Goal: Task Accomplishment & Management: Complete application form

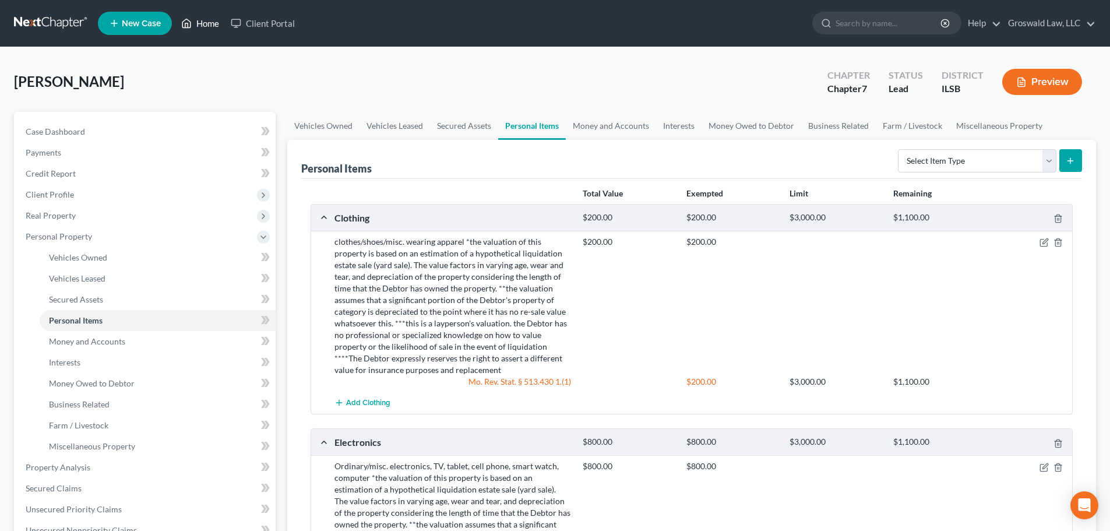
click at [196, 17] on link "Home" at bounding box center [200, 23] width 50 height 21
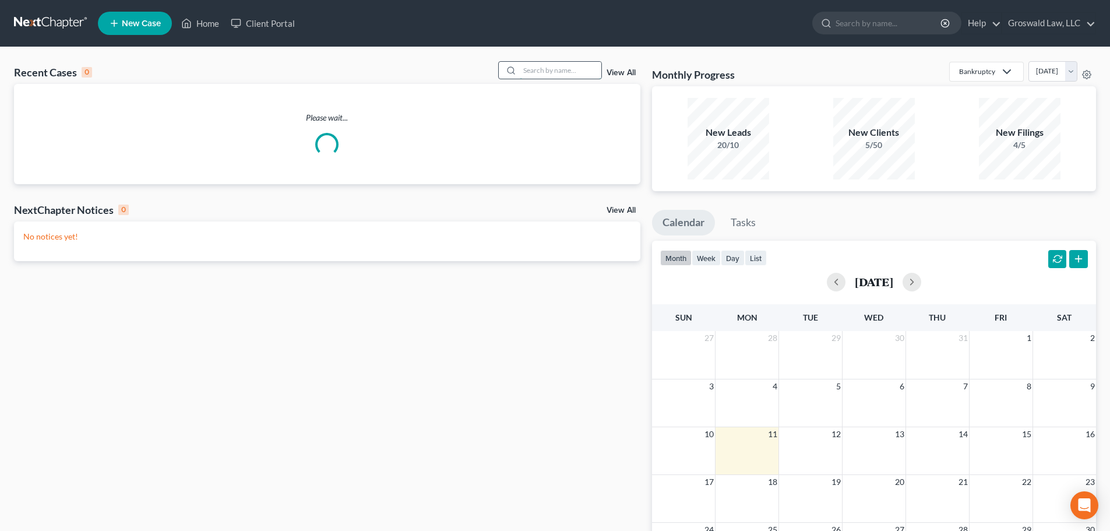
click at [592, 67] on input "search" at bounding box center [561, 70] width 82 height 17
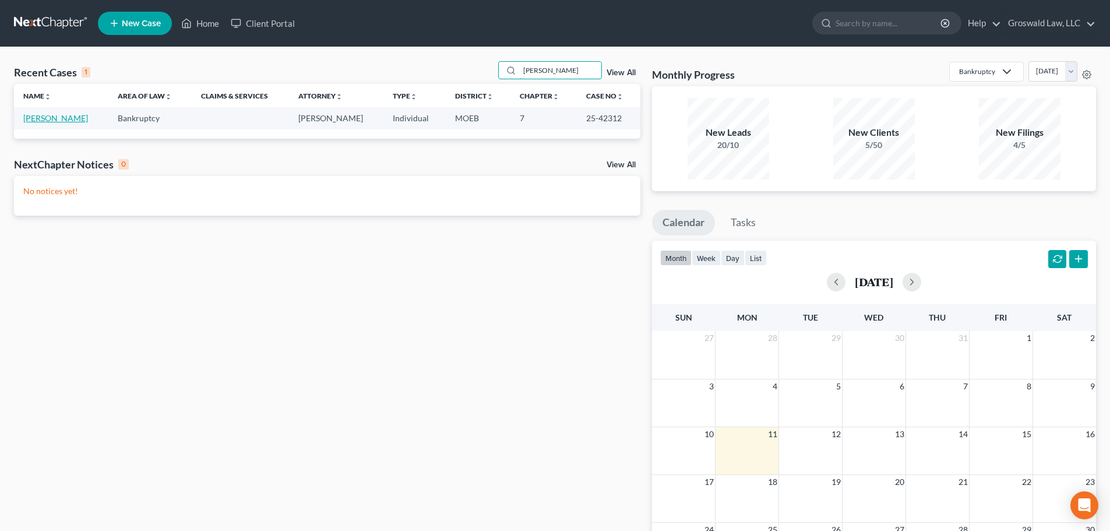
type input "[PERSON_NAME]"
click at [48, 117] on link "[PERSON_NAME]" at bounding box center [55, 118] width 65 height 10
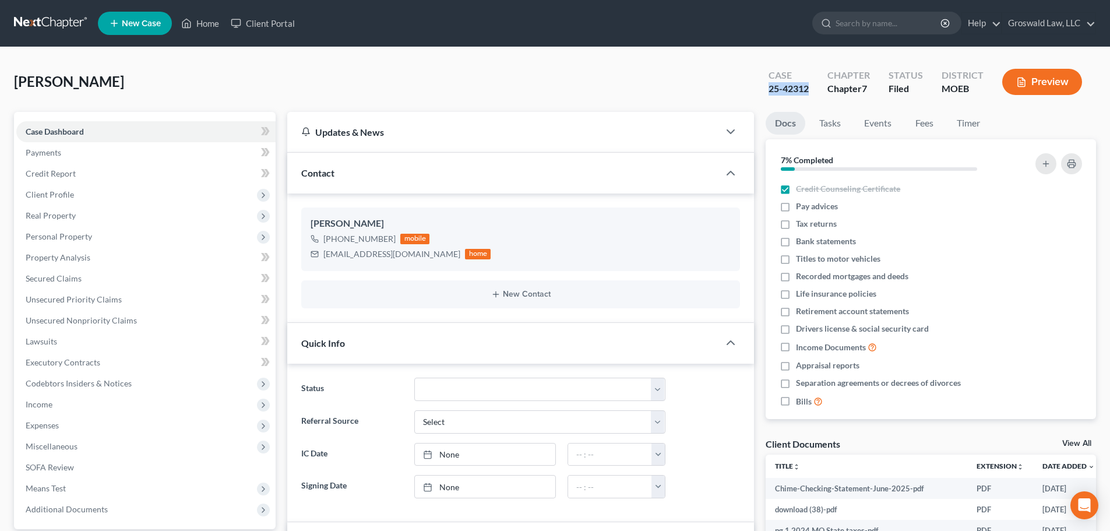
drag, startPoint x: 810, startPoint y: 92, endPoint x: 762, endPoint y: 94, distance: 47.8
click at [762, 94] on div "Case 25-42312" at bounding box center [788, 83] width 59 height 34
copy div "25-42312"
click at [204, 20] on link "Home" at bounding box center [200, 23] width 50 height 21
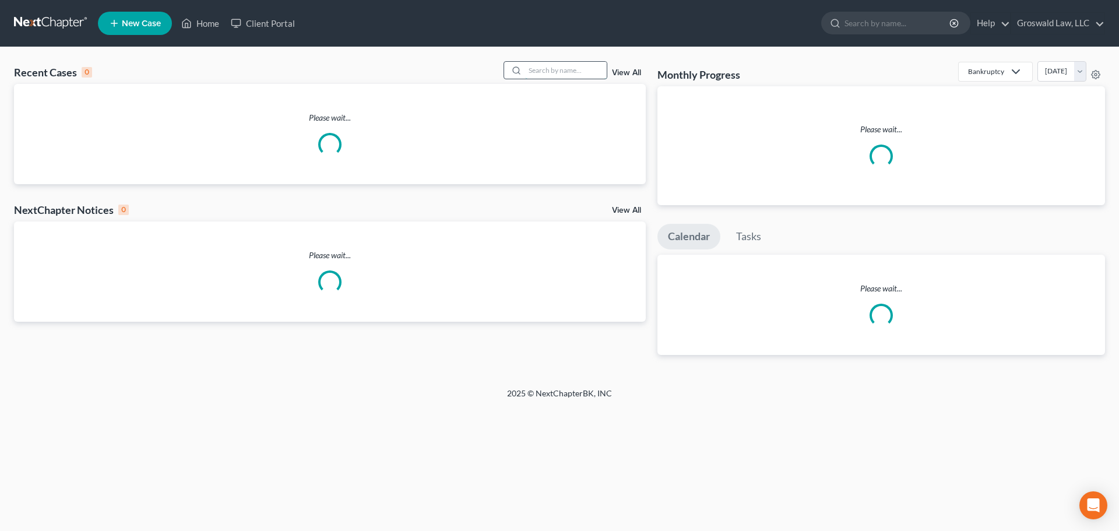
click at [542, 74] on input "search" at bounding box center [566, 70] width 82 height 17
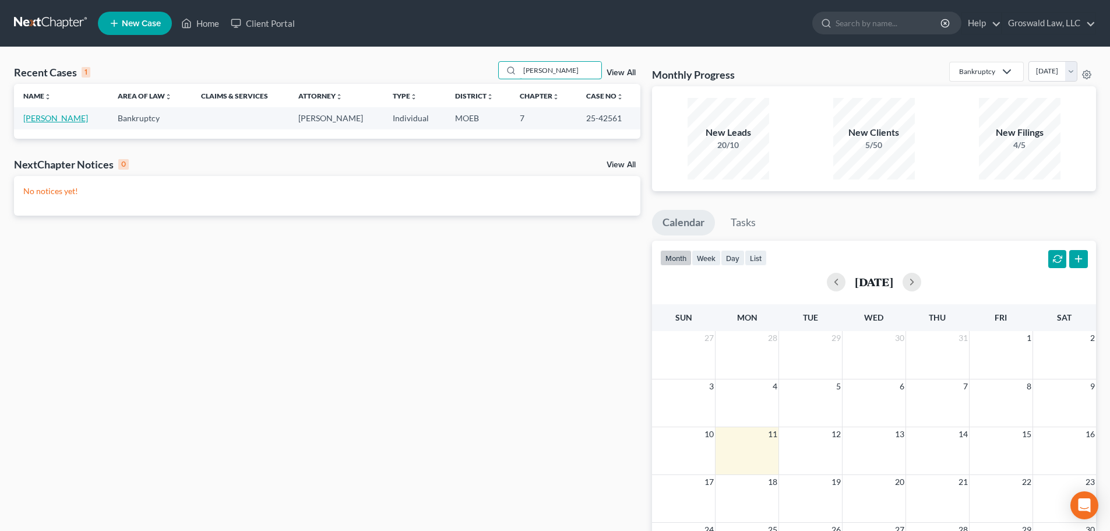
type input "[PERSON_NAME]"
click at [40, 117] on link "[PERSON_NAME]" at bounding box center [55, 118] width 65 height 10
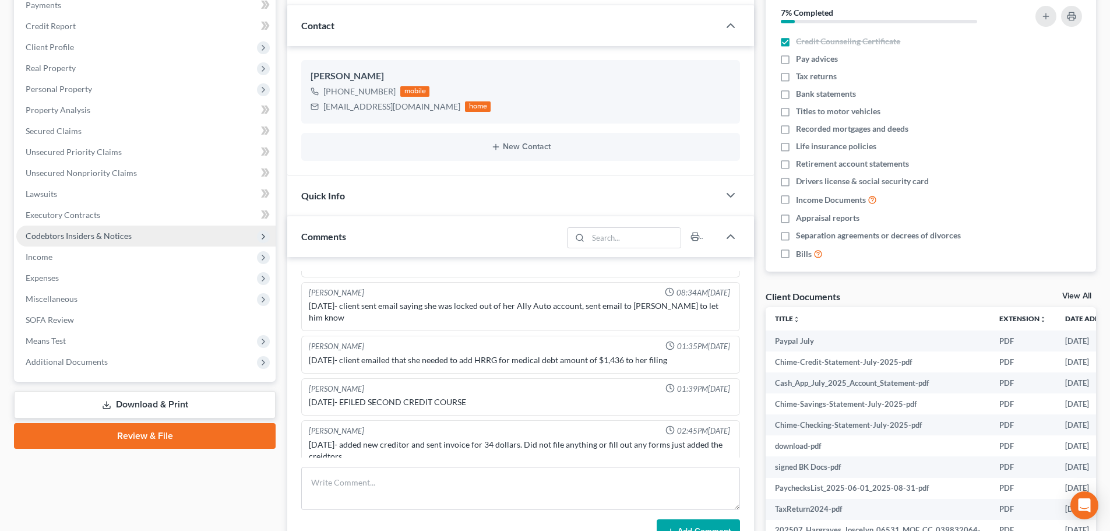
scroll to position [175, 0]
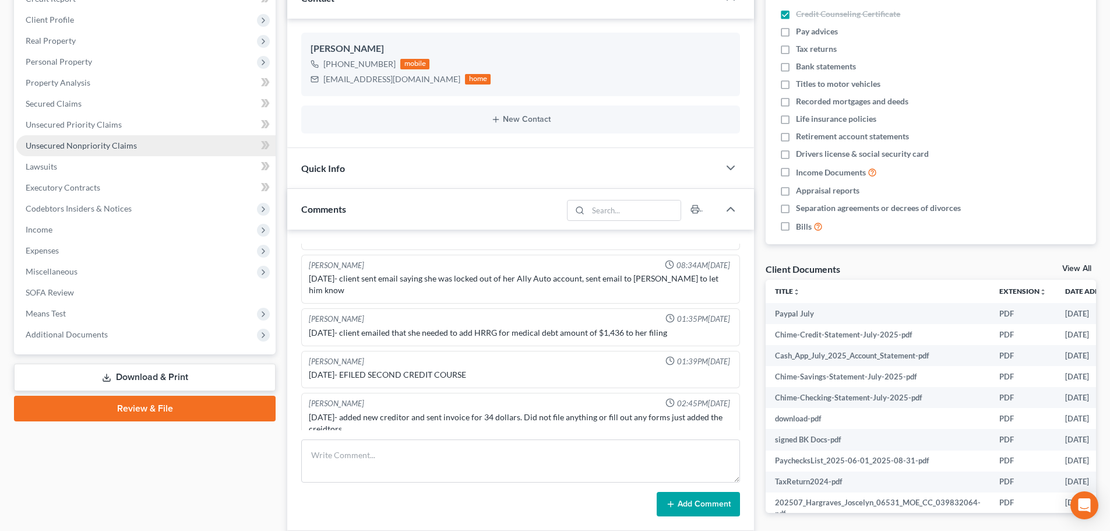
click at [101, 146] on span "Unsecured Nonpriority Claims" at bounding box center [81, 145] width 111 height 10
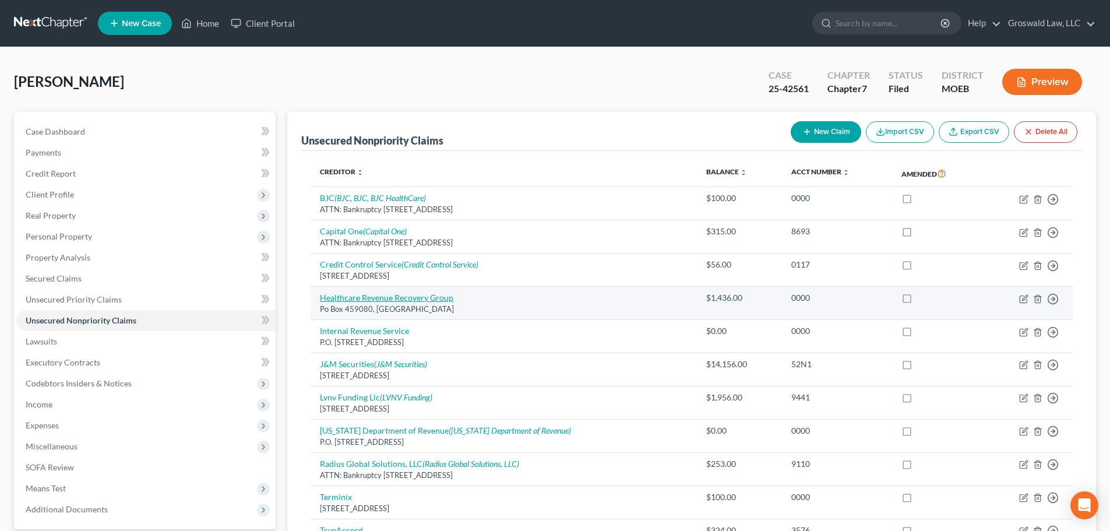
click at [363, 300] on link "Healthcare Revenue Recovery Group" at bounding box center [386, 298] width 133 height 10
select select "9"
select select "0"
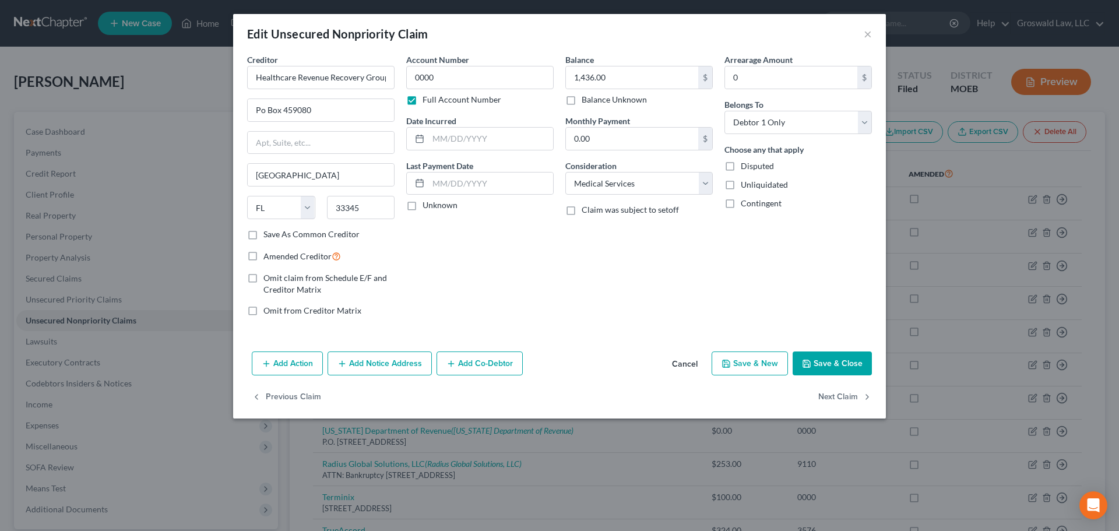
click at [836, 366] on button "Save & Close" at bounding box center [832, 363] width 79 height 24
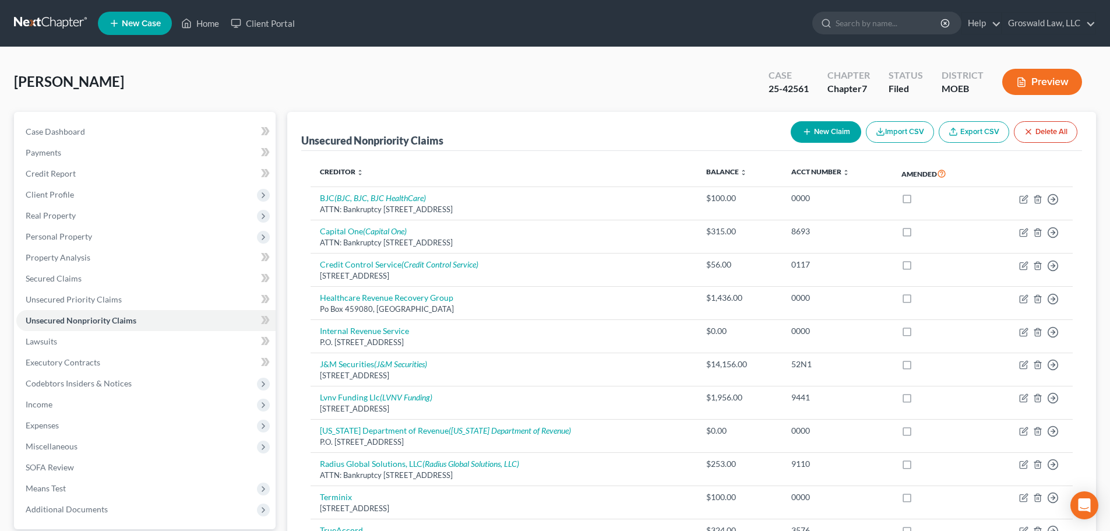
click at [1043, 82] on button "Preview" at bounding box center [1042, 82] width 80 height 26
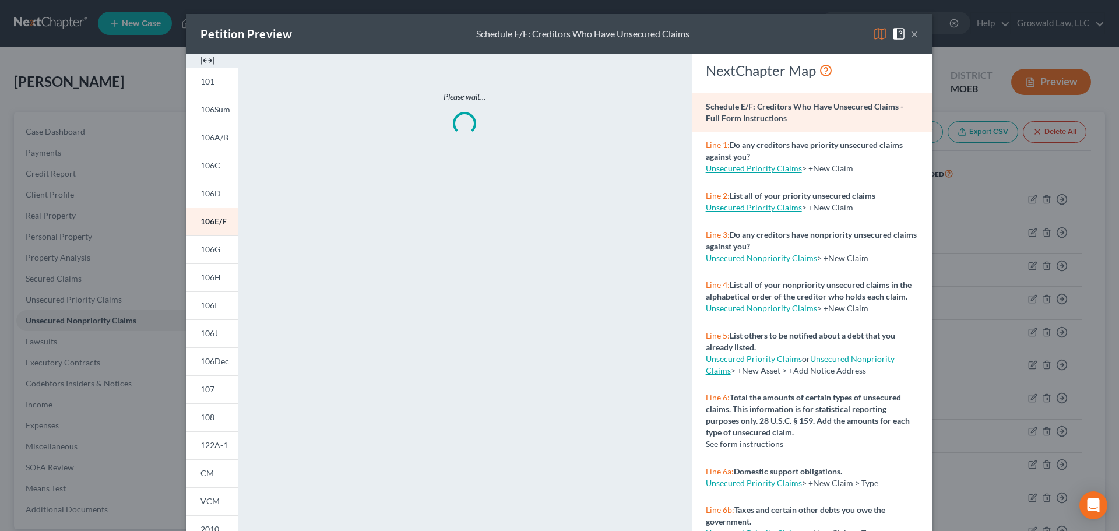
click at [205, 58] on img at bounding box center [207, 61] width 14 height 14
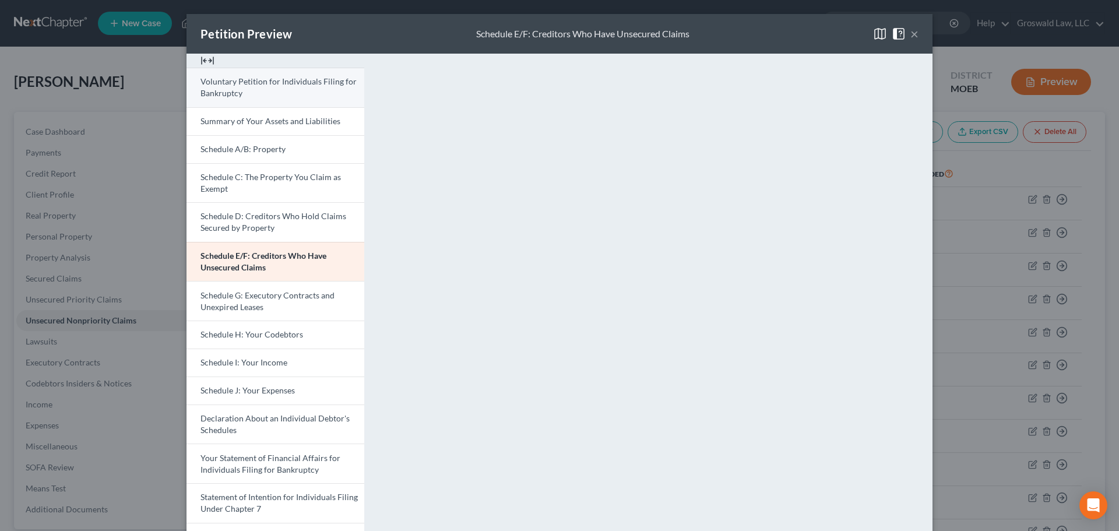
click at [297, 94] on link "Voluntary Petition for Individuals Filing for Bankruptcy" at bounding box center [275, 88] width 178 height 40
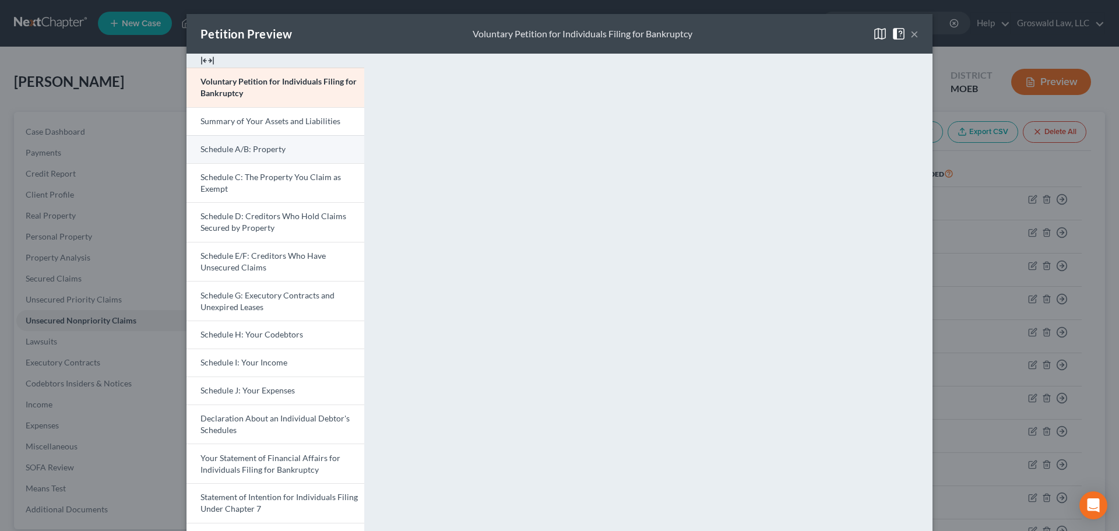
click at [252, 152] on span "Schedule A/B: Property" at bounding box center [242, 149] width 85 height 10
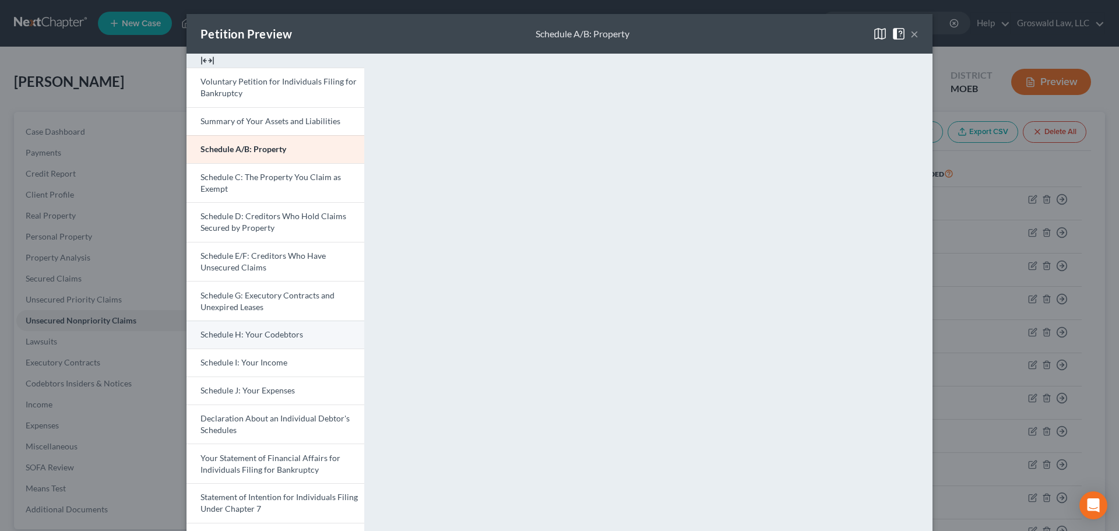
click at [259, 338] on span "Schedule H: Your Codebtors" at bounding box center [251, 334] width 103 height 10
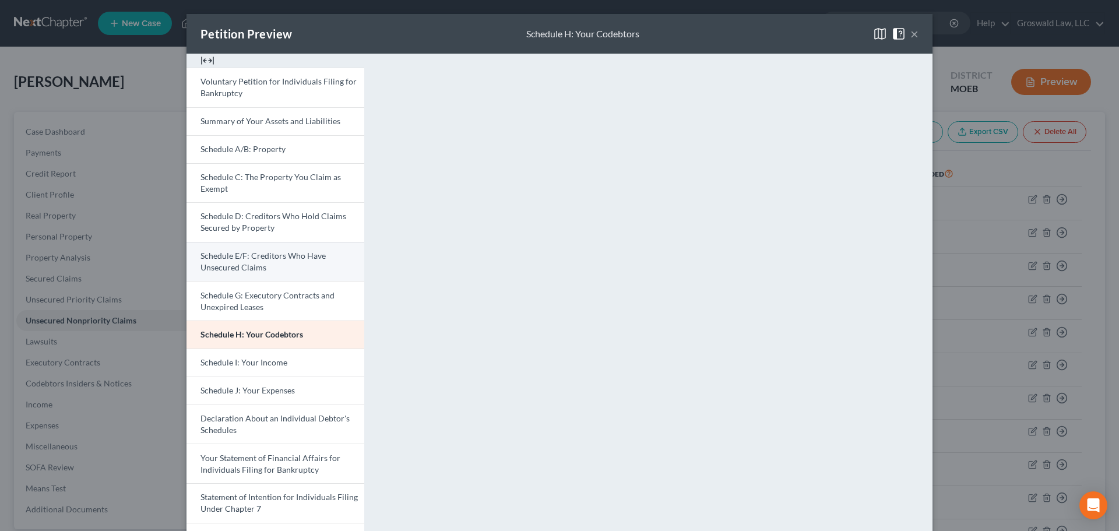
click at [253, 272] on link "Schedule E/F: Creditors Who Have Unsecured Claims" at bounding box center [275, 262] width 178 height 40
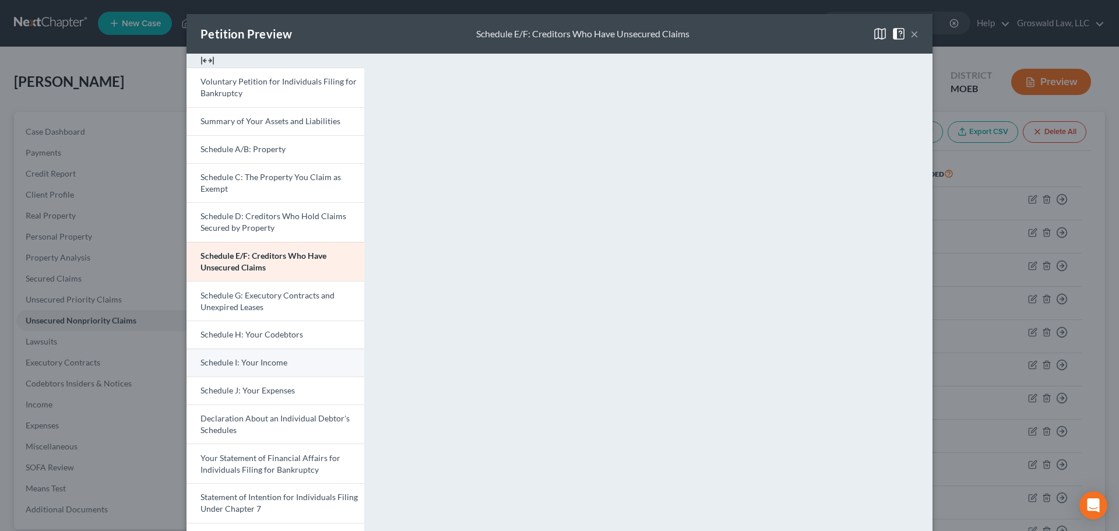
click at [254, 361] on span "Schedule I: Your Income" at bounding box center [243, 362] width 87 height 10
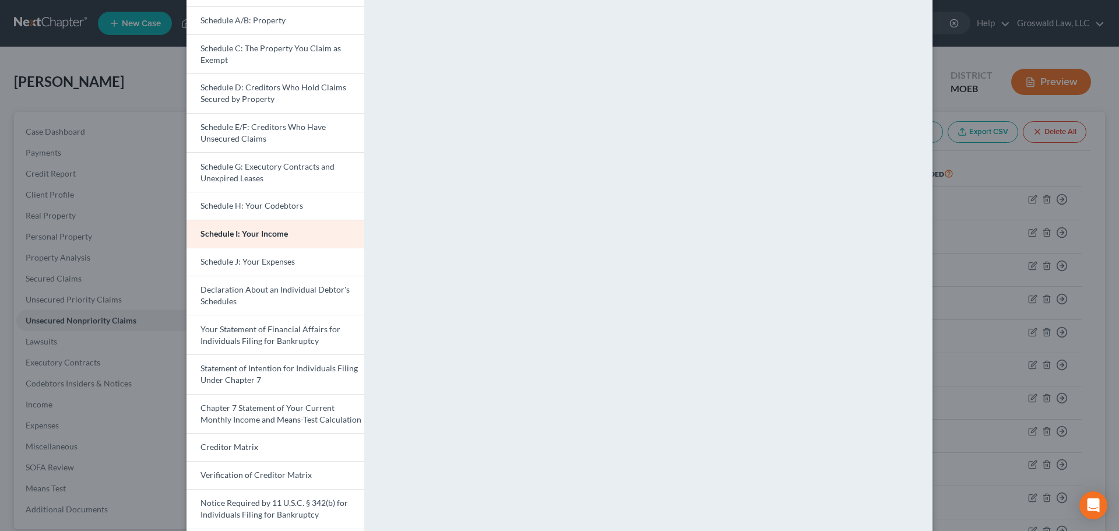
scroll to position [175, 0]
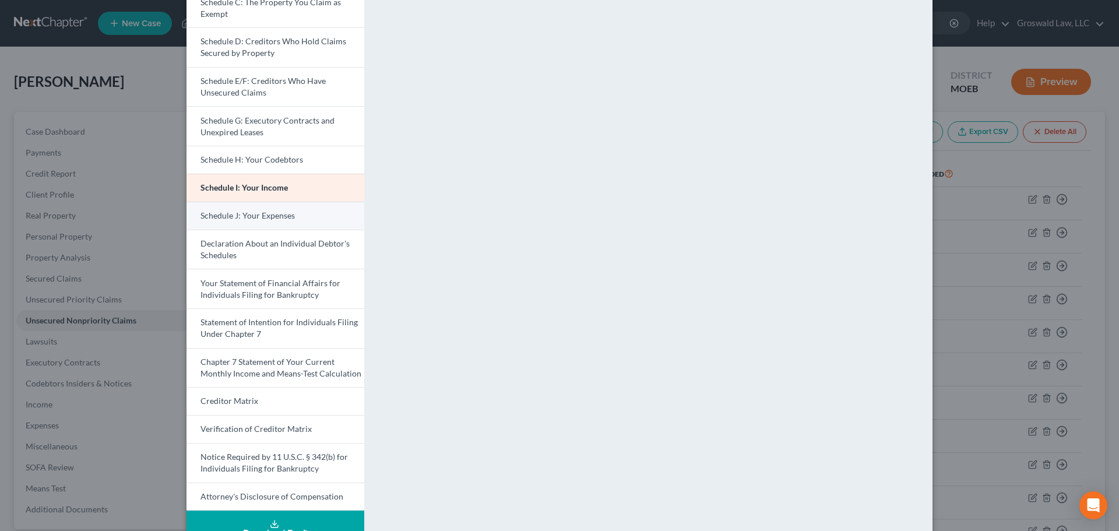
click at [276, 220] on span "Schedule J: Your Expenses" at bounding box center [247, 215] width 94 height 10
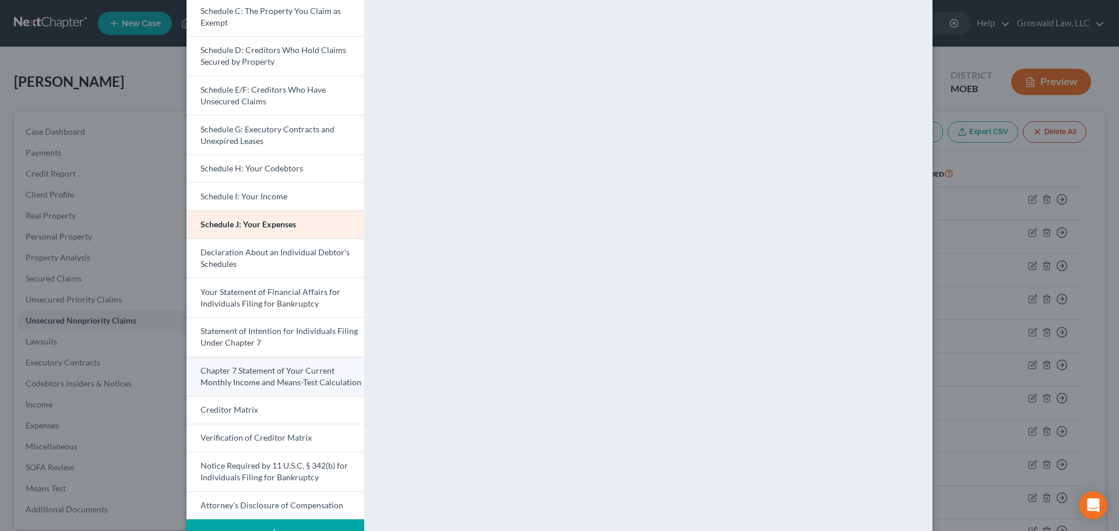
scroll to position [204, 0]
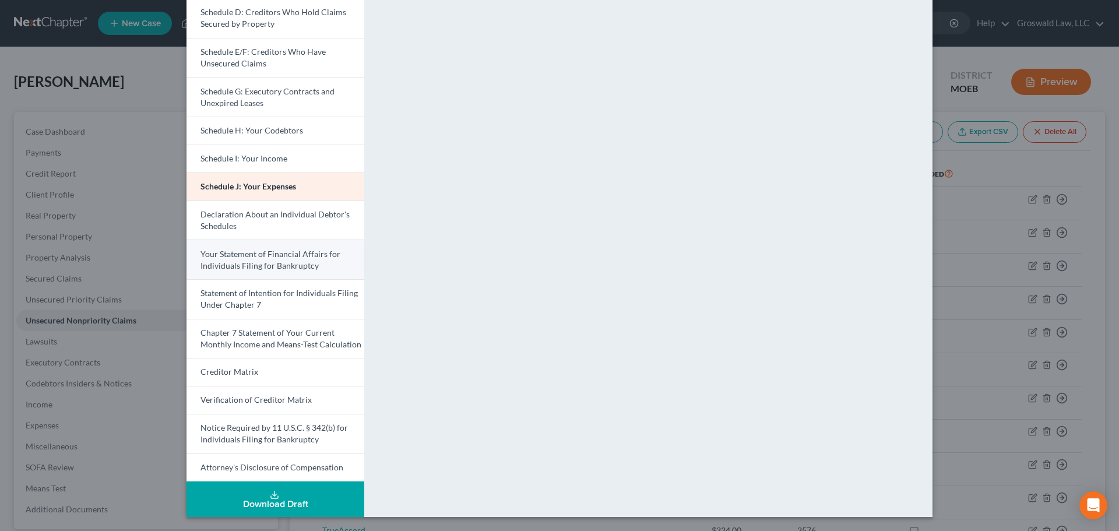
click at [245, 265] on span "Your Statement of Financial Affairs for Individuals Filing for Bankruptcy" at bounding box center [270, 260] width 140 height 22
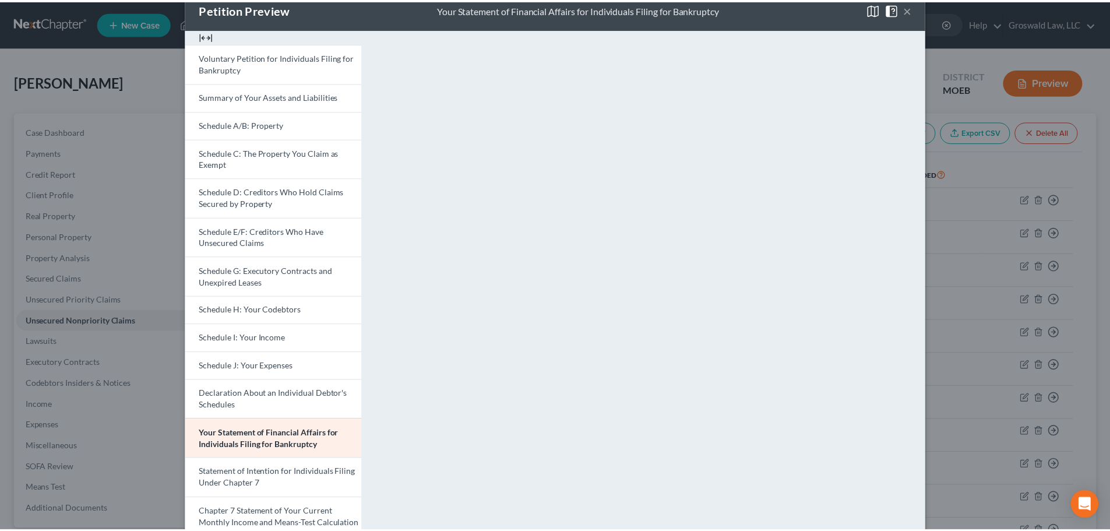
scroll to position [0, 0]
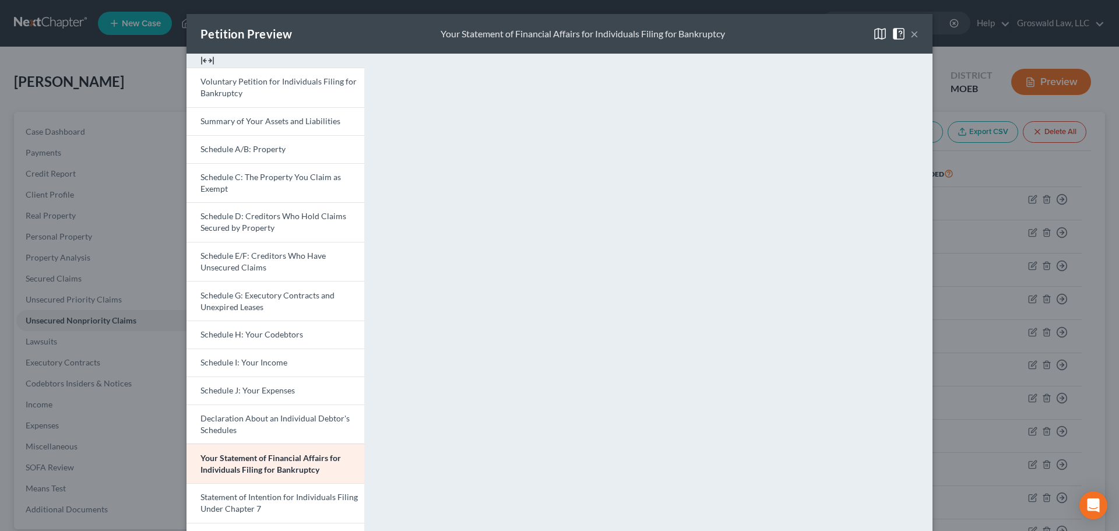
click at [910, 36] on button "×" at bounding box center [914, 34] width 8 height 14
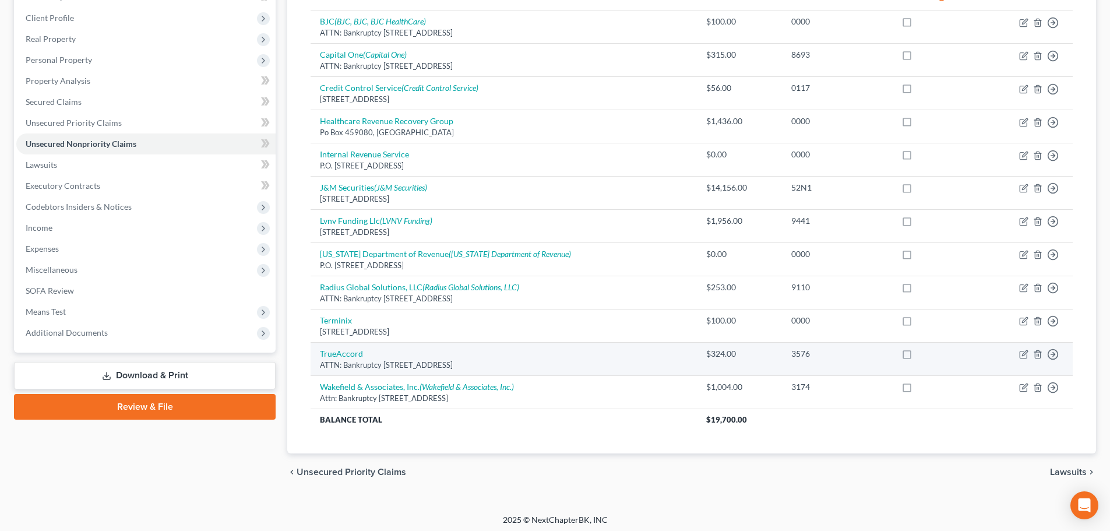
scroll to position [181, 0]
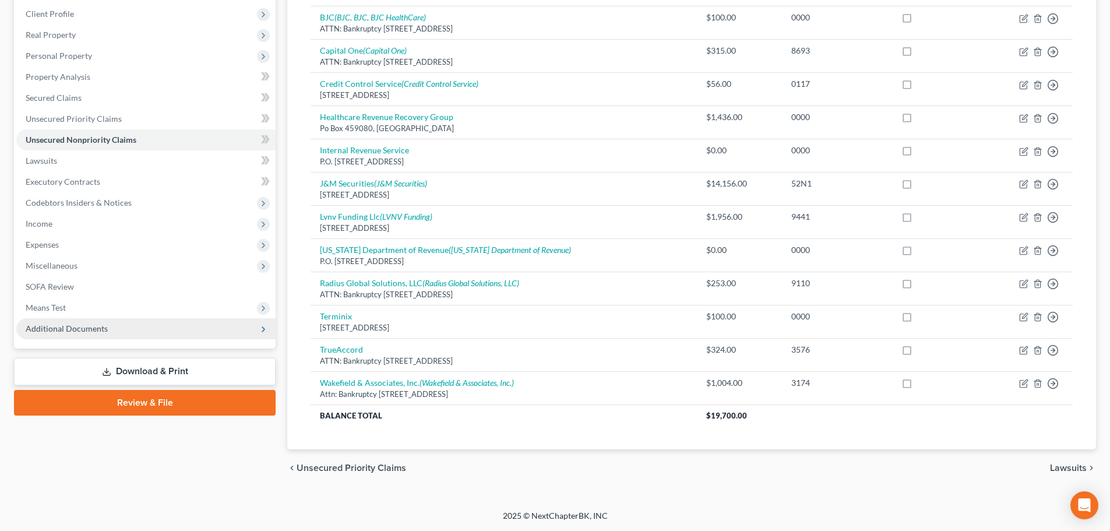
click at [87, 325] on span "Additional Documents" at bounding box center [67, 328] width 82 height 10
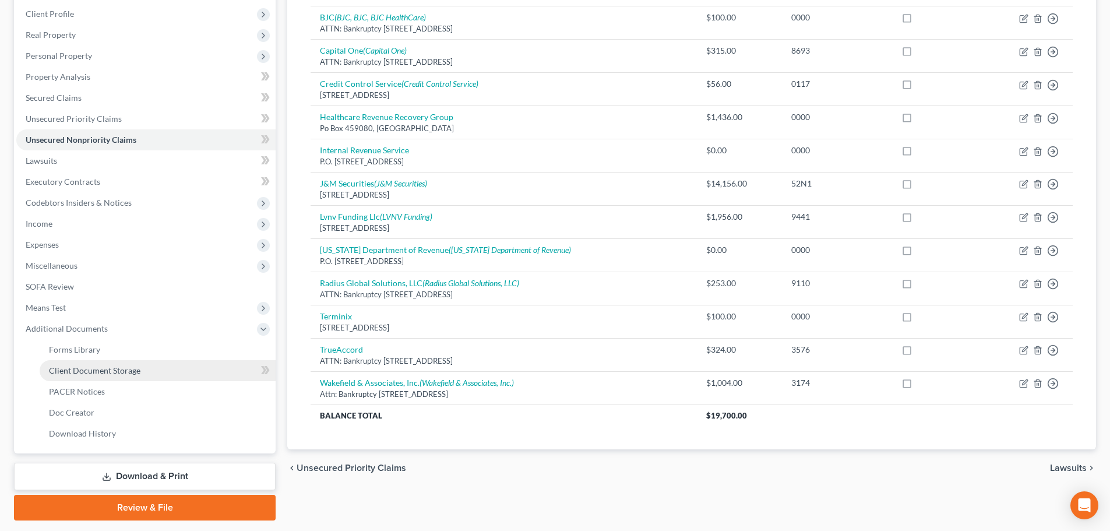
click at [150, 370] on link "Client Document Storage" at bounding box center [158, 370] width 236 height 21
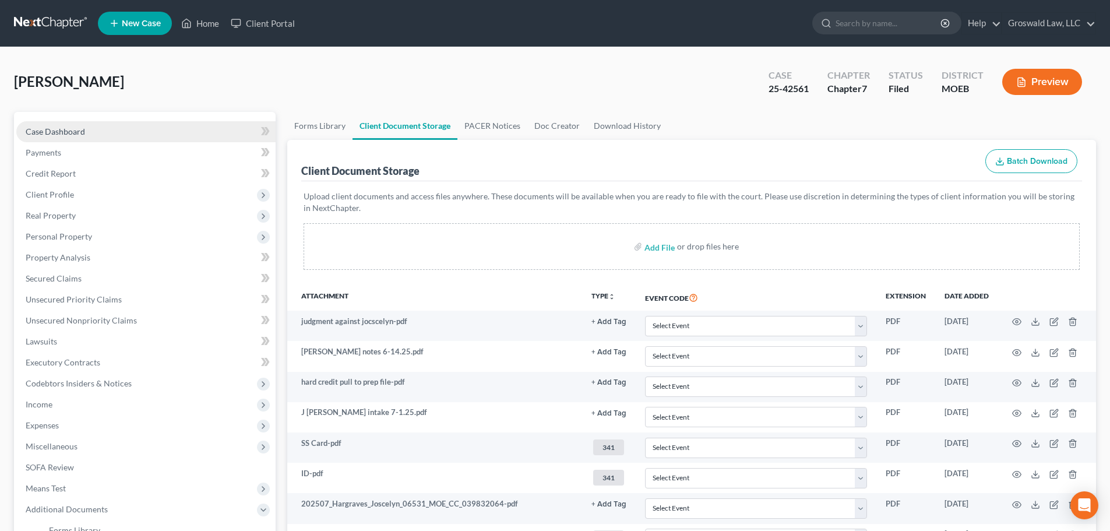
click at [64, 134] on span "Case Dashboard" at bounding box center [55, 131] width 59 height 10
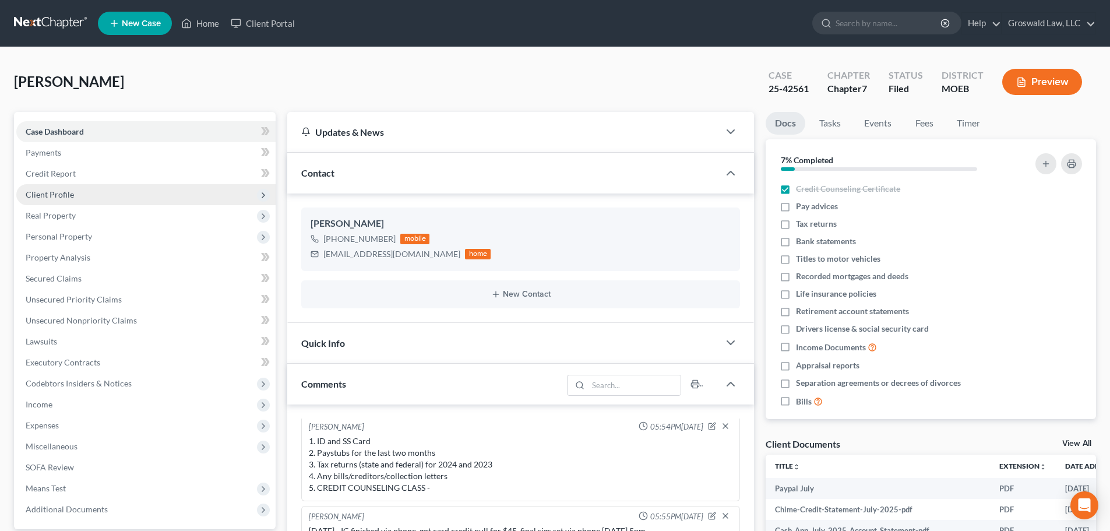
click at [62, 189] on span "Client Profile" at bounding box center [50, 194] width 48 height 10
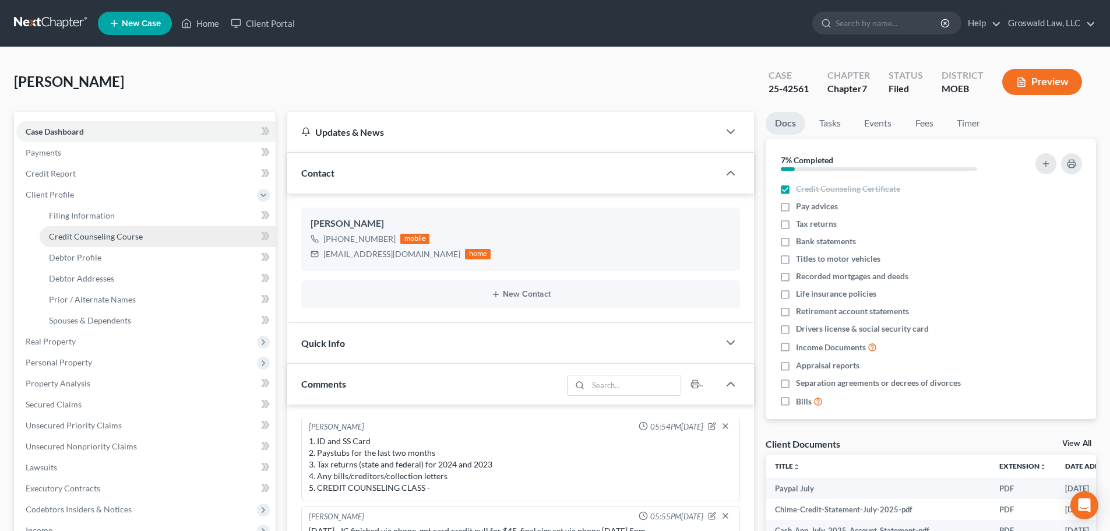
drag, startPoint x: 83, startPoint y: 239, endPoint x: 92, endPoint y: 246, distance: 11.7
click at [83, 240] on span "Credit Counseling Course" at bounding box center [96, 236] width 94 height 10
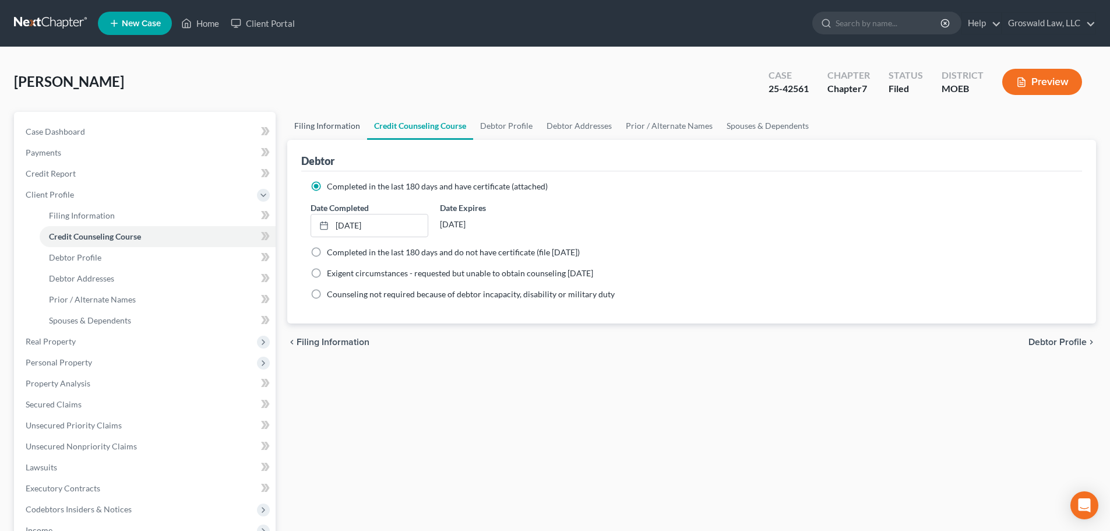
click at [310, 129] on link "Filing Information" at bounding box center [327, 126] width 80 height 28
select select "1"
select select "0"
select select "26"
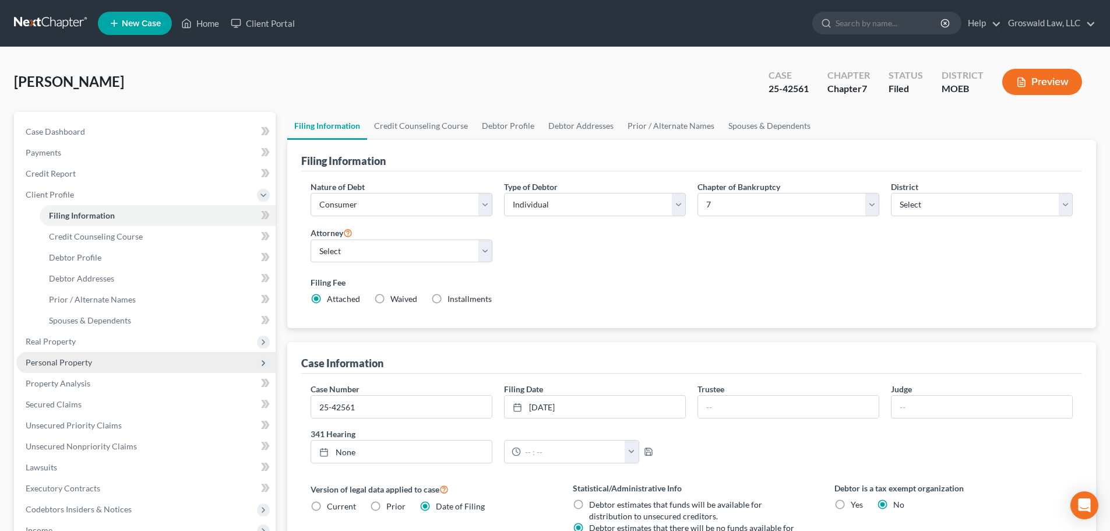
click at [72, 364] on span "Personal Property" at bounding box center [59, 362] width 66 height 10
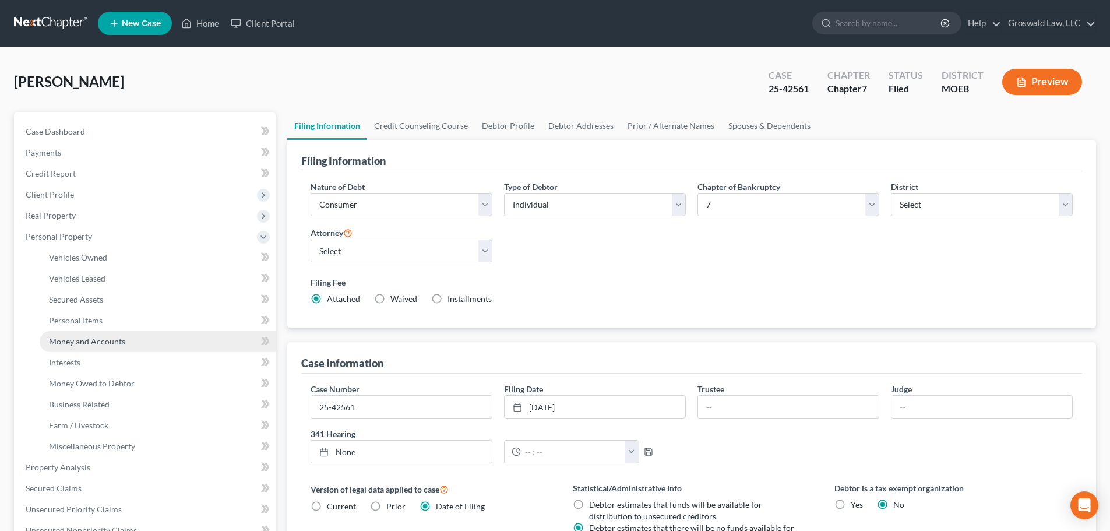
click at [96, 339] on span "Money and Accounts" at bounding box center [87, 341] width 76 height 10
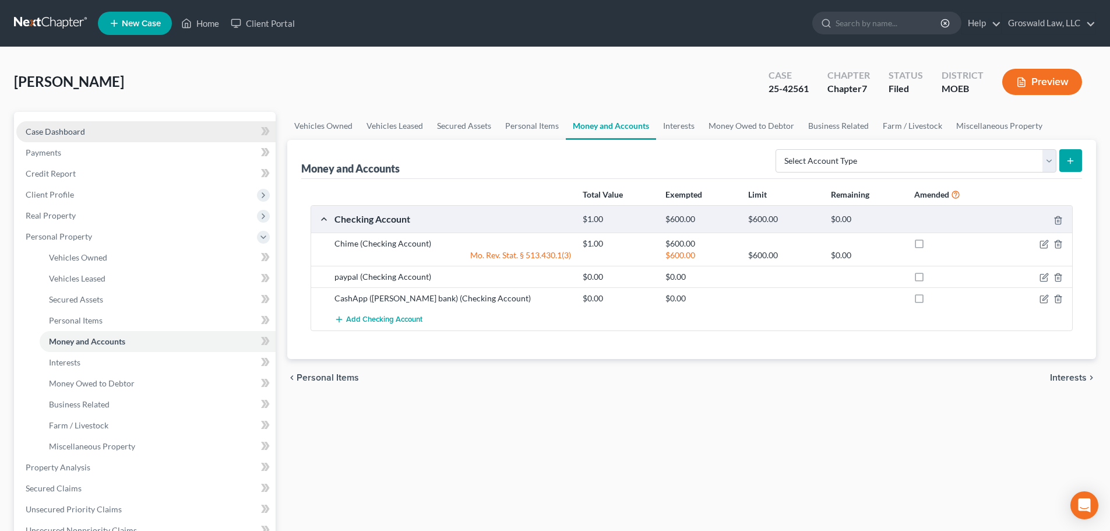
click at [48, 136] on link "Case Dashboard" at bounding box center [145, 131] width 259 height 21
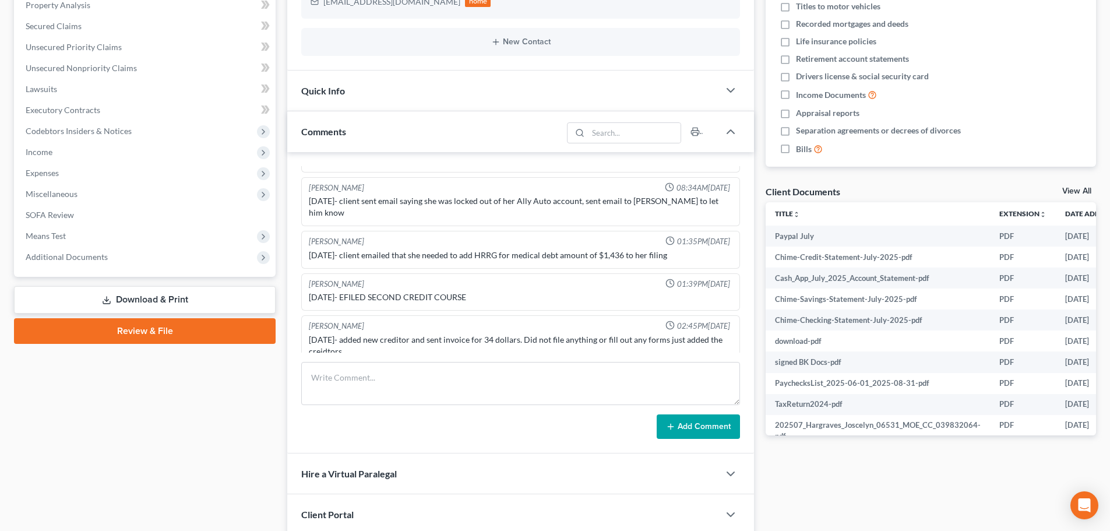
scroll to position [342, 0]
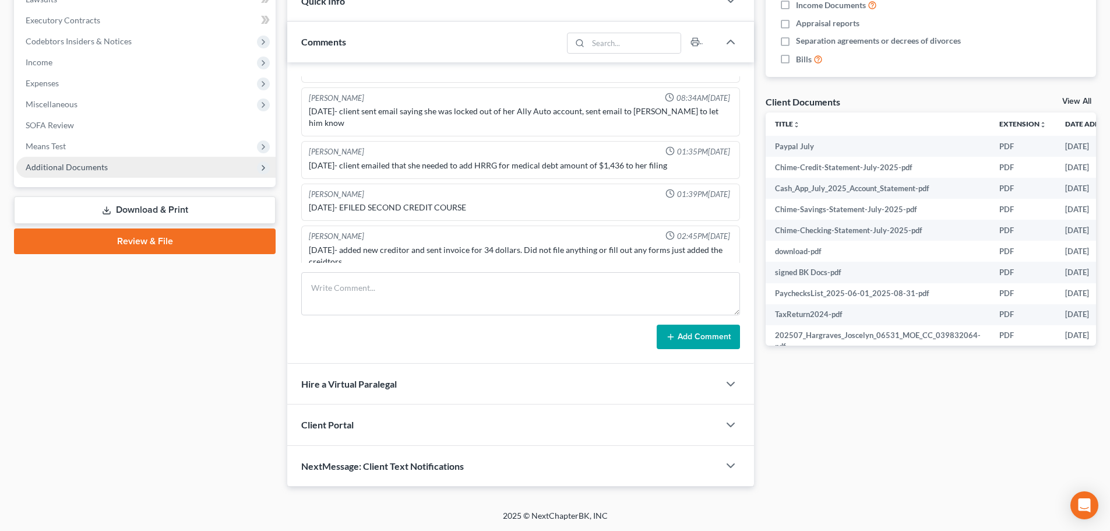
click at [96, 173] on span "Additional Documents" at bounding box center [145, 167] width 259 height 21
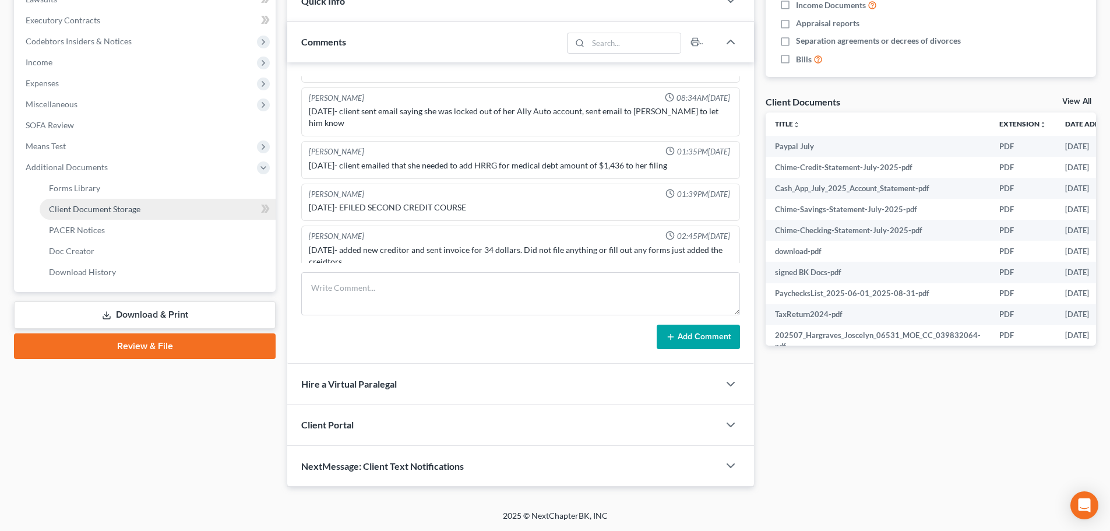
click at [100, 204] on span "Client Document Storage" at bounding box center [95, 209] width 92 height 10
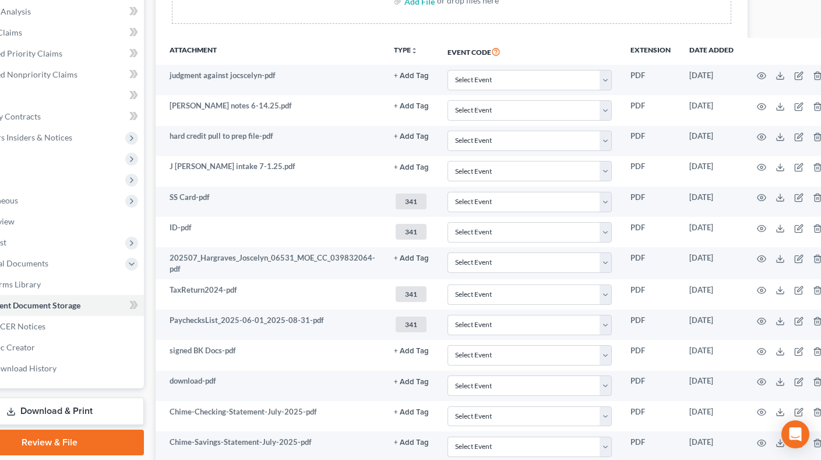
scroll to position [0, 59]
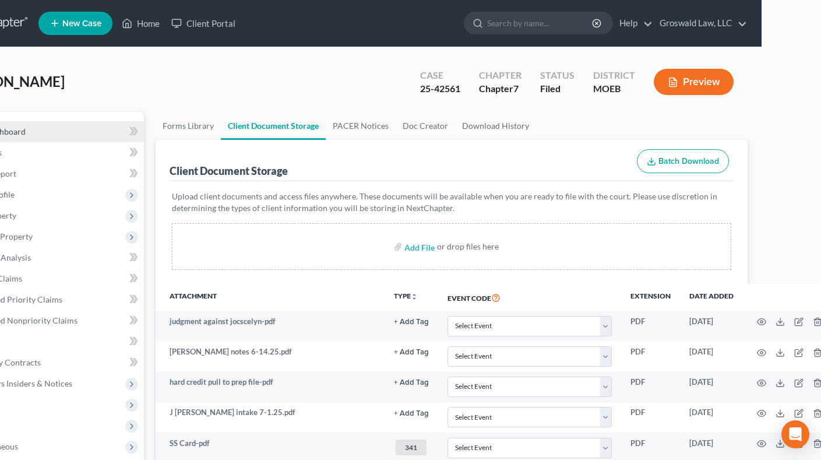
click at [59, 129] on link "Case Dashboard" at bounding box center [50, 131] width 187 height 21
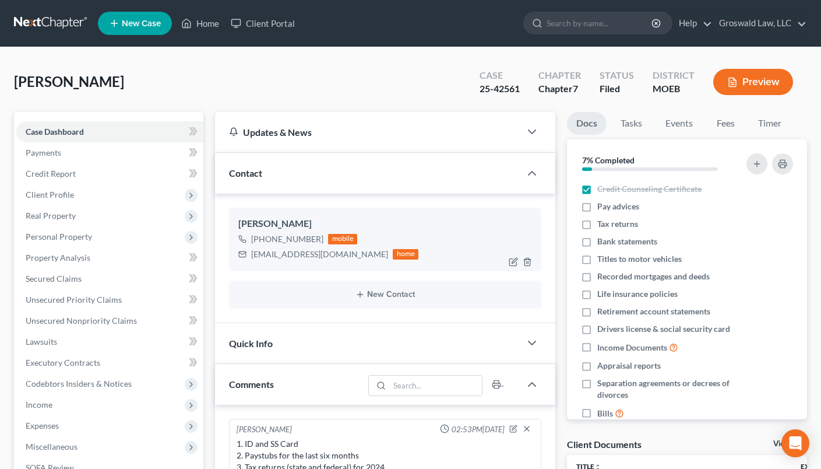
scroll to position [582, 0]
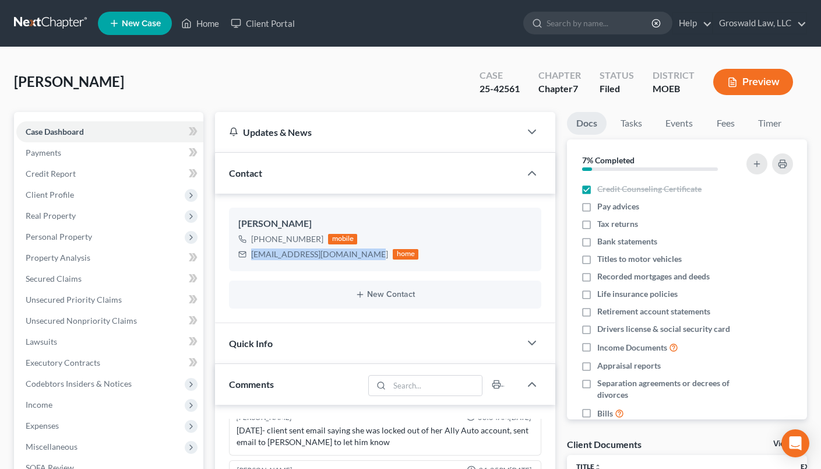
drag, startPoint x: 356, startPoint y: 256, endPoint x: 219, endPoint y: 266, distance: 137.3
click at [219, 266] on div "[PERSON_NAME] [PHONE_NUMBER] mobile [EMAIL_ADDRESS][DOMAIN_NAME] home New Conta…" at bounding box center [385, 257] width 340 height 129
copy div "[EMAIL_ADDRESS][DOMAIN_NAME]"
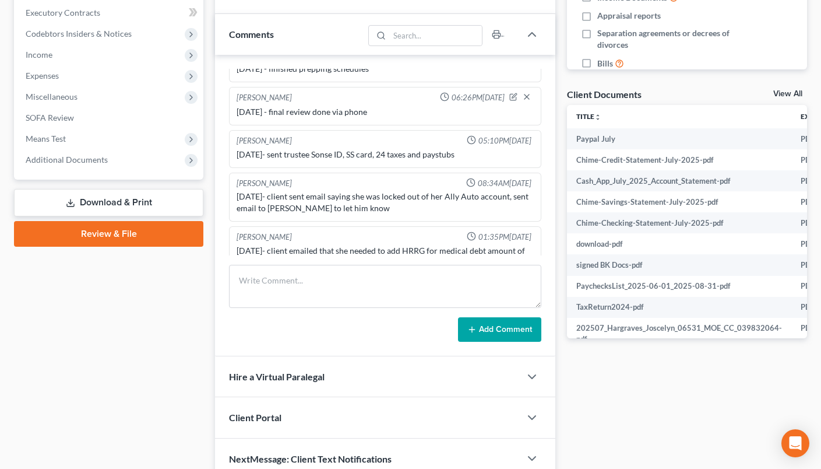
scroll to position [408, 0]
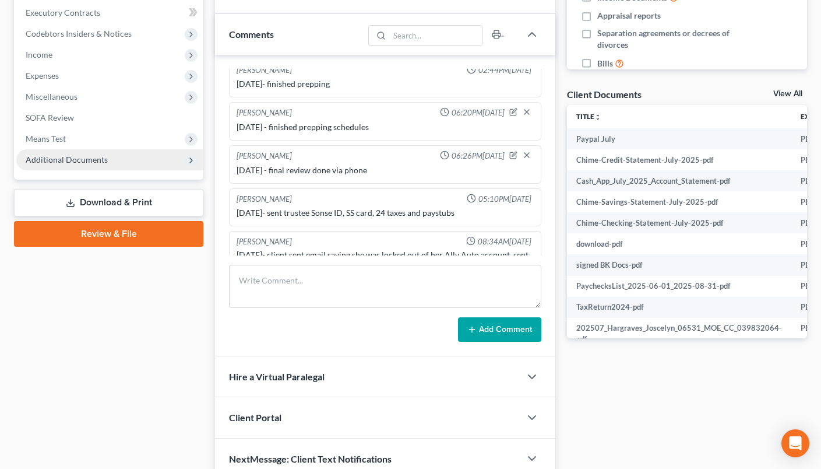
click at [97, 157] on span "Additional Documents" at bounding box center [67, 159] width 82 height 10
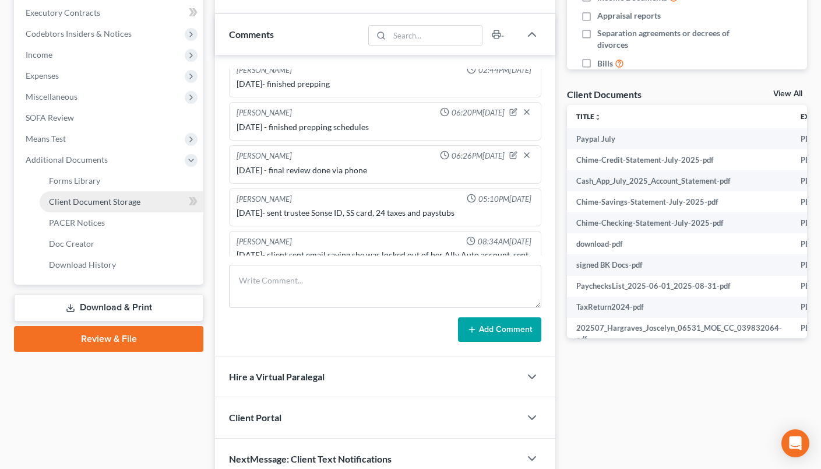
click at [106, 200] on span "Client Document Storage" at bounding box center [95, 201] width 92 height 10
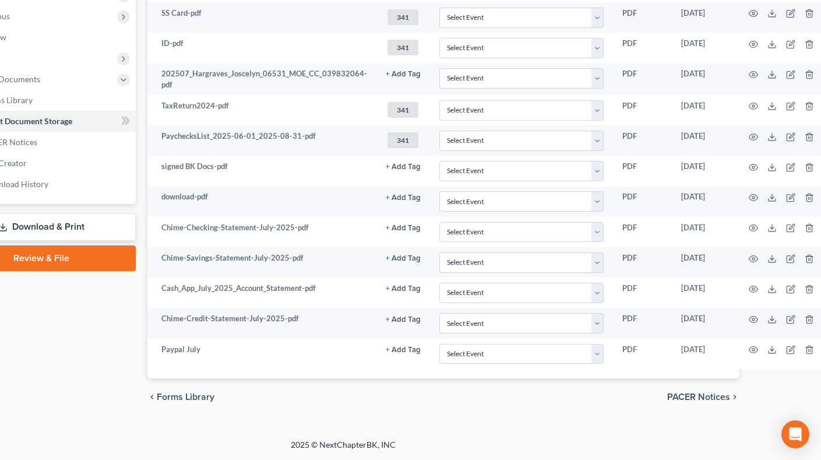
scroll to position [430, 73]
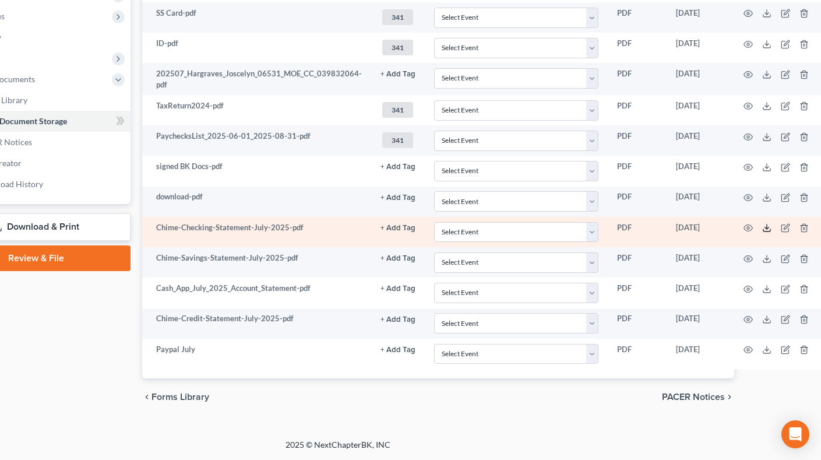
click at [763, 231] on icon at bounding box center [766, 230] width 7 height 2
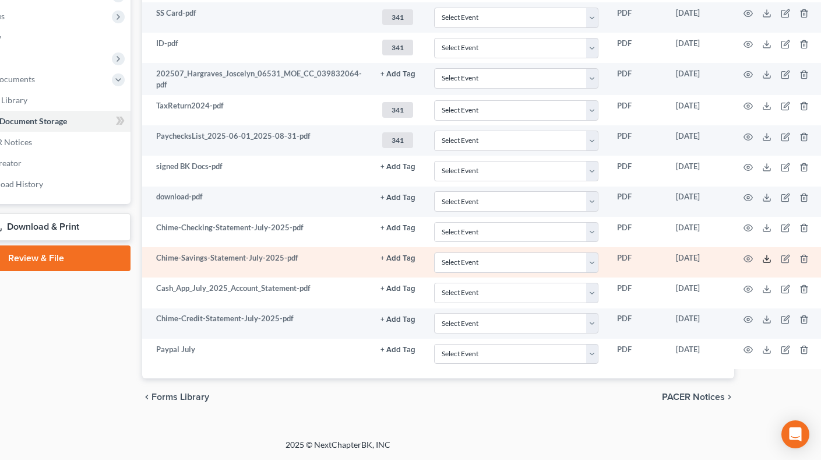
click at [765, 262] on icon at bounding box center [766, 258] width 9 height 9
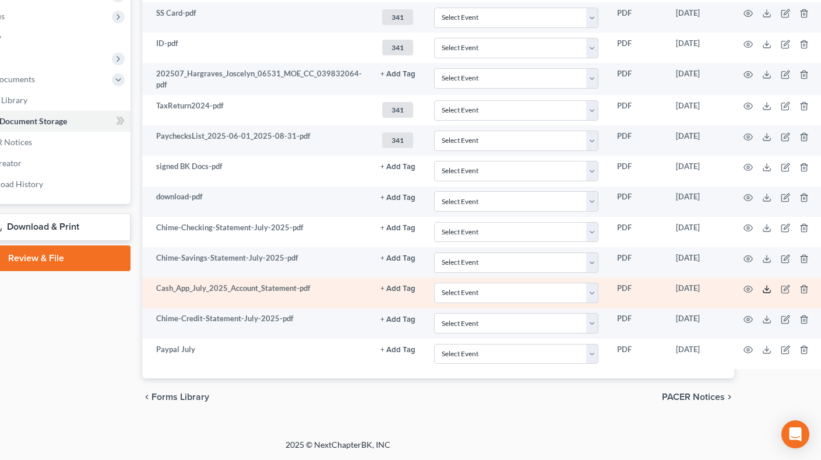
click at [765, 288] on polyline at bounding box center [767, 289] width 4 height 2
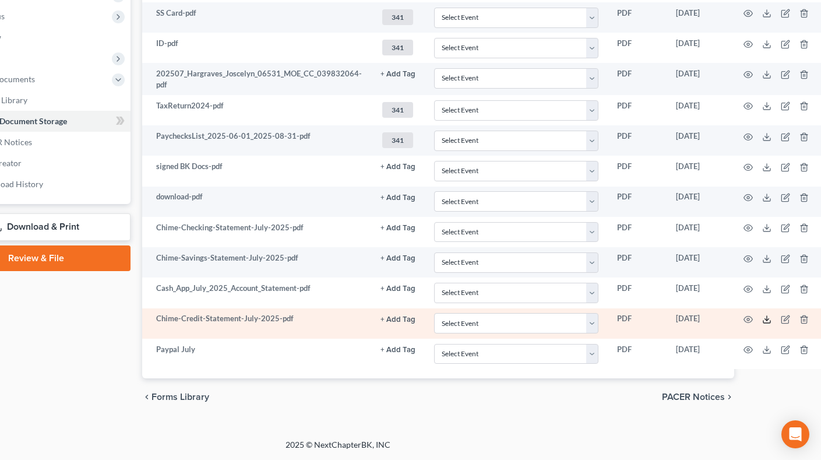
click at [762, 319] on icon at bounding box center [766, 319] width 9 height 9
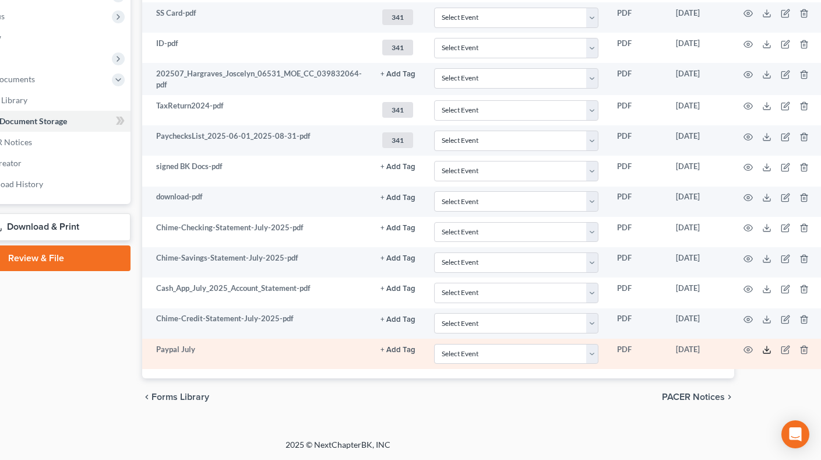
click at [766, 353] on td at bounding box center [779, 354] width 98 height 30
click at [765, 350] on polyline at bounding box center [767, 350] width 4 height 2
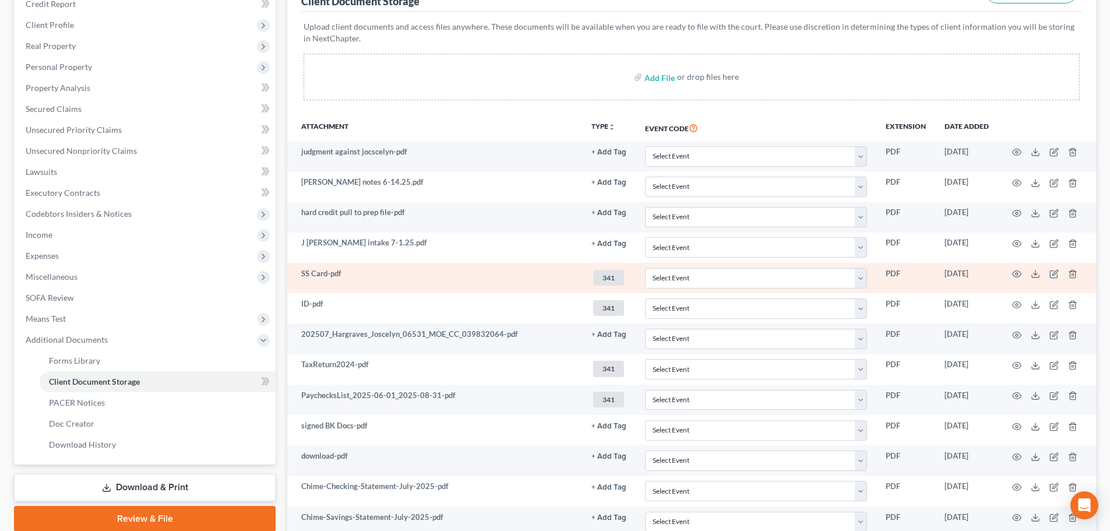
scroll to position [241, 0]
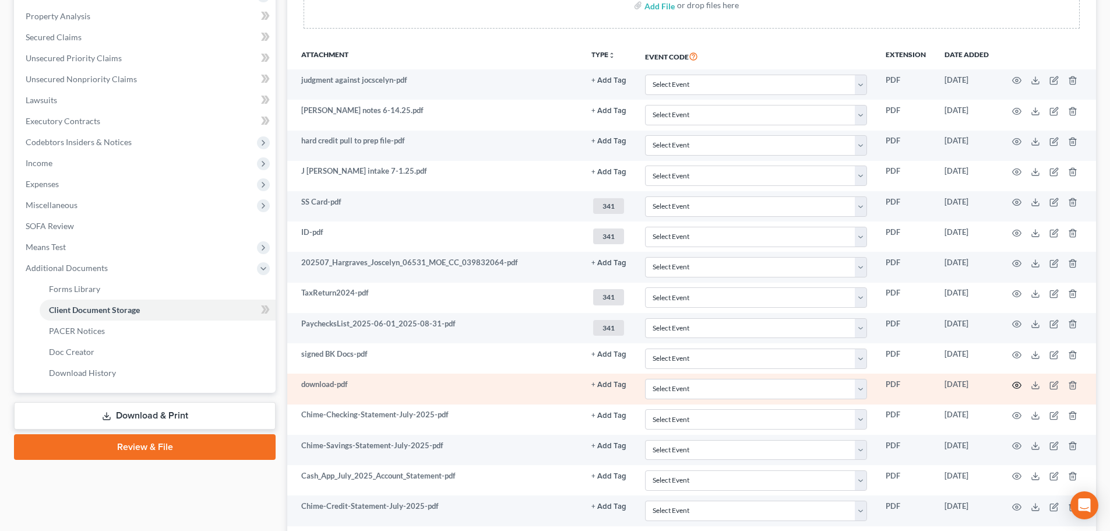
click at [1016, 386] on circle "button" at bounding box center [1017, 385] width 2 height 2
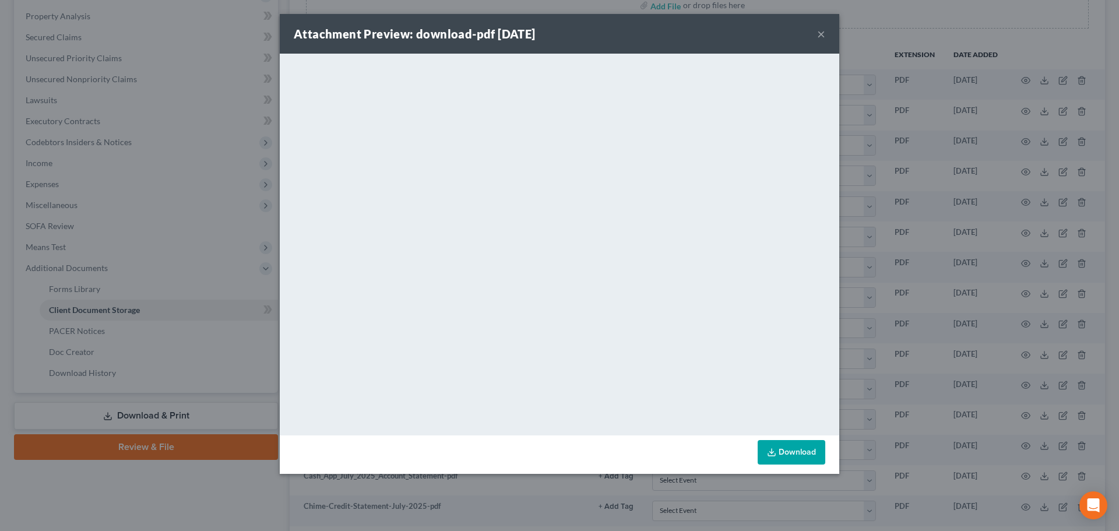
click at [823, 33] on button "×" at bounding box center [821, 34] width 8 height 14
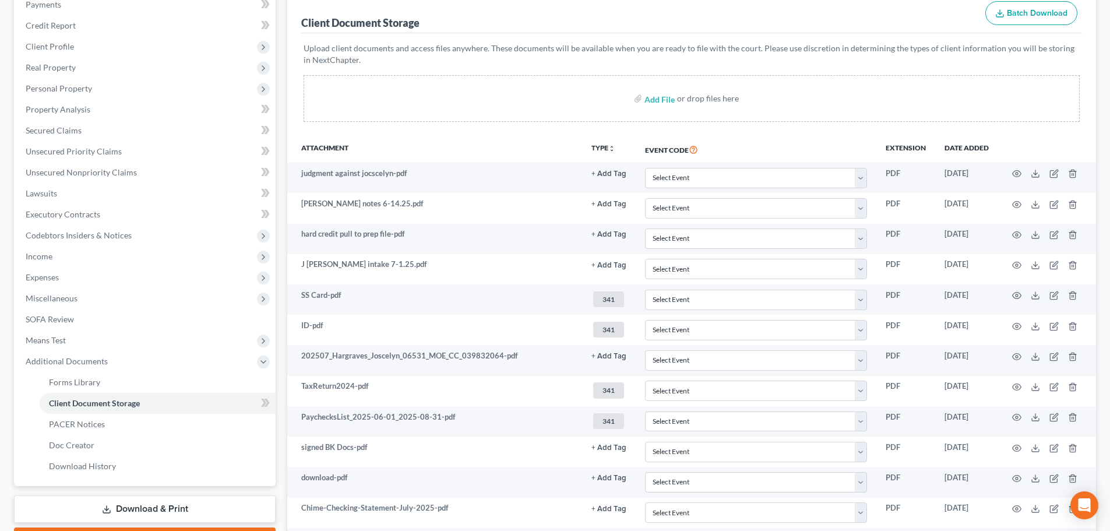
scroll to position [0, 0]
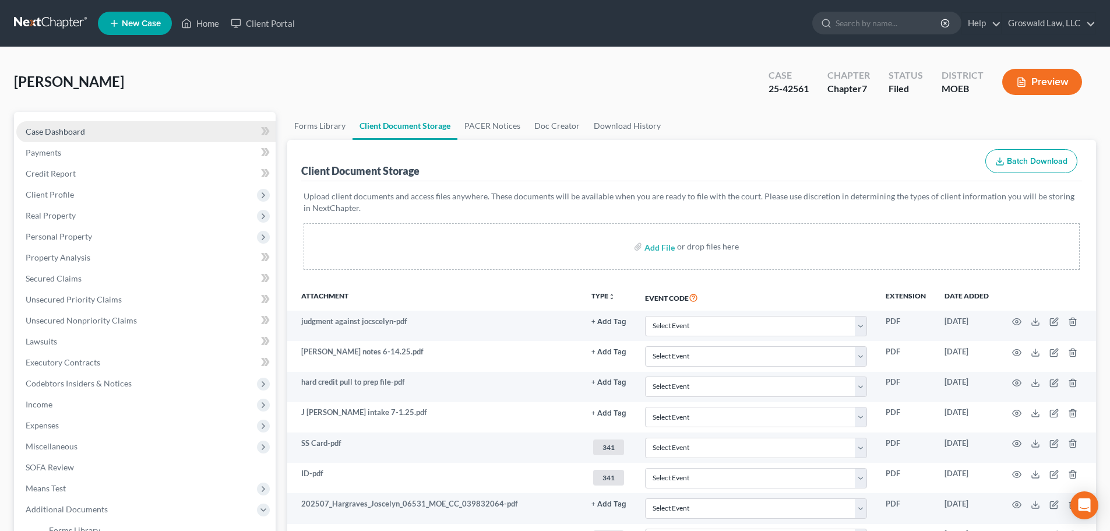
click at [65, 128] on span "Case Dashboard" at bounding box center [55, 131] width 59 height 10
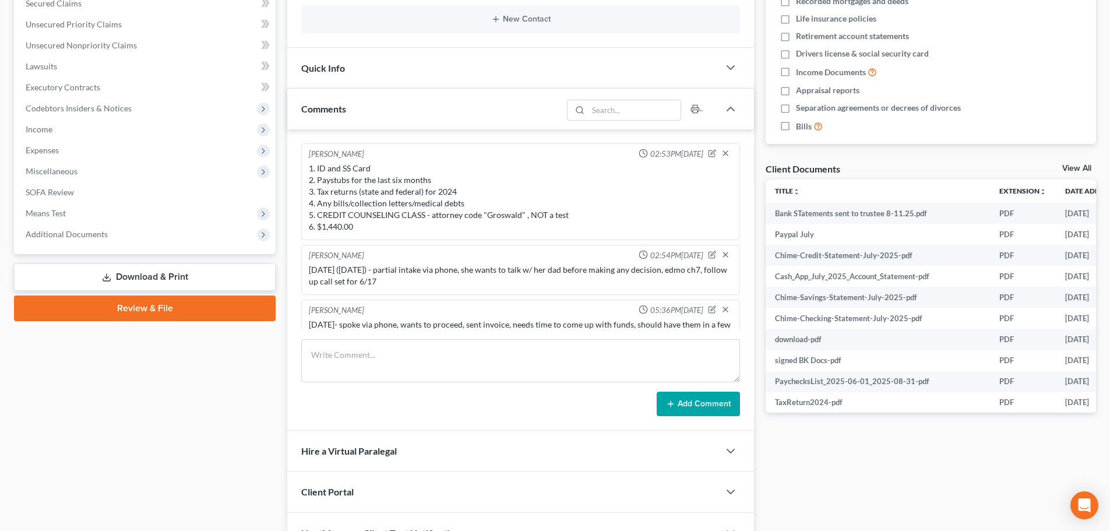
scroll to position [547, 0]
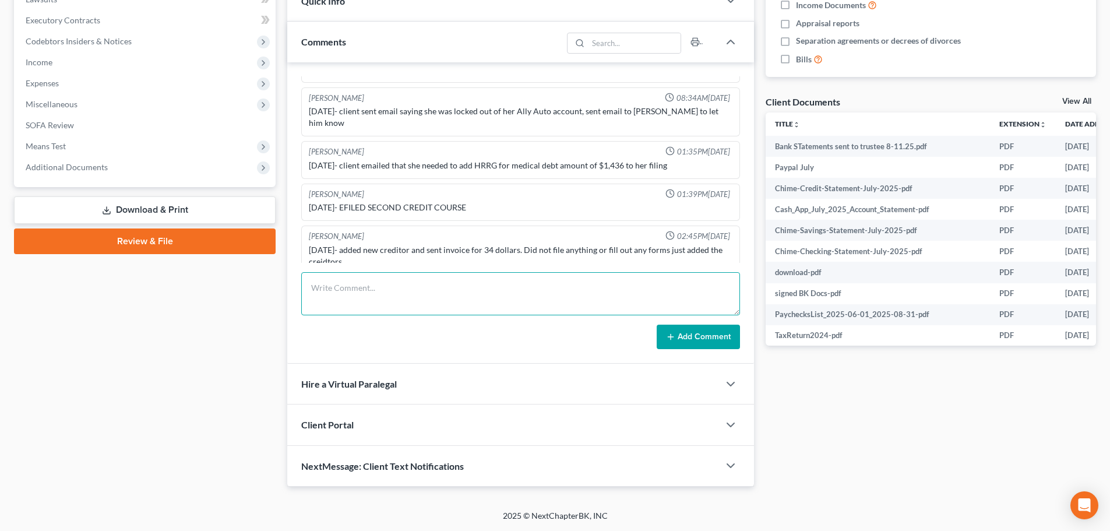
click at [370, 302] on textarea at bounding box center [520, 293] width 439 height 43
paste textarea "Healthcare Revenue Recovery Group, LLC P.O. [GEOGRAPHIC_DATA]-9080"
click at [309, 302] on textarea "[DATE] - tc w/ client, prepped for court [DATE], sent bank statements to truste…" at bounding box center [520, 293] width 439 height 43
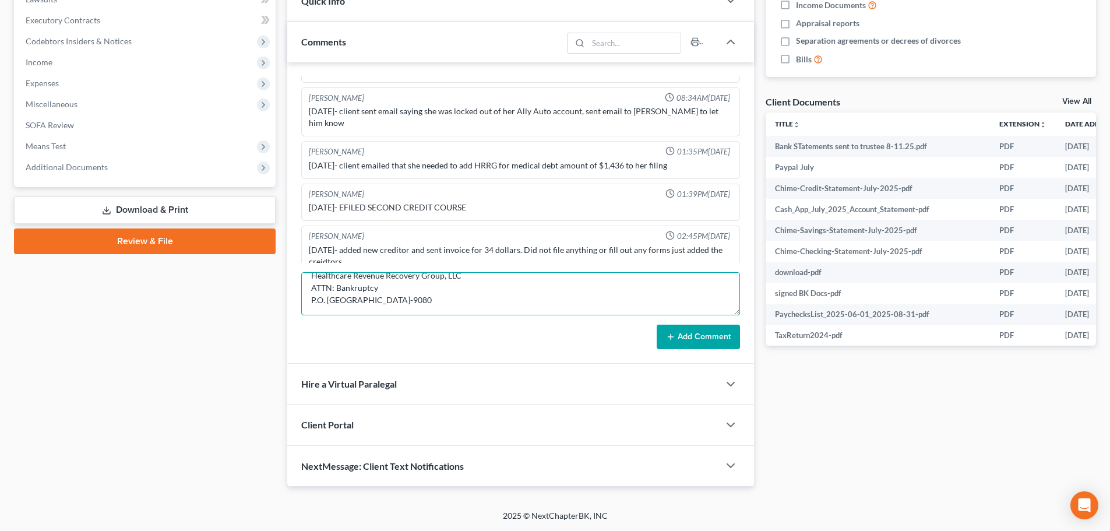
type textarea "[DATE] - tc w/ client, prepped for court [DATE], sent bank statements to truste…"
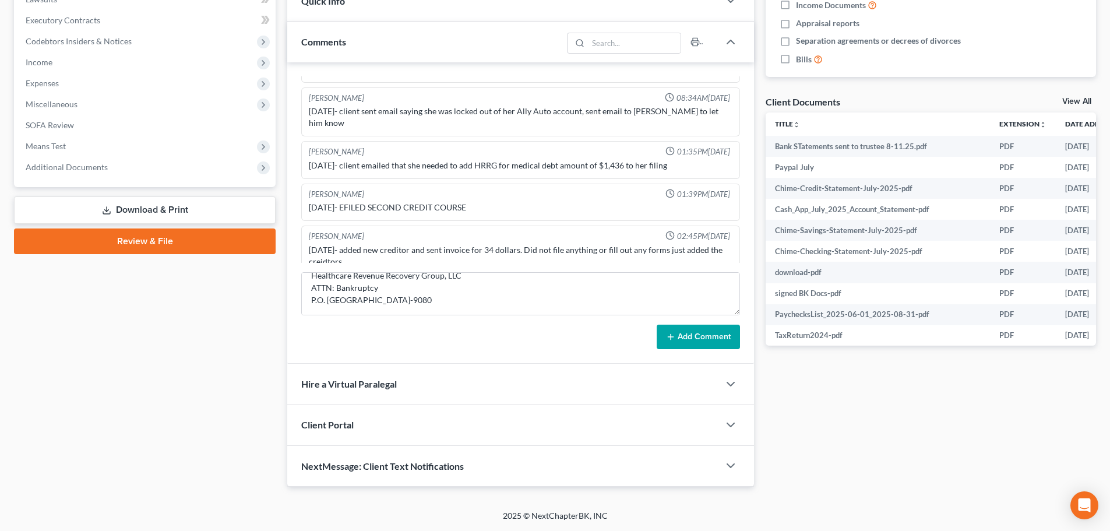
click at [683, 329] on button "Add Comment" at bounding box center [698, 337] width 83 height 24
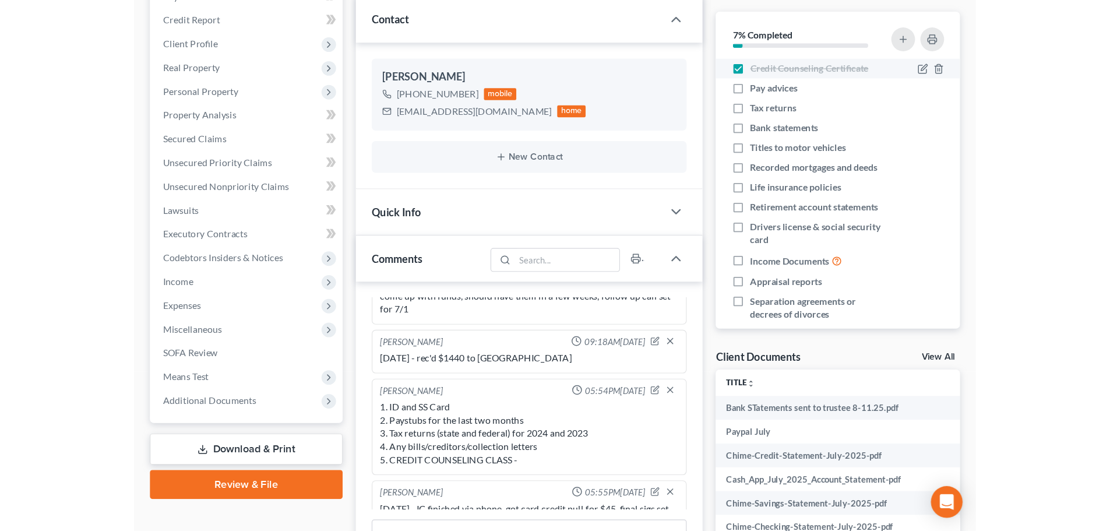
scroll to position [0, 0]
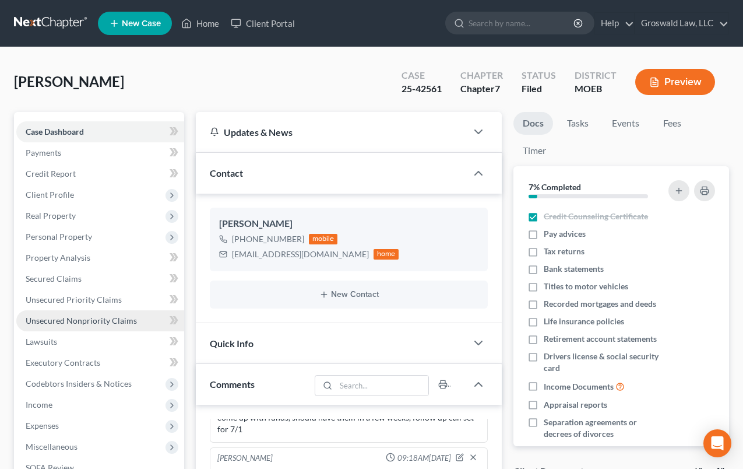
click at [77, 318] on span "Unsecured Nonpriority Claims" at bounding box center [81, 320] width 111 height 10
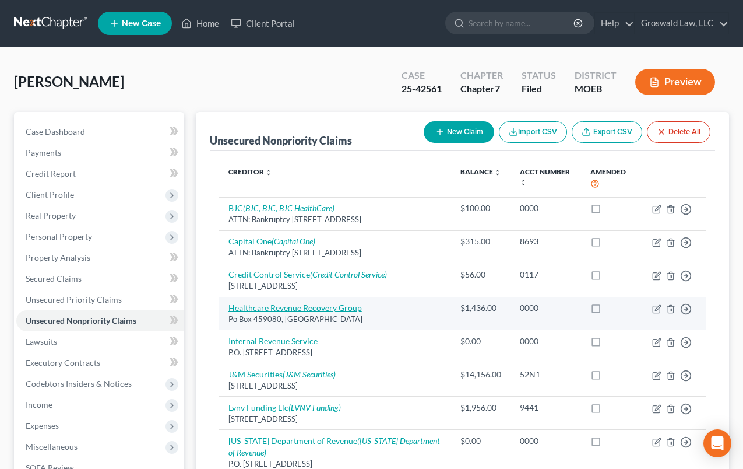
click at [287, 309] on link "Healthcare Revenue Recovery Group" at bounding box center [294, 307] width 133 height 10
select select "9"
select select "0"
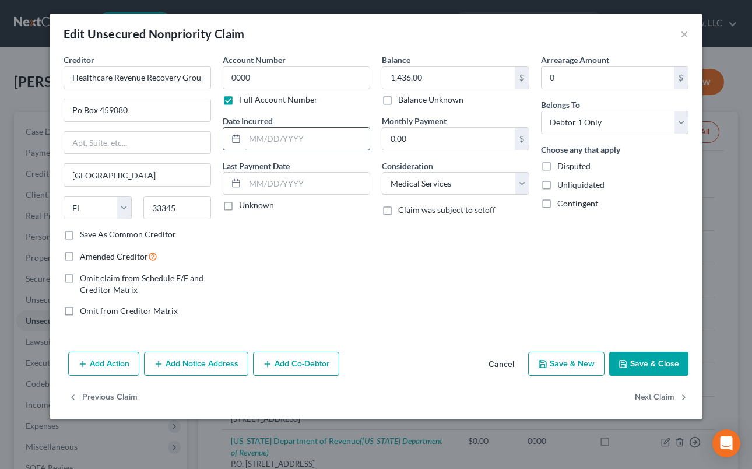
click at [287, 145] on input "text" at bounding box center [307, 139] width 125 height 22
type input "2024"
click at [391, 293] on div "Balance 1,436.00 $ Balance Unknown Balance Undetermined 1,436.00 $ Balance Unkn…" at bounding box center [455, 190] width 159 height 272
click at [650, 360] on button "Save & Close" at bounding box center [648, 363] width 79 height 24
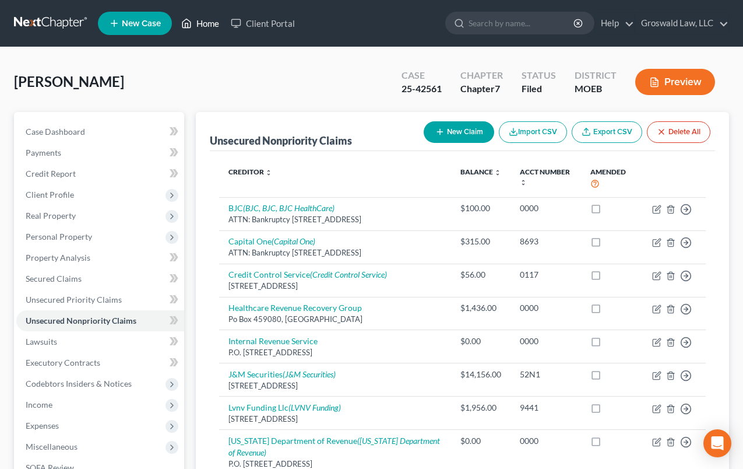
click at [211, 29] on link "Home" at bounding box center [200, 23] width 50 height 21
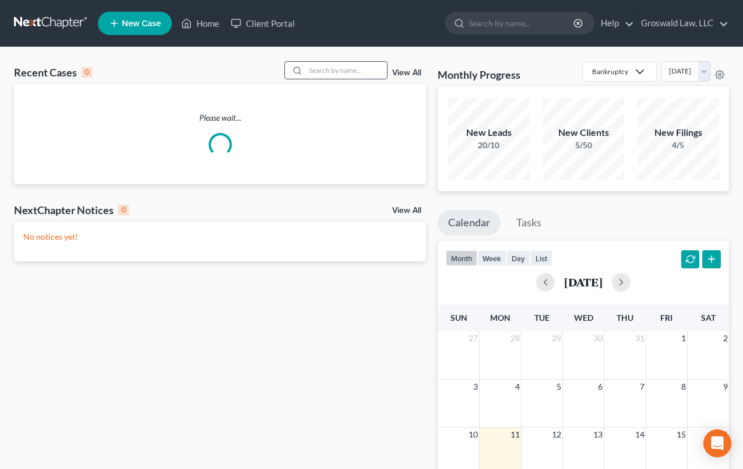
click at [371, 71] on input "search" at bounding box center [346, 70] width 82 height 17
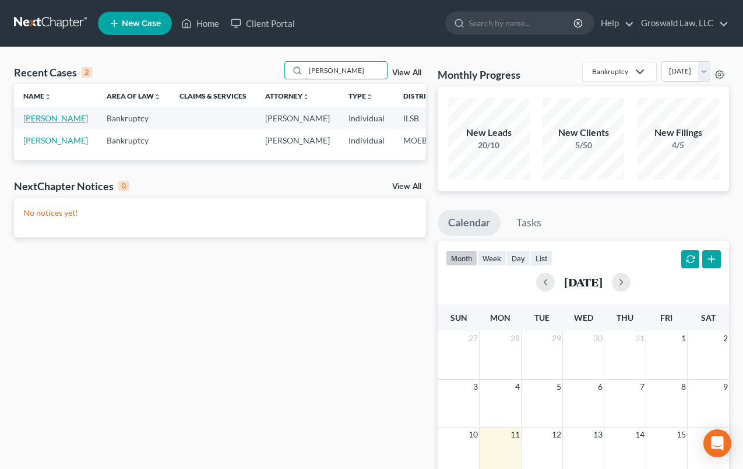
type input "[PERSON_NAME]"
click at [26, 123] on link "[PERSON_NAME]" at bounding box center [55, 118] width 65 height 10
select select "6"
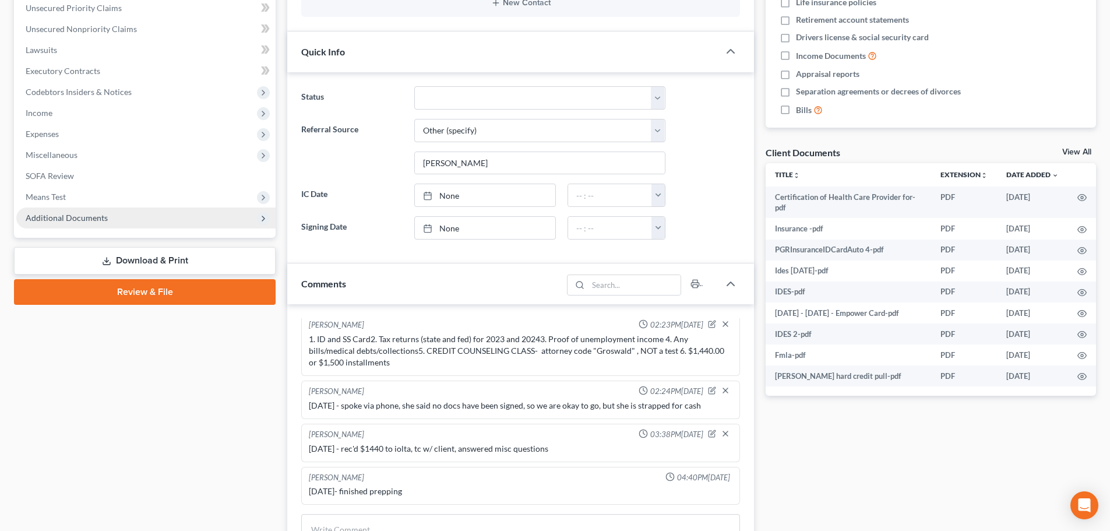
click at [144, 214] on span "Additional Documents" at bounding box center [145, 217] width 259 height 21
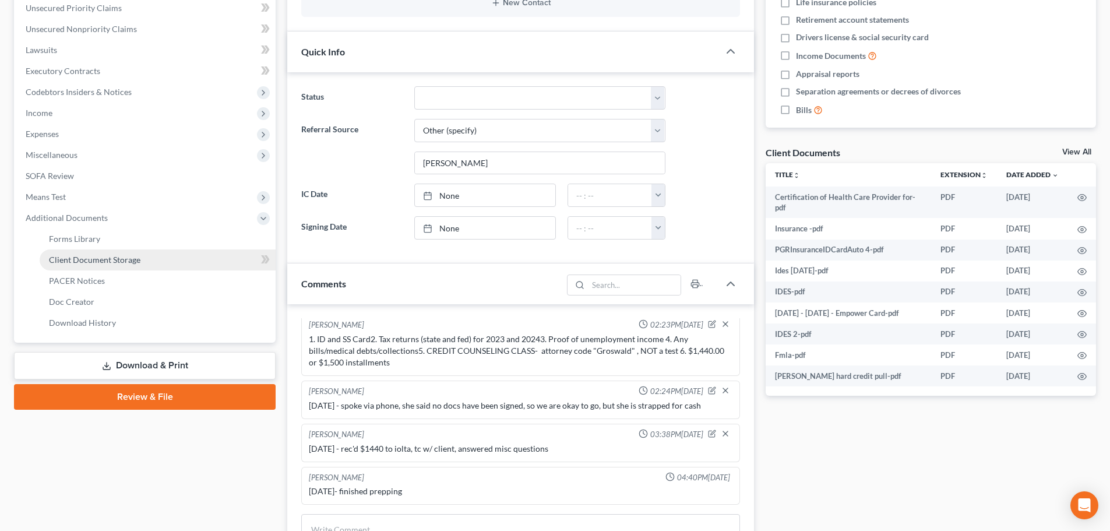
click at [143, 264] on link "Client Document Storage" at bounding box center [158, 259] width 236 height 21
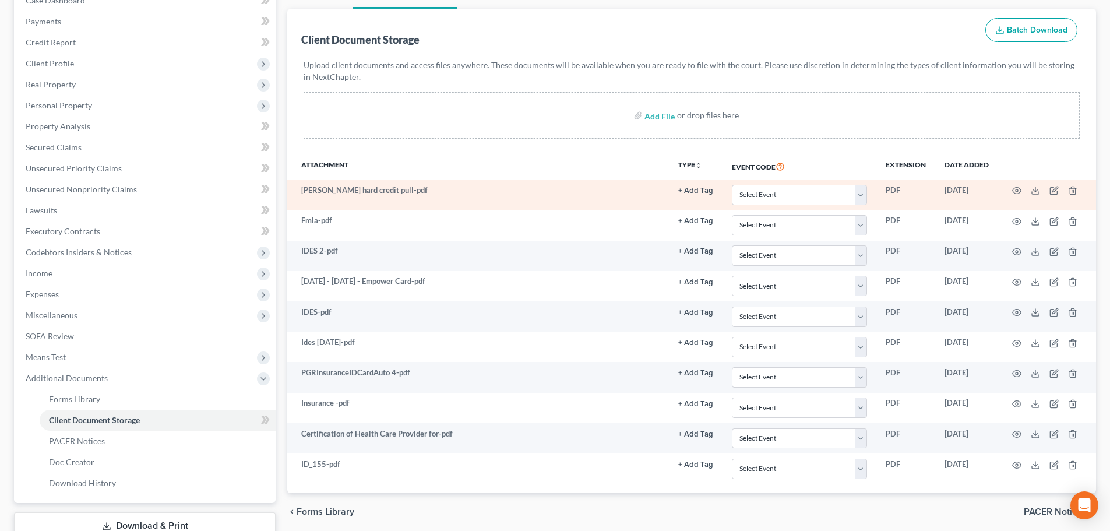
scroll to position [214, 0]
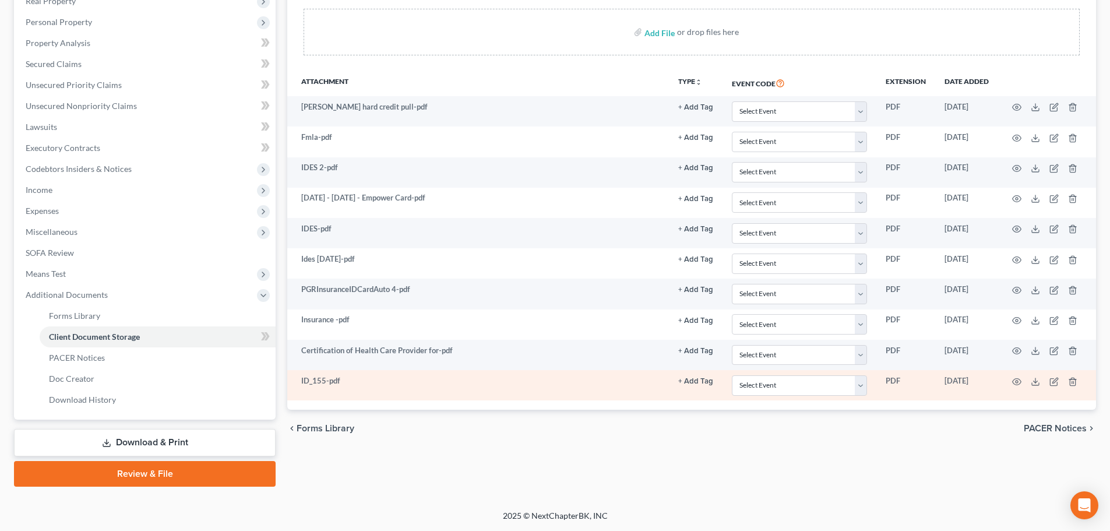
click at [701, 111] on button "+ Add Tag" at bounding box center [695, 108] width 35 height 8
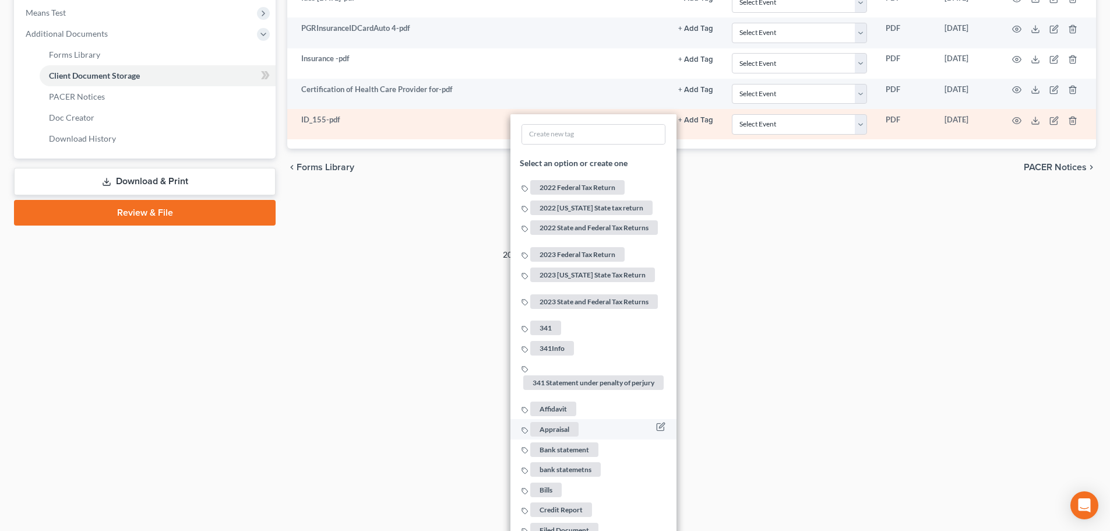
scroll to position [506, 0]
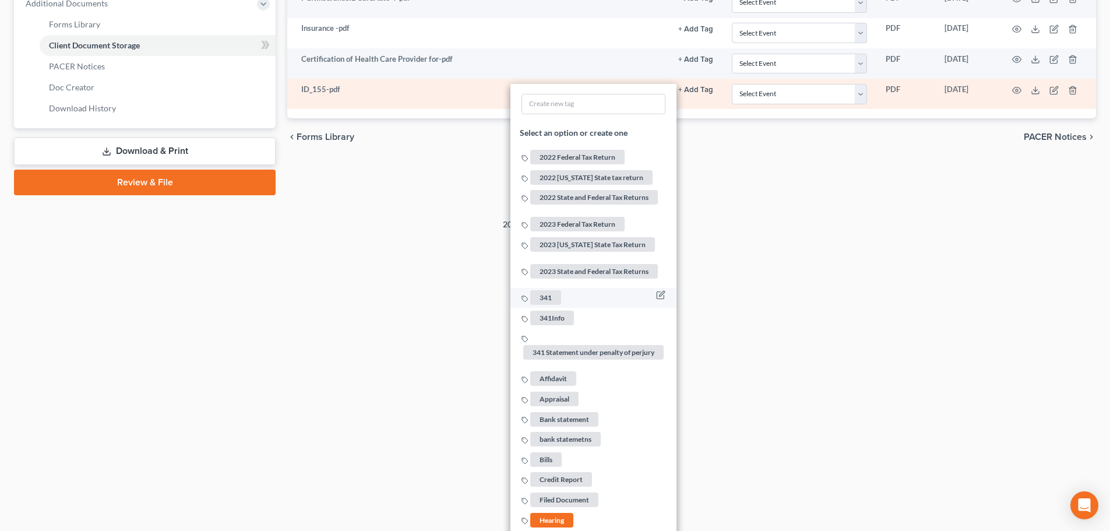
click at [551, 293] on span "341" at bounding box center [545, 297] width 31 height 15
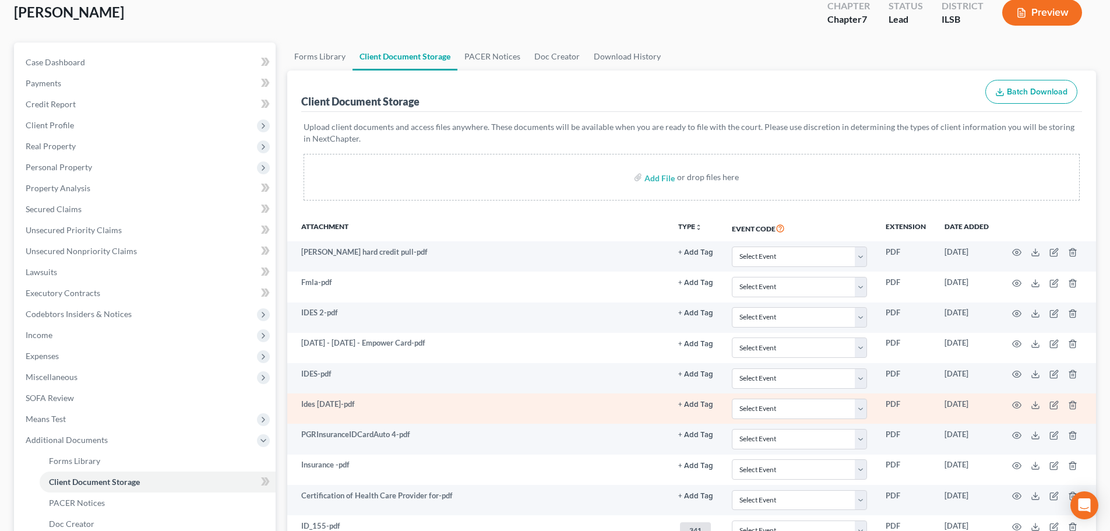
scroll to position [214, 0]
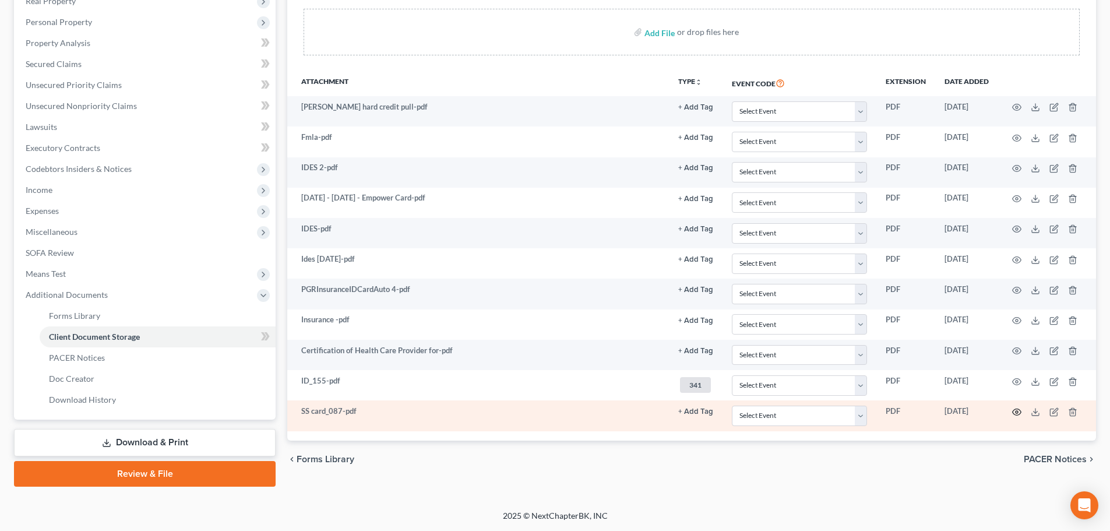
click at [1018, 411] on icon "button" at bounding box center [1016, 411] width 9 height 9
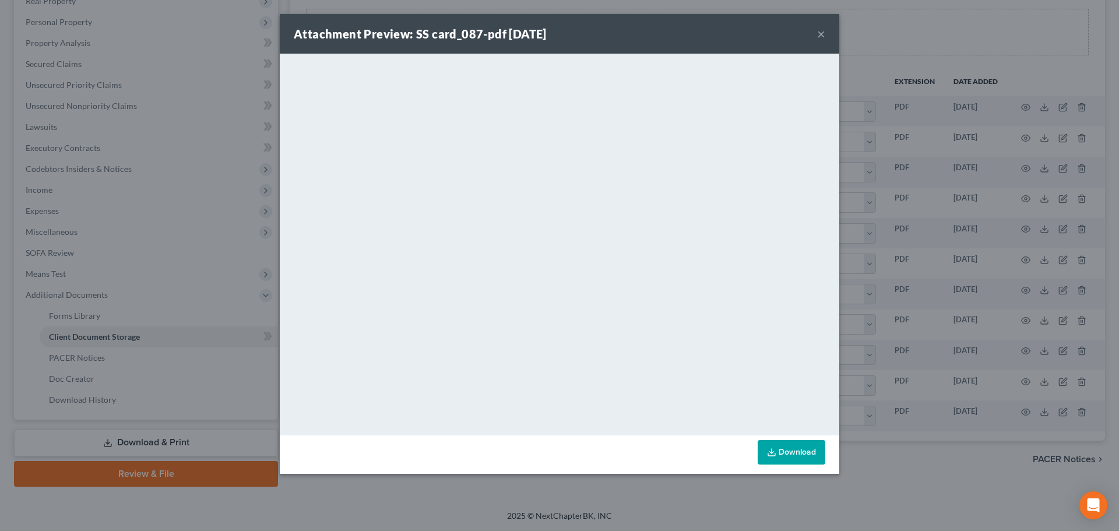
click at [783, 452] on link "Download" at bounding box center [792, 452] width 68 height 24
click at [819, 33] on button "×" at bounding box center [821, 34] width 8 height 14
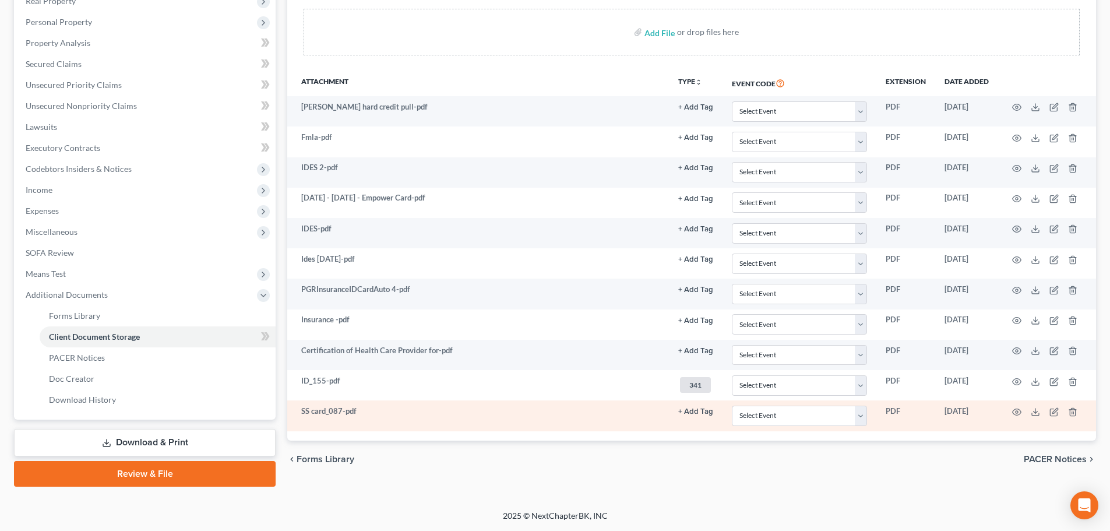
click at [693, 111] on button "+ Add Tag" at bounding box center [695, 108] width 35 height 8
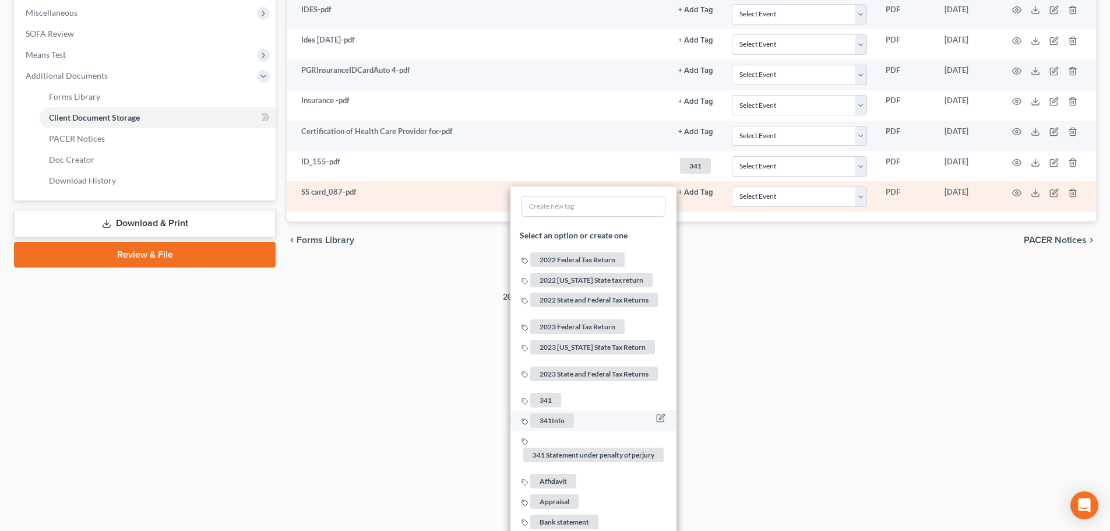
scroll to position [448, 0]
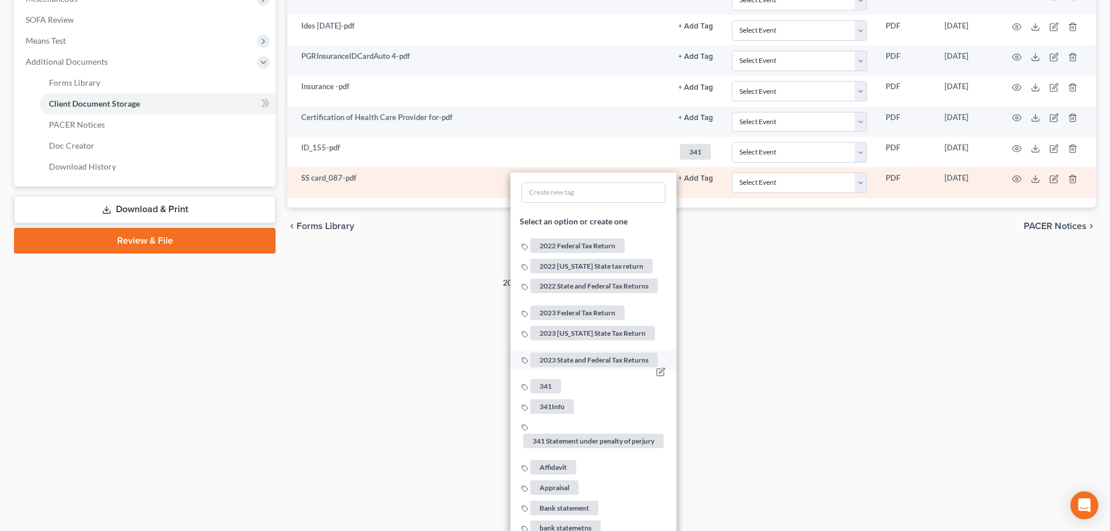
click at [550, 381] on span "341" at bounding box center [545, 386] width 31 height 15
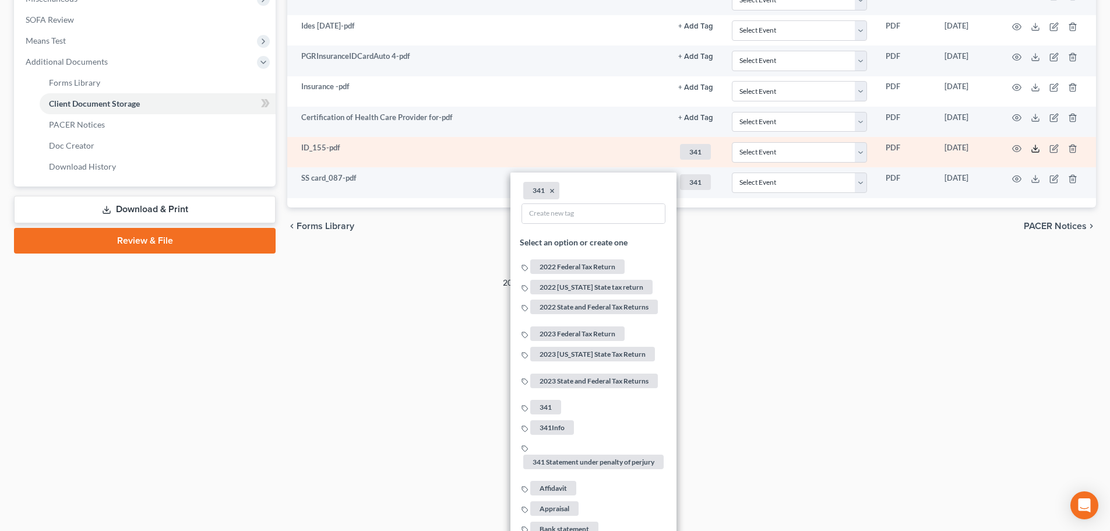
click at [1033, 147] on icon at bounding box center [1035, 148] width 9 height 9
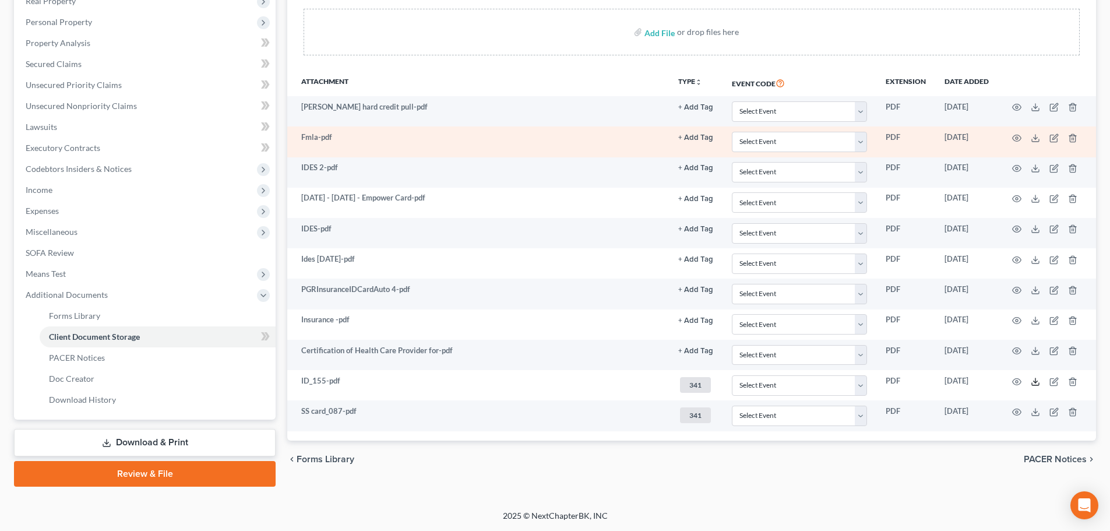
scroll to position [214, 0]
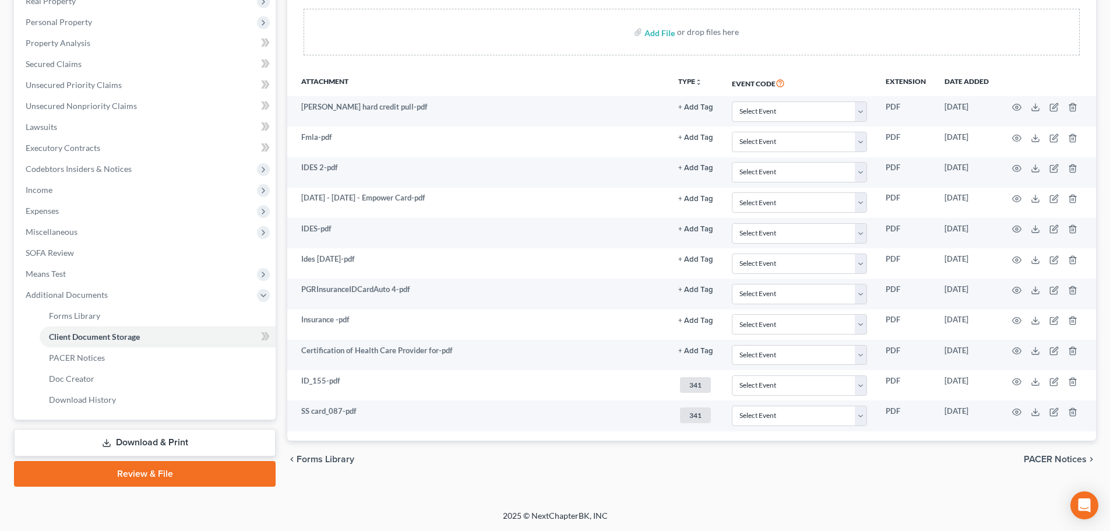
click at [174, 444] on link "Download & Print" at bounding box center [145, 442] width 262 height 27
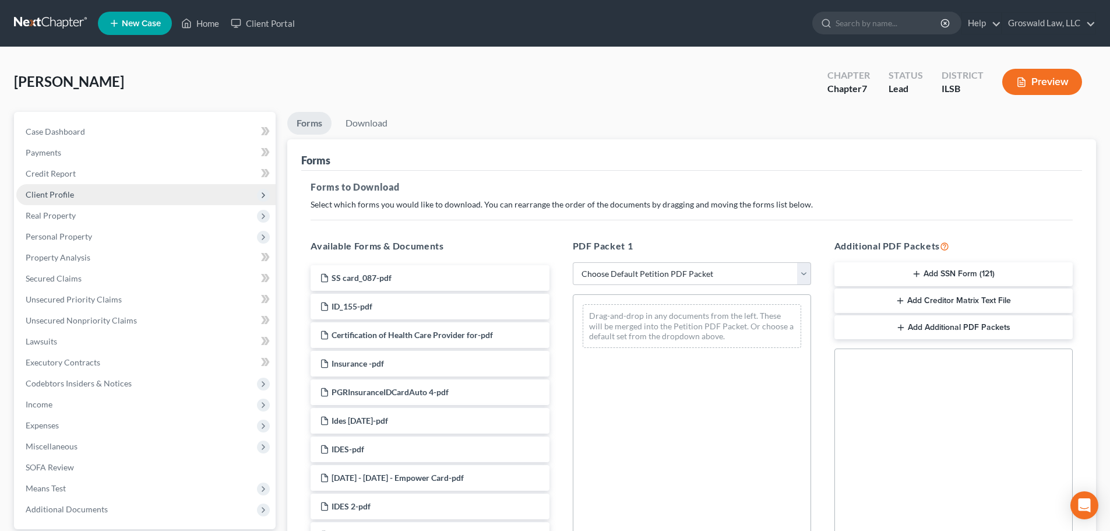
click at [57, 191] on span "Client Profile" at bounding box center [50, 194] width 48 height 10
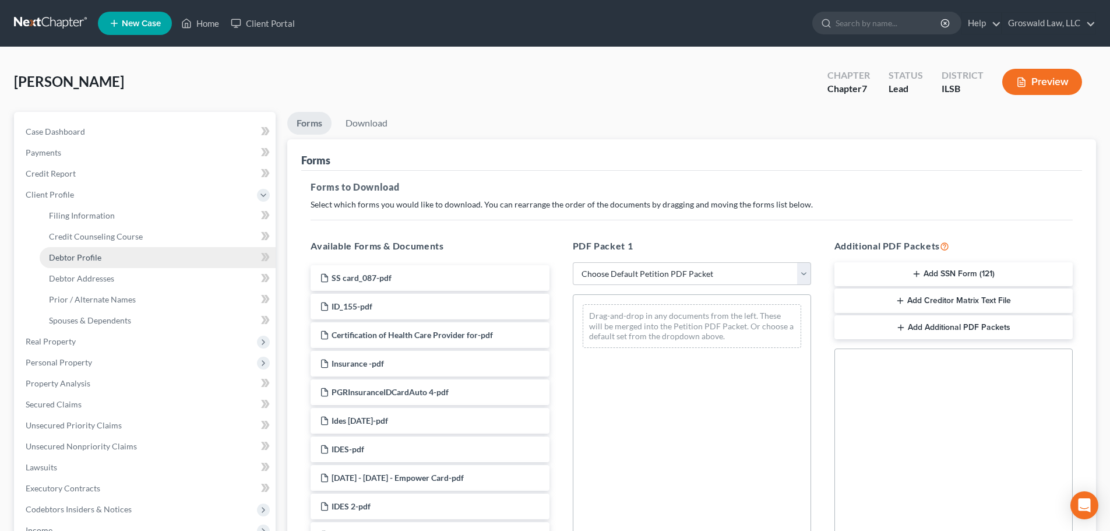
click at [84, 261] on span "Debtor Profile" at bounding box center [75, 257] width 52 height 10
select select "0"
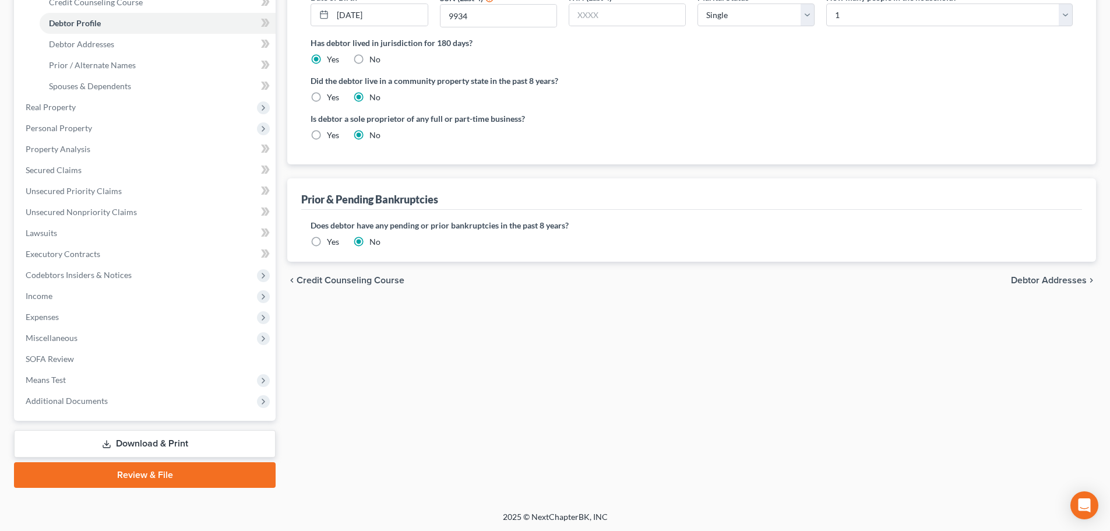
scroll to position [235, 0]
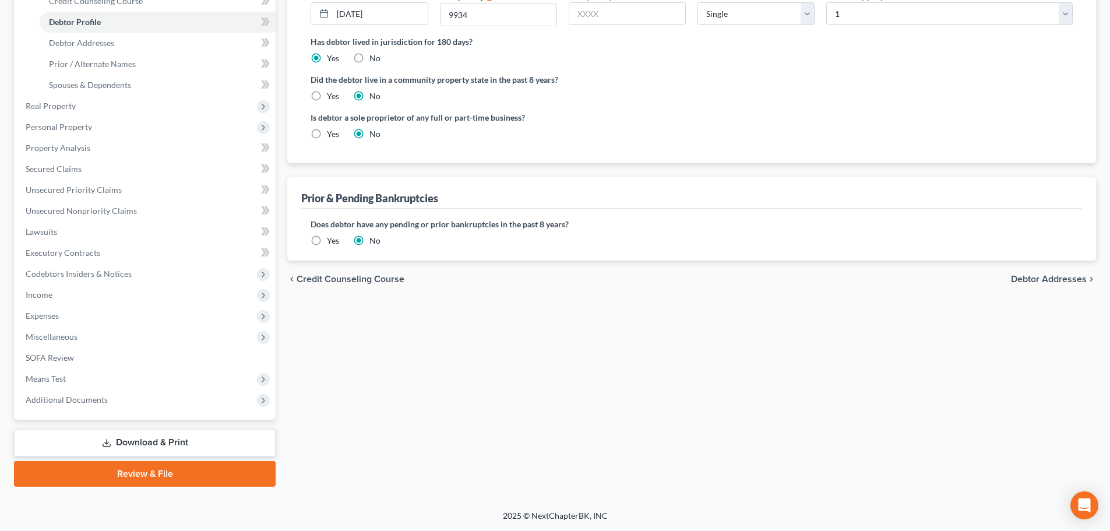
click at [191, 439] on link "Download & Print" at bounding box center [145, 442] width 262 height 27
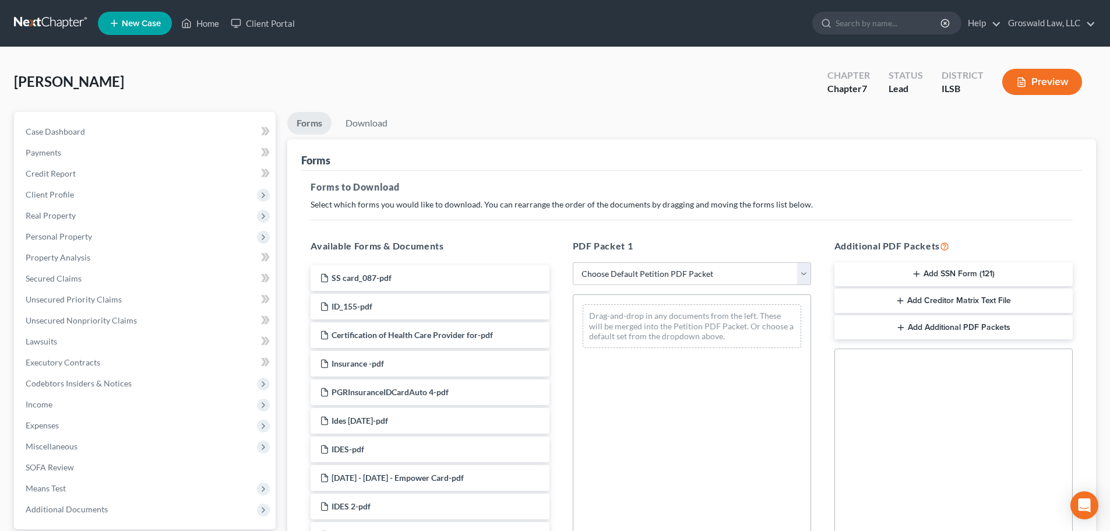
click at [945, 276] on button "Add SSN Form (121)" at bounding box center [954, 274] width 238 height 24
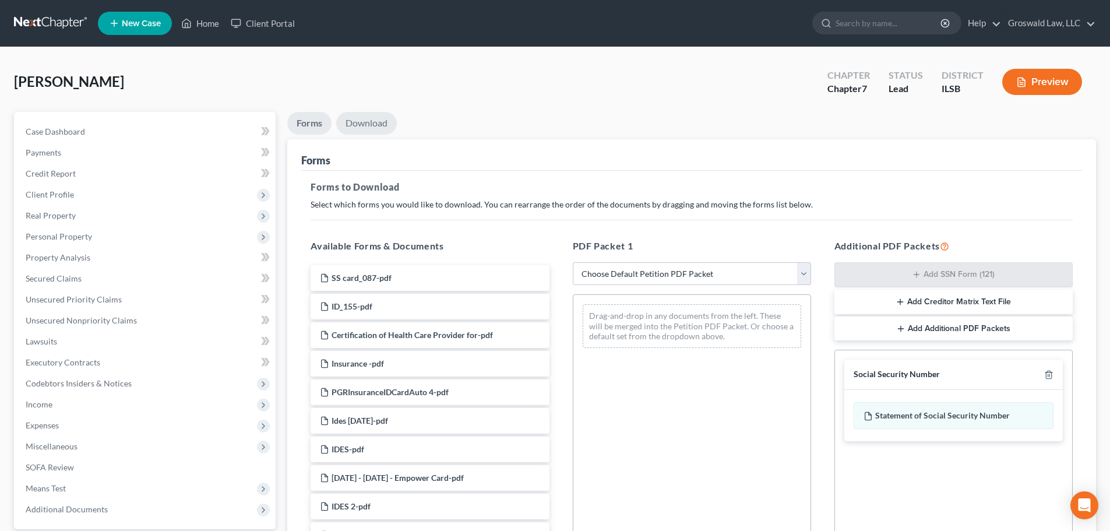
click at [360, 122] on link "Download" at bounding box center [366, 123] width 61 height 23
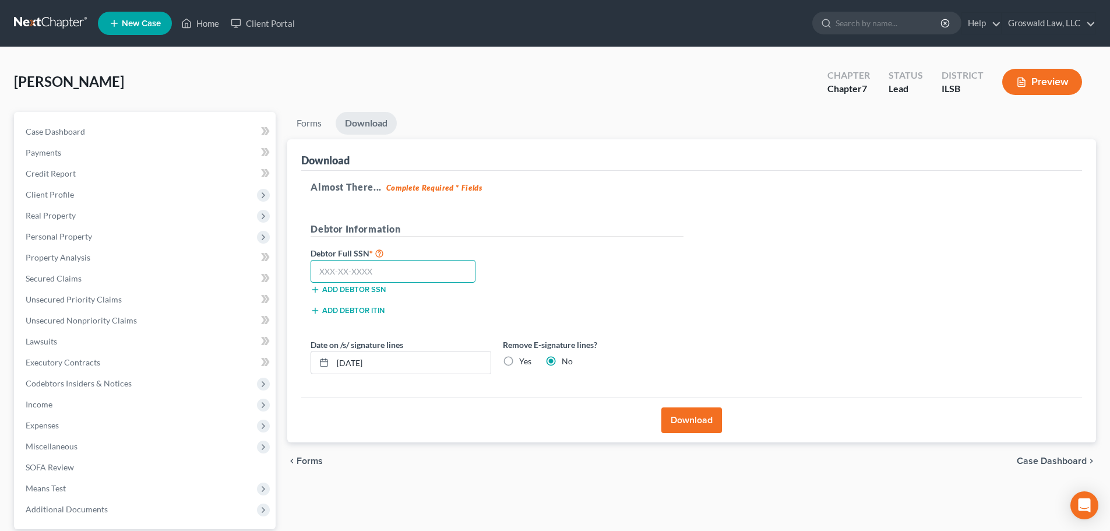
click at [354, 275] on input "text" at bounding box center [393, 271] width 165 height 23
type input "337-80-9934"
click at [707, 419] on button "Download" at bounding box center [691, 420] width 61 height 26
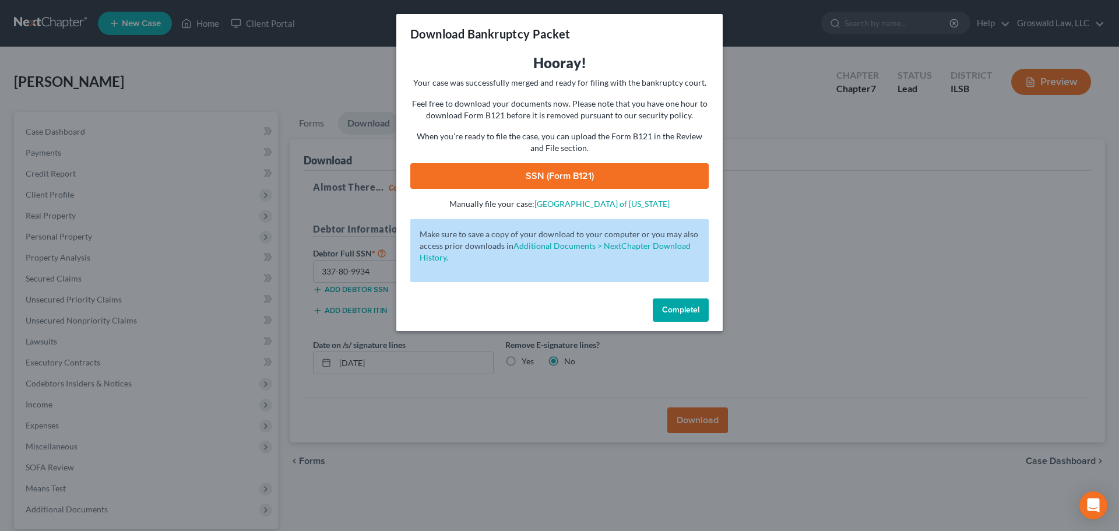
click at [557, 178] on link "SSN (Form B121)" at bounding box center [559, 176] width 298 height 26
click at [688, 311] on span "Complete!" at bounding box center [680, 310] width 37 height 10
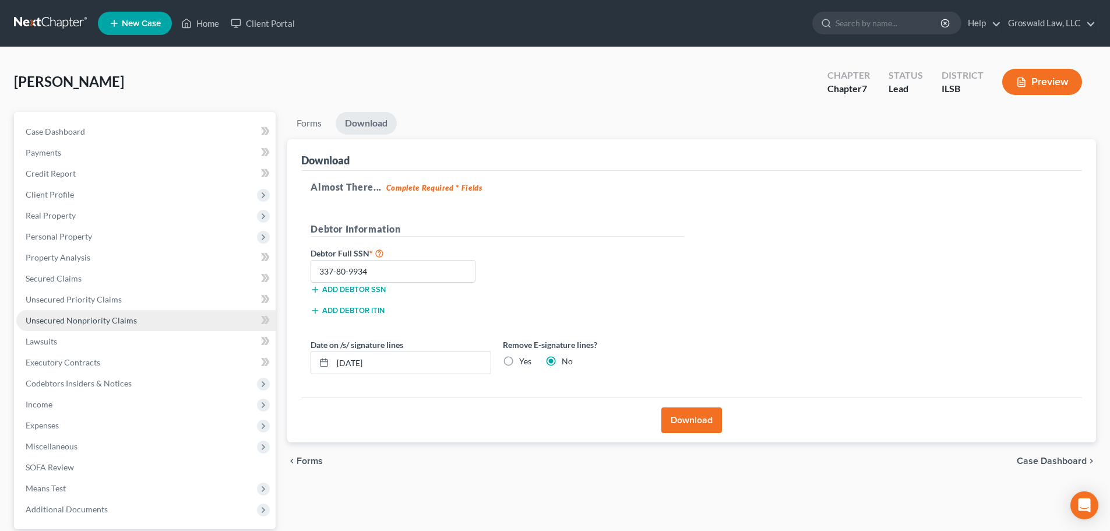
click at [104, 319] on span "Unsecured Nonpriority Claims" at bounding box center [81, 320] width 111 height 10
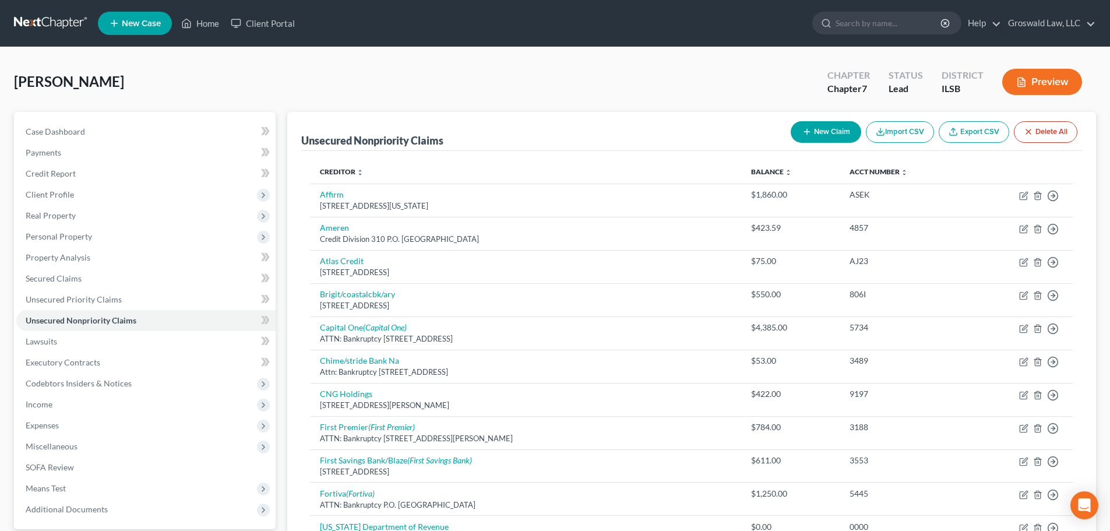
click at [828, 140] on button "New Claim" at bounding box center [826, 132] width 71 height 22
select select "0"
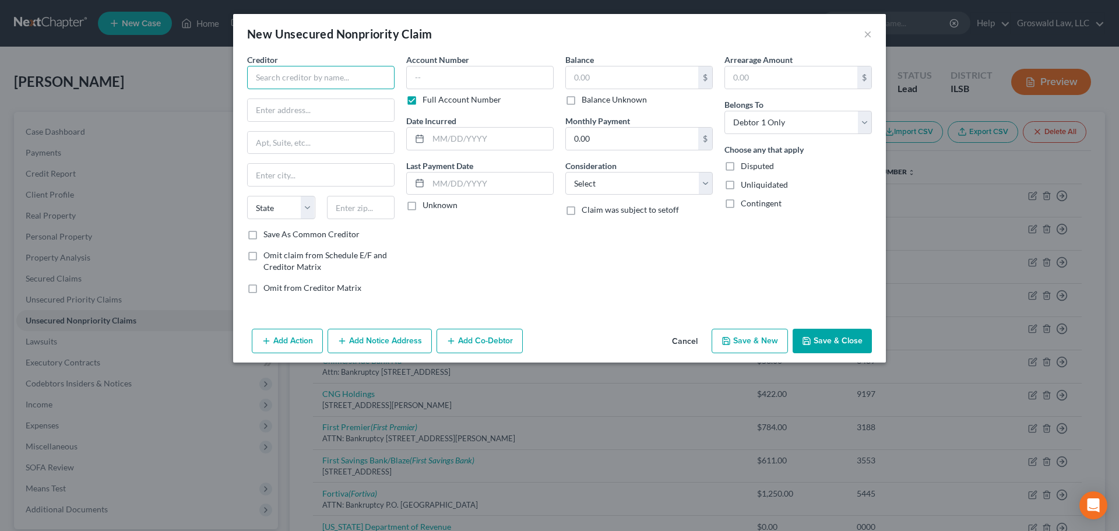
click at [372, 76] on input "text" at bounding box center [320, 77] width 147 height 23
type input "[US_STATE] American Water"
drag, startPoint x: 309, startPoint y: 115, endPoint x: 191, endPoint y: 87, distance: 122.1
click at [186, 92] on div "New Unsecured Nonpriority Claim × Creditor * [US_STATE] American Water 700 Stat…" at bounding box center [559, 265] width 1119 height 531
type input "PO Box 6029"
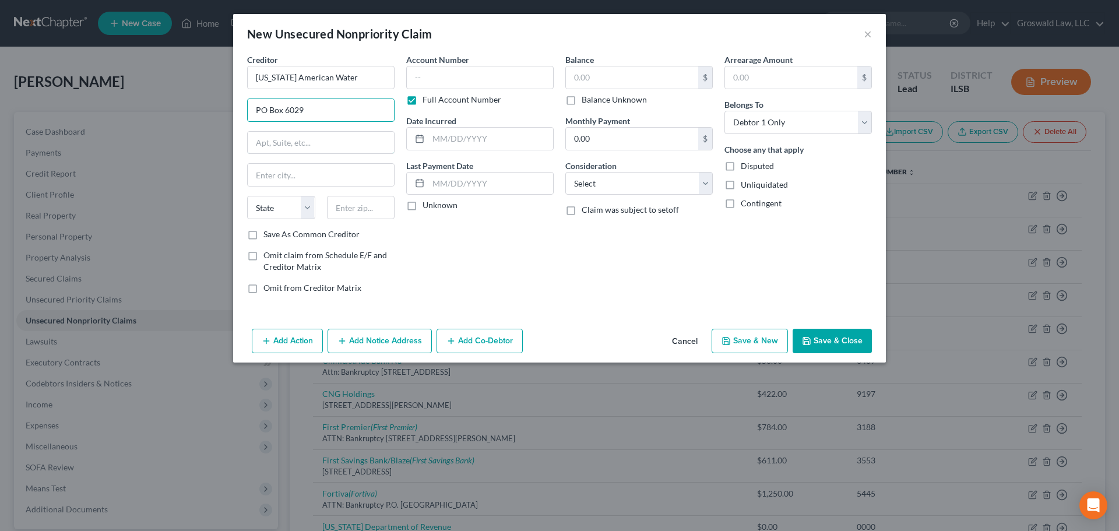
type input "`"
type input "60197"
type input "[PERSON_NAME] Stream"
select select "14"
drag, startPoint x: 378, startPoint y: 78, endPoint x: 69, endPoint y: 81, distance: 308.9
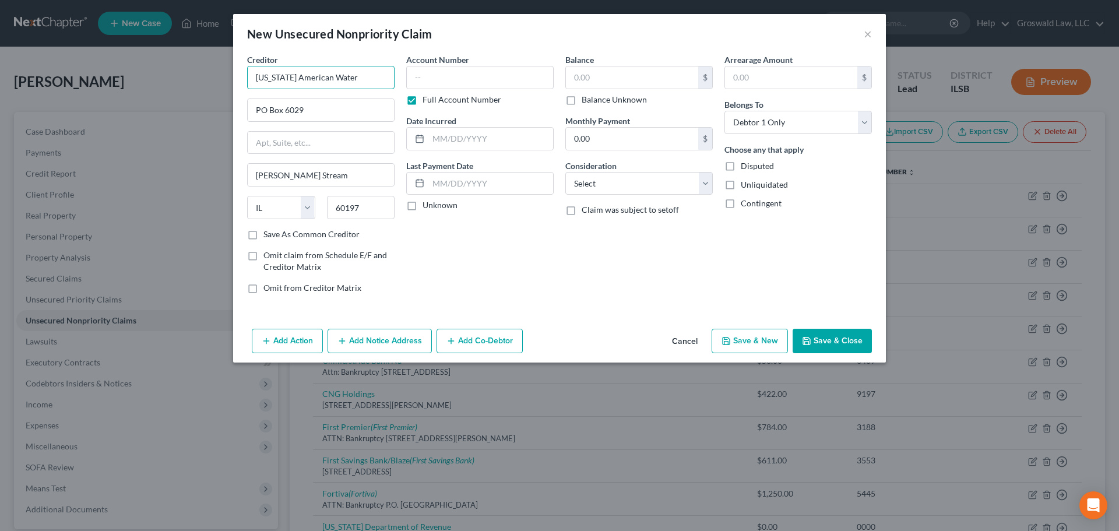
click at [69, 81] on div "New Unsecured Nonpriority Claim × Creditor * [US_STATE] American Water PO Box 6…" at bounding box center [559, 265] width 1119 height 531
click at [383, 339] on button "Add Notice Address" at bounding box center [380, 341] width 104 height 24
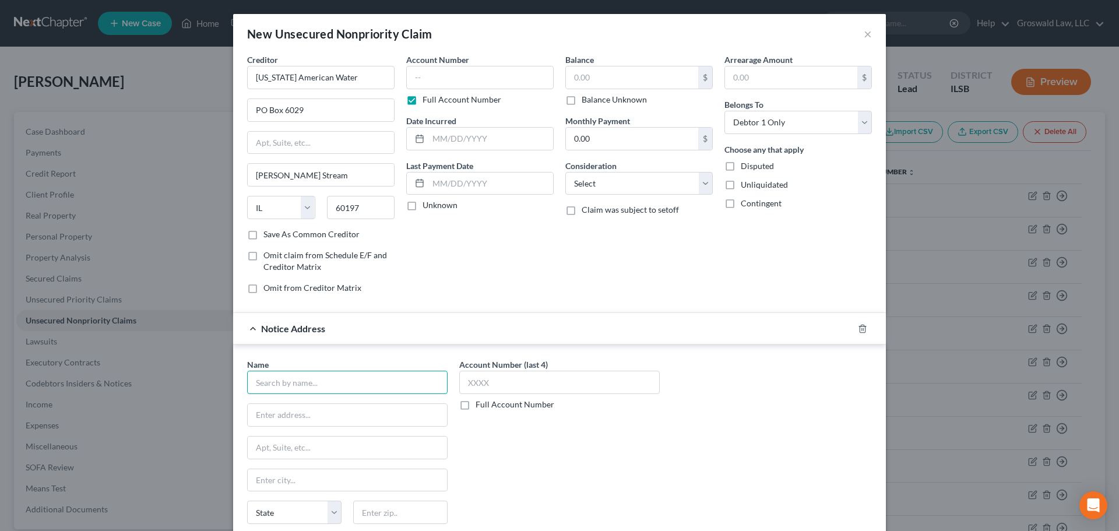
click at [305, 382] on input "text" at bounding box center [347, 382] width 200 height 23
paste input "[US_STATE] American Water"
type input "[US_STATE] American Water"
click at [321, 418] on input "text" at bounding box center [347, 415] width 199 height 22
paste input "[US_STATE] American Water, [STREET_ADDRESS][PERSON_NAME]"
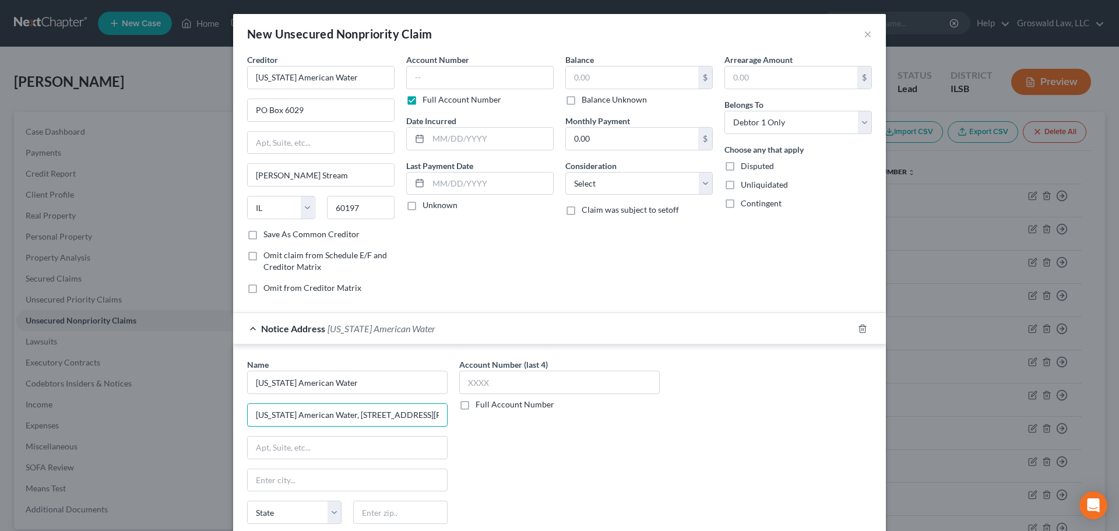
drag, startPoint x: 308, startPoint y: 416, endPoint x: 147, endPoint y: 407, distance: 160.5
click at [147, 407] on div "New Unsecured Nonpriority Claim × Creditor * [US_STATE] American Water PO Box 6…" at bounding box center [559, 265] width 1119 height 531
click at [376, 415] on input "[STREET_ADDRESS][PERSON_NAME]" at bounding box center [347, 415] width 199 height 22
type input "102 [PERSON_NAME] Dr"
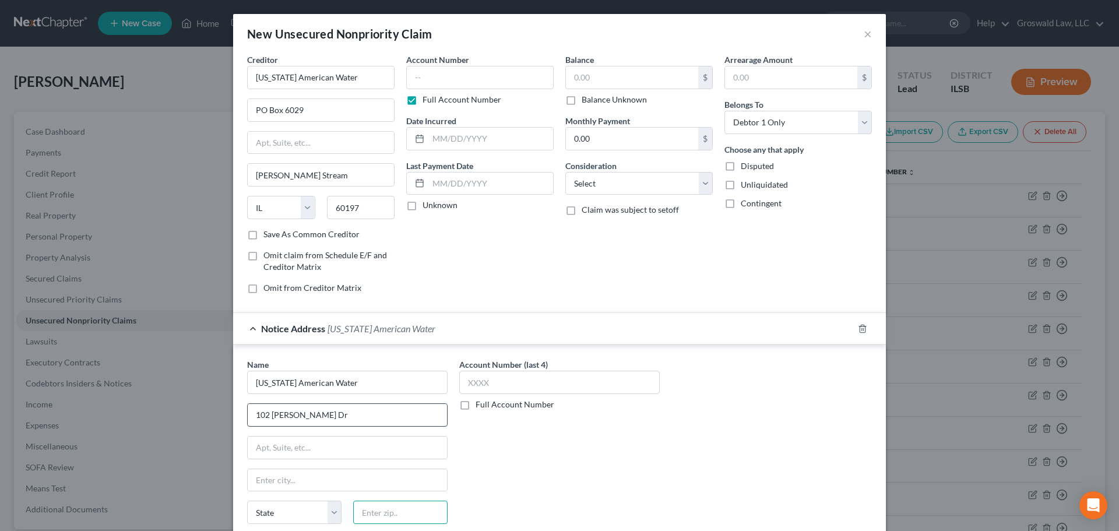
paste input "62052"
type input "62052"
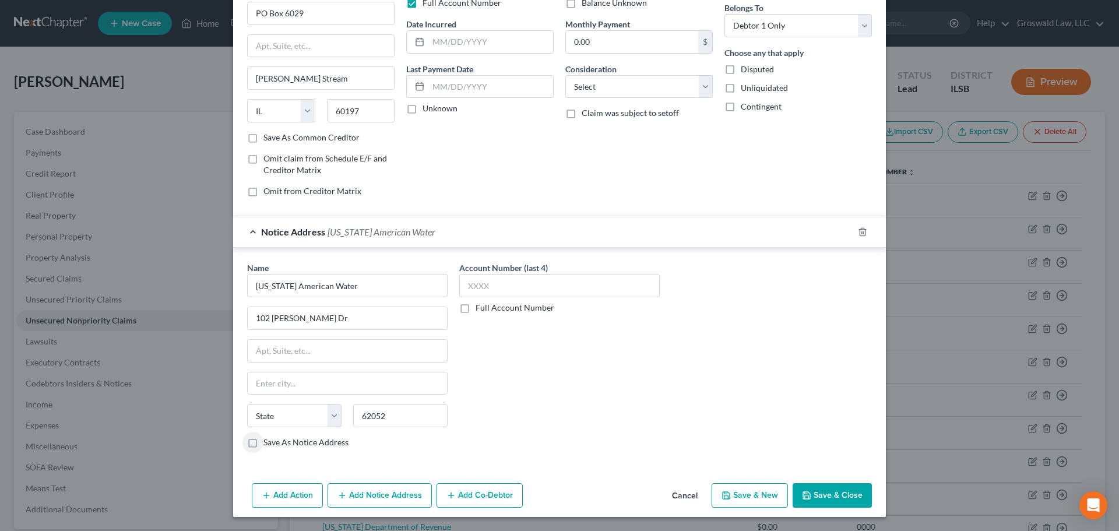
type input "[GEOGRAPHIC_DATA]"
select select "14"
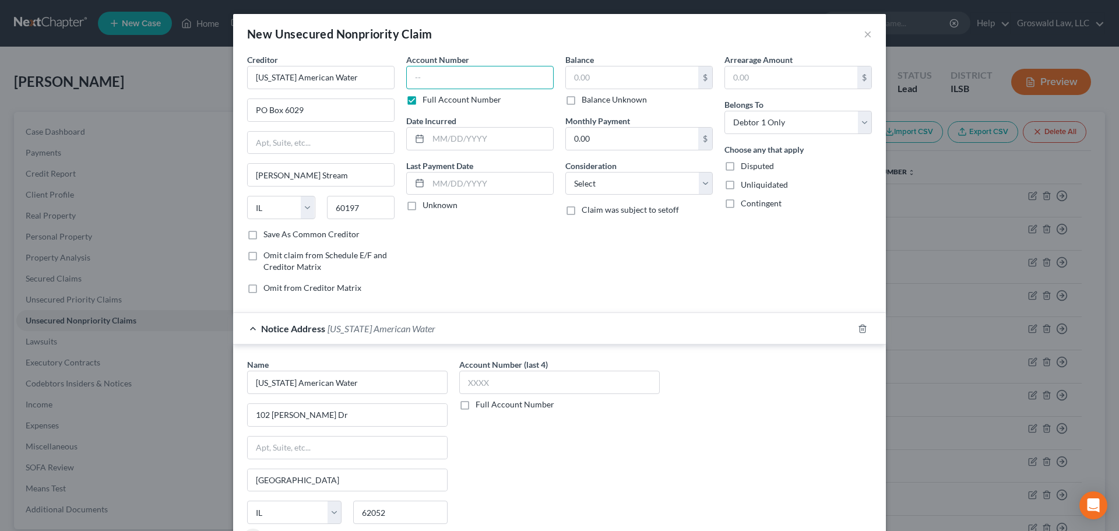
click at [524, 82] on input "text" at bounding box center [479, 77] width 147 height 23
type input "8392"
type input "2025"
type input "0"
type input "255.98"
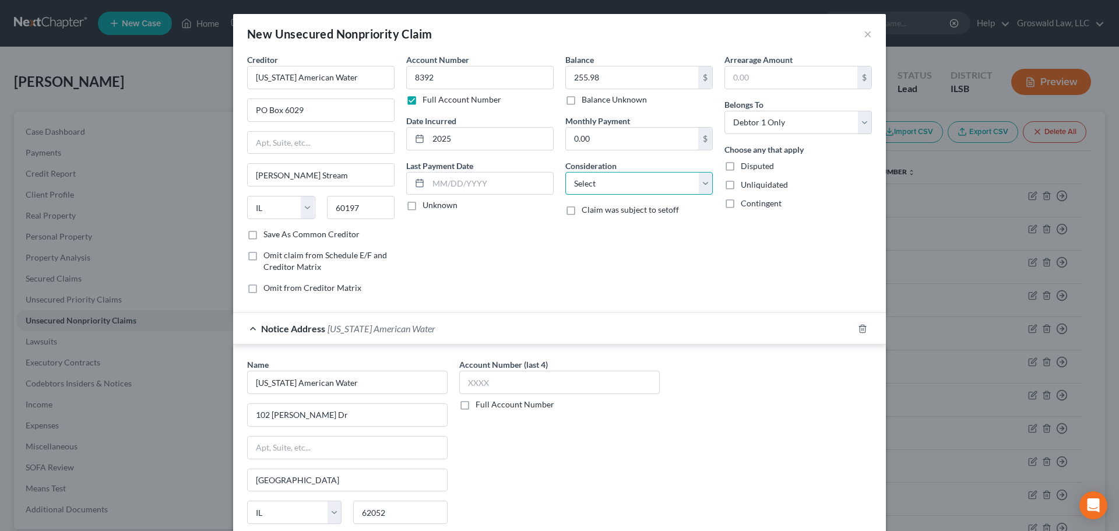
select select "20"
drag, startPoint x: 340, startPoint y: 79, endPoint x: -97, endPoint y: 58, distance: 437.0
click at [0, 58] on html "Home New Case Client Portal Groswald Law, LLC [PERSON_NAME][EMAIL_ADDRESS][DOMA…" at bounding box center [559, 470] width 1119 height 941
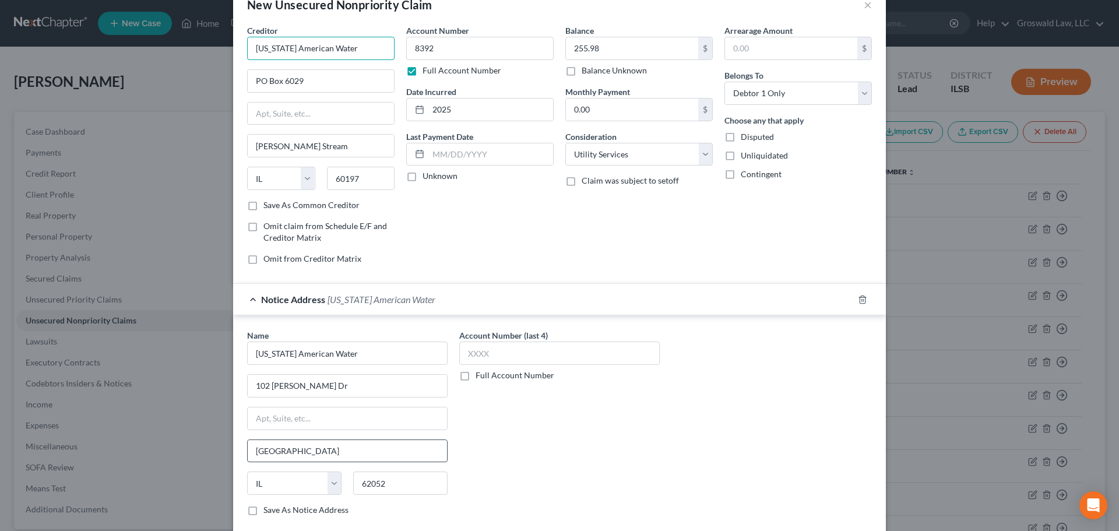
scroll to position [97, 0]
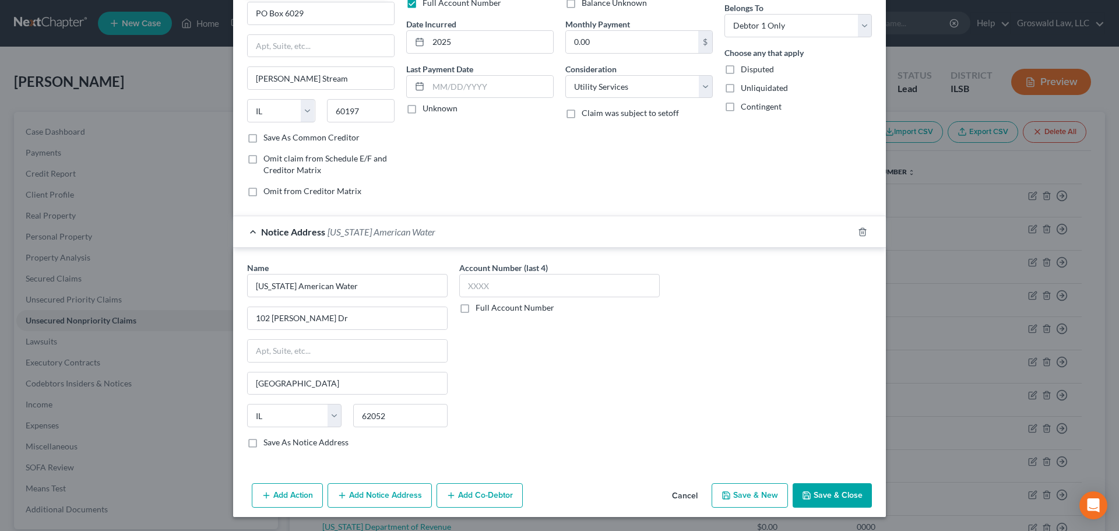
click at [372, 498] on button "Add Notice Address" at bounding box center [380, 495] width 104 height 24
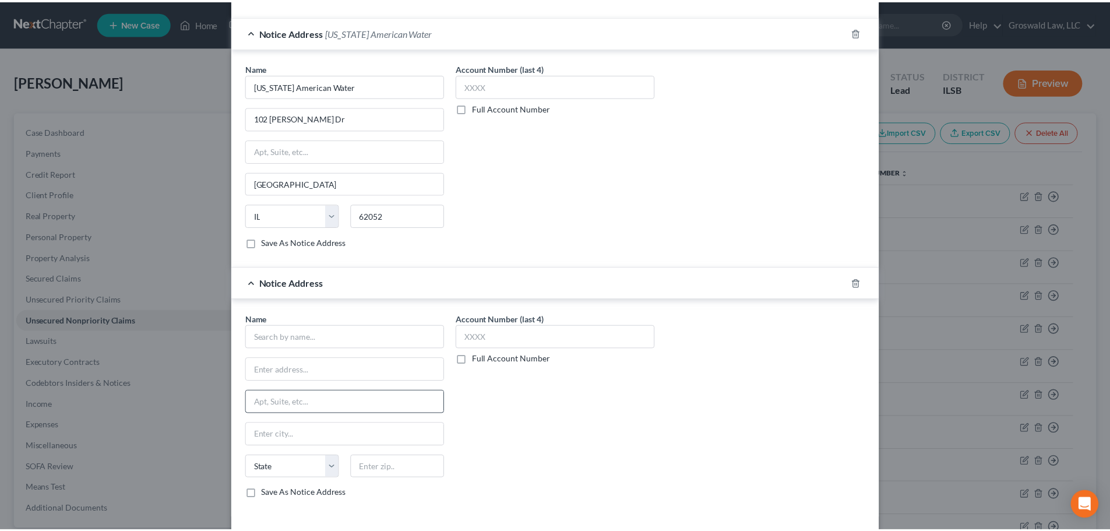
scroll to position [330, 0]
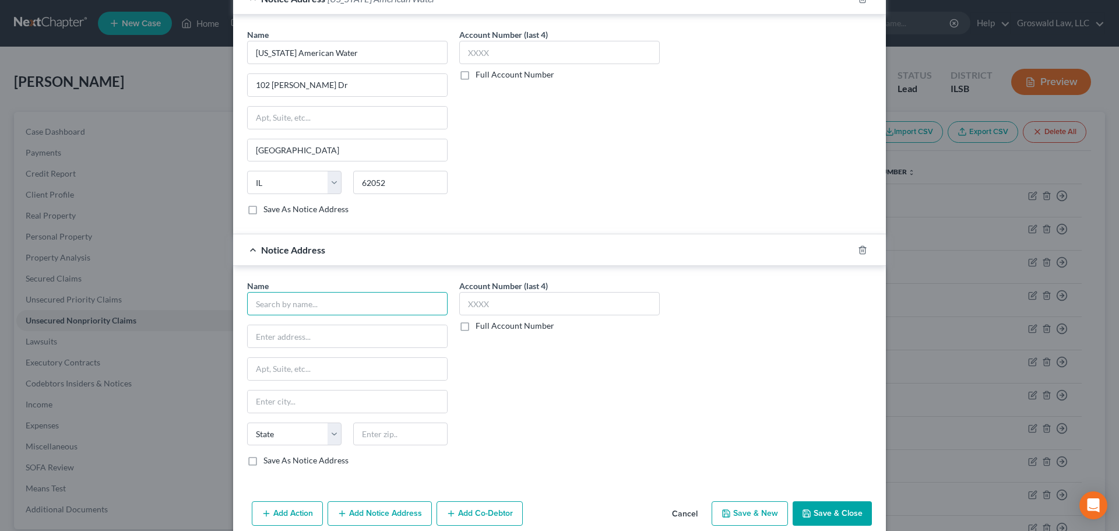
click at [310, 302] on input "text" at bounding box center [347, 303] width 200 height 23
paste input "[US_STATE] American Water"
type input "[US_STATE] American Water"
type input "[STREET_ADDRESS]"
type input "62052"
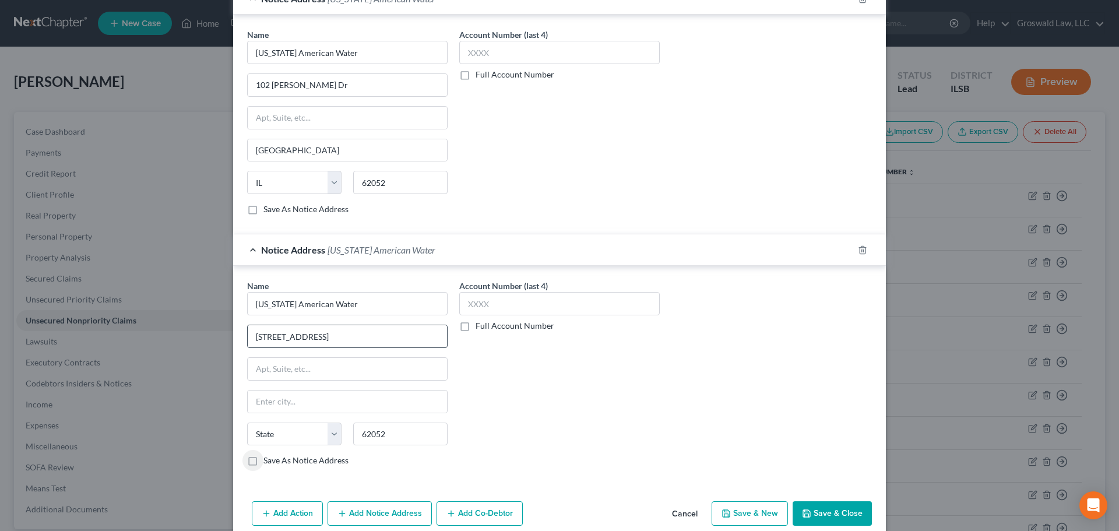
type input "[GEOGRAPHIC_DATA]"
select select "14"
click at [821, 500] on div "Add Action Add Notice Address Add Co-Debtor Cancel Save & New Save & Close" at bounding box center [559, 516] width 653 height 38
click at [821, 511] on button "Save & Close" at bounding box center [832, 513] width 79 height 24
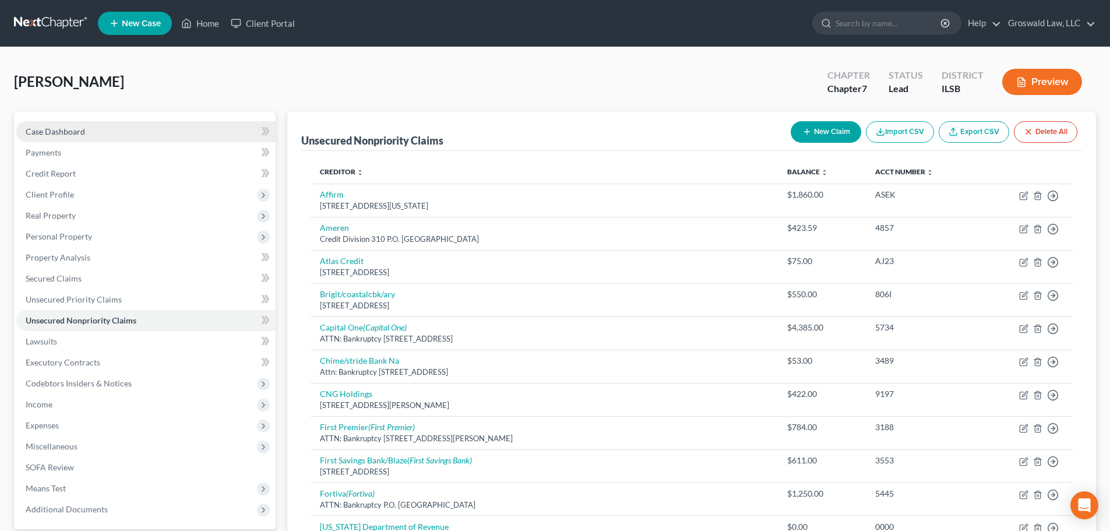
click at [71, 134] on span "Case Dashboard" at bounding box center [55, 131] width 59 height 10
select select "6"
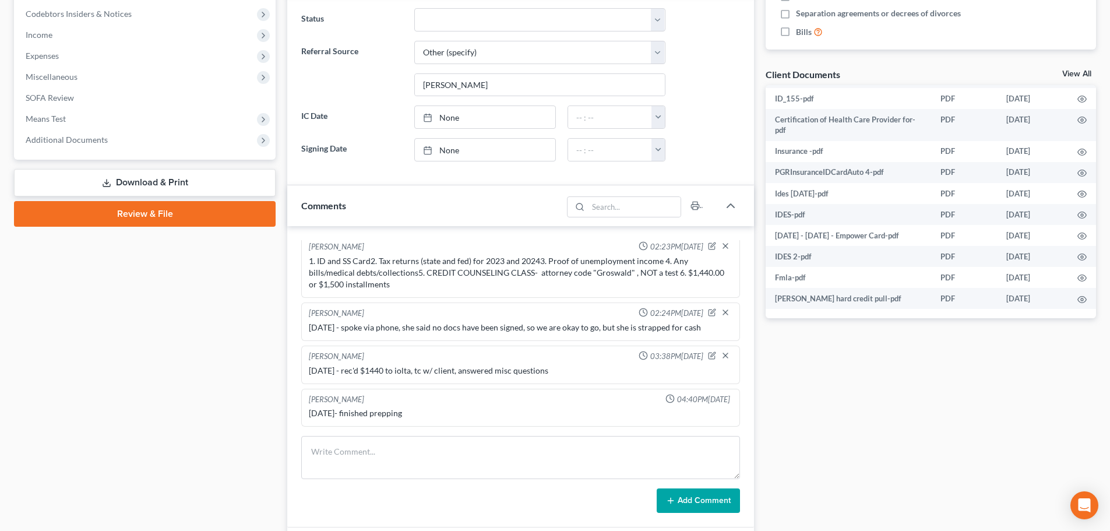
scroll to position [408, 0]
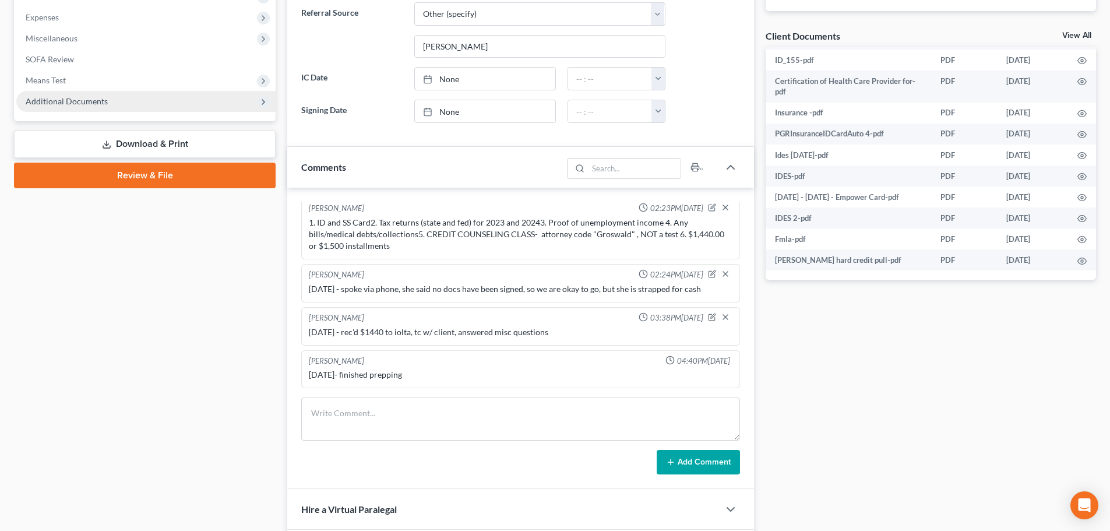
click at [149, 105] on span "Additional Documents" at bounding box center [145, 101] width 259 height 21
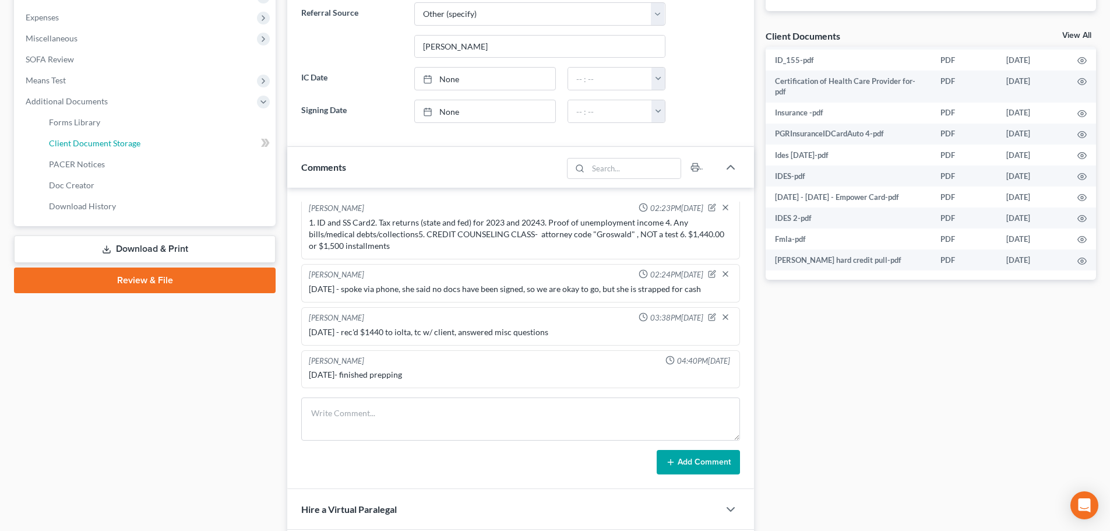
drag, startPoint x: 175, startPoint y: 142, endPoint x: 188, endPoint y: 142, distance: 12.8
click at [175, 142] on link "Client Document Storage" at bounding box center [158, 143] width 236 height 21
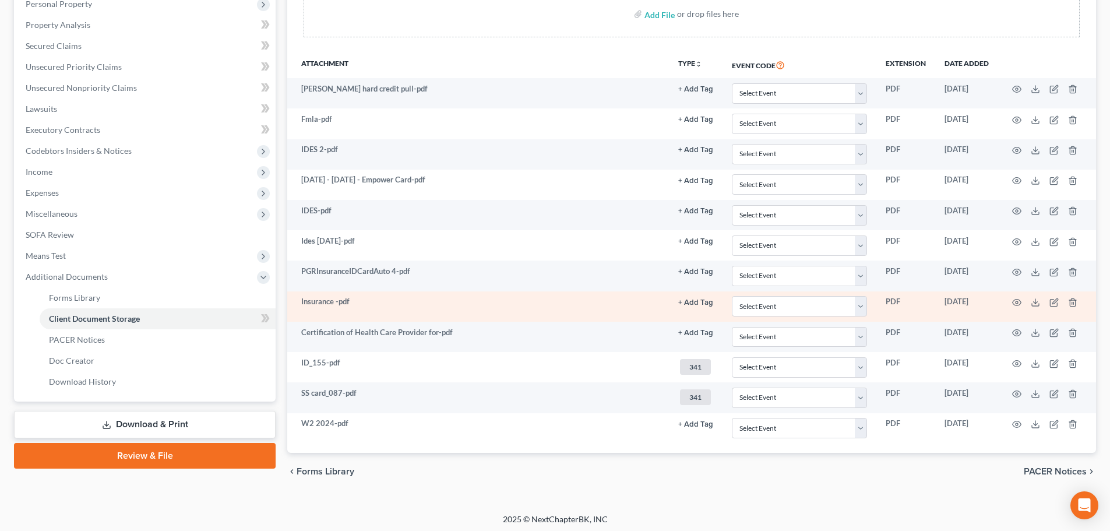
scroll to position [236, 0]
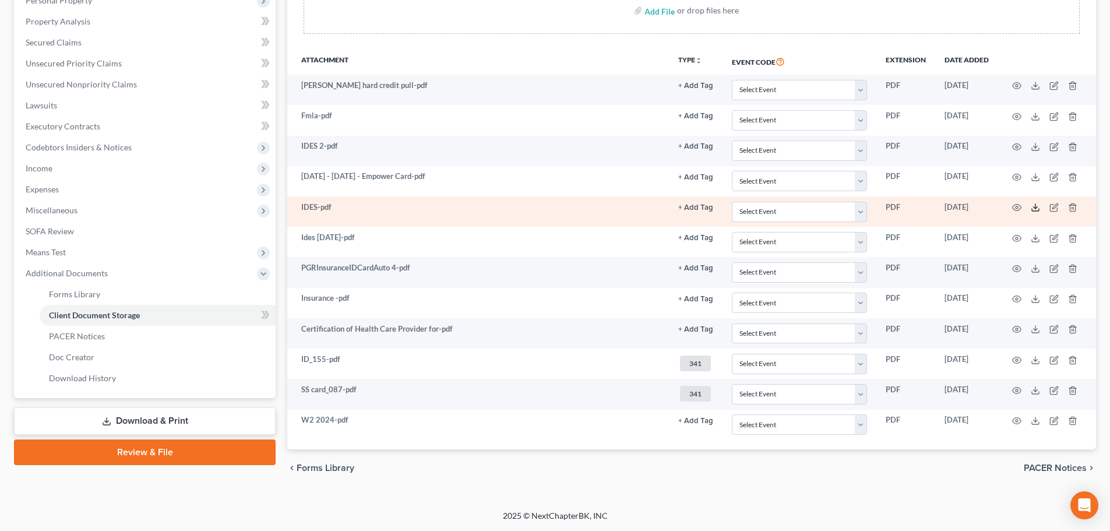
click at [1038, 207] on icon at bounding box center [1035, 207] width 9 height 9
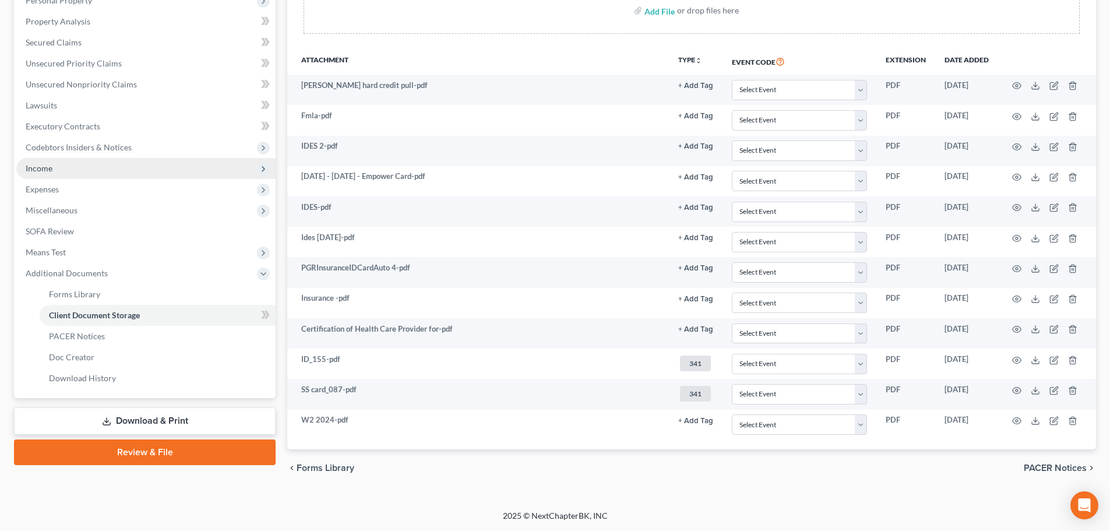
click at [67, 170] on span "Income" at bounding box center [145, 168] width 259 height 21
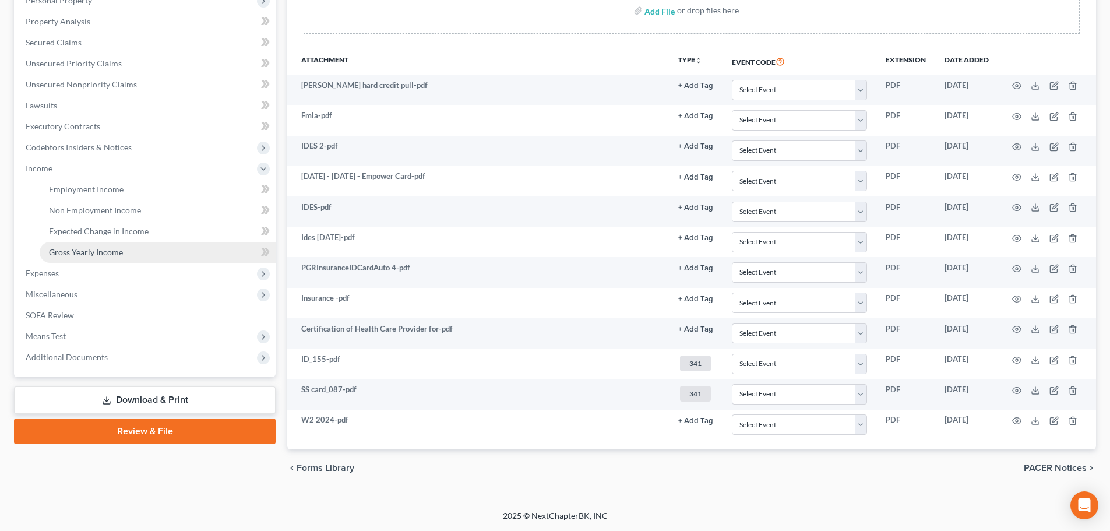
click at [86, 251] on span "Gross Yearly Income" at bounding box center [86, 252] width 74 height 10
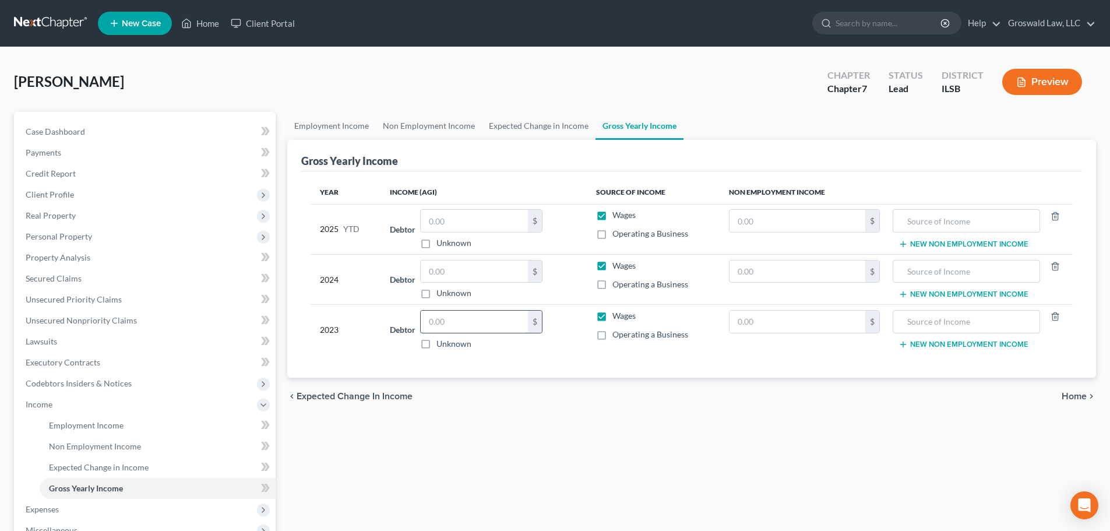
click at [484, 325] on input "text" at bounding box center [474, 322] width 107 height 22
type input "54,717"
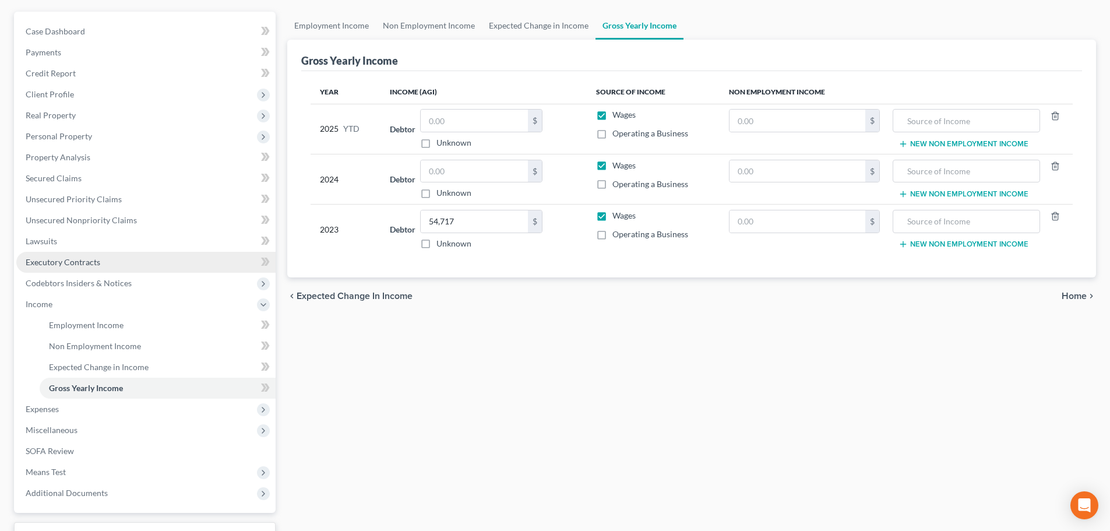
scroll to position [193, 0]
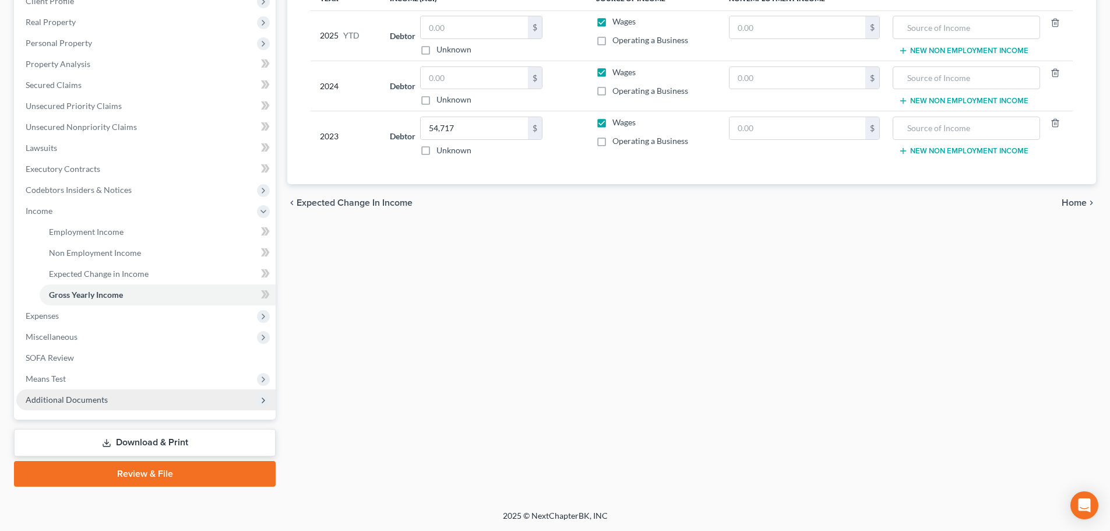
click at [143, 403] on span "Additional Documents" at bounding box center [145, 399] width 259 height 21
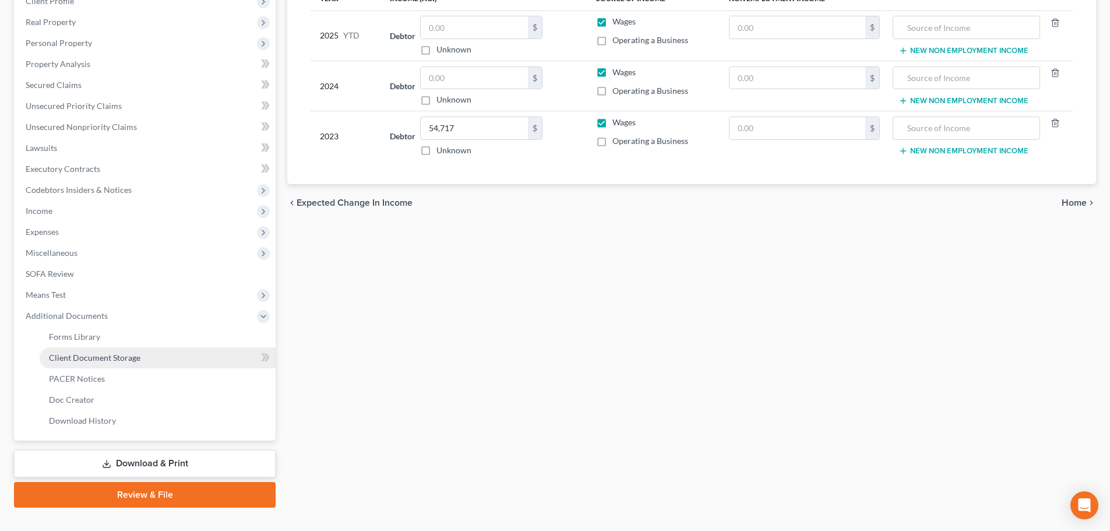
click at [152, 363] on link "Client Document Storage" at bounding box center [158, 357] width 236 height 21
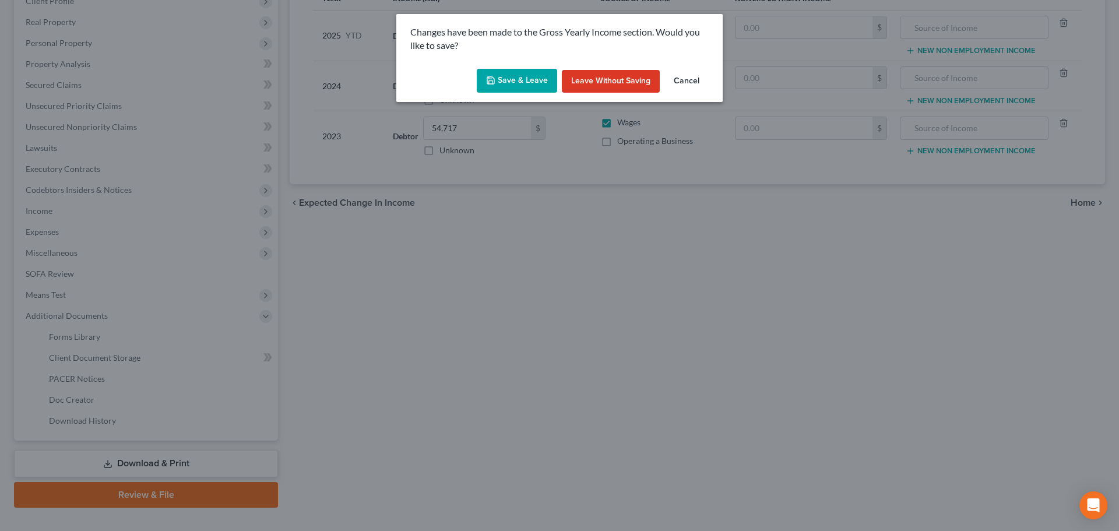
click at [494, 79] on icon "button" at bounding box center [490, 80] width 9 height 9
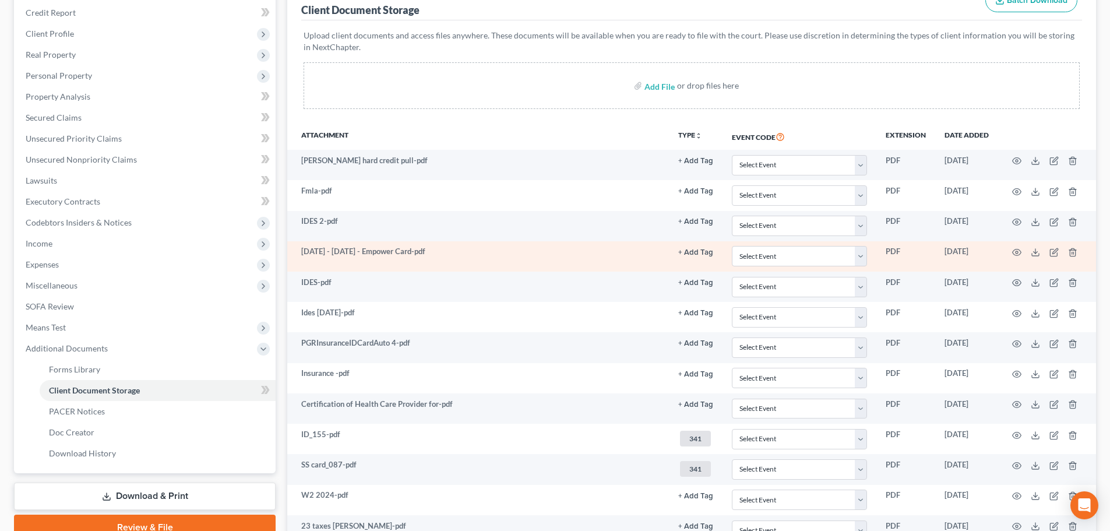
scroll to position [150, 0]
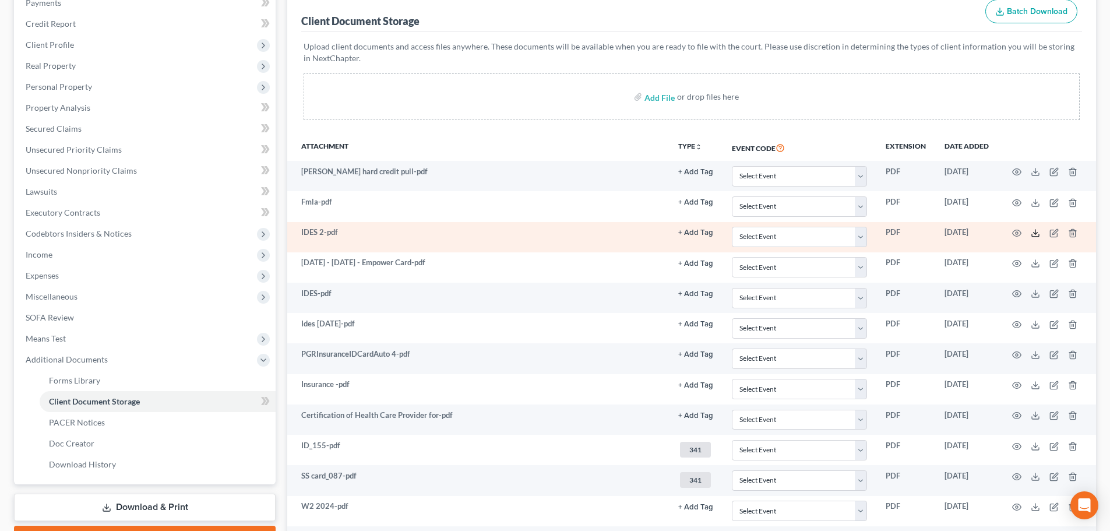
click at [1037, 233] on polyline at bounding box center [1036, 234] width 4 height 2
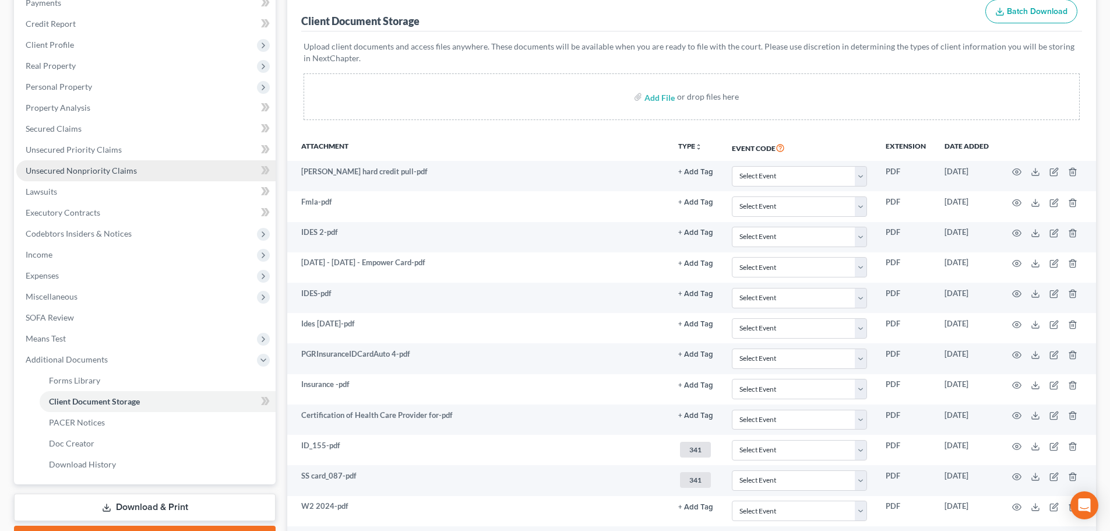
click at [131, 173] on span "Unsecured Nonpriority Claims" at bounding box center [81, 171] width 111 height 10
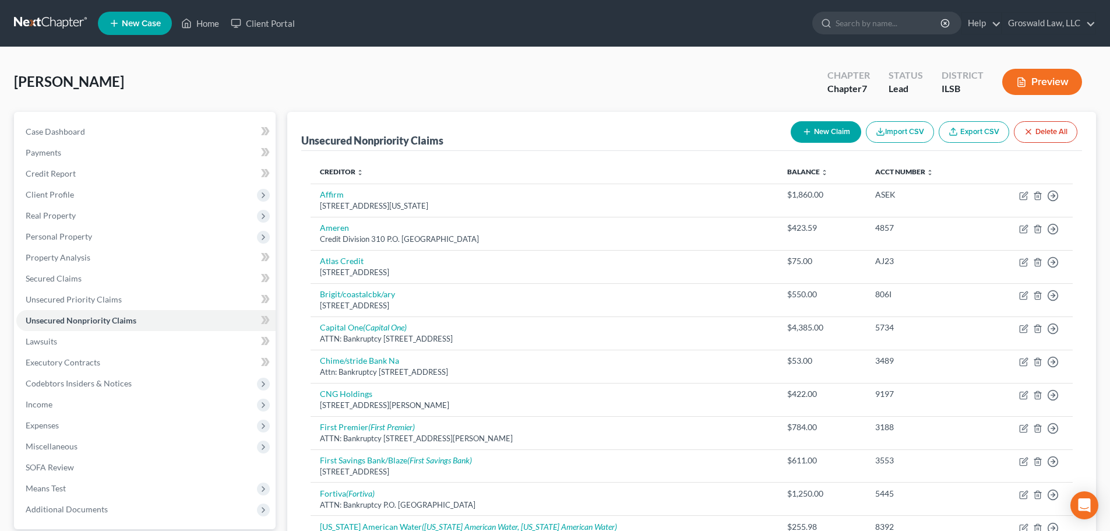
click at [808, 136] on icon "button" at bounding box center [807, 131] width 9 height 9
select select "0"
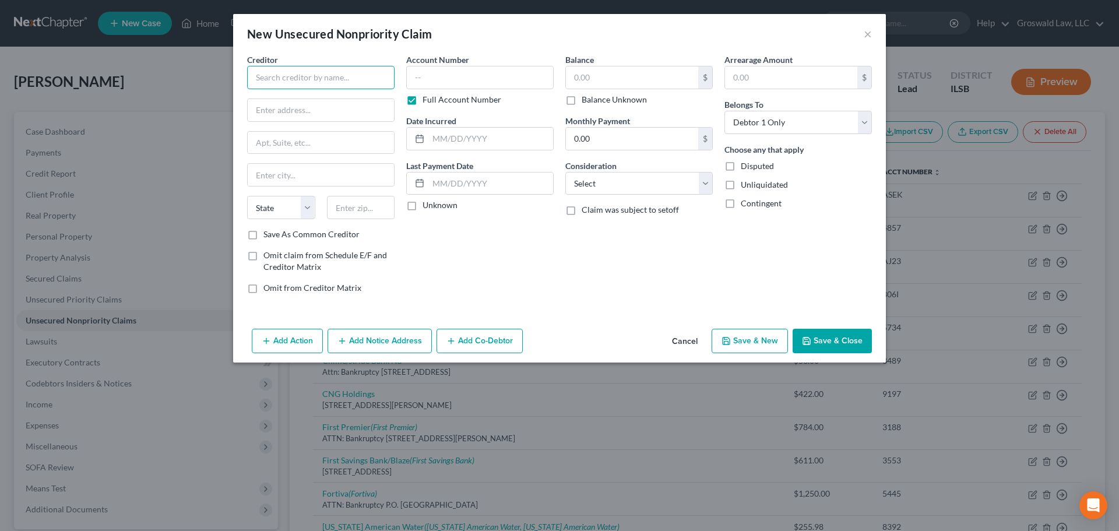
drag, startPoint x: 281, startPoint y: 75, endPoint x: 427, endPoint y: 89, distance: 146.4
click at [281, 77] on input "text" at bounding box center [320, 77] width 147 height 23
type input "1st Mid American Credit Union"
type input "[STREET_ADDRESS]"
type input "62010"
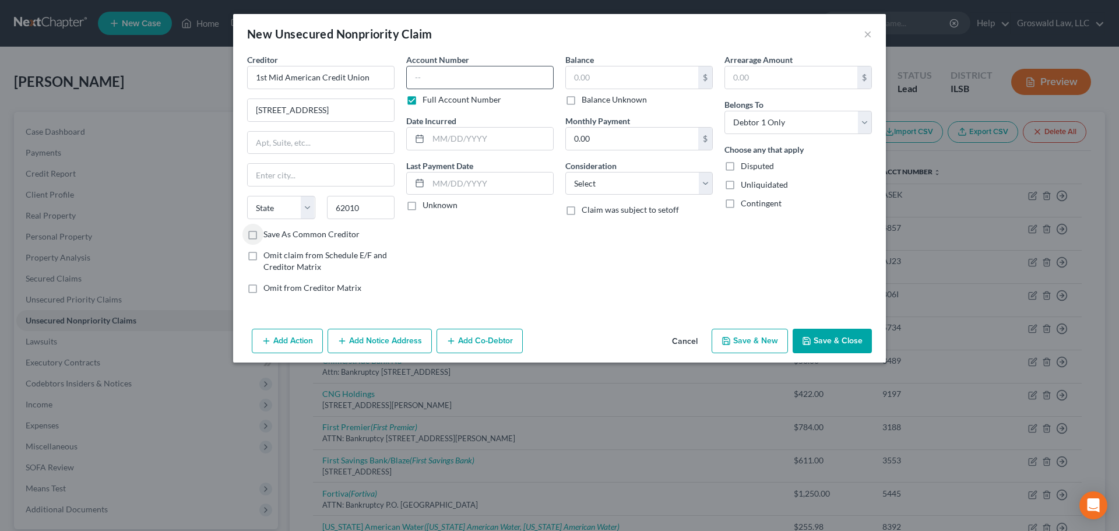
type input "Bethalto"
select select "14"
click at [462, 64] on label "Account Number" at bounding box center [437, 60] width 63 height 12
click at [459, 71] on input "text" at bounding box center [479, 77] width 147 height 23
type input "2523"
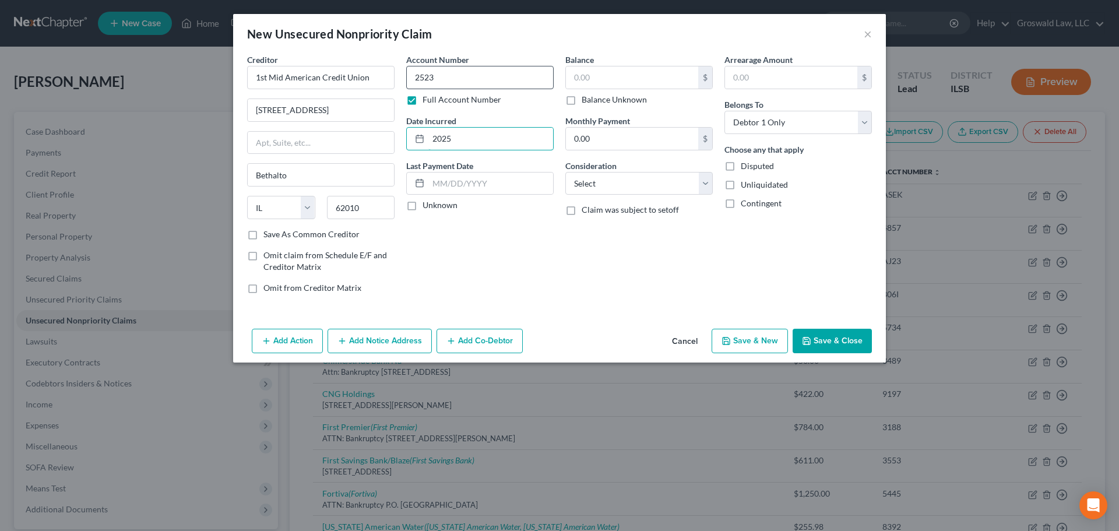
type input "2025"
type input "245.24"
select select "15"
click at [826, 339] on button "Save & Close" at bounding box center [832, 341] width 79 height 24
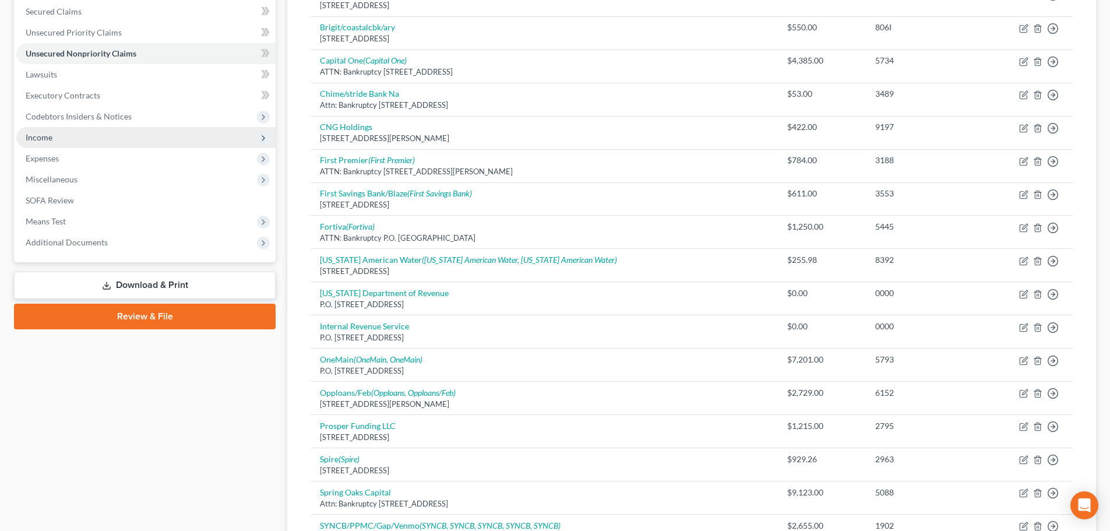
scroll to position [243, 0]
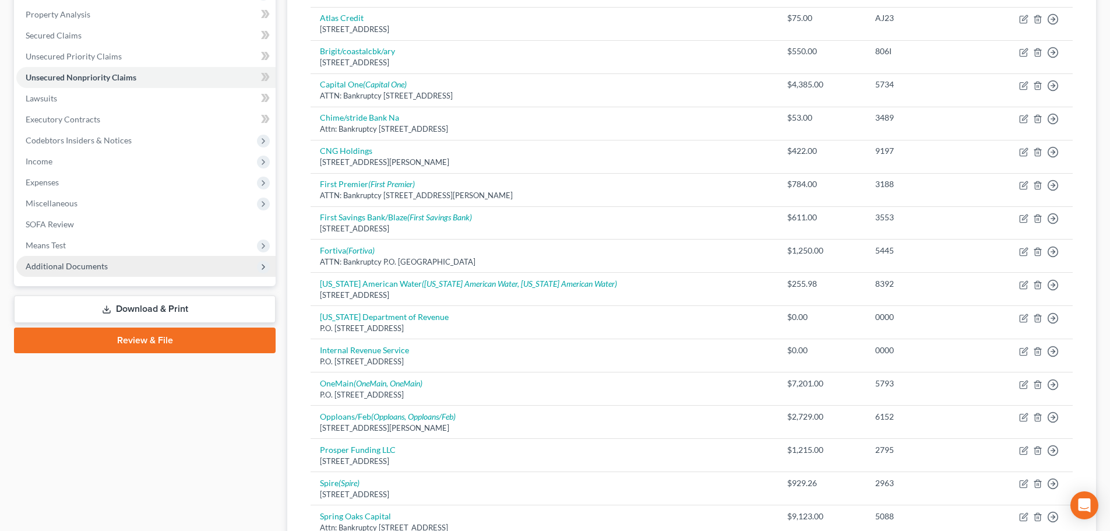
click at [109, 273] on span "Additional Documents" at bounding box center [145, 266] width 259 height 21
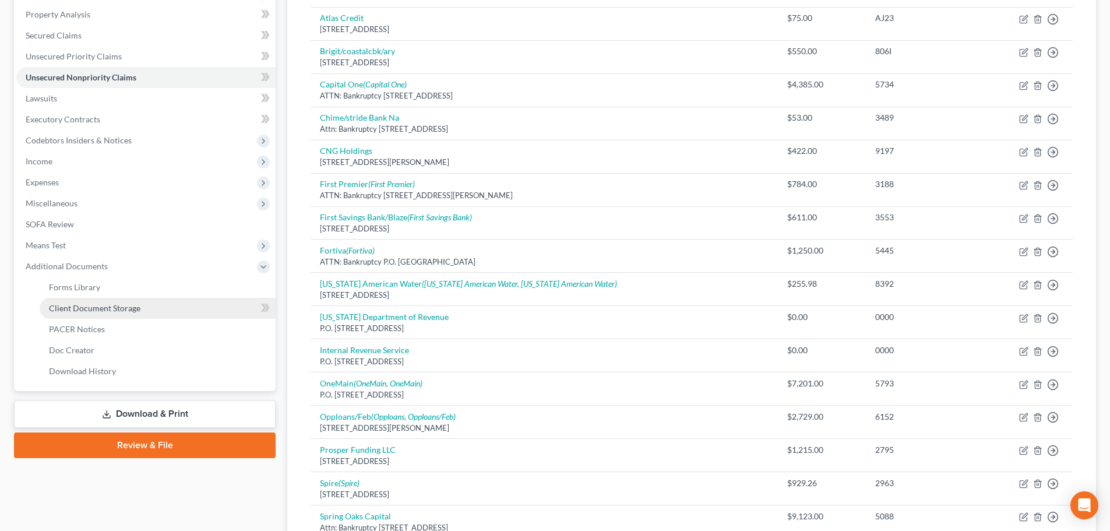
click at [139, 309] on span "Client Document Storage" at bounding box center [95, 308] width 92 height 10
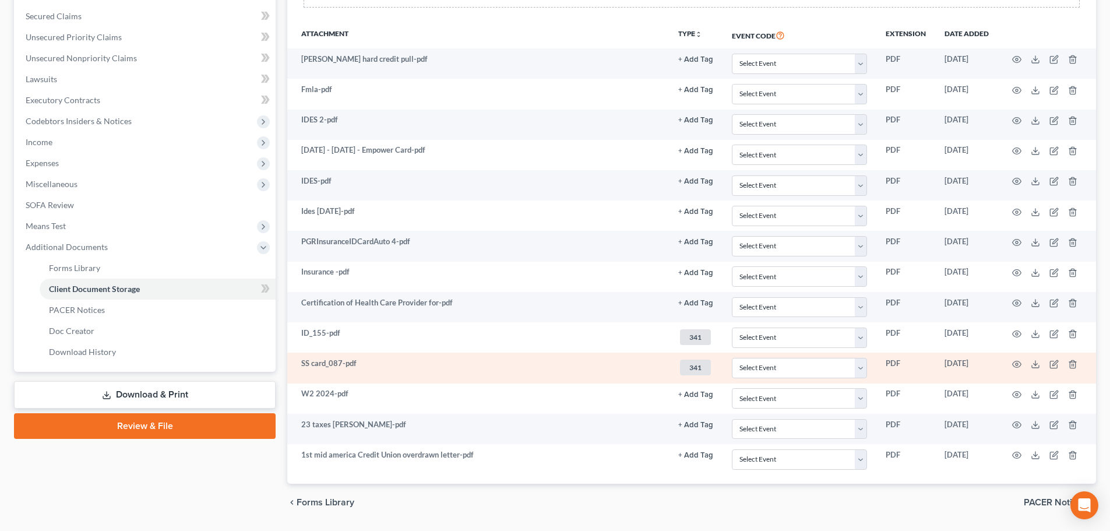
scroll to position [180, 0]
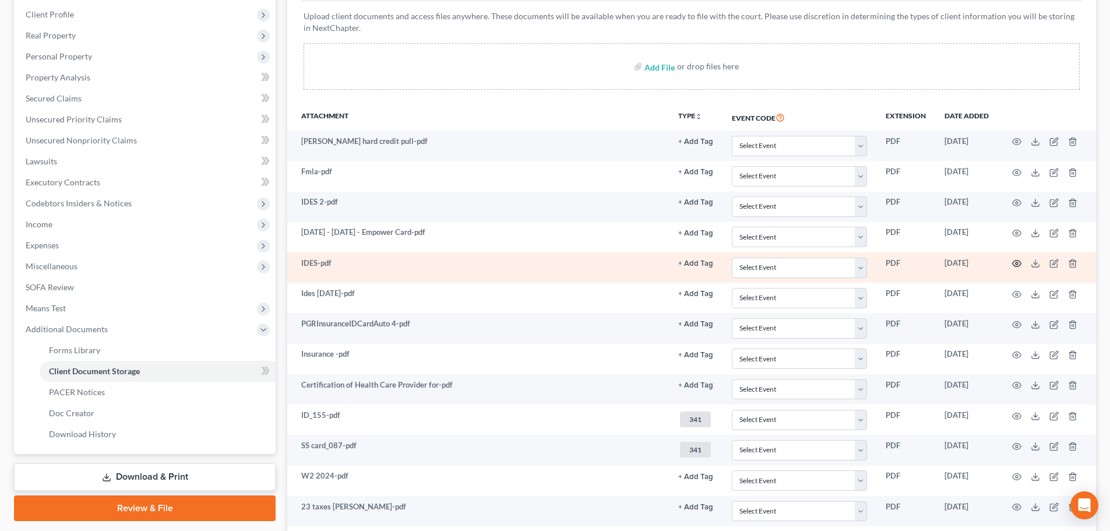
click at [1014, 262] on icon "button" at bounding box center [1016, 263] width 9 height 9
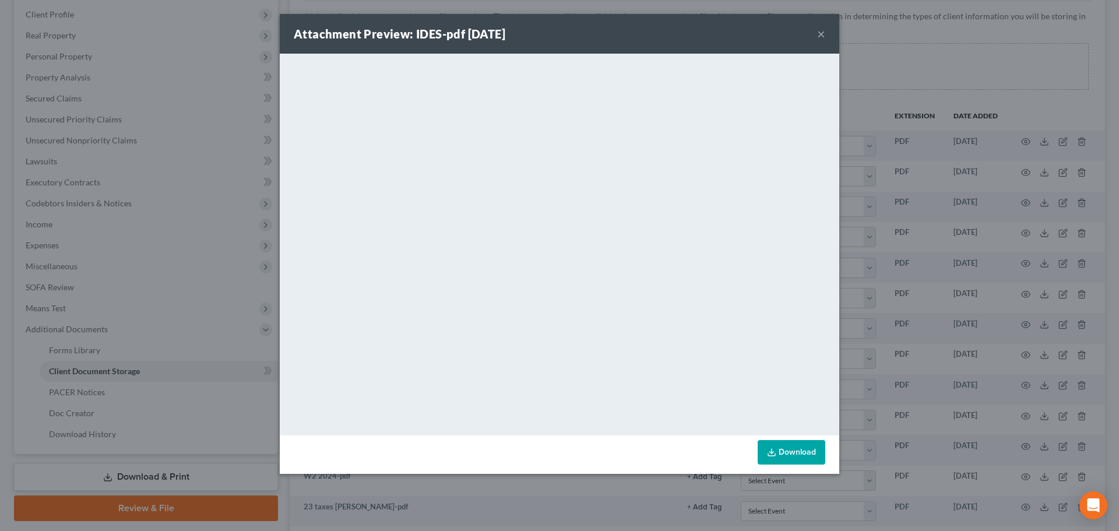
click at [819, 35] on button "×" at bounding box center [821, 34] width 8 height 14
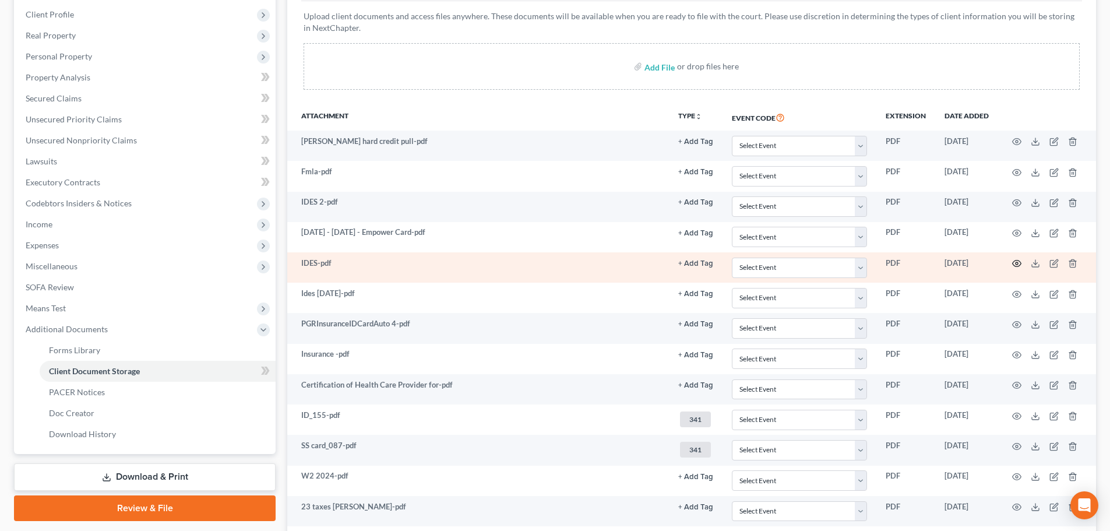
click at [1014, 261] on icon "button" at bounding box center [1016, 263] width 9 height 9
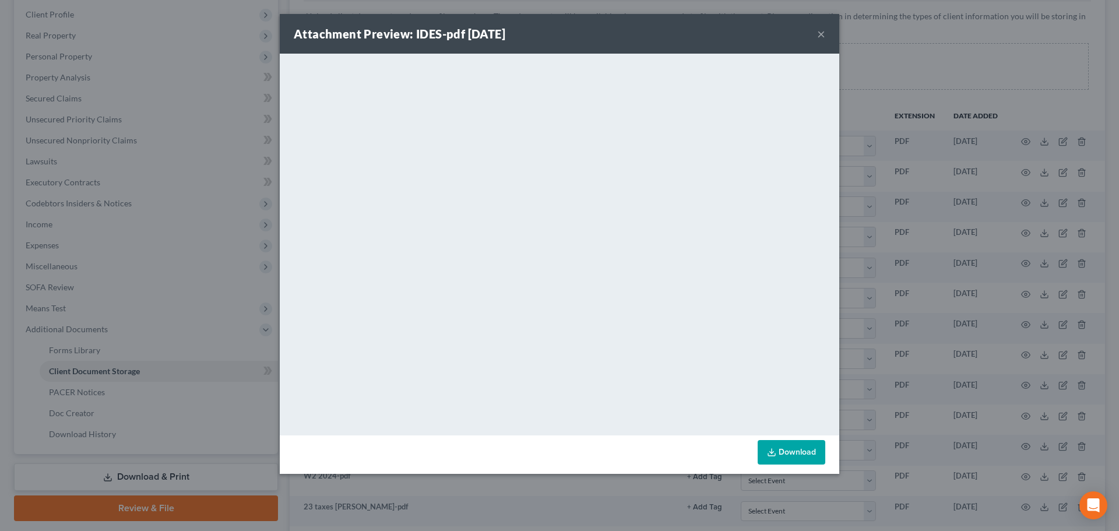
click at [824, 36] on button "×" at bounding box center [821, 34] width 8 height 14
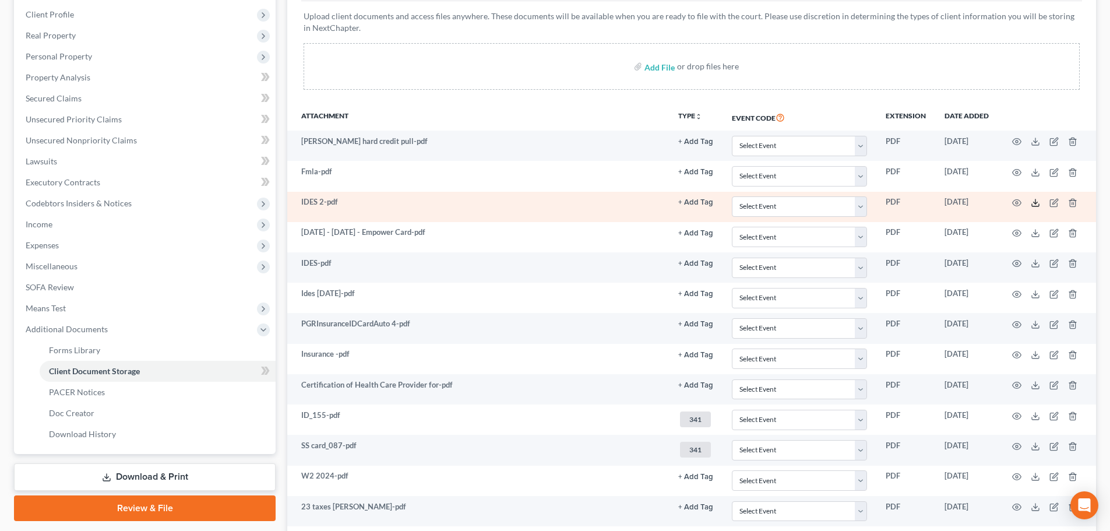
click at [1039, 203] on icon at bounding box center [1035, 202] width 9 height 9
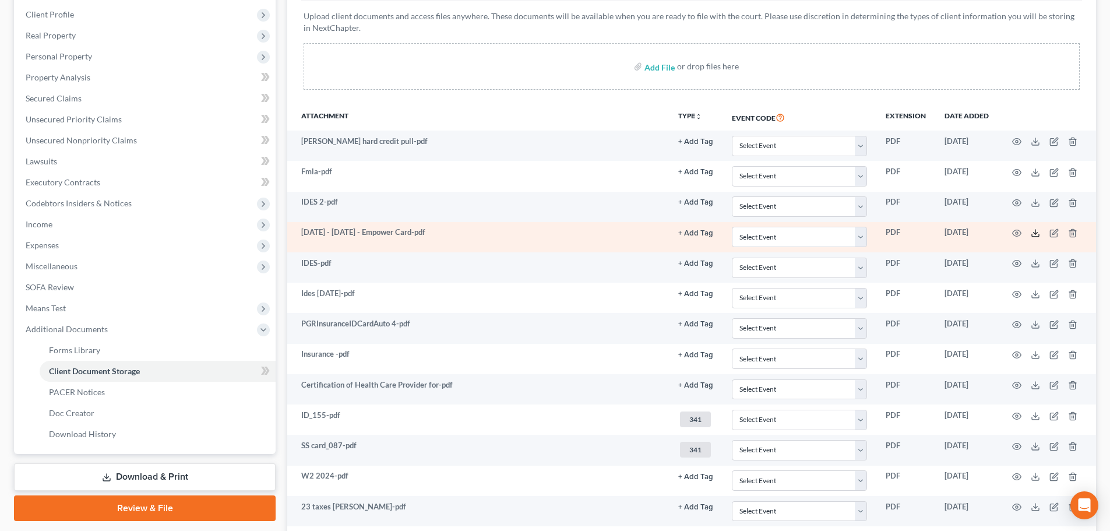
click at [1038, 234] on icon at bounding box center [1035, 232] width 9 height 9
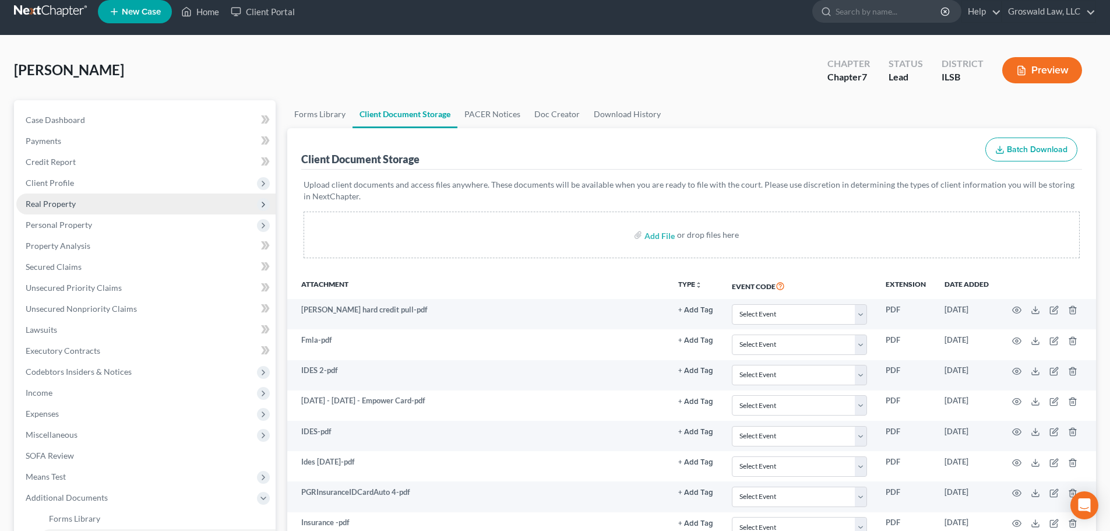
scroll to position [0, 0]
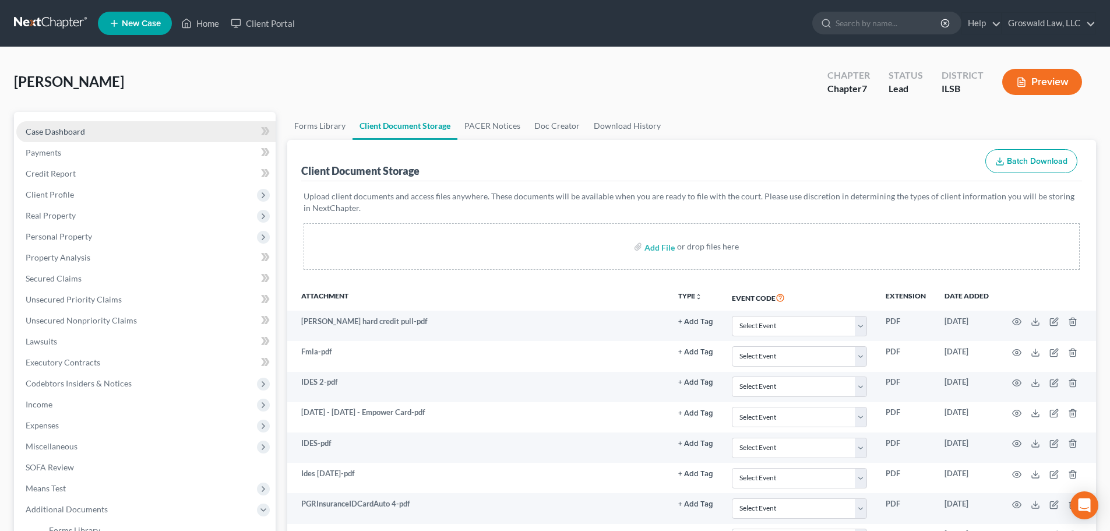
click at [100, 126] on link "Case Dashboard" at bounding box center [145, 131] width 259 height 21
select select "6"
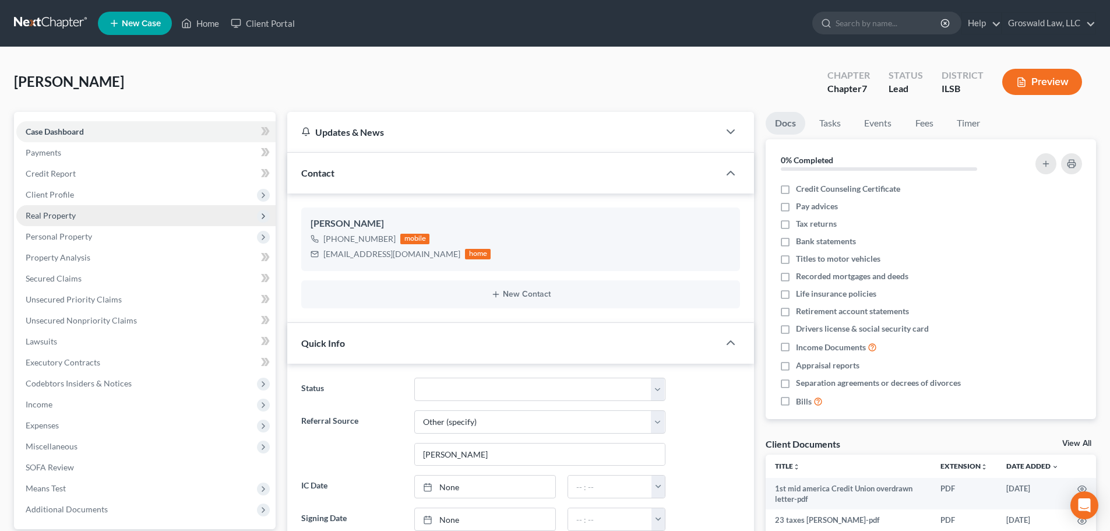
scroll to position [71, 0]
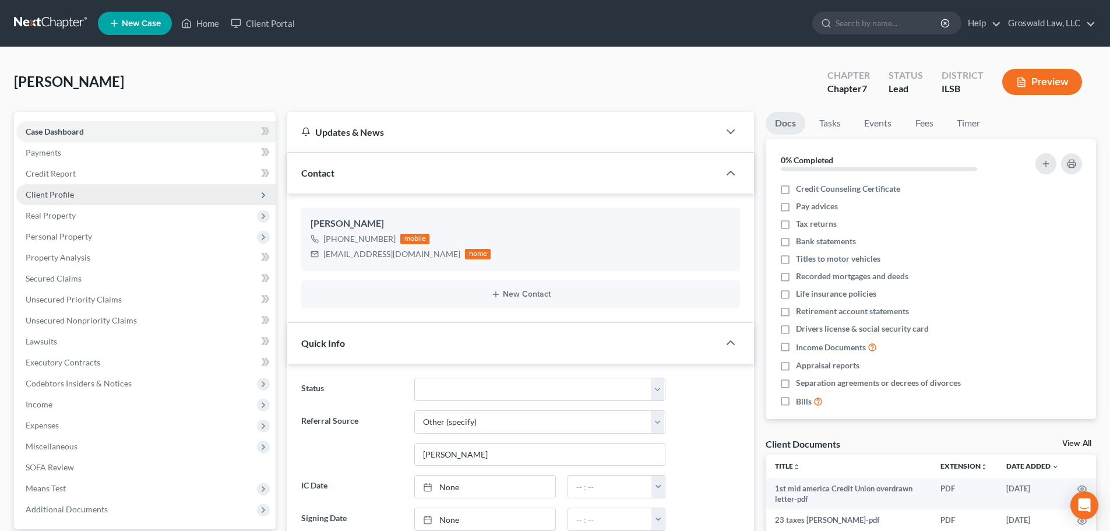
click at [57, 192] on span "Client Profile" at bounding box center [50, 194] width 48 height 10
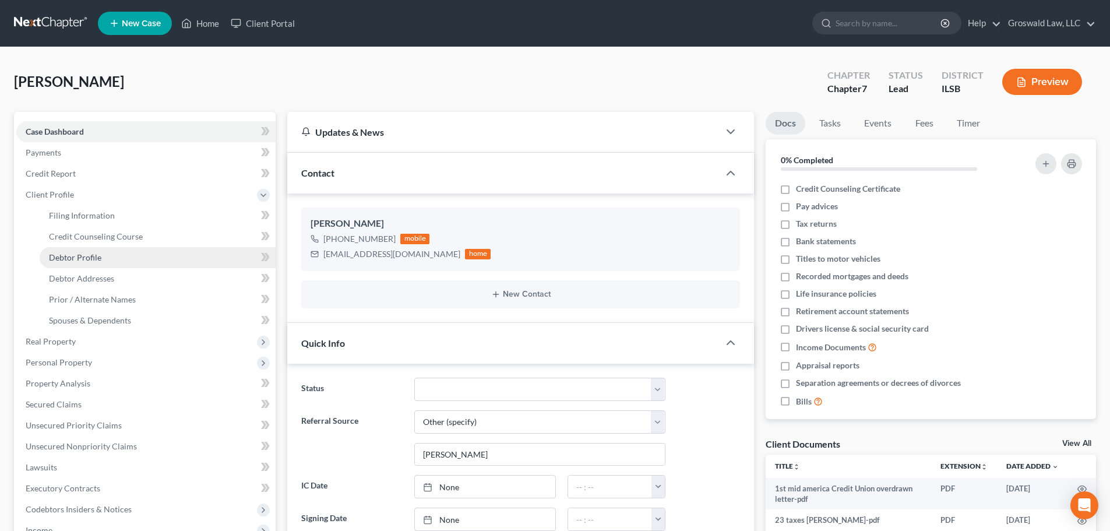
click at [86, 255] on span "Debtor Profile" at bounding box center [75, 257] width 52 height 10
select select "0"
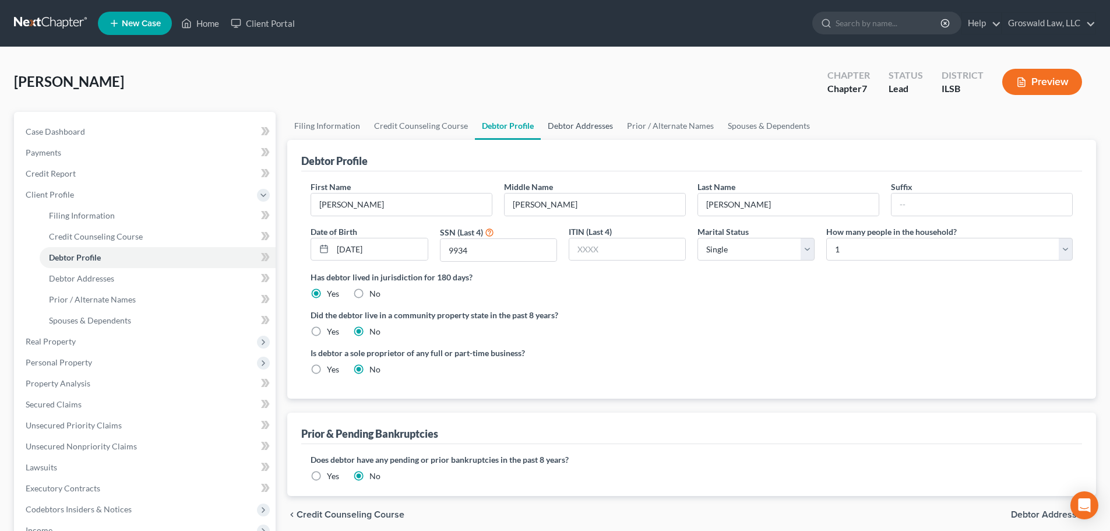
click at [569, 124] on link "Debtor Addresses" at bounding box center [580, 126] width 79 height 28
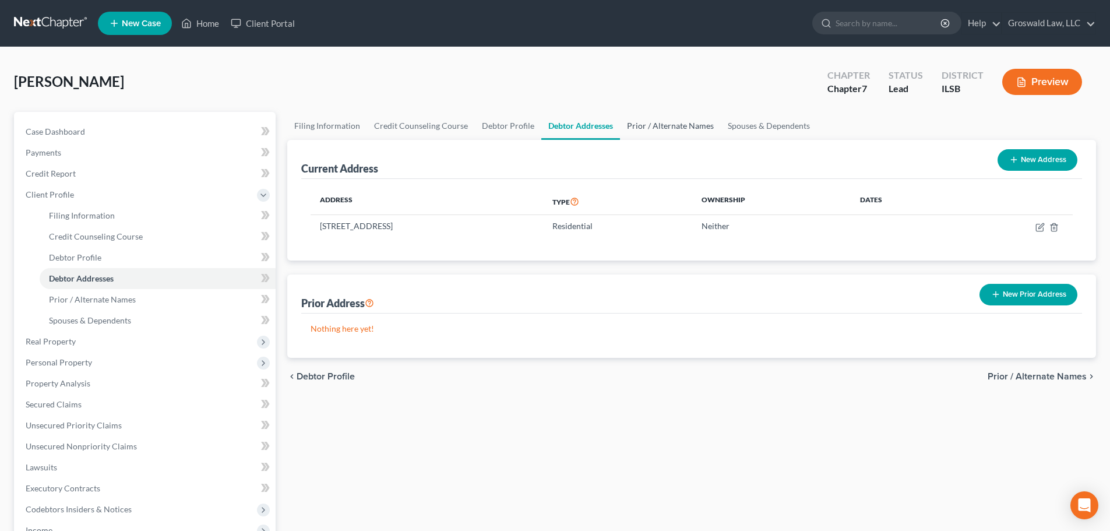
click at [661, 131] on link "Prior / Alternate Names" at bounding box center [670, 126] width 101 height 28
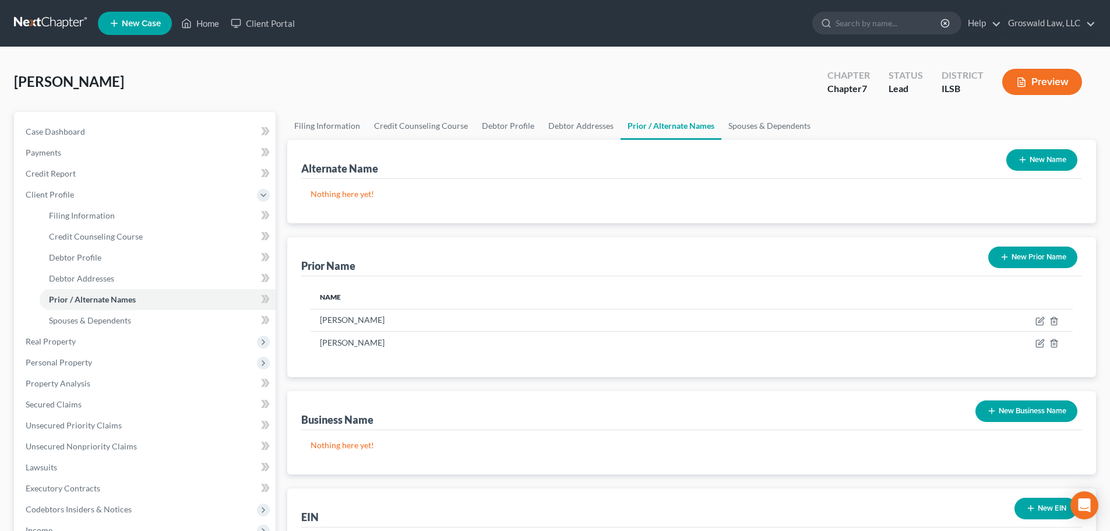
click at [1056, 78] on button "Preview" at bounding box center [1042, 82] width 80 height 26
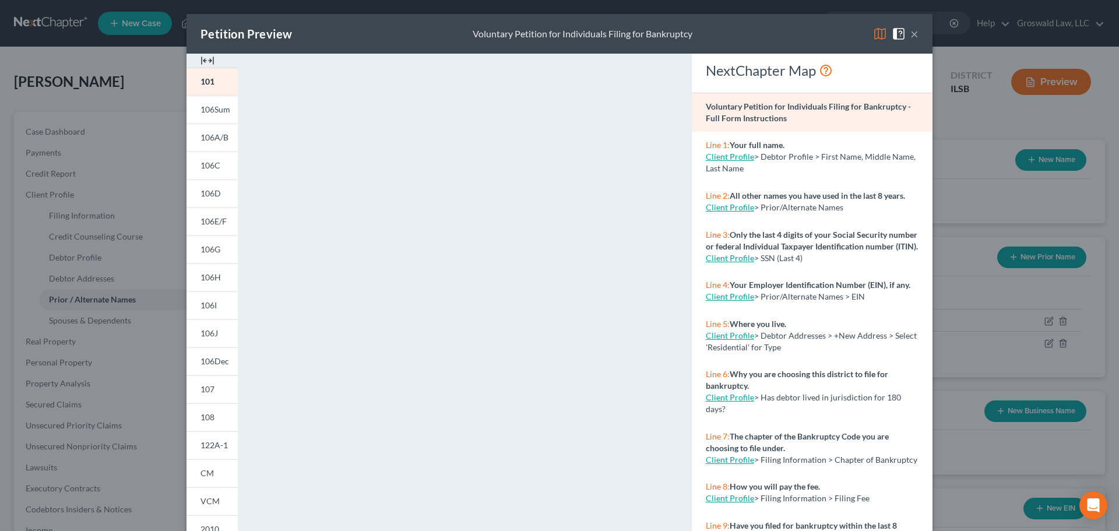
click at [206, 58] on img at bounding box center [207, 61] width 14 height 14
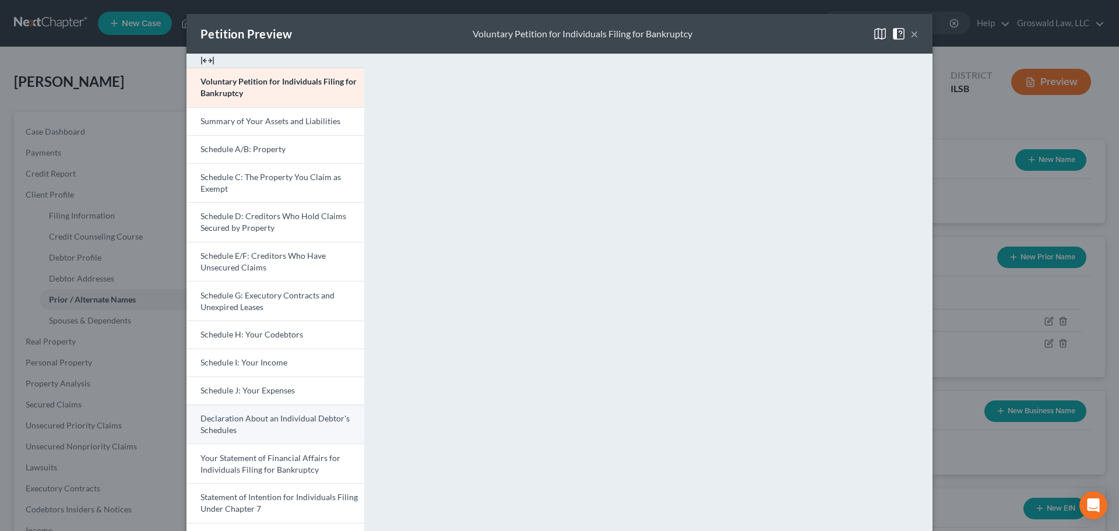
click at [291, 423] on span "Declaration About an Individual Debtor's Schedules" at bounding box center [274, 424] width 149 height 22
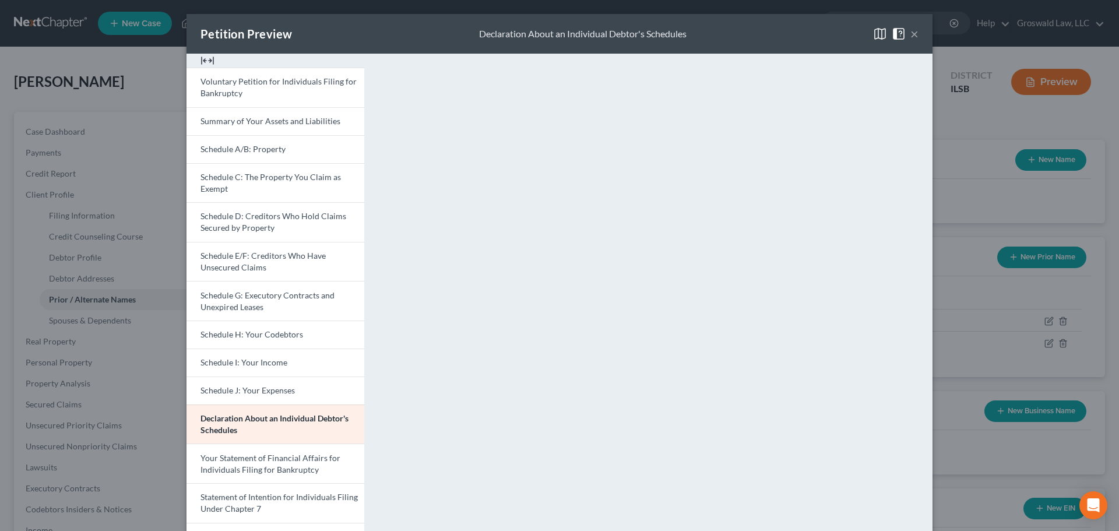
click at [912, 35] on button "×" at bounding box center [914, 34] width 8 height 14
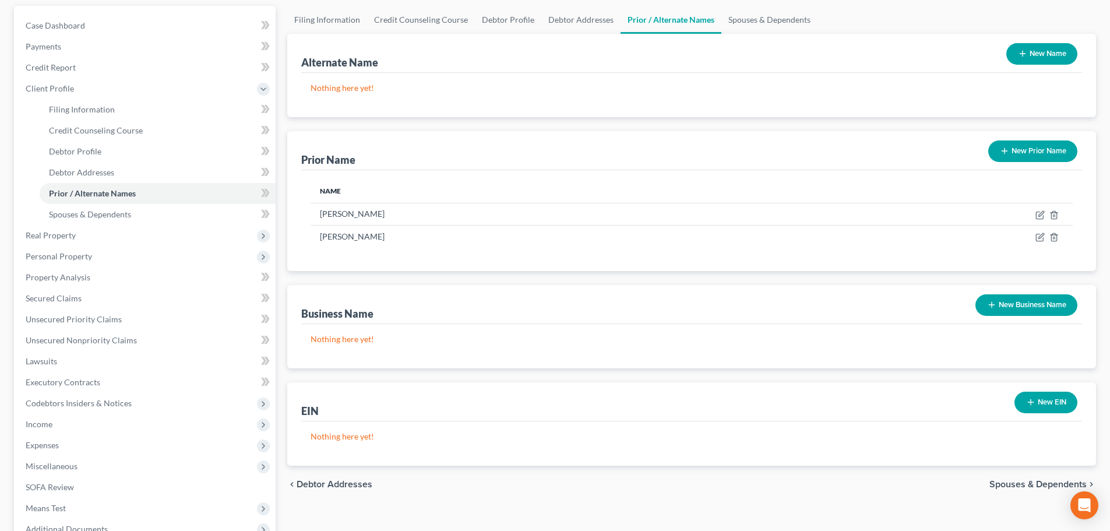
scroll to position [235, 0]
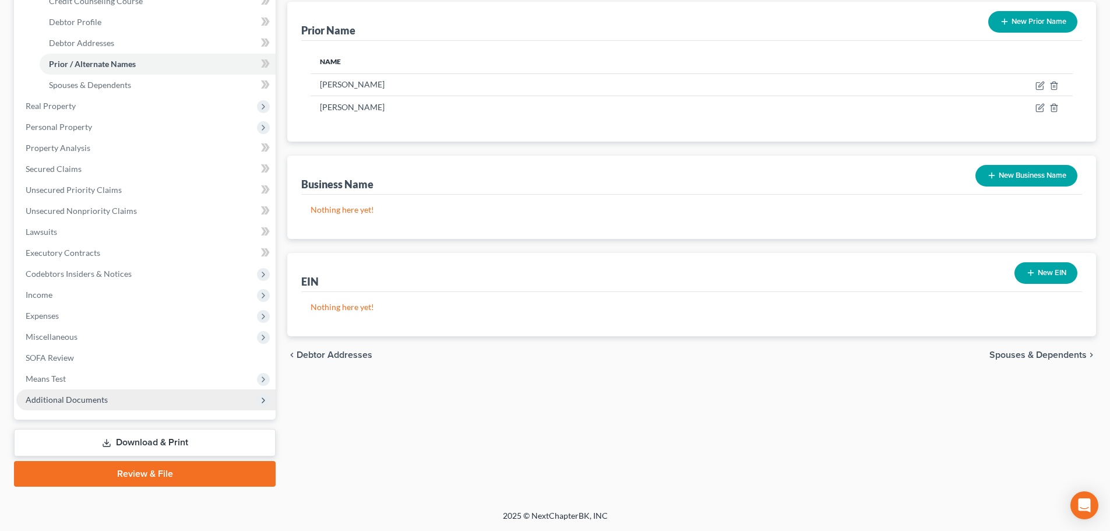
click at [83, 400] on span "Additional Documents" at bounding box center [67, 400] width 82 height 10
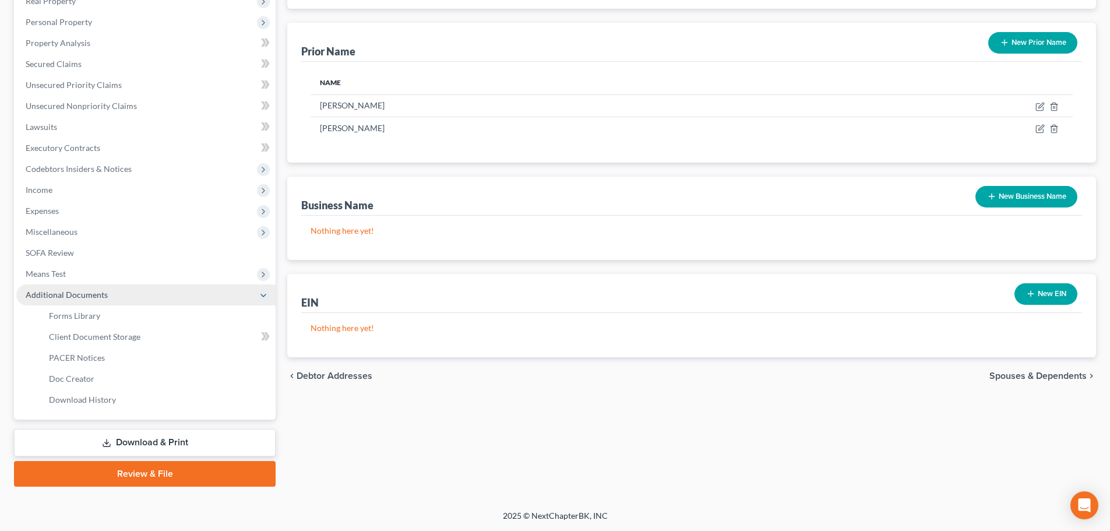
scroll to position [214, 0]
click at [117, 336] on span "Client Document Storage" at bounding box center [95, 337] width 92 height 10
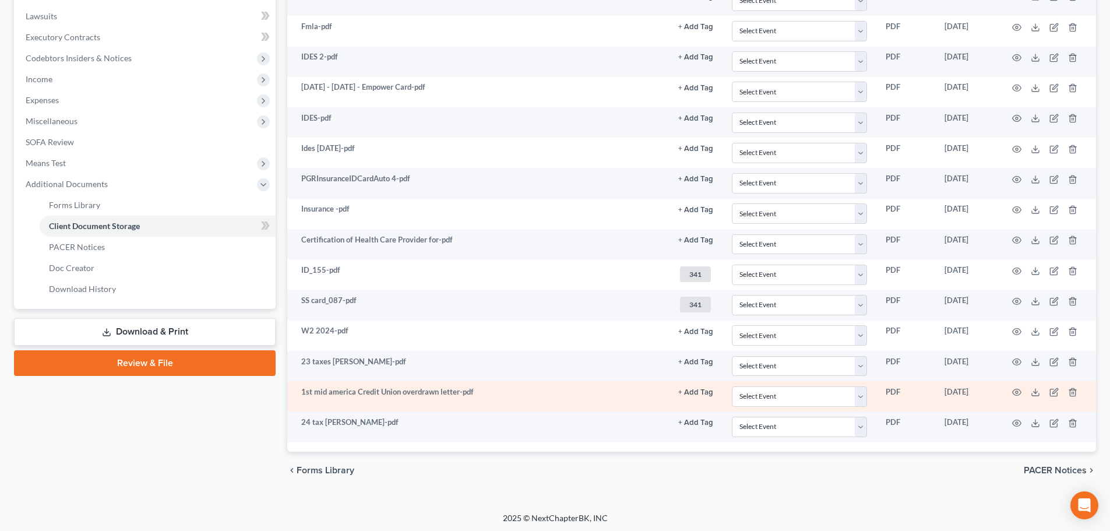
scroll to position [328, 0]
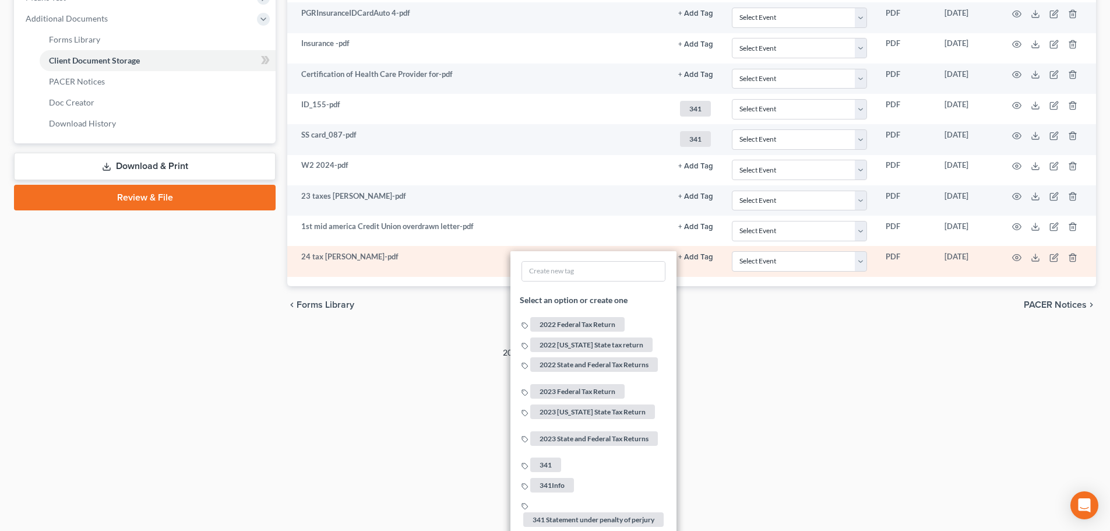
scroll to position [619, 0]
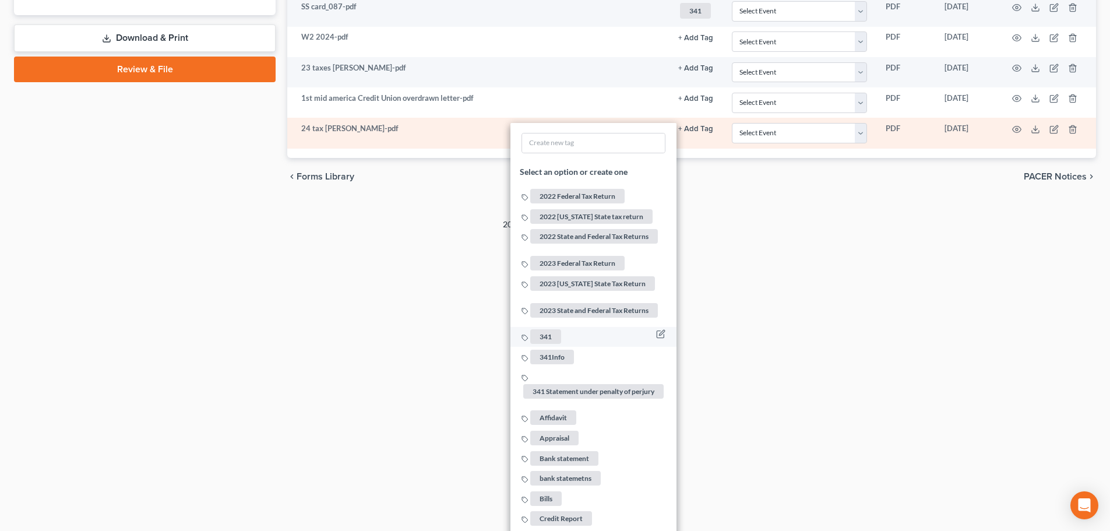
click at [538, 329] on span "341" at bounding box center [545, 336] width 31 height 15
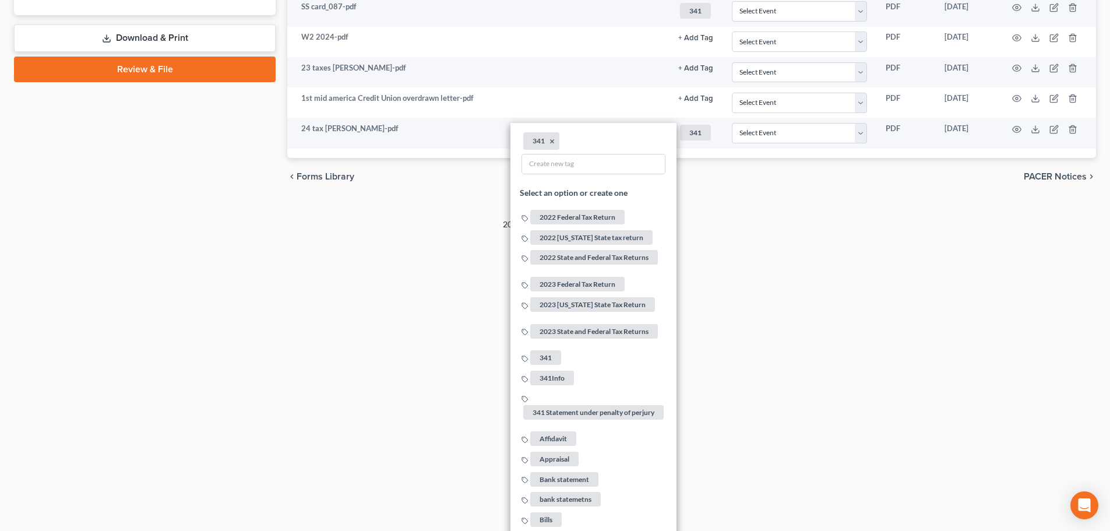
drag, startPoint x: 827, startPoint y: 324, endPoint x: 6, endPoint y: 294, distance: 821.7
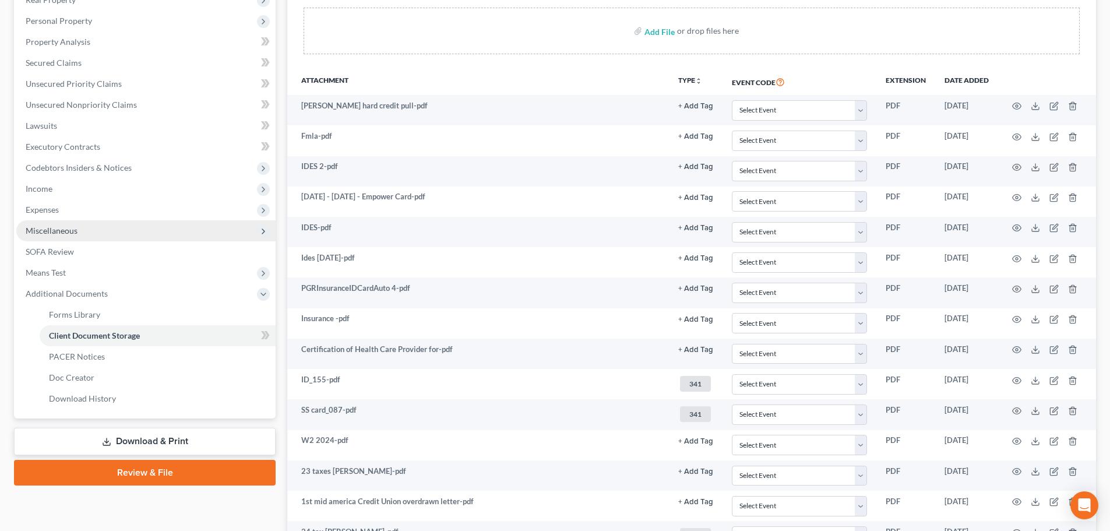
scroll to position [211, 0]
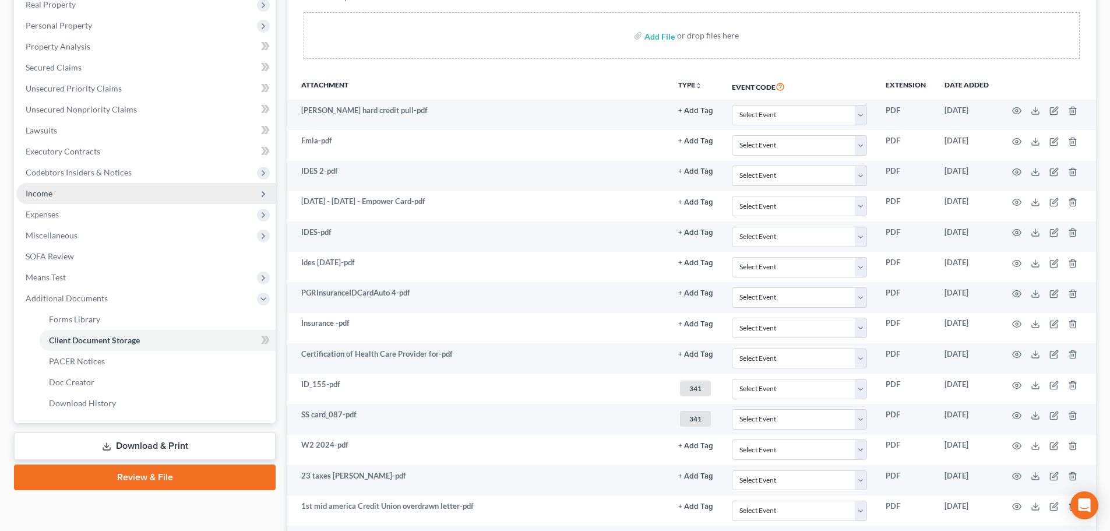
click at [63, 196] on span "Income" at bounding box center [145, 193] width 259 height 21
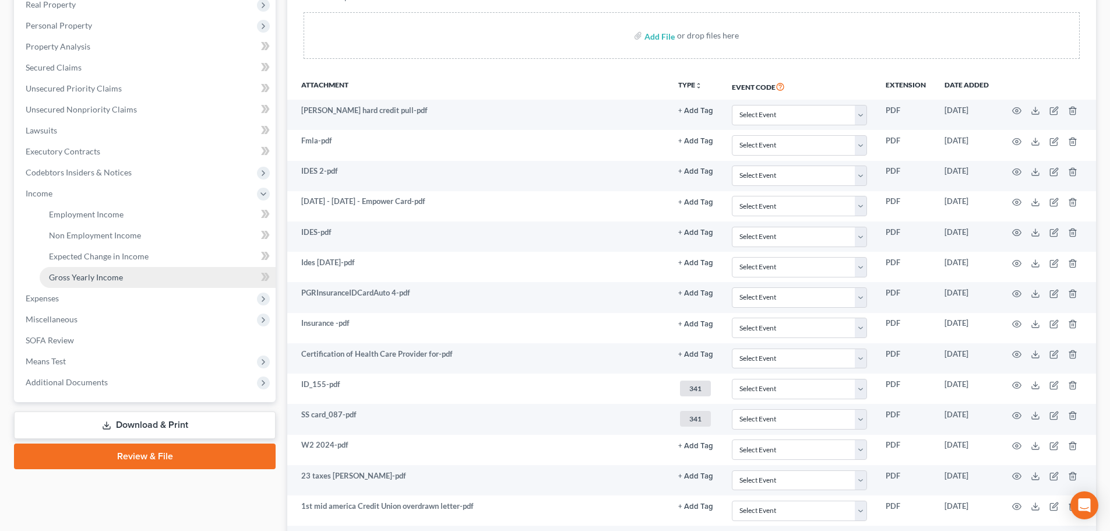
click at [95, 282] on link "Gross Yearly Income" at bounding box center [158, 277] width 236 height 21
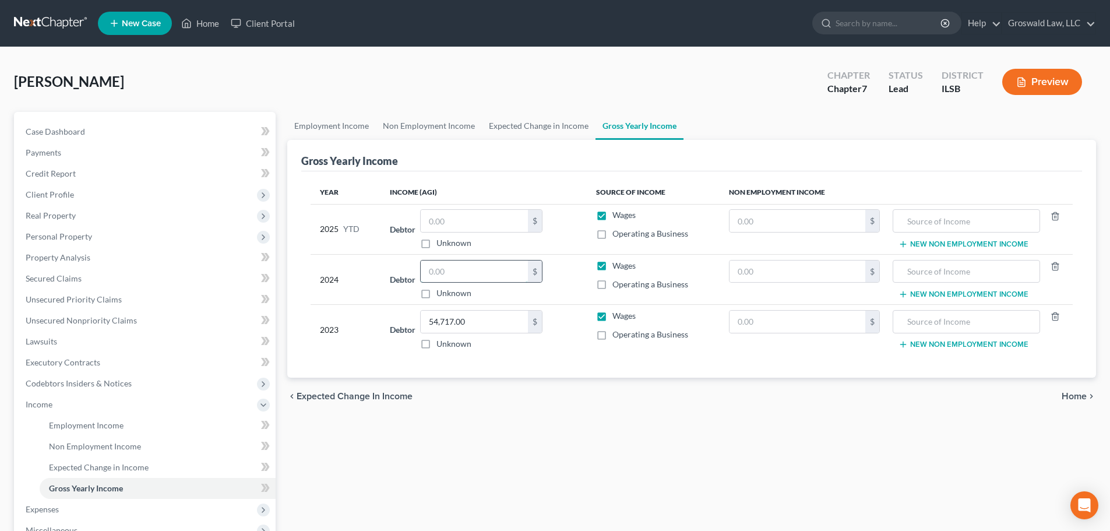
click at [455, 273] on input "text" at bounding box center [474, 272] width 107 height 22
type input "35,912"
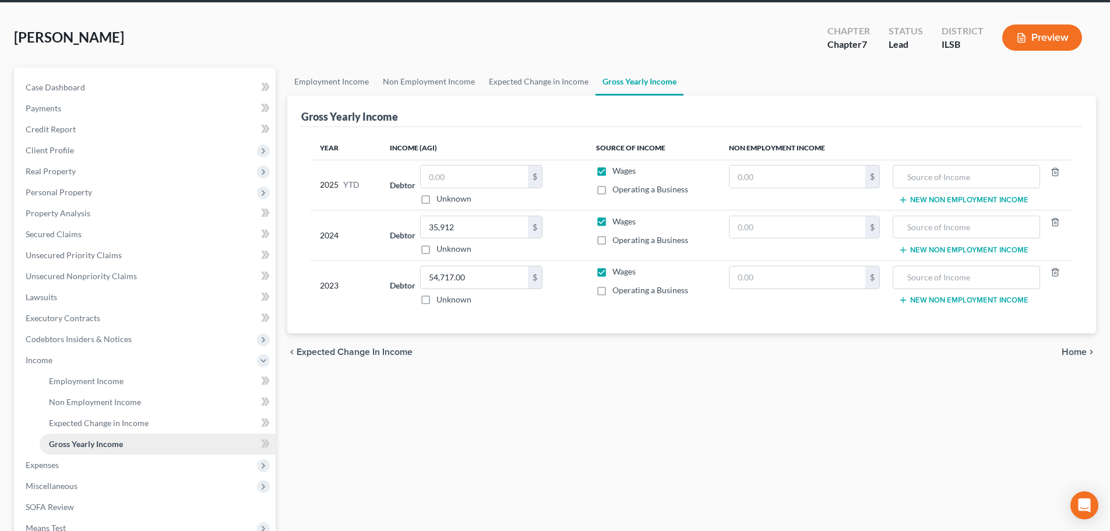
scroll to position [193, 0]
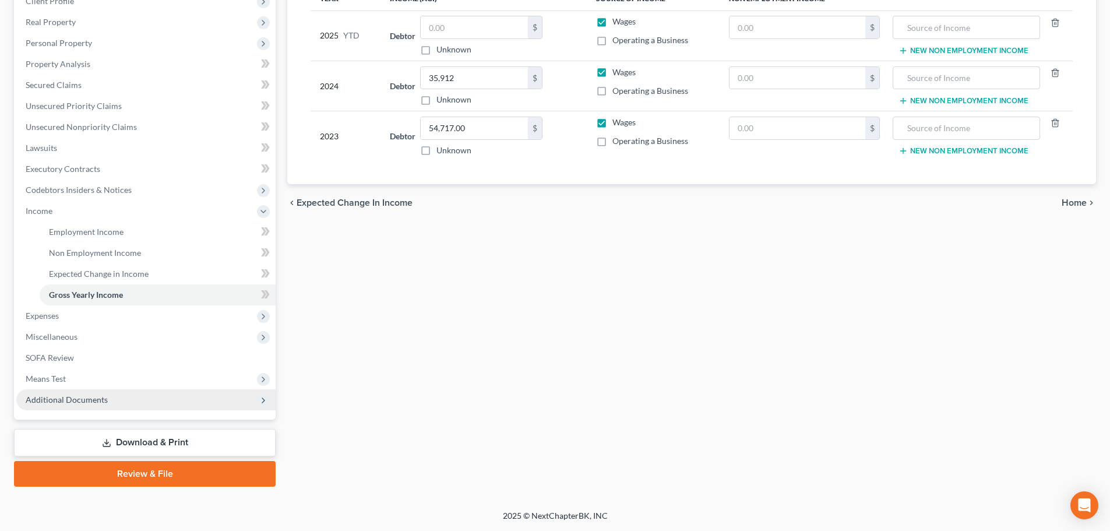
click at [99, 402] on span "Additional Documents" at bounding box center [67, 400] width 82 height 10
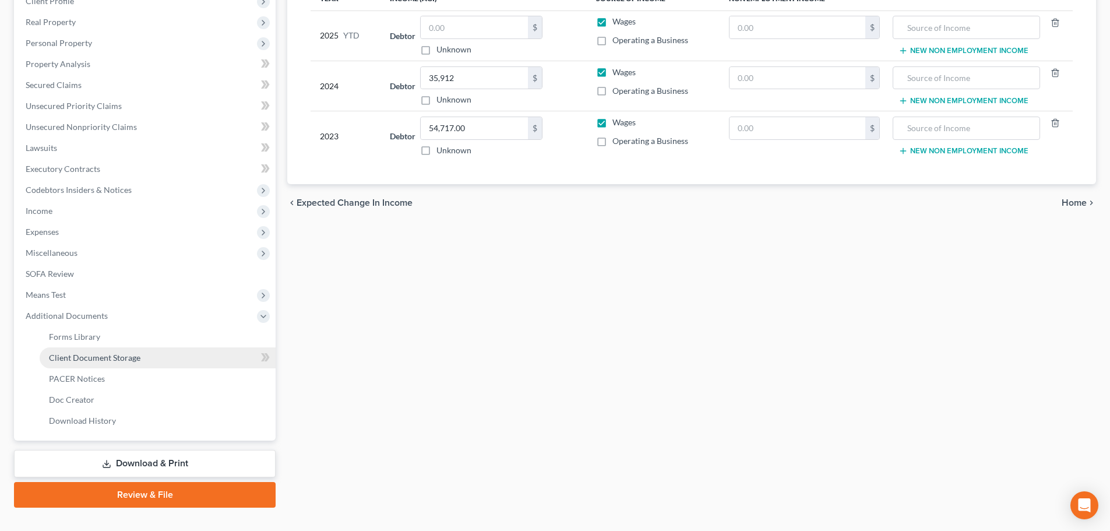
click at [110, 362] on span "Client Document Storage" at bounding box center [95, 358] width 92 height 10
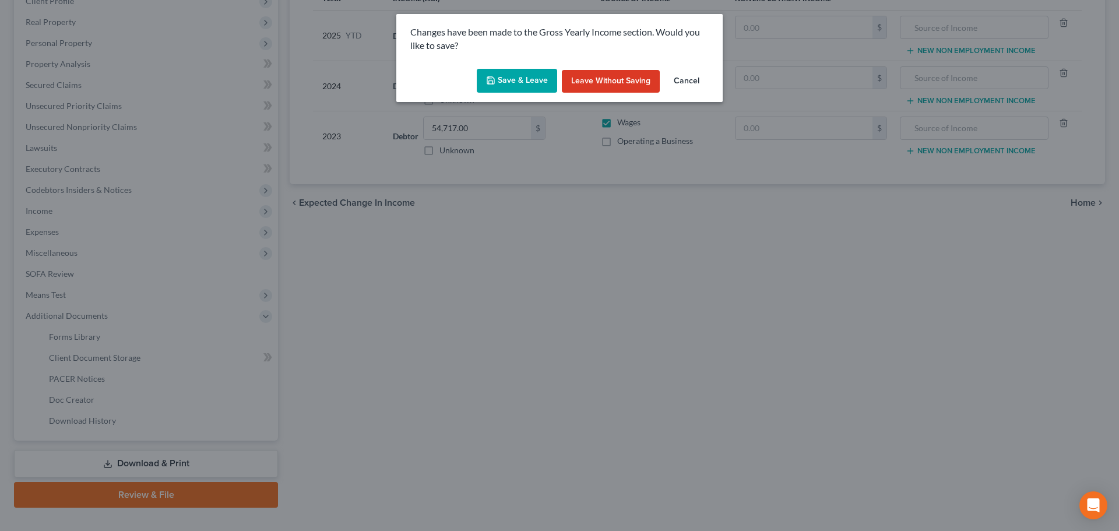
click at [495, 76] on icon "button" at bounding box center [490, 80] width 9 height 9
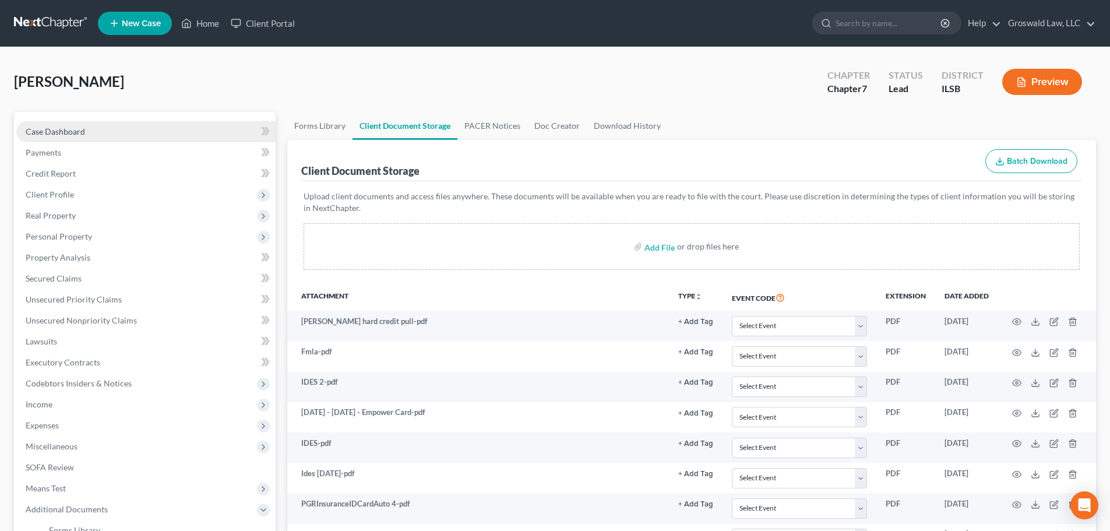
click at [125, 130] on link "Case Dashboard" at bounding box center [145, 131] width 259 height 21
select select "6"
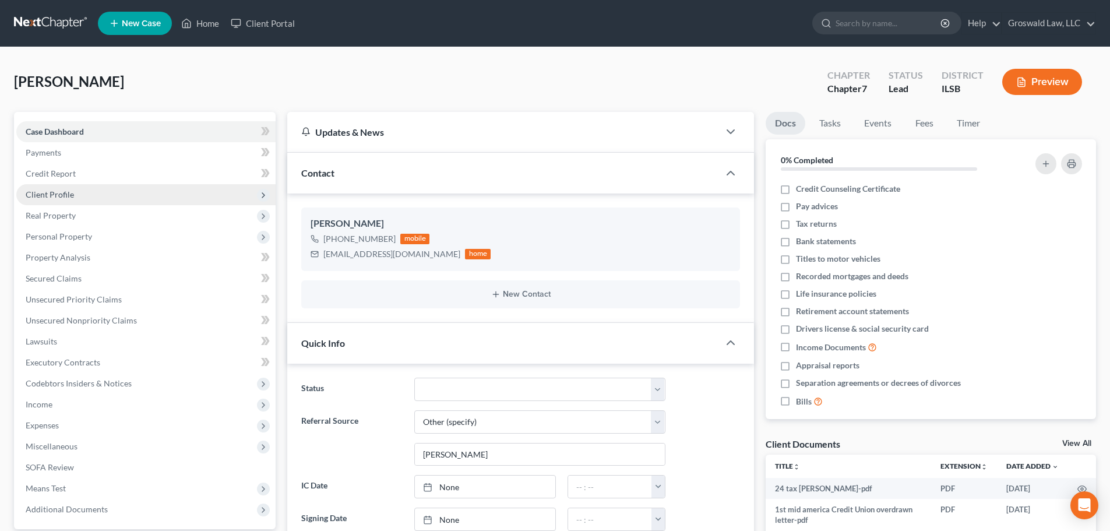
drag, startPoint x: 85, startPoint y: 191, endPoint x: 96, endPoint y: 204, distance: 17.0
click at [85, 191] on span "Client Profile" at bounding box center [145, 194] width 259 height 21
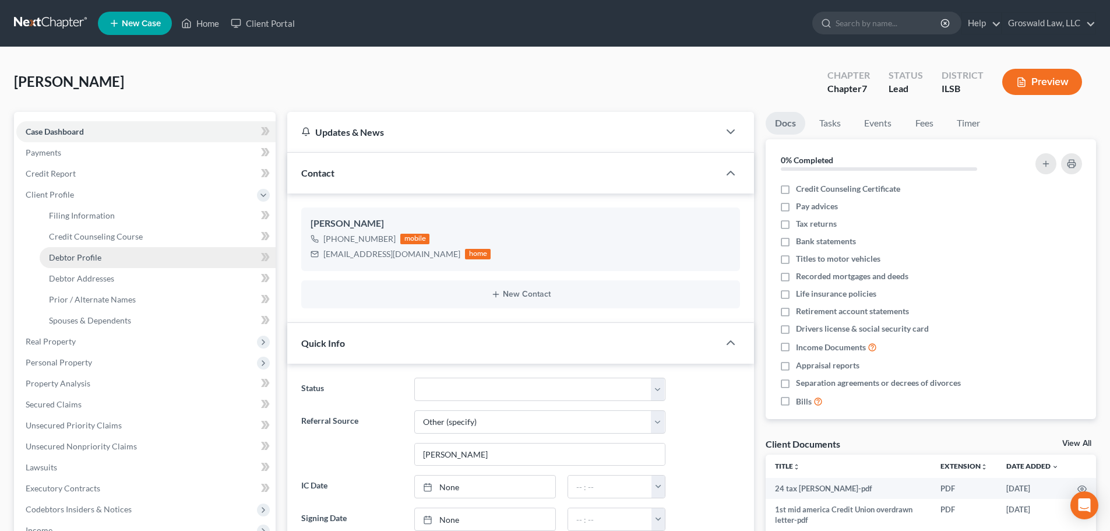
click at [94, 258] on span "Debtor Profile" at bounding box center [75, 257] width 52 height 10
select select "0"
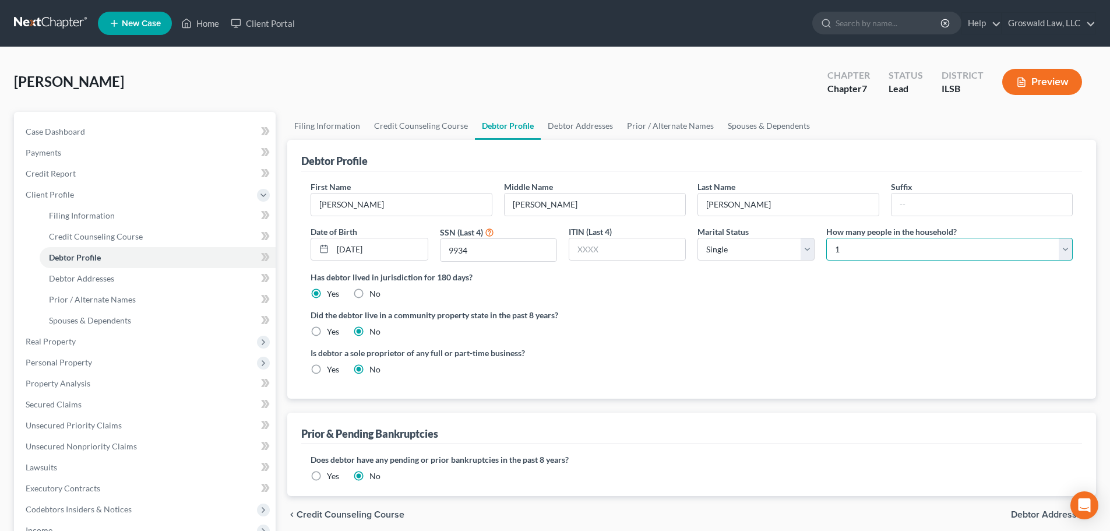
click at [854, 256] on select "Select 1 2 3 4 5 6 7 8 9 10 11 12 13 14 15 16 17 18 19 20" at bounding box center [949, 249] width 247 height 23
click at [826, 238] on select "Select 1 2 3 4 5 6 7 8 9 10 11 12 13 14 15 16 17 18 19 20" at bounding box center [949, 249] width 247 height 23
click at [643, 299] on div "Has debtor lived in jurisdiction for 180 days? Yes No Debtor must reside in jur…" at bounding box center [692, 285] width 762 height 29
click at [582, 125] on link "Debtor Addresses" at bounding box center [580, 126] width 79 height 28
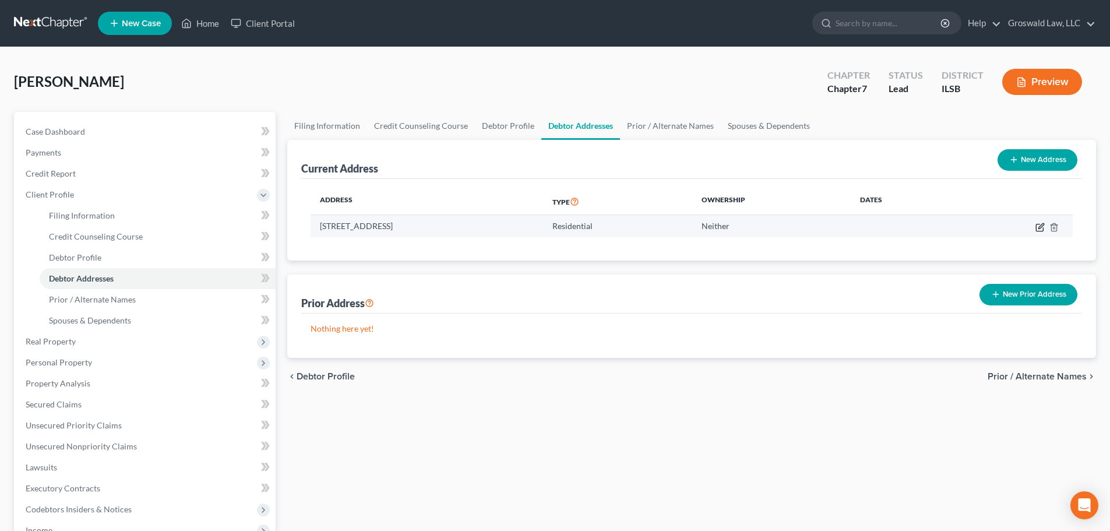
click at [1038, 228] on icon "button" at bounding box center [1040, 227] width 9 height 9
select select "14"
select select "0"
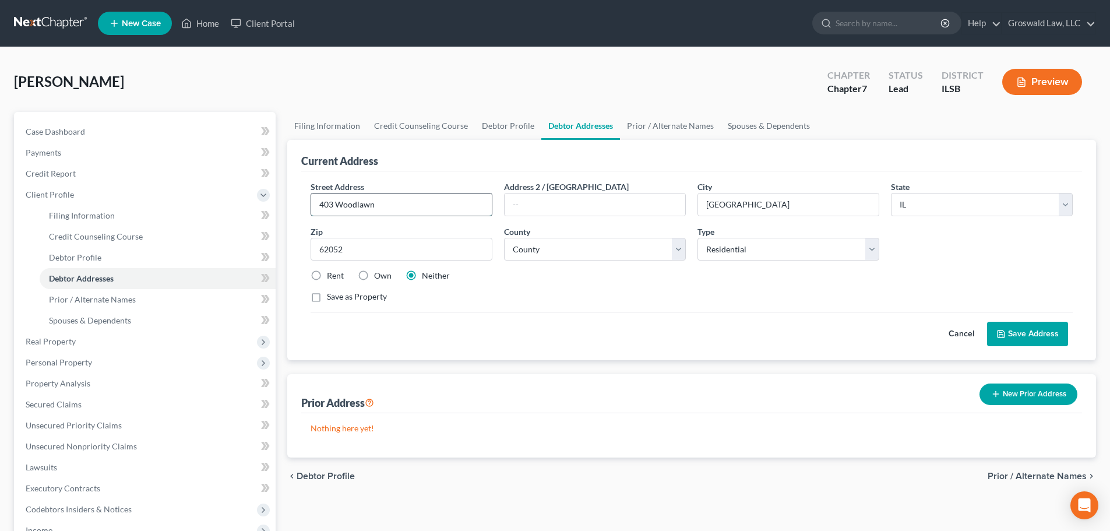
click at [430, 213] on input "403 Woodlawn" at bounding box center [401, 204] width 181 height 22
type input "[STREET_ADDRESS]"
click at [1029, 332] on button "Save Address" at bounding box center [1027, 334] width 81 height 24
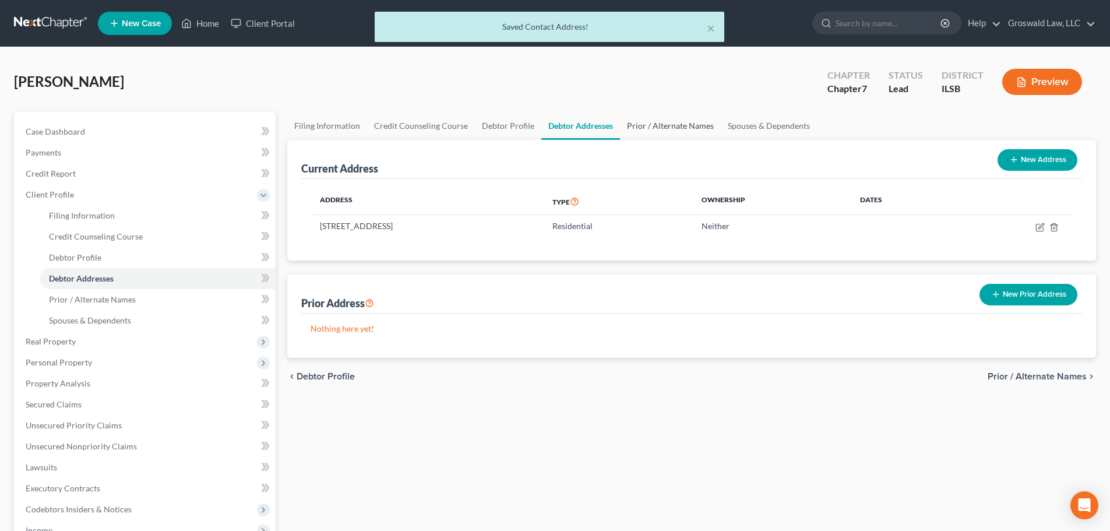
click at [645, 121] on link "Prior / Alternate Names" at bounding box center [670, 126] width 101 height 28
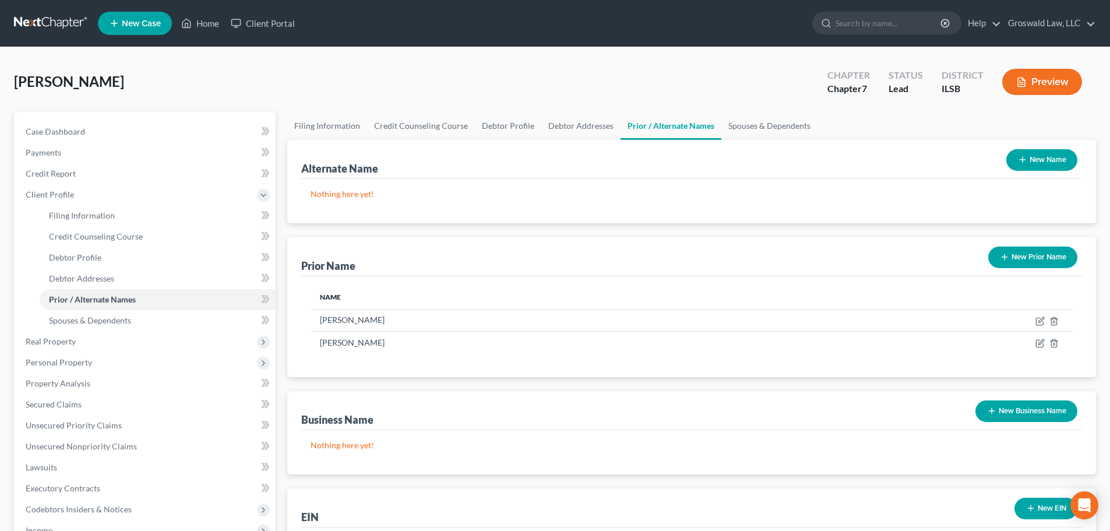
drag, startPoint x: 1025, startPoint y: 419, endPoint x: 1033, endPoint y: 439, distance: 21.2
drag, startPoint x: 1033, startPoint y: 439, endPoint x: 726, endPoint y: 231, distance: 370.2
click at [726, 231] on div "Alternate Name New Name Nothing here yet! Prior Name New Prior Name Name [PERSO…" at bounding box center [691, 356] width 809 height 432
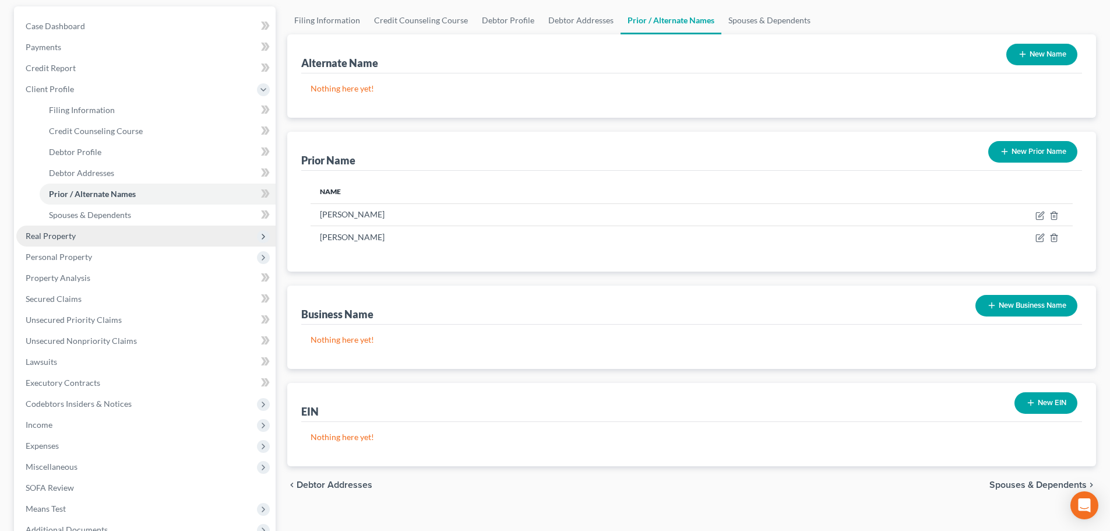
scroll to position [117, 0]
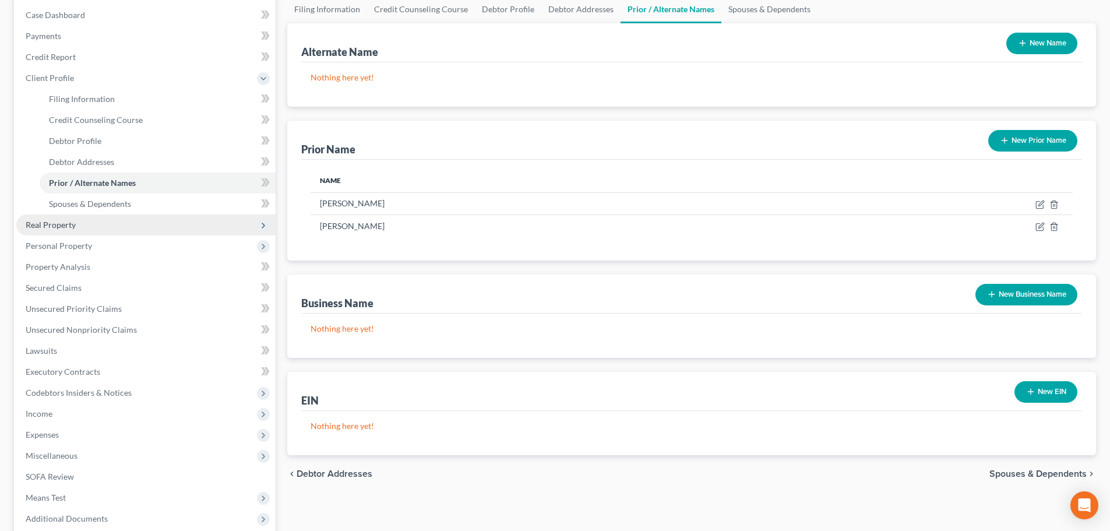
click at [93, 226] on span "Real Property" at bounding box center [145, 224] width 259 height 21
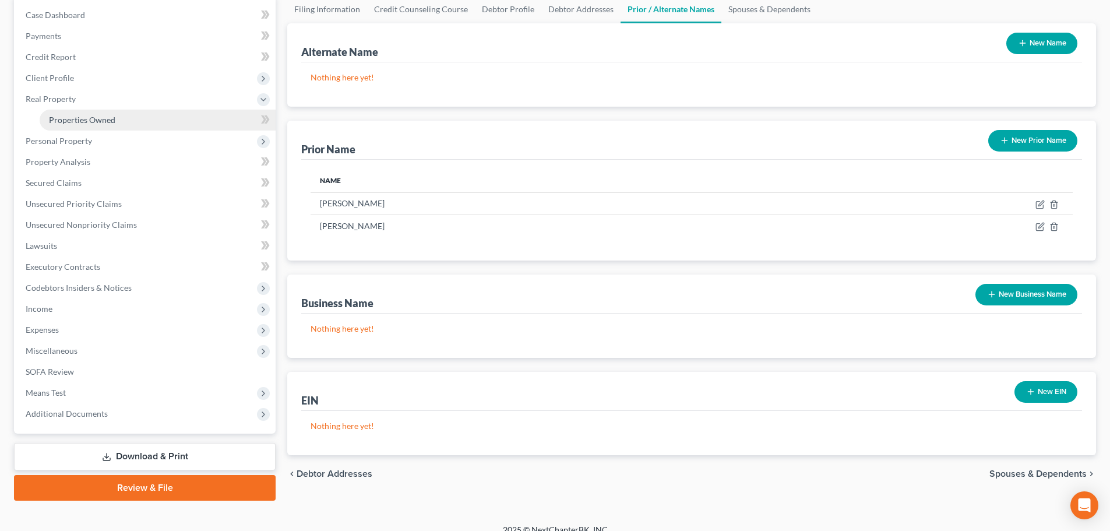
click at [94, 122] on span "Properties Owned" at bounding box center [82, 120] width 66 height 10
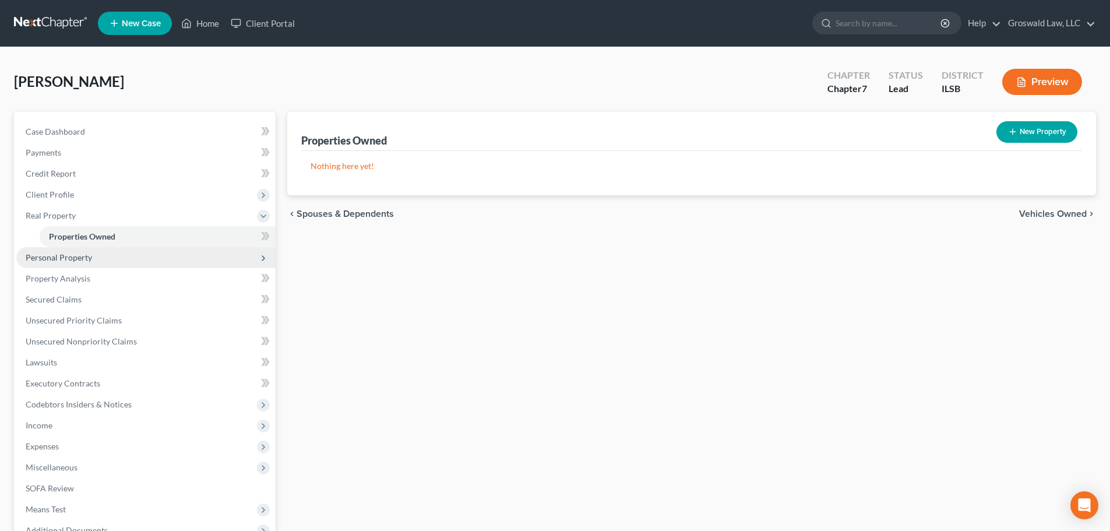
click at [92, 263] on span "Personal Property" at bounding box center [145, 257] width 259 height 21
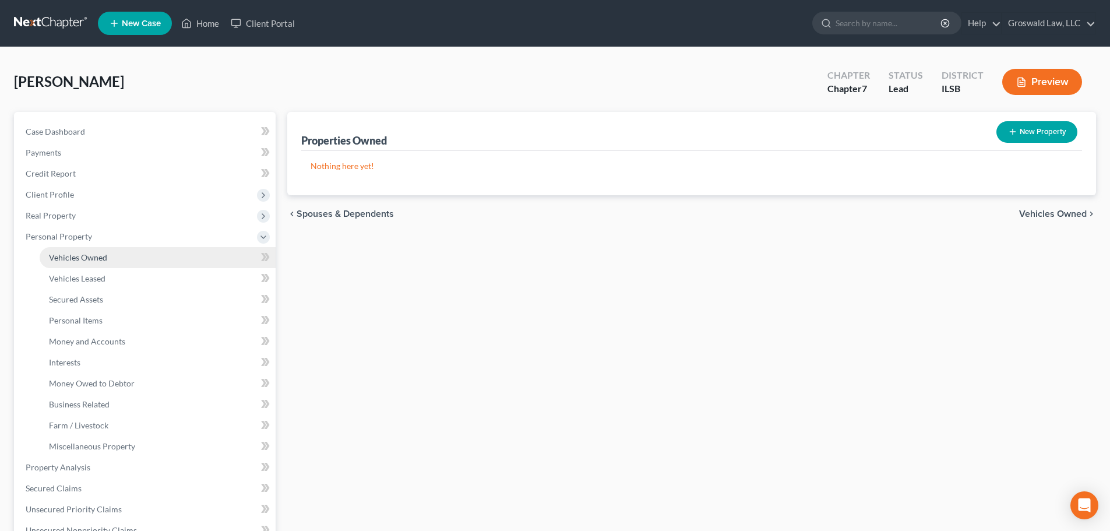
click at [101, 257] on span "Vehicles Owned" at bounding box center [78, 257] width 58 height 10
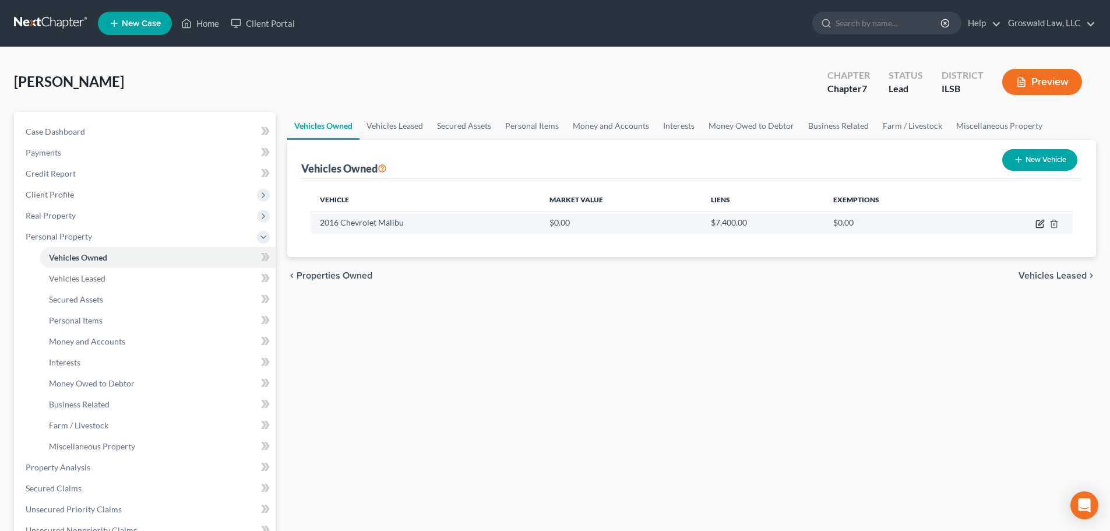
click at [1043, 226] on icon "button" at bounding box center [1039, 224] width 7 height 7
select select "0"
select select "10"
select select "0"
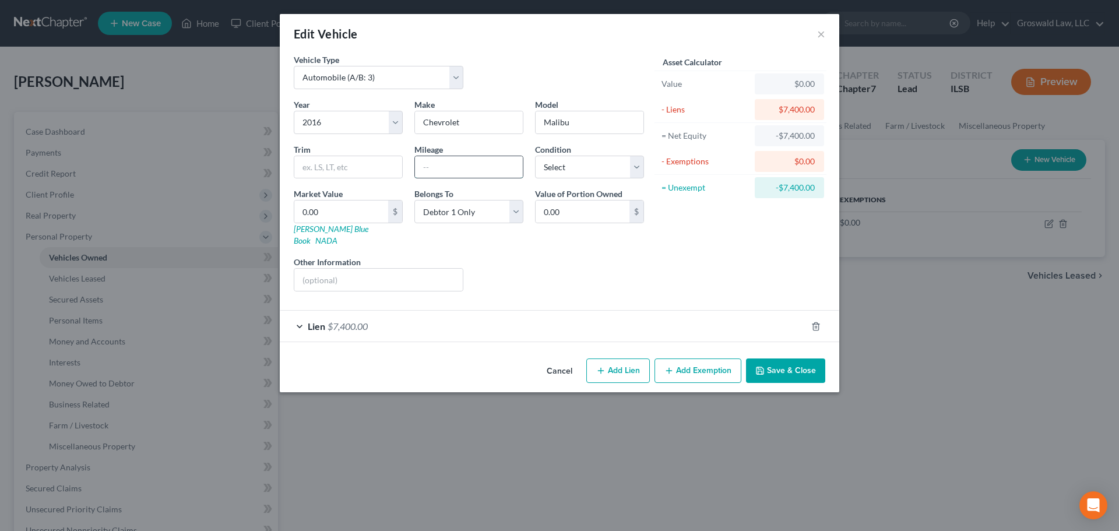
drag, startPoint x: 476, startPoint y: 174, endPoint x: 482, endPoint y: 172, distance: 6.8
click at [476, 174] on input "text" at bounding box center [469, 167] width 108 height 22
type input "180,000"
click at [335, 220] on input "0.00" at bounding box center [341, 211] width 94 height 22
type input "3"
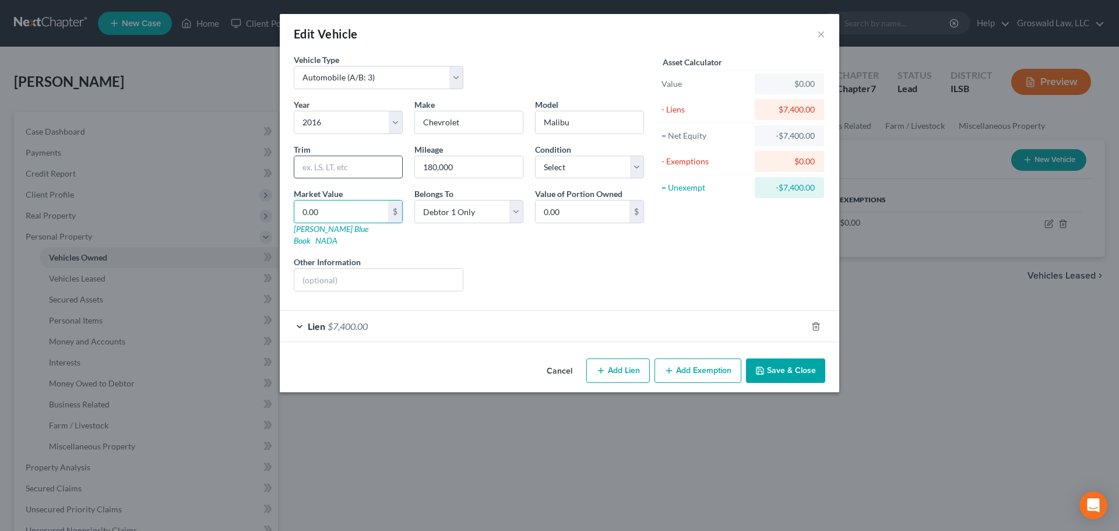
type input "3.00"
type input "30"
type input "30.00"
type input "300"
type input "300.00"
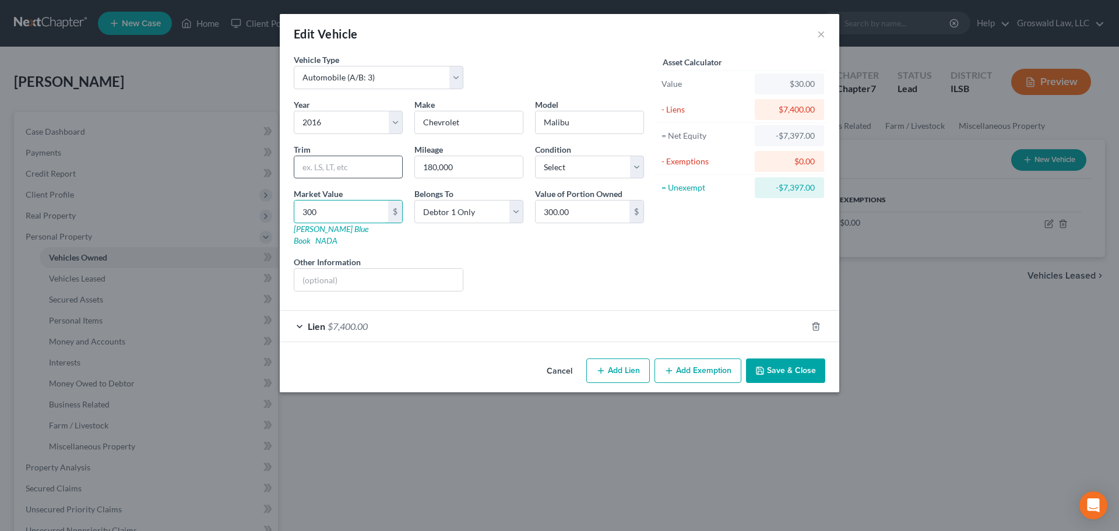
type input "3000"
type input "3,000.00"
type input "3,000"
click at [696, 366] on button "Add Exemption" at bounding box center [697, 370] width 87 height 24
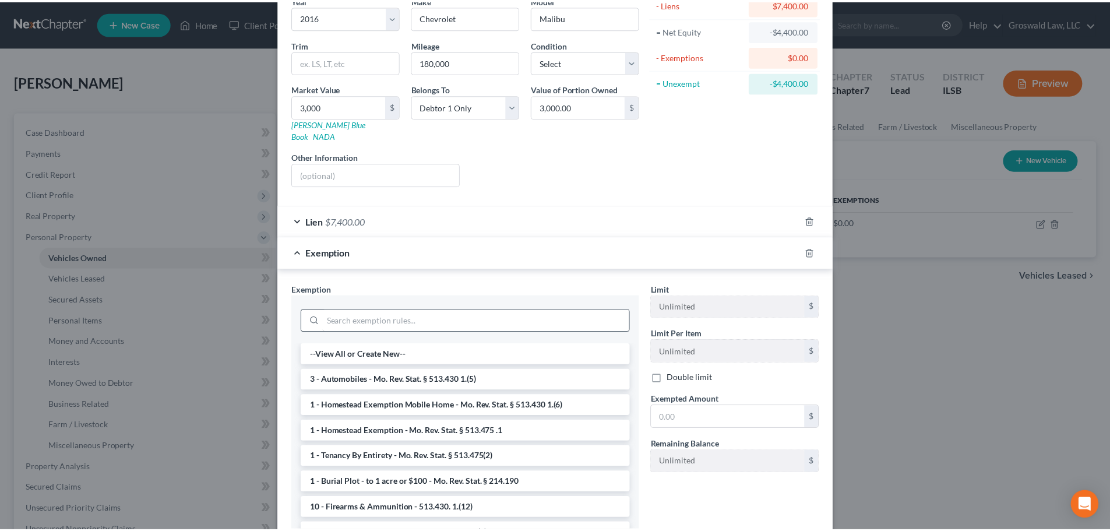
scroll to position [119, 0]
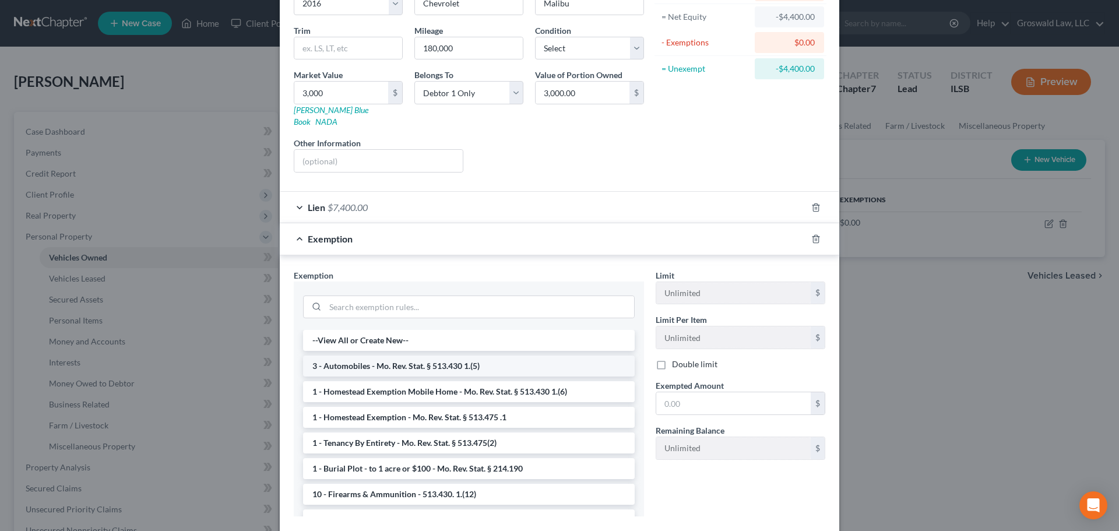
click at [367, 356] on li "3 - Automobiles - Mo. Rev. Stat. § 513.430 1.(5)" at bounding box center [469, 366] width 332 height 21
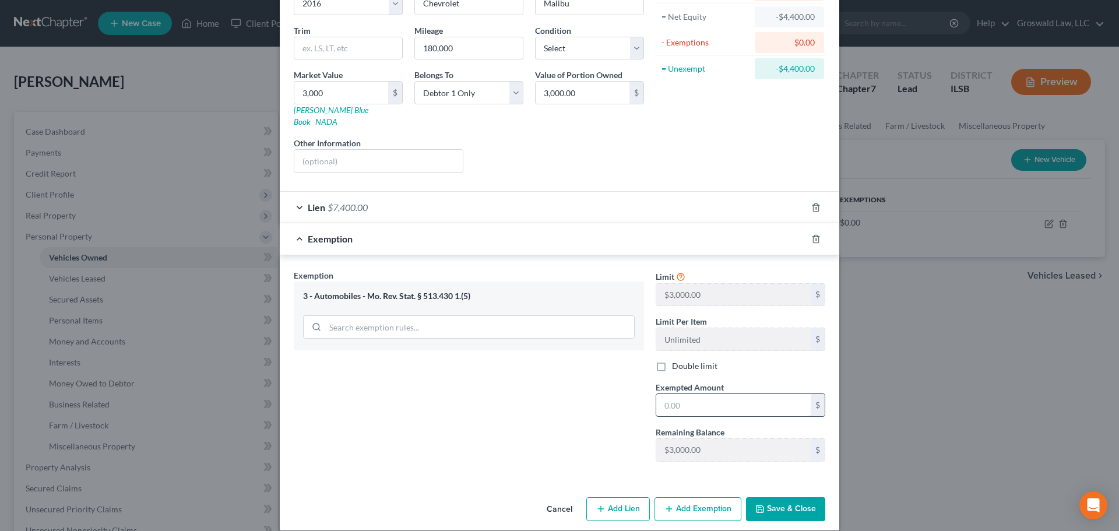
click at [674, 394] on input "text" at bounding box center [733, 405] width 154 height 22
click at [554, 498] on button "Cancel" at bounding box center [559, 509] width 44 height 23
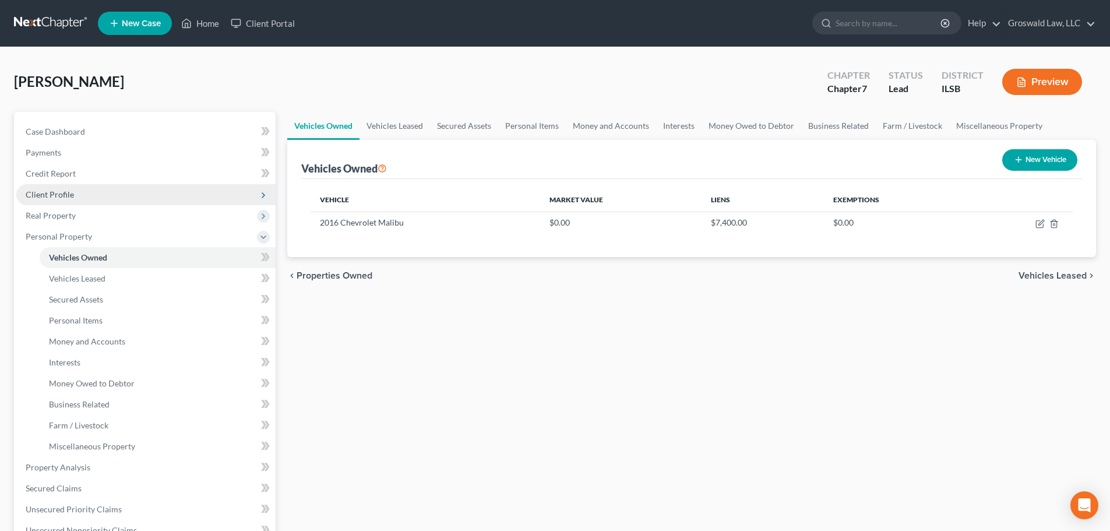
click at [31, 194] on span "Client Profile" at bounding box center [50, 194] width 48 height 10
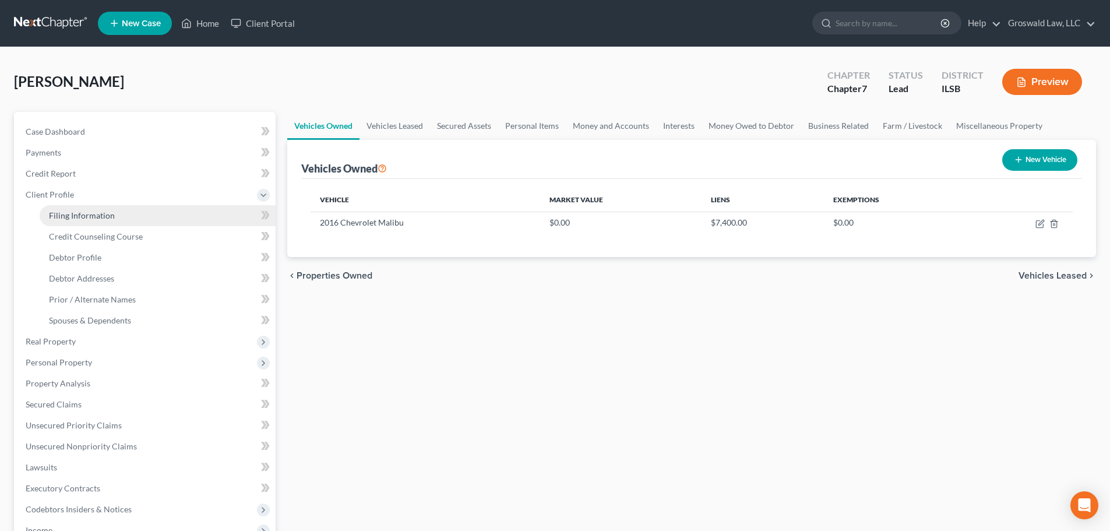
click at [79, 209] on link "Filing Information" at bounding box center [158, 215] width 236 height 21
select select "1"
select select "0"
select select "26"
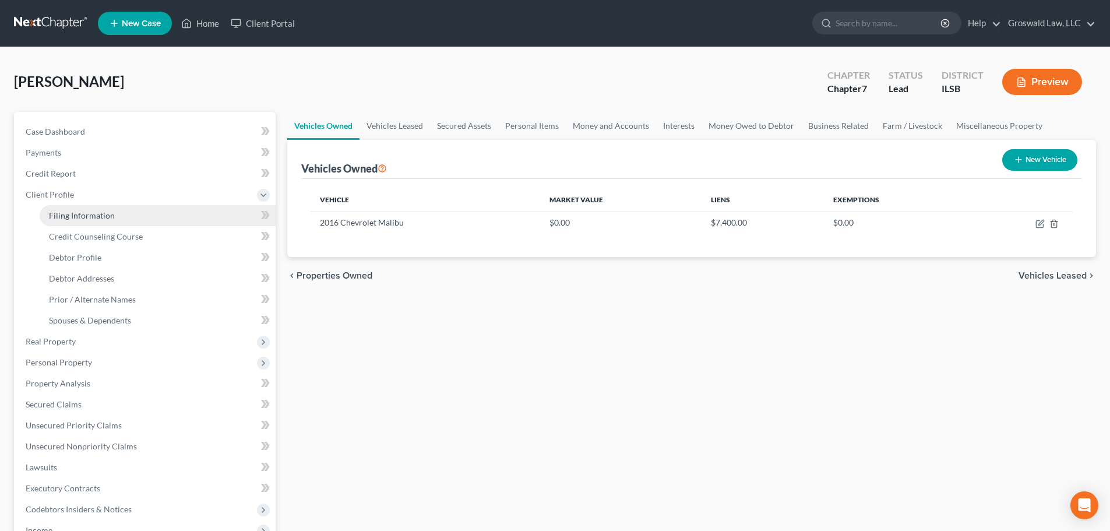
select select "0"
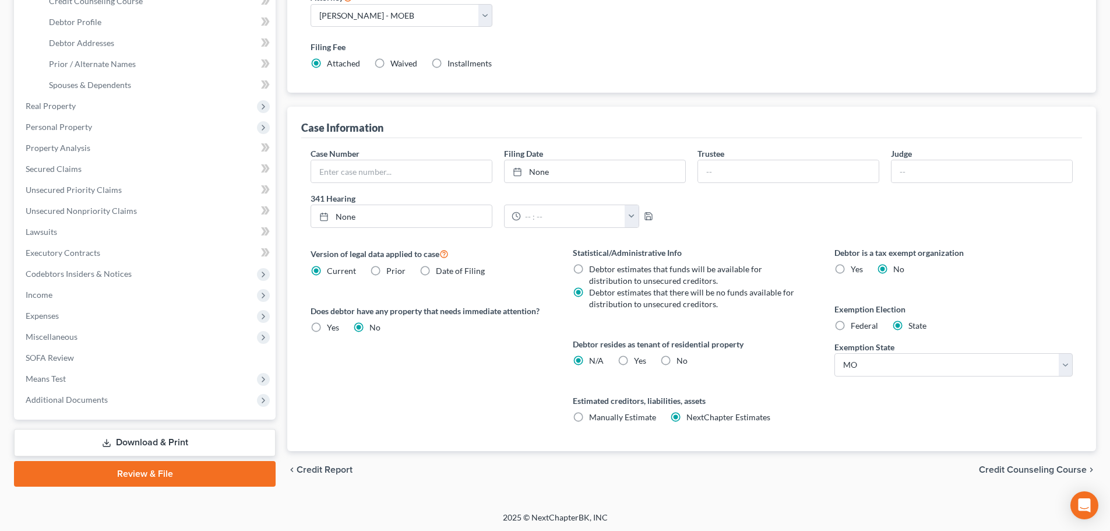
scroll to position [237, 0]
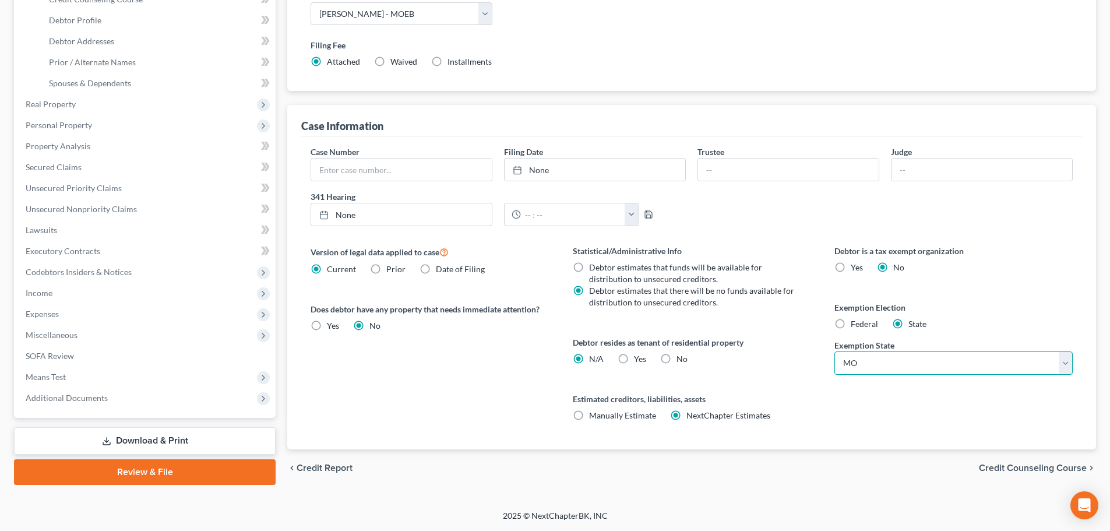
click at [928, 361] on select "State [US_STATE] AK AR AZ CA CO CT DE DC [GEOGRAPHIC_DATA] [GEOGRAPHIC_DATA] GU…" at bounding box center [954, 362] width 238 height 23
select select "14"
click at [835, 351] on select "State [US_STATE] AK AR AZ CA CO CT DE DC [GEOGRAPHIC_DATA] [GEOGRAPHIC_DATA] GU…" at bounding box center [954, 362] width 238 height 23
click at [798, 254] on label "Statistical/Administrative Info" at bounding box center [692, 251] width 238 height 12
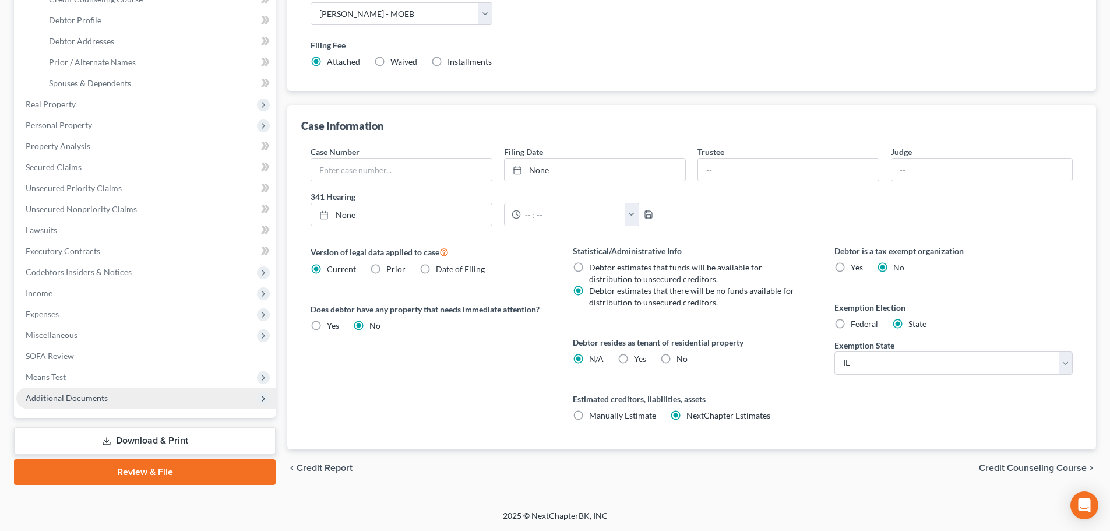
click at [134, 395] on span "Additional Documents" at bounding box center [145, 398] width 259 height 21
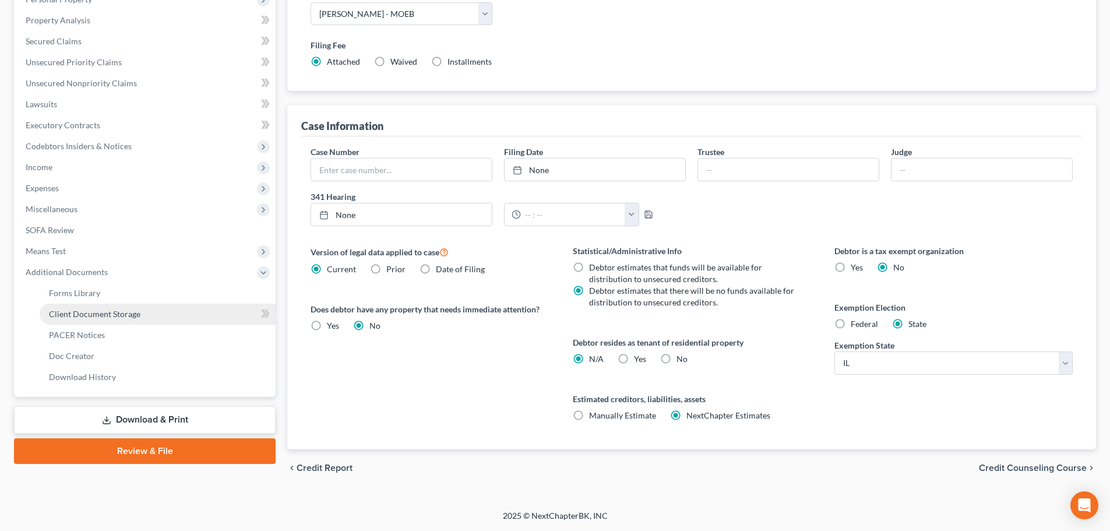
click at [134, 312] on span "Client Document Storage" at bounding box center [95, 314] width 92 height 10
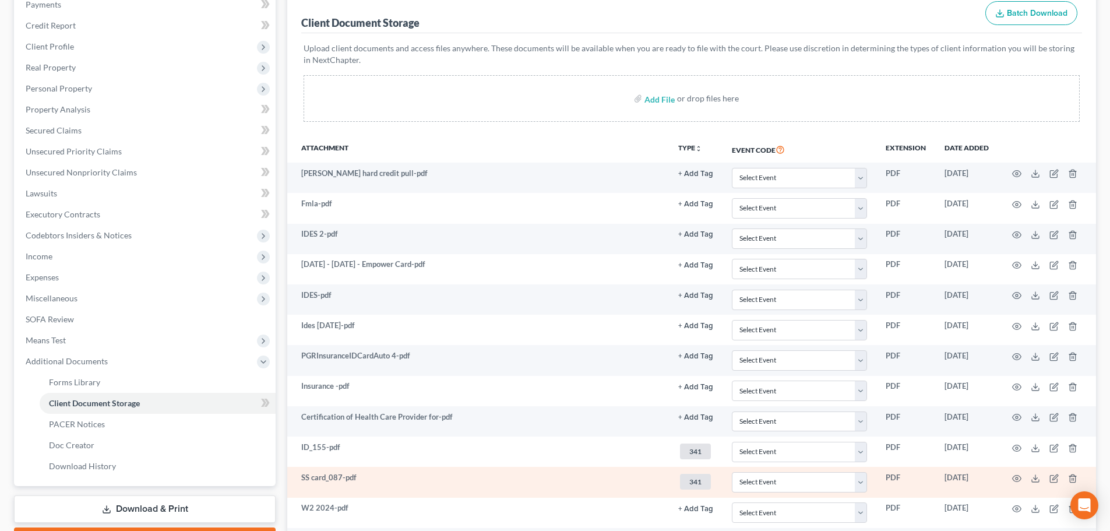
scroll to position [328, 0]
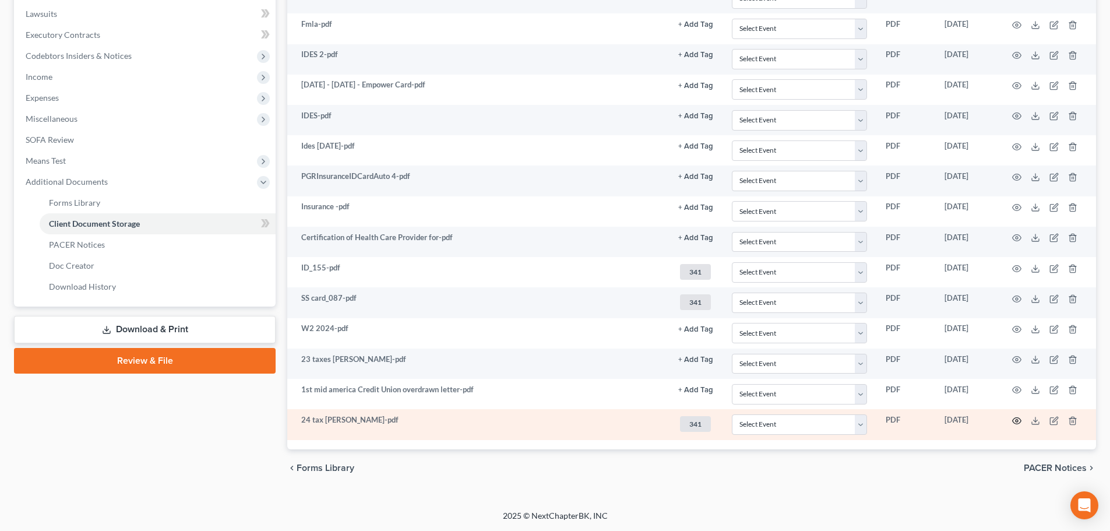
click at [1015, 420] on icon "button" at bounding box center [1016, 420] width 9 height 9
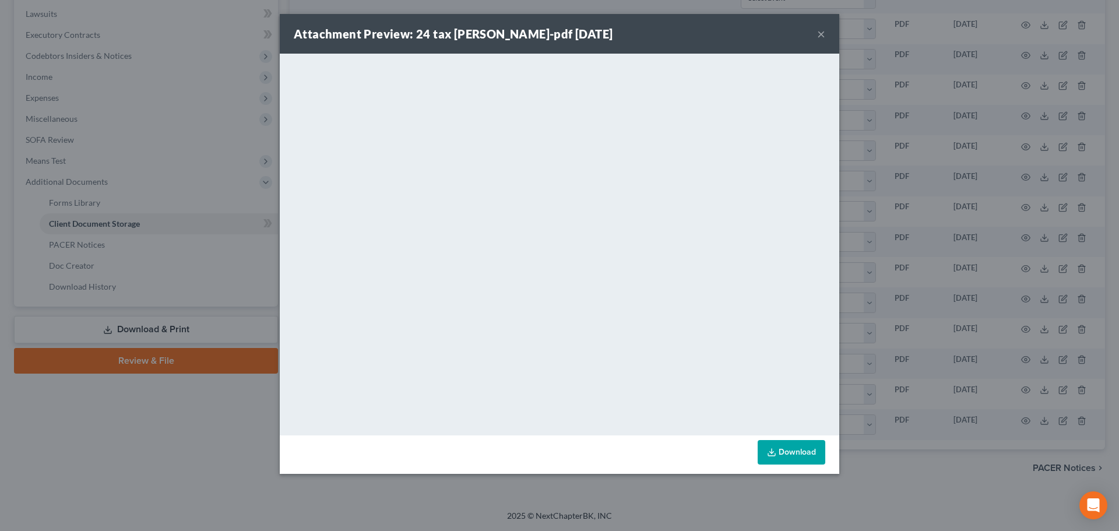
click at [823, 30] on button "×" at bounding box center [821, 34] width 8 height 14
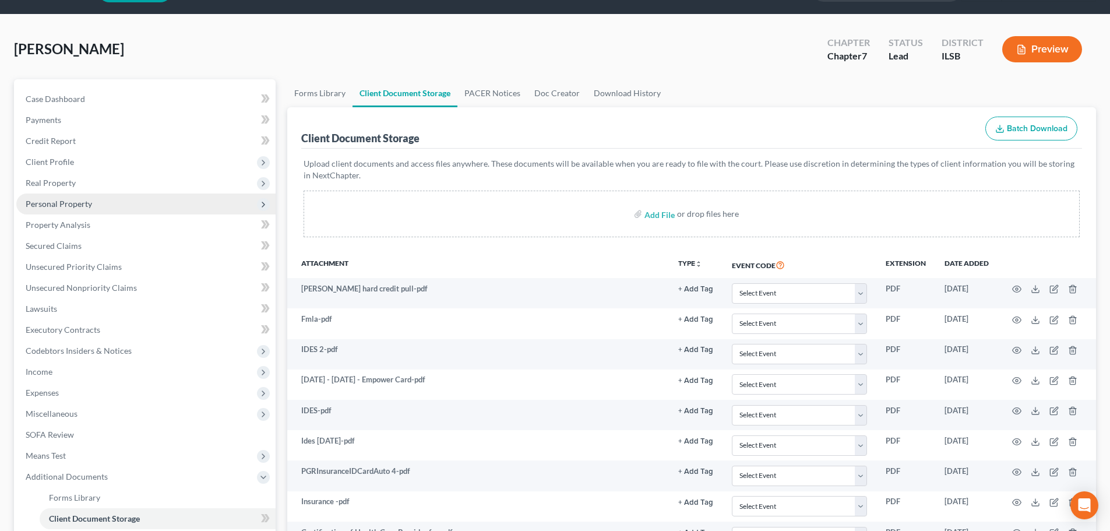
scroll to position [58, 0]
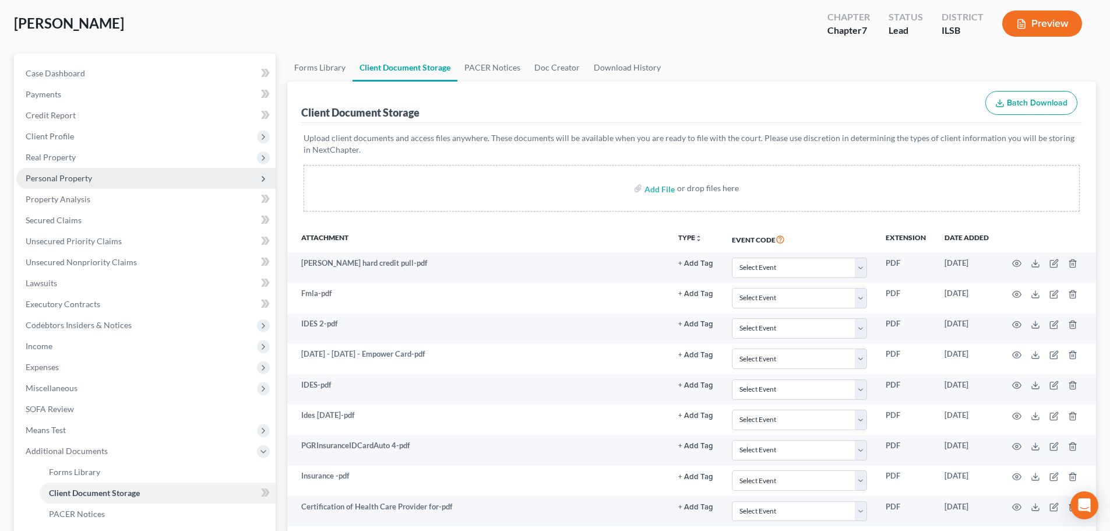
click at [54, 179] on span "Personal Property" at bounding box center [59, 178] width 66 height 10
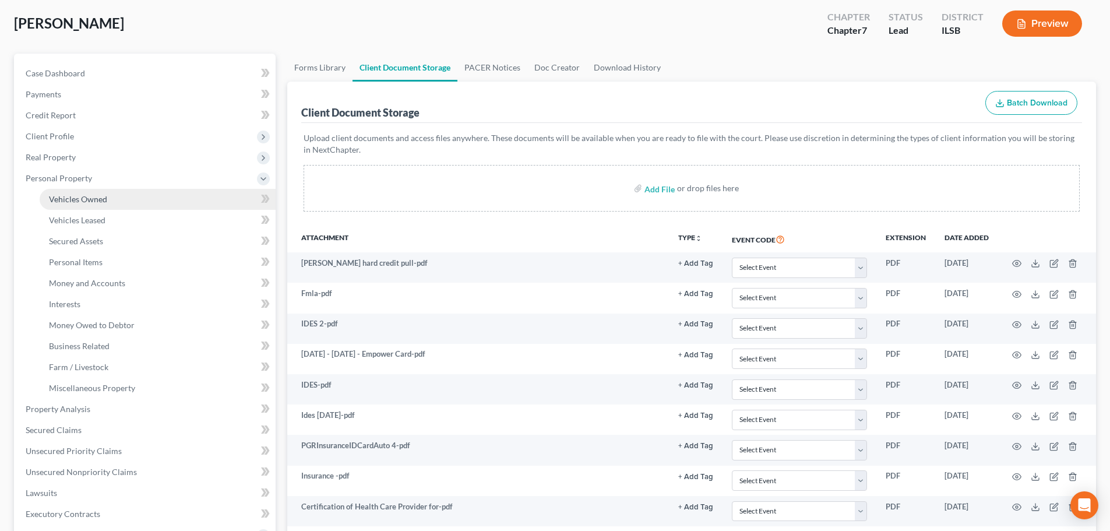
click at [78, 200] on span "Vehicles Owned" at bounding box center [78, 199] width 58 height 10
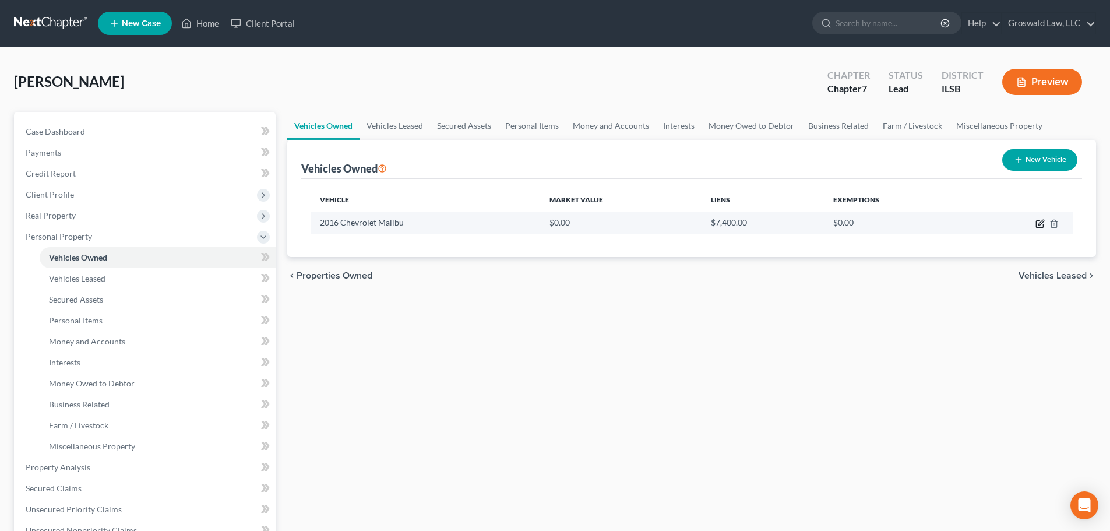
click at [1043, 224] on icon "button" at bounding box center [1040, 223] width 9 height 9
select select "0"
select select "10"
select select "0"
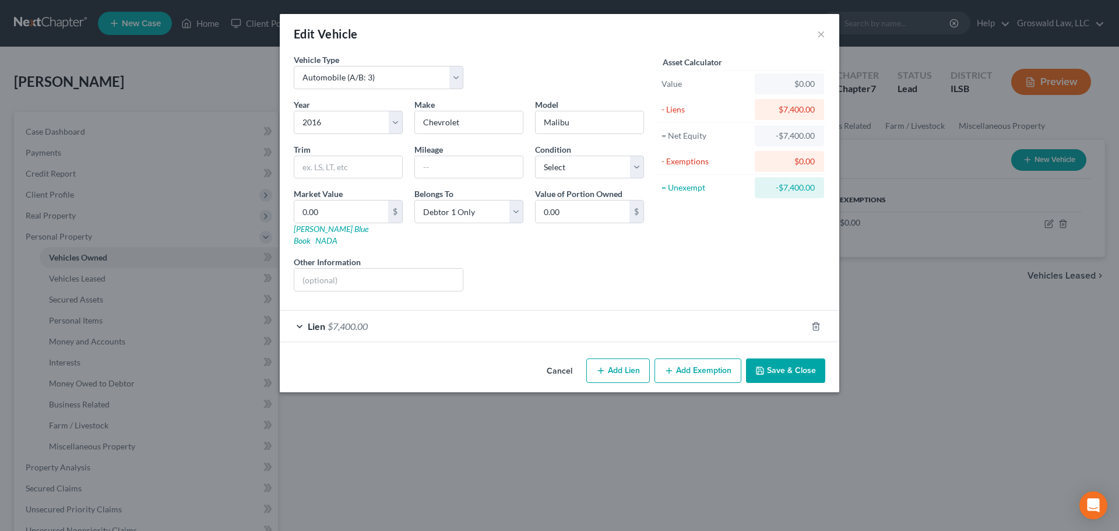
click at [706, 363] on button "Add Exemption" at bounding box center [697, 370] width 87 height 24
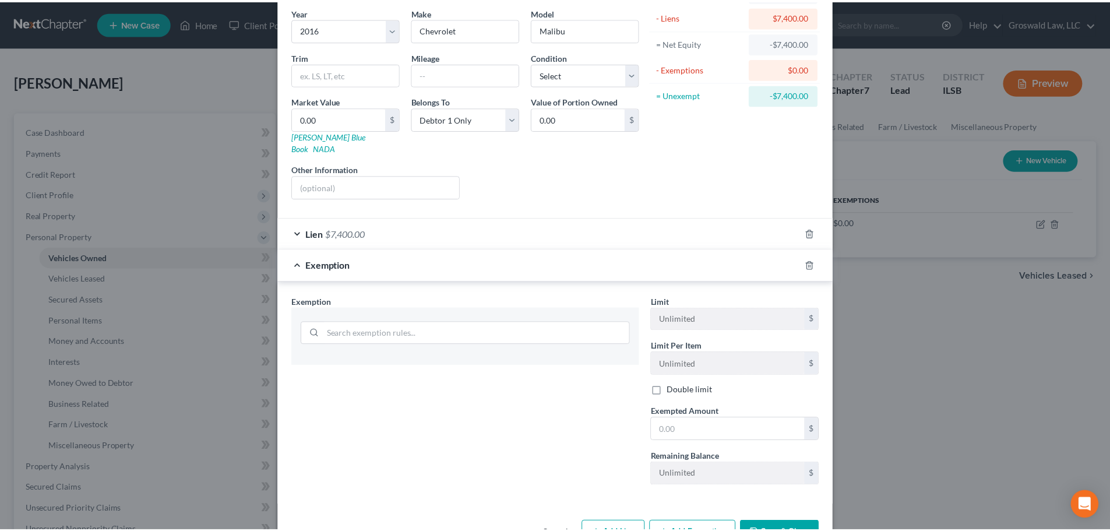
scroll to position [119, 0]
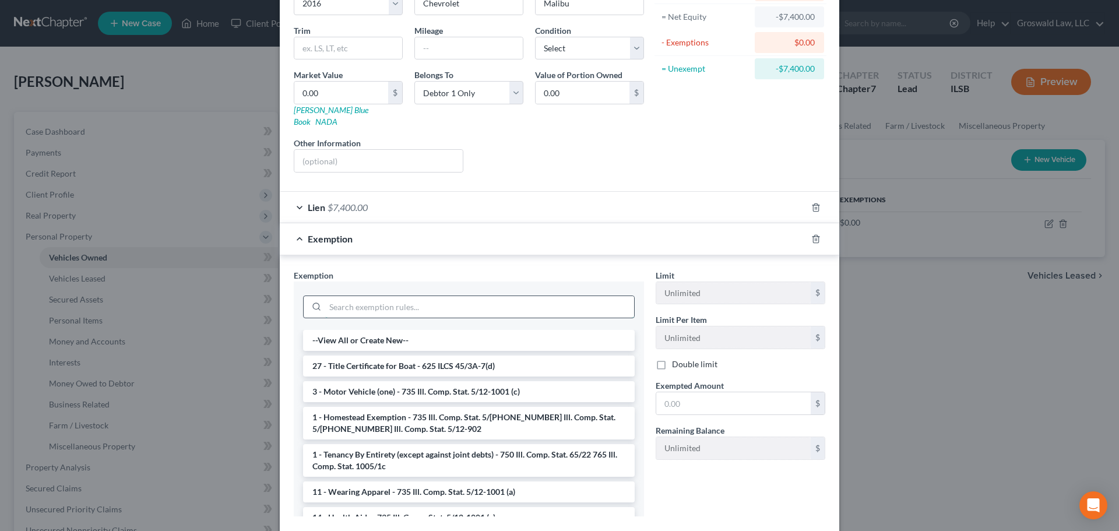
click at [358, 296] on input "search" at bounding box center [479, 307] width 309 height 22
click at [369, 381] on li "3 - Motor Vehicle (one) - 735 Ill. Comp. Stat. 5/12-1001 (c)" at bounding box center [469, 391] width 332 height 21
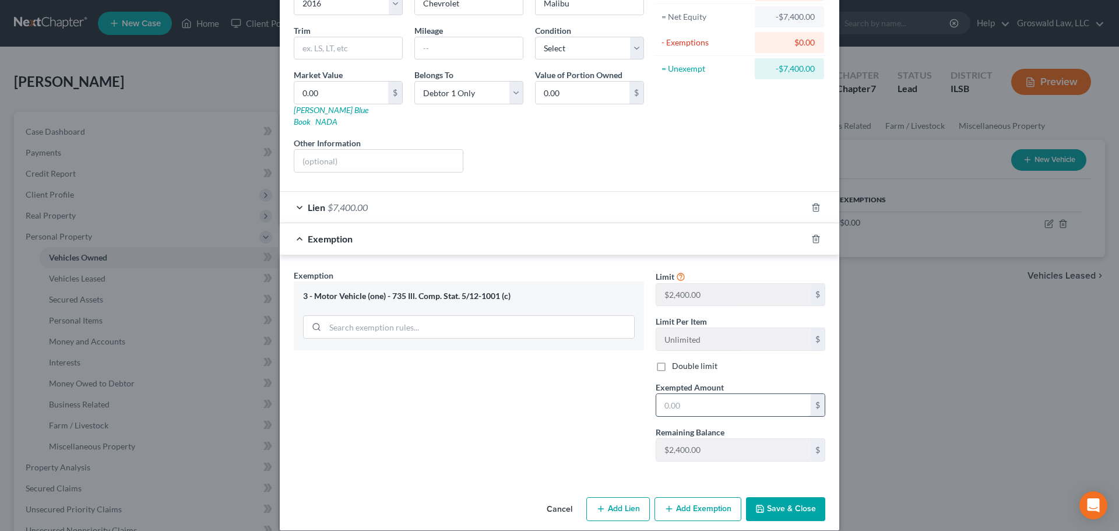
click at [695, 396] on input "text" at bounding box center [733, 405] width 154 height 22
type input "2,400"
click at [763, 505] on button "Save & Close" at bounding box center [785, 509] width 79 height 24
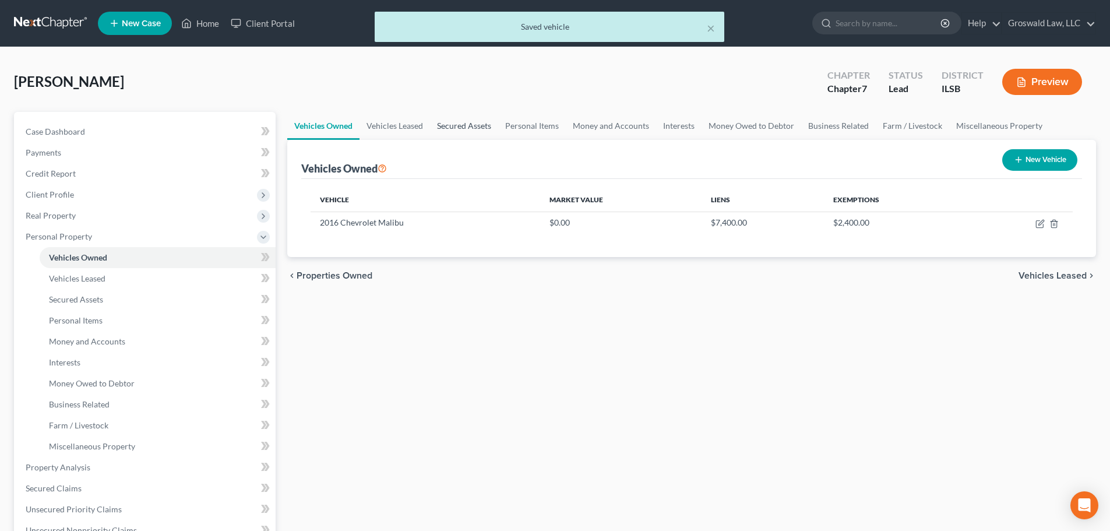
drag, startPoint x: 454, startPoint y: 124, endPoint x: 504, endPoint y: 126, distance: 50.2
click at [456, 125] on link "Secured Assets" at bounding box center [464, 126] width 68 height 28
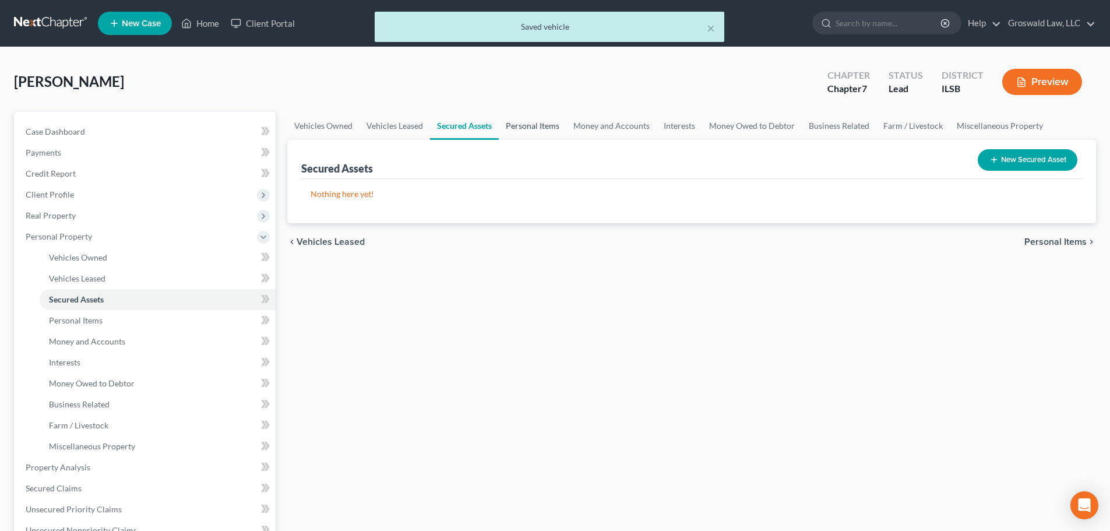
click at [537, 126] on link "Personal Items" at bounding box center [533, 126] width 68 height 28
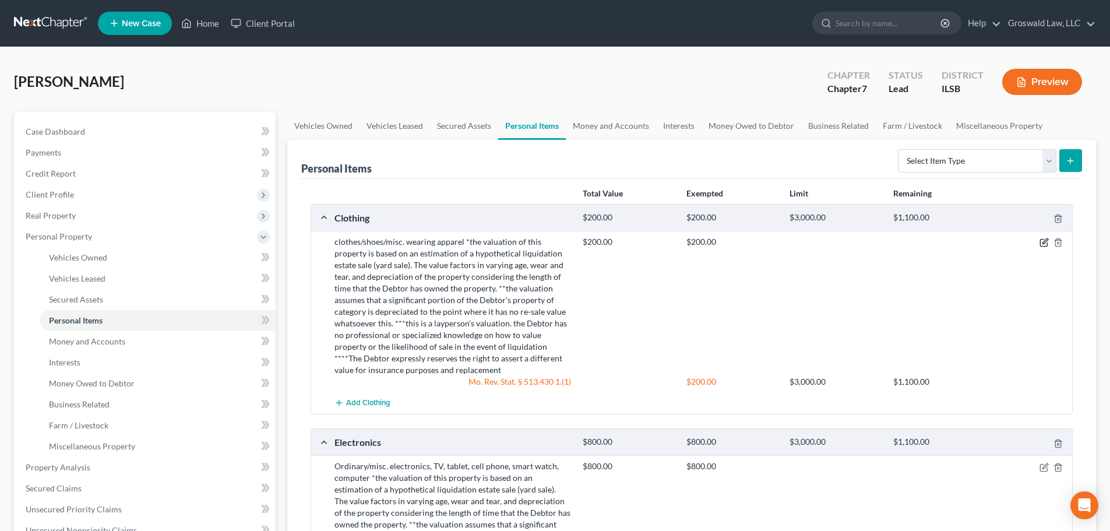
click at [1044, 243] on icon "button" at bounding box center [1044, 242] width 9 height 9
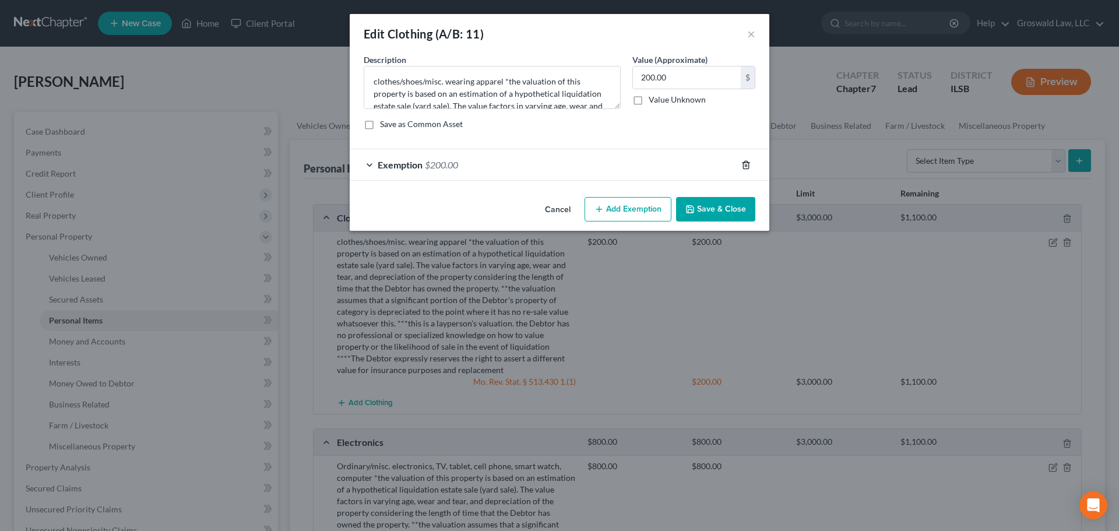
click at [746, 165] on icon "button" at bounding box center [745, 164] width 9 height 9
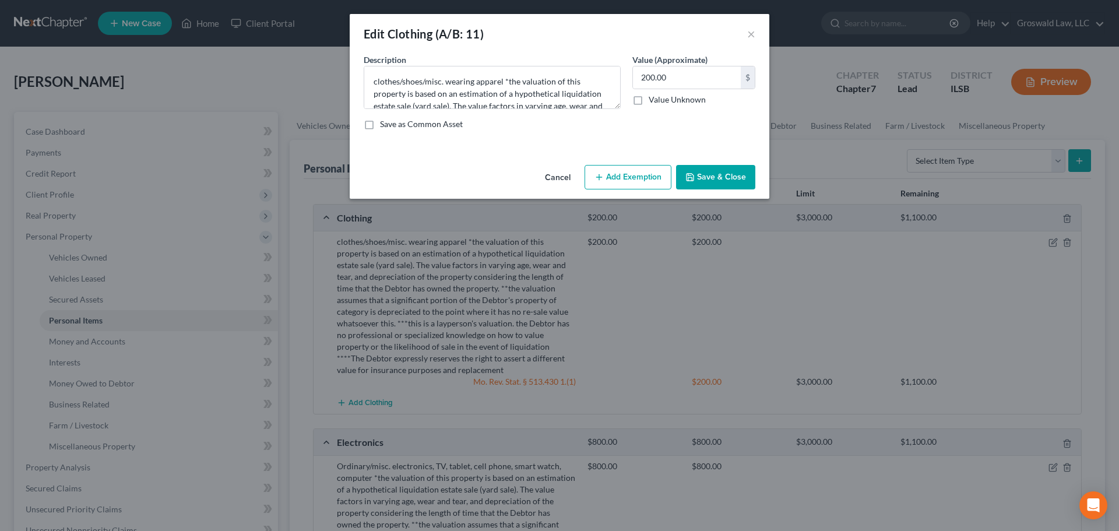
drag, startPoint x: 603, startPoint y: 184, endPoint x: 725, endPoint y: 115, distance: 140.2
click at [708, 236] on div "Edit Clothing (A/B: 11) × An exemption set must first be selected from the Fili…" at bounding box center [559, 265] width 1119 height 531
click at [755, 32] on button "×" at bounding box center [751, 34] width 8 height 14
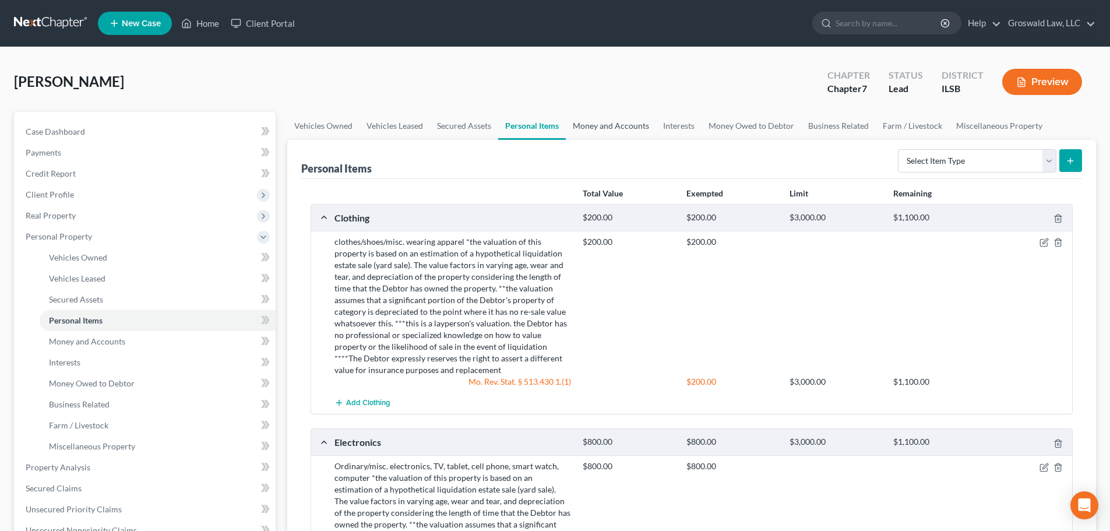
click at [606, 126] on link "Money and Accounts" at bounding box center [611, 126] width 90 height 28
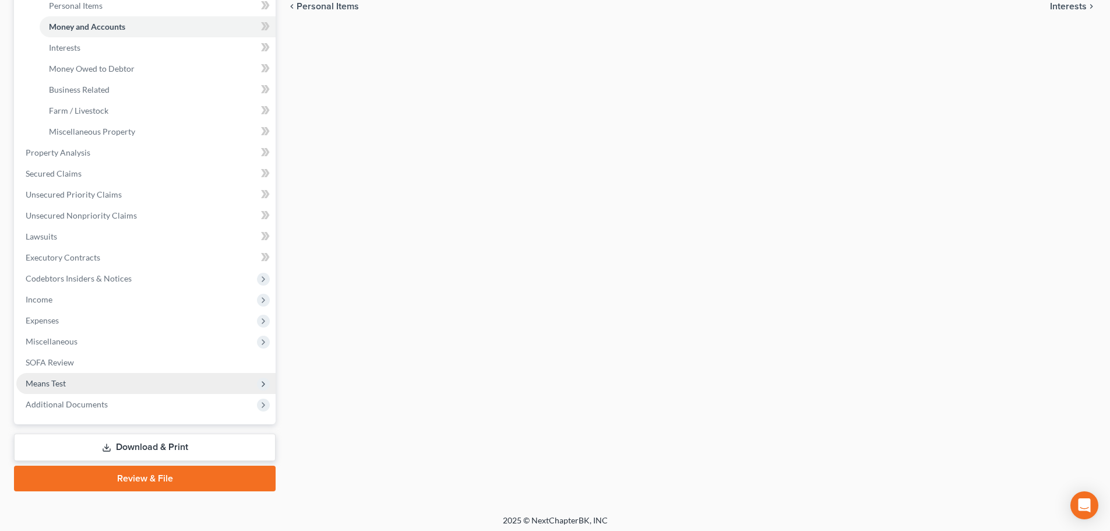
scroll to position [319, 0]
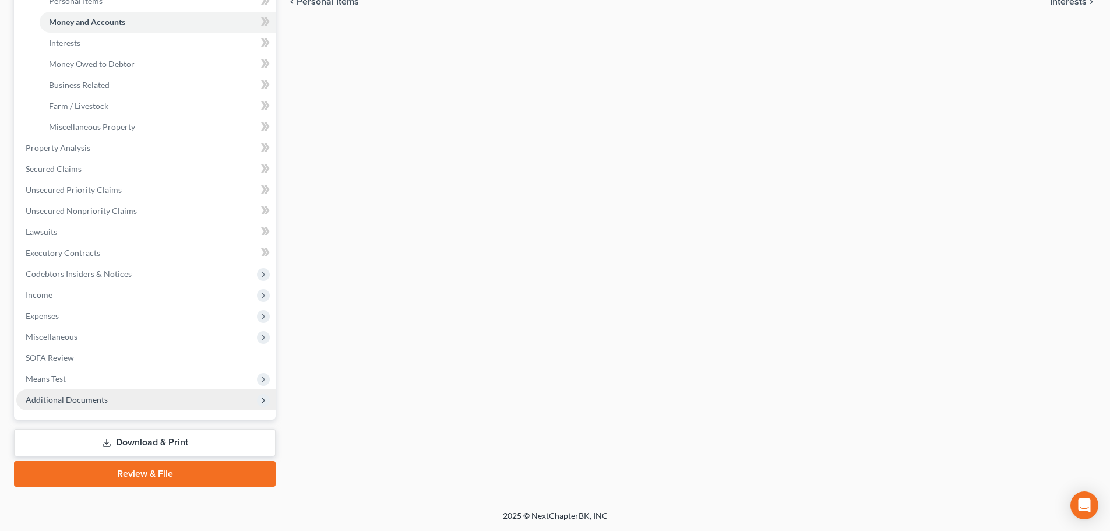
click at [112, 396] on span "Additional Documents" at bounding box center [145, 399] width 259 height 21
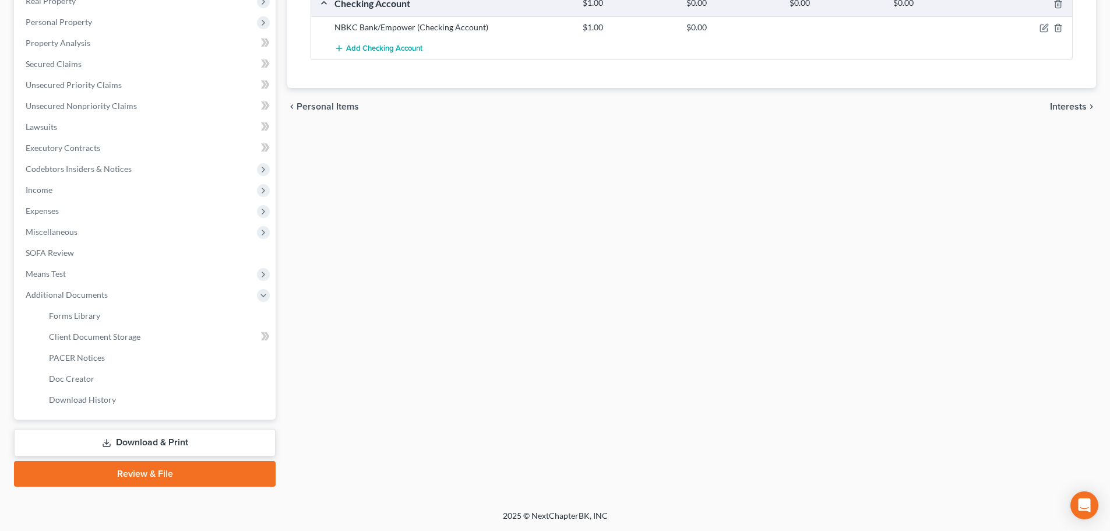
scroll to position [214, 0]
click at [162, 340] on link "Client Document Storage" at bounding box center [158, 336] width 236 height 21
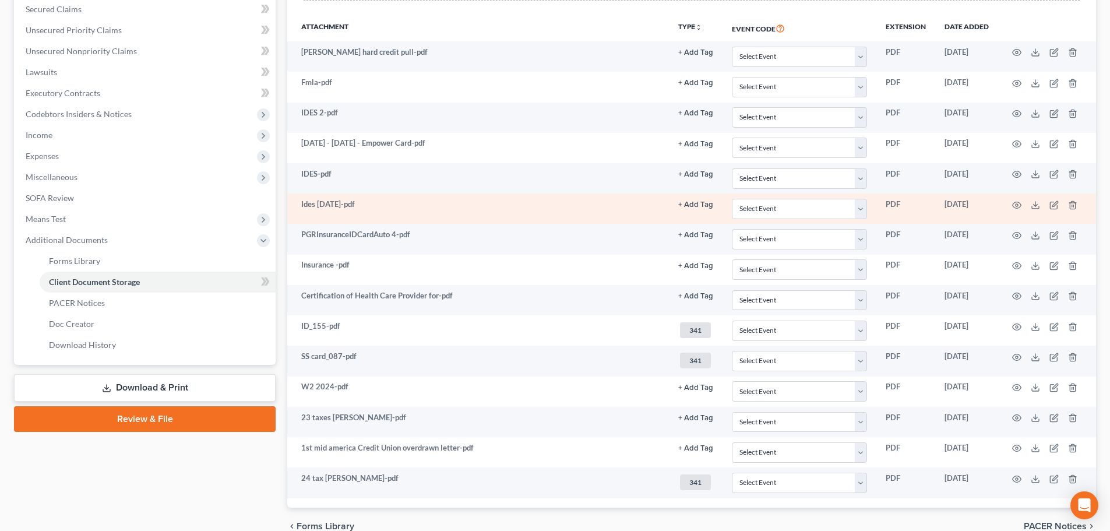
scroll to position [211, 0]
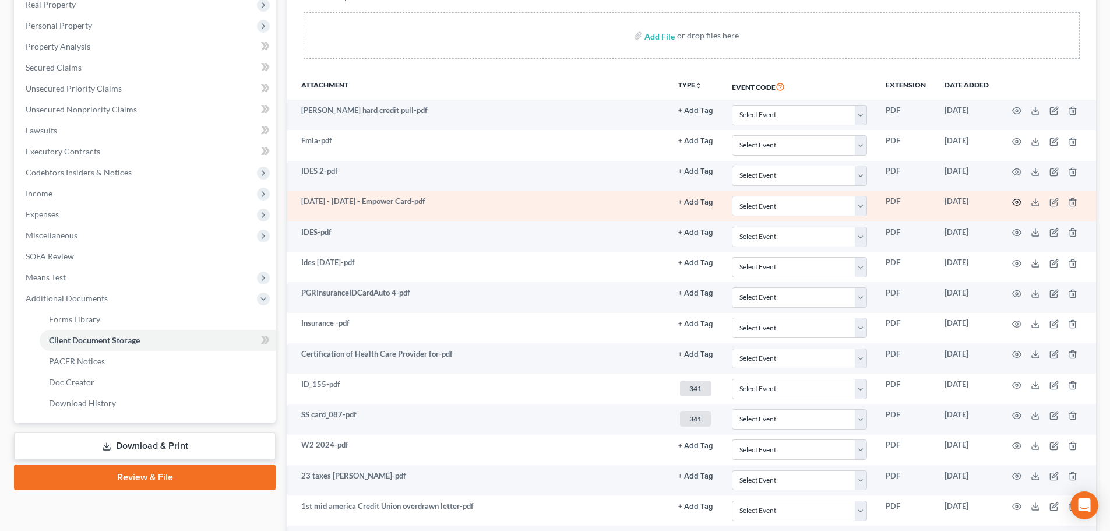
click at [1014, 202] on icon "button" at bounding box center [1017, 202] width 9 height 6
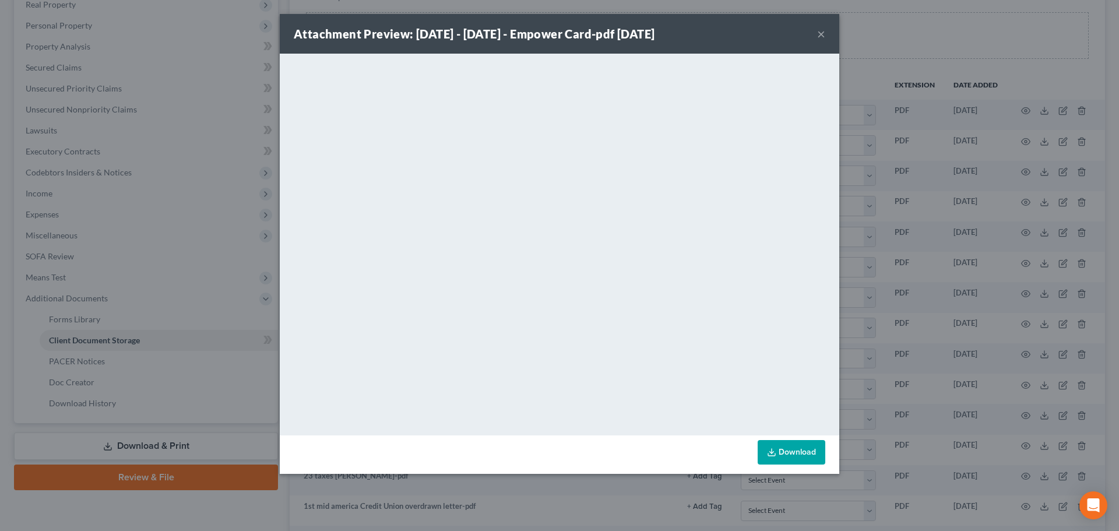
click at [819, 40] on button "×" at bounding box center [821, 34] width 8 height 14
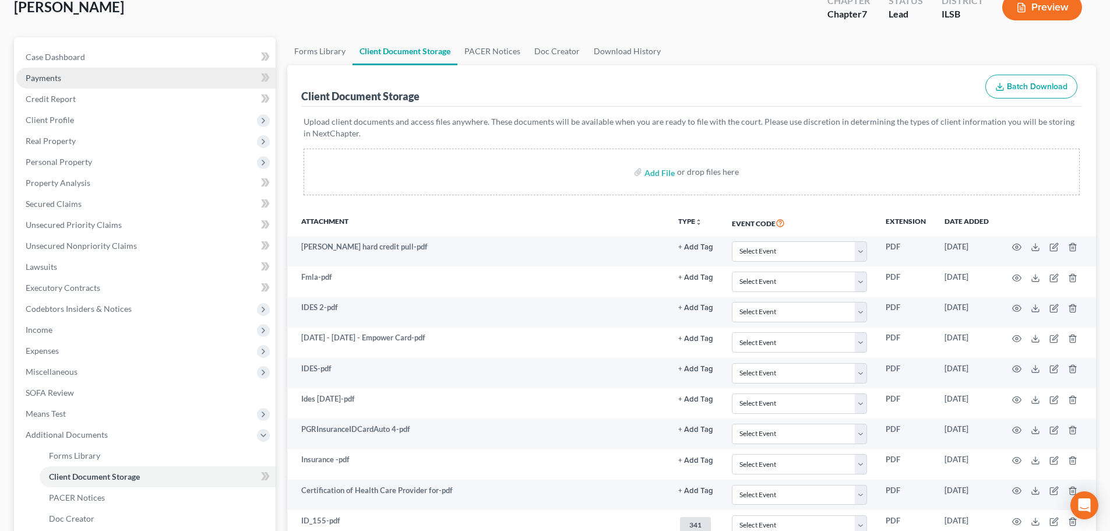
scroll to position [36, 0]
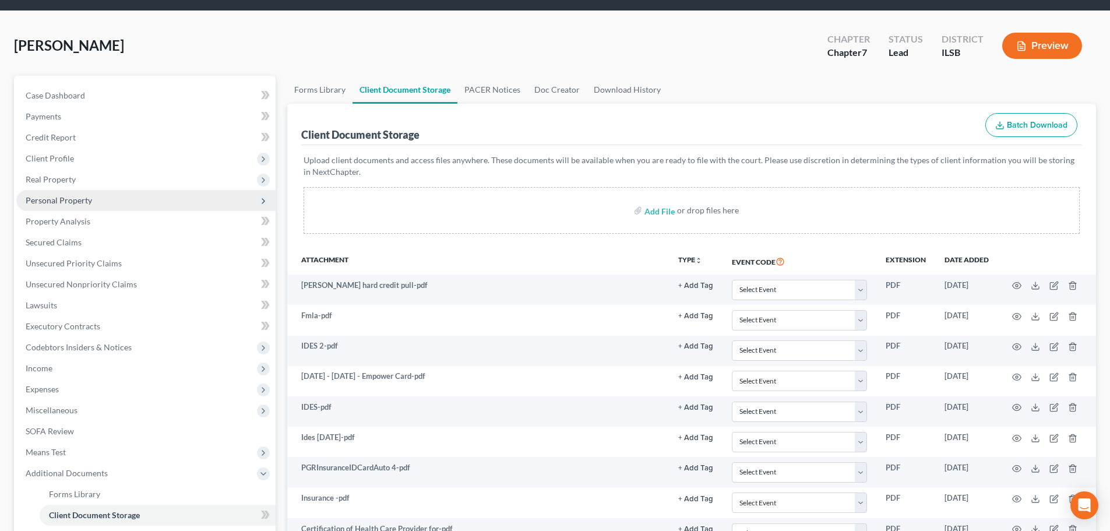
click at [68, 206] on span "Personal Property" at bounding box center [145, 200] width 259 height 21
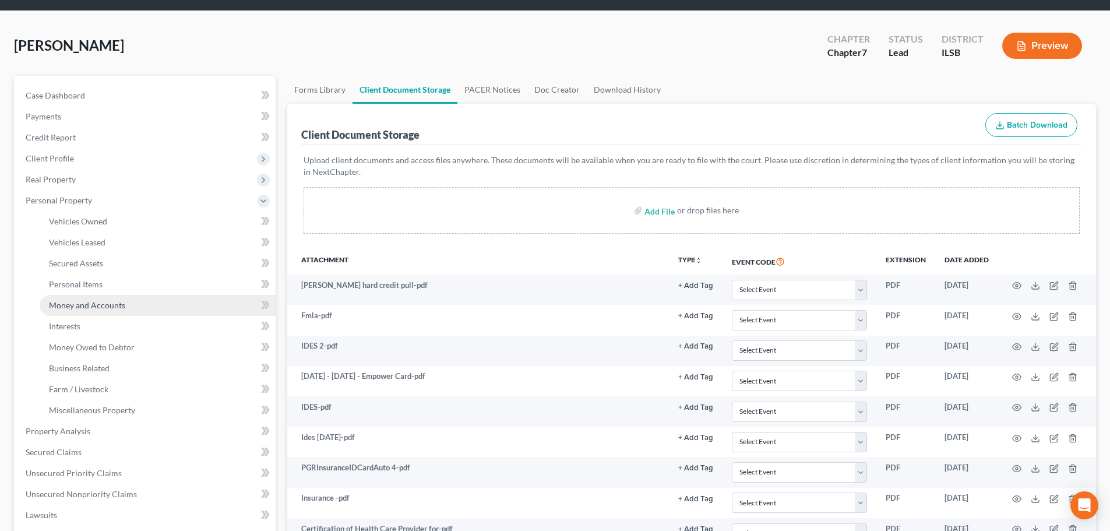
click at [75, 311] on link "Money and Accounts" at bounding box center [158, 305] width 236 height 21
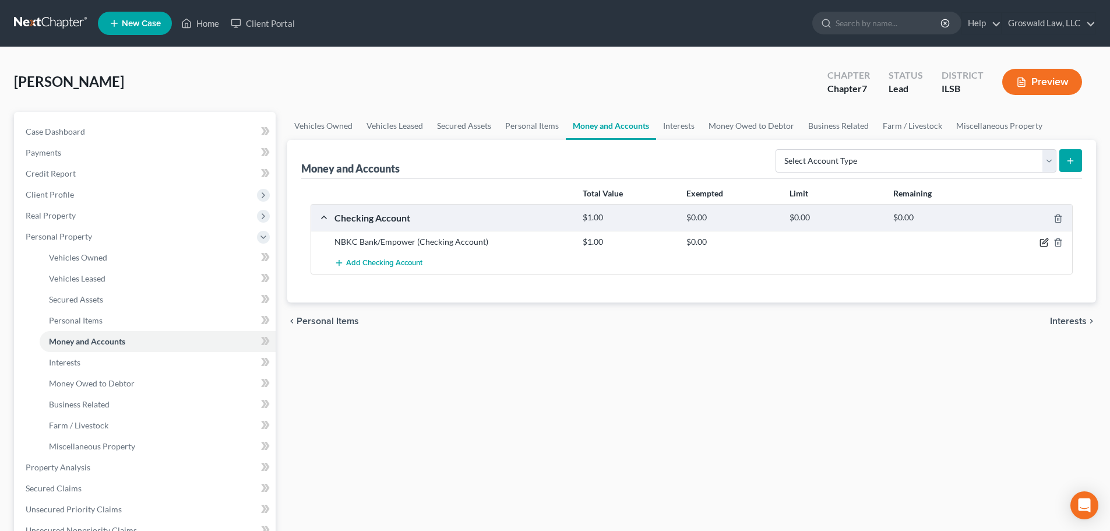
click at [1045, 243] on icon "button" at bounding box center [1045, 241] width 5 height 5
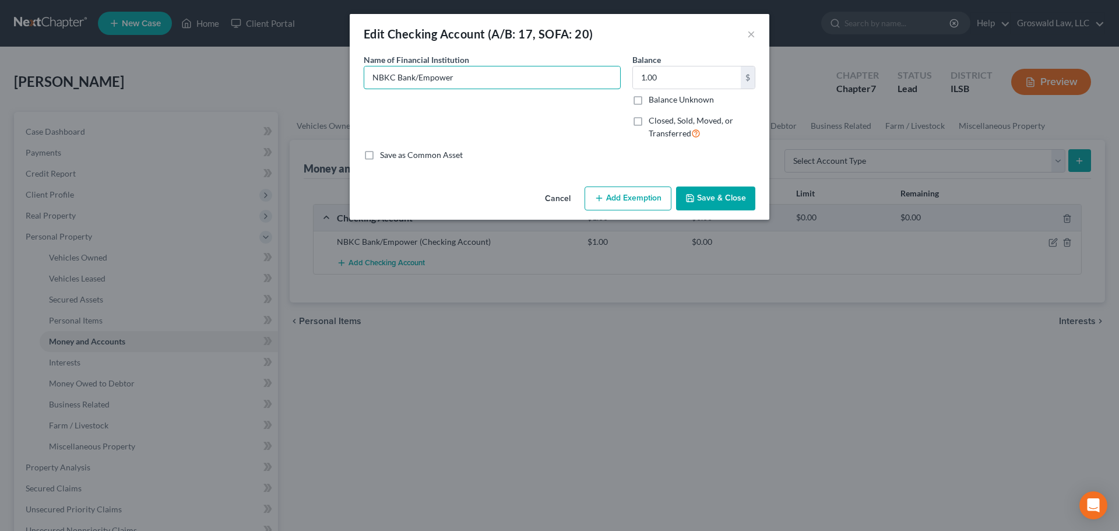
drag, startPoint x: 578, startPoint y: 88, endPoint x: 59, endPoint y: 2, distance: 525.8
click at [0, 62] on html "Home New Case Client Portal Groswald Law, LLC [PERSON_NAME][EMAIL_ADDRESS][DOMA…" at bounding box center [559, 425] width 1119 height 850
type input "Chime"
type input "500"
click at [632, 205] on button "Add Exemption" at bounding box center [628, 198] width 87 height 24
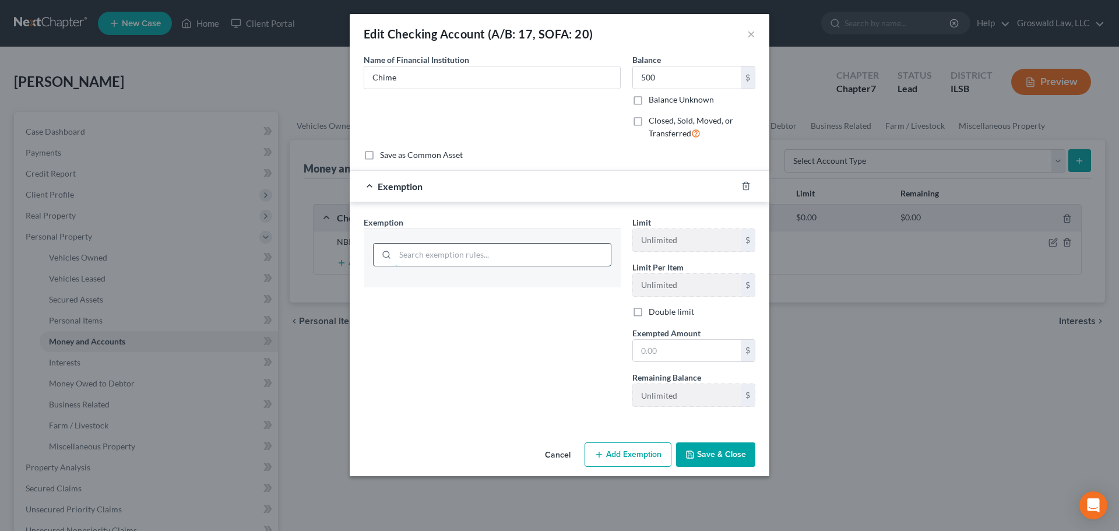
click at [426, 254] on input "search" at bounding box center [503, 255] width 216 height 22
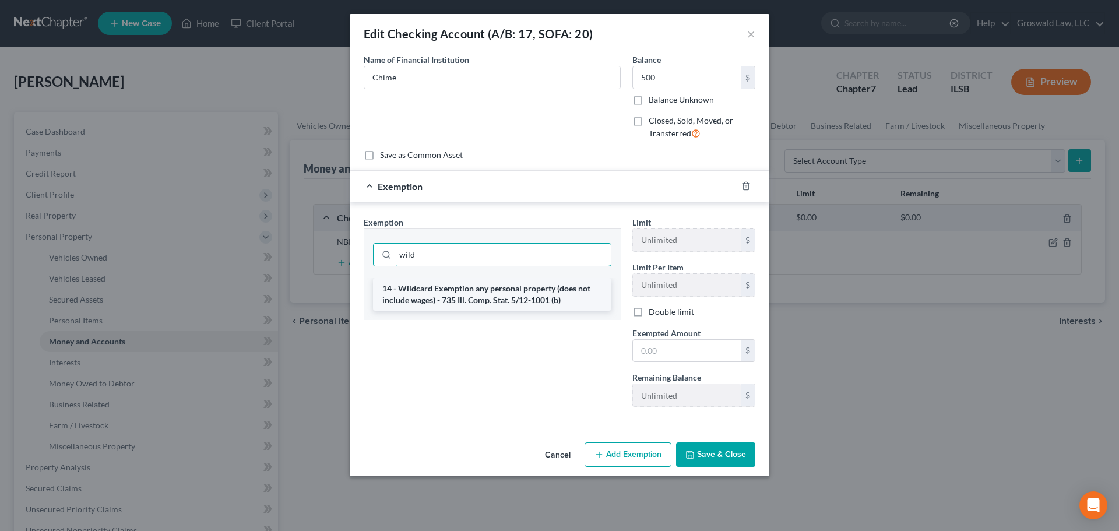
type input "wild"
click at [476, 295] on li "14 - Wildcard Exemption any personal property (does not include wages) - 735 Il…" at bounding box center [492, 294] width 238 height 33
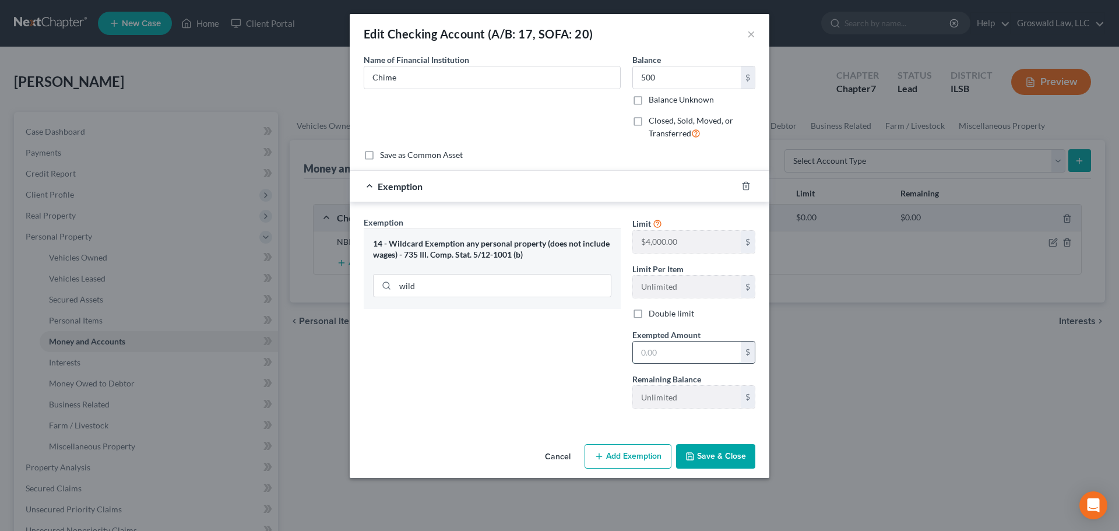
drag, startPoint x: 652, startPoint y: 350, endPoint x: 653, endPoint y: 343, distance: 7.1
click at [652, 350] on input "text" at bounding box center [687, 353] width 108 height 22
type input "500"
drag, startPoint x: 481, startPoint y: 395, endPoint x: 618, endPoint y: 418, distance: 139.0
click at [483, 395] on div "Exemption Set must be selected for CA. Exemption * 14 - Wildcard Exemption any …" at bounding box center [492, 317] width 269 height 202
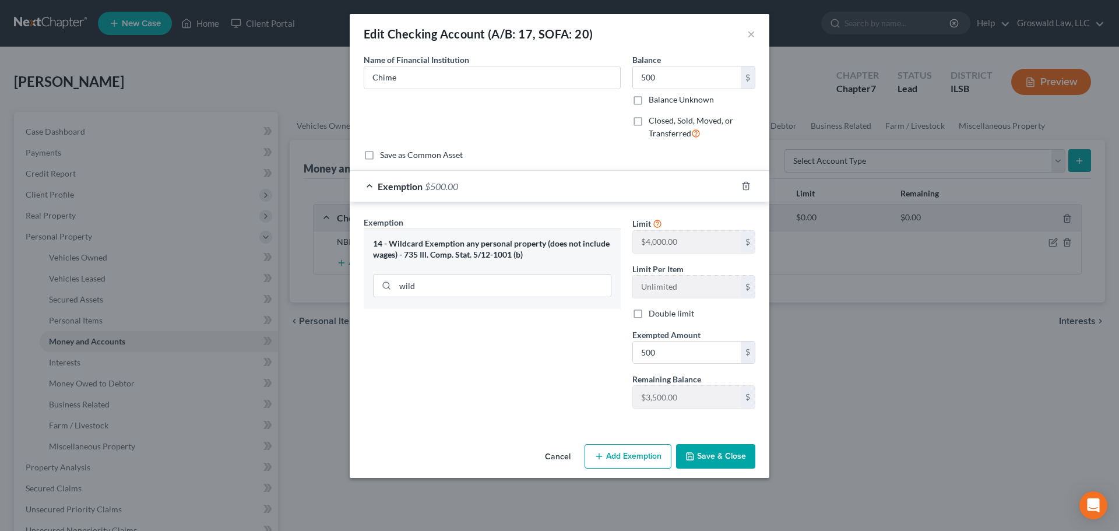
click at [741, 458] on button "Save & Close" at bounding box center [715, 456] width 79 height 24
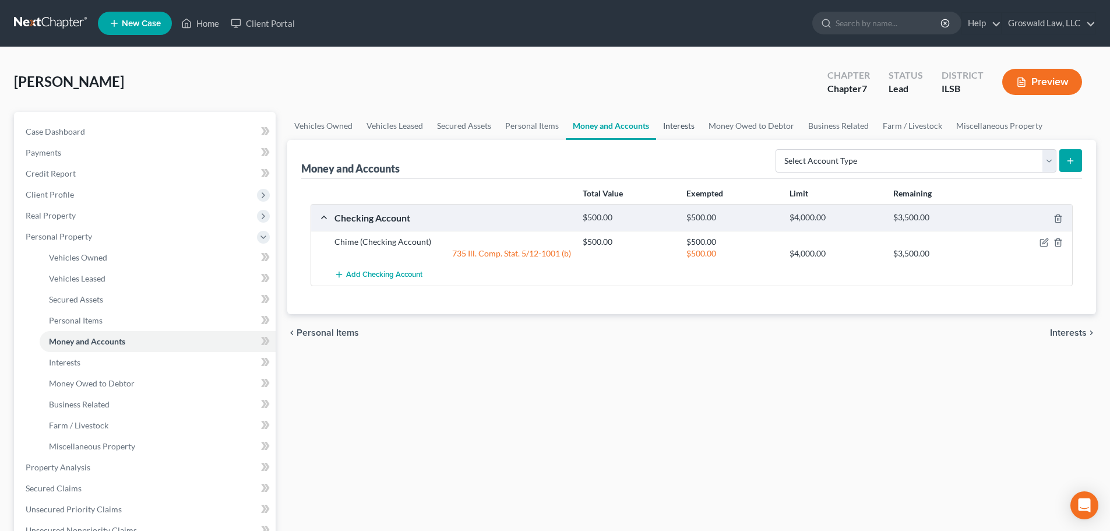
click at [684, 126] on link "Interests" at bounding box center [678, 126] width 45 height 28
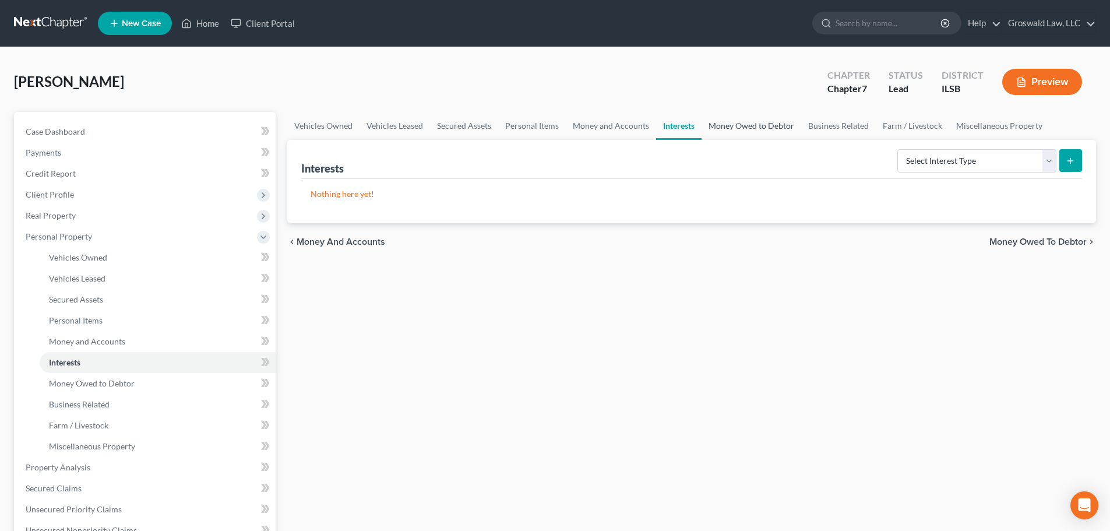
click at [745, 125] on link "Money Owed to Debtor" at bounding box center [752, 126] width 100 height 28
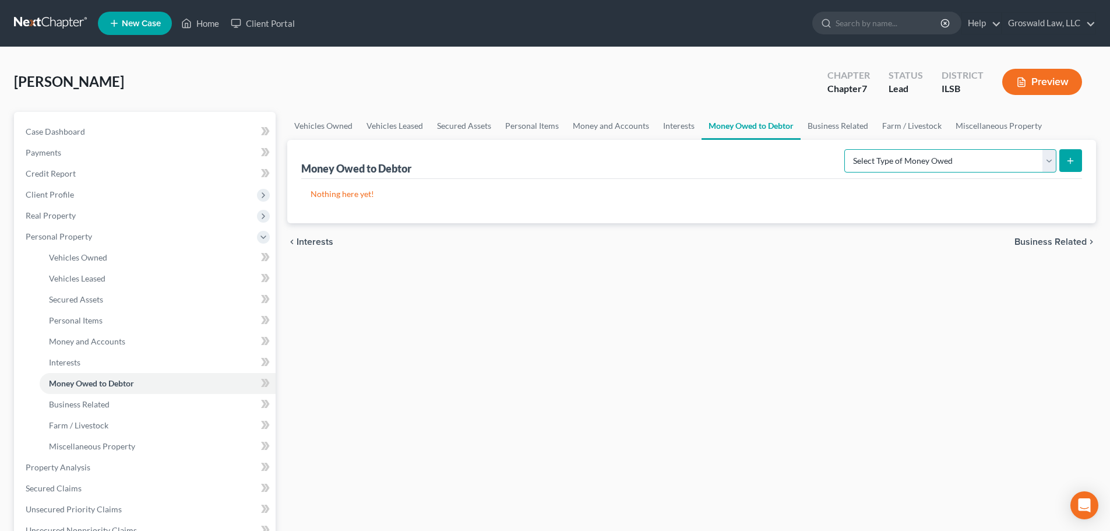
click at [931, 161] on select "Select Type of Money Owed Accounts Receivable (A/B: 38) Alimony (A/B: 29) Child…" at bounding box center [950, 160] width 212 height 23
select select "workers_compensation"
click at [847, 149] on select "Select Type of Money Owed Accounts Receivable (A/B: 38) Alimony (A/B: 29) Child…" at bounding box center [950, 160] width 212 height 23
click at [1070, 162] on icon "submit" at bounding box center [1070, 160] width 9 height 9
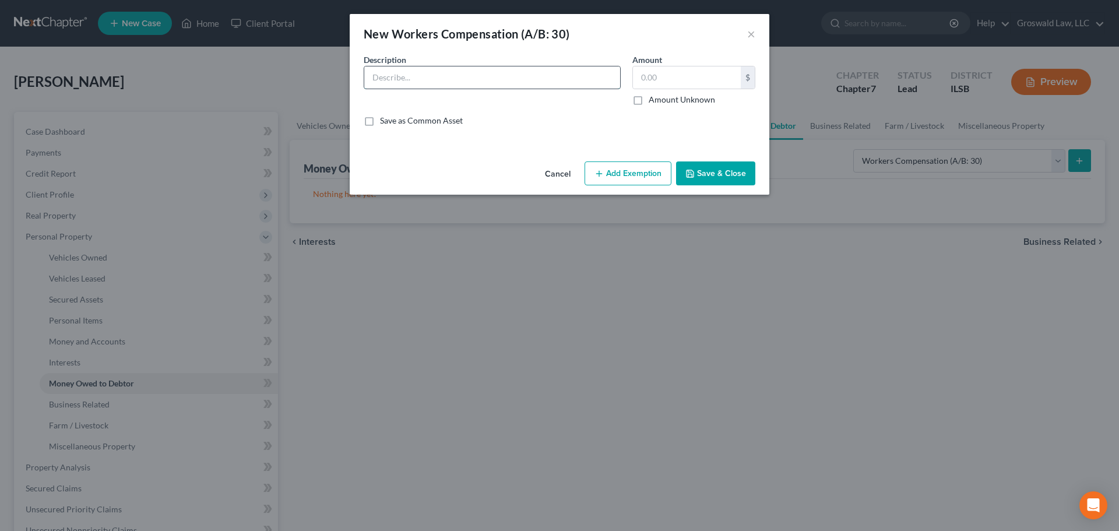
drag, startPoint x: 412, startPoint y: 80, endPoint x: 478, endPoint y: 72, distance: 66.4
click at [413, 80] on input "text" at bounding box center [492, 77] width 256 height 22
click at [592, 73] on input "Workers Comp Claim arising out of incident in [DATE] against Worldwide Technolo…" at bounding box center [492, 77] width 256 height 22
type input "Workers Comp Claim arising out of incident in [DATE] against Worldwide Technolo…"
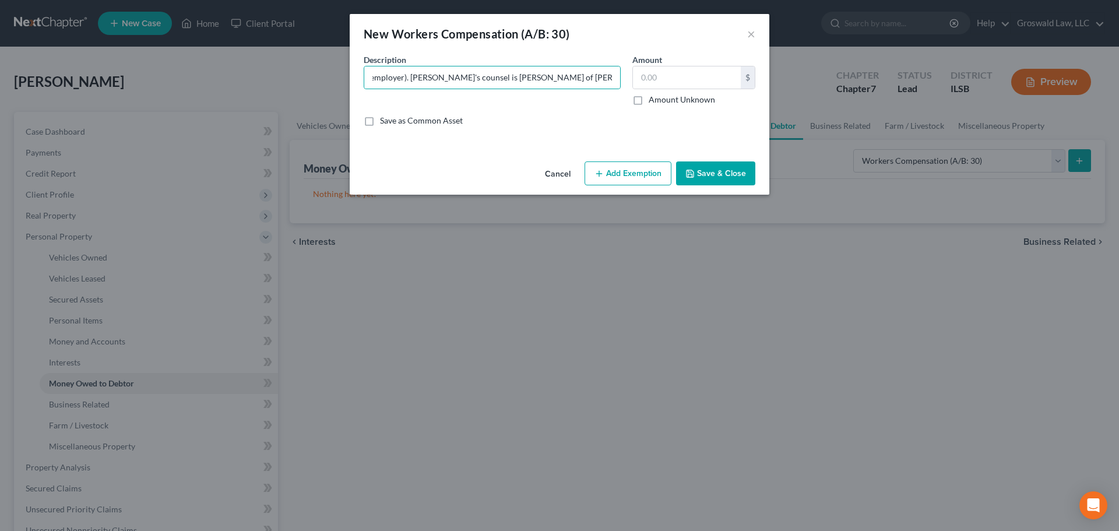
click at [649, 104] on label "Amount Unknown" at bounding box center [682, 100] width 66 height 12
click at [653, 101] on input "Amount Unknown" at bounding box center [657, 98] width 8 height 8
checkbox input "true"
type input "0.00"
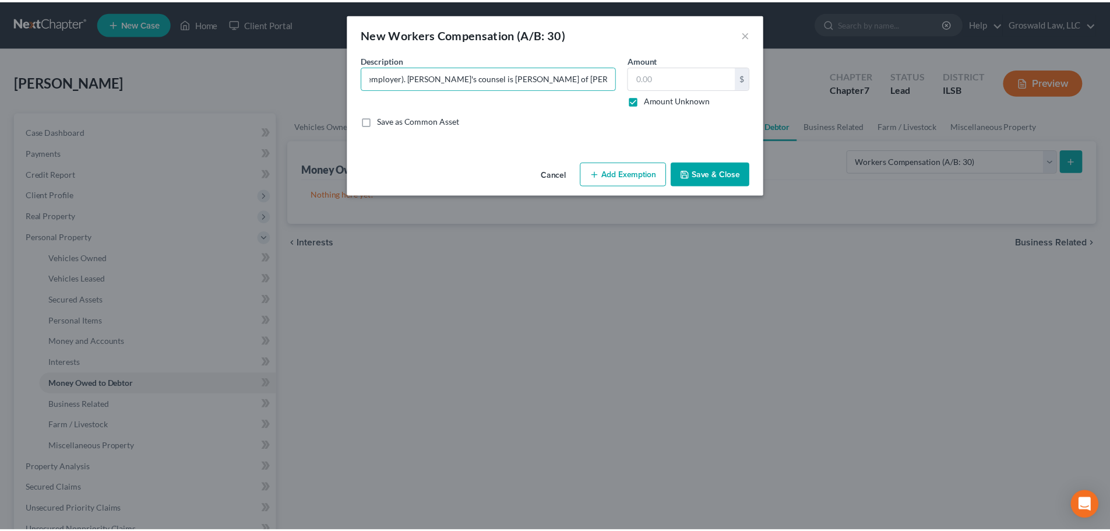
scroll to position [0, 0]
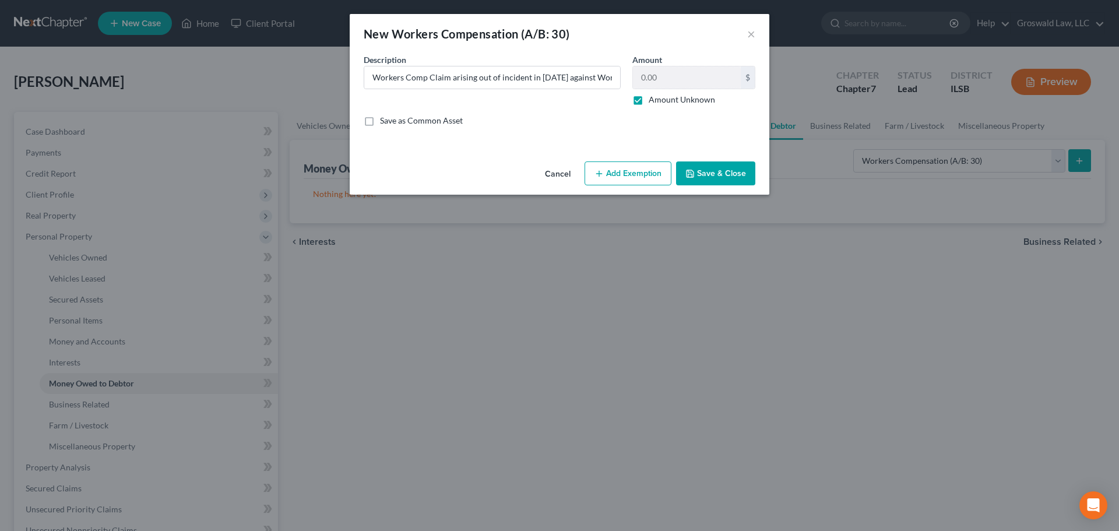
click at [612, 174] on button "Add Exemption" at bounding box center [628, 173] width 87 height 24
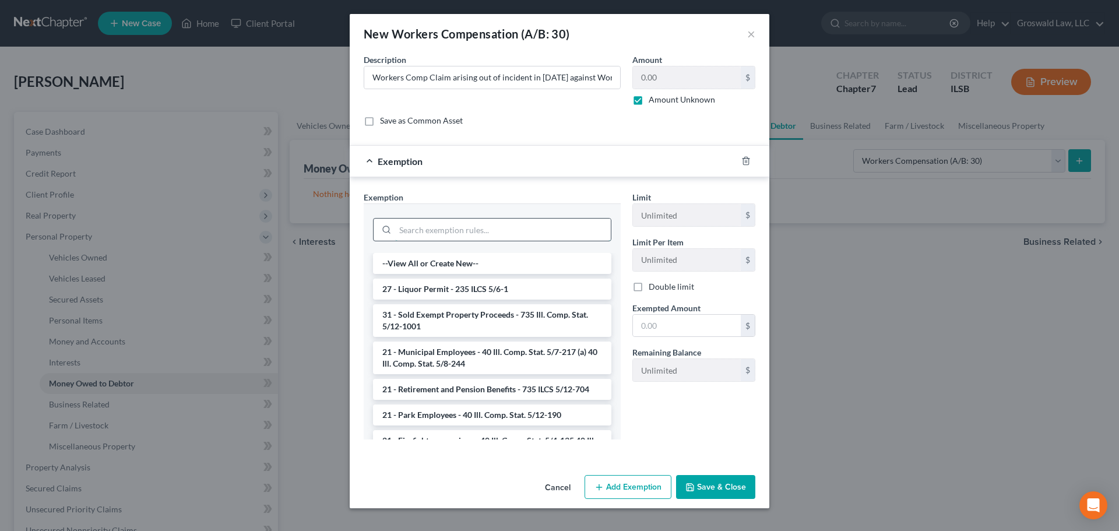
click at [455, 229] on input "search" at bounding box center [503, 230] width 216 height 22
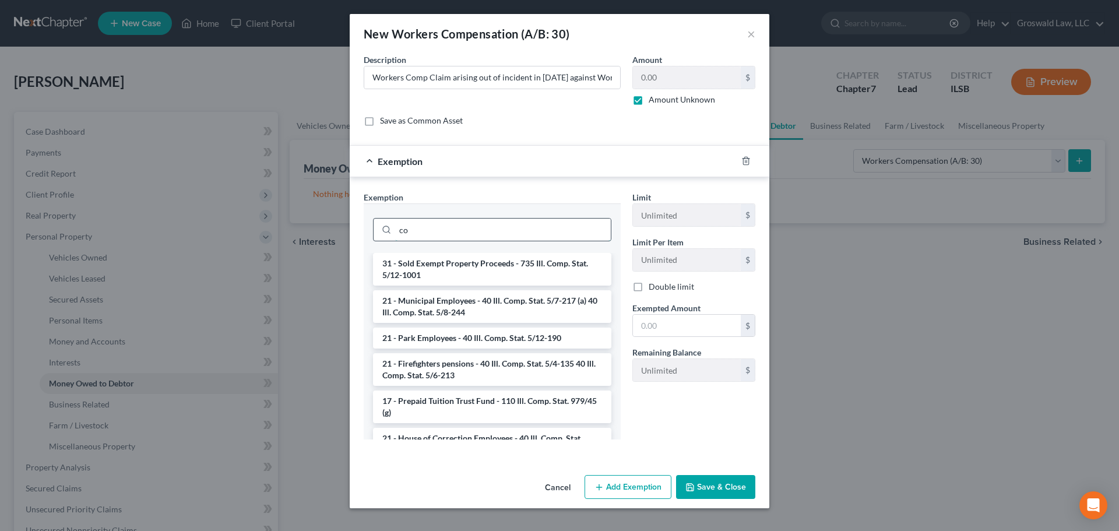
type input "c"
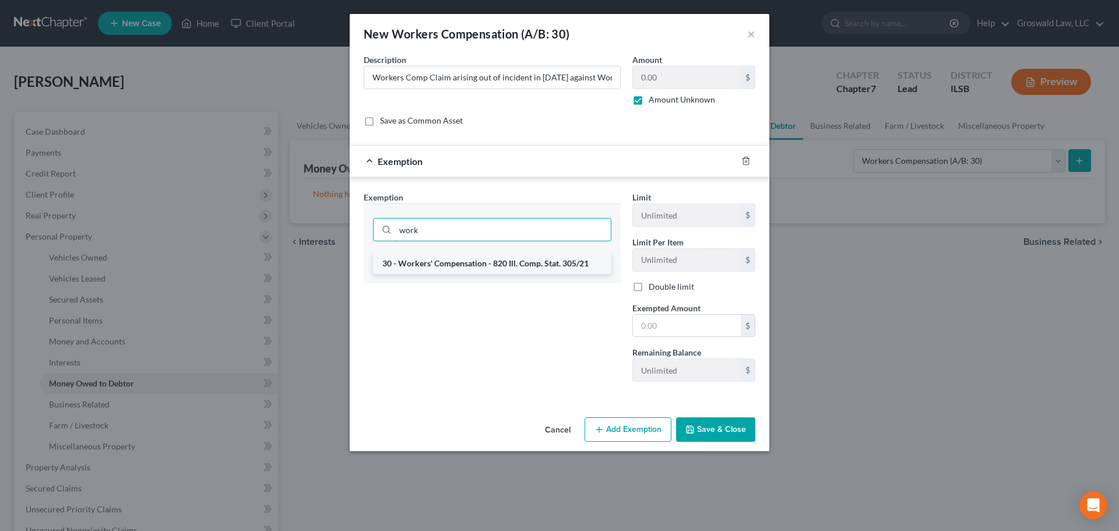
type input "work"
click at [445, 261] on li "30 - Workers' Compensation - 820 Ill. Comp. Stat. 305/21" at bounding box center [492, 263] width 238 height 21
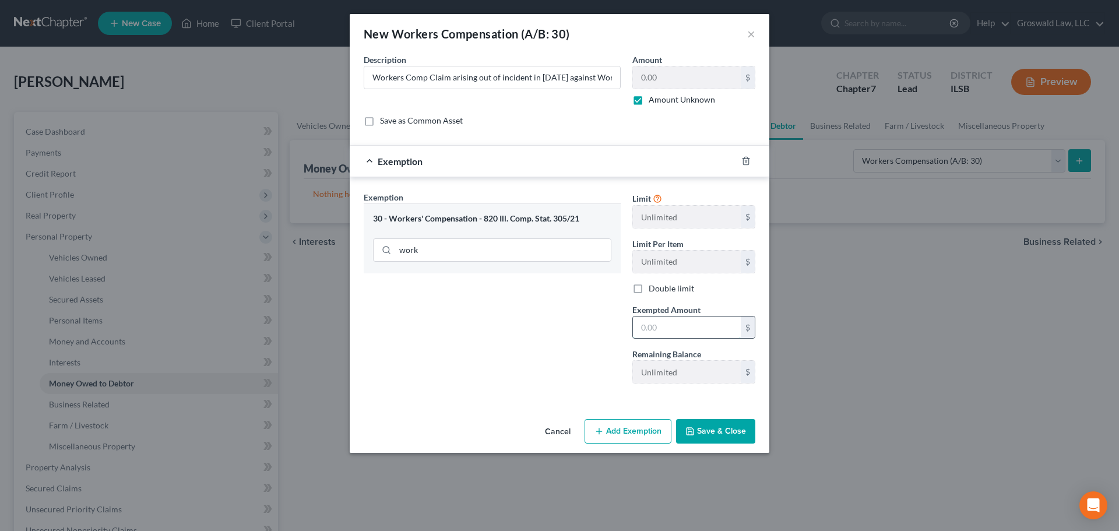
click at [670, 328] on input "text" at bounding box center [687, 327] width 108 height 22
type input "1"
drag, startPoint x: 554, startPoint y: 311, endPoint x: 636, endPoint y: 355, distance: 93.1
click at [558, 314] on div "Exemption Set must be selected for CA. Exemption * 30 - Workers' Compensation -…" at bounding box center [492, 292] width 269 height 202
click at [719, 432] on button "Save & Close" at bounding box center [715, 431] width 79 height 24
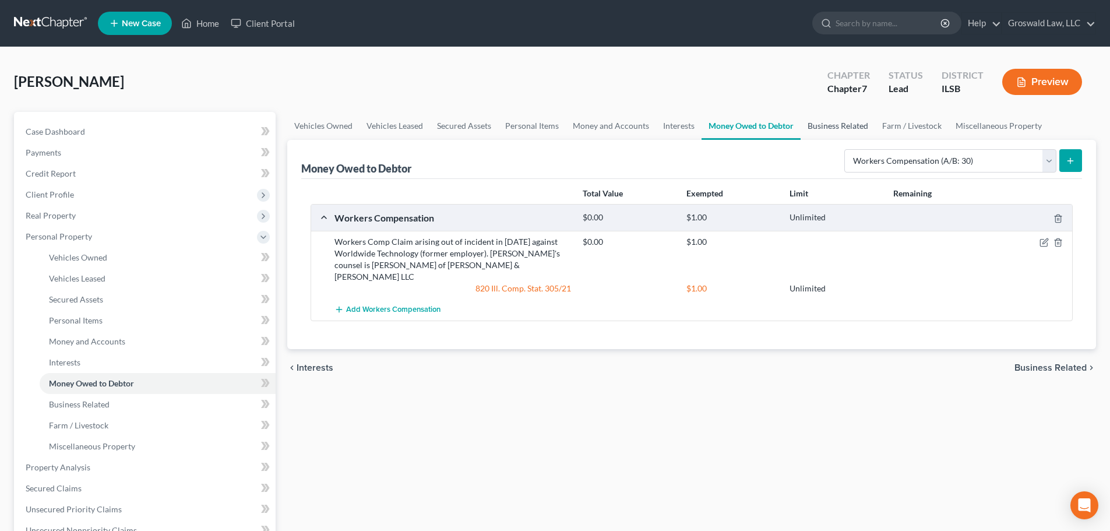
click at [834, 131] on link "Business Related" at bounding box center [838, 126] width 75 height 28
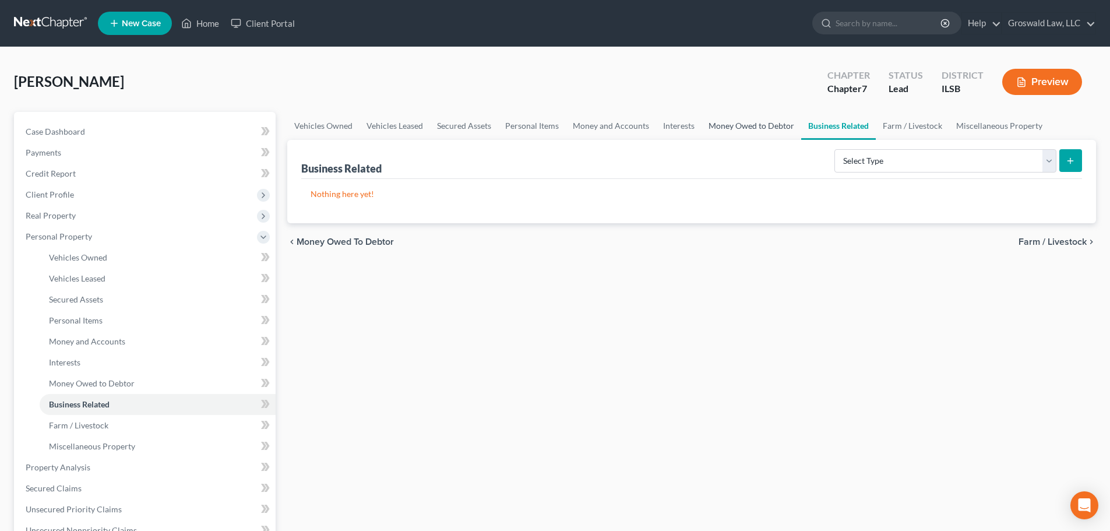
click at [718, 123] on link "Money Owed to Debtor" at bounding box center [752, 126] width 100 height 28
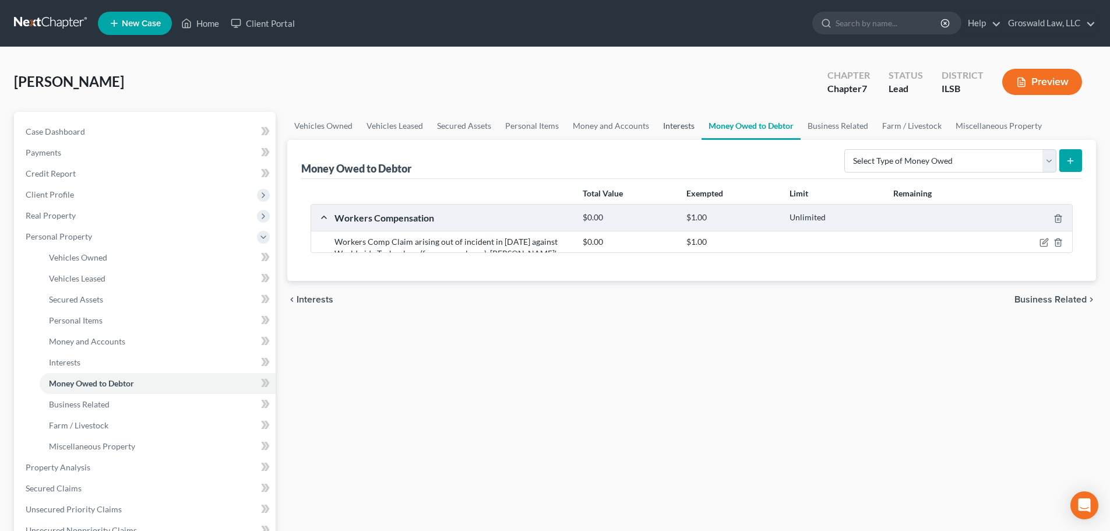
click at [673, 126] on link "Interests" at bounding box center [678, 126] width 45 height 28
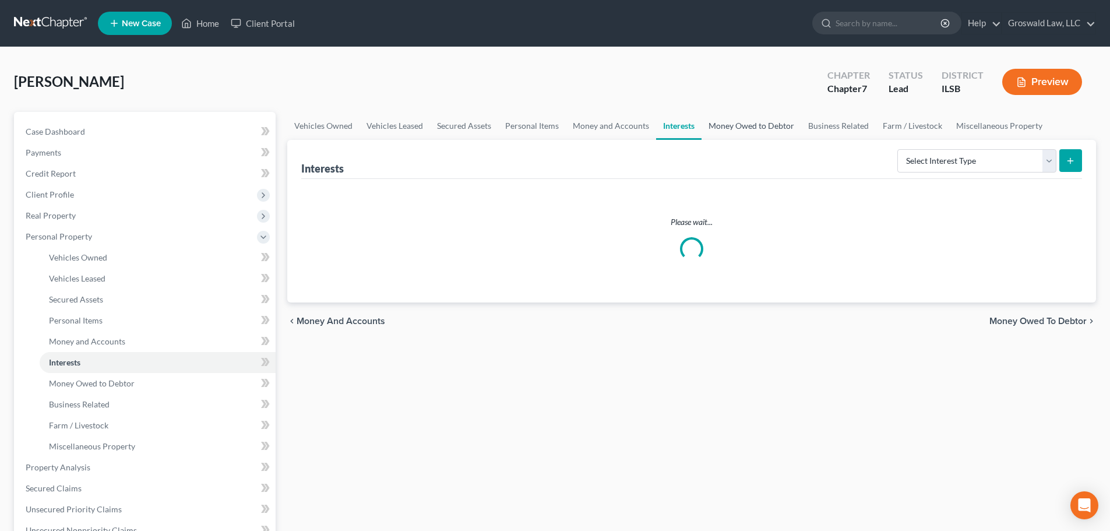
click at [733, 128] on link "Money Owed to Debtor" at bounding box center [752, 126] width 100 height 28
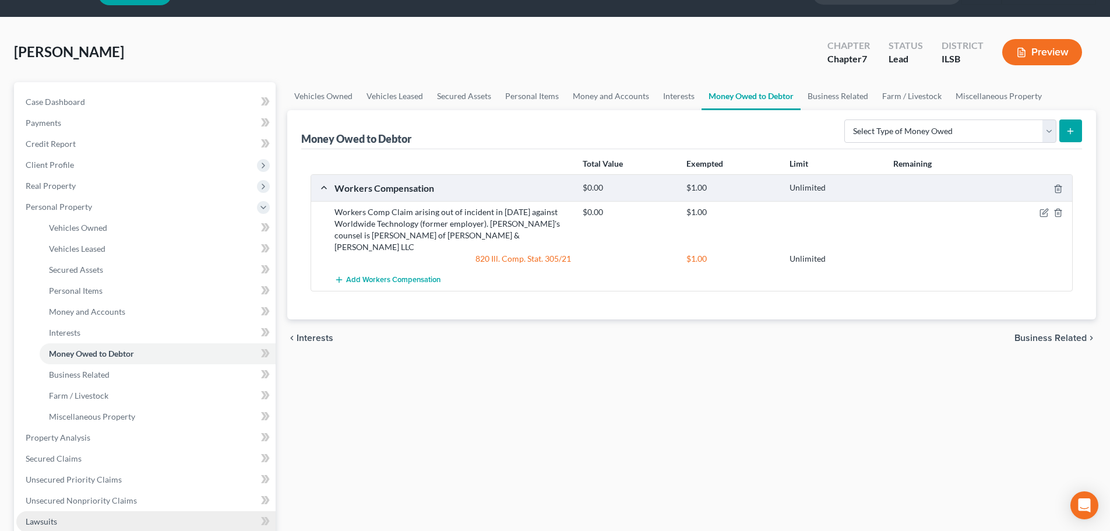
scroll to position [175, 0]
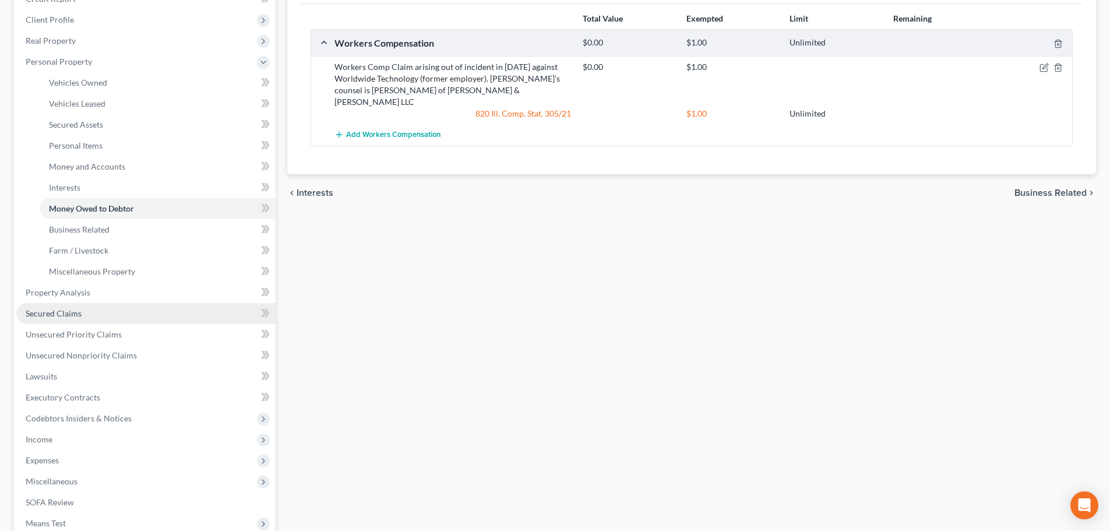
click at [78, 314] on span "Secured Claims" at bounding box center [54, 313] width 56 height 10
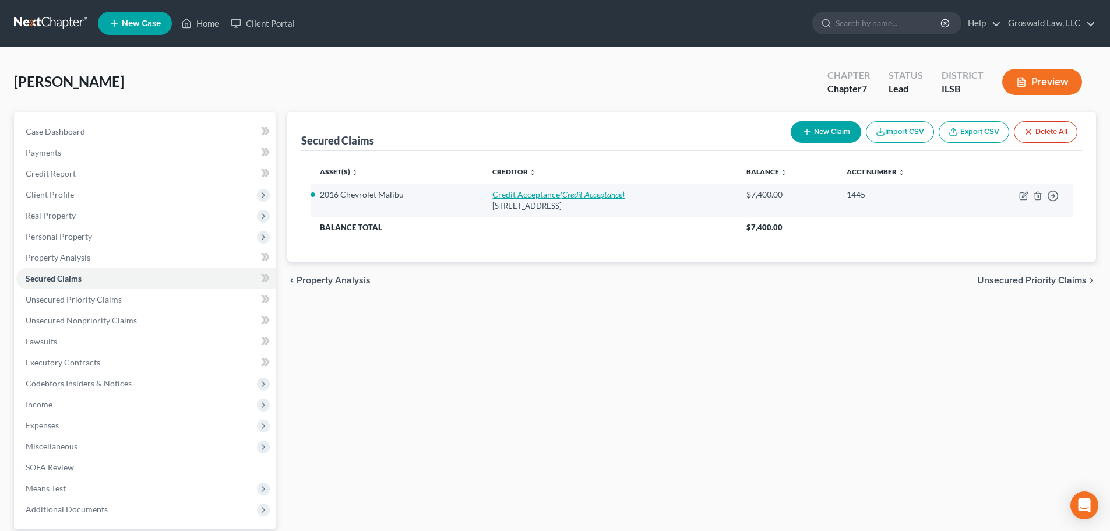
click at [519, 196] on link "Credit Acceptance (Credit Acceptance)" at bounding box center [558, 194] width 132 height 10
select select "23"
select select "0"
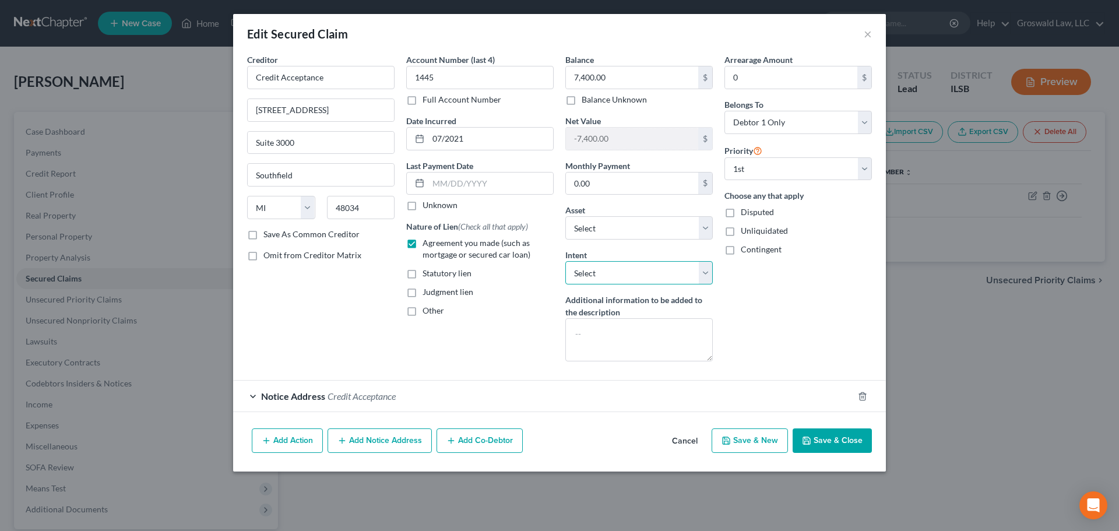
click at [654, 274] on select "Select Surrender Redeem Reaffirm Avoid Other" at bounding box center [638, 272] width 147 height 23
select select "2"
click at [565, 261] on select "Select Surrender Redeem Reaffirm Avoid Other" at bounding box center [638, 272] width 147 height 23
click at [851, 436] on button "Save & Close" at bounding box center [832, 440] width 79 height 24
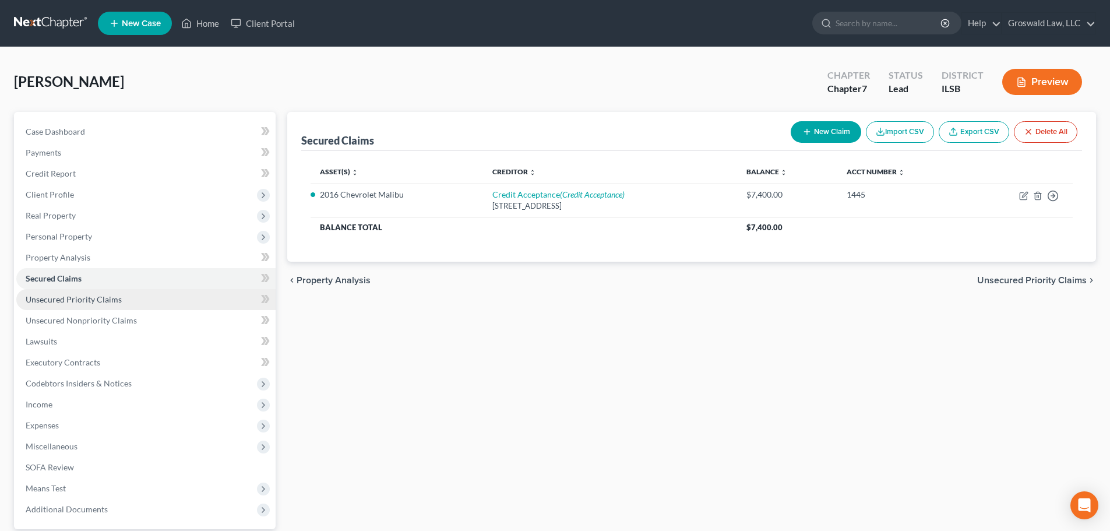
click at [105, 304] on span "Unsecured Priority Claims" at bounding box center [74, 299] width 96 height 10
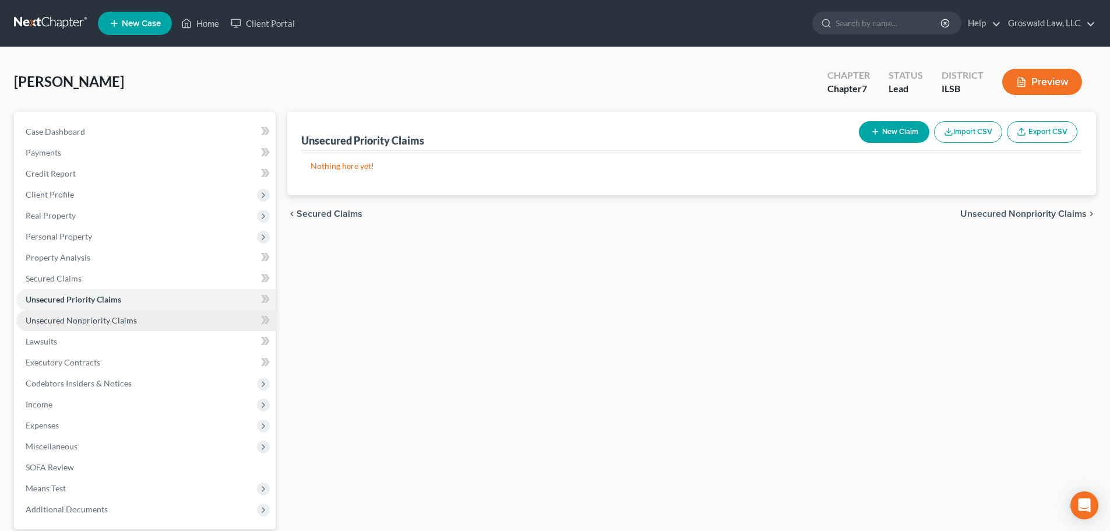
click at [113, 318] on span "Unsecured Nonpriority Claims" at bounding box center [81, 320] width 111 height 10
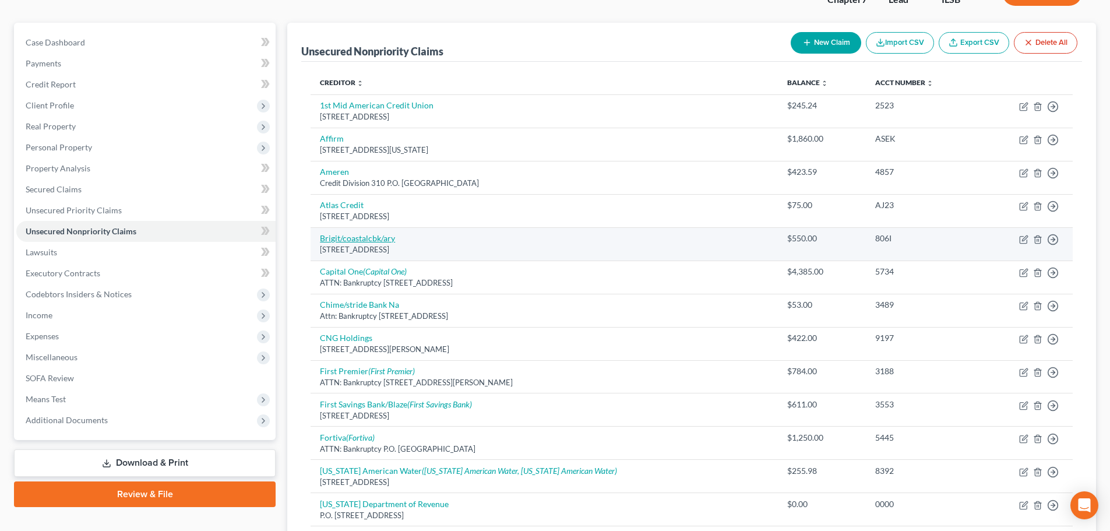
scroll to position [117, 0]
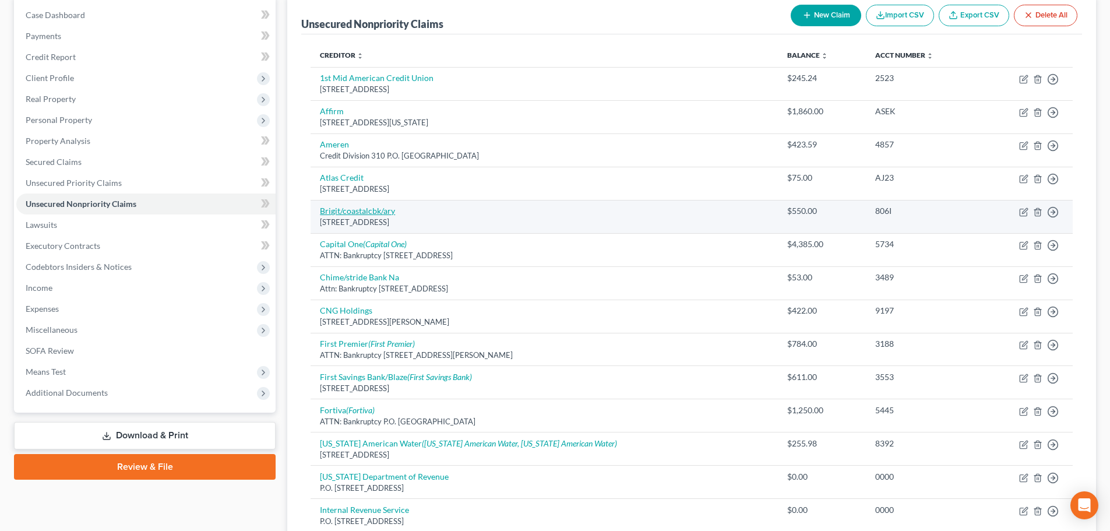
click at [343, 210] on link "Brigit/coastalcbk/ary" at bounding box center [357, 211] width 75 height 10
select select "50"
select select "14"
select select "0"
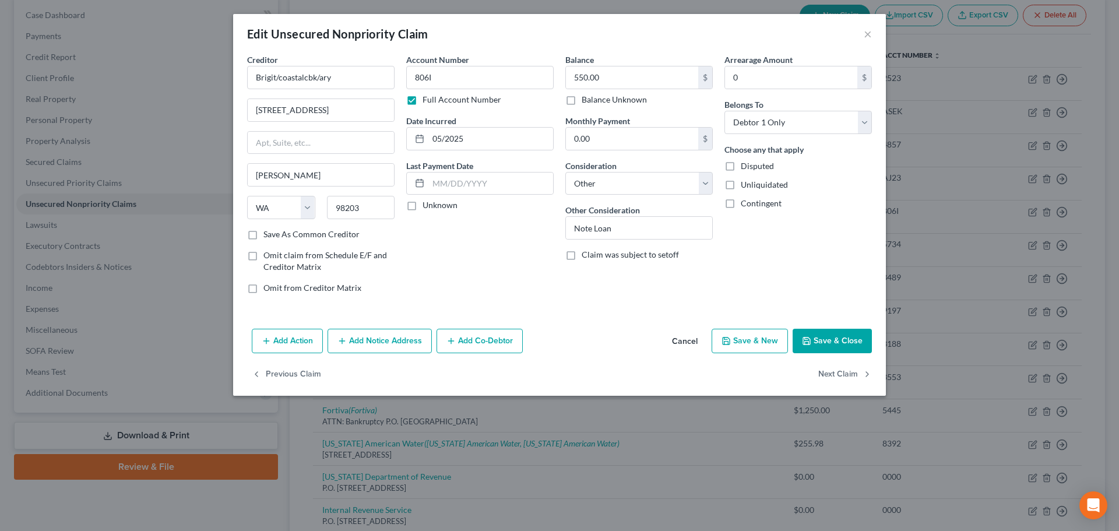
click at [681, 340] on button "Cancel" at bounding box center [685, 341] width 44 height 23
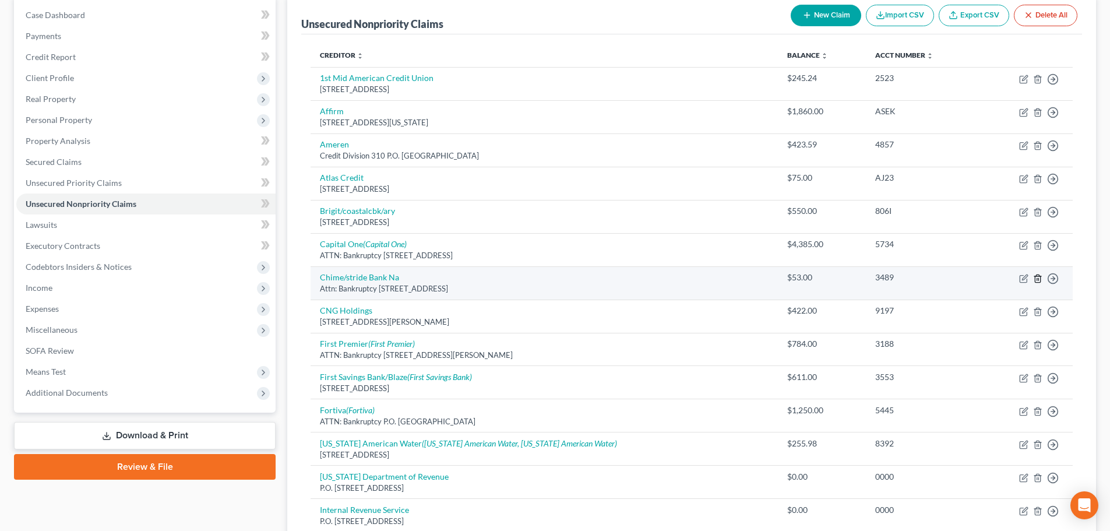
click at [1039, 281] on icon "button" at bounding box center [1037, 278] width 9 height 9
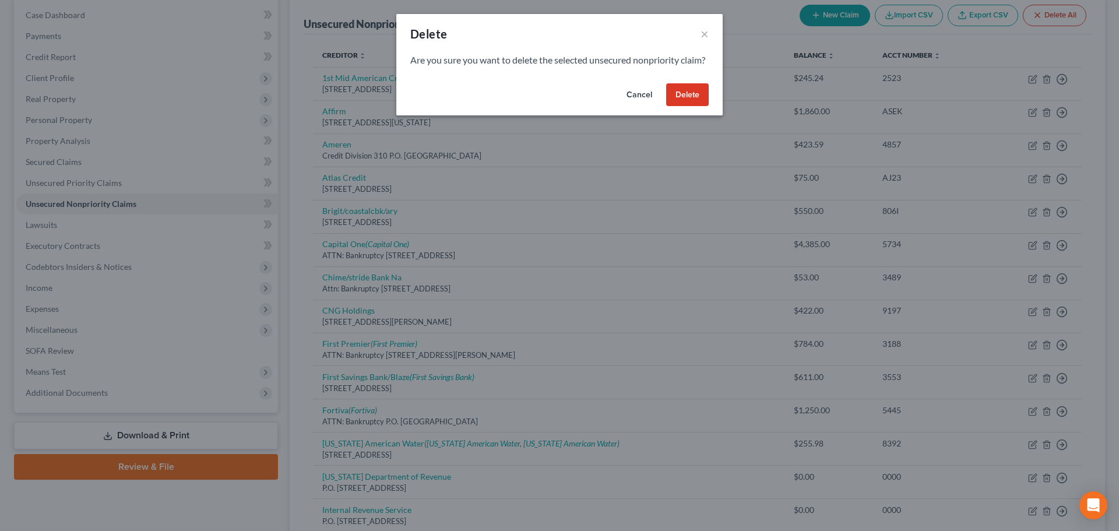
click at [682, 107] on button "Delete" at bounding box center [687, 94] width 43 height 23
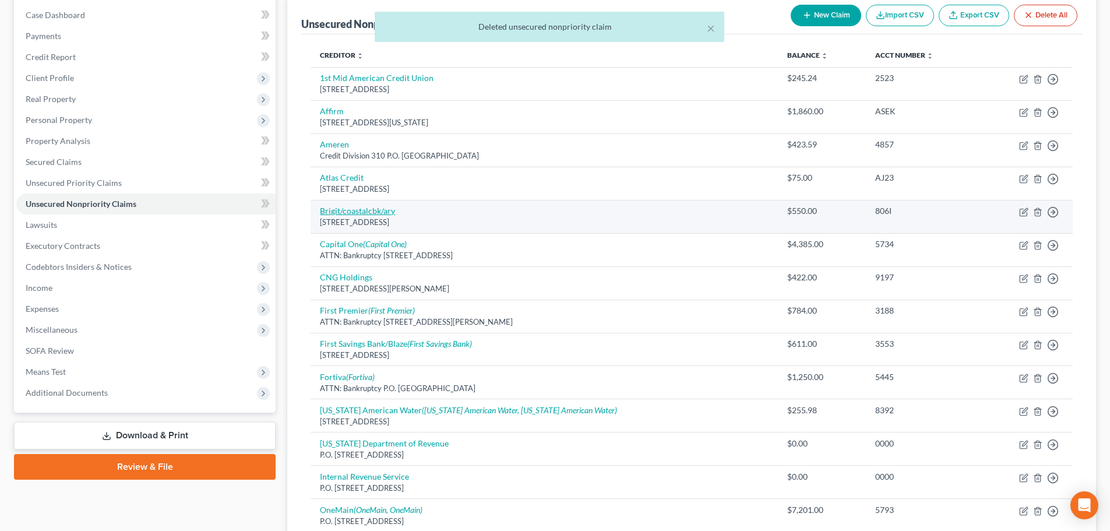
click at [347, 214] on link "Brigit/coastalcbk/ary" at bounding box center [357, 211] width 75 height 10
select select "50"
select select "14"
select select "0"
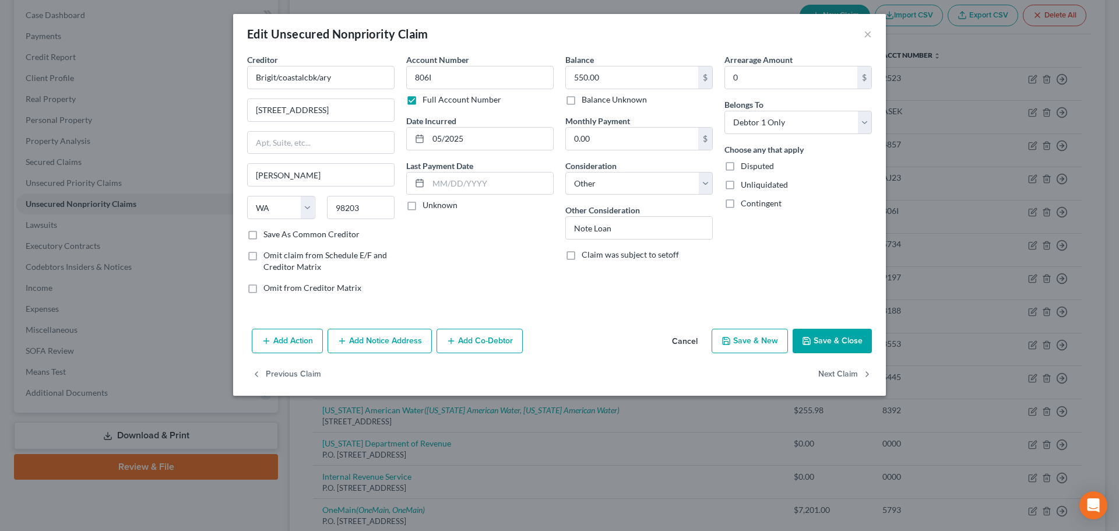
click at [682, 335] on button "Cancel" at bounding box center [685, 341] width 44 height 23
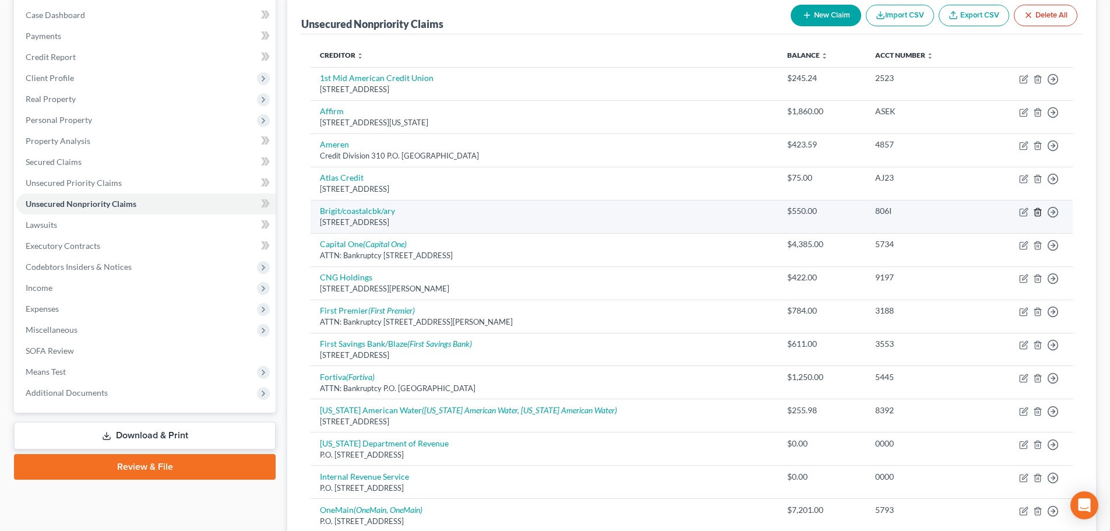
click at [1036, 212] on icon "button" at bounding box center [1037, 212] width 5 height 8
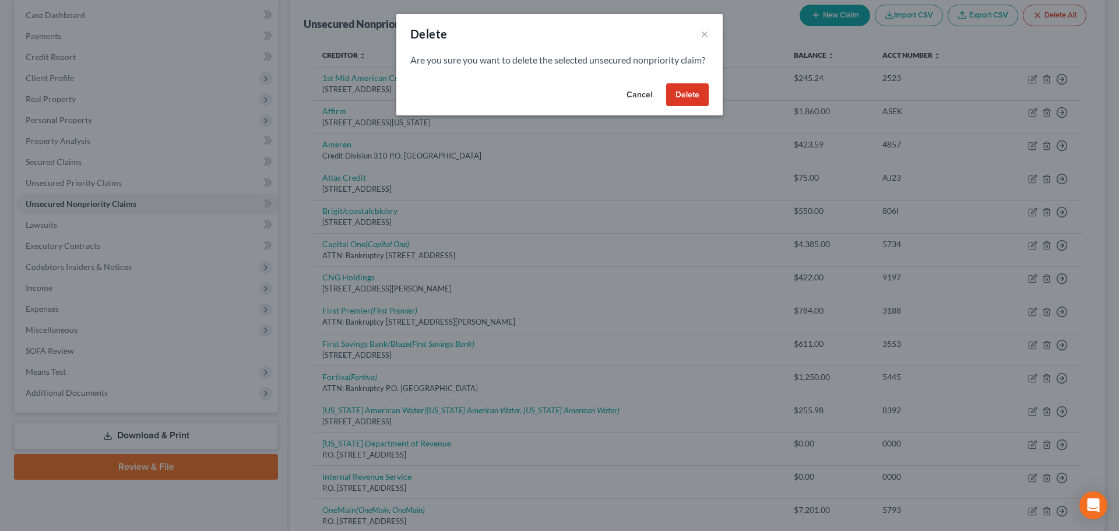
click at [680, 107] on button "Delete" at bounding box center [687, 94] width 43 height 23
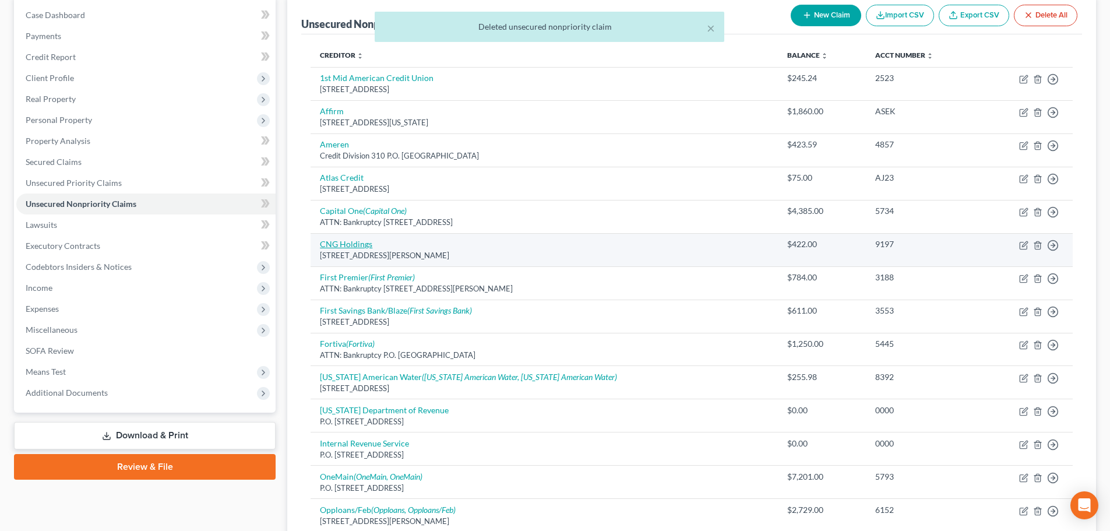
click at [347, 242] on link "CNG Holdings" at bounding box center [346, 244] width 52 height 10
select select "36"
select select "14"
select select "0"
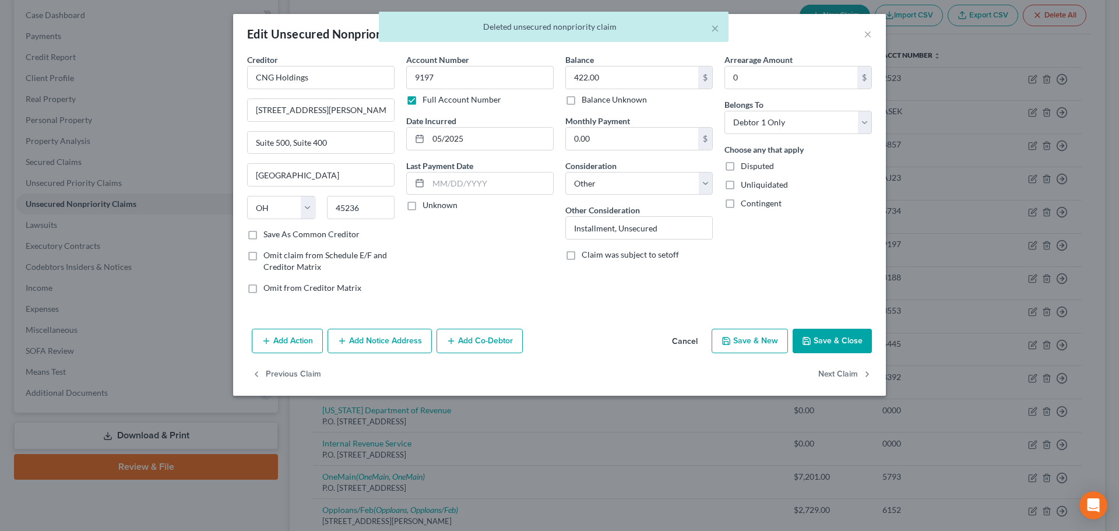
click at [690, 340] on button "Cancel" at bounding box center [685, 341] width 44 height 23
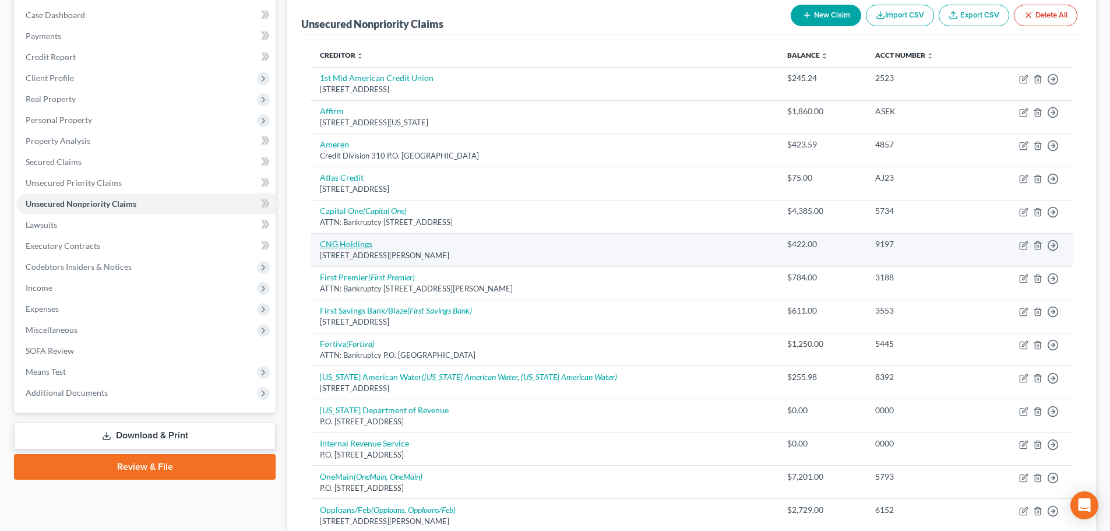
click at [334, 243] on link "CNG Holdings" at bounding box center [346, 244] width 52 height 10
select select "36"
select select "14"
select select "0"
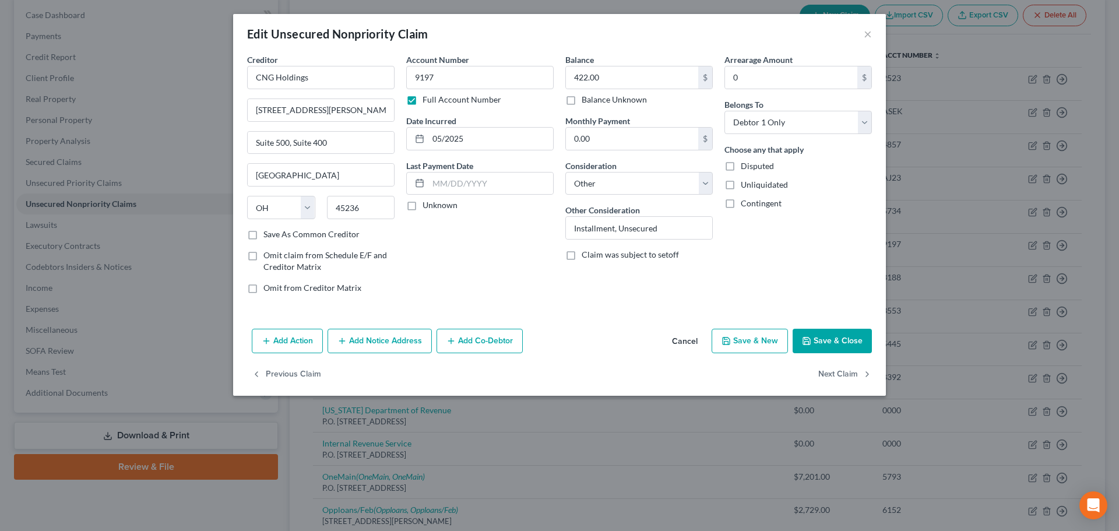
click at [678, 337] on button "Cancel" at bounding box center [685, 341] width 44 height 23
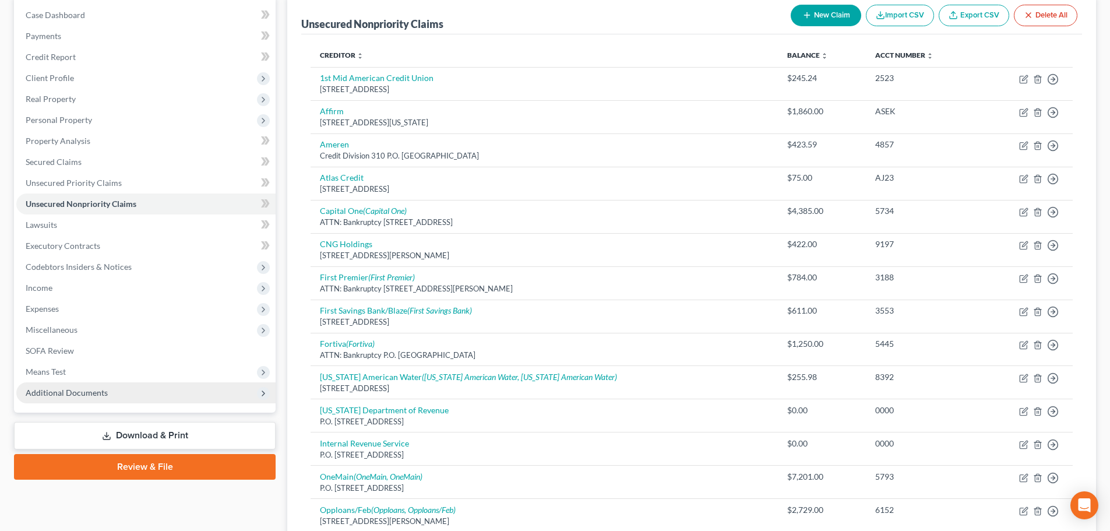
click at [68, 394] on span "Additional Documents" at bounding box center [67, 393] width 82 height 10
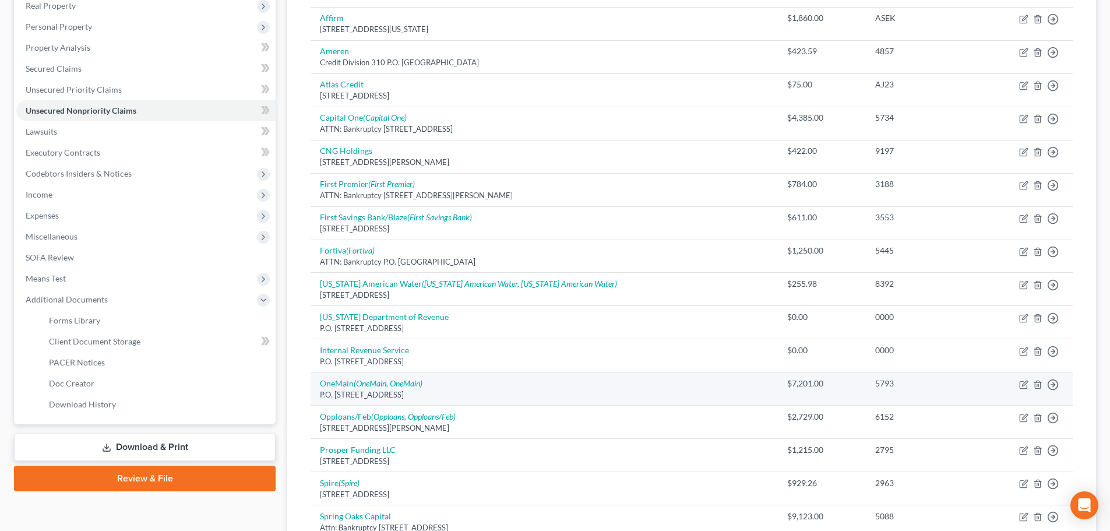
scroll to position [291, 0]
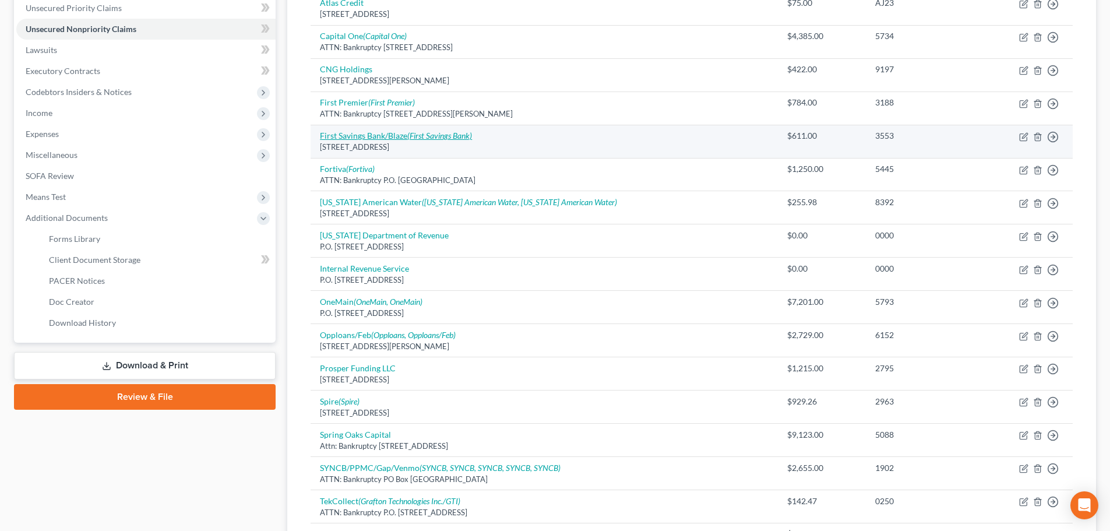
click at [349, 137] on link "First Savings Bank/Blaze (First Savings Bank)" at bounding box center [396, 136] width 152 height 10
select select "43"
select select "2"
select select "0"
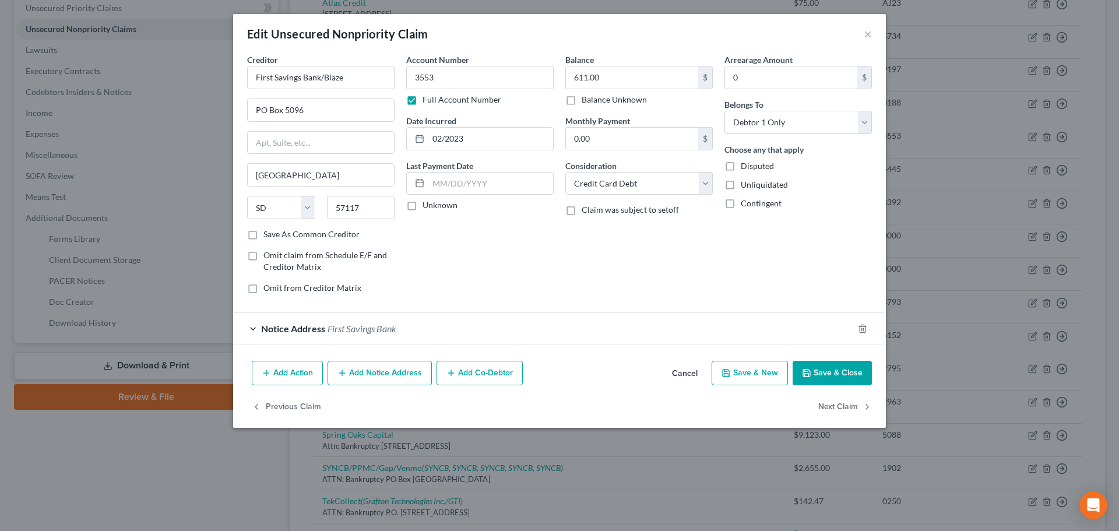
click at [689, 372] on button "Cancel" at bounding box center [685, 373] width 44 height 23
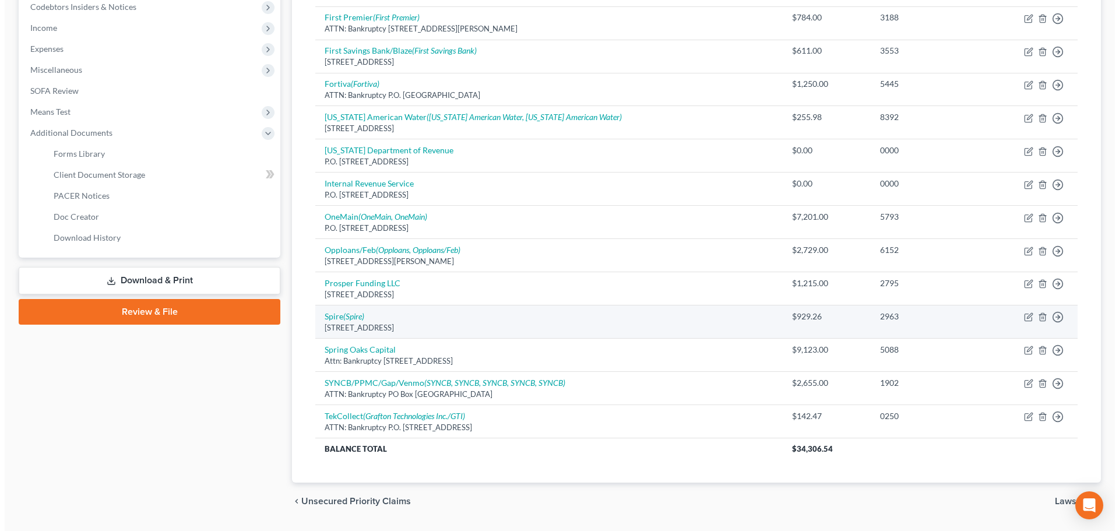
scroll to position [408, 0]
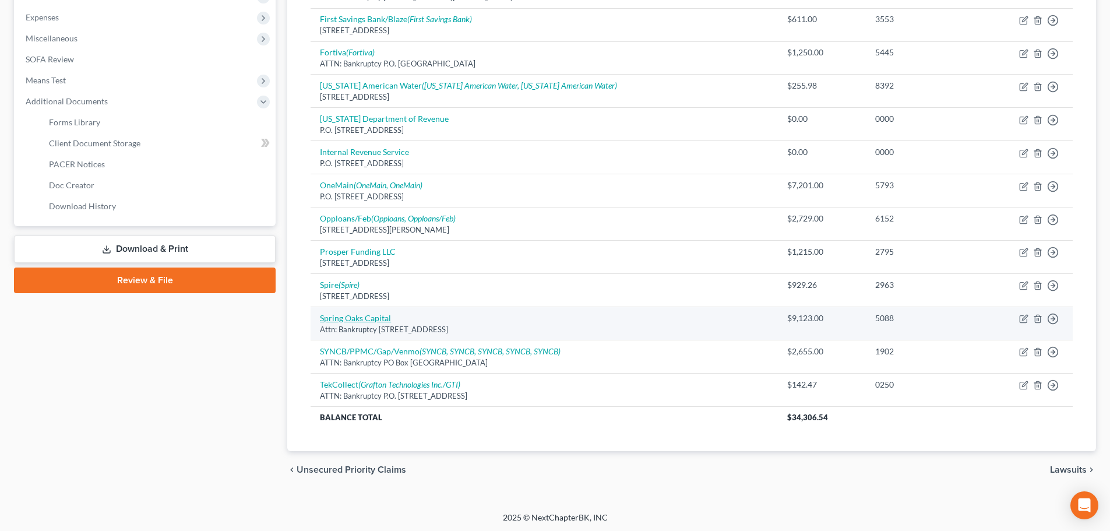
click at [361, 318] on link "Spring Oaks Capital" at bounding box center [355, 318] width 71 height 10
select select "48"
select select "14"
select select "0"
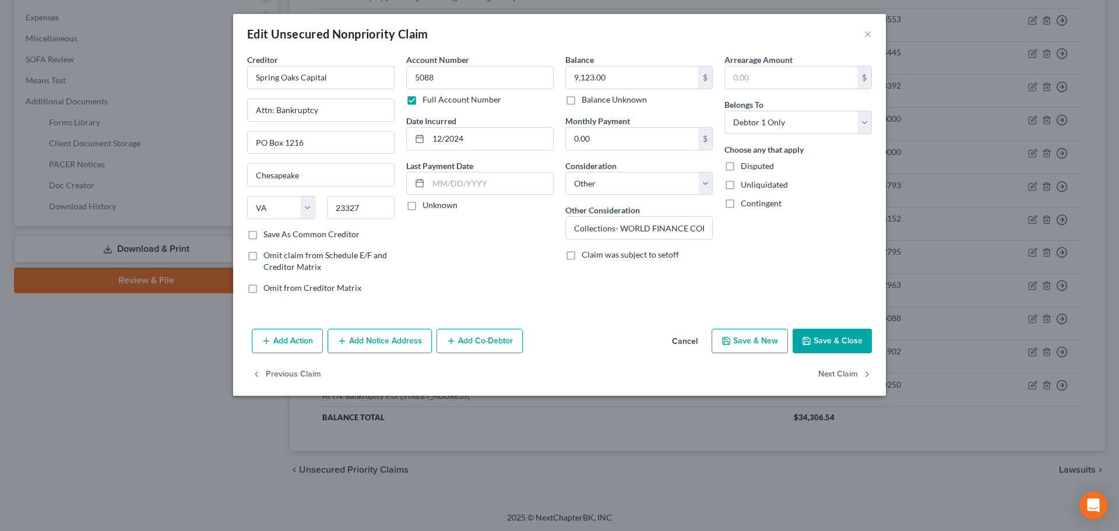
drag, startPoint x: 379, startPoint y: 340, endPoint x: 382, endPoint y: 357, distance: 17.2
click at [378, 342] on button "Add Notice Address" at bounding box center [380, 341] width 104 height 24
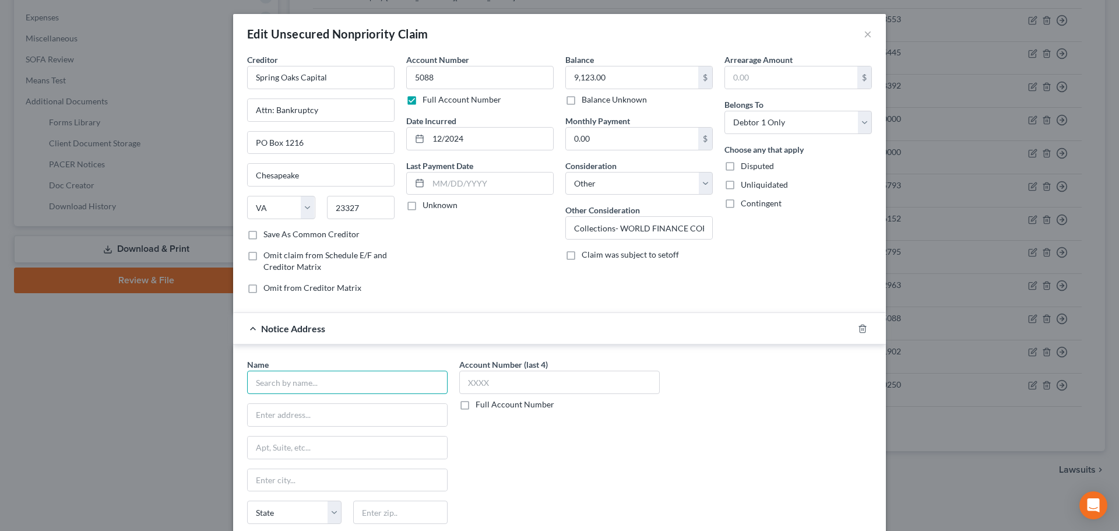
click at [335, 378] on input "text" at bounding box center [347, 382] width 200 height 23
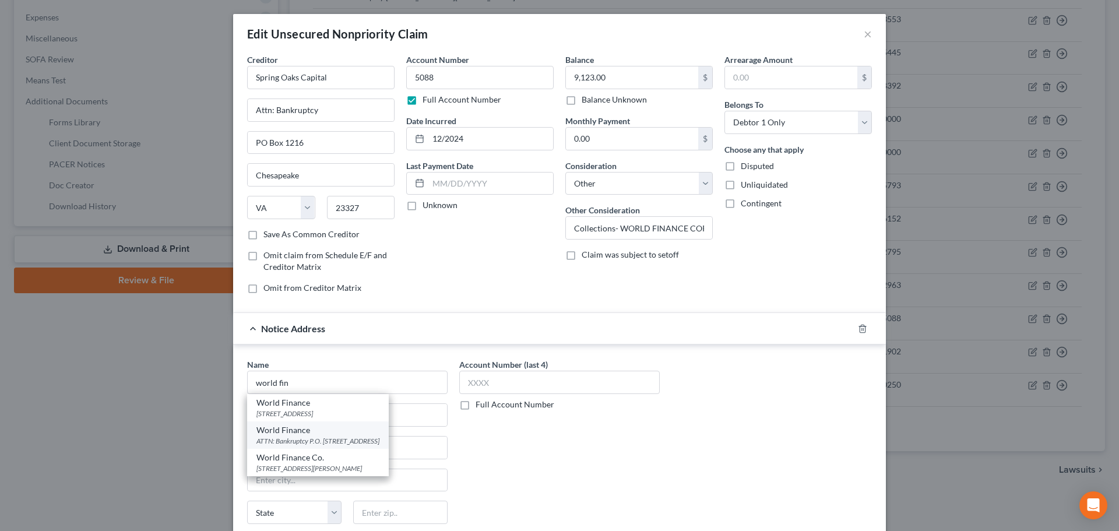
click at [319, 444] on div "ATTN: Bankruptcy P.O. [STREET_ADDRESS]" at bounding box center [317, 441] width 123 height 10
type input "World Finance"
type input "ATTN: Bankruptcy"
type input "P.O. Box 6429"
type input "[GEOGRAPHIC_DATA]"
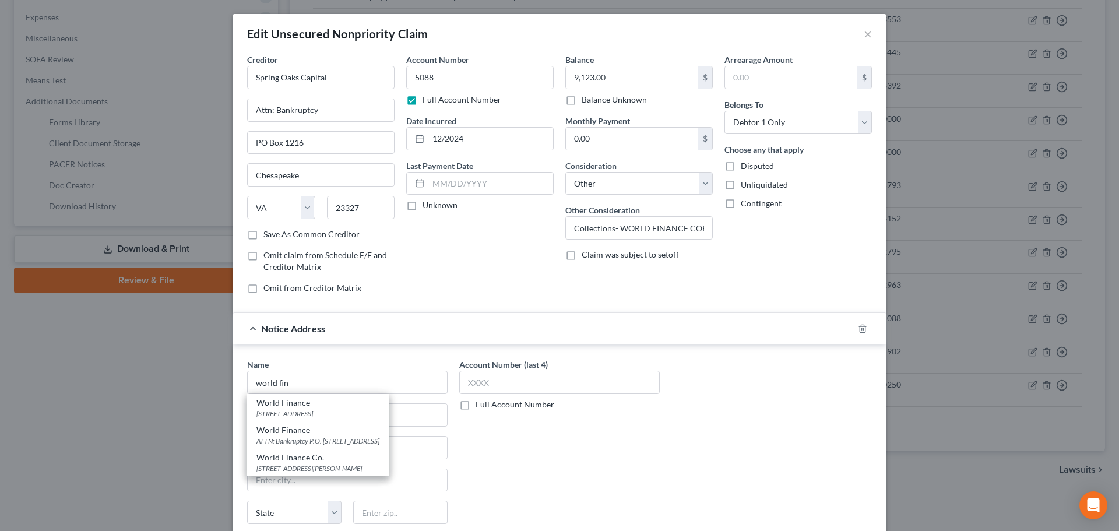
select select "42"
type input "29606"
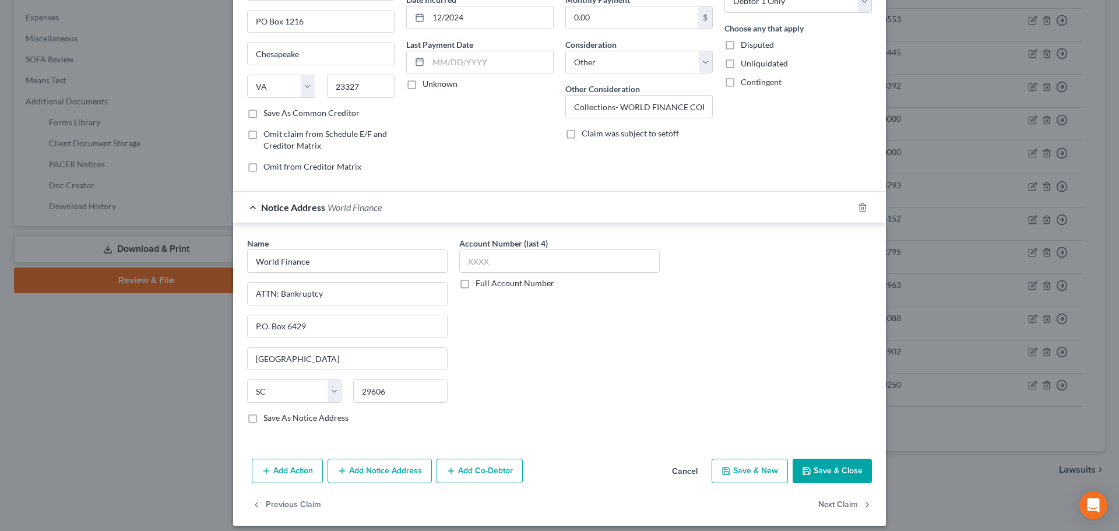
scroll to position [130, 0]
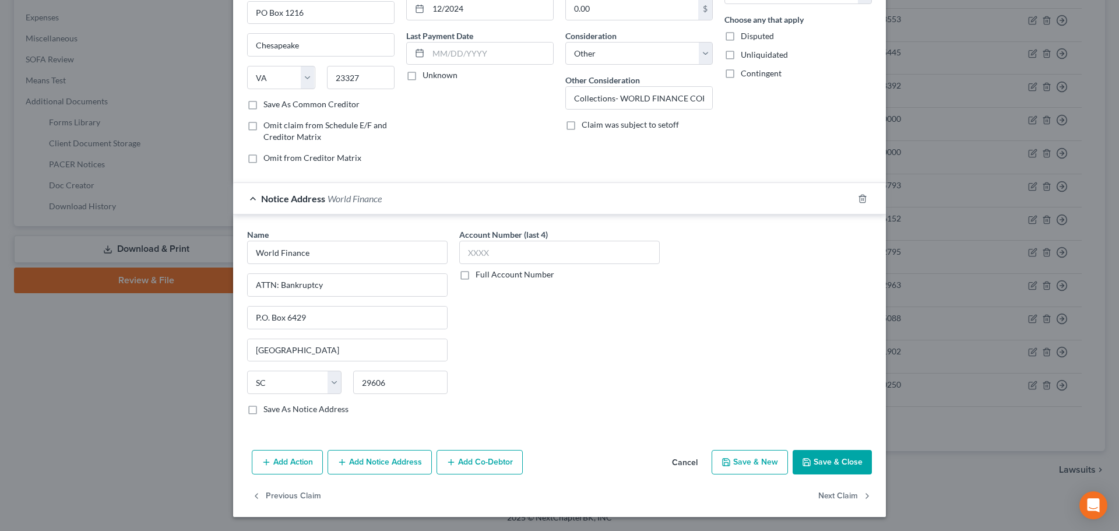
click at [354, 466] on button "Add Notice Address" at bounding box center [380, 462] width 104 height 24
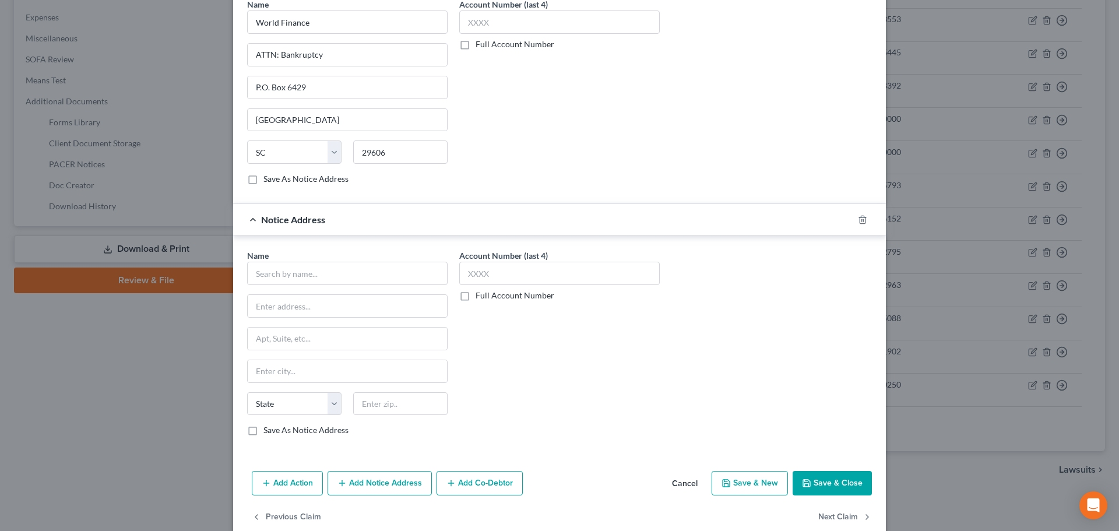
scroll to position [382, 0]
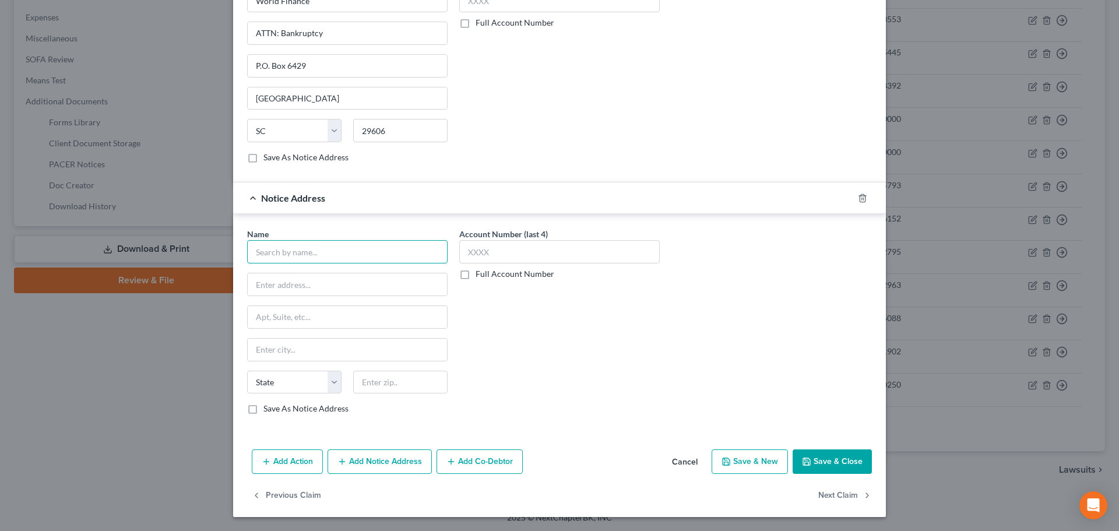
click at [302, 248] on input "text" at bounding box center [347, 251] width 200 height 23
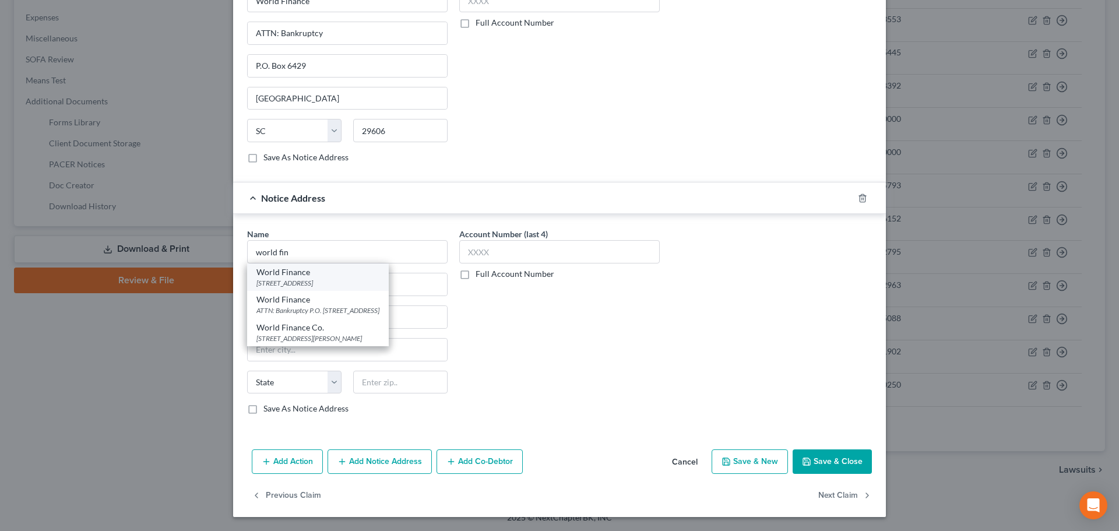
click at [323, 284] on div "[STREET_ADDRESS]" at bounding box center [317, 283] width 123 height 10
type input "World Finance"
type input "[STREET_ADDRESS]"
type input "[GEOGRAPHIC_DATA]"
select select "42"
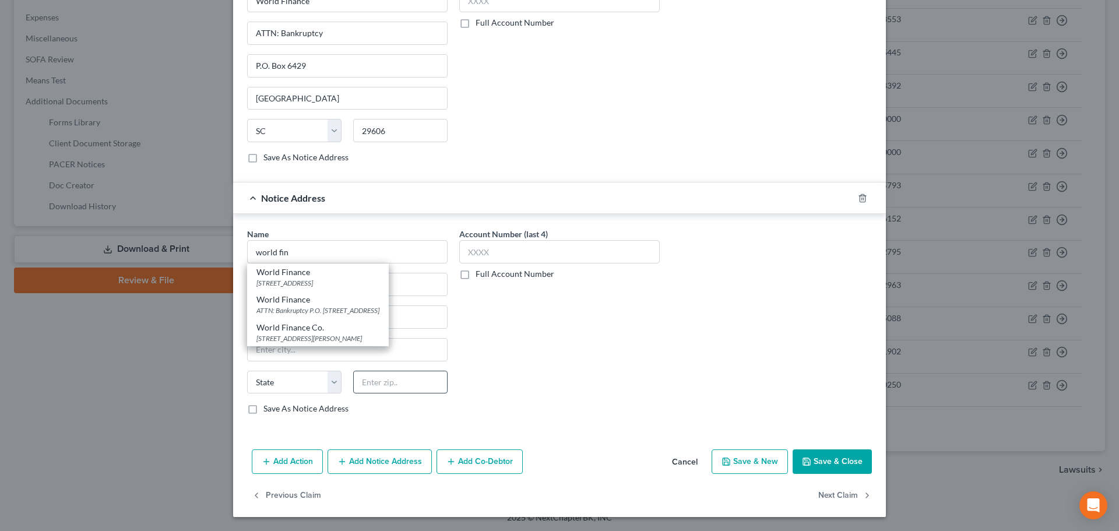
type input "29601"
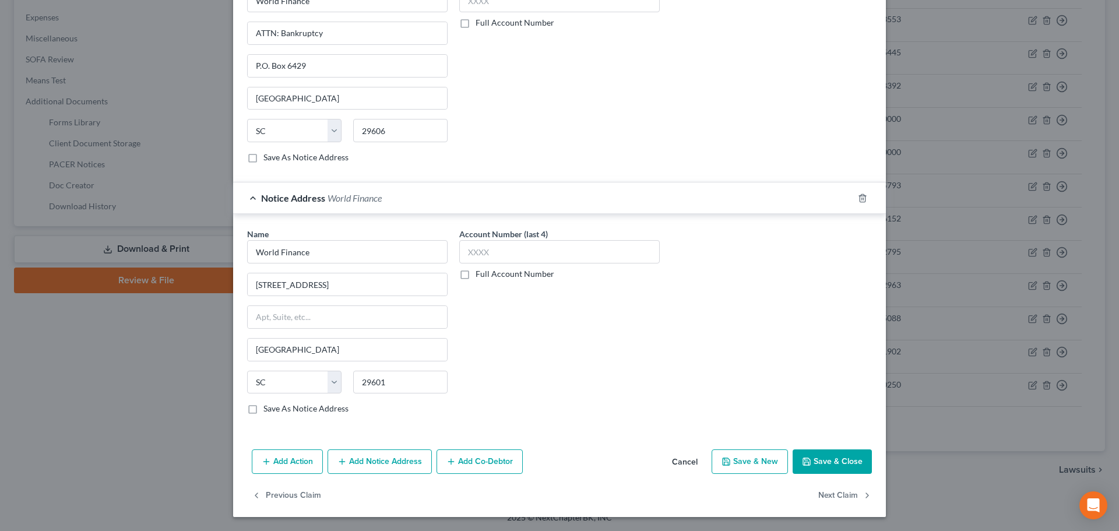
click at [383, 459] on button "Add Notice Address" at bounding box center [380, 461] width 104 height 24
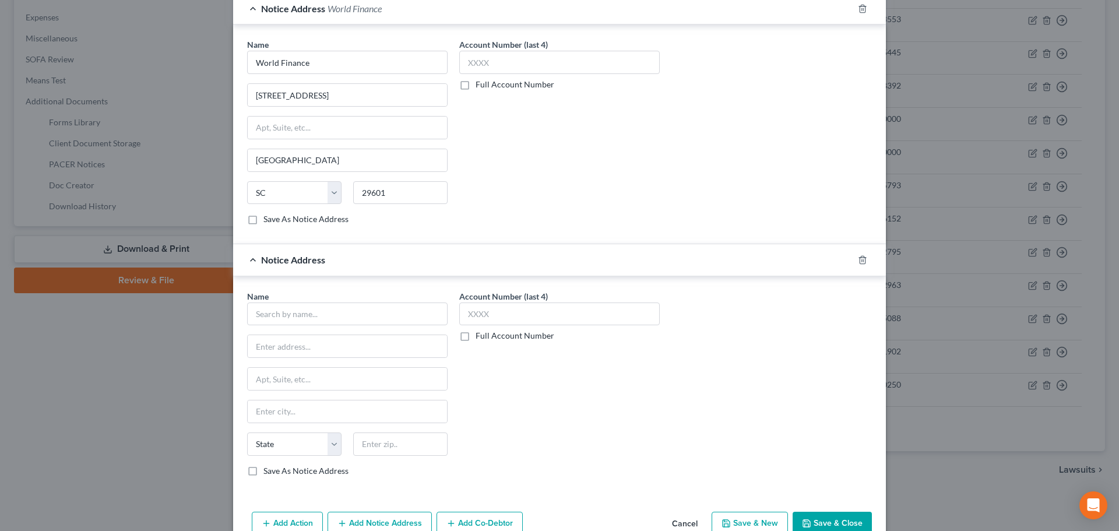
scroll to position [633, 0]
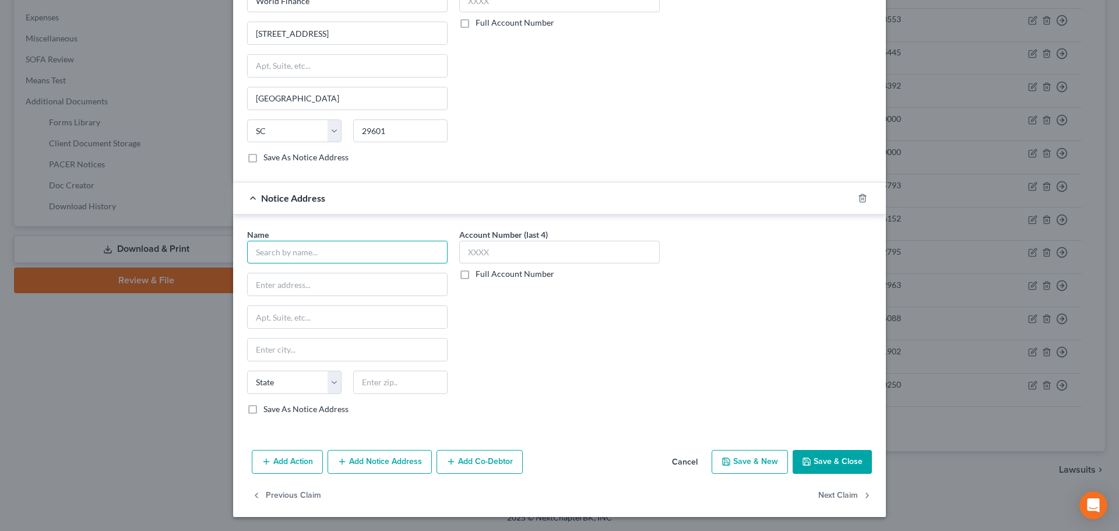
click at [305, 249] on input "text" at bounding box center [347, 252] width 200 height 23
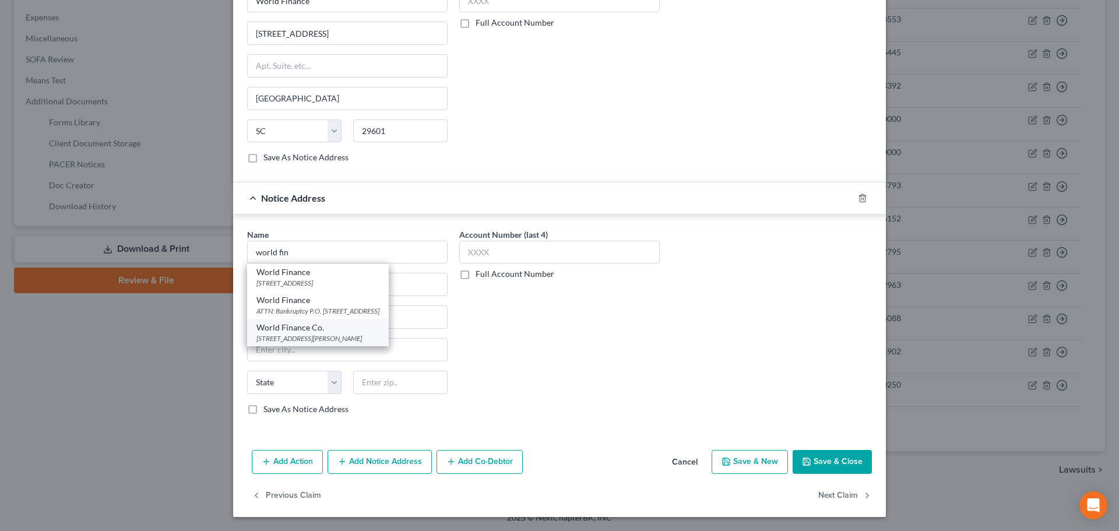
click at [297, 339] on div "[STREET_ADDRESS][PERSON_NAME]" at bounding box center [317, 338] width 123 height 10
type input "World Finance Co."
type input "[STREET_ADDRESS][PERSON_NAME]"
type input "[GEOGRAPHIC_DATA]"
select select "42"
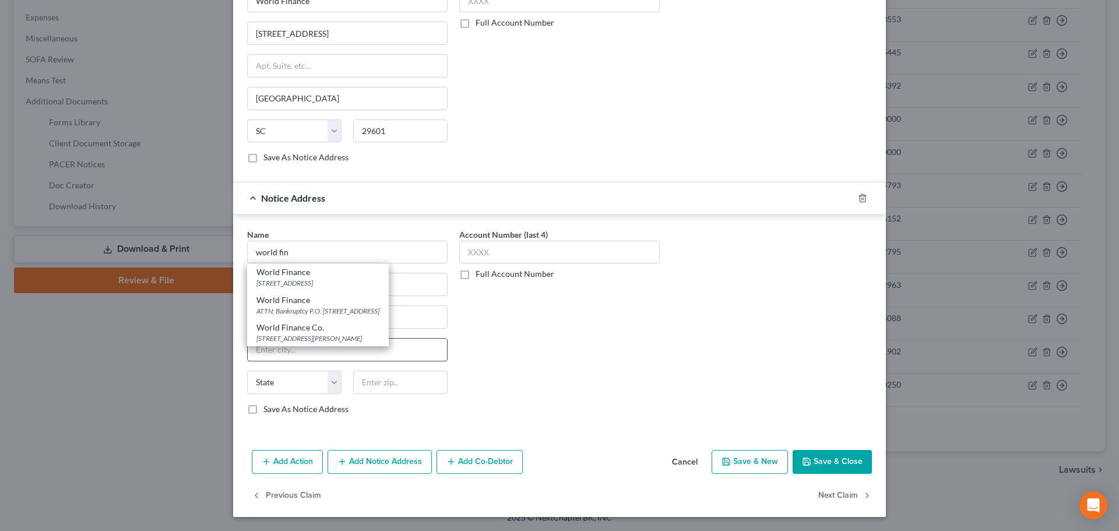
type input "29607"
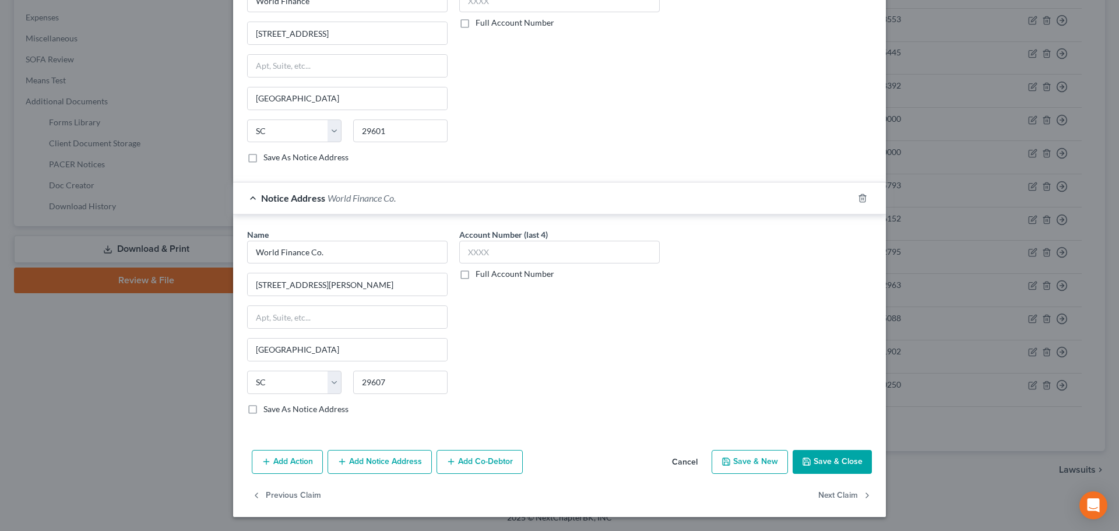
click at [835, 454] on button "Save & Close" at bounding box center [832, 462] width 79 height 24
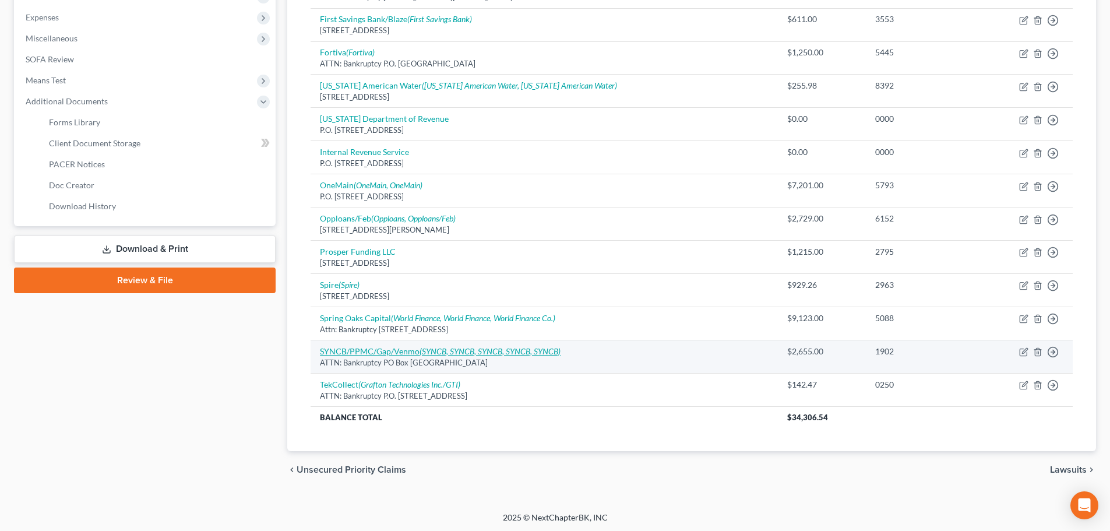
click at [372, 351] on link "SYNCB/PPMC/Gap/Venmo (SYNCB, SYNCB, SYNCB, SYNCB, SYNCB)" at bounding box center [440, 351] width 241 height 10
select select "9"
select select "2"
select select "0"
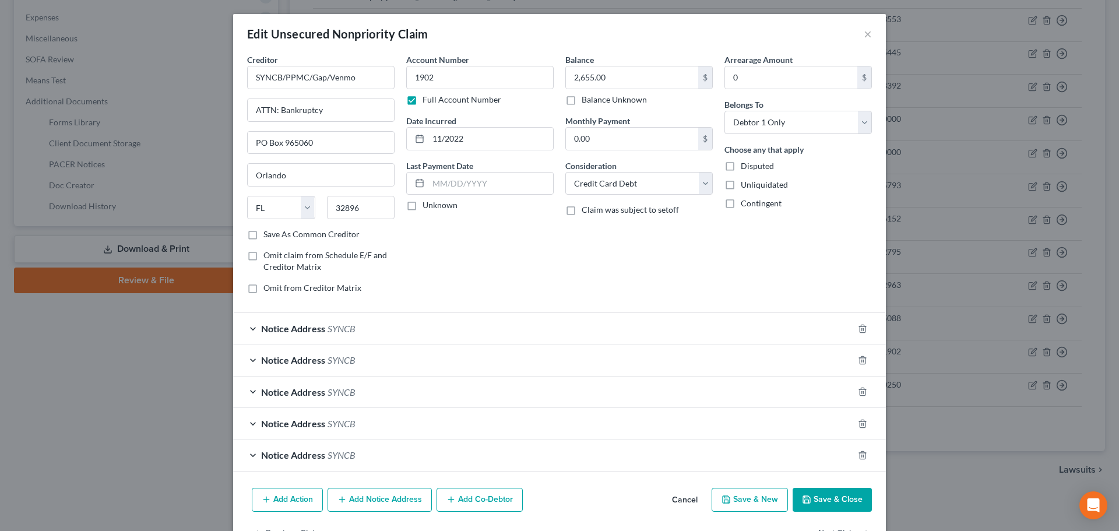
click at [814, 497] on button "Save & Close" at bounding box center [832, 500] width 79 height 24
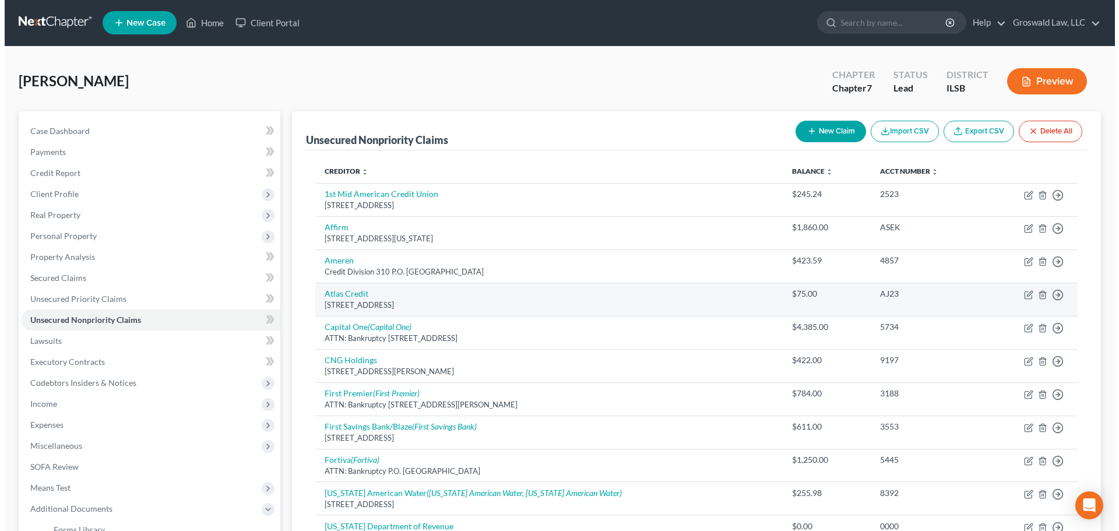
scroll to position [0, 0]
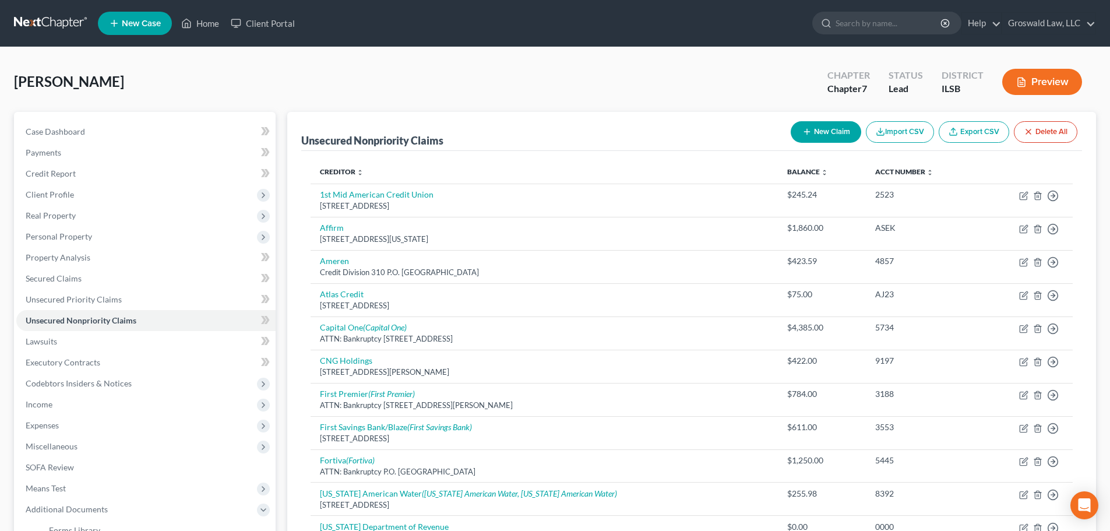
click at [829, 134] on button "New Claim" at bounding box center [826, 132] width 71 height 22
select select "0"
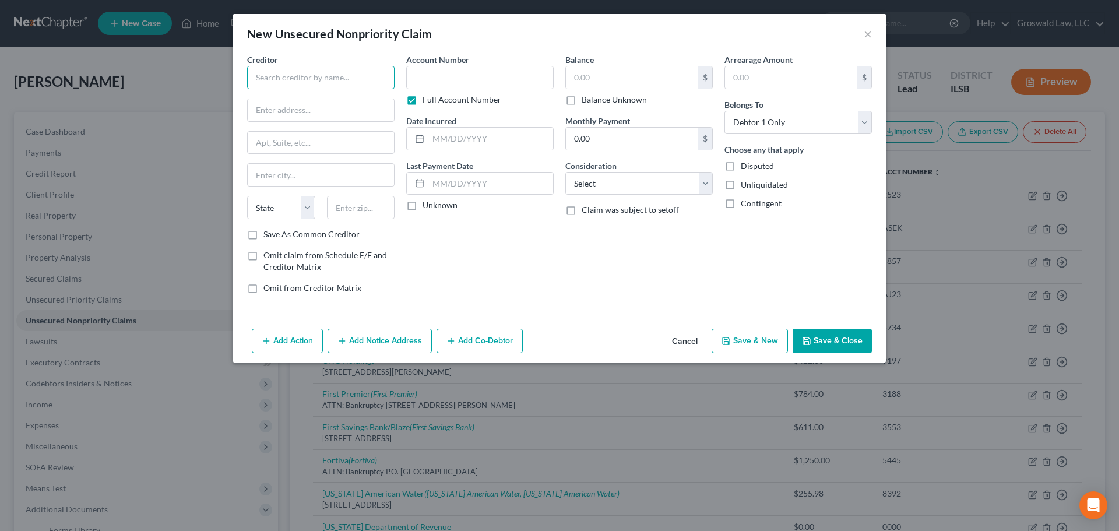
click at [286, 76] on input "text" at bounding box center [320, 77] width 147 height 23
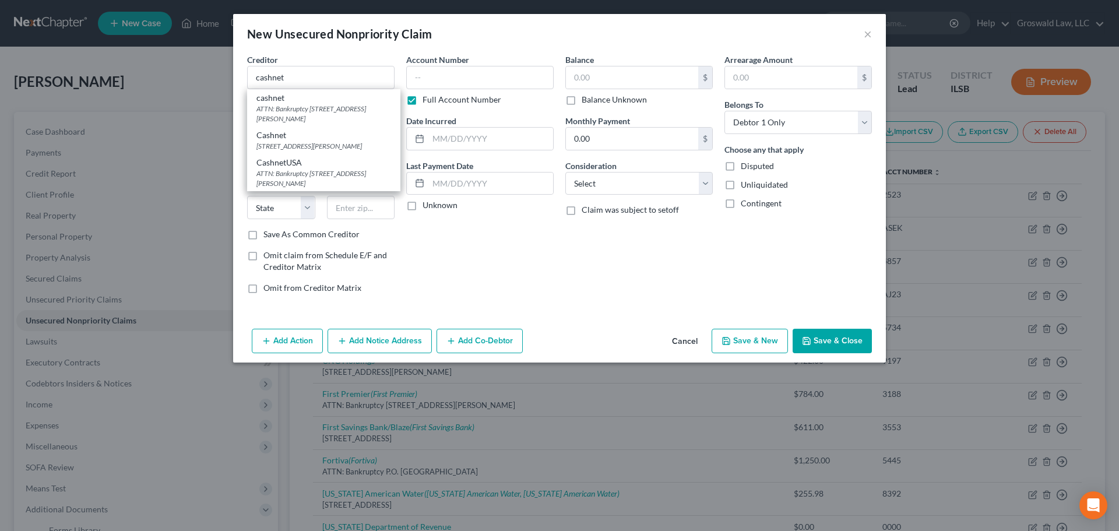
drag, startPoint x: 307, startPoint y: 148, endPoint x: 320, endPoint y: 142, distance: 14.6
click at [307, 148] on div "[STREET_ADDRESS][PERSON_NAME]" at bounding box center [323, 146] width 135 height 10
type input "Cashnet"
type input "[STREET_ADDRESS][PERSON_NAME]"
type input "[GEOGRAPHIC_DATA]"
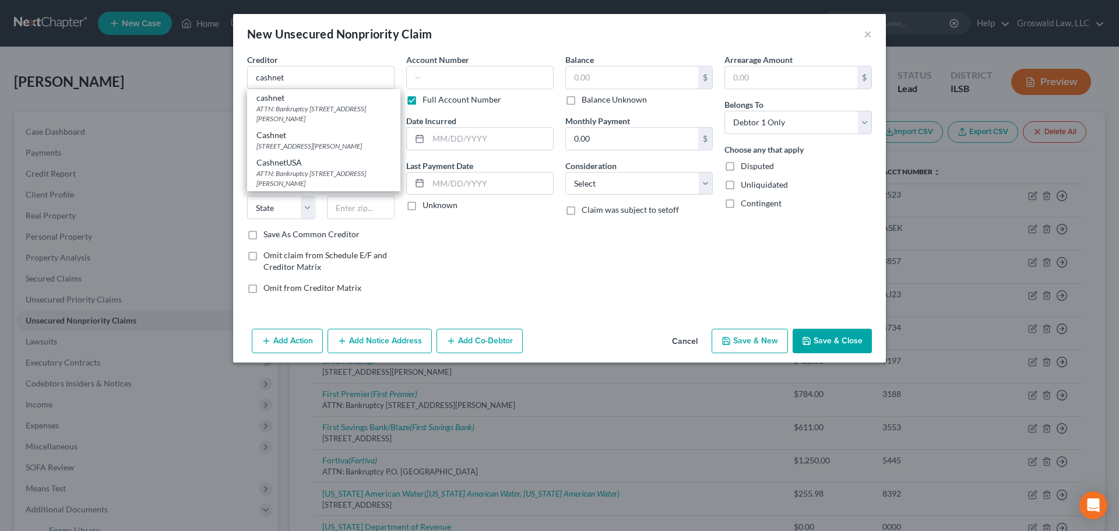
select select "14"
type input "60604"
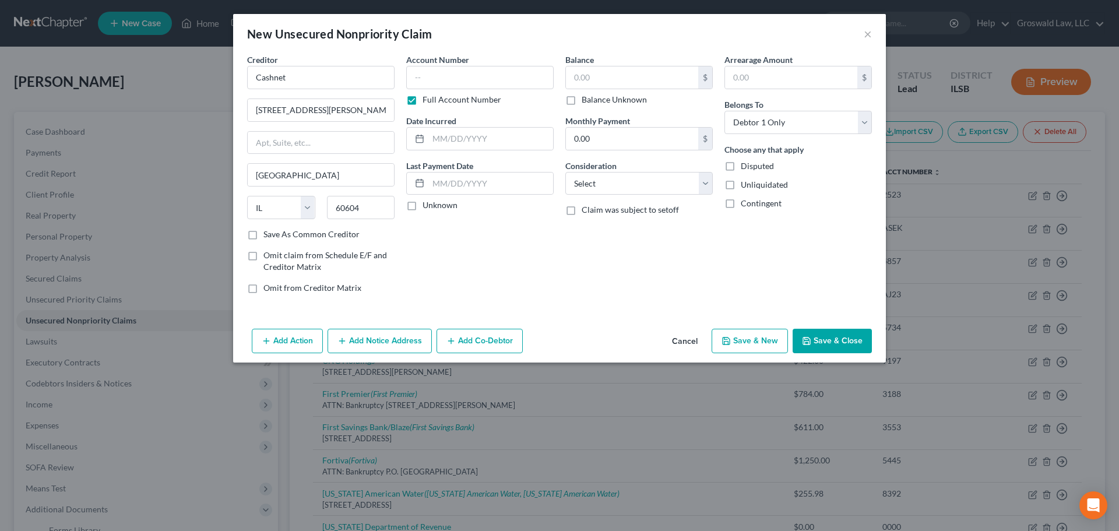
click at [394, 335] on button "Add Notice Address" at bounding box center [380, 341] width 104 height 24
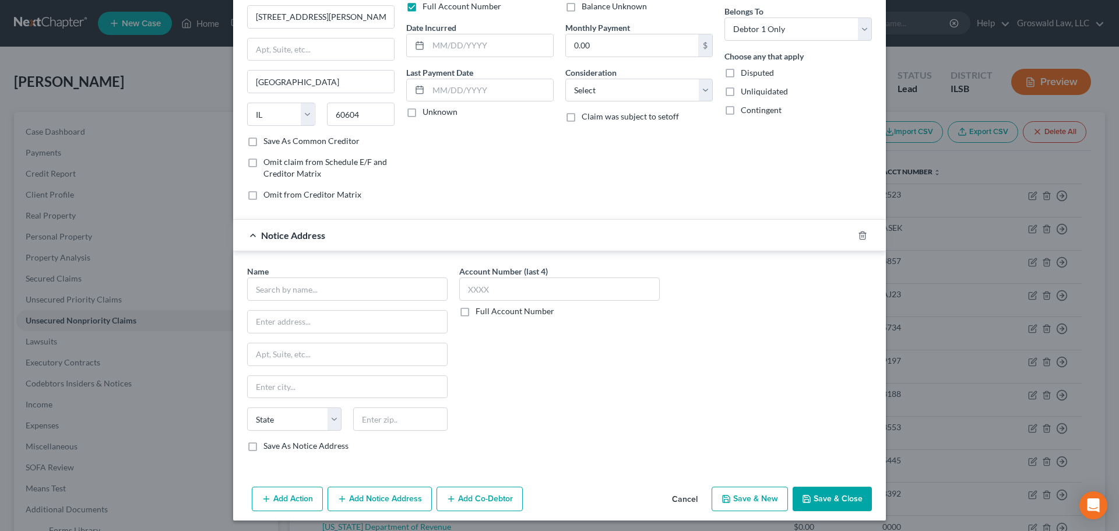
scroll to position [97, 0]
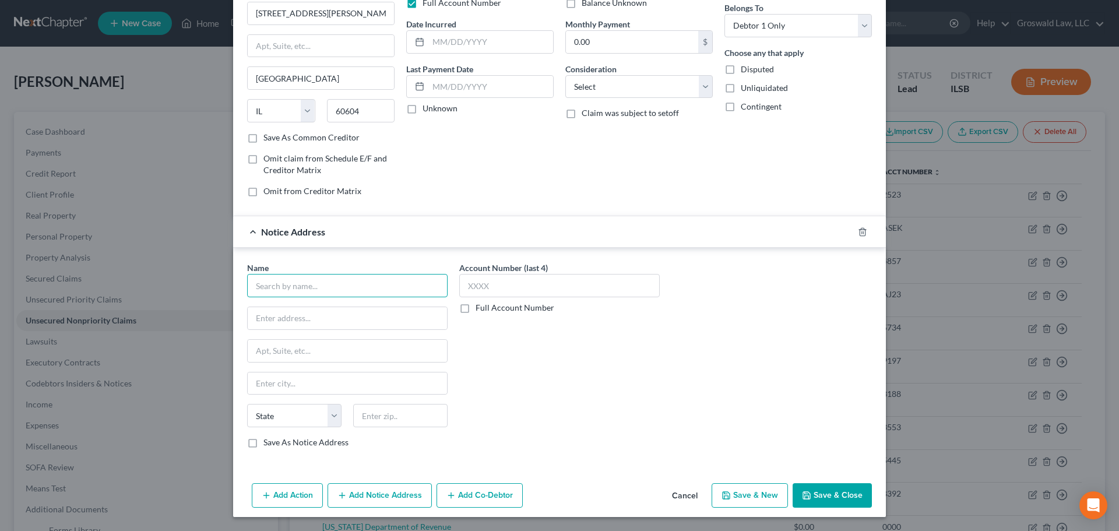
click at [304, 279] on input "text" at bounding box center [347, 285] width 200 height 23
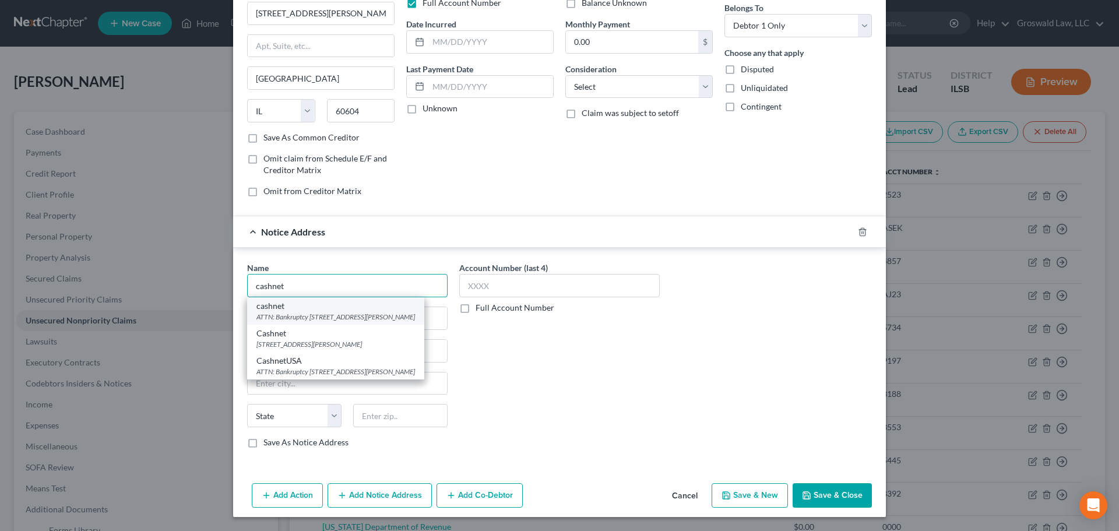
type input "cashnet"
click at [323, 321] on div "ATTN: Bankruptcy [STREET_ADDRESS][PERSON_NAME]" at bounding box center [335, 317] width 159 height 10
type input "ATTN: Bankruptcy"
type input "[STREET_ADDRESS][PERSON_NAME]"
type input "[GEOGRAPHIC_DATA]"
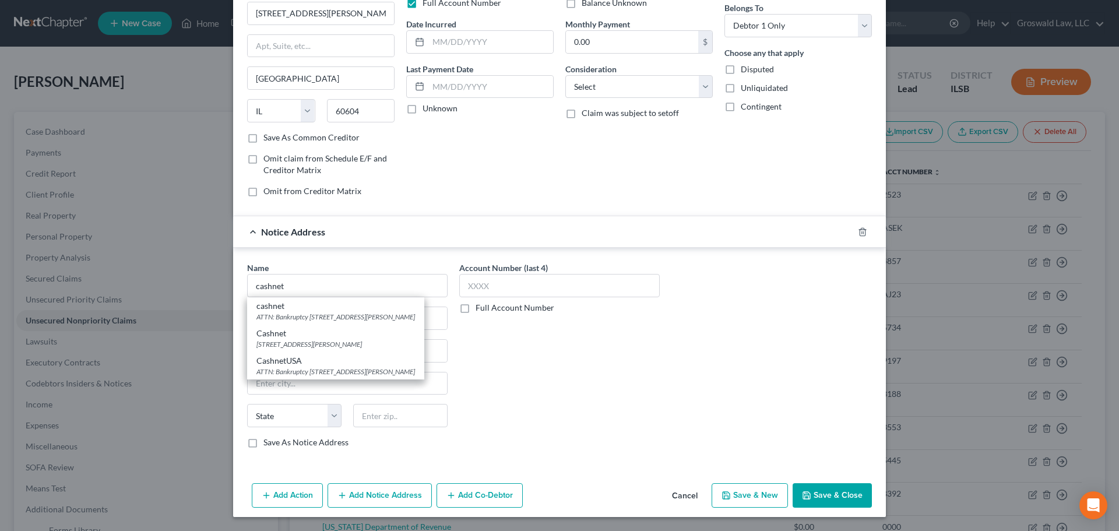
select select "14"
type input "60604"
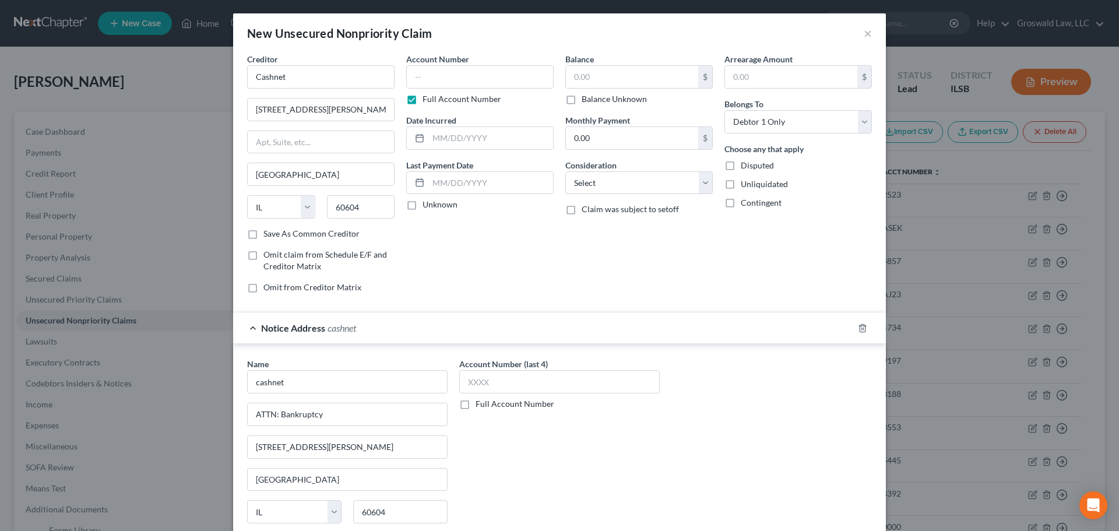
scroll to position [0, 0]
click at [458, 78] on input "text" at bounding box center [479, 77] width 147 height 23
type input "0000"
type input "2024"
type input "500"
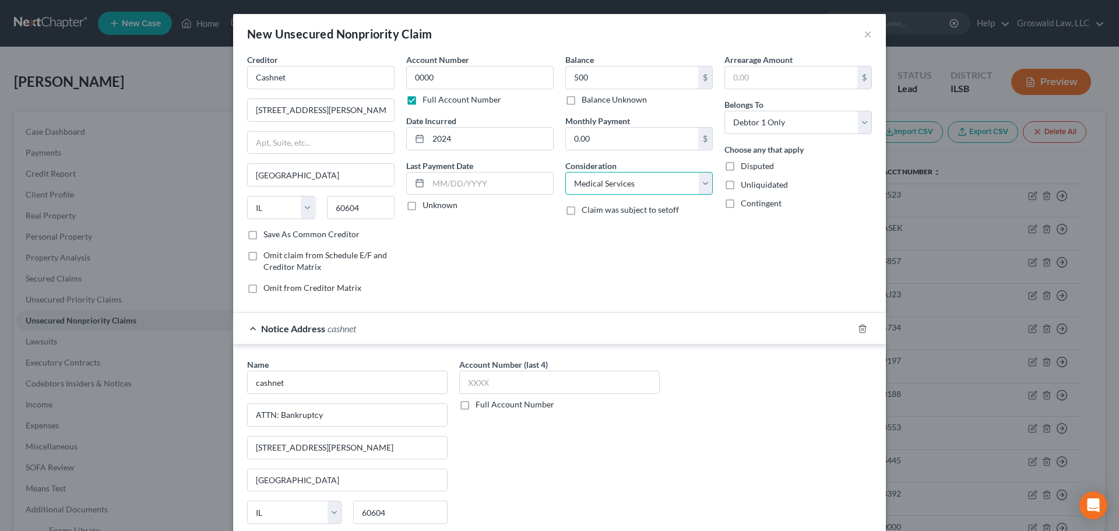
select select "10"
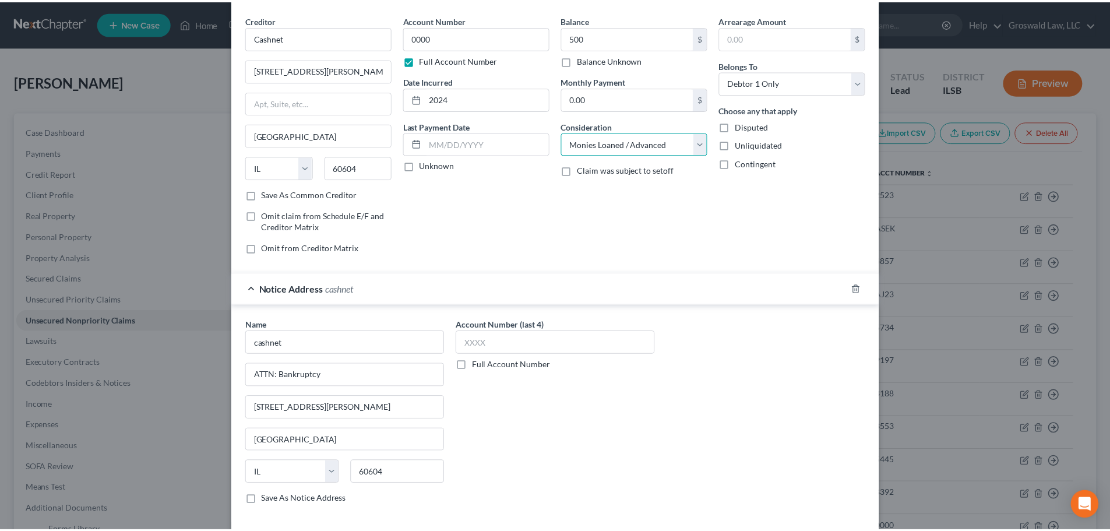
scroll to position [97, 0]
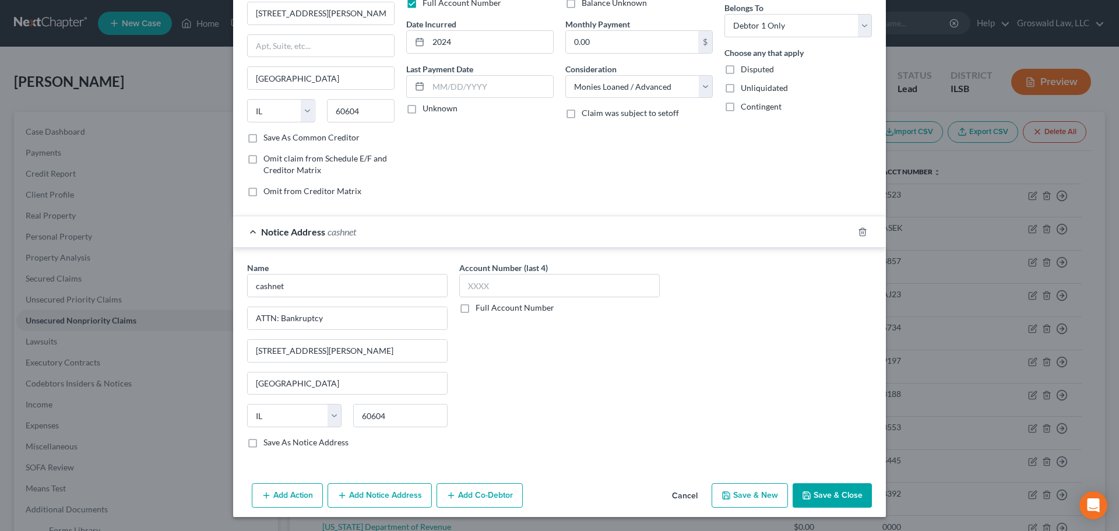
click at [814, 495] on button "Save & Close" at bounding box center [832, 495] width 79 height 24
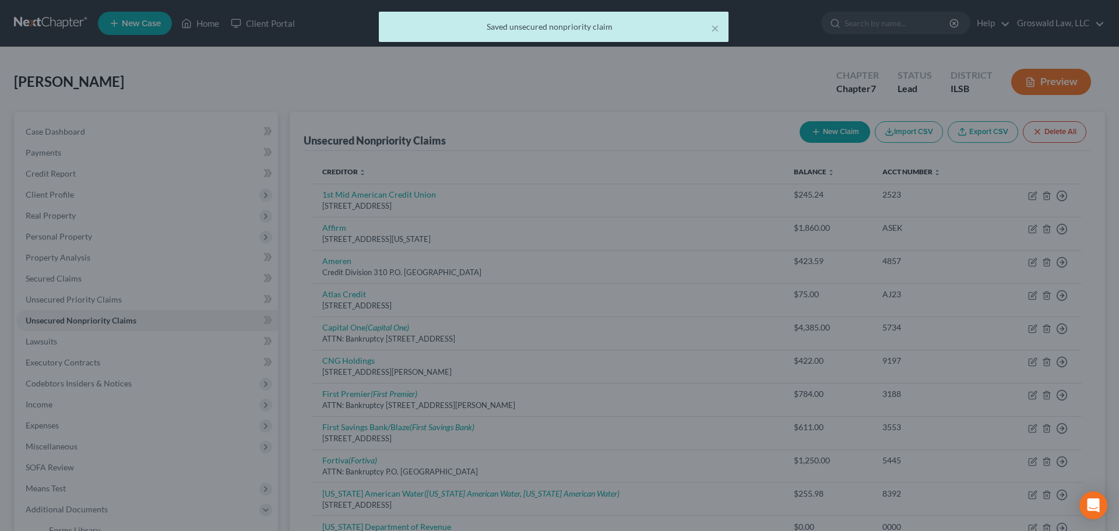
type input "500.00"
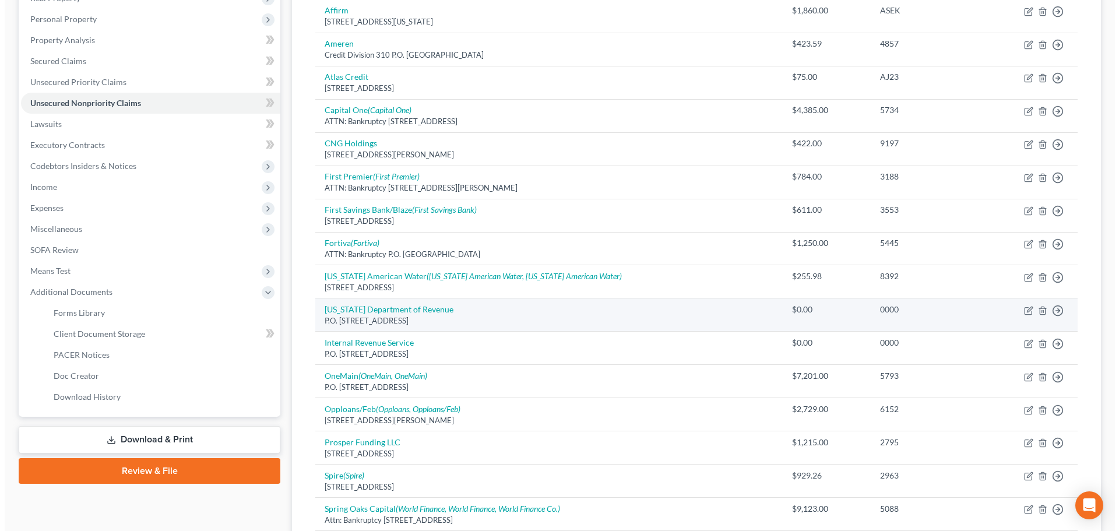
scroll to position [210, 0]
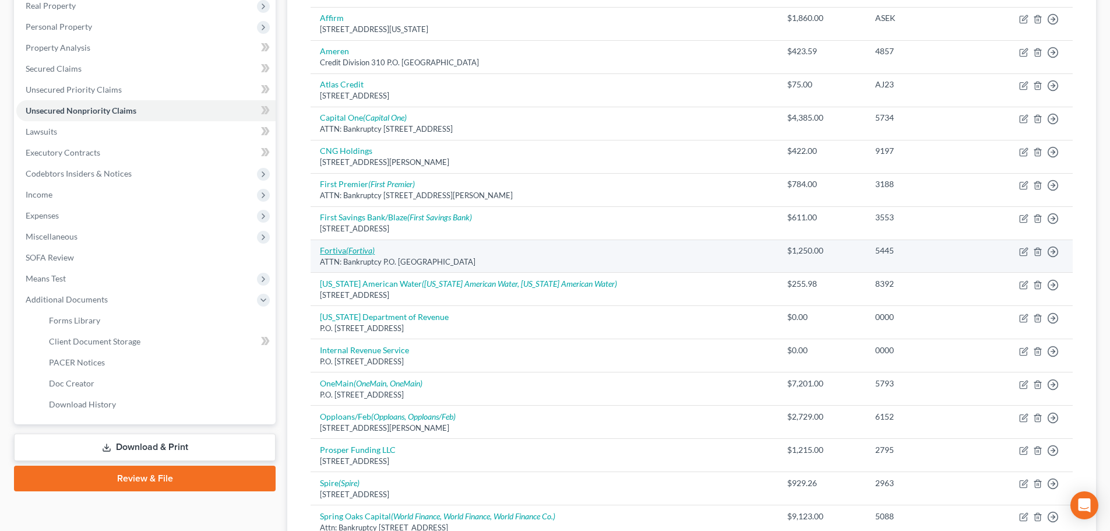
click at [362, 254] on icon "(Fortiva)" at bounding box center [360, 250] width 29 height 10
select select "10"
select select "2"
select select "0"
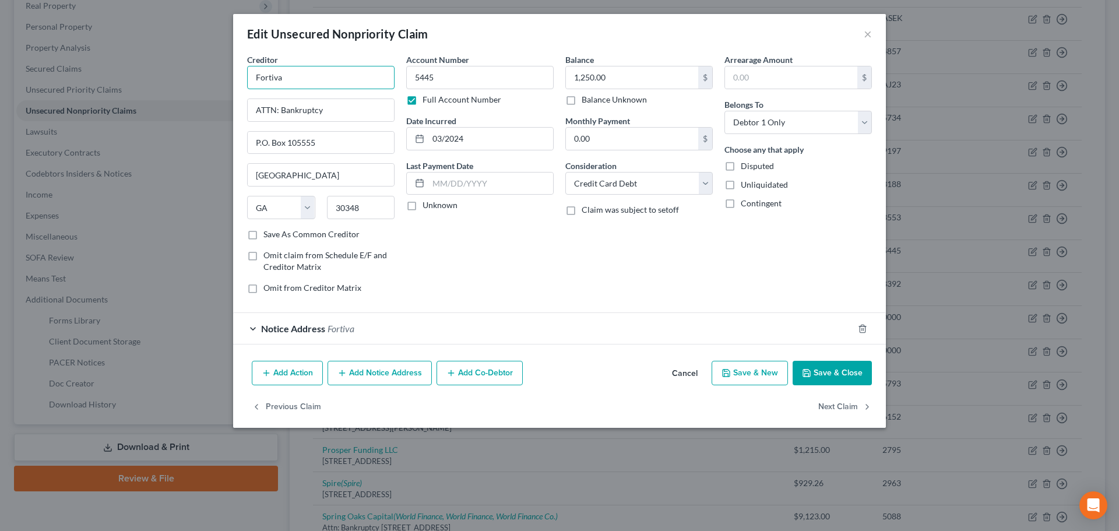
click at [348, 73] on input "Fortiva" at bounding box center [320, 77] width 147 height 23
type input "Fortiva/Milestone"
click at [382, 373] on button "Add Notice Address" at bounding box center [380, 373] width 104 height 24
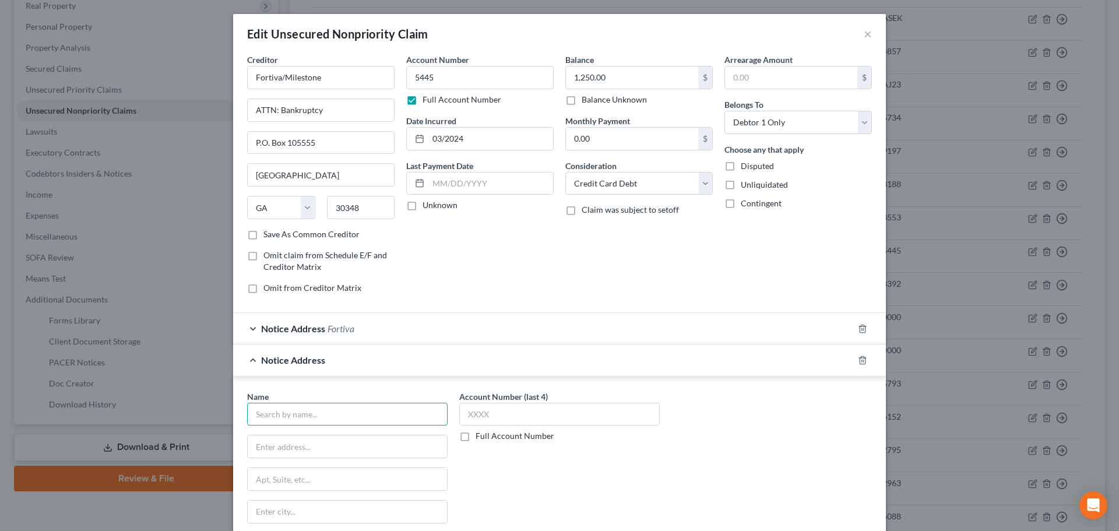
drag, startPoint x: 293, startPoint y: 423, endPoint x: 299, endPoint y: 414, distance: 11.3
click at [295, 421] on input "text" at bounding box center [347, 414] width 200 height 23
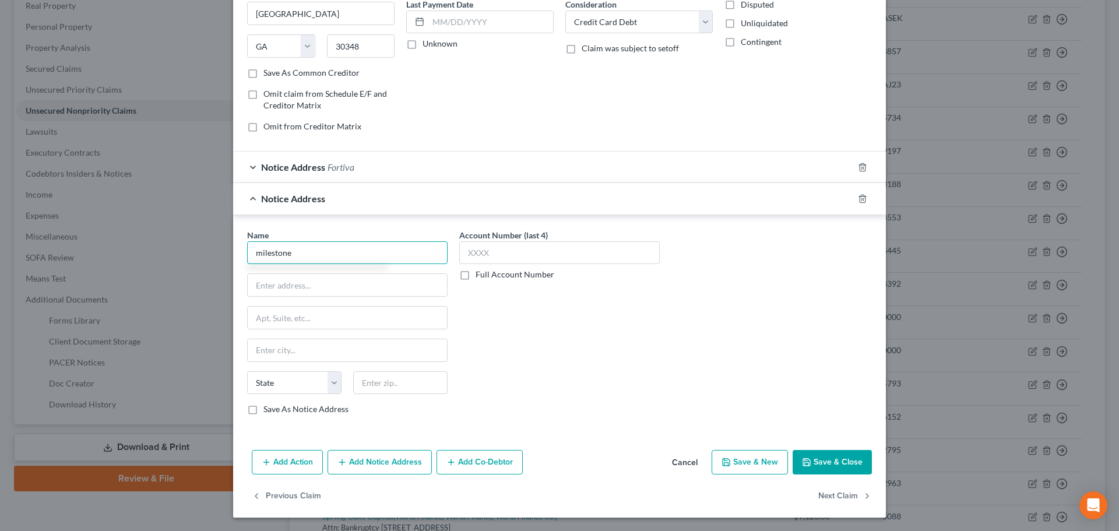
scroll to position [162, 0]
type input "milestone"
click at [863, 198] on line "button" at bounding box center [863, 199] width 0 height 2
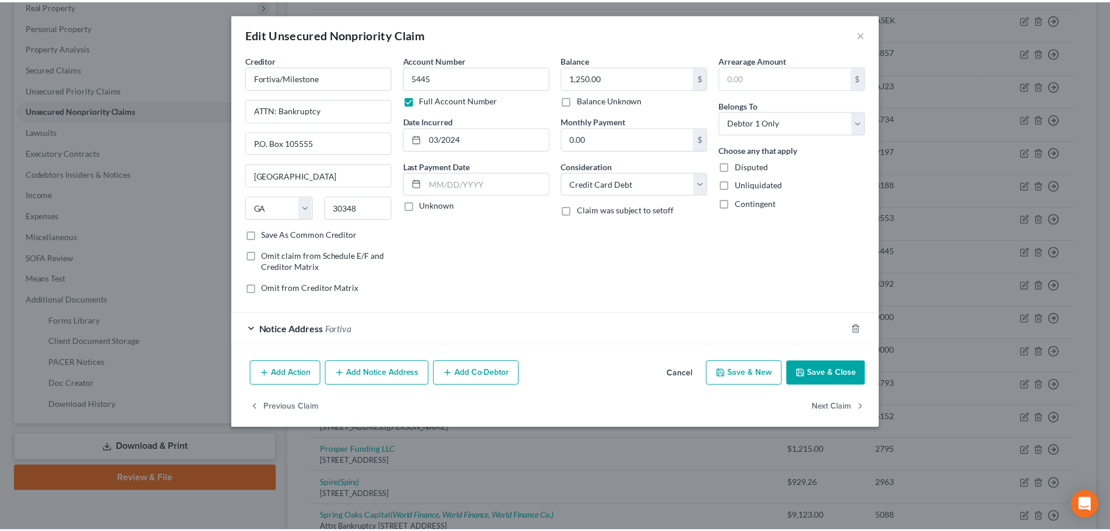
scroll to position [0, 0]
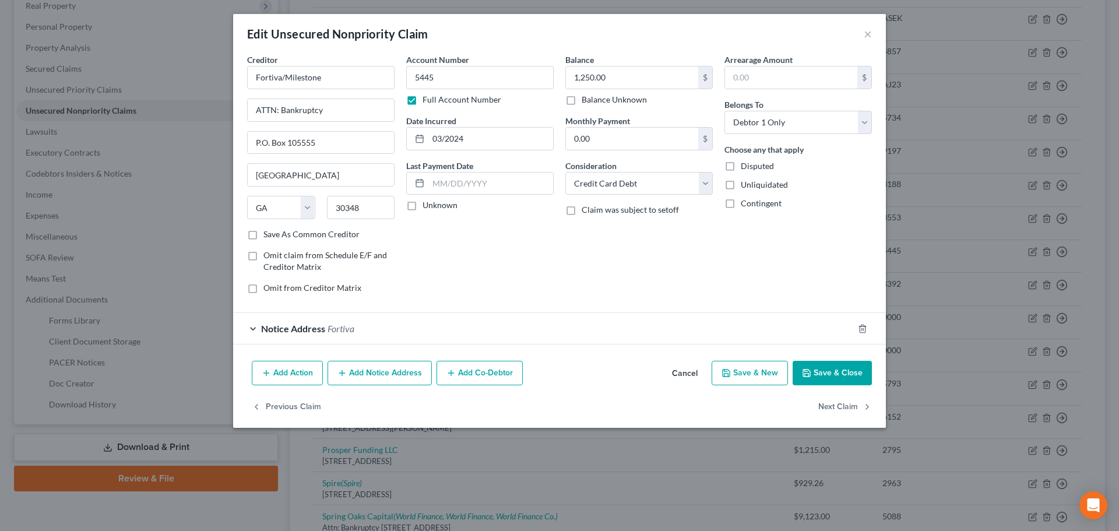
click at [820, 374] on button "Save & Close" at bounding box center [832, 373] width 79 height 24
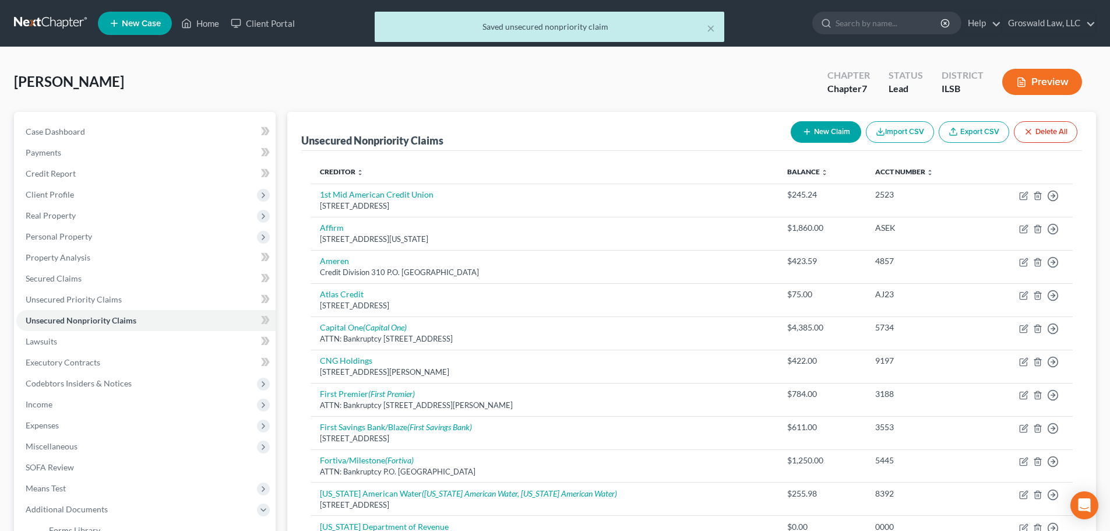
click at [814, 133] on button "New Claim" at bounding box center [826, 132] width 71 height 22
select select "0"
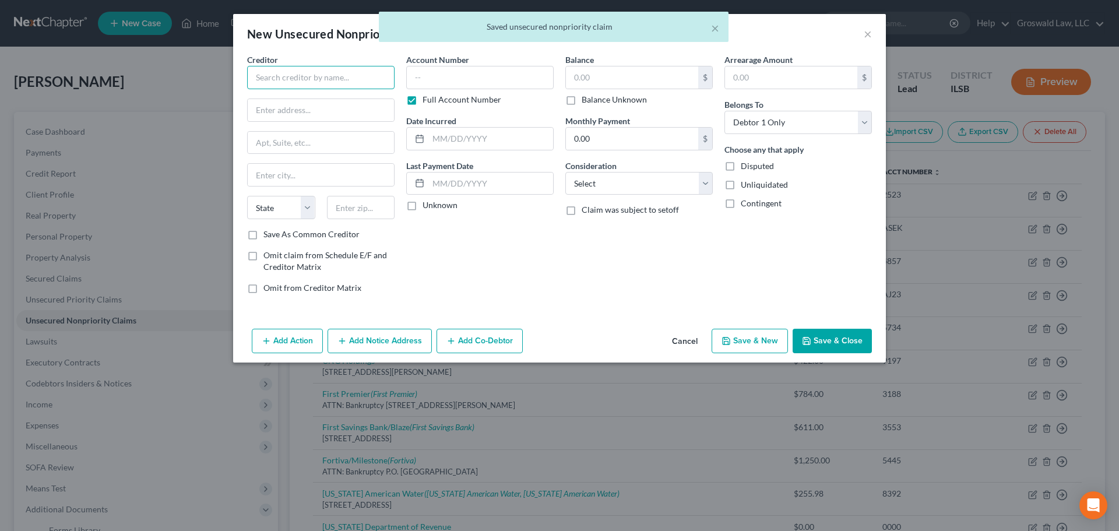
drag, startPoint x: 273, startPoint y: 76, endPoint x: 287, endPoint y: 76, distance: 14.6
click at [273, 76] on input "text" at bounding box center [320, 77] width 147 height 23
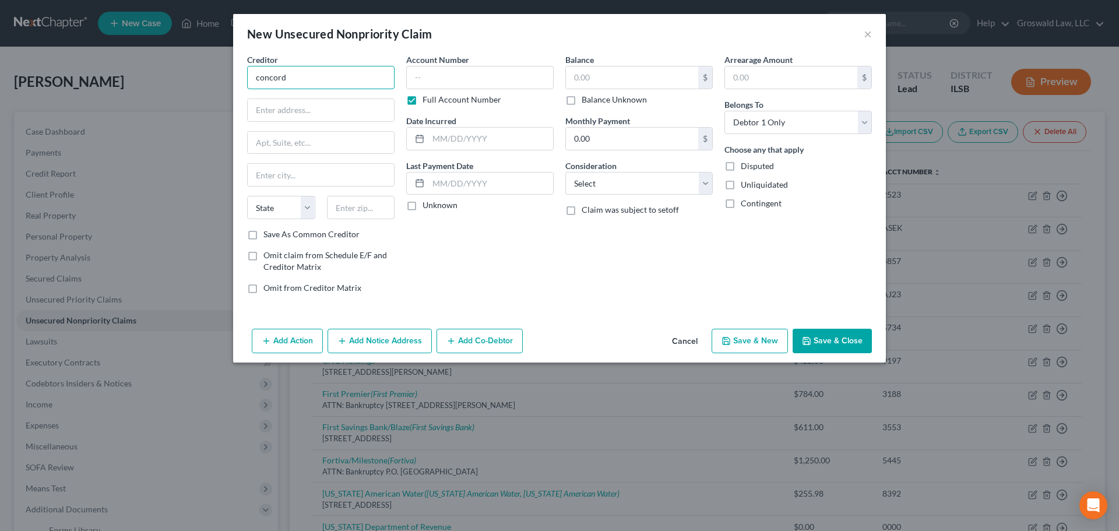
drag, startPoint x: 331, startPoint y: 83, endPoint x: 44, endPoint y: 66, distance: 287.2
click at [43, 71] on div "New Unsecured Nonpriority Claim × Creditor * concord State [US_STATE] AK AR AZ …" at bounding box center [559, 265] width 1119 height 531
click at [318, 106] on div "[STREET_ADDRESS]" at bounding box center [316, 109] width 121 height 10
type input "Concora Credit/Earniva Business"
type input "PO Box 4477"
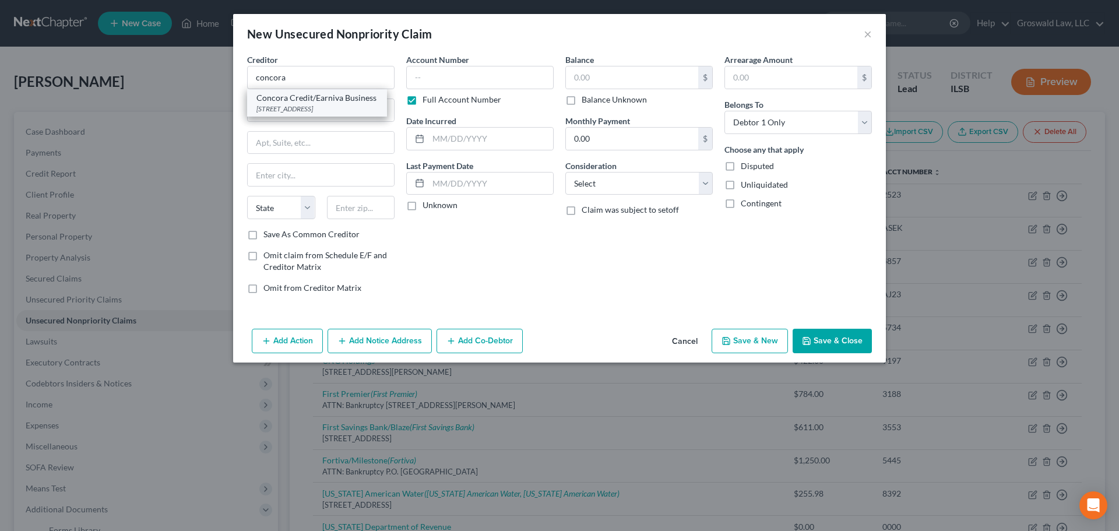
type input "Beaverton"
select select "38"
type input "97076"
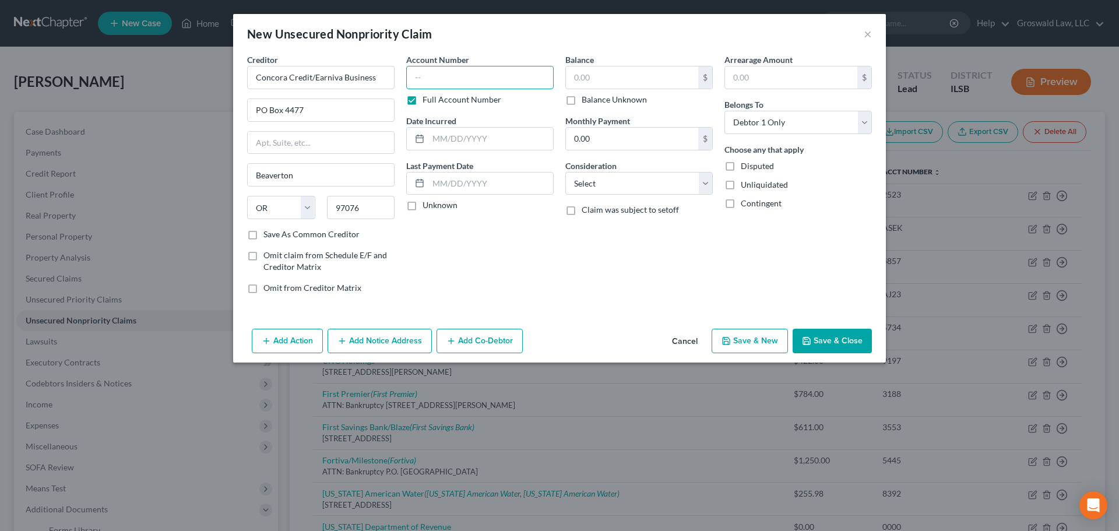
click at [453, 89] on input "text" at bounding box center [479, 77] width 147 height 23
type input "0000"
type input "2025"
type input "500"
select select "10"
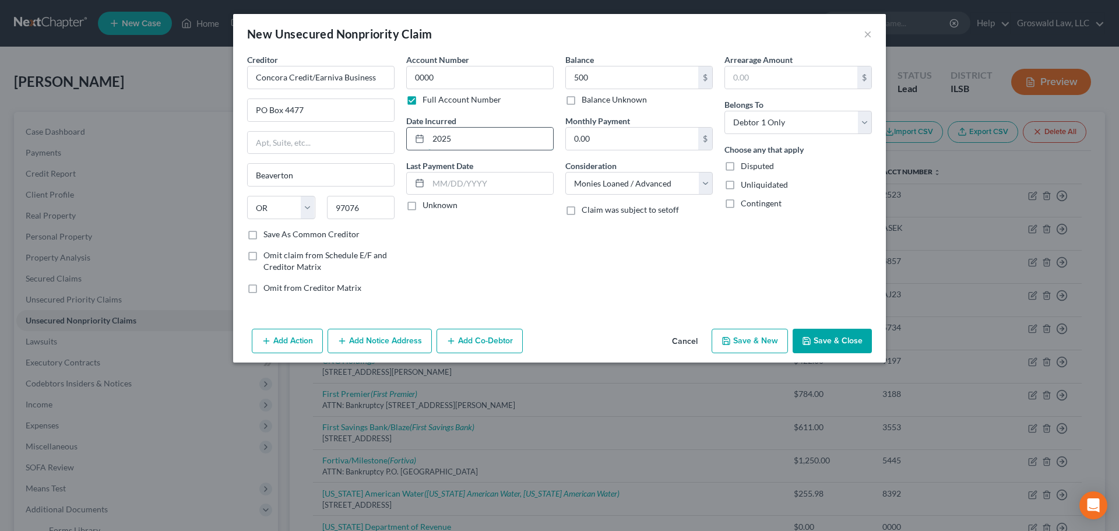
click at [476, 138] on input "2025" at bounding box center [490, 139] width 125 height 22
drag, startPoint x: 475, startPoint y: 133, endPoint x: 192, endPoint y: 103, distance: 284.9
click at [252, 129] on div "Creditor * Concora Credit/Earniva Business [GEOGRAPHIC_DATA] [US_STATE][GEOGRAP…" at bounding box center [559, 178] width 636 height 249
type input "2024"
click at [818, 343] on button "Save & Close" at bounding box center [832, 341] width 79 height 24
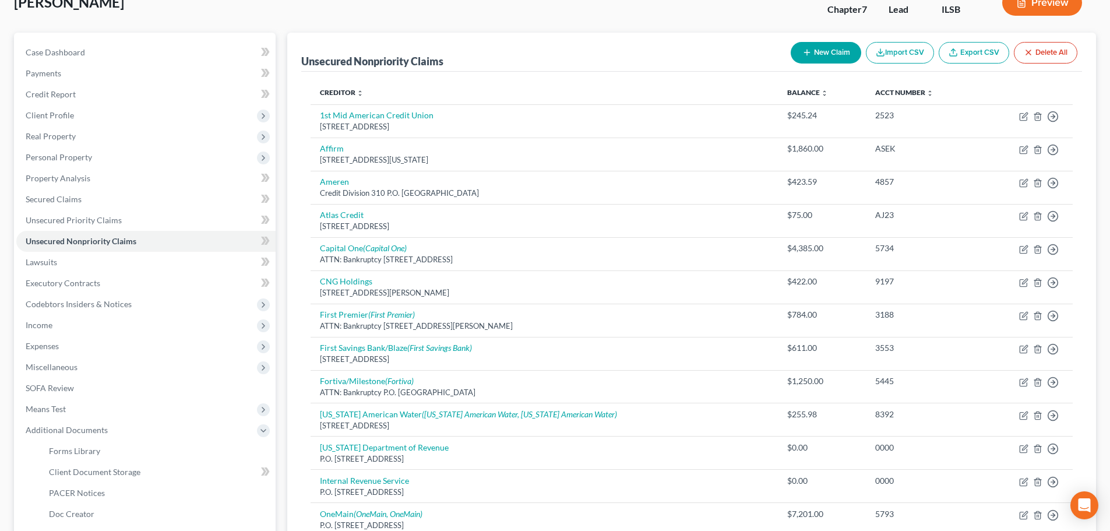
scroll to position [476, 0]
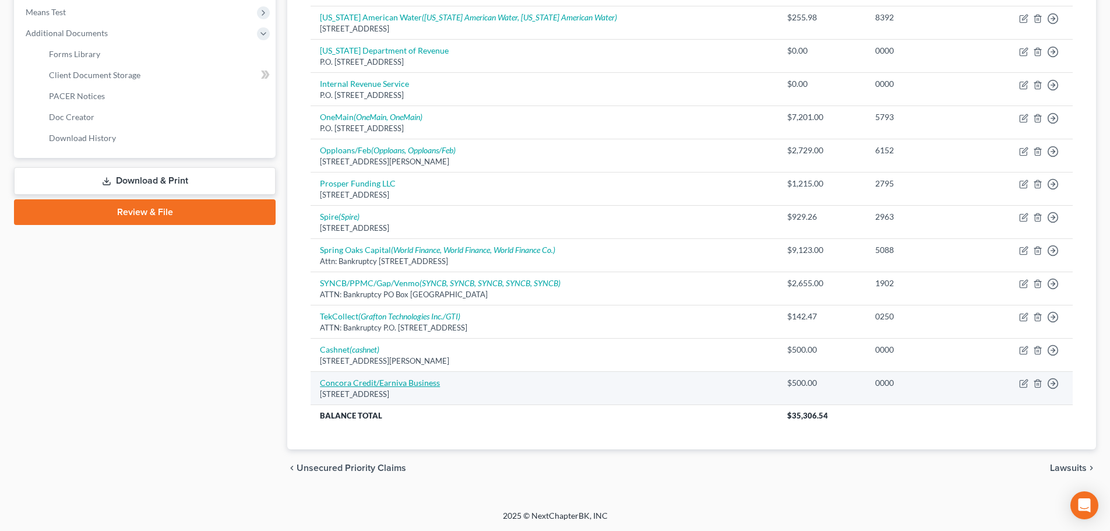
click at [342, 381] on link "Concora Credit/Earniva Business" at bounding box center [380, 383] width 120 height 10
select select "38"
select select "10"
select select "0"
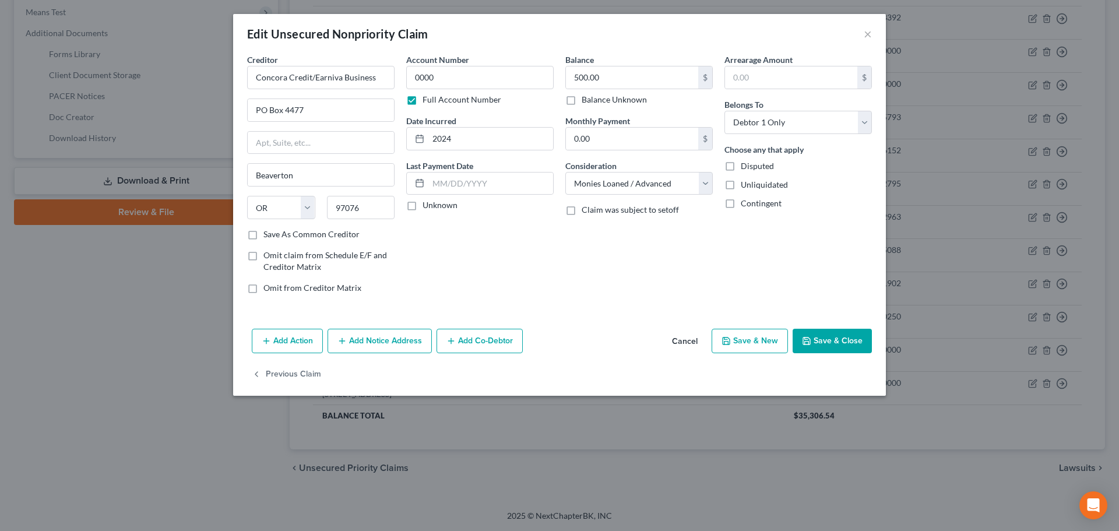
click at [838, 336] on button "Save & Close" at bounding box center [832, 341] width 79 height 24
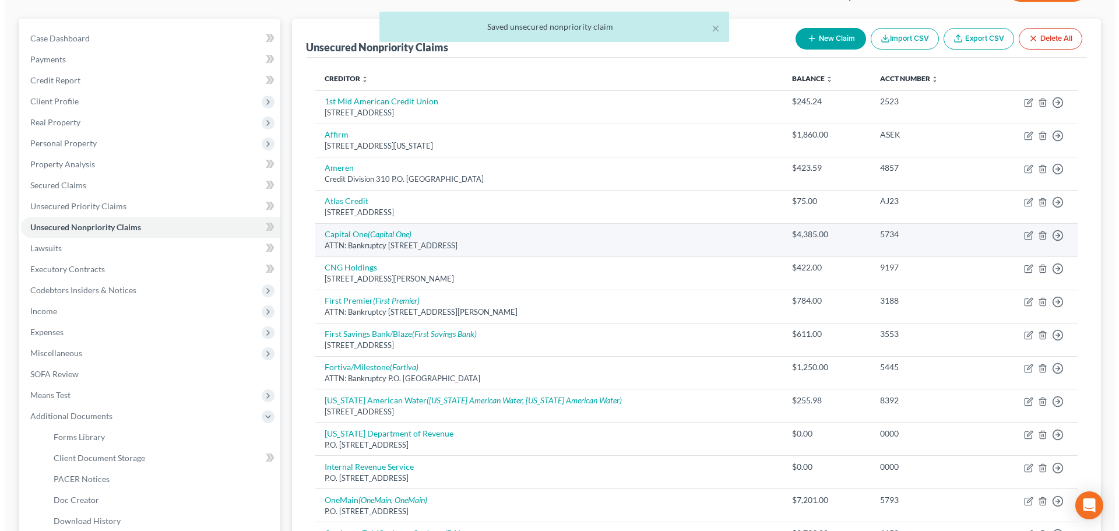
scroll to position [0, 0]
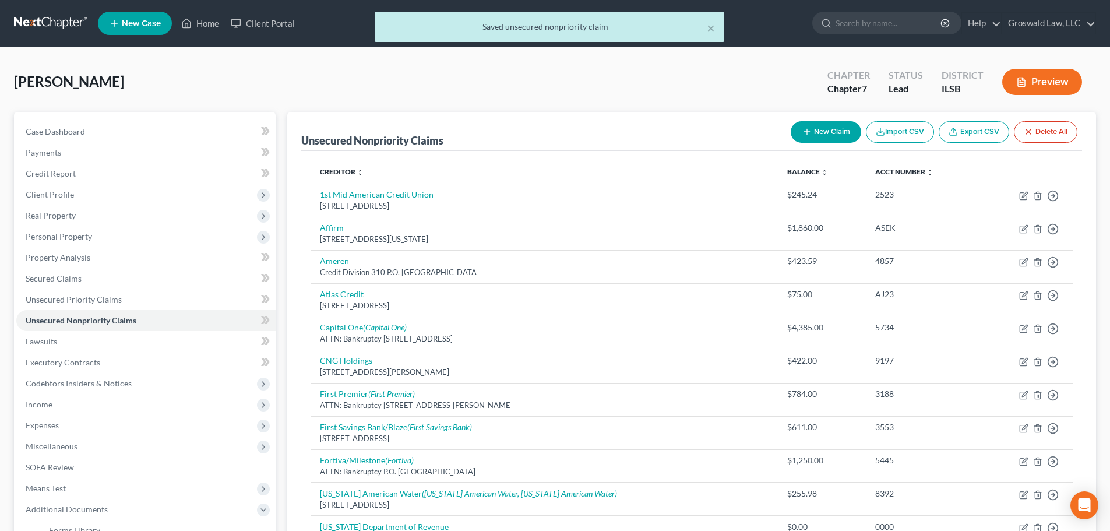
click at [820, 122] on button "New Claim" at bounding box center [826, 132] width 71 height 22
select select "0"
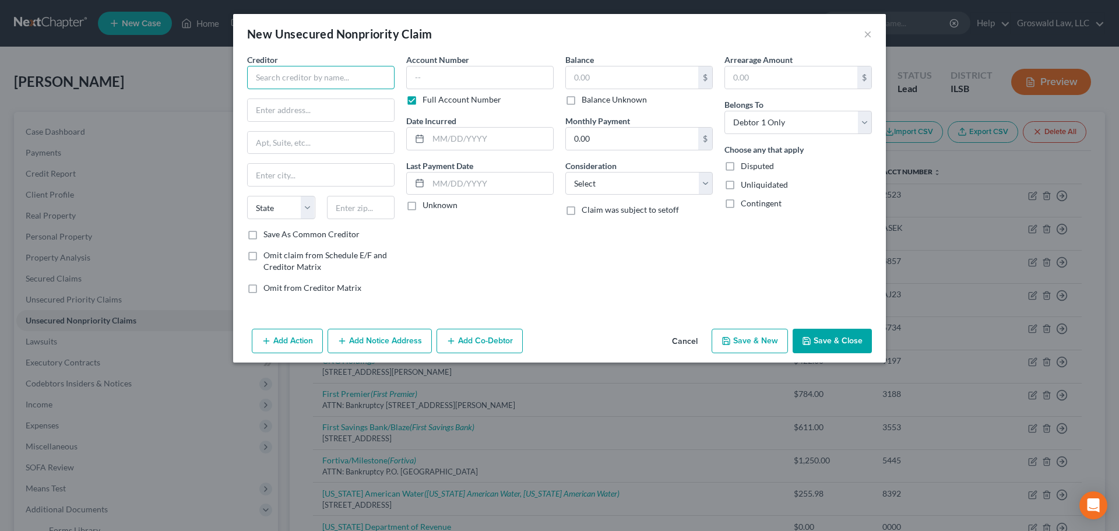
click at [347, 82] on input "text" at bounding box center [320, 77] width 147 height 23
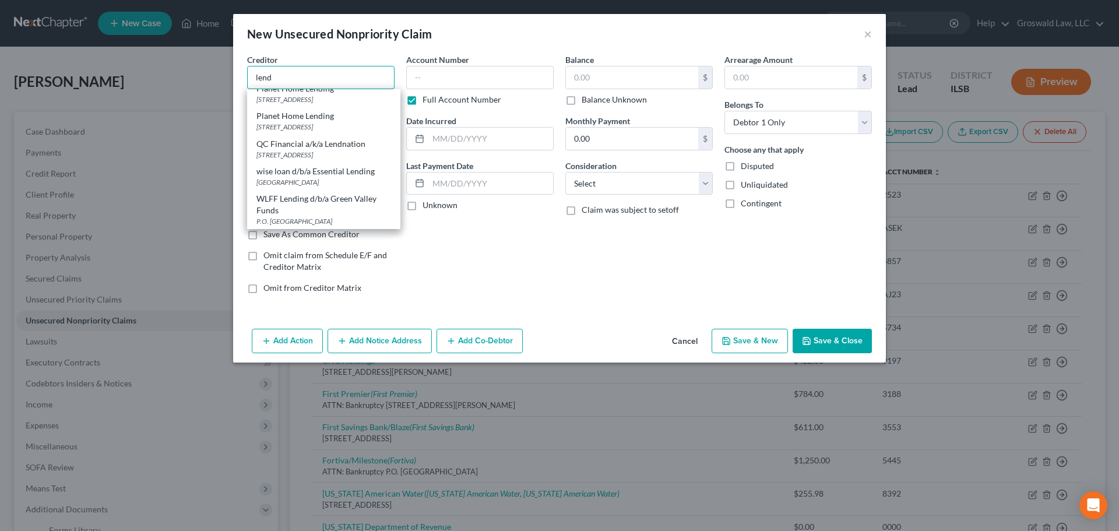
scroll to position [525, 0]
click at [334, 160] on div "[STREET_ADDRESS]" at bounding box center [323, 155] width 135 height 10
type input "QC Financial a/k/a Lendnation"
type input "[STREET_ADDRESS]"
type input "Shawnee Mission"
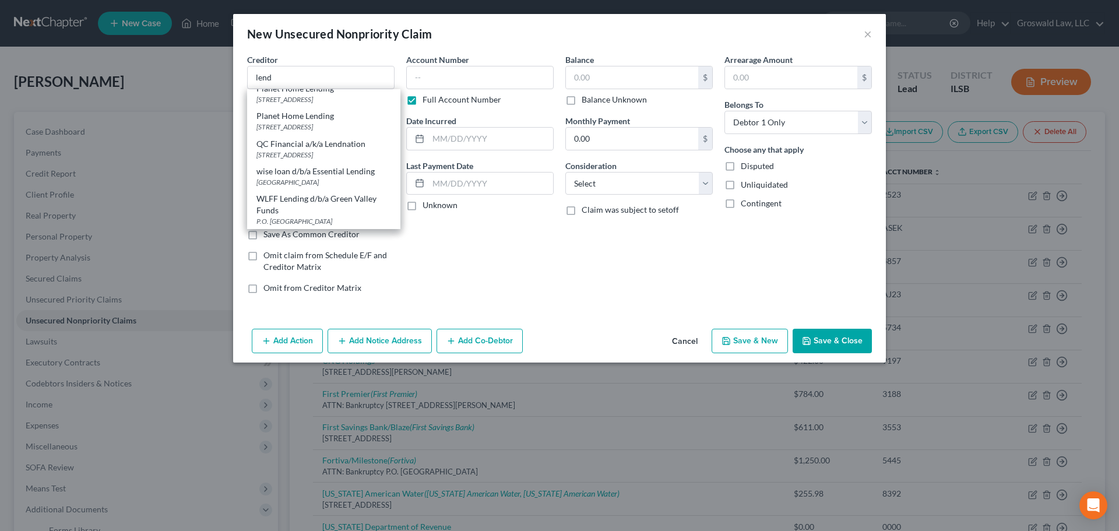
select select "17"
type input "66214"
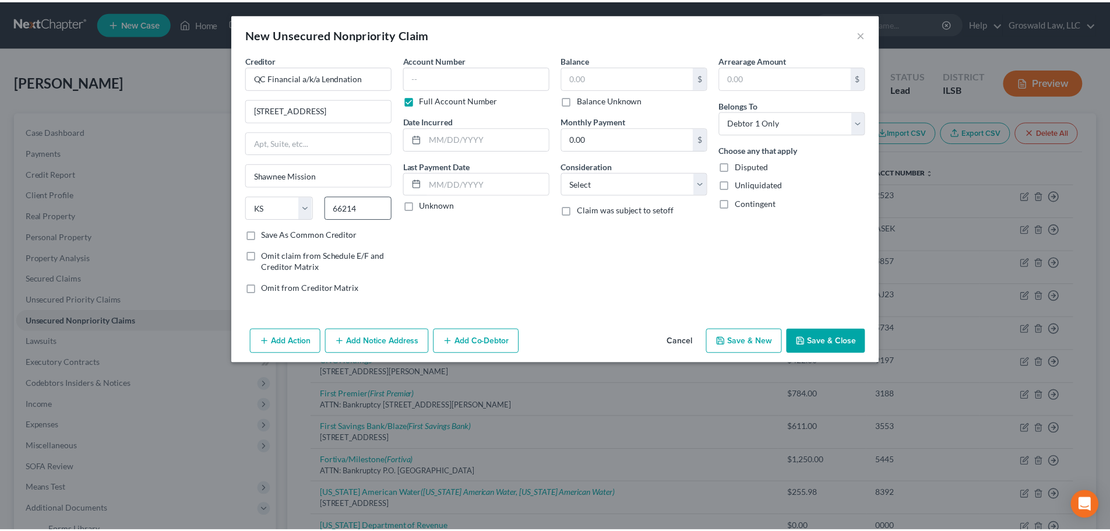
scroll to position [0, 0]
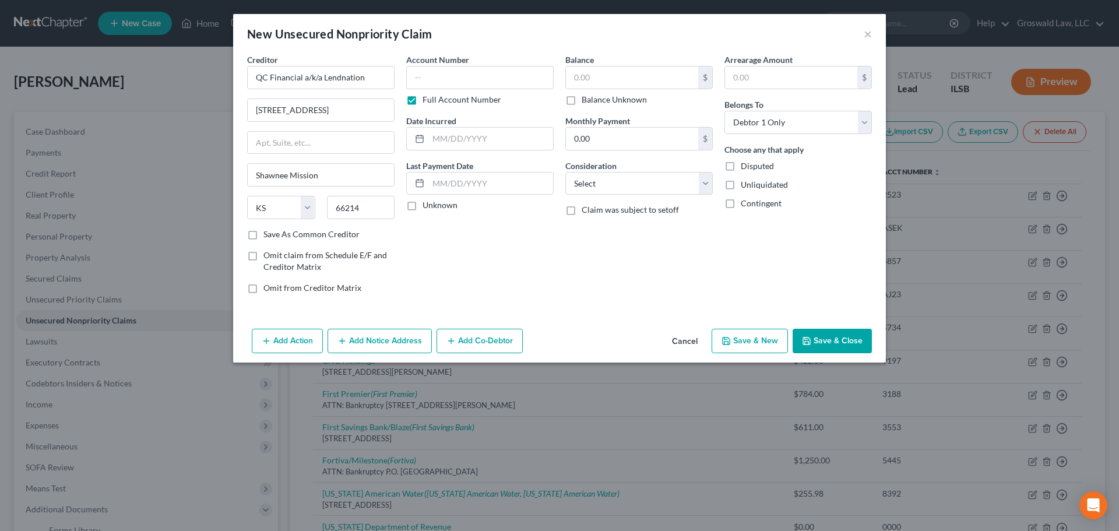
click at [351, 351] on button "Add Notice Address" at bounding box center [380, 341] width 104 height 24
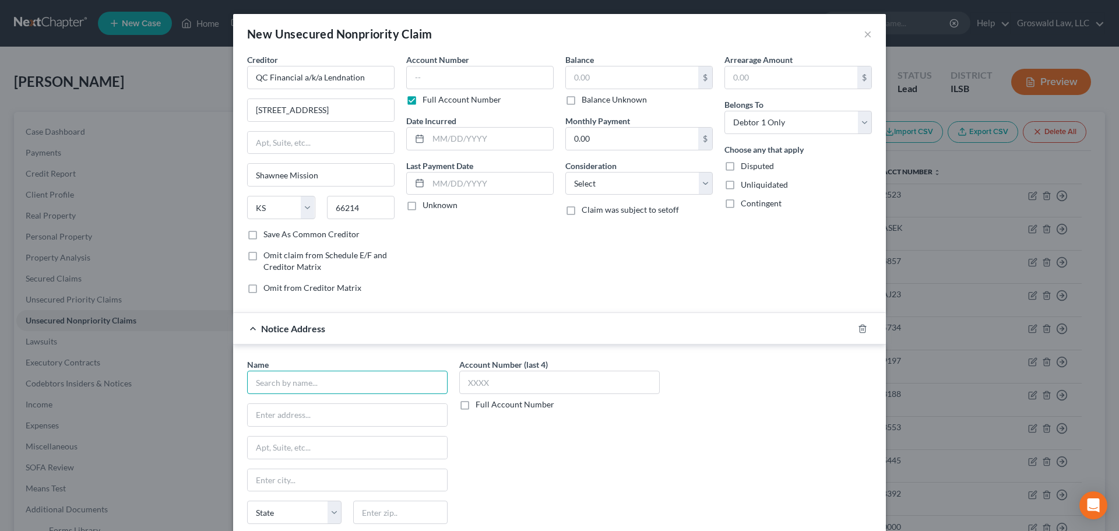
click at [300, 386] on input "text" at bounding box center [347, 382] width 200 height 23
type input "q"
type input "lendnation"
drag, startPoint x: 857, startPoint y: 333, endPoint x: 862, endPoint y: 329, distance: 6.6
click at [859, 331] on icon "button" at bounding box center [862, 328] width 9 height 9
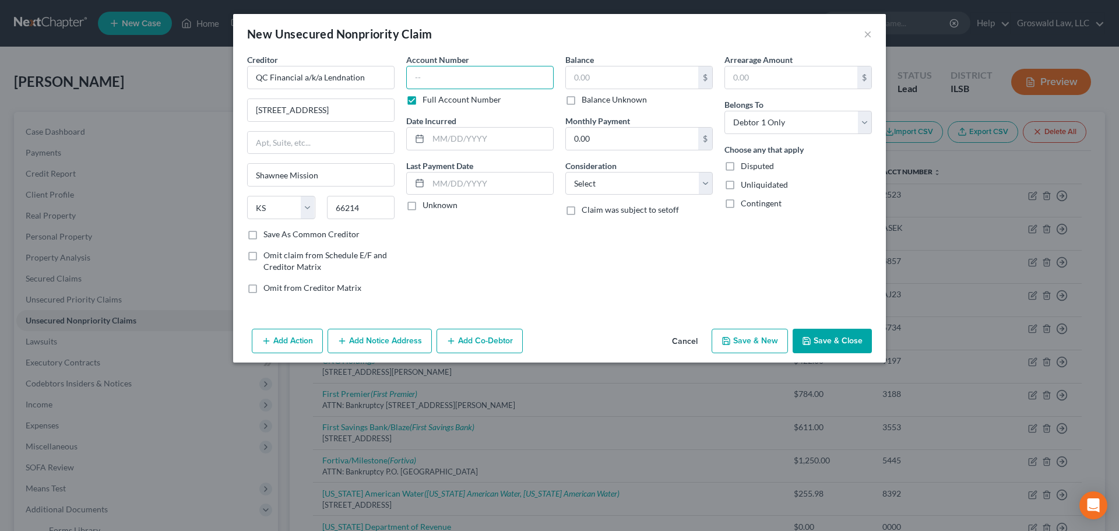
click at [516, 79] on input "text" at bounding box center [479, 77] width 147 height 23
type input "0000"
type input "2024"
type input "501"
select select "10"
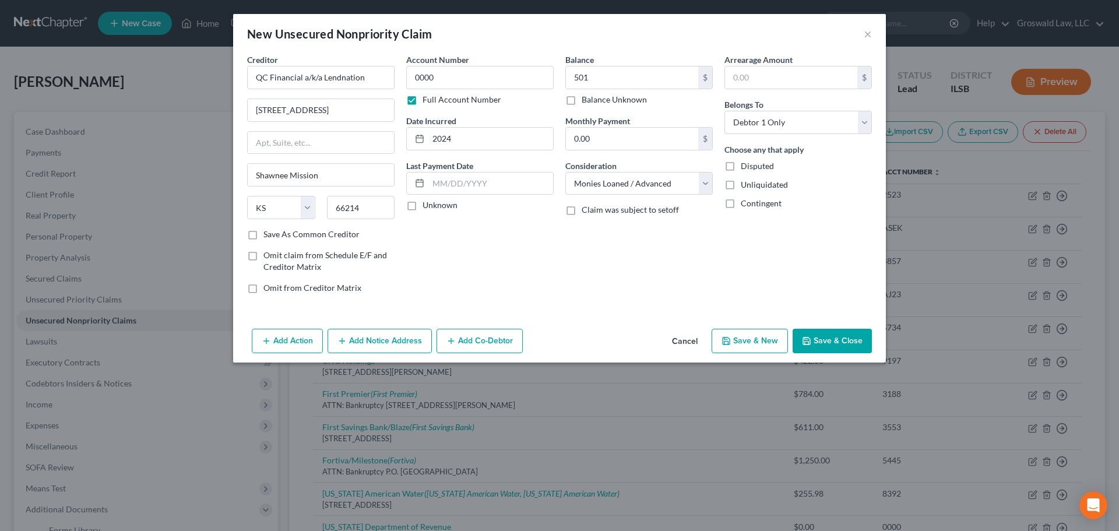
click at [844, 342] on button "Save & Close" at bounding box center [832, 341] width 79 height 24
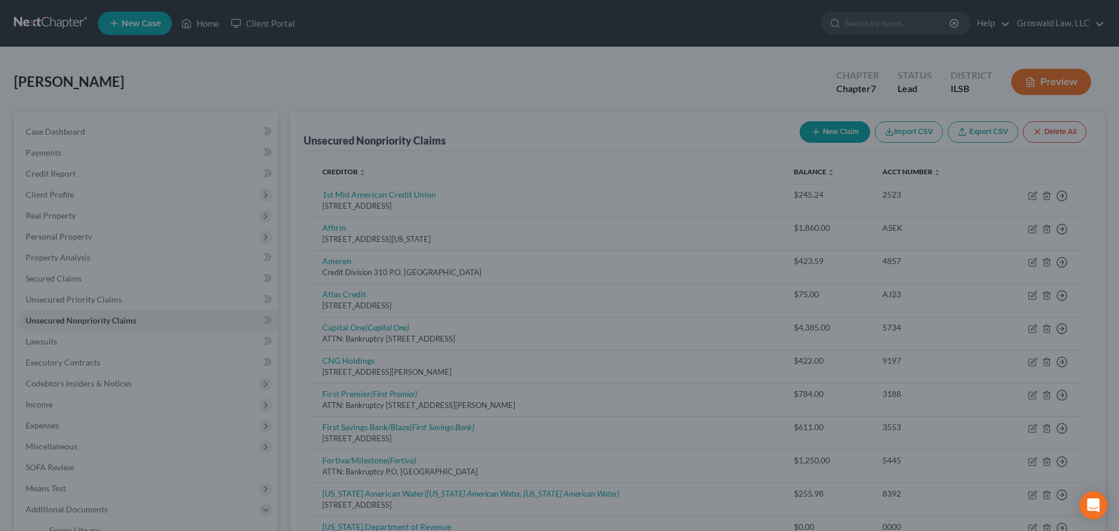
type input "501.00"
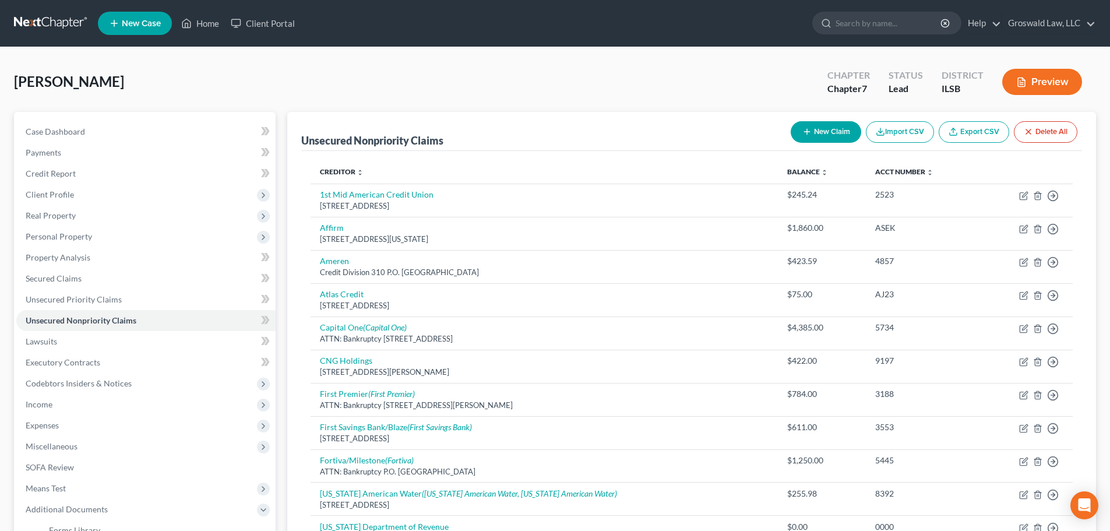
click at [832, 135] on button "New Claim" at bounding box center [826, 132] width 71 height 22
select select "0"
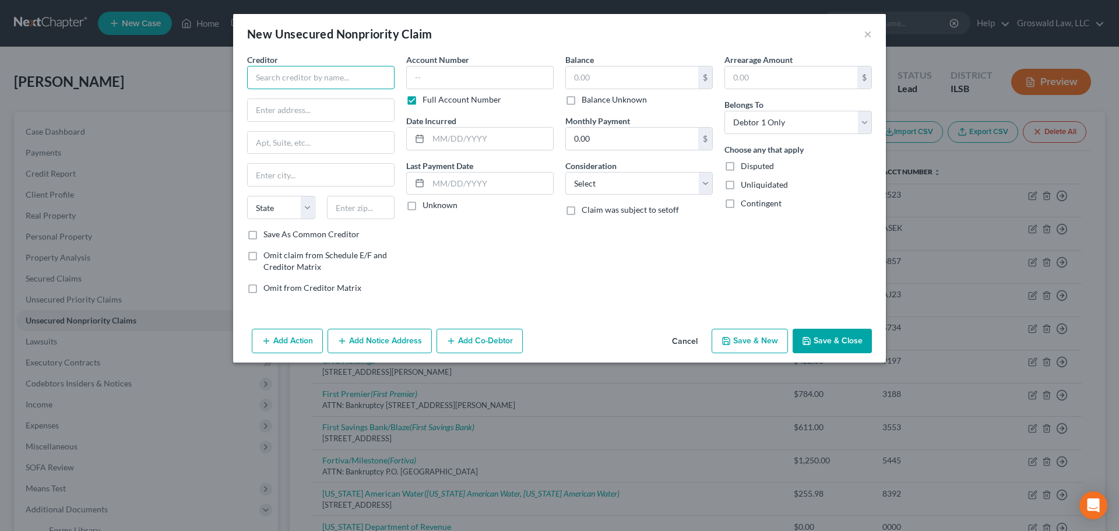
click at [331, 75] on input "text" at bounding box center [320, 77] width 147 height 23
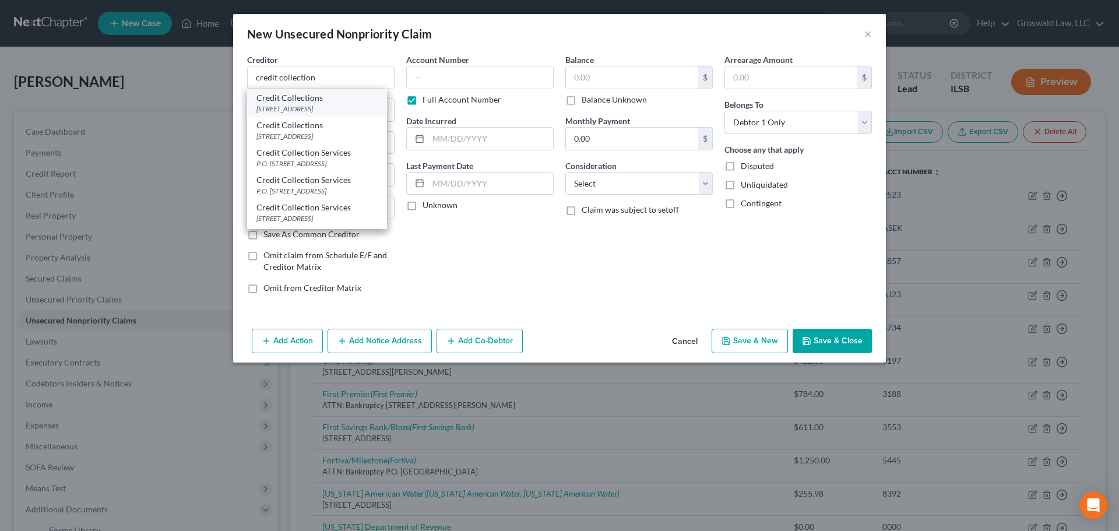
click at [321, 110] on div "[STREET_ADDRESS]" at bounding box center [316, 109] width 121 height 10
type input "Credit Collections"
type input "[STREET_ADDRESS]"
type input "[PERSON_NAME]"
select select "22"
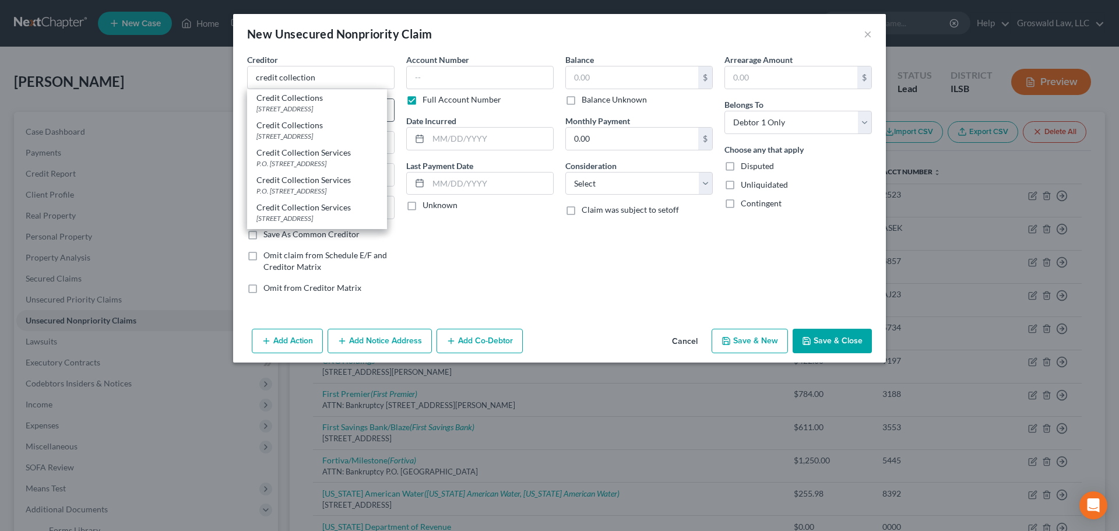
type input "02062-2679"
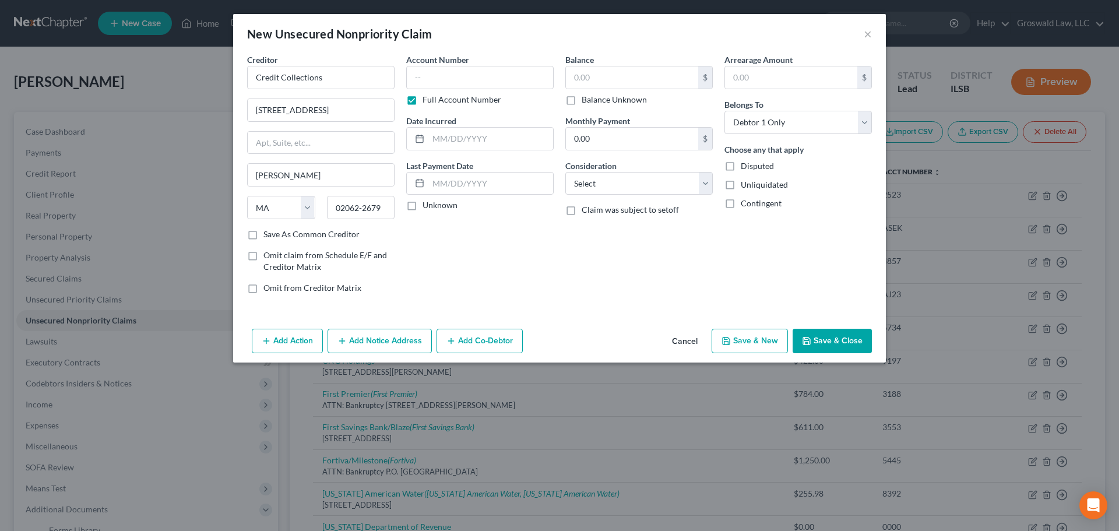
click at [375, 349] on button "Add Notice Address" at bounding box center [380, 341] width 104 height 24
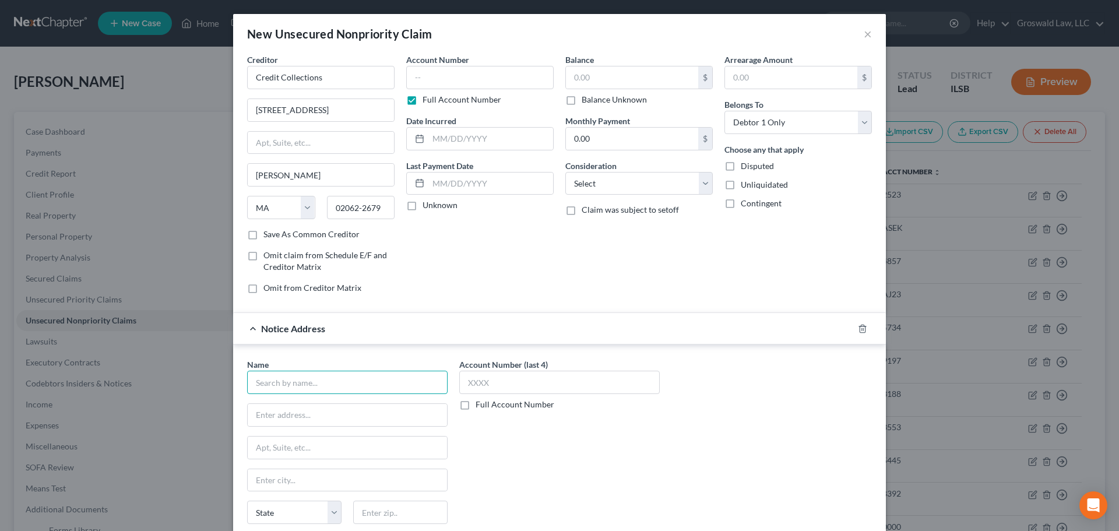
click at [324, 382] on input "text" at bounding box center [347, 382] width 200 height 23
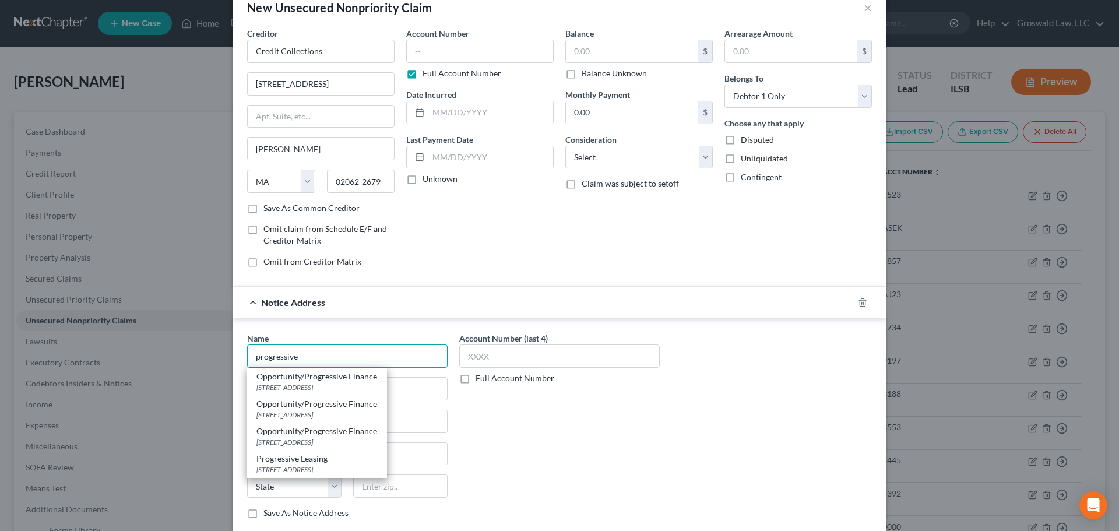
scroll to position [97, 0]
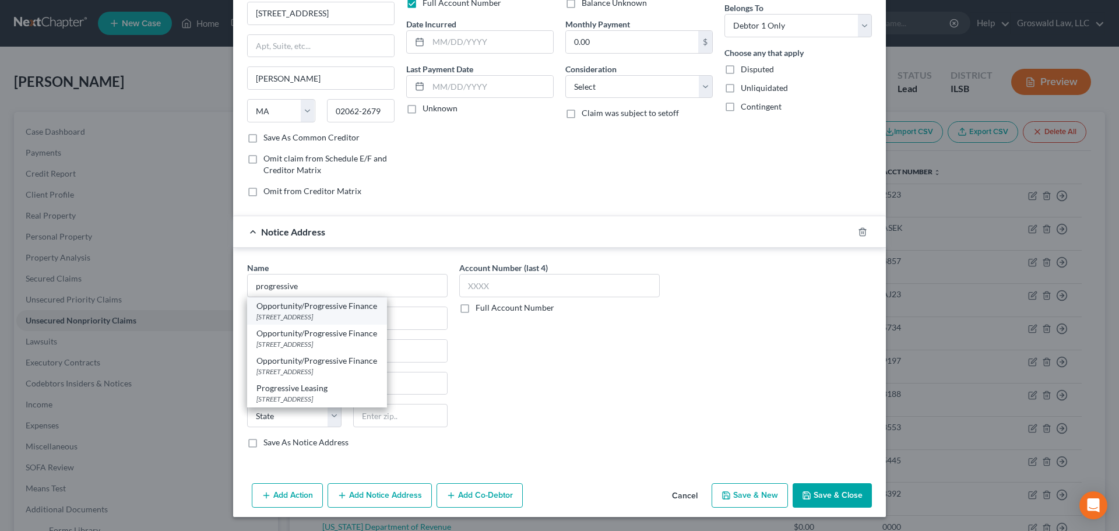
click at [322, 304] on div "Opportunity/Progressive Finance" at bounding box center [316, 306] width 121 height 12
type input "Opportunity/Progressive Finance"
type input "[STREET_ADDRESS]"
type input "San [PERSON_NAME]"
select select "4"
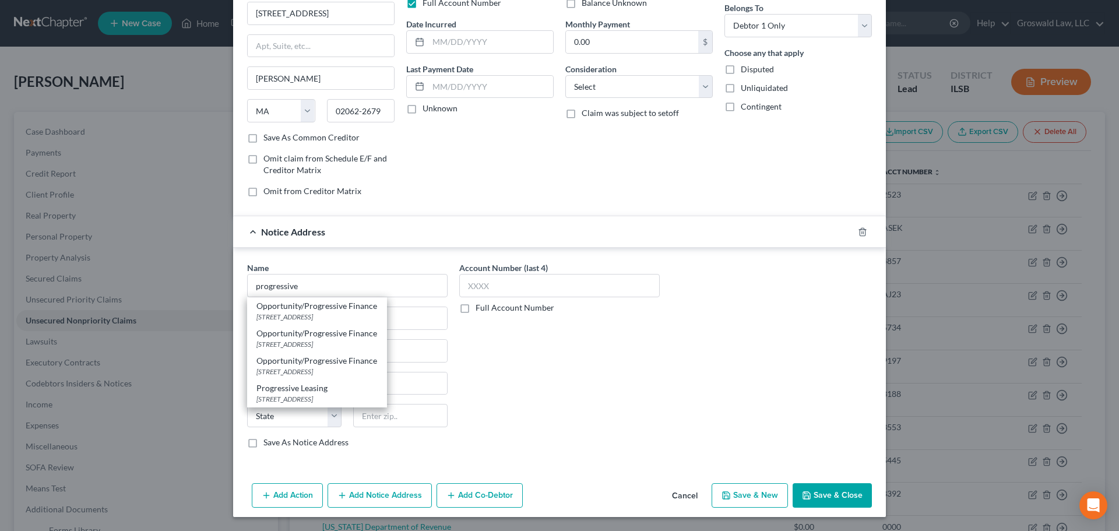
type input "94070"
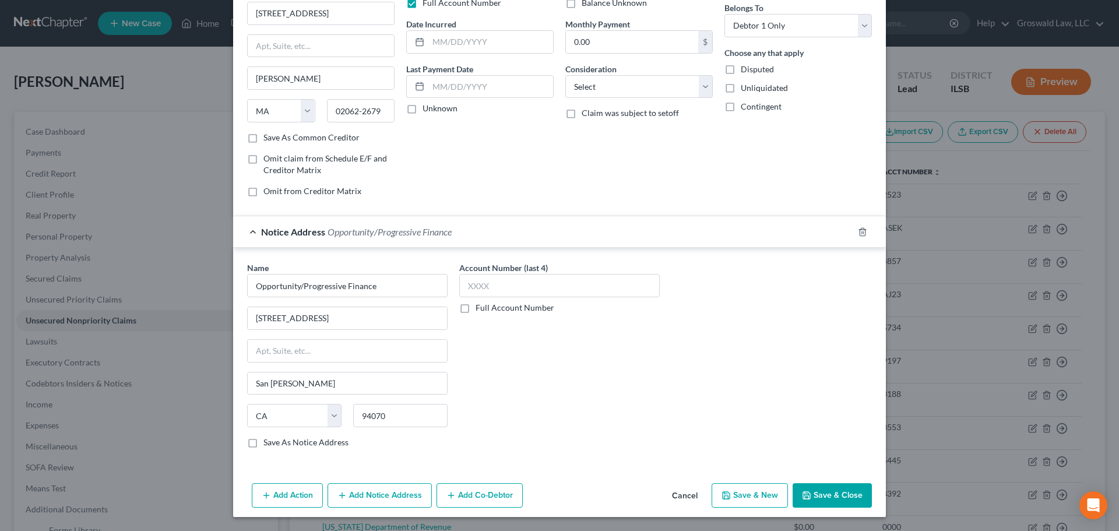
click at [361, 491] on button "Add Notice Address" at bounding box center [380, 495] width 104 height 24
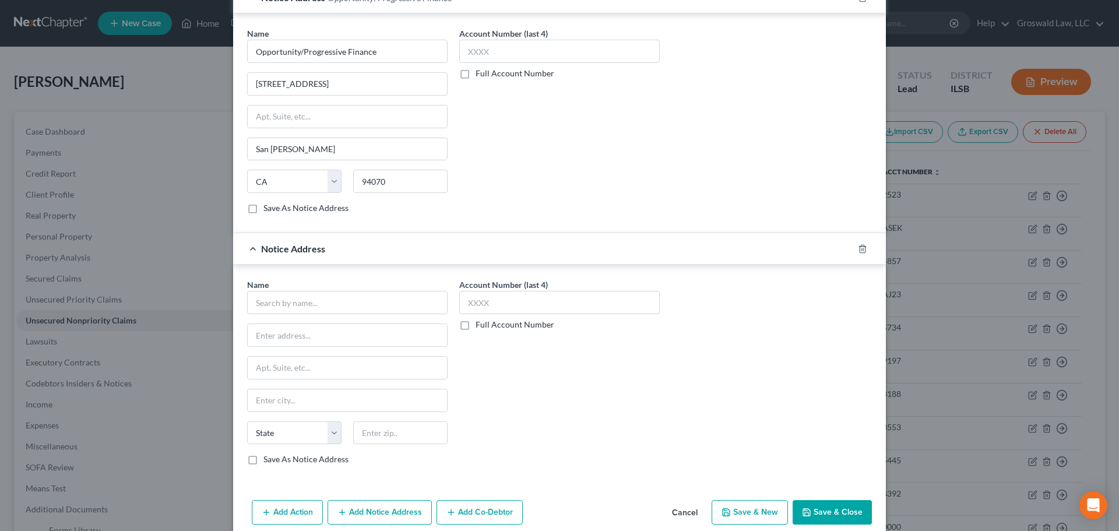
scroll to position [348, 0]
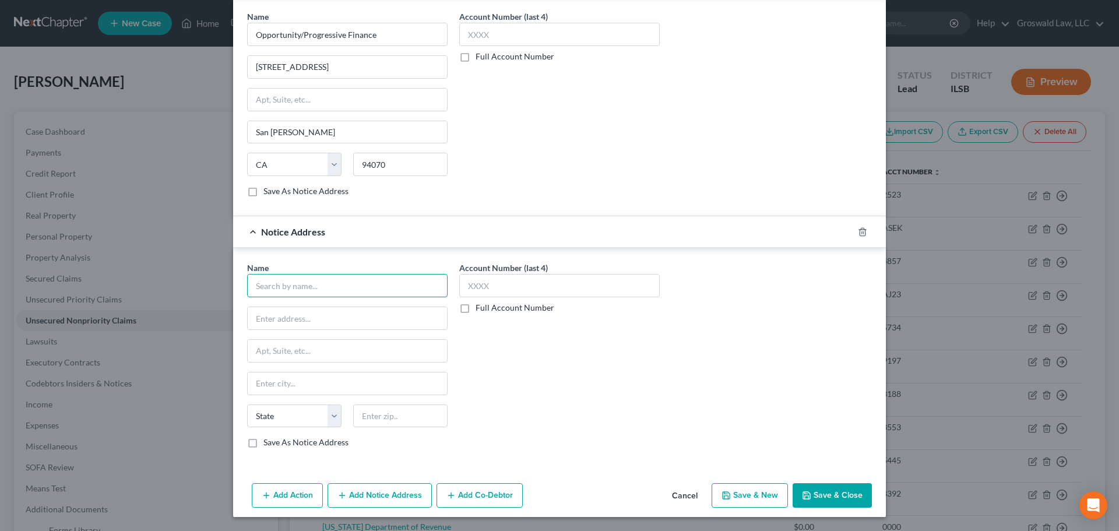
click at [295, 284] on input "text" at bounding box center [347, 285] width 200 height 23
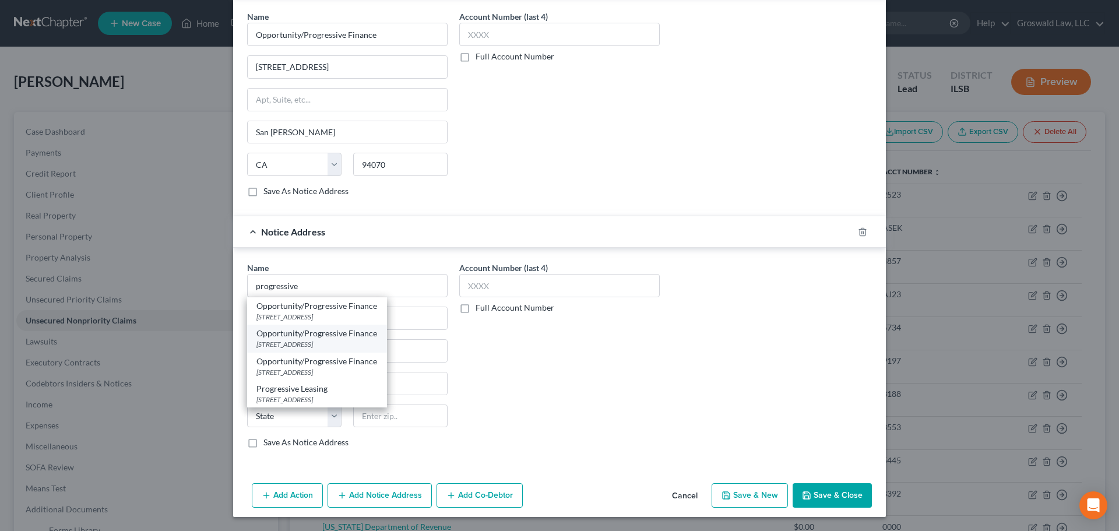
click at [305, 339] on div "Opportunity/Progressive Finance" at bounding box center [316, 334] width 121 height 12
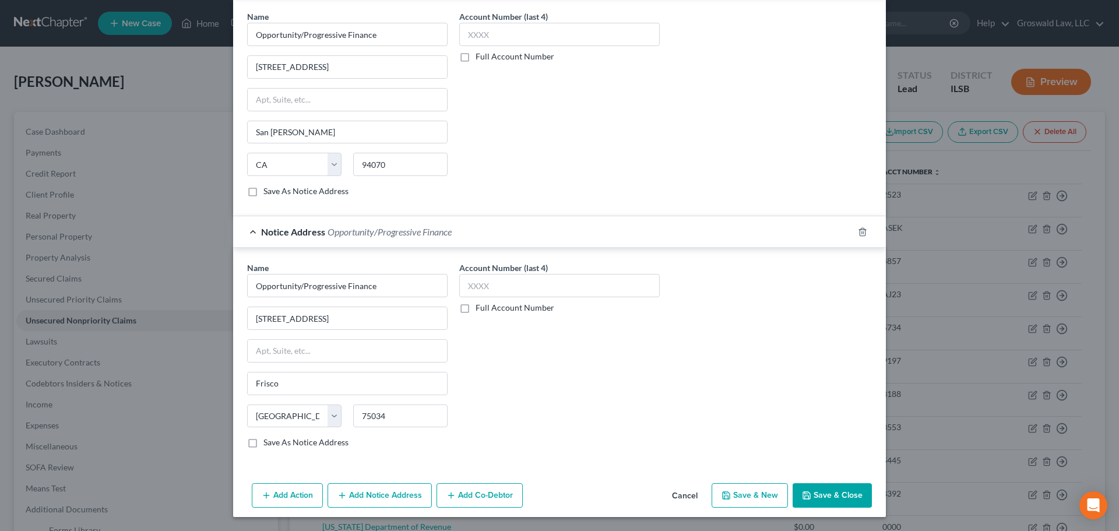
click at [347, 495] on button "Add Notice Address" at bounding box center [380, 495] width 104 height 24
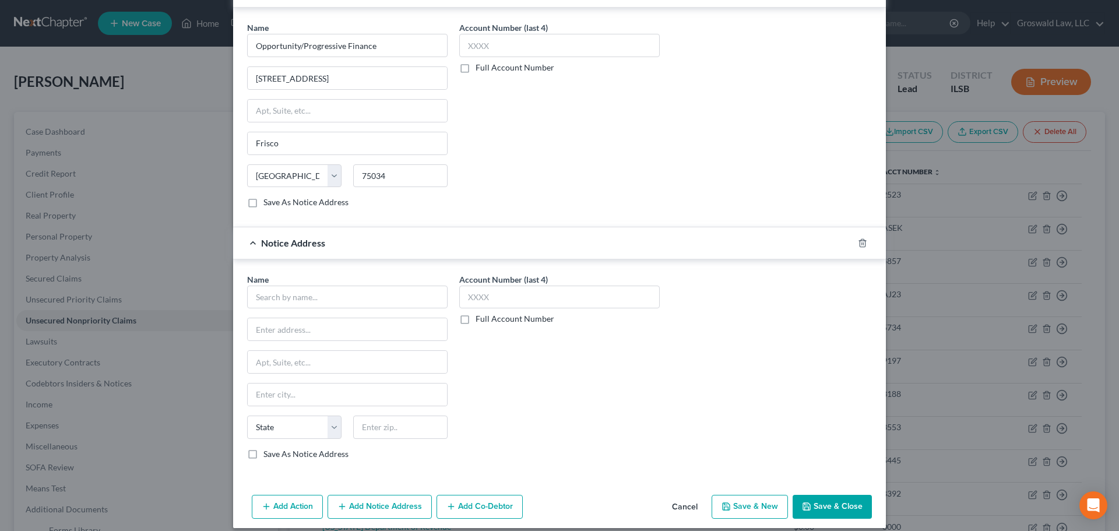
scroll to position [599, 0]
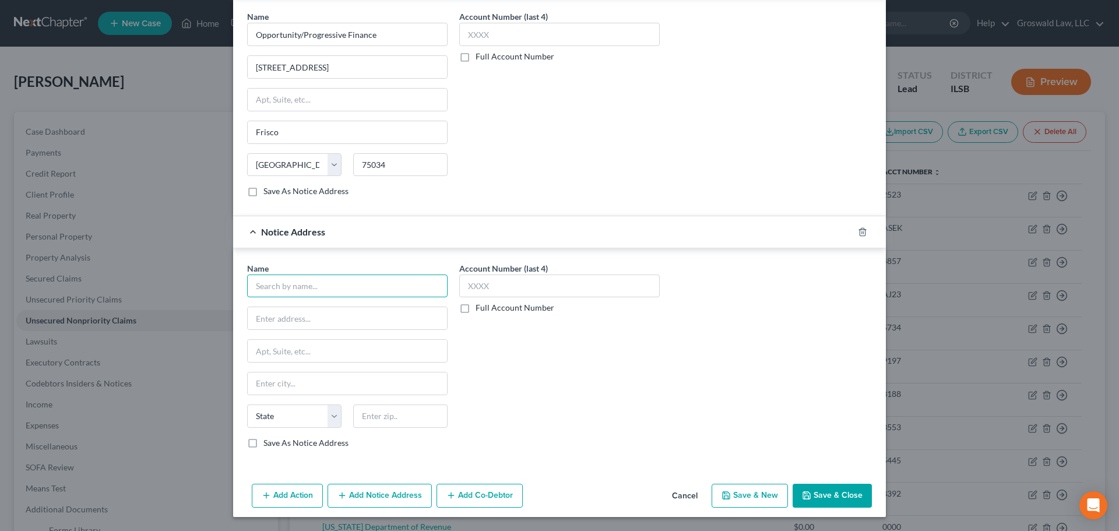
click at [311, 280] on input "text" at bounding box center [347, 286] width 200 height 23
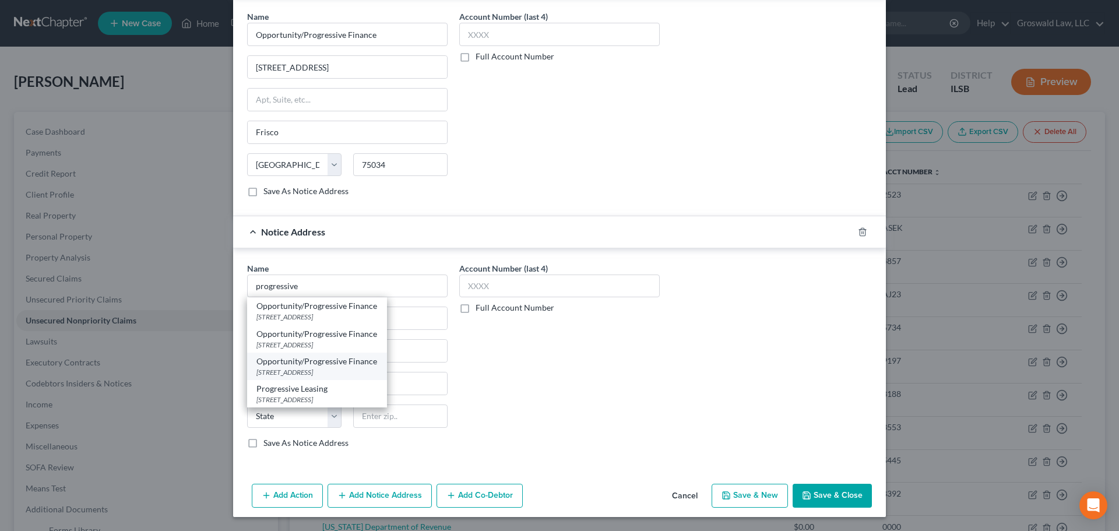
click at [301, 374] on div "[STREET_ADDRESS]" at bounding box center [316, 372] width 121 height 10
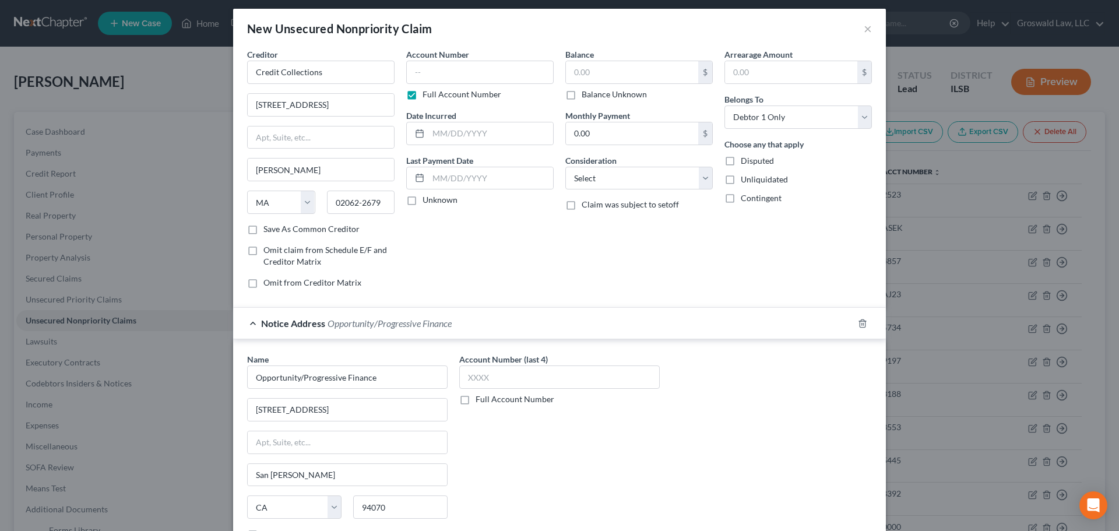
scroll to position [0, 0]
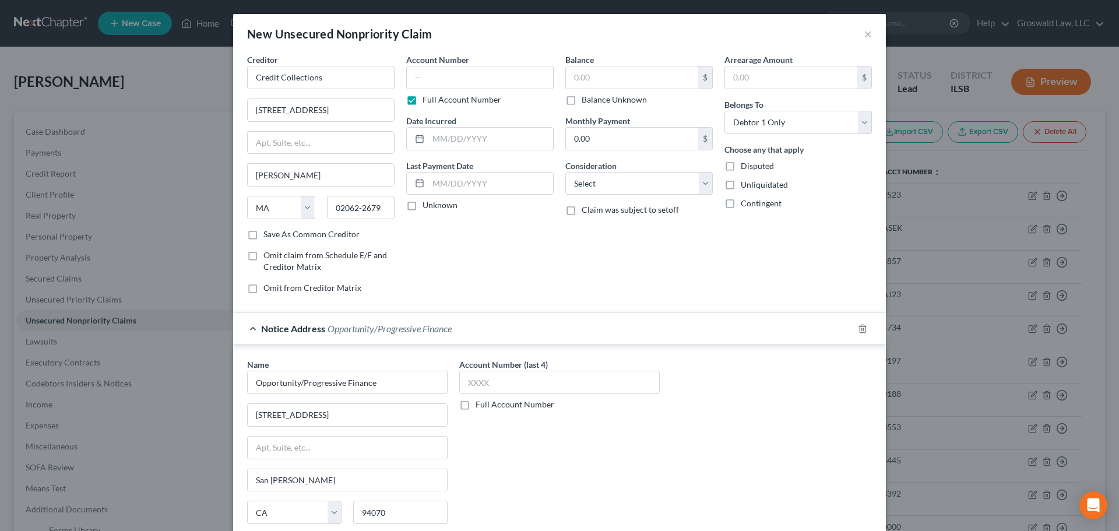
click at [455, 64] on label "Account Number" at bounding box center [437, 60] width 63 height 12
click at [456, 78] on input "text" at bounding box center [479, 77] width 147 height 23
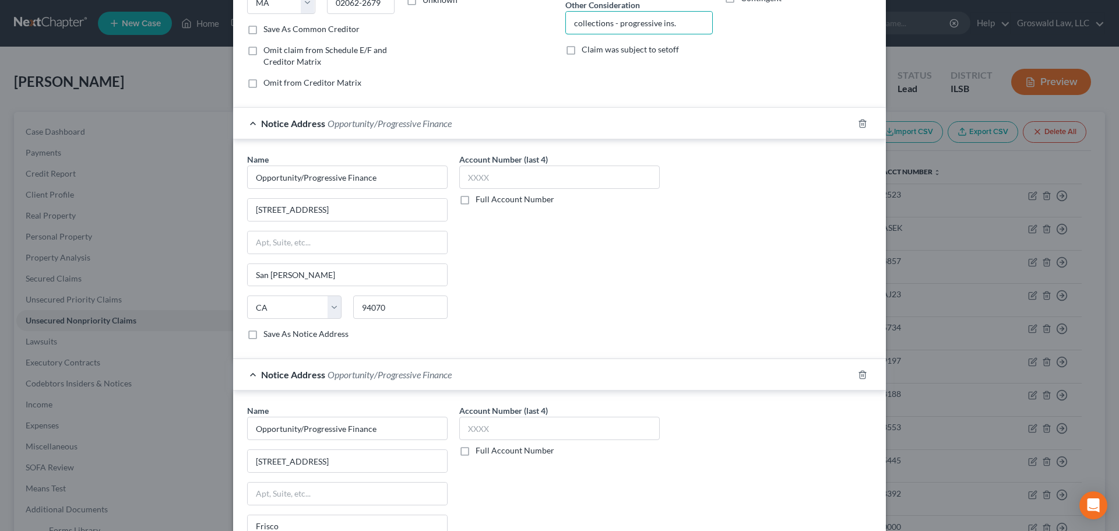
scroll to position [599, 0]
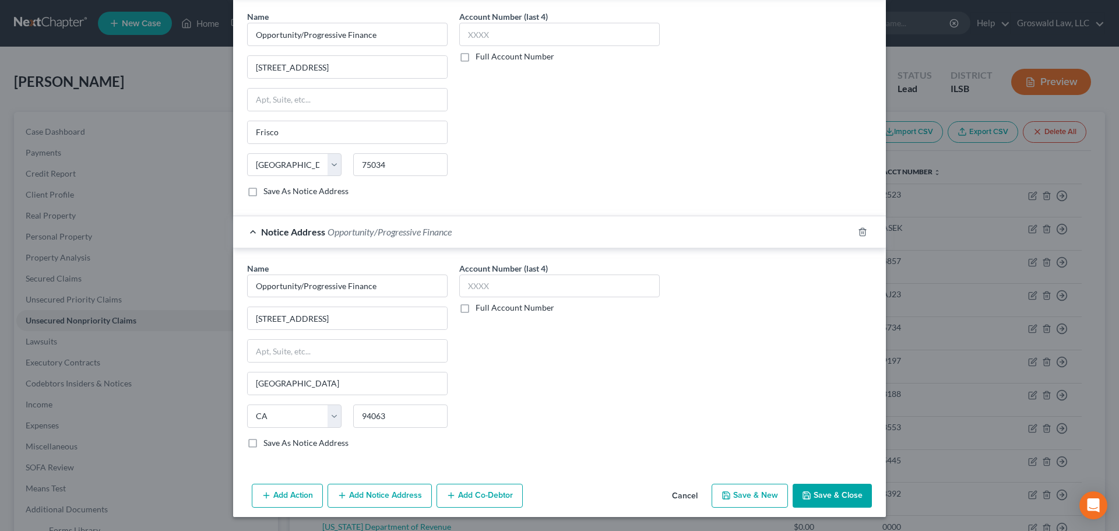
click at [385, 484] on button "Add Notice Address" at bounding box center [380, 496] width 104 height 24
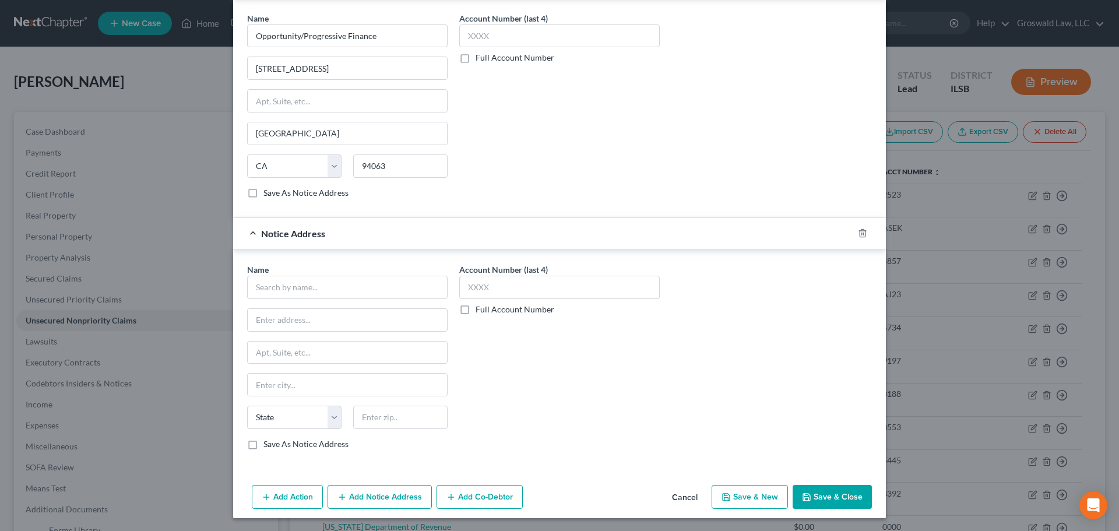
scroll to position [850, 0]
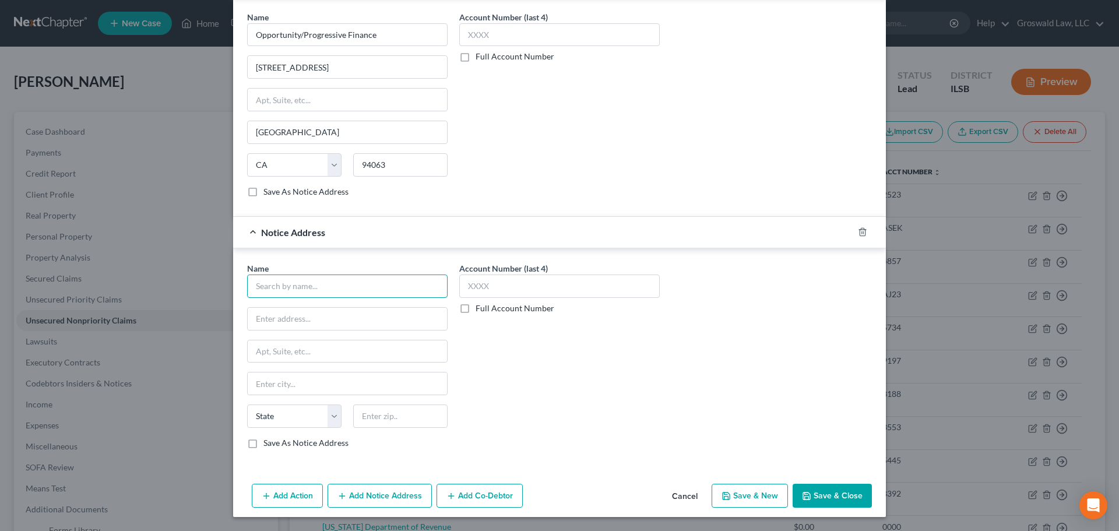
click at [284, 282] on input "text" at bounding box center [347, 286] width 200 height 23
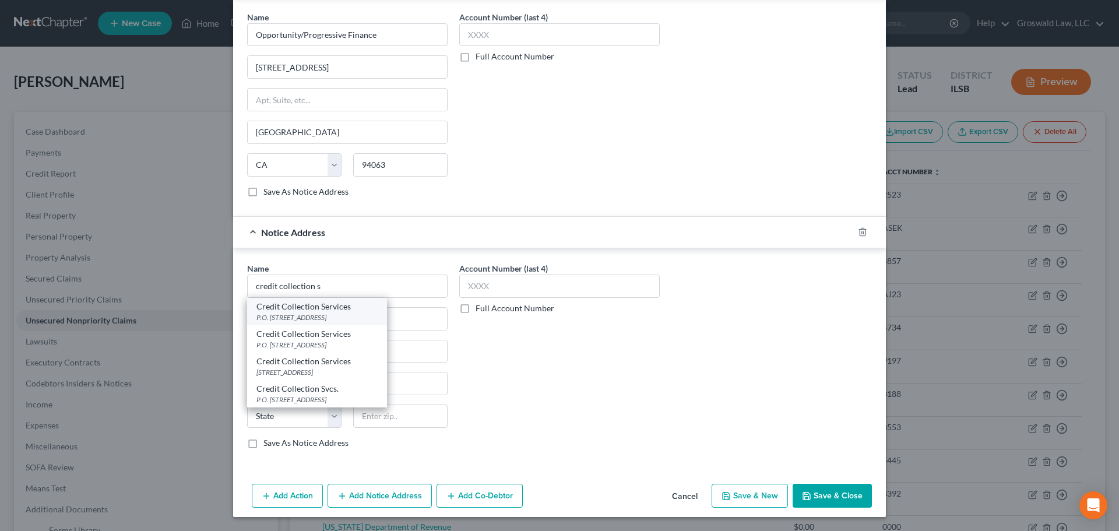
click at [302, 316] on div "P.O. [STREET_ADDRESS]" at bounding box center [316, 317] width 121 height 10
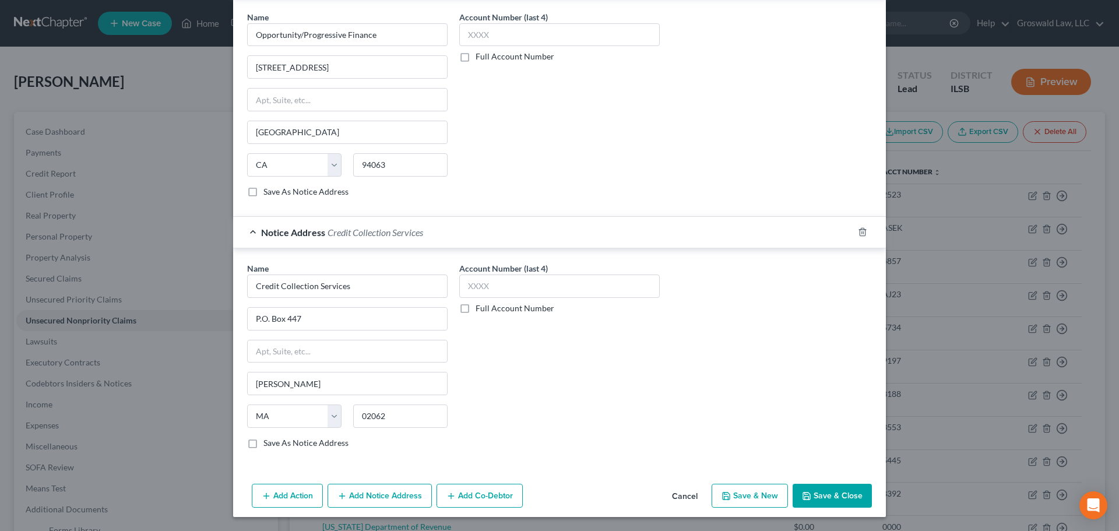
click at [360, 500] on button "Add Notice Address" at bounding box center [380, 496] width 104 height 24
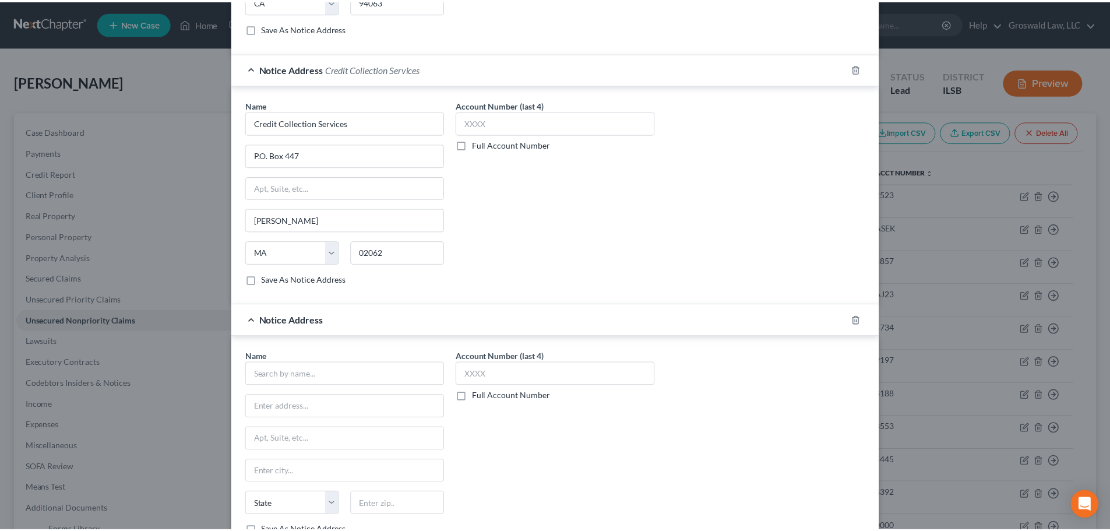
scroll to position [1102, 0]
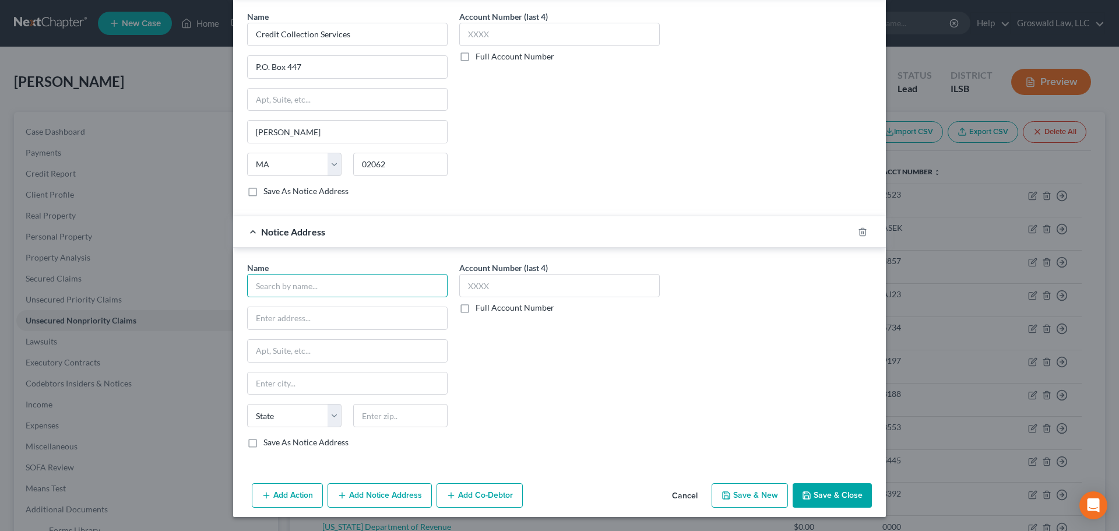
click at [312, 287] on input "text" at bounding box center [347, 285] width 200 height 23
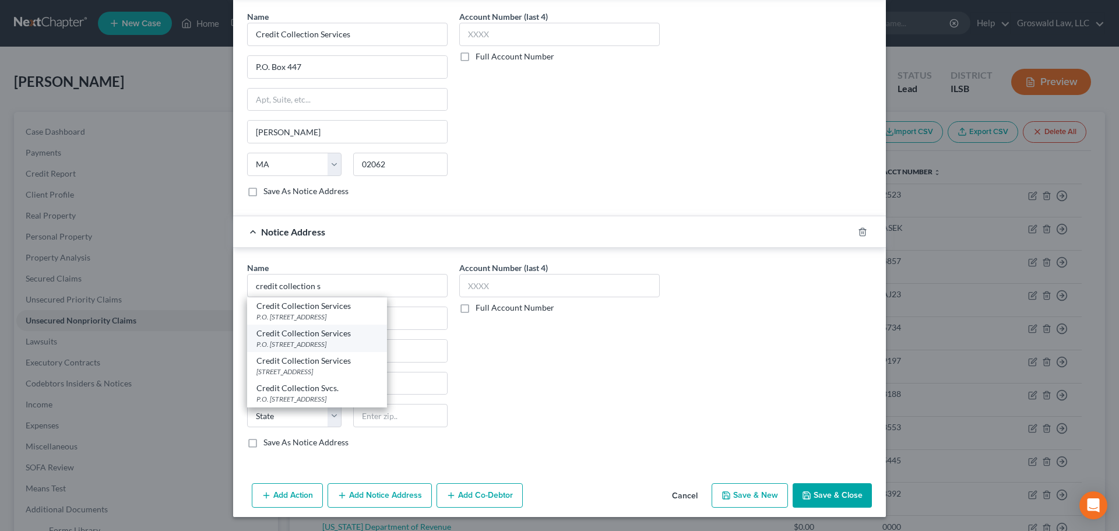
click at [329, 343] on div "P.O. [STREET_ADDRESS]" at bounding box center [316, 344] width 121 height 10
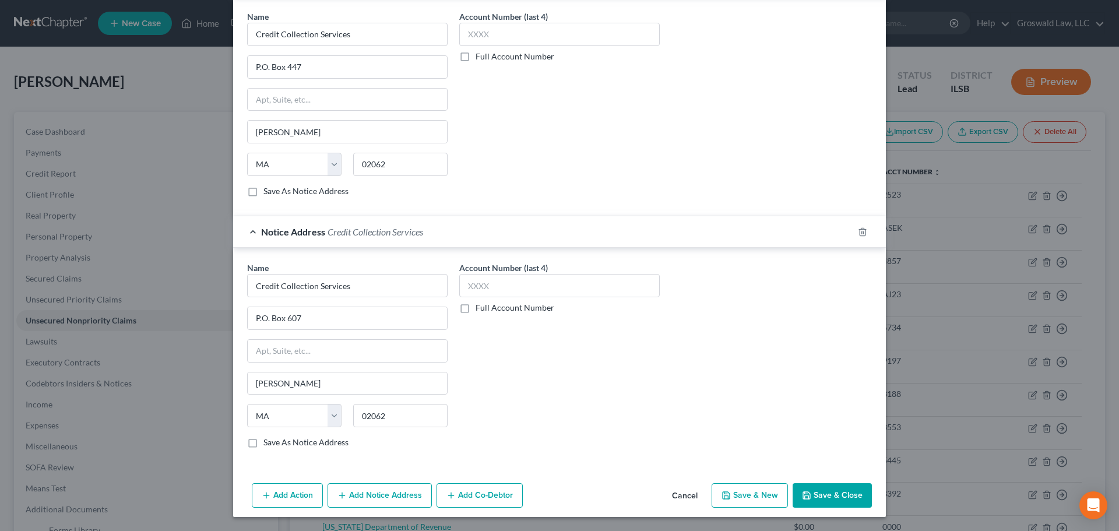
click at [831, 498] on button "Save & Close" at bounding box center [832, 495] width 79 height 24
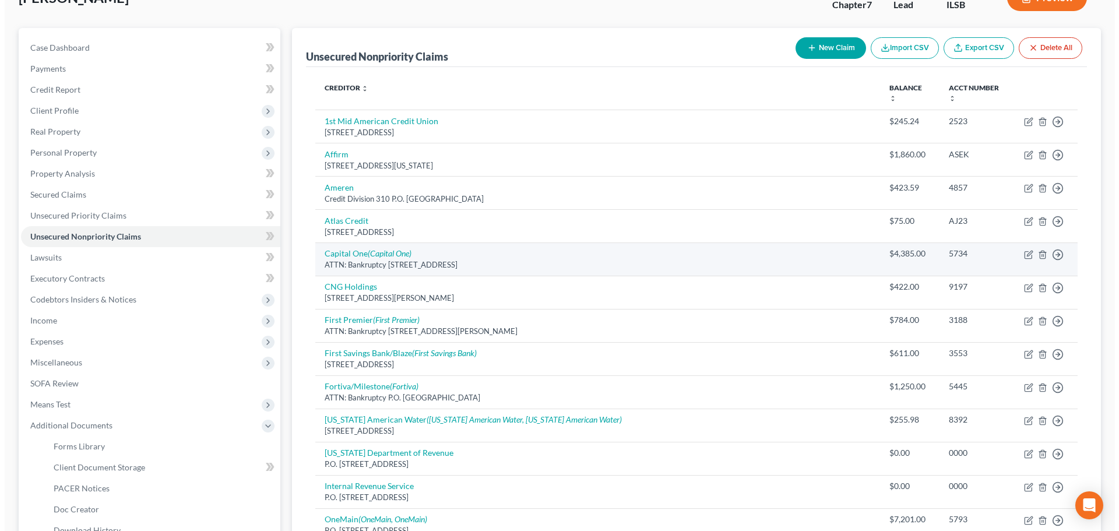
scroll to position [58, 0]
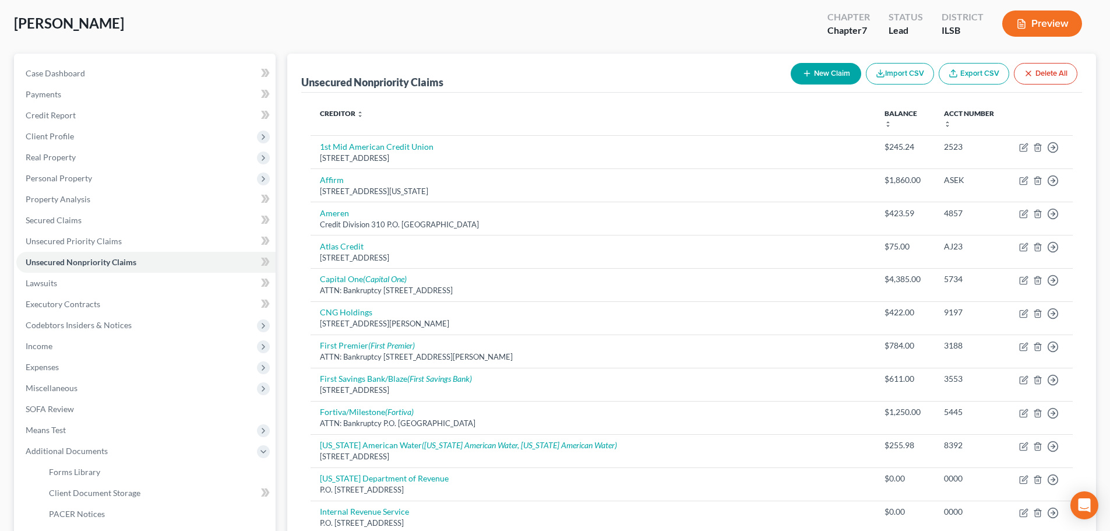
click at [836, 70] on button "New Claim" at bounding box center [826, 74] width 71 height 22
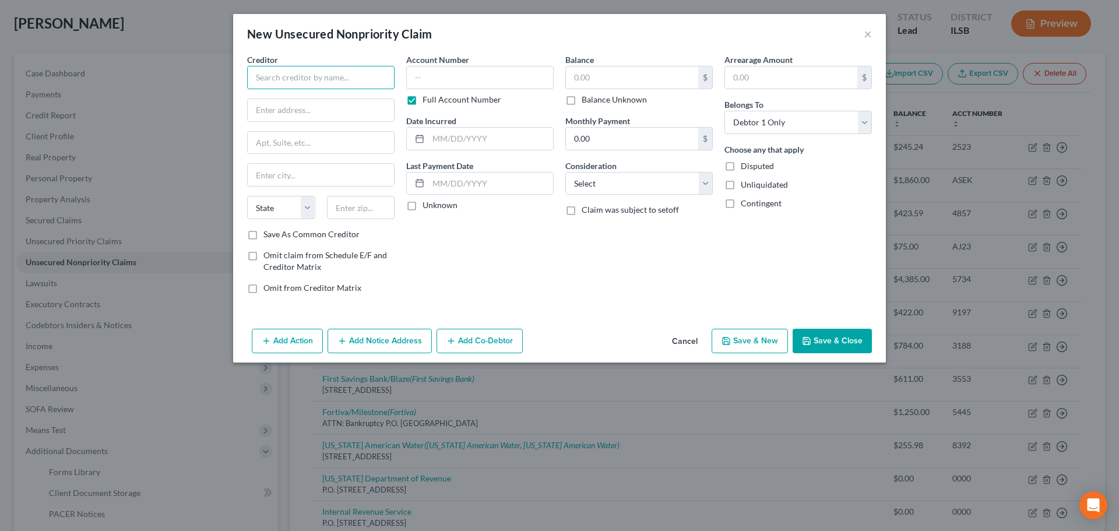
click at [332, 77] on input "text" at bounding box center [320, 77] width 147 height 23
drag, startPoint x: 330, startPoint y: 79, endPoint x: 93, endPoint y: 65, distance: 237.1
click at [94, 67] on div "New Unsecured Nonpriority Claim × Creditor * First Acceptance State [US_STATE] …" at bounding box center [559, 265] width 1119 height 531
click at [368, 115] on input "text" at bounding box center [321, 110] width 146 height 22
paste input "[STREET_ADDRESS]"
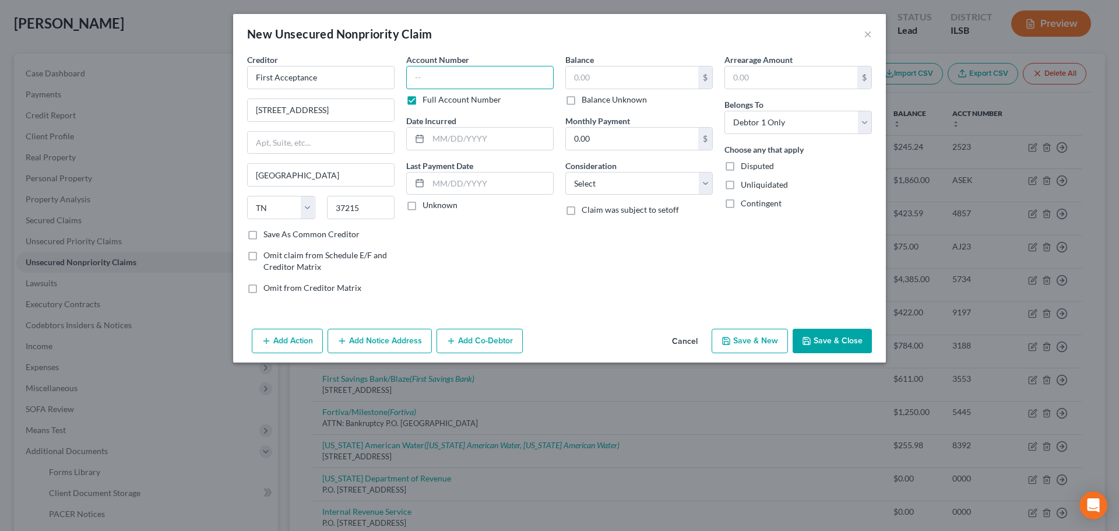
drag, startPoint x: 509, startPoint y: 82, endPoint x: 439, endPoint y: 74, distance: 69.8
click at [509, 82] on input "text" at bounding box center [479, 77] width 147 height 23
drag, startPoint x: 848, startPoint y: 336, endPoint x: 62, endPoint y: 176, distance: 802.4
click at [848, 336] on button "Save & Close" at bounding box center [832, 341] width 79 height 24
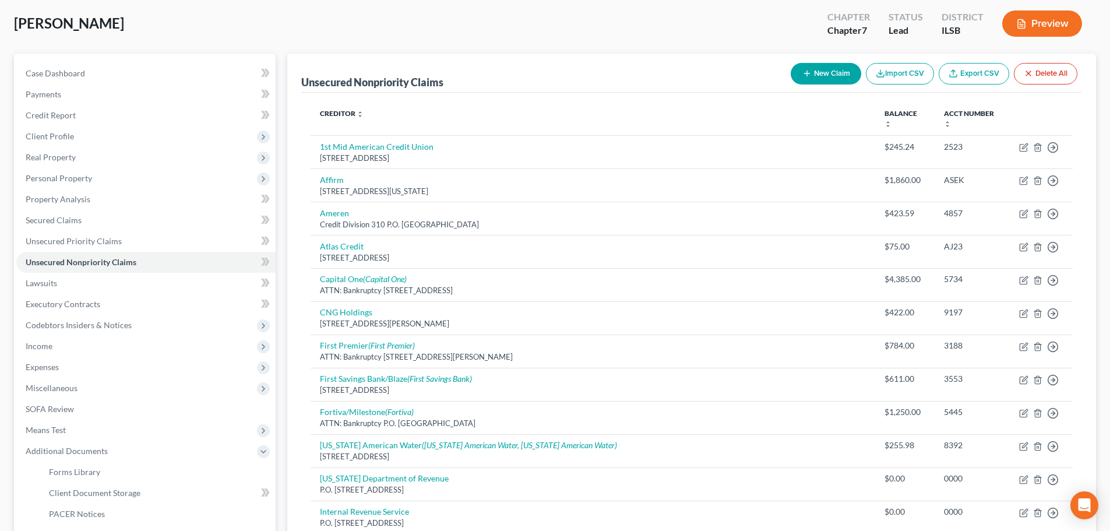
click at [817, 72] on button "New Claim" at bounding box center [826, 74] width 71 height 22
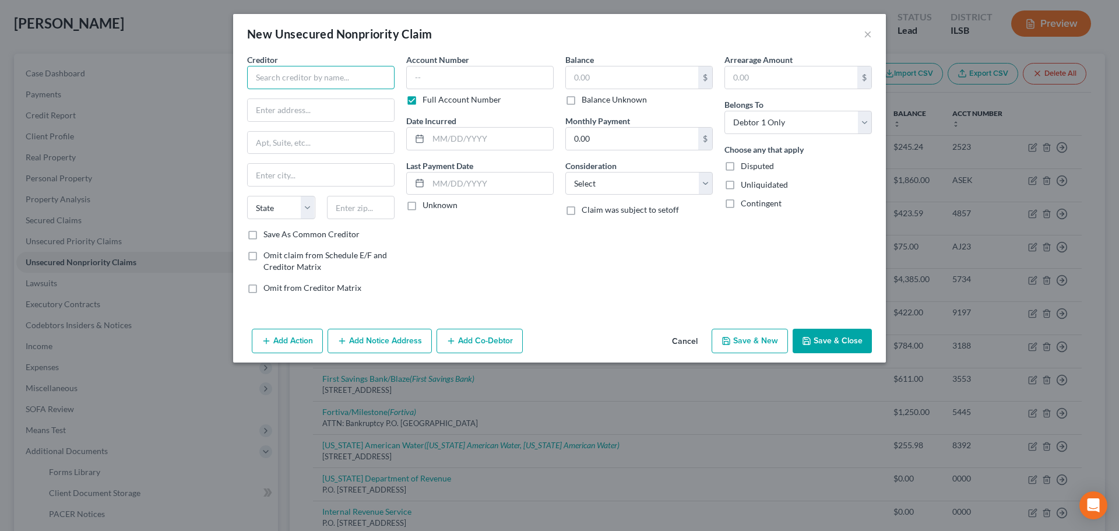
click at [299, 75] on input "text" at bounding box center [320, 77] width 147 height 23
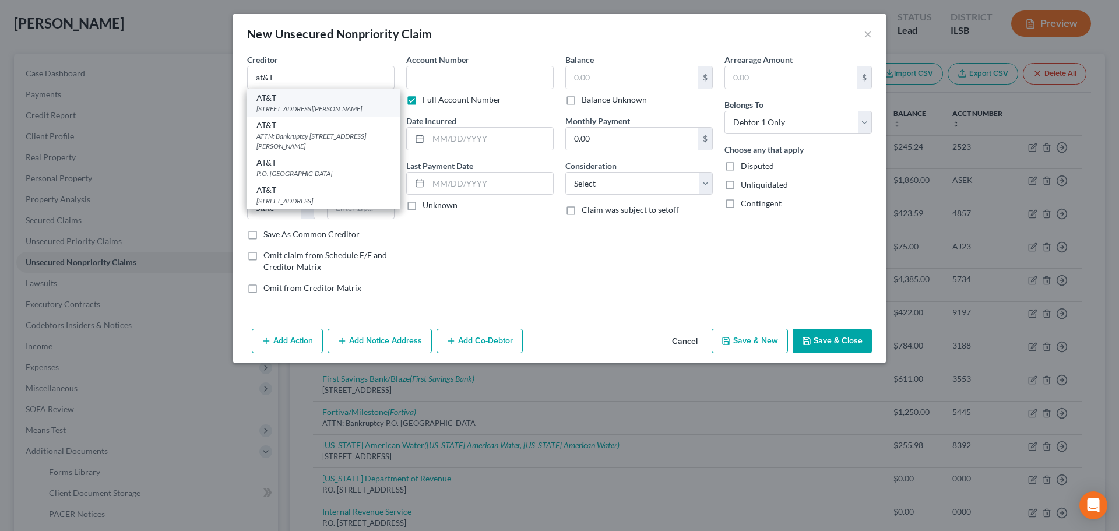
click at [309, 108] on div "[STREET_ADDRESS][PERSON_NAME]" at bounding box center [323, 109] width 135 height 10
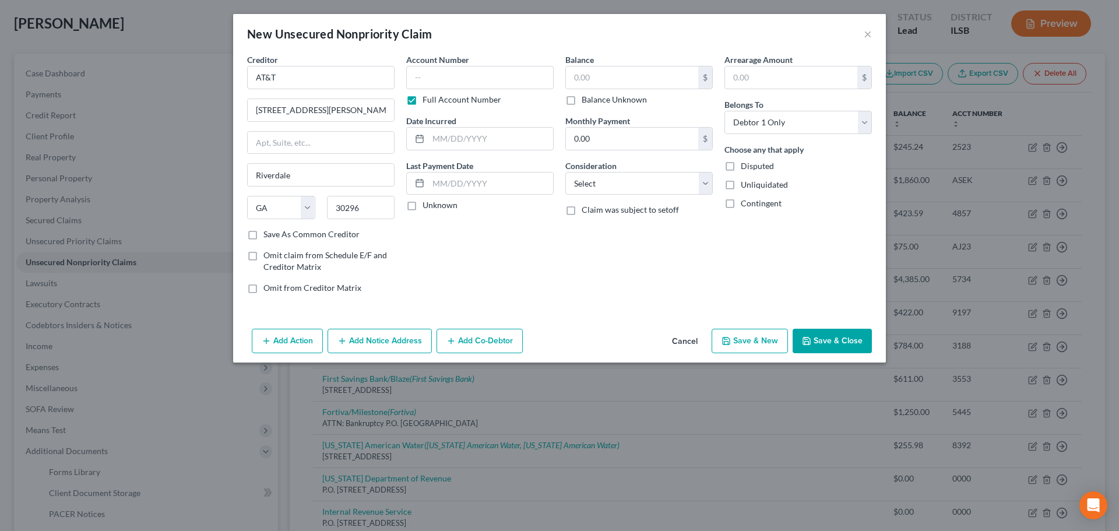
click at [365, 349] on button "Add Notice Address" at bounding box center [380, 341] width 104 height 24
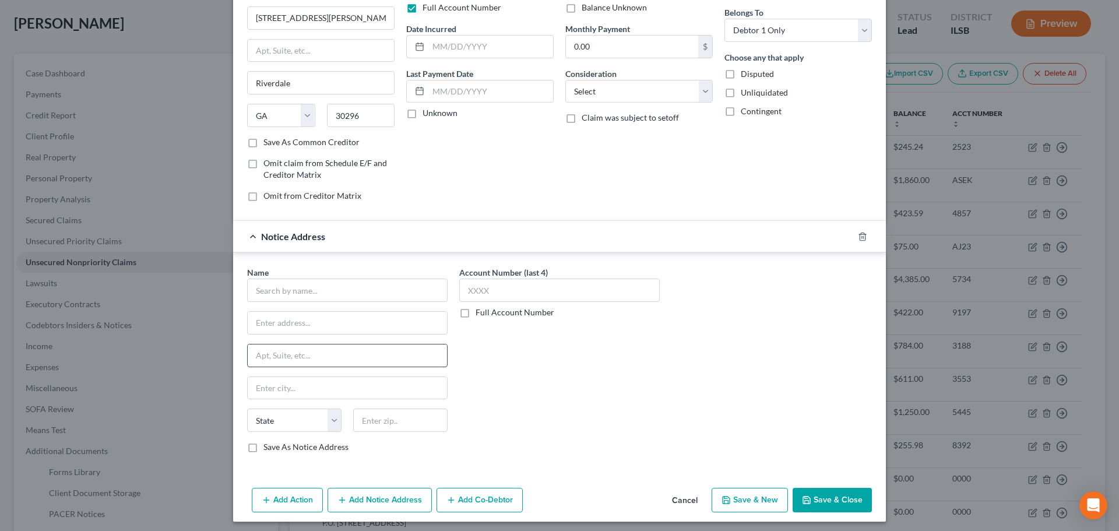
scroll to position [97, 0]
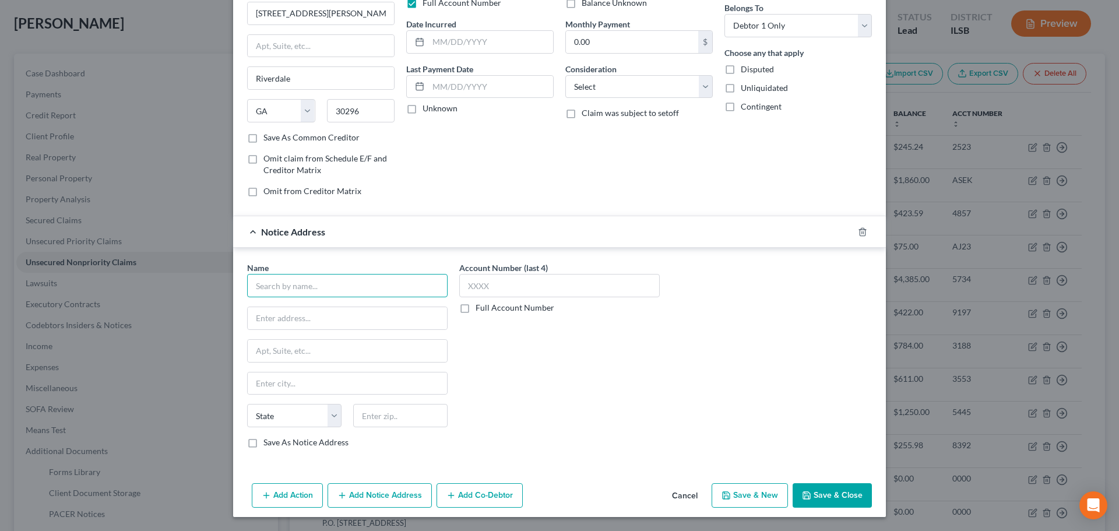
click at [278, 292] on input "text" at bounding box center [347, 285] width 200 height 23
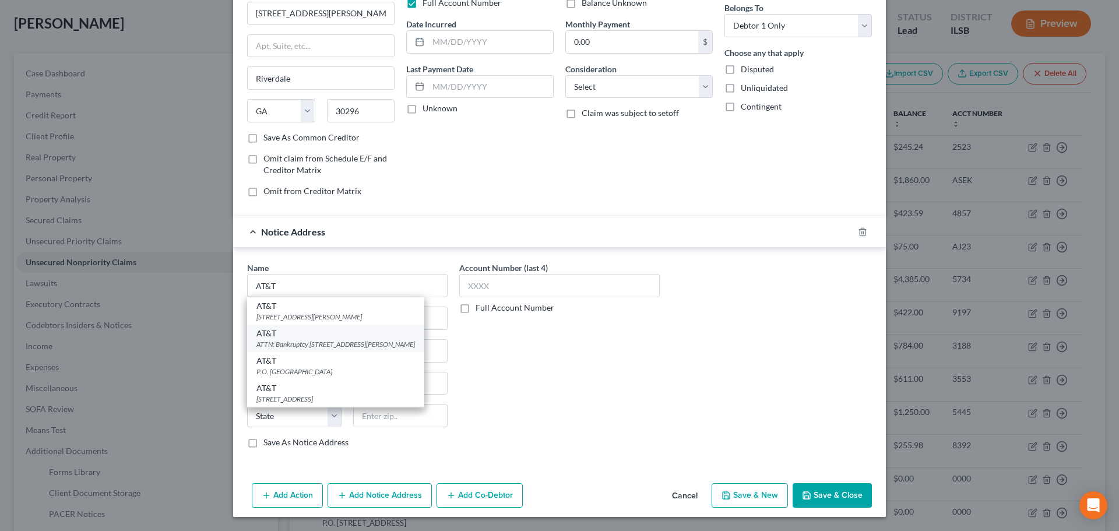
click at [323, 341] on div "ATTN: Bankruptcy [STREET_ADDRESS][PERSON_NAME]" at bounding box center [335, 344] width 159 height 10
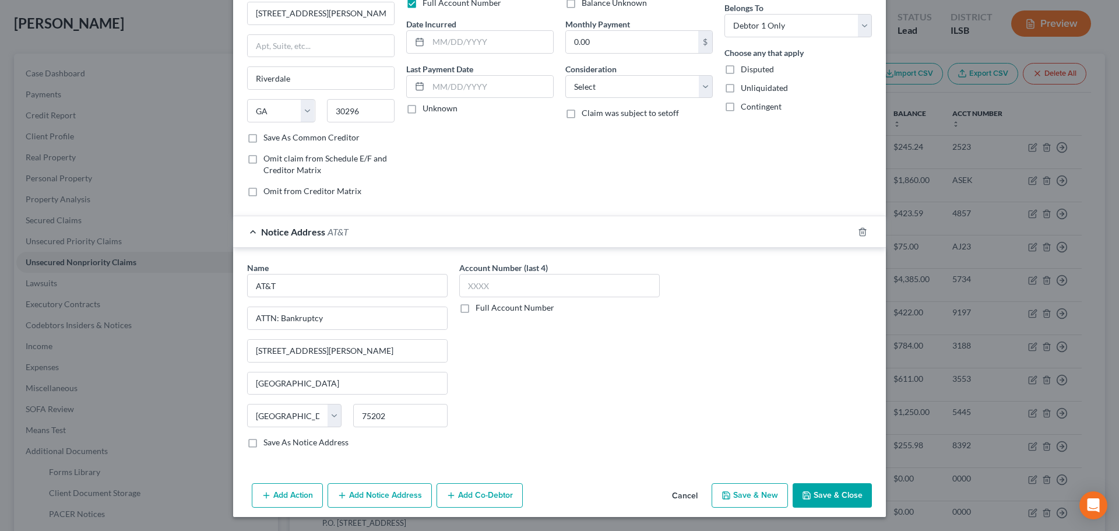
click at [367, 505] on button "Add Notice Address" at bounding box center [380, 495] width 104 height 24
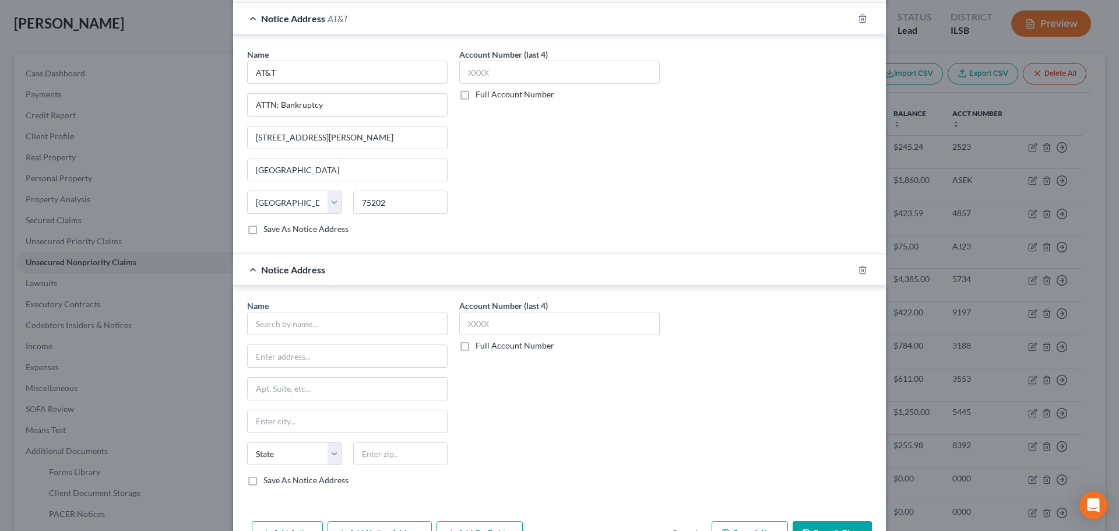
scroll to position [348, 0]
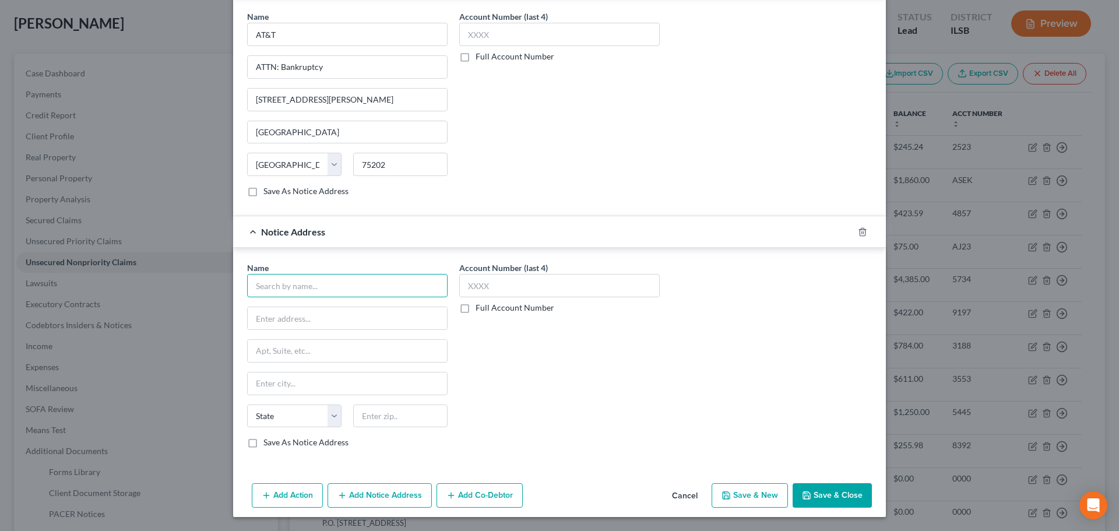
click at [286, 293] on input "text" at bounding box center [347, 285] width 200 height 23
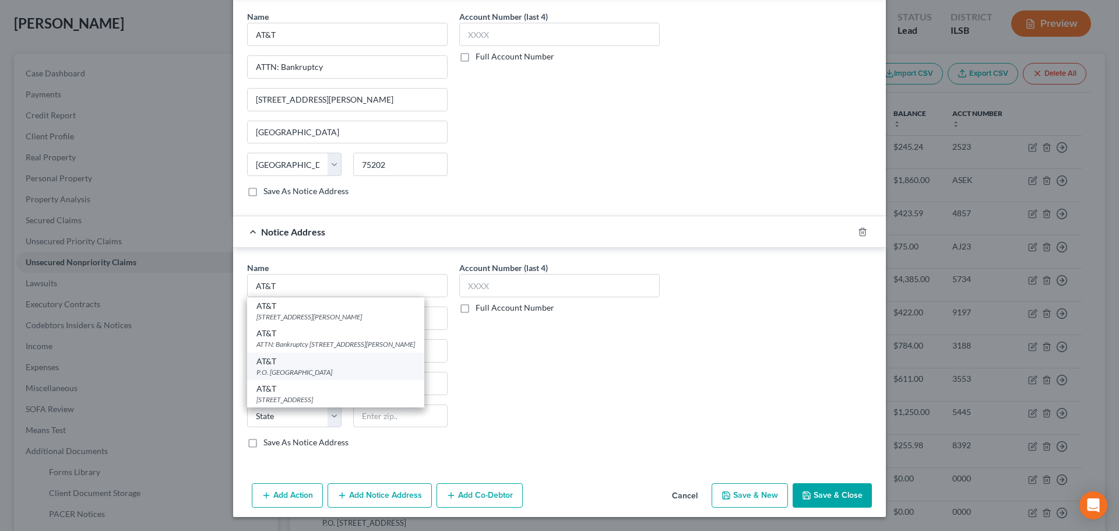
click at [326, 373] on div "P.O. [GEOGRAPHIC_DATA]" at bounding box center [335, 372] width 159 height 10
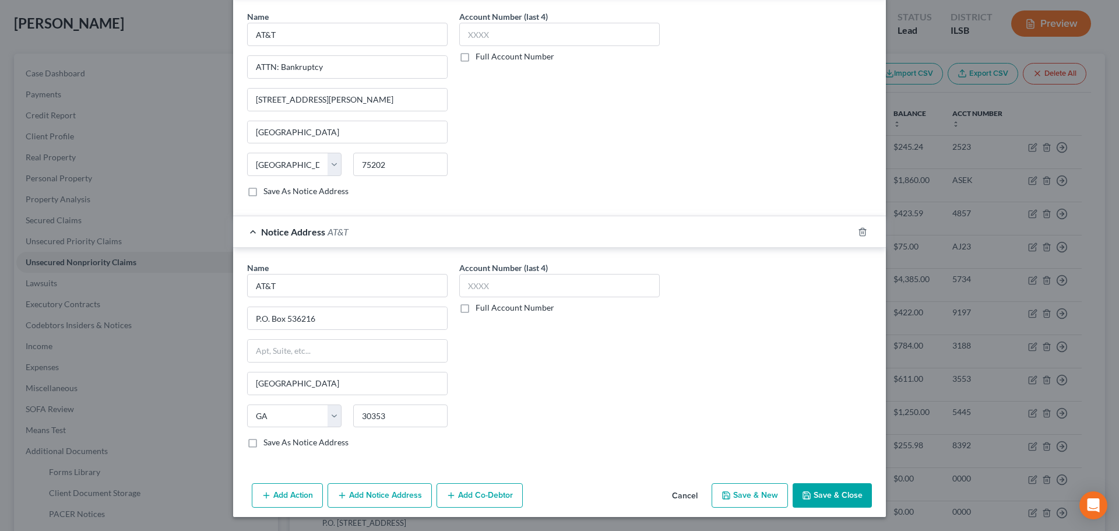
click at [375, 497] on button "Add Notice Address" at bounding box center [380, 495] width 104 height 24
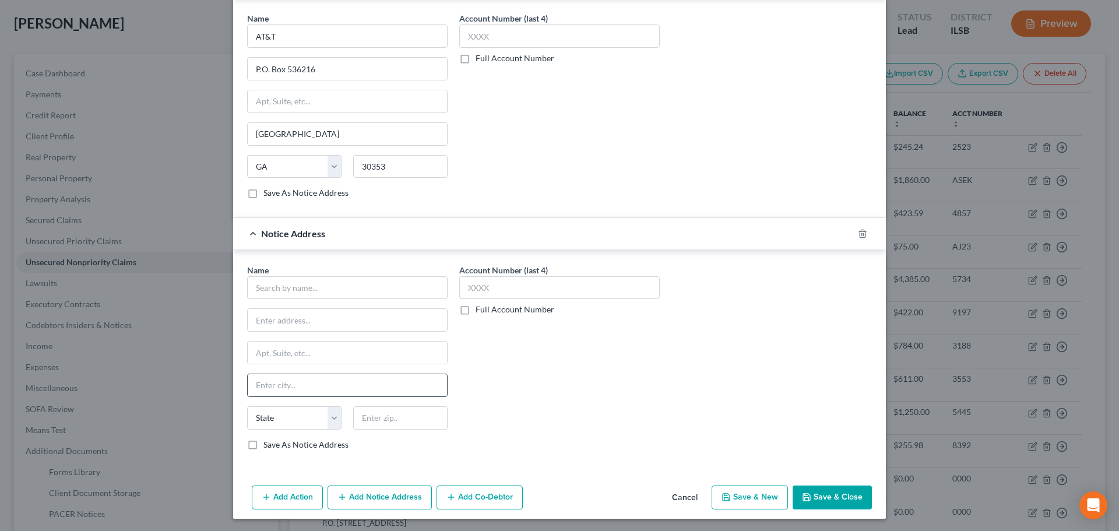
scroll to position [599, 0]
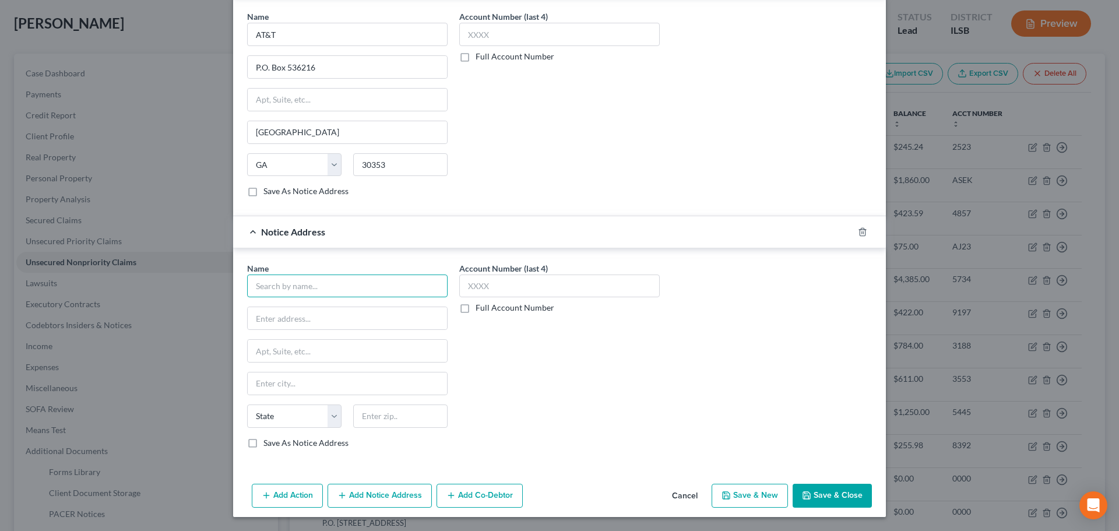
click at [268, 287] on input "text" at bounding box center [347, 286] width 200 height 23
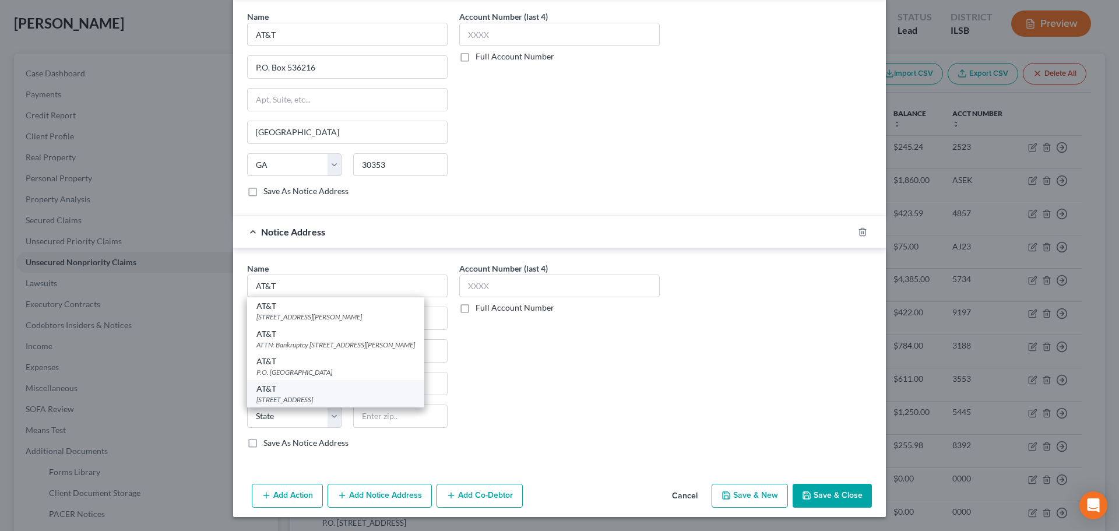
click at [324, 399] on div "[STREET_ADDRESS]" at bounding box center [335, 400] width 159 height 10
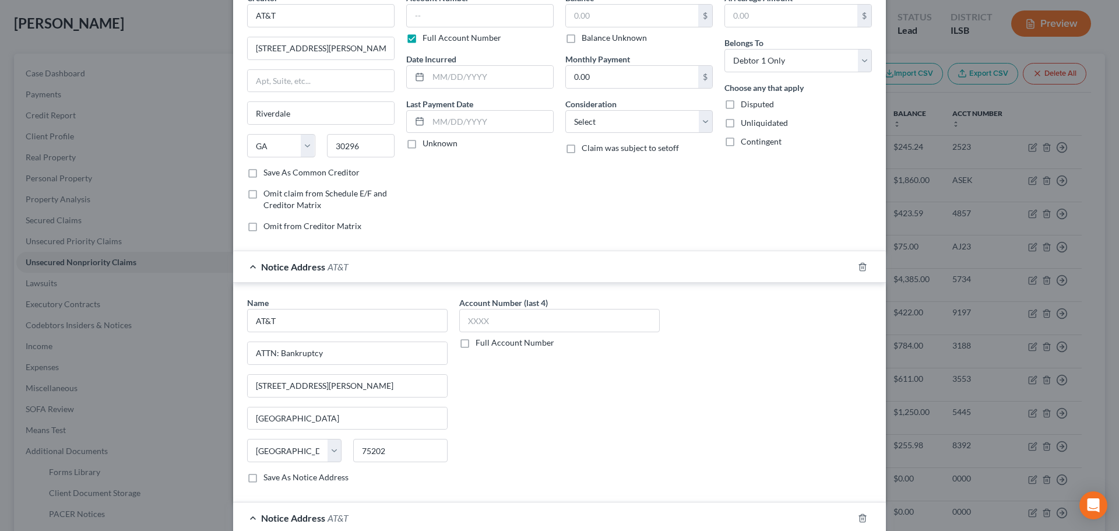
scroll to position [0, 0]
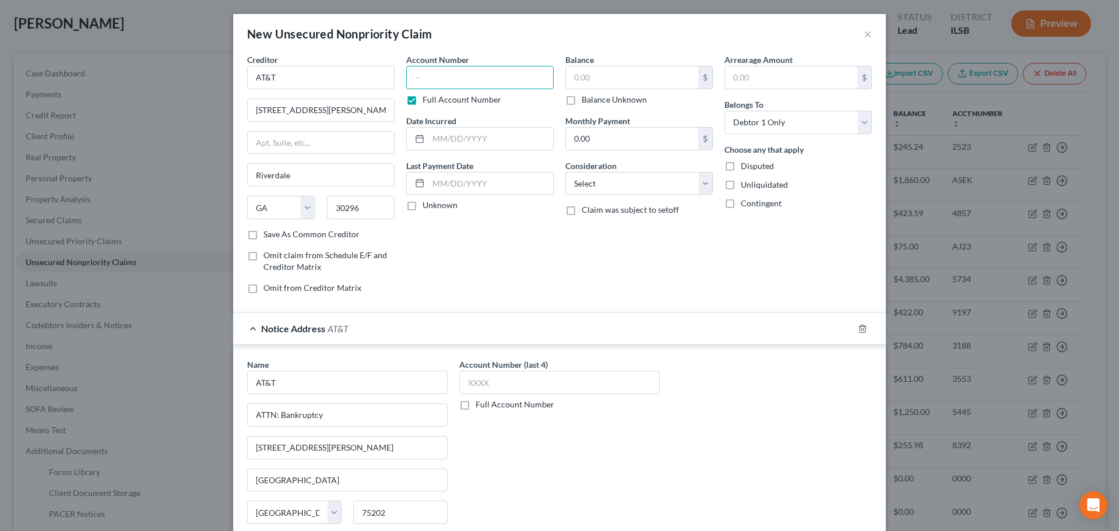
drag, startPoint x: 434, startPoint y: 71, endPoint x: 149, endPoint y: 131, distance: 291.1
click at [434, 70] on input "text" at bounding box center [479, 77] width 147 height 23
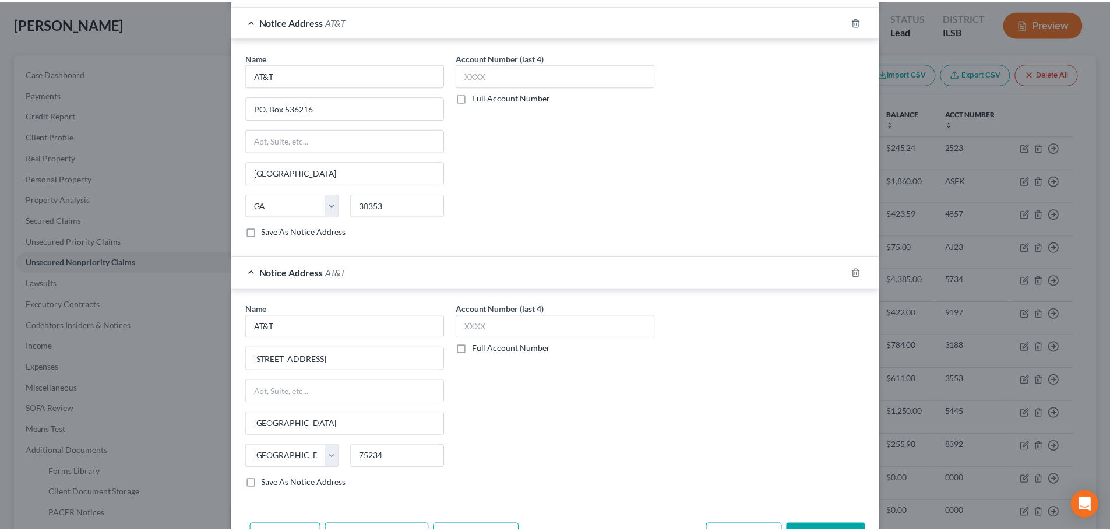
scroll to position [599, 0]
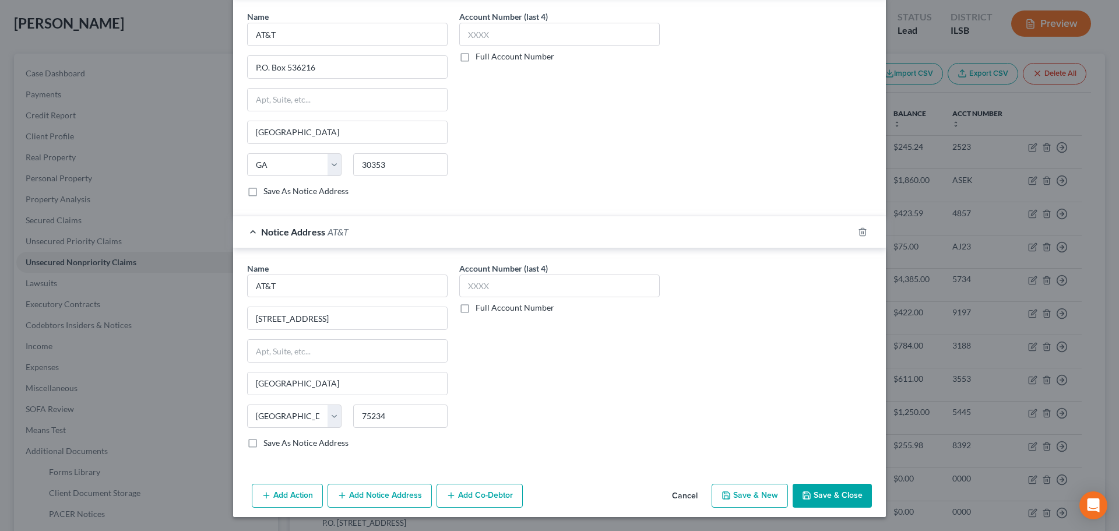
click at [843, 499] on button "Save & Close" at bounding box center [832, 496] width 79 height 24
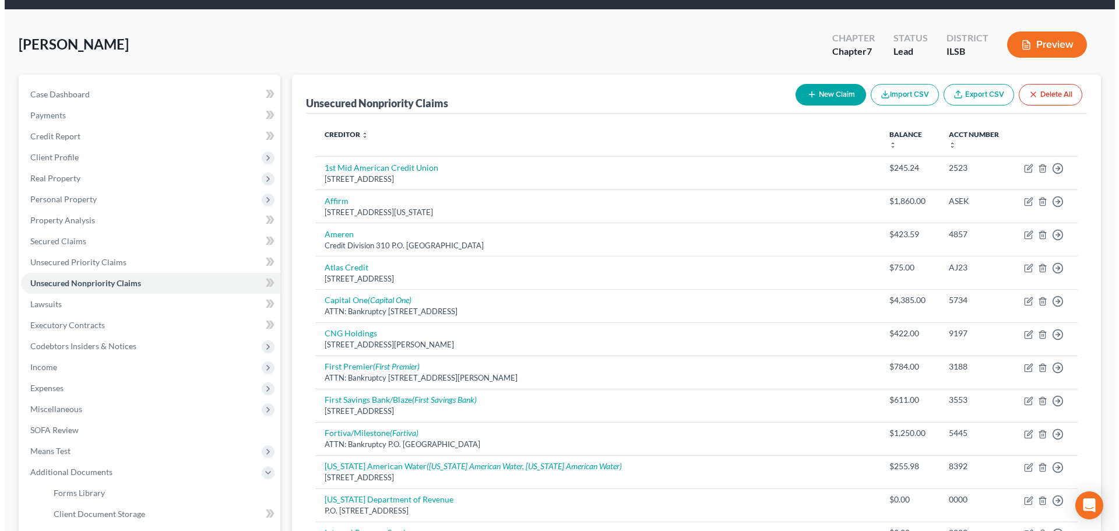
scroll to position [0, 0]
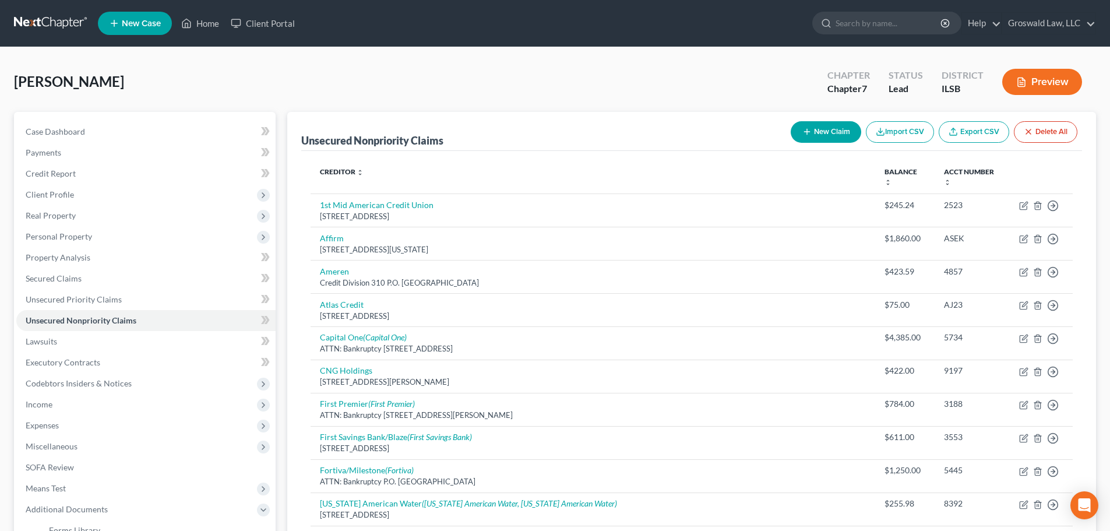
click at [812, 131] on button "New Claim" at bounding box center [826, 132] width 71 height 22
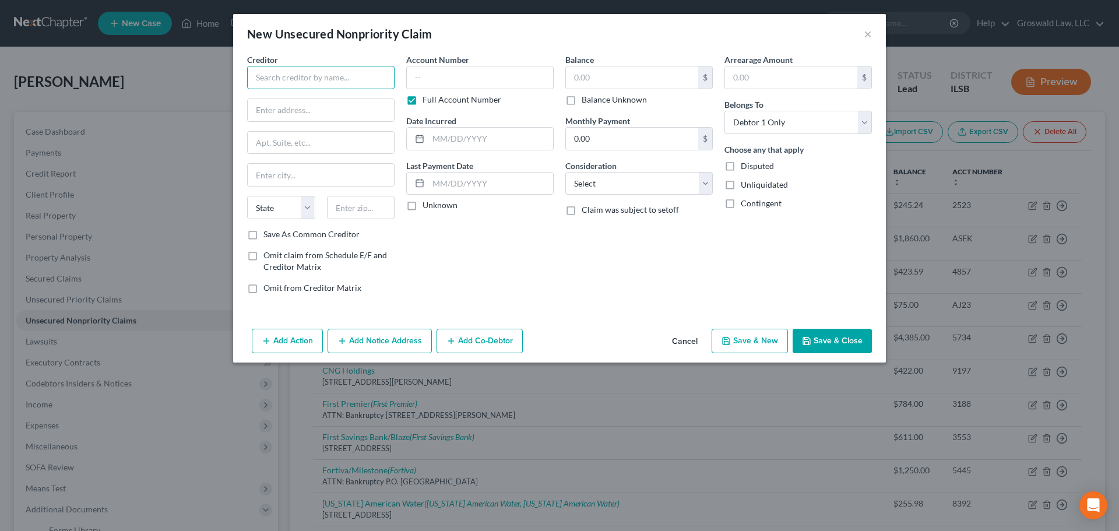
click at [280, 85] on input "text" at bounding box center [320, 77] width 147 height 23
drag, startPoint x: 312, startPoint y: 109, endPoint x: 85, endPoint y: 97, distance: 228.2
click at [312, 109] on input "text" at bounding box center [321, 110] width 146 height 22
drag, startPoint x: 316, startPoint y: 79, endPoint x: 113, endPoint y: 66, distance: 203.2
click at [110, 64] on div "New Unsecured Nonpriority Claim × Creditor * OSF HealthCare 7978 Solution Cente…" at bounding box center [559, 265] width 1119 height 531
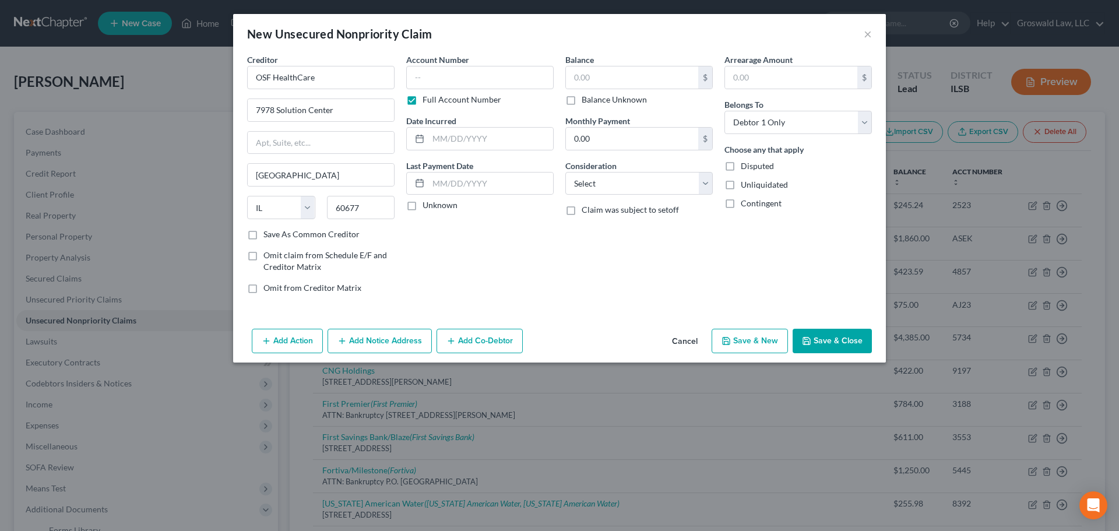
click at [381, 342] on button "Add Notice Address" at bounding box center [380, 341] width 104 height 24
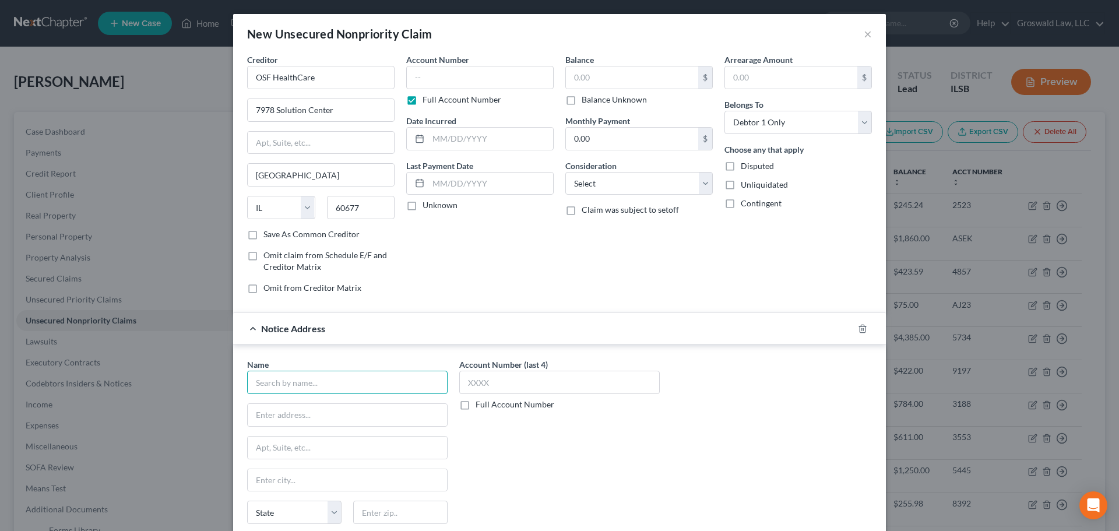
click at [377, 383] on input "text" at bounding box center [347, 382] width 200 height 23
paste input "OSF HealthCare"
click at [327, 416] on input "text" at bounding box center [347, 415] width 199 height 22
click at [441, 77] on input "text" at bounding box center [479, 77] width 147 height 23
drag, startPoint x: 614, startPoint y: 71, endPoint x: 487, endPoint y: 106, distance: 131.9
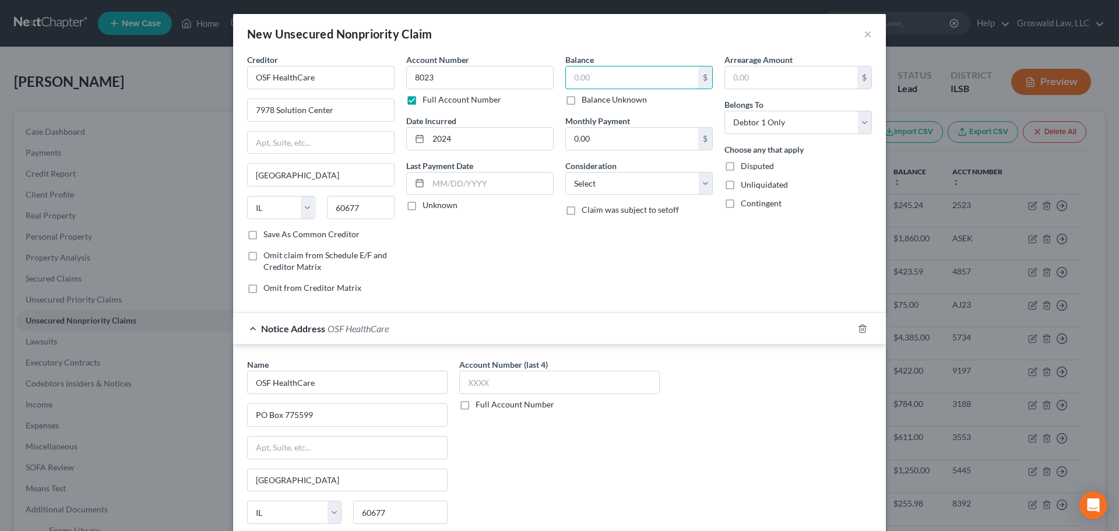
click at [615, 71] on input "text" at bounding box center [632, 77] width 132 height 22
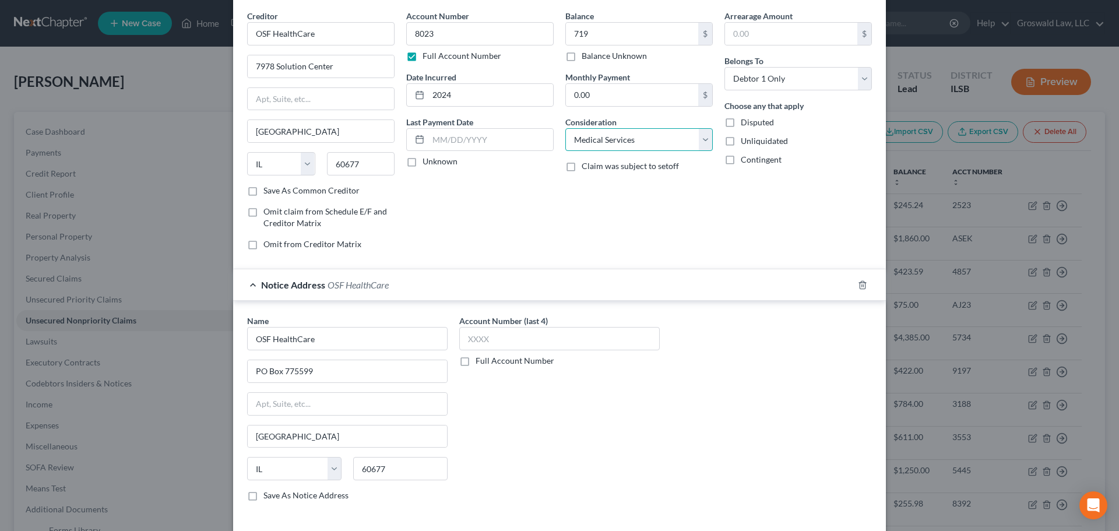
scroll to position [97, 0]
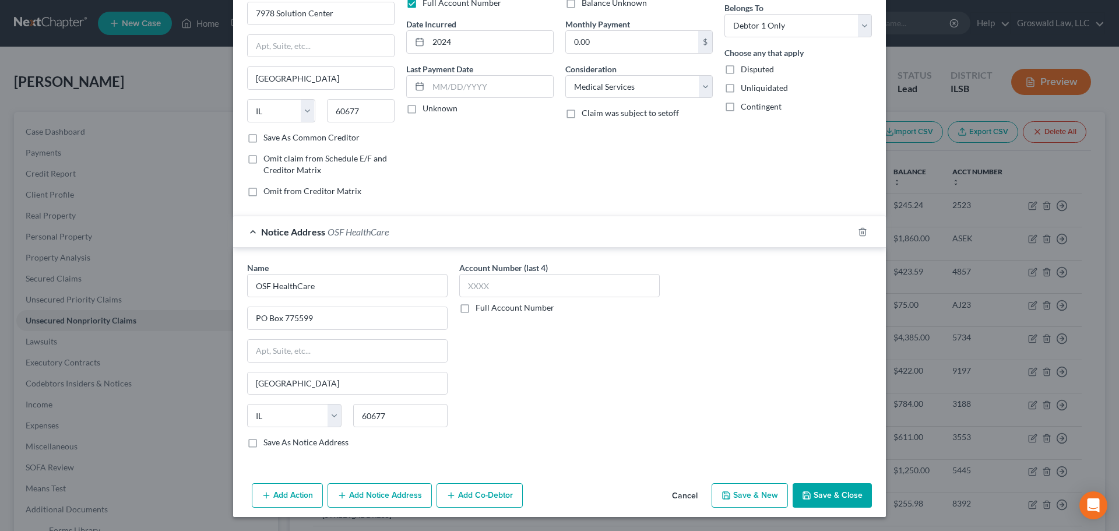
drag, startPoint x: 818, startPoint y: 489, endPoint x: 17, endPoint y: 374, distance: 809.5
click at [819, 490] on button "Save & Close" at bounding box center [832, 495] width 79 height 24
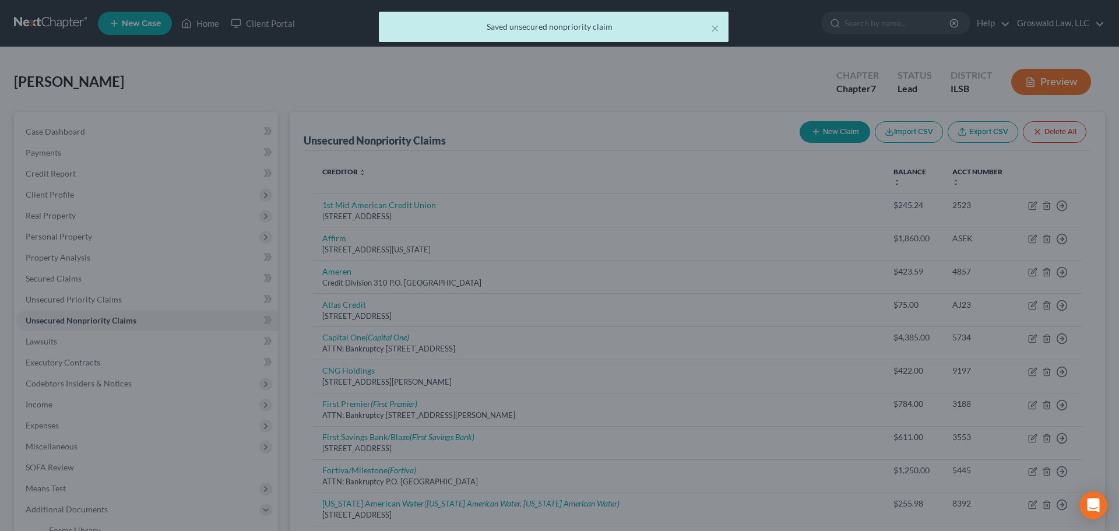
scroll to position [0, 0]
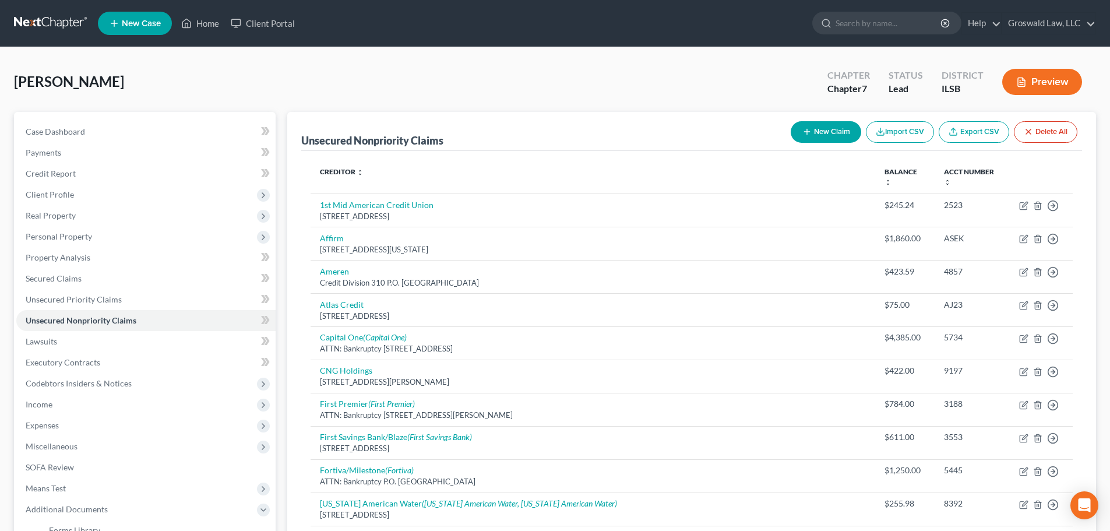
click at [810, 131] on button "New Claim" at bounding box center [826, 132] width 71 height 22
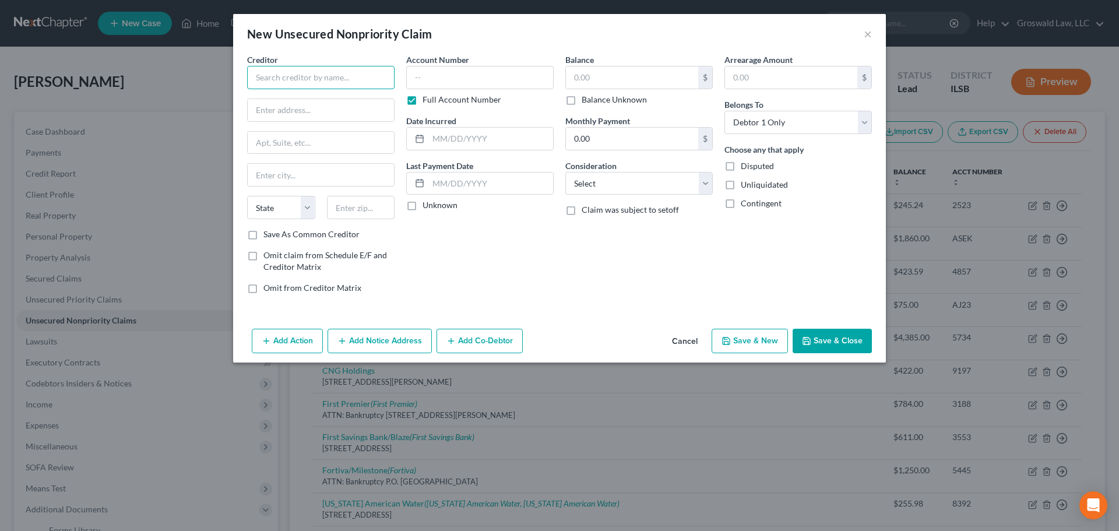
click at [320, 83] on input "text" at bounding box center [320, 77] width 147 height 23
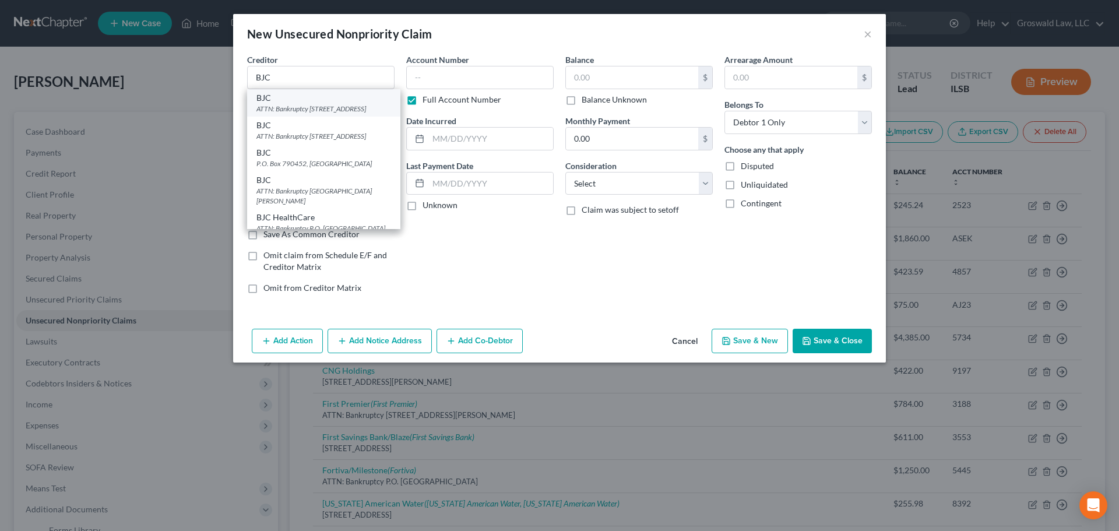
click at [312, 104] on div "ATTN: Bankruptcy [STREET_ADDRESS]" at bounding box center [323, 109] width 135 height 10
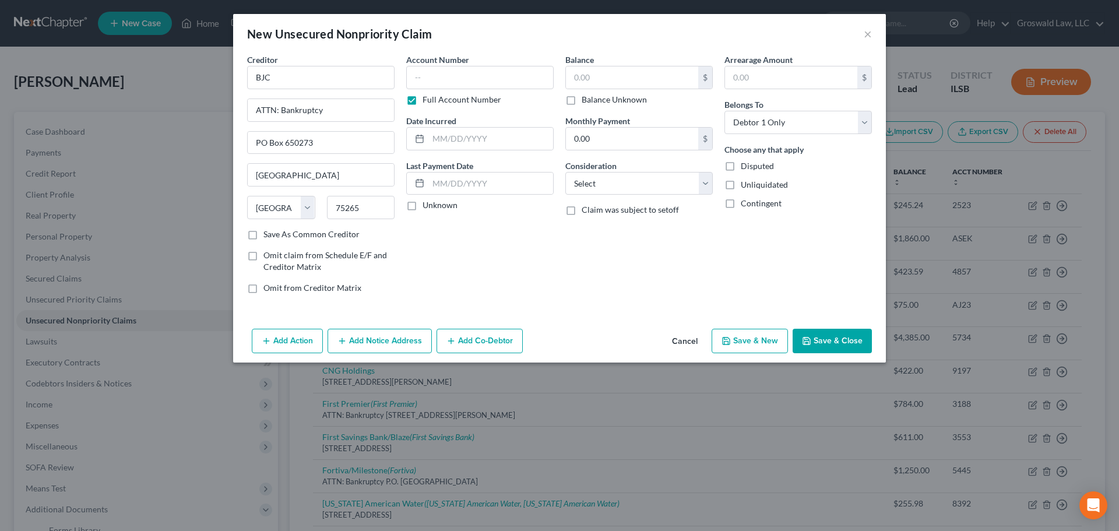
click at [359, 342] on button "Add Notice Address" at bounding box center [380, 341] width 104 height 24
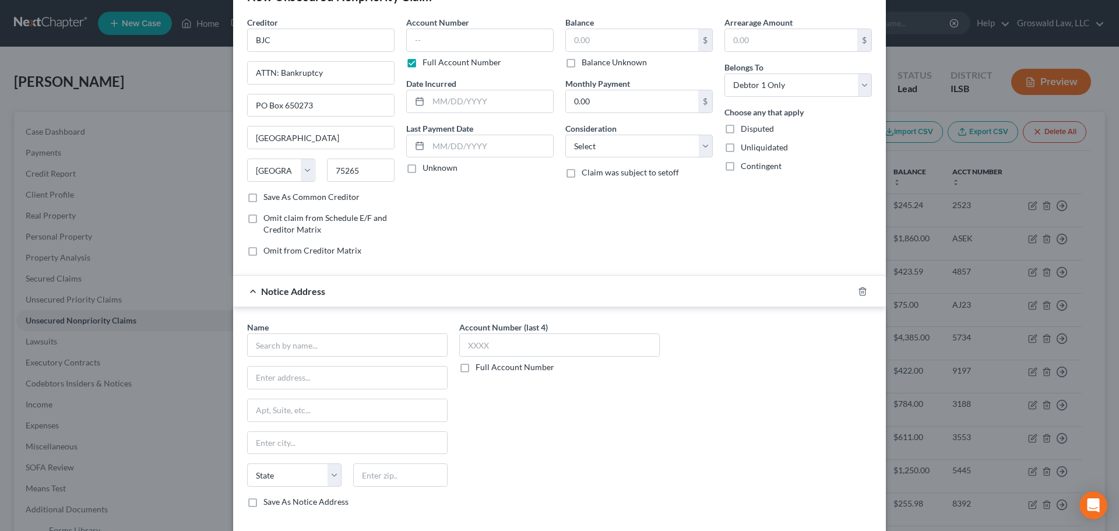
scroll to position [97, 0]
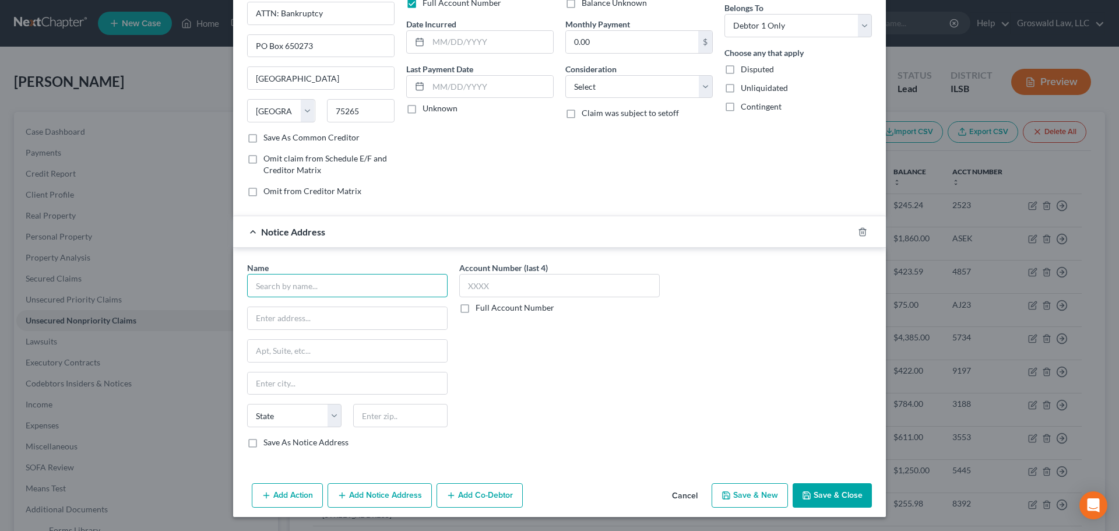
click at [340, 285] on input "text" at bounding box center [347, 285] width 200 height 23
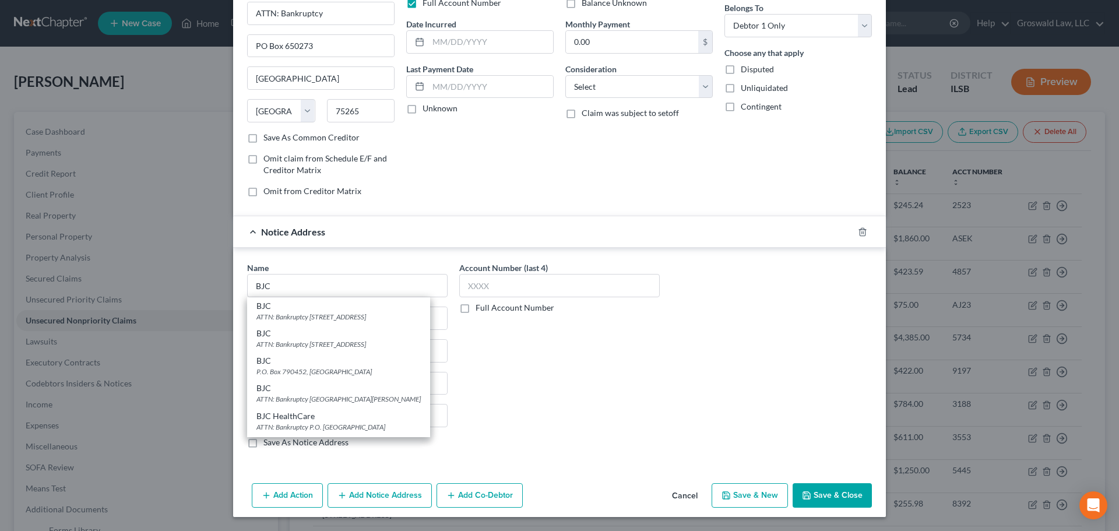
drag, startPoint x: 346, startPoint y: 364, endPoint x: 347, endPoint y: 370, distance: 5.9
click at [346, 365] on div "BJC" at bounding box center [338, 361] width 164 height 12
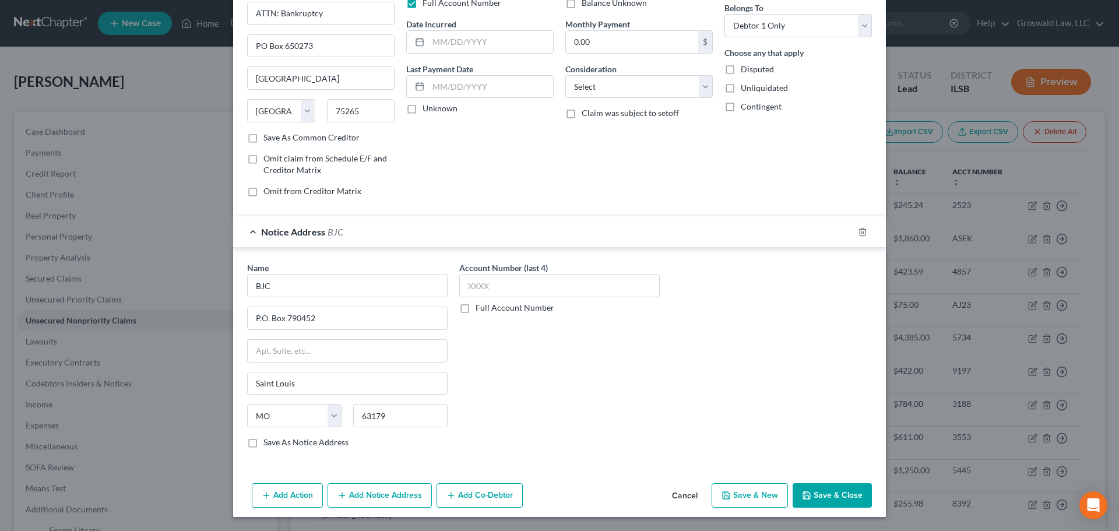
click at [371, 498] on button "Add Notice Address" at bounding box center [380, 495] width 104 height 24
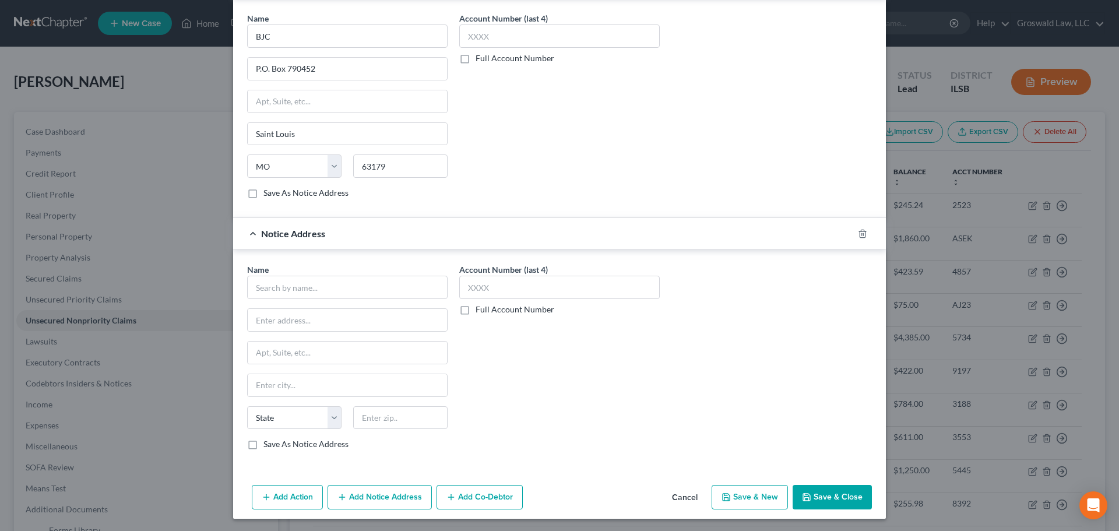
scroll to position [348, 0]
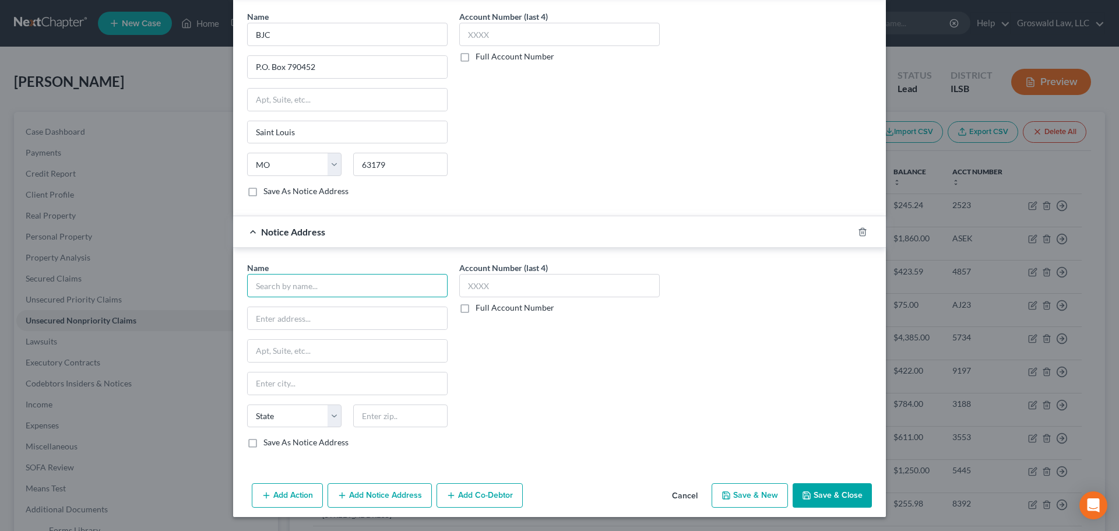
click at [302, 283] on input "text" at bounding box center [347, 285] width 200 height 23
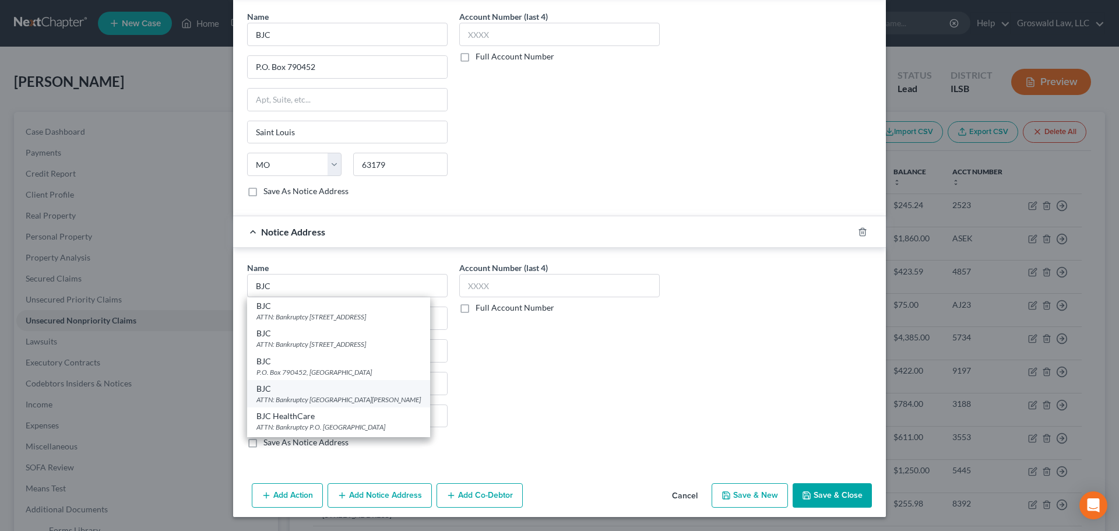
click at [316, 403] on div "ATTN: Bankruptcy [GEOGRAPHIC_DATA][PERSON_NAME]" at bounding box center [338, 400] width 164 height 10
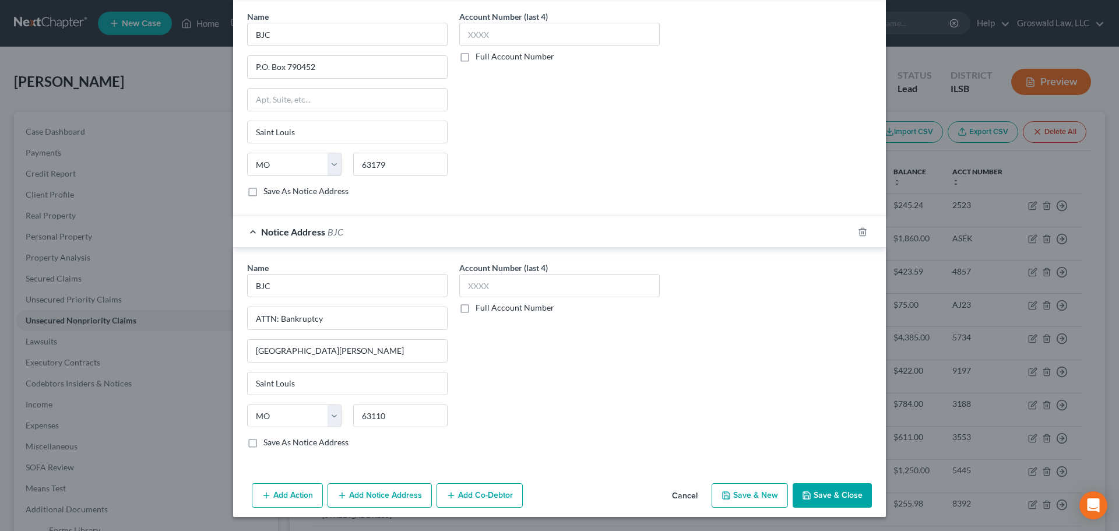
click at [372, 487] on button "Add Notice Address" at bounding box center [380, 495] width 104 height 24
click at [309, 291] on input "text" at bounding box center [347, 286] width 200 height 23
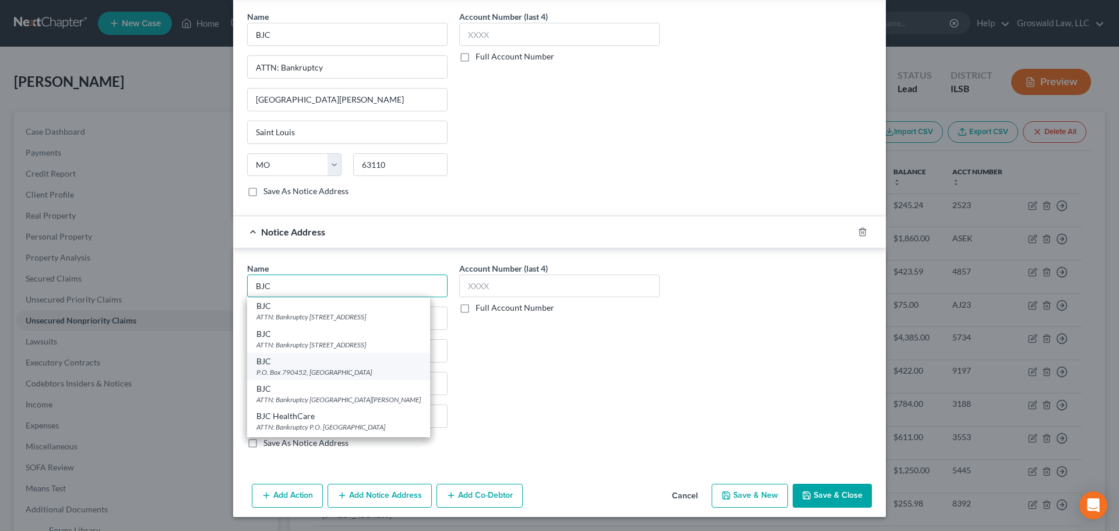
scroll to position [35, 0]
click at [353, 399] on div "ATTN: Bankruptcy P.O. [GEOGRAPHIC_DATA]" at bounding box center [338, 402] width 164 height 10
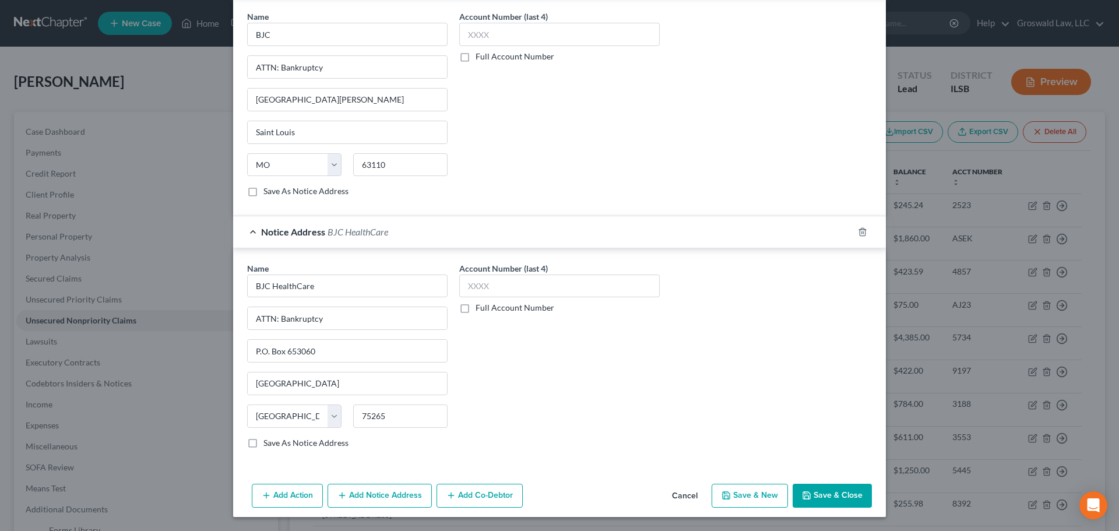
scroll to position [0, 0]
click at [367, 494] on button "Add Notice Address" at bounding box center [380, 496] width 104 height 24
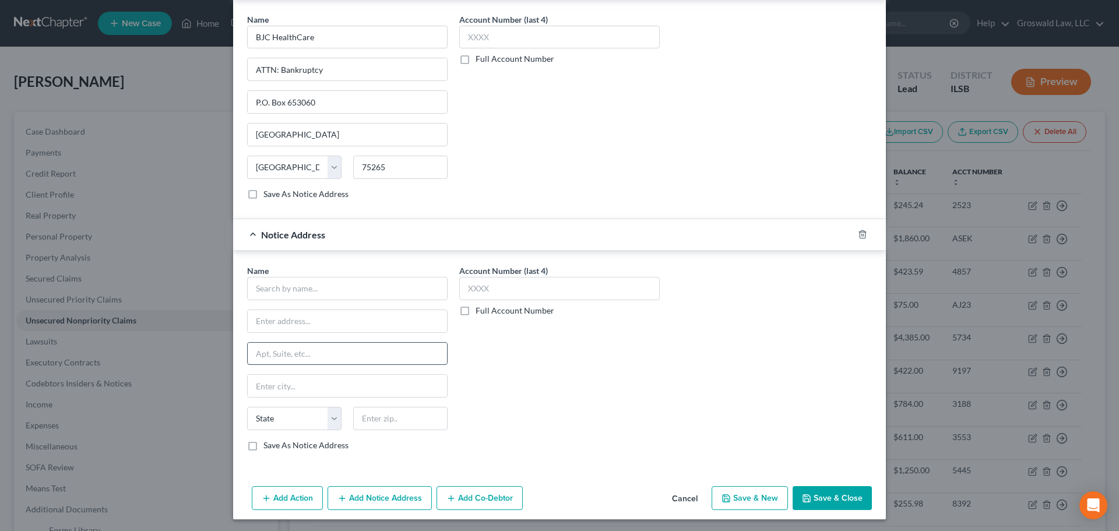
scroll to position [850, 0]
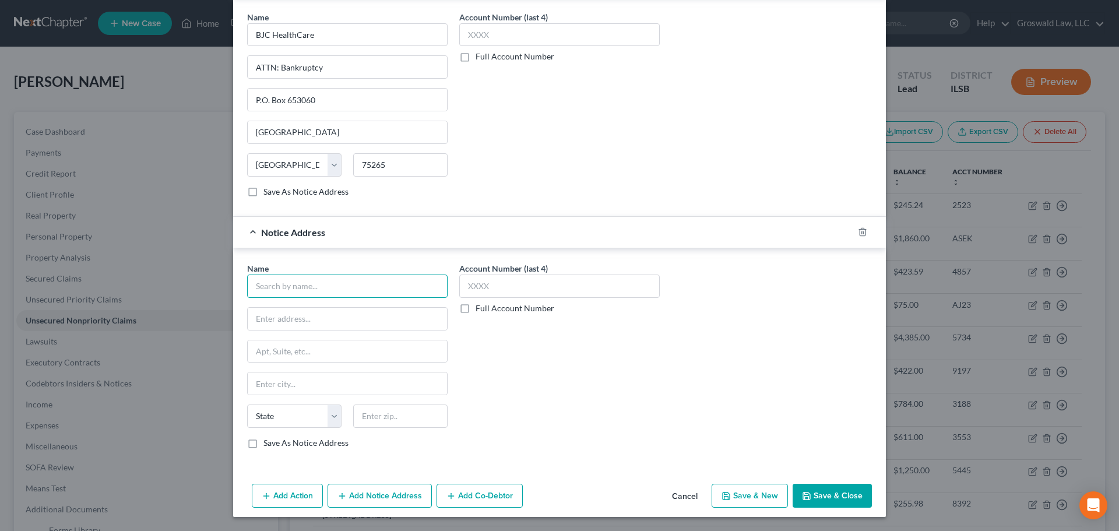
click at [329, 294] on input "text" at bounding box center [347, 286] width 200 height 23
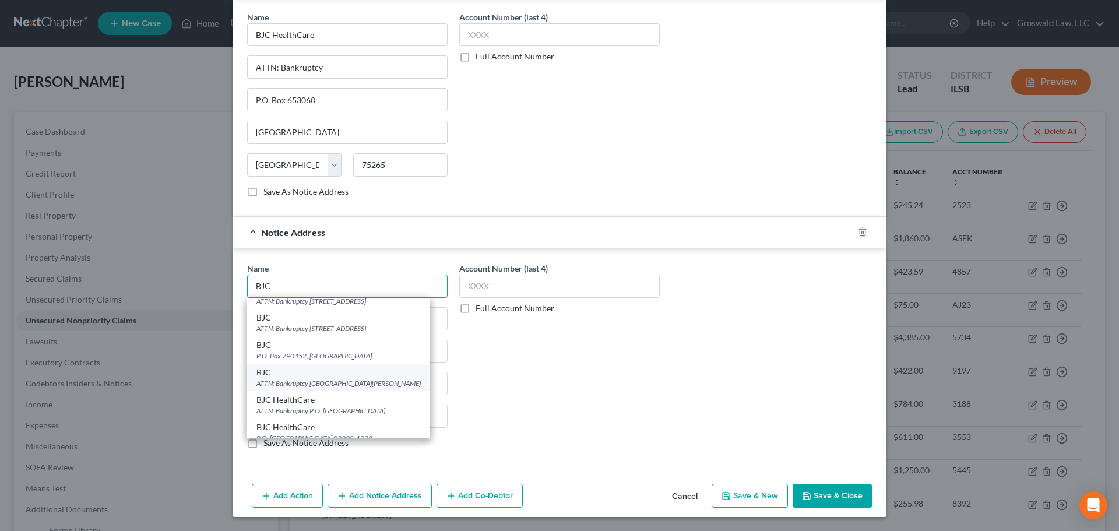
scroll to position [35, 0]
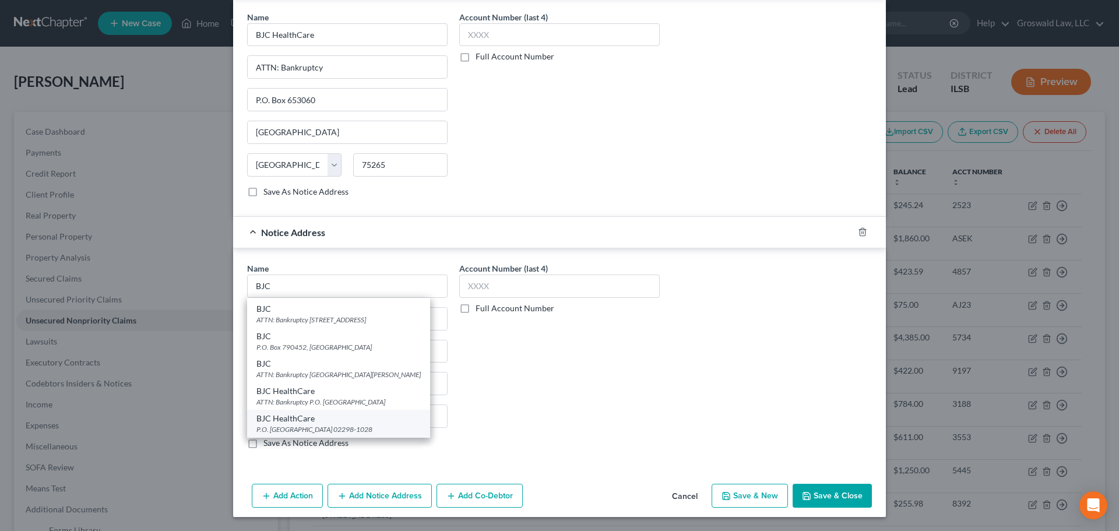
click at [310, 425] on div "P.O. [GEOGRAPHIC_DATA] 02298-1028" at bounding box center [338, 429] width 164 height 10
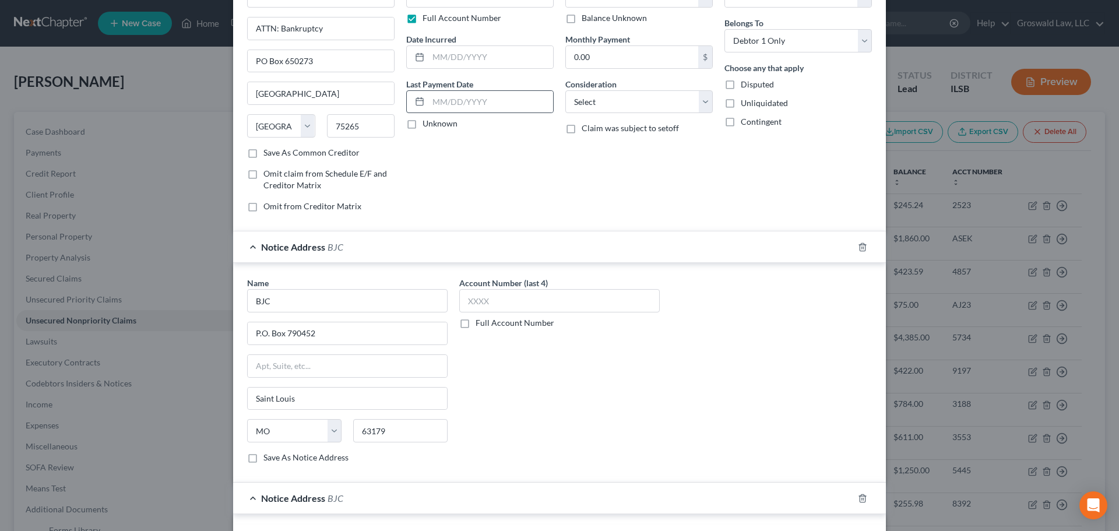
scroll to position [0, 0]
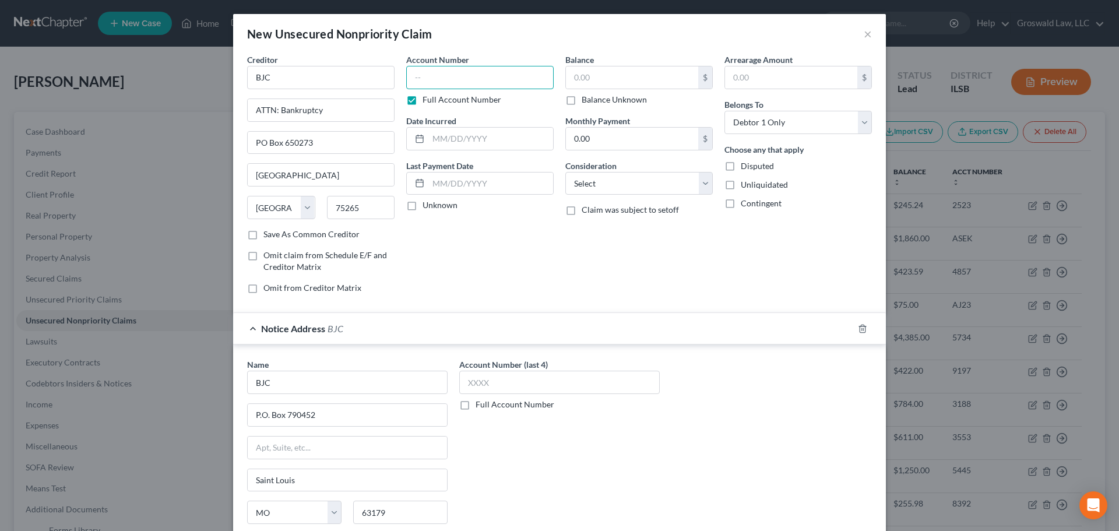
click at [446, 74] on input "text" at bounding box center [479, 77] width 147 height 23
click at [506, 77] on input "000" at bounding box center [479, 77] width 147 height 23
click at [651, 78] on input "1,000" at bounding box center [632, 77] width 132 height 22
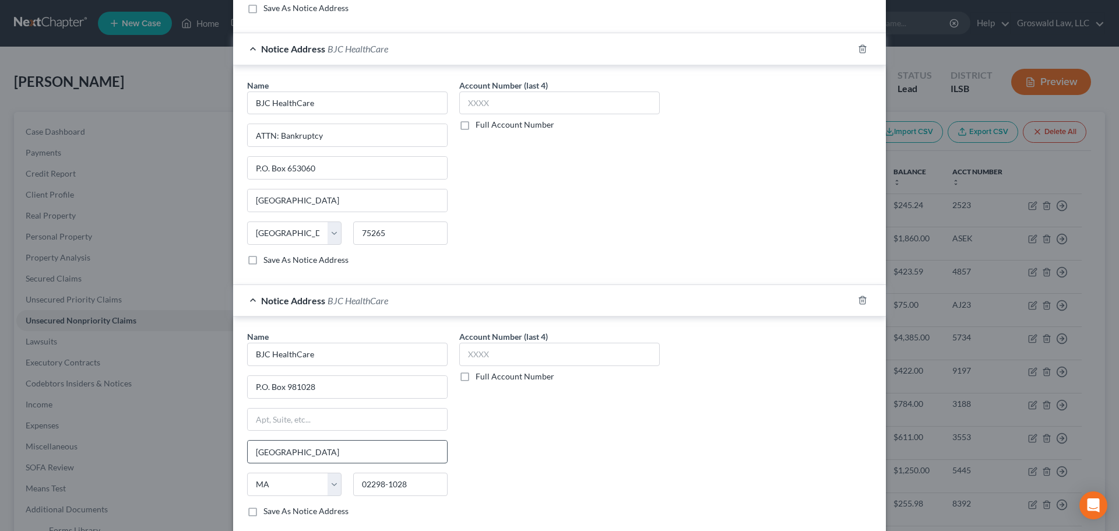
scroll to position [850, 0]
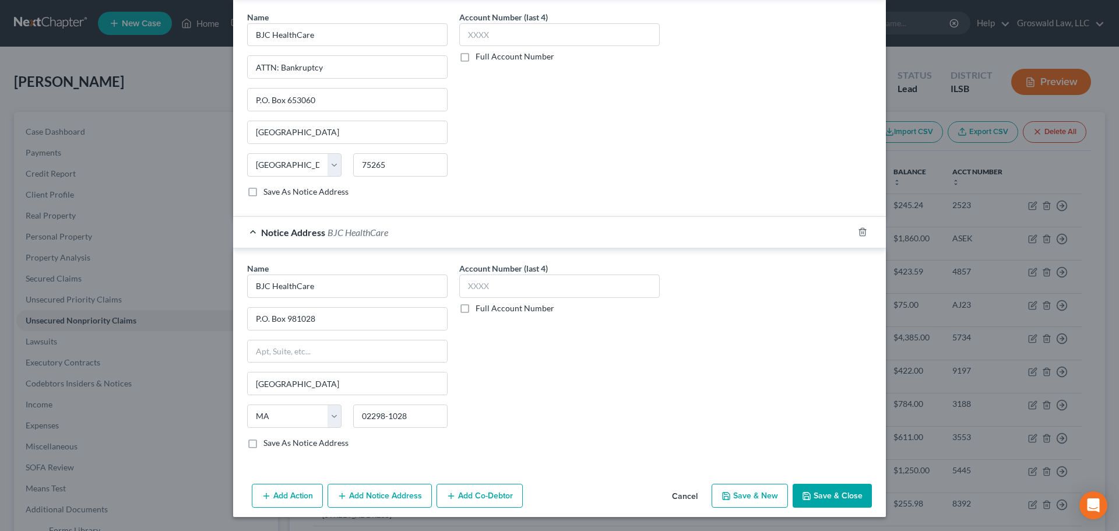
click at [383, 494] on button "Add Notice Address" at bounding box center [380, 496] width 104 height 24
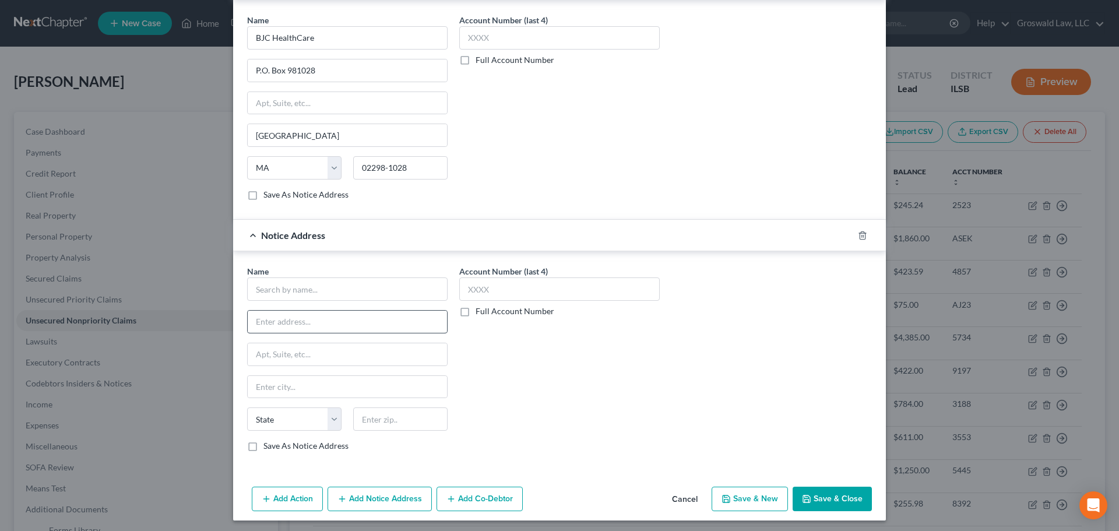
scroll to position [1102, 0]
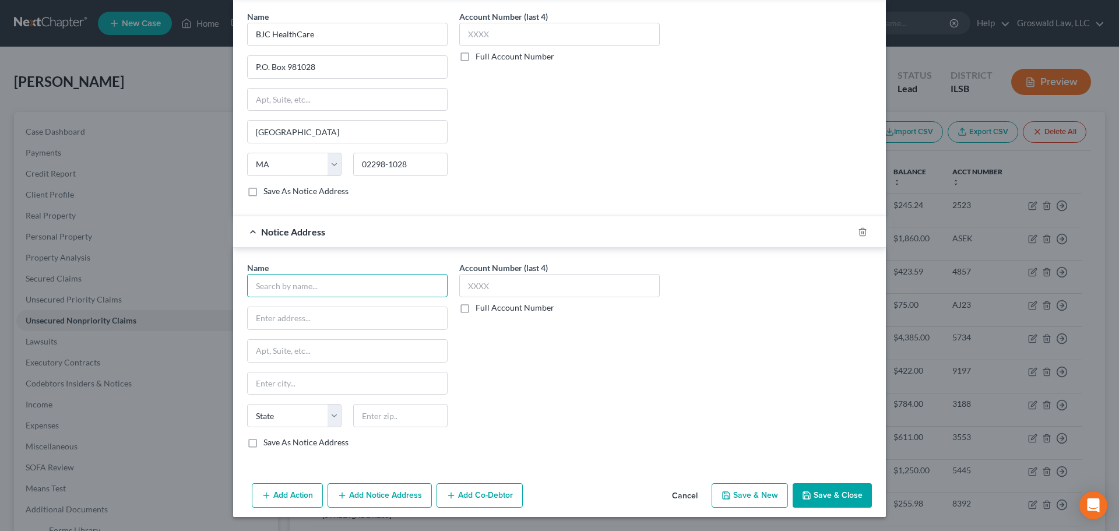
click at [305, 295] on input "text" at bounding box center [347, 285] width 200 height 23
click at [860, 230] on polyline "button" at bounding box center [862, 230] width 7 height 0
click at [836, 490] on button "Save & Close" at bounding box center [832, 496] width 79 height 24
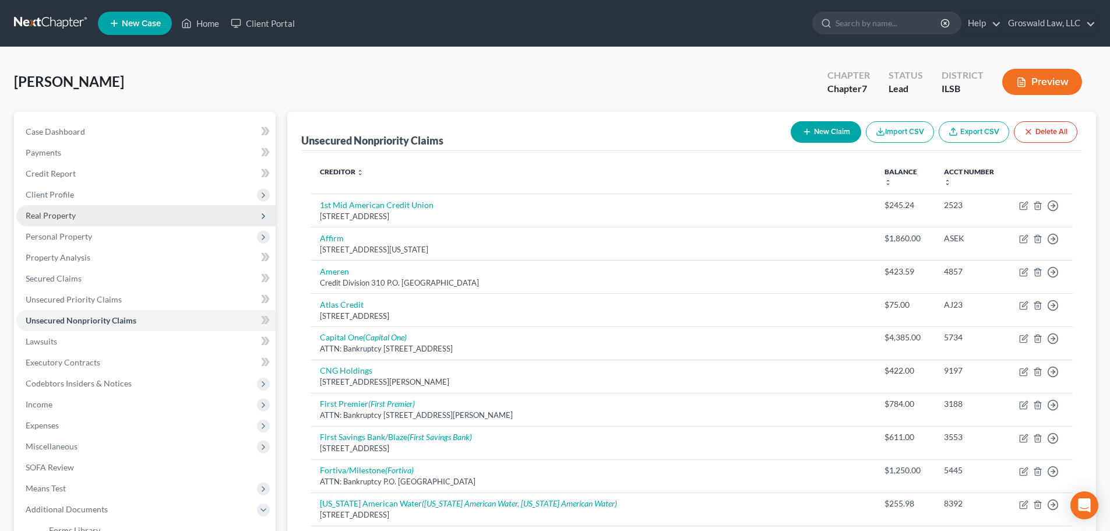
click at [110, 216] on span "Real Property" at bounding box center [145, 215] width 259 height 21
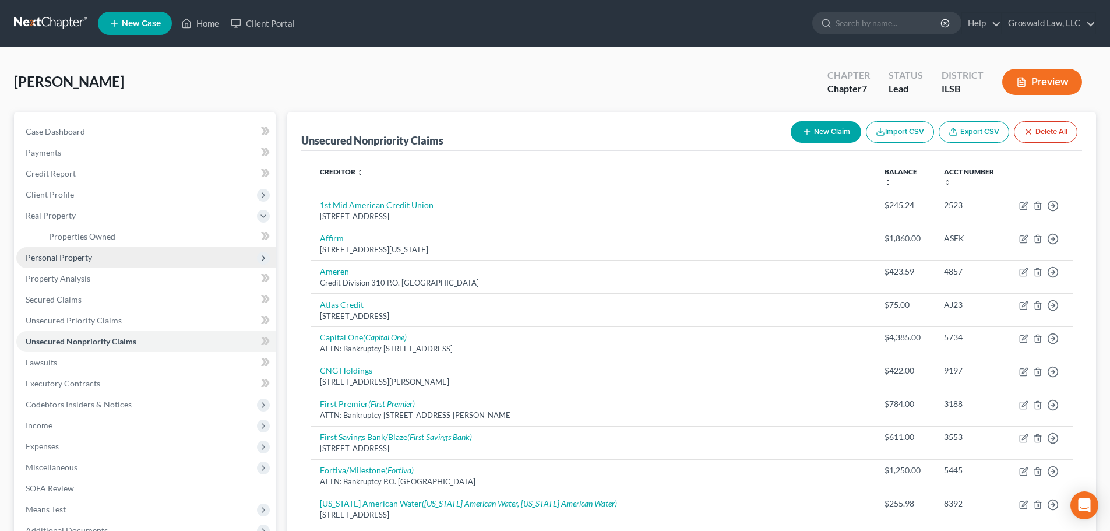
click at [81, 256] on span "Personal Property" at bounding box center [59, 257] width 66 height 10
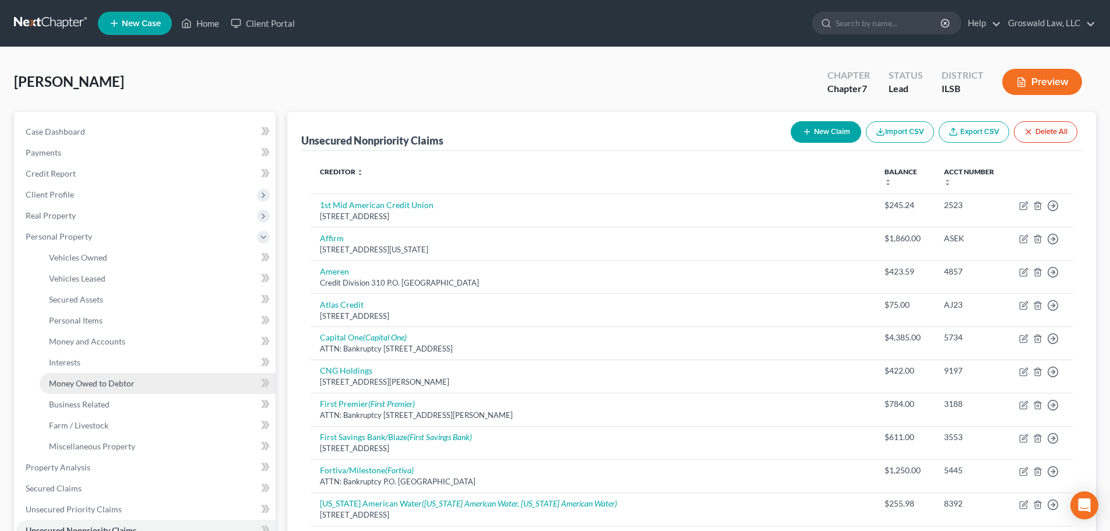
click at [90, 386] on span "Money Owed to Debtor" at bounding box center [92, 383] width 86 height 10
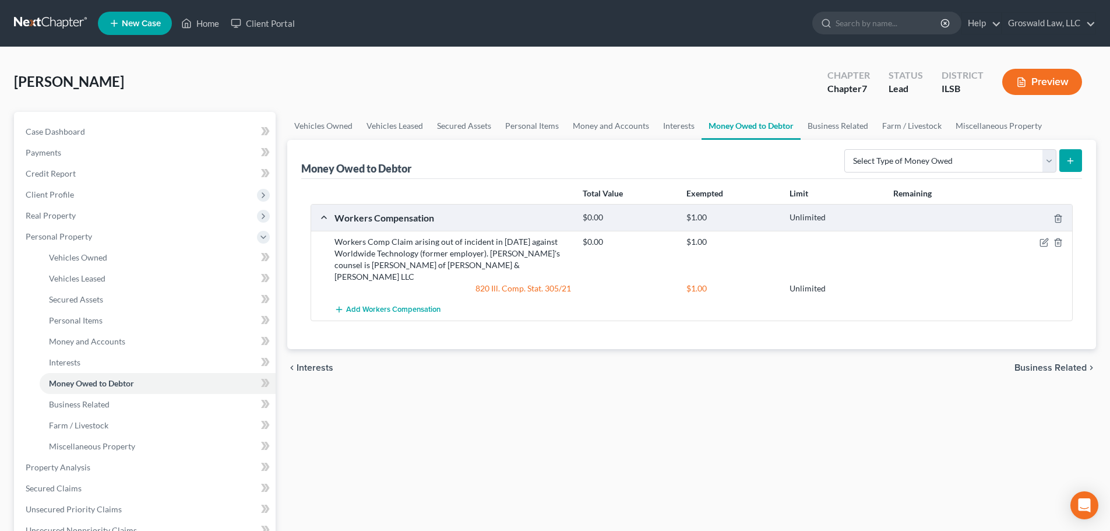
click at [1078, 163] on button "submit" at bounding box center [1071, 160] width 23 height 23
drag, startPoint x: 1027, startPoint y: 160, endPoint x: 1012, endPoint y: 167, distance: 16.2
click at [1026, 161] on select "Select Type of Money Owed Accounts Receivable (A/B: 38) Alimony (A/B: 29) Child…" at bounding box center [950, 160] width 212 height 23
click at [847, 149] on select "Select Type of Money Owed Accounts Receivable (A/B: 38) Alimony (A/B: 29) Child…" at bounding box center [950, 160] width 212 height 23
click at [1072, 154] on button "submit" at bounding box center [1071, 160] width 23 height 23
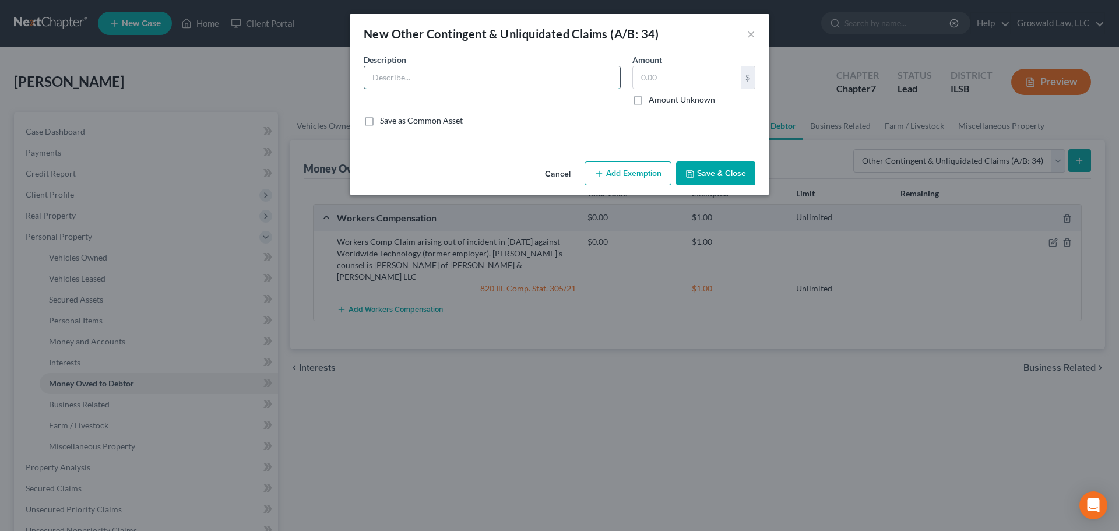
drag, startPoint x: 463, startPoint y: 73, endPoint x: 449, endPoint y: 80, distance: 15.4
click at [463, 73] on input "text" at bounding box center [492, 77] width 256 height 22
drag, startPoint x: 663, startPoint y: 96, endPoint x: 687, endPoint y: 142, distance: 52.1
click at [663, 96] on label "Amount Unknown" at bounding box center [682, 100] width 66 height 12
click at [661, 96] on input "Amount Unknown" at bounding box center [657, 98] width 8 height 8
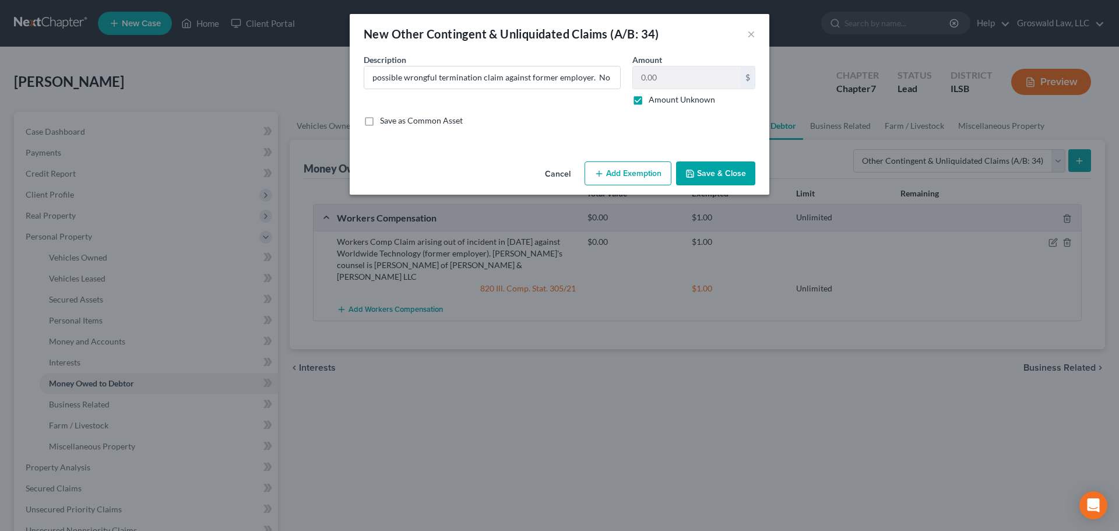
drag, startPoint x: 706, startPoint y: 176, endPoint x: 652, endPoint y: 187, distance: 55.3
click at [707, 176] on button "Save & Close" at bounding box center [715, 173] width 79 height 24
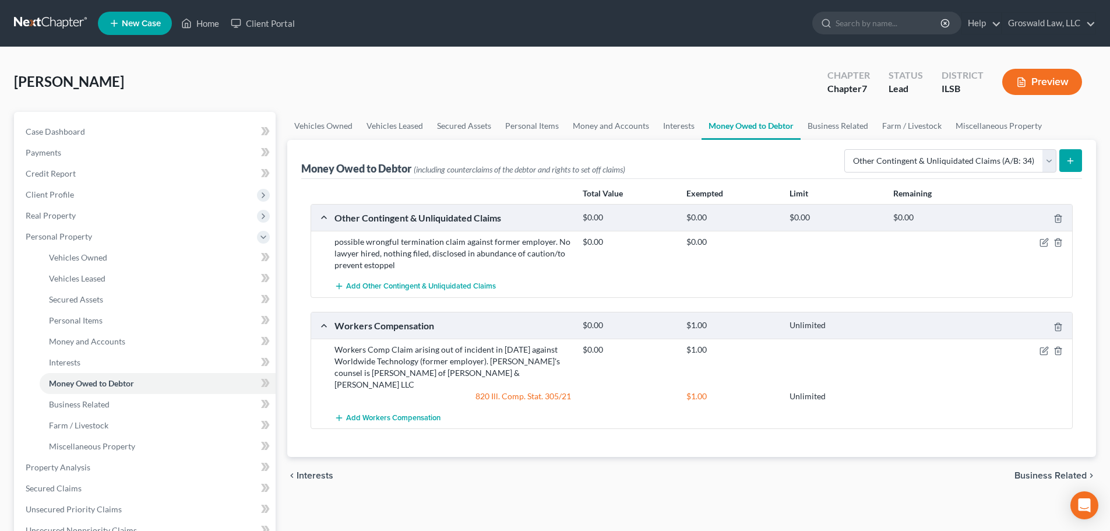
click at [1026, 83] on icon "button" at bounding box center [1021, 82] width 10 height 10
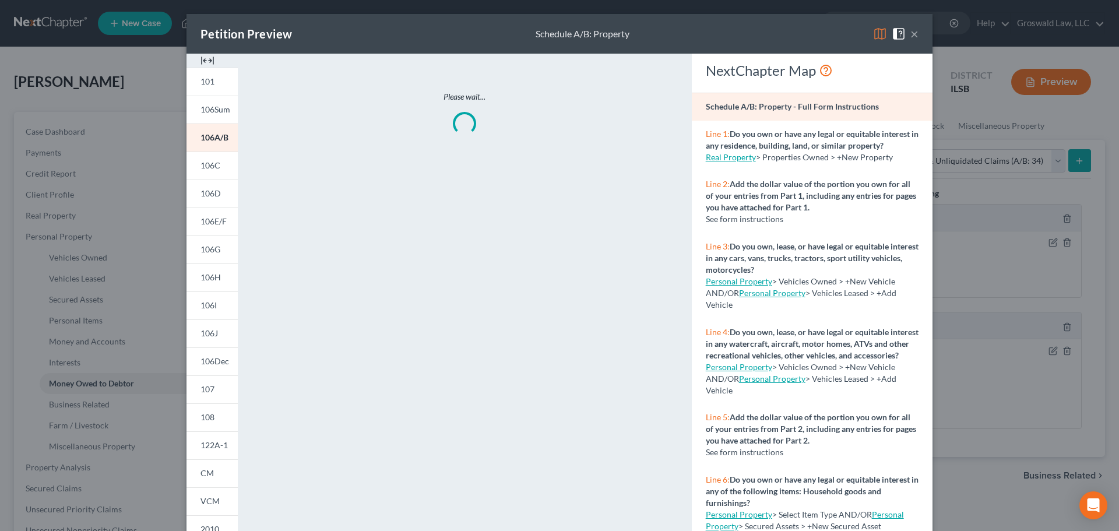
click at [208, 64] on img at bounding box center [207, 61] width 14 height 14
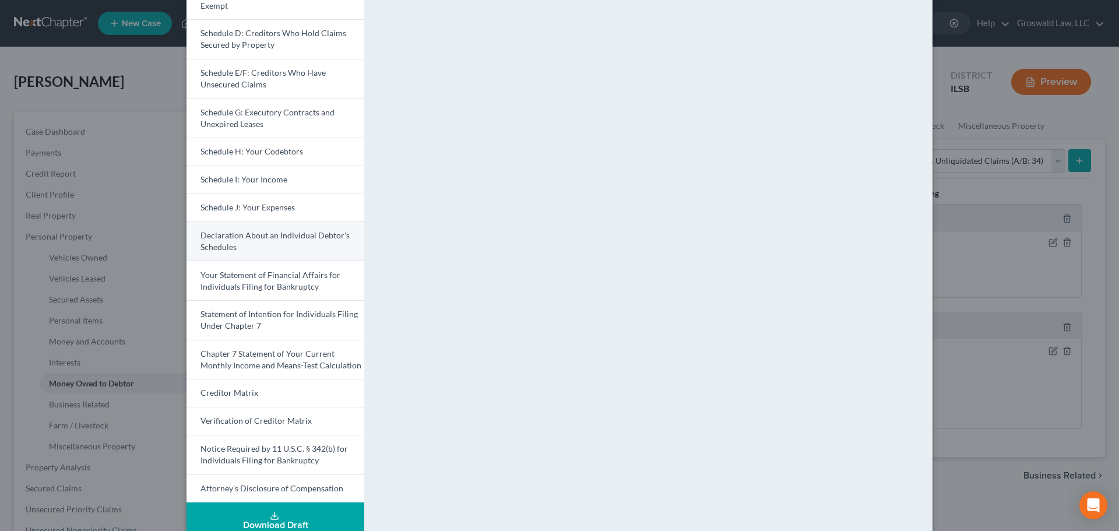
scroll to position [204, 0]
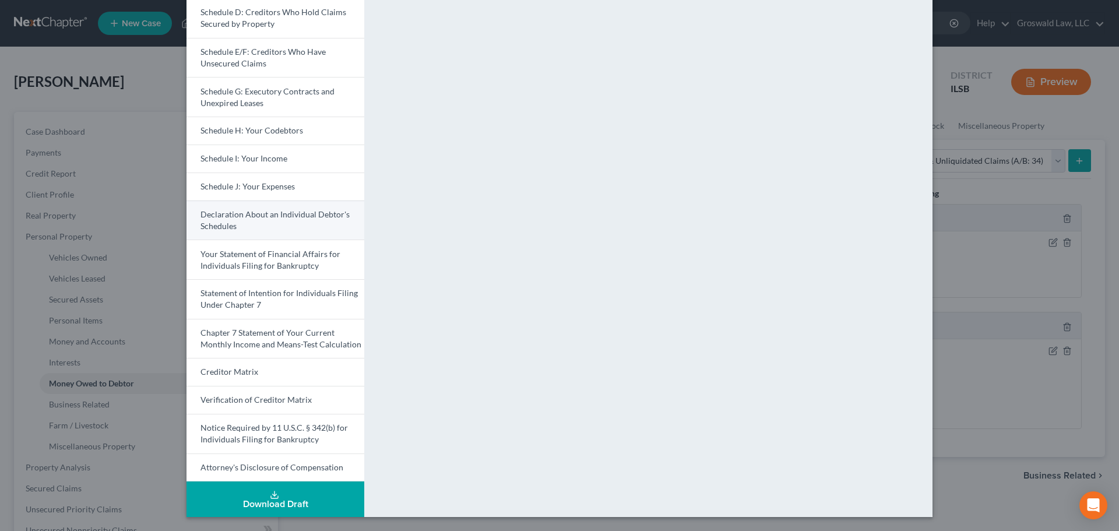
click at [287, 216] on span "Declaration About an Individual Debtor's Schedules" at bounding box center [274, 220] width 149 height 22
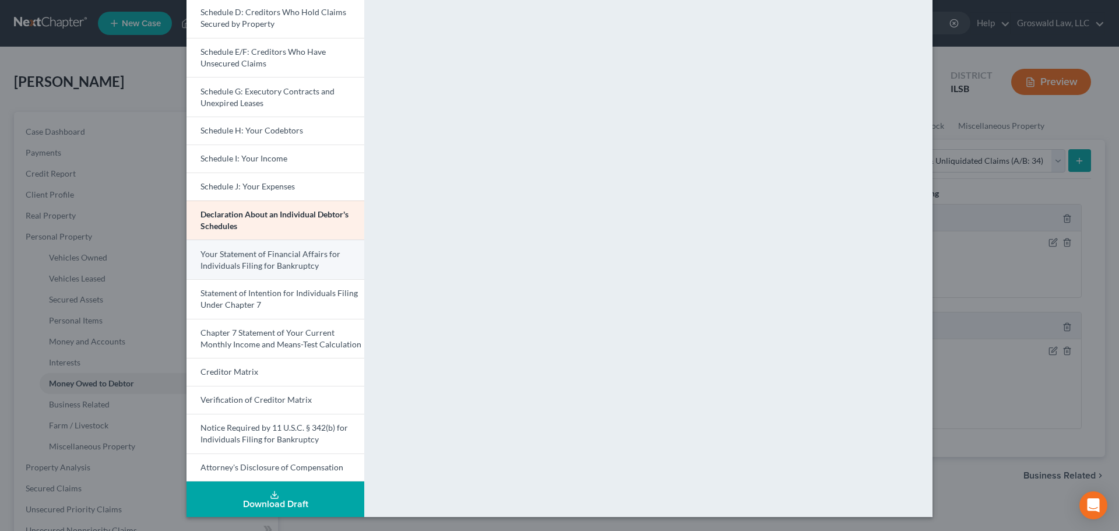
click at [244, 257] on span "Your Statement of Financial Affairs for Individuals Filing for Bankruptcy" at bounding box center [270, 260] width 140 height 22
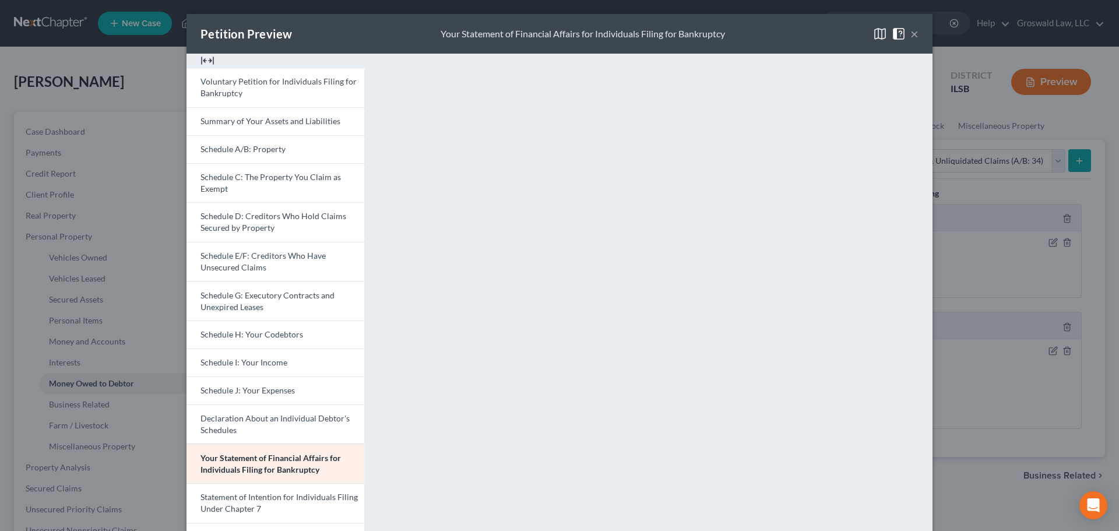
scroll to position [58, 0]
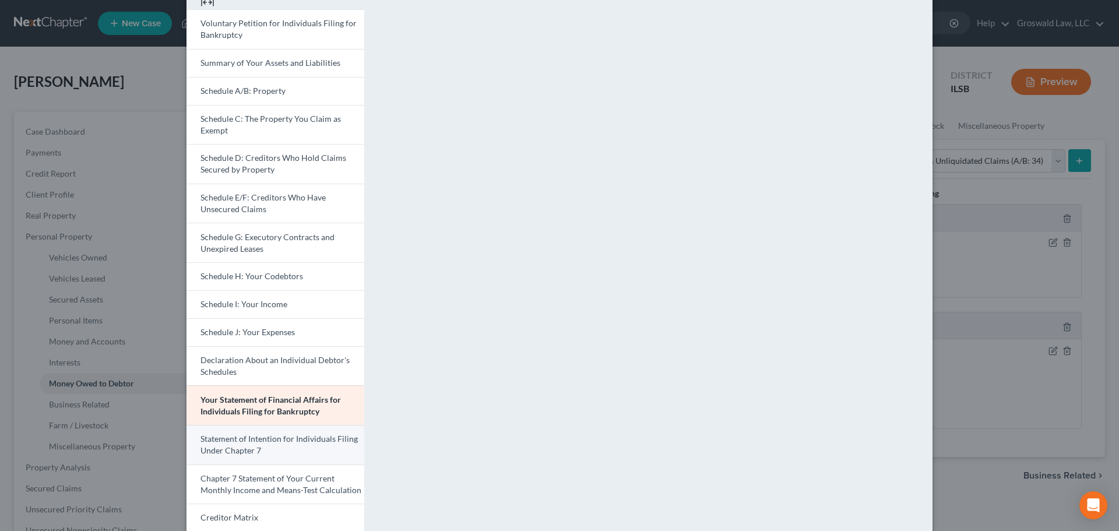
click at [288, 431] on link "Statement of Intention for Individuals Filing Under Chapter 7" at bounding box center [275, 445] width 178 height 40
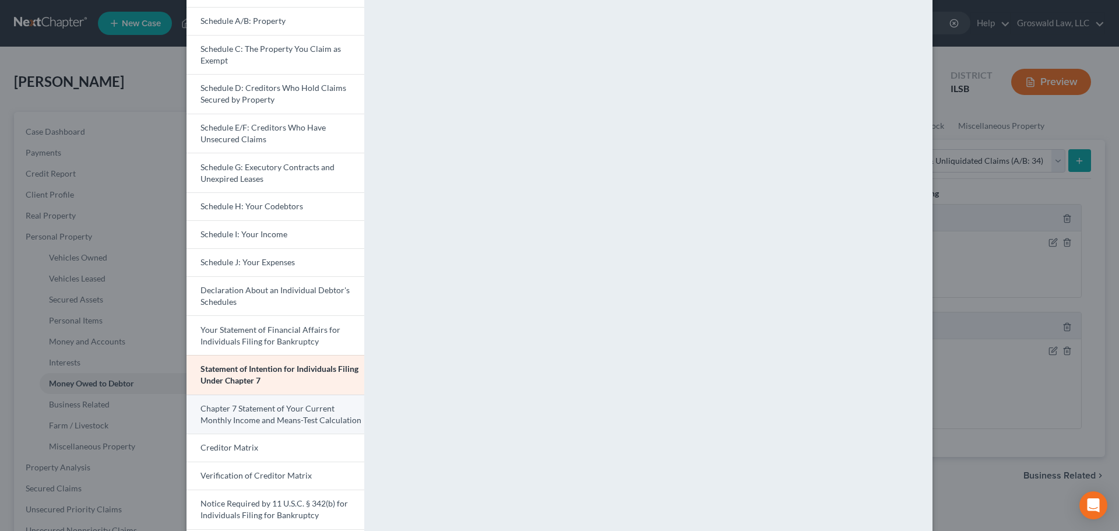
scroll to position [175, 0]
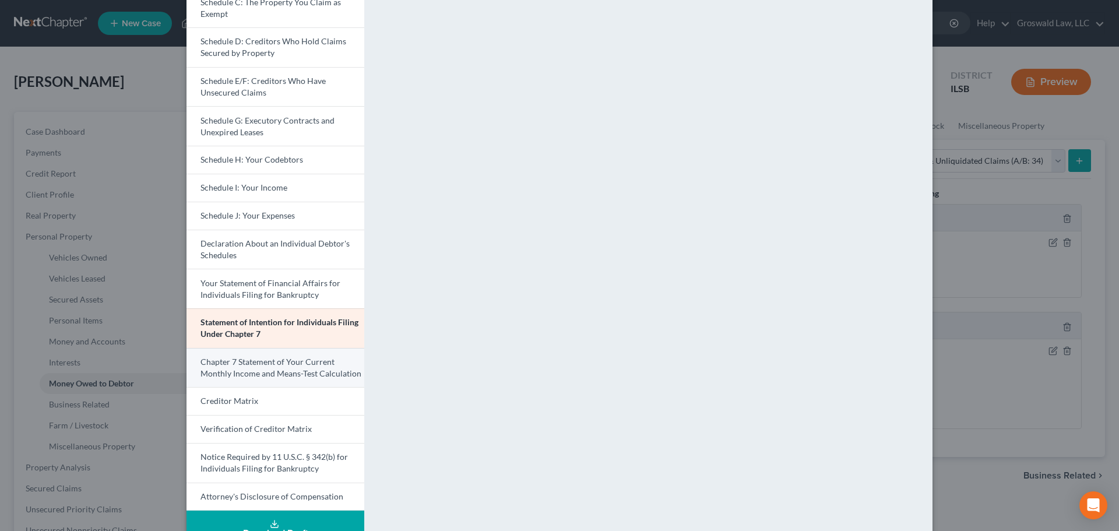
click at [258, 360] on span "Chapter 7 Statement of Your Current Monthly Income and Means-Test Calculation" at bounding box center [280, 368] width 161 height 22
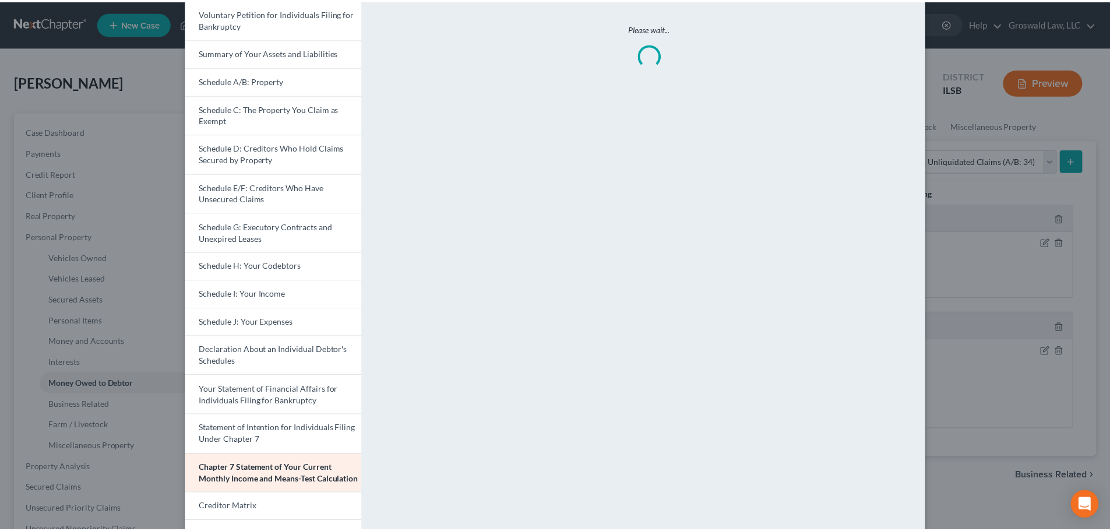
scroll to position [0, 0]
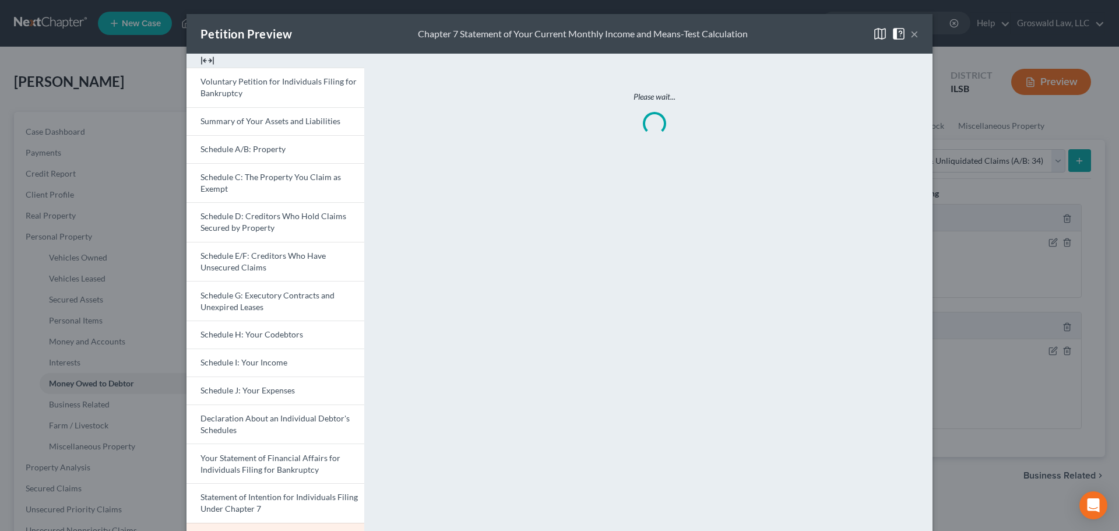
click at [904, 31] on span at bounding box center [901, 33] width 19 height 10
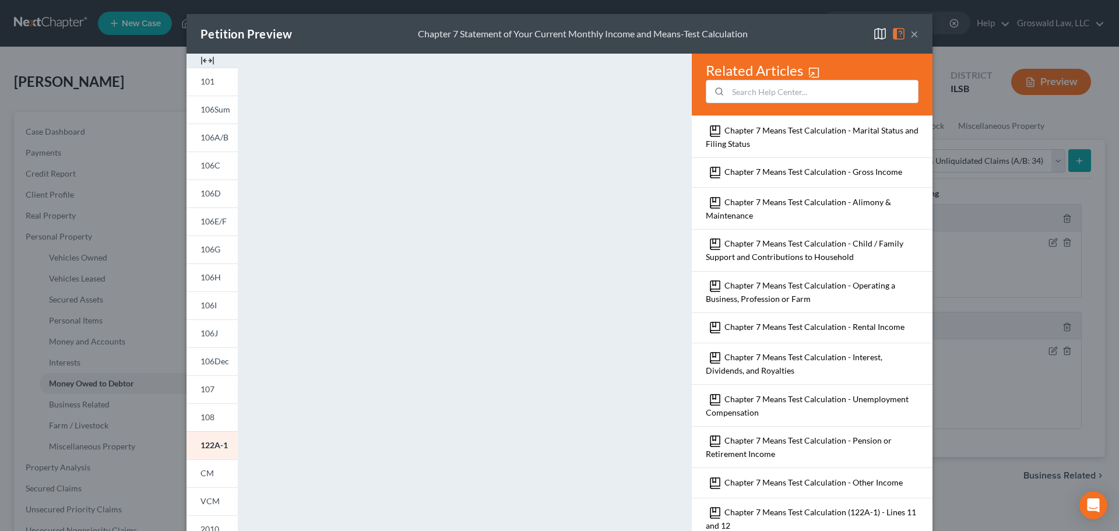
click at [910, 36] on button "×" at bounding box center [914, 34] width 8 height 14
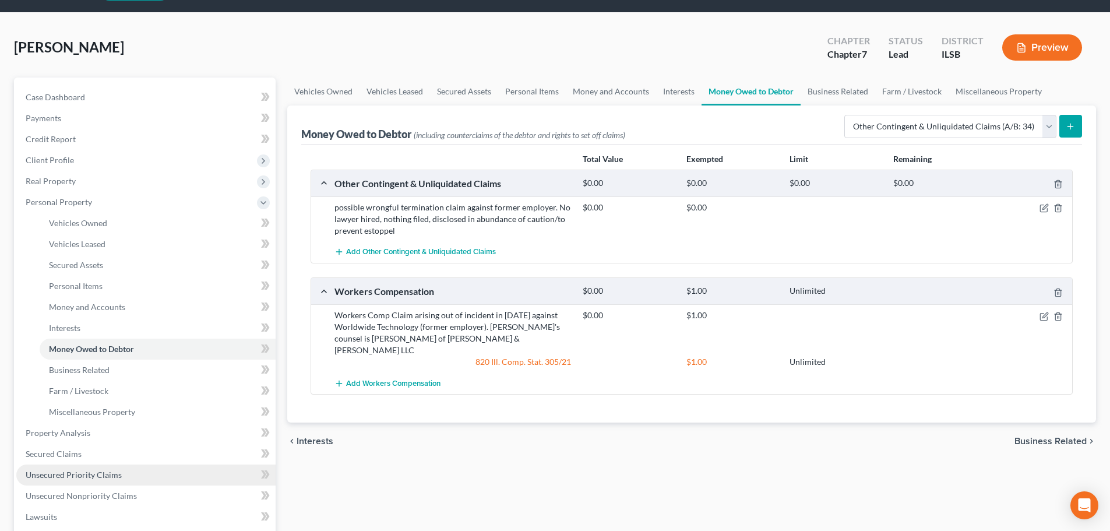
scroll to position [117, 0]
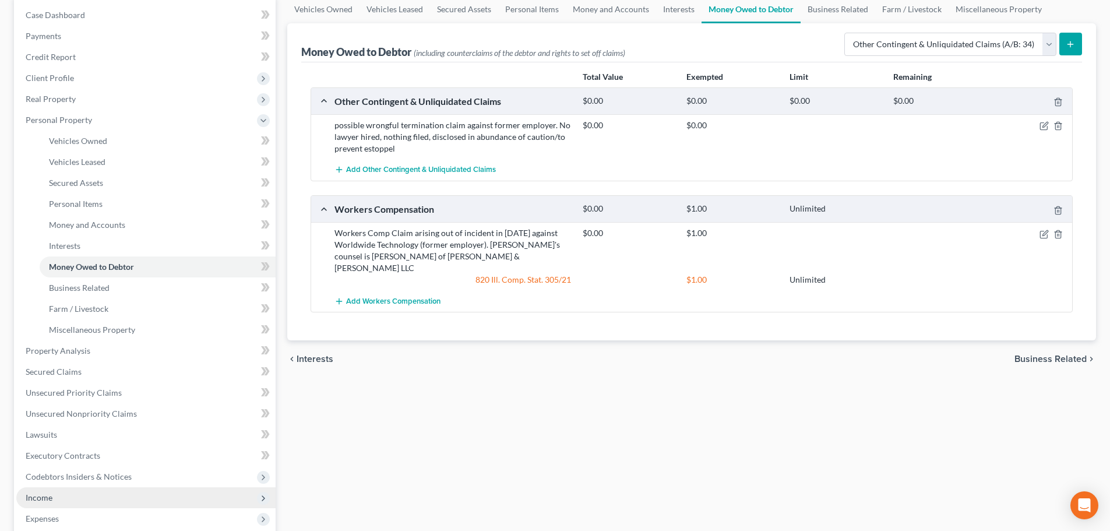
click at [62, 499] on span "Income" at bounding box center [145, 497] width 259 height 21
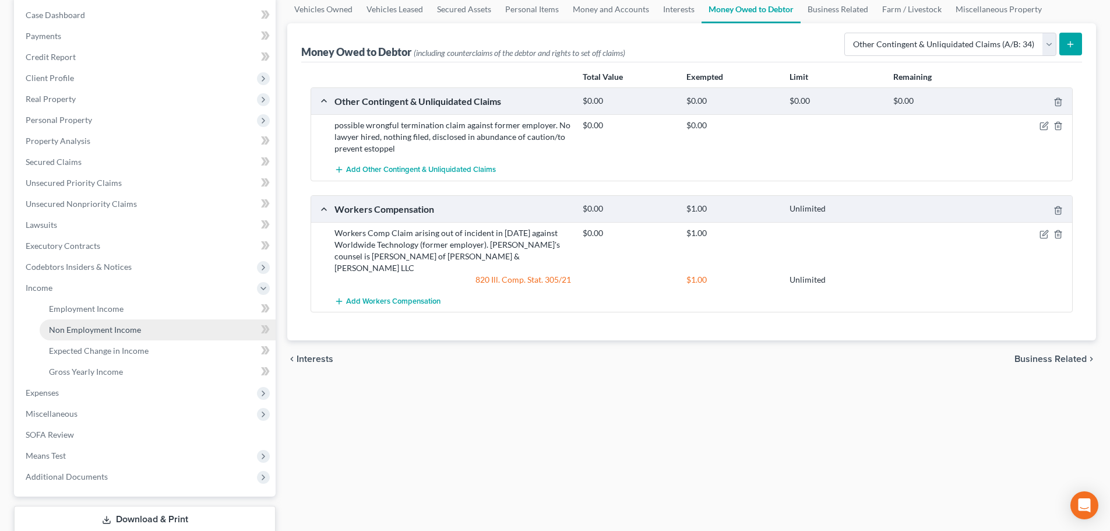
click at [94, 328] on span "Non Employment Income" at bounding box center [95, 330] width 92 height 10
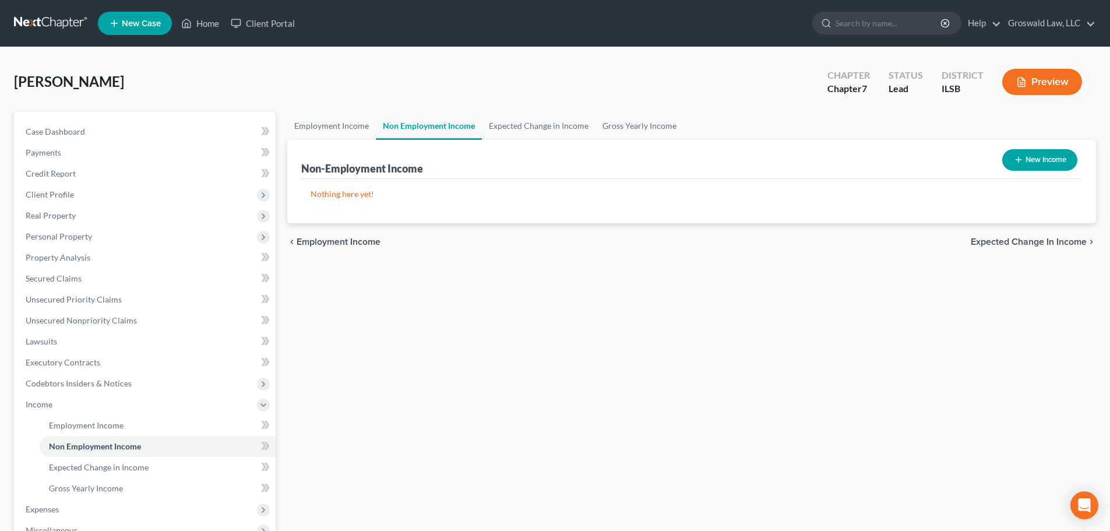
click at [1036, 153] on button "New Income" at bounding box center [1039, 160] width 75 height 22
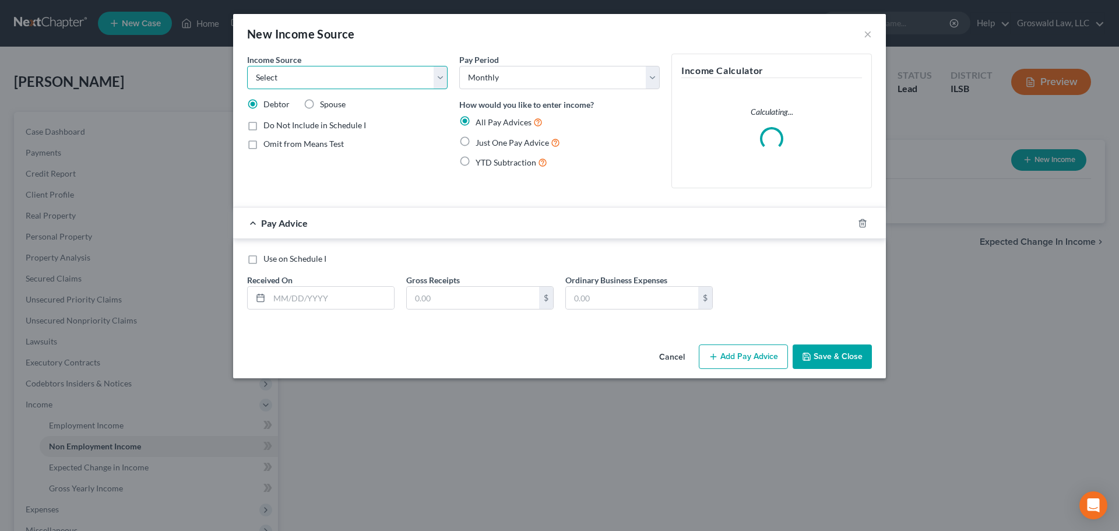
click at [320, 83] on select "Select Unemployment Disability (from employer) Pension Retirement Social Securi…" at bounding box center [347, 77] width 200 height 23
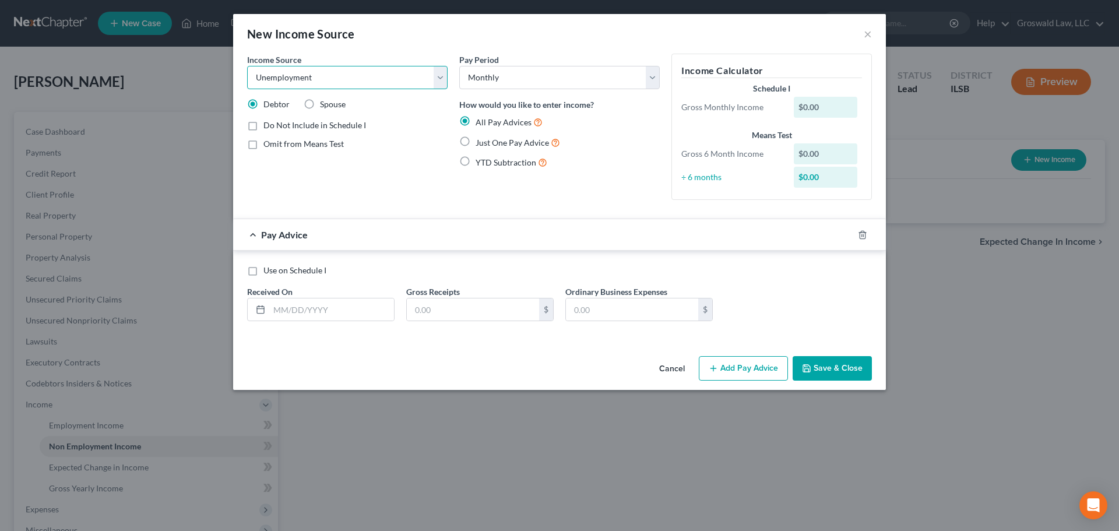
click at [247, 66] on select "Select Unemployment Disability (from employer) Pension Retirement Social Securi…" at bounding box center [347, 77] width 200 height 23
click at [492, 142] on span "Just One Pay Advice" at bounding box center [512, 143] width 73 height 10
click at [488, 142] on input "Just One Pay Advice" at bounding box center [484, 140] width 8 height 8
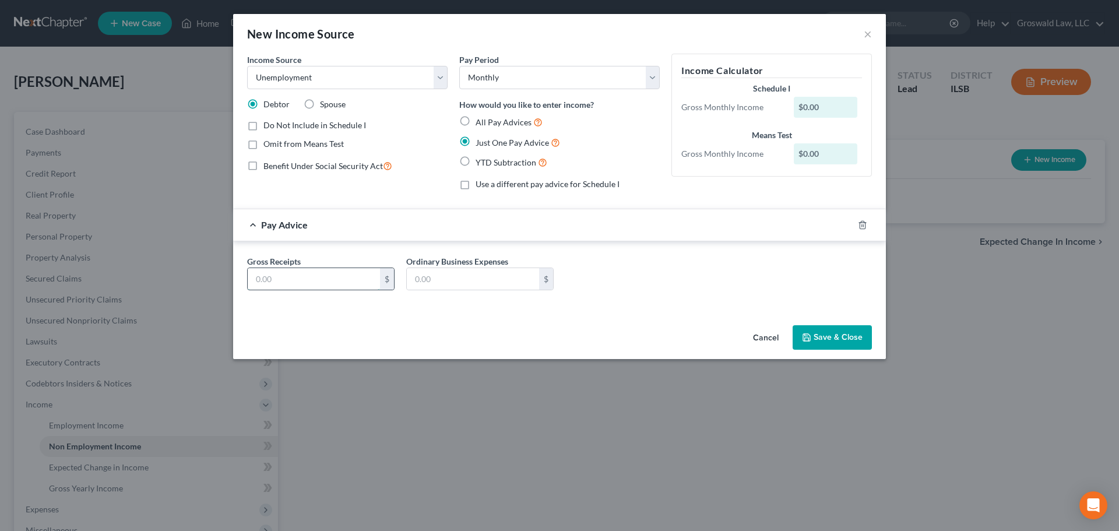
click at [302, 276] on input "text" at bounding box center [314, 279] width 132 height 22
click at [826, 335] on button "Save & Close" at bounding box center [832, 337] width 79 height 24
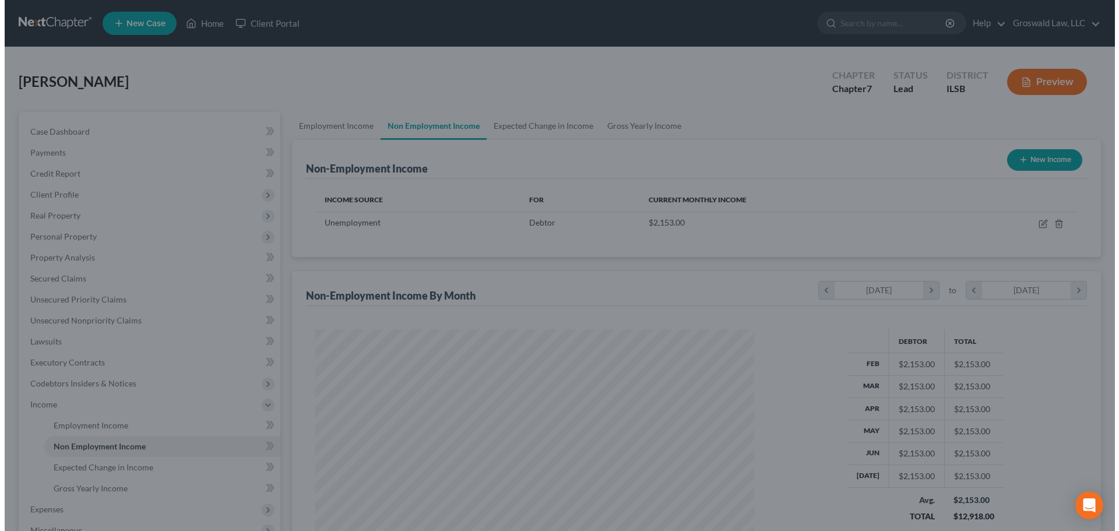
scroll to position [582594, 582353]
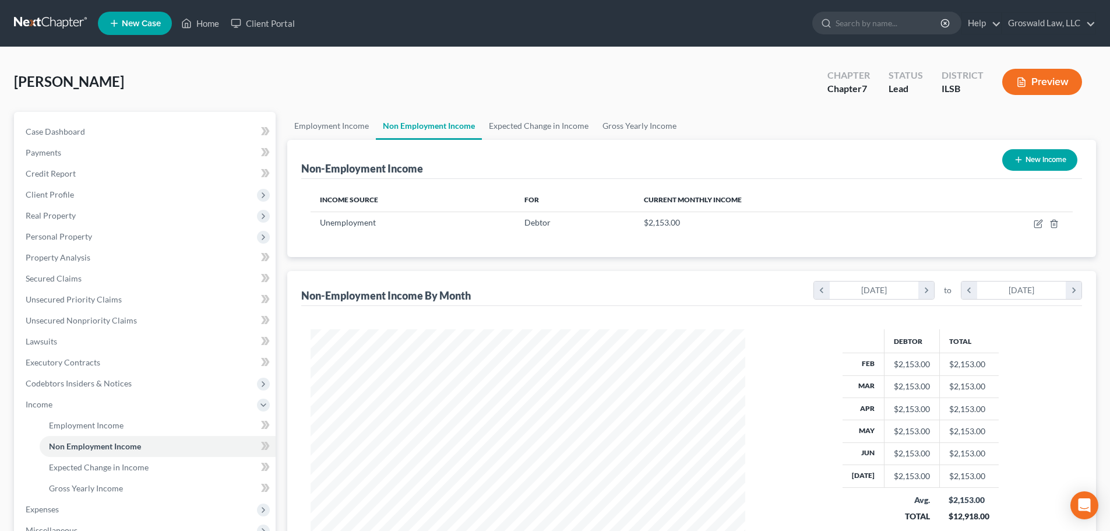
click at [1041, 80] on button "Preview" at bounding box center [1042, 82] width 80 height 26
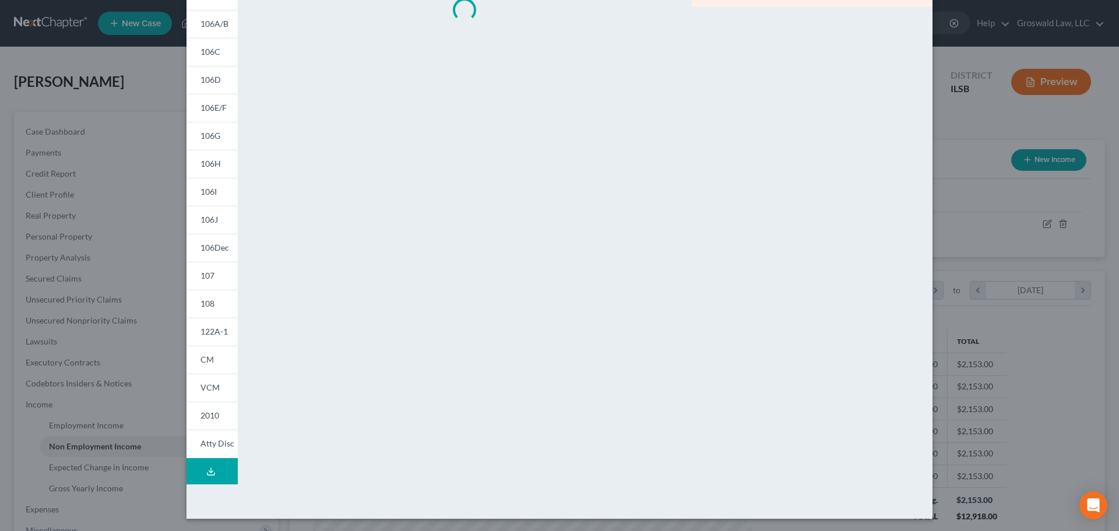
scroll to position [115, 0]
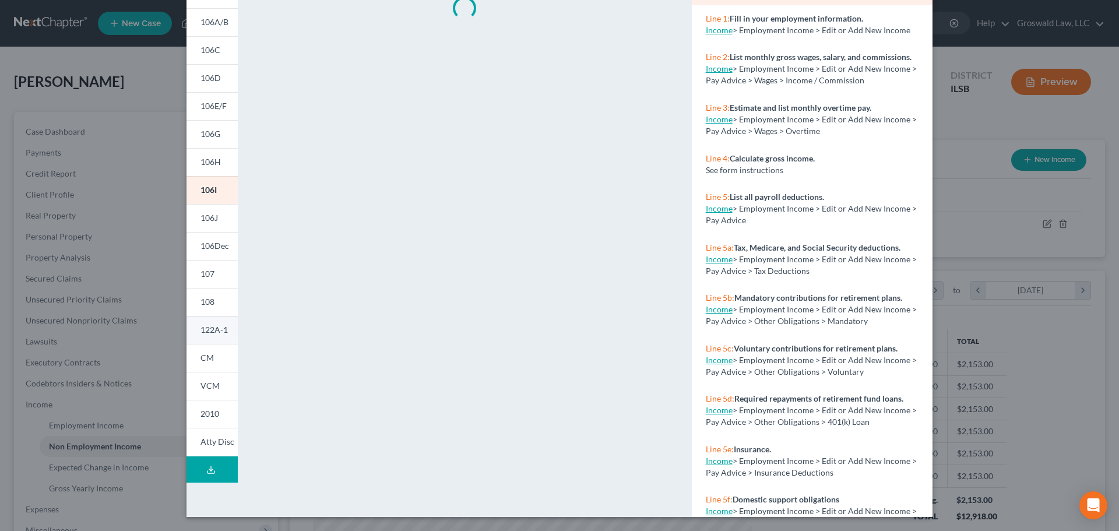
click at [208, 326] on span "122A-1" at bounding box center [213, 330] width 27 height 10
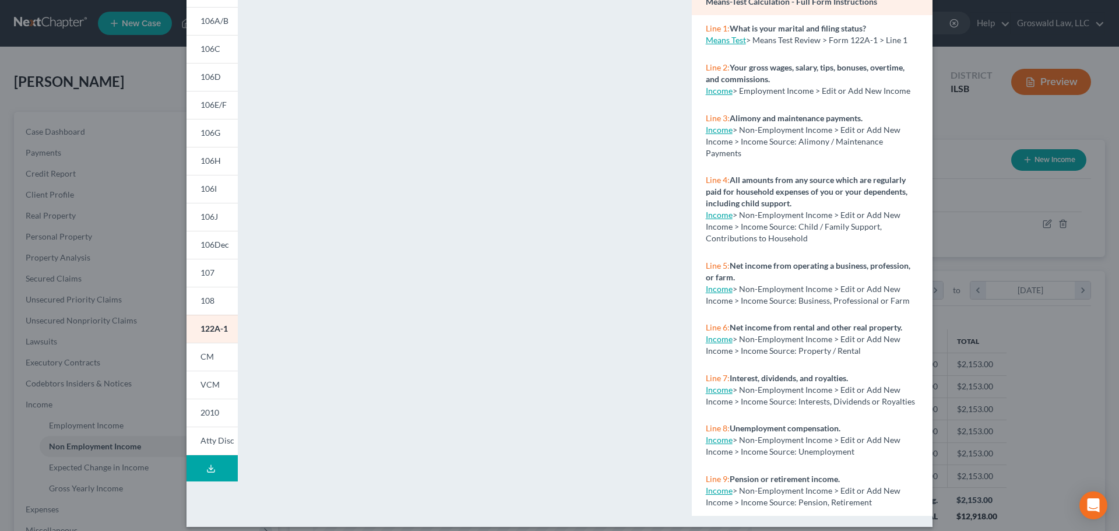
scroll to position [126, 0]
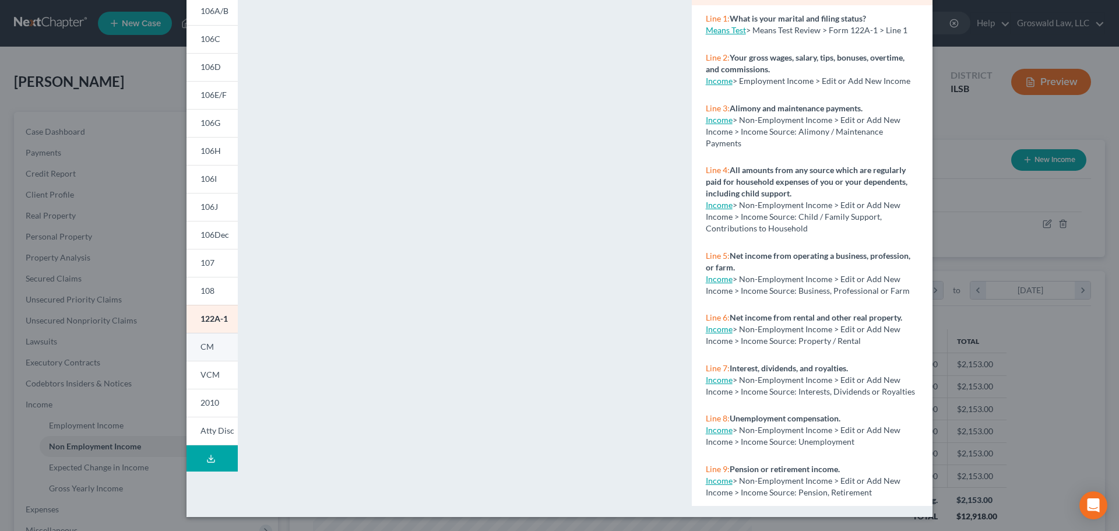
click at [207, 349] on span "CM" at bounding box center [206, 347] width 13 height 10
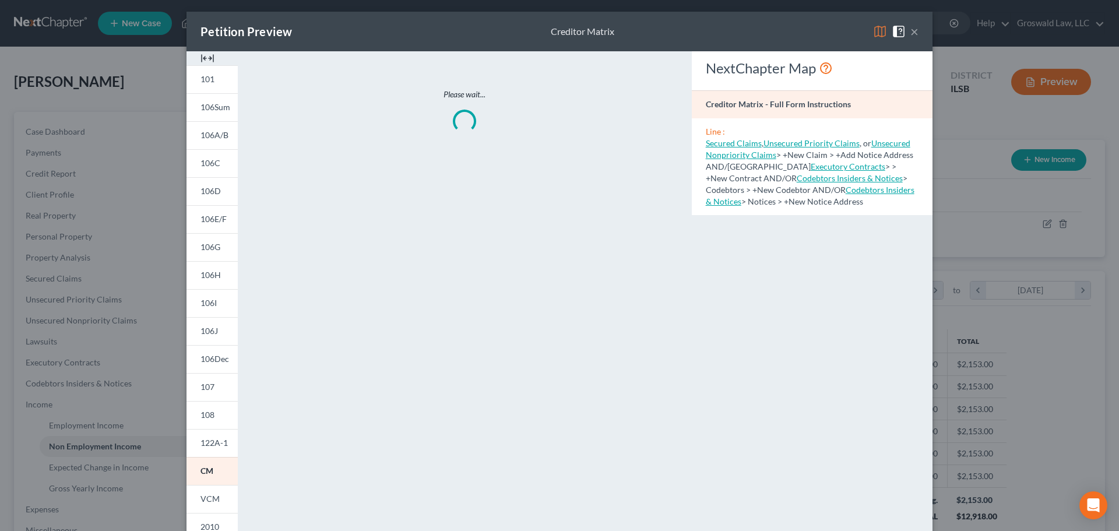
scroll to position [0, 0]
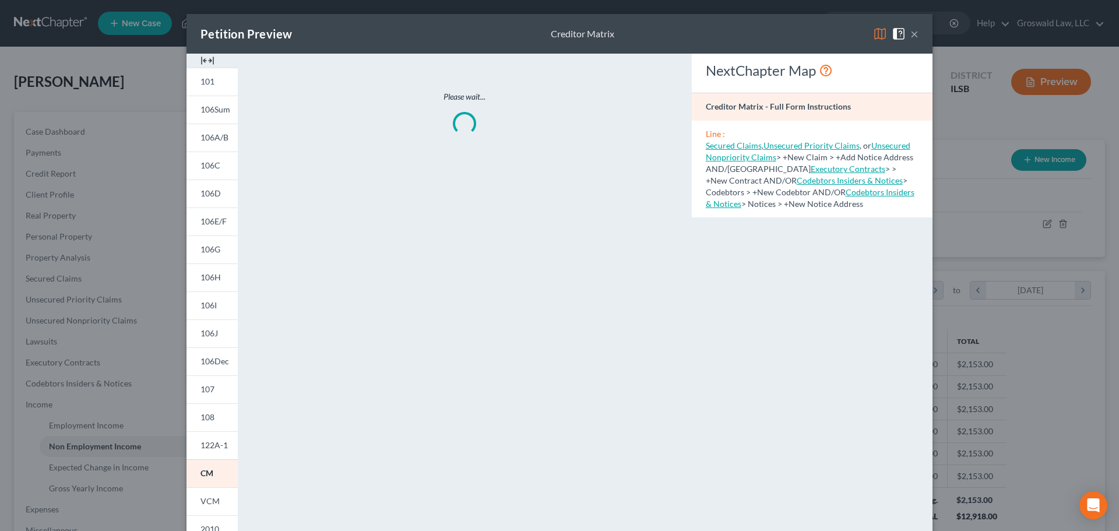
click at [203, 59] on img at bounding box center [207, 61] width 14 height 14
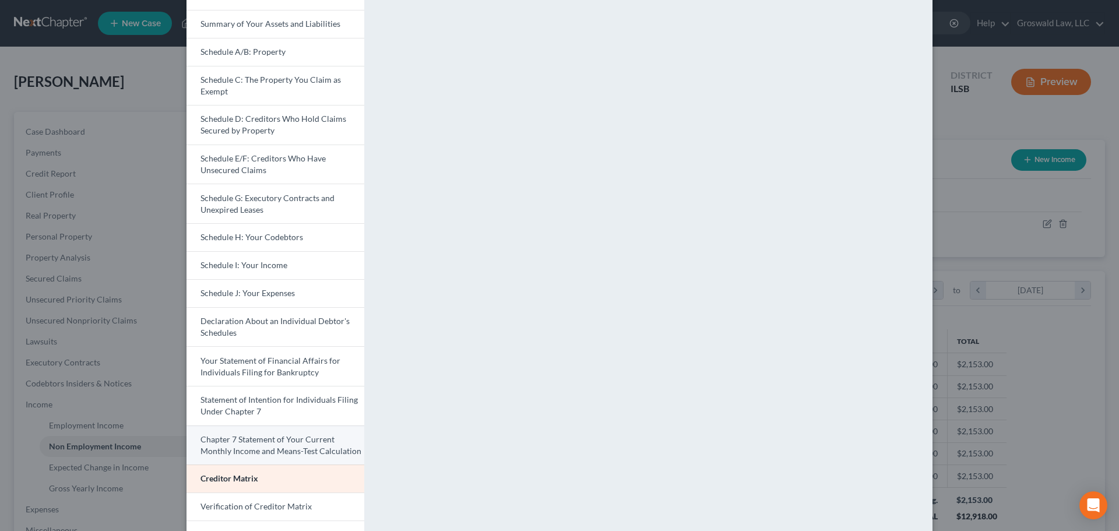
scroll to position [204, 0]
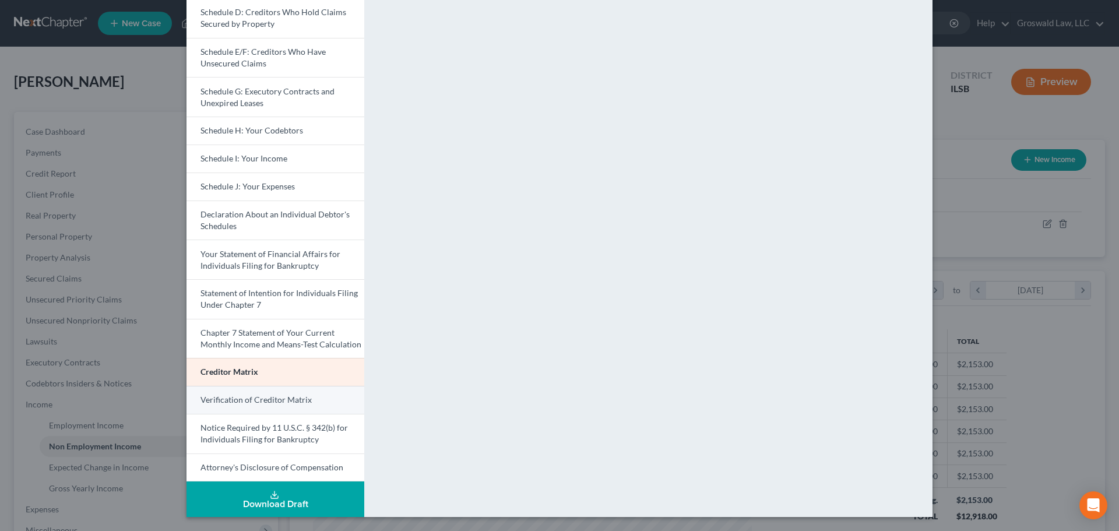
click at [216, 403] on span "Verification of Creditor Matrix" at bounding box center [255, 400] width 111 height 10
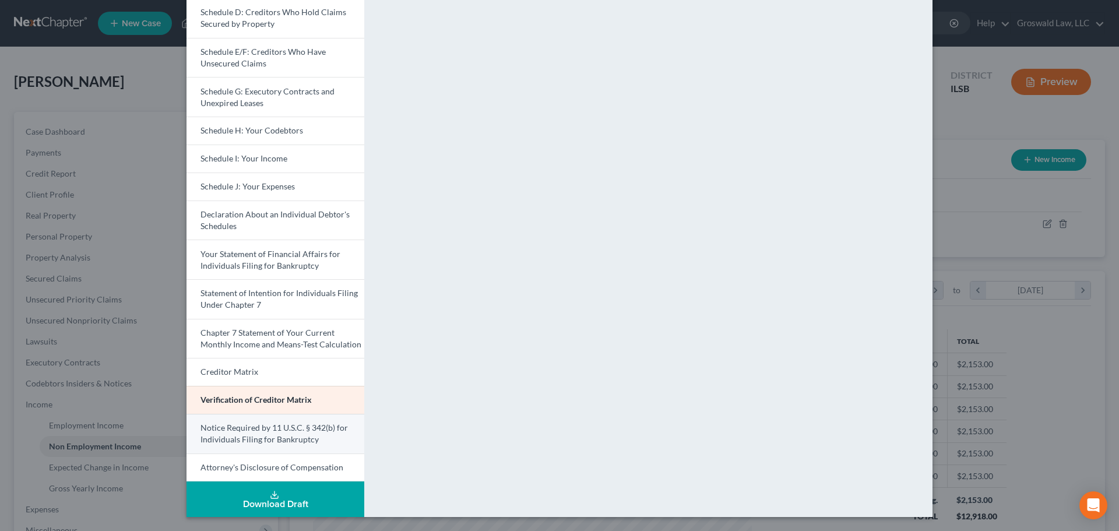
click at [221, 425] on span "Notice Required by 11 U.S.C. § 342(b) for Individuals Filing for Bankruptcy" at bounding box center [273, 434] width 147 height 22
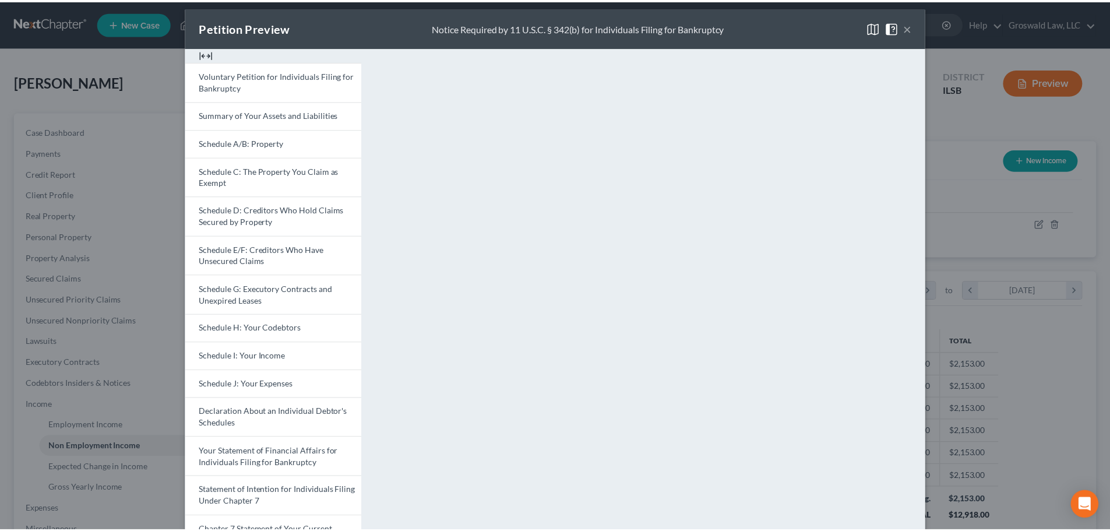
scroll to position [0, 0]
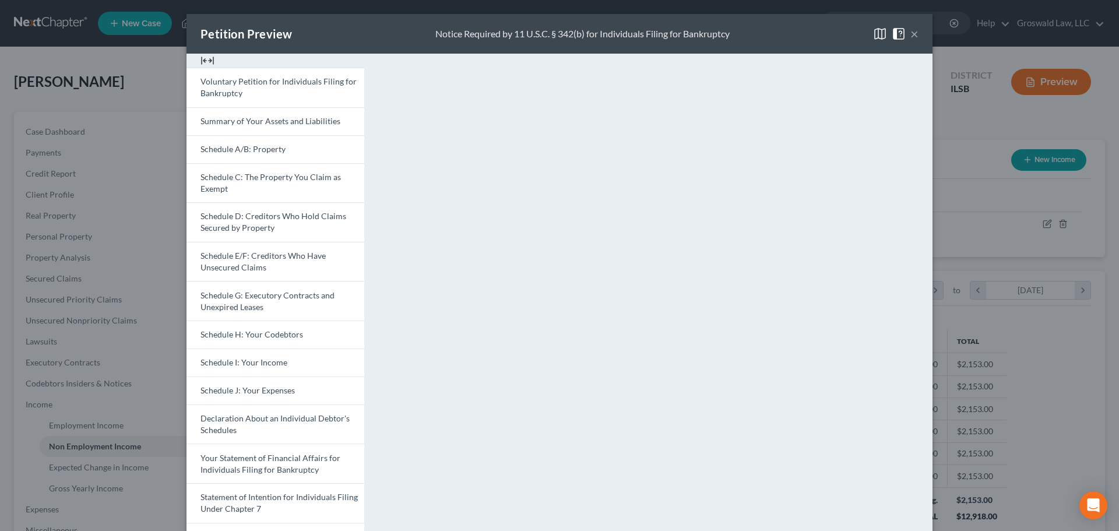
click at [904, 31] on span at bounding box center [901, 33] width 19 height 10
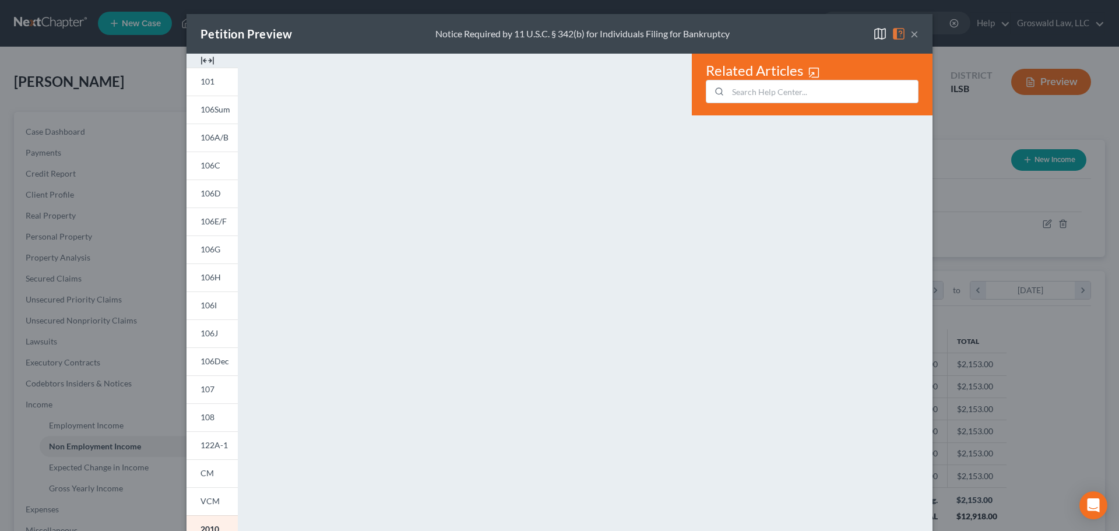
click at [910, 33] on button "×" at bounding box center [914, 34] width 8 height 14
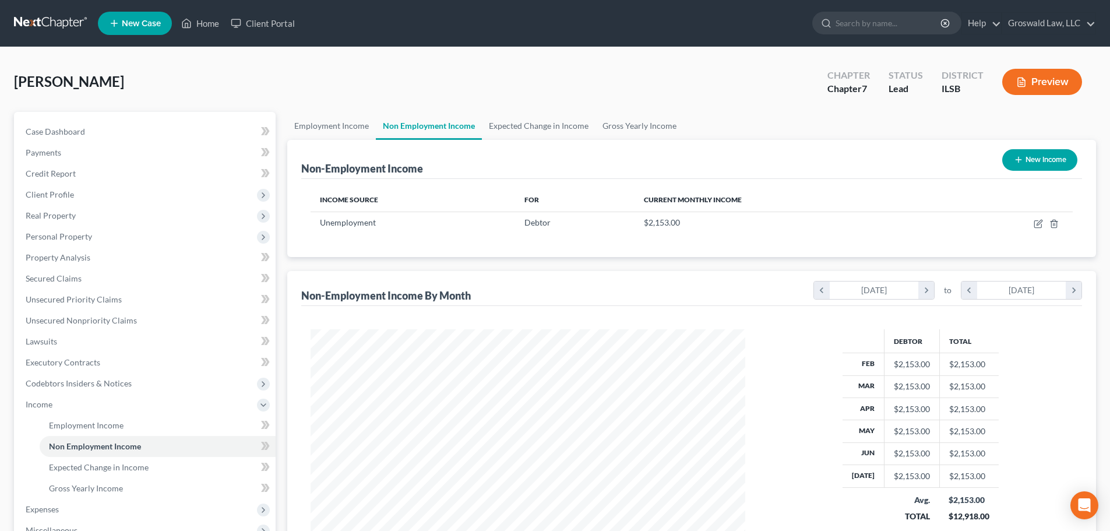
scroll to position [193, 0]
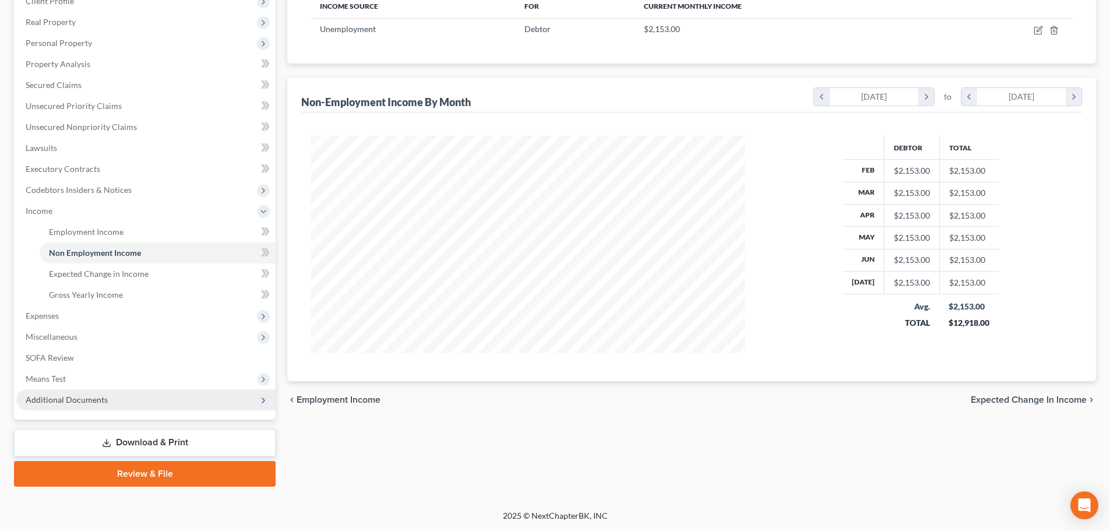
click at [131, 399] on span "Additional Documents" at bounding box center [145, 399] width 259 height 21
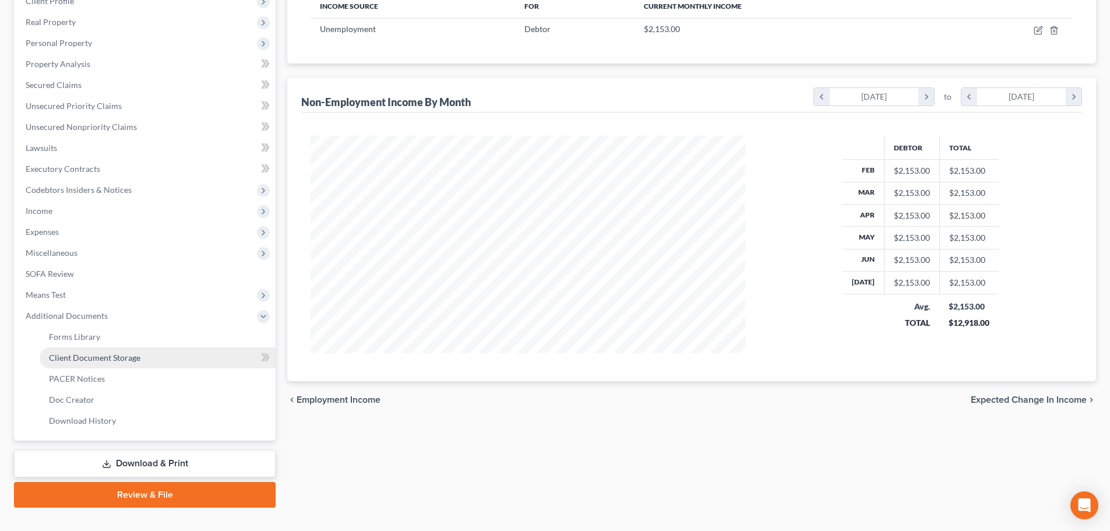
click at [178, 354] on link "Client Document Storage" at bounding box center [158, 357] width 236 height 21
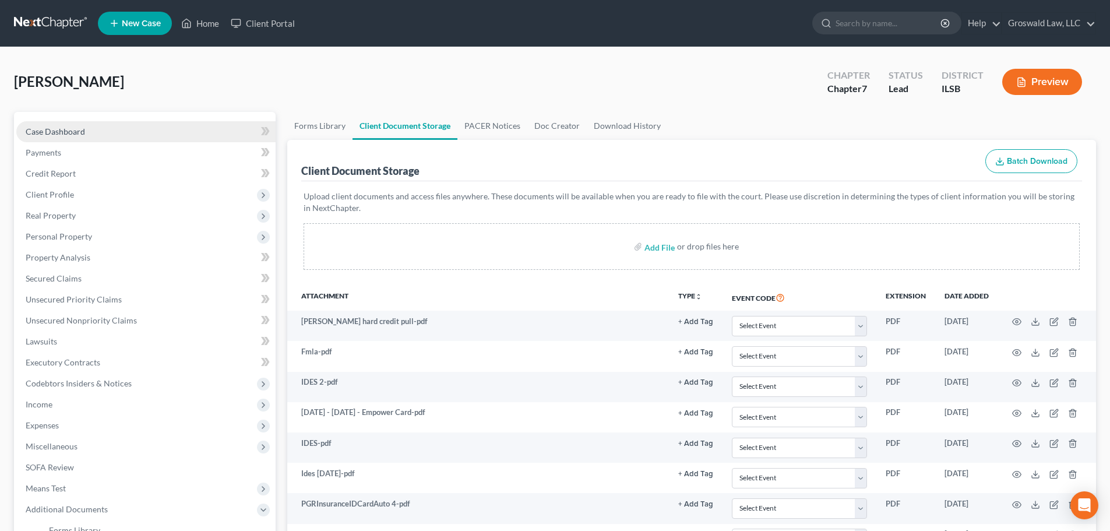
click at [126, 135] on link "Case Dashboard" at bounding box center [145, 131] width 259 height 21
select select "6"
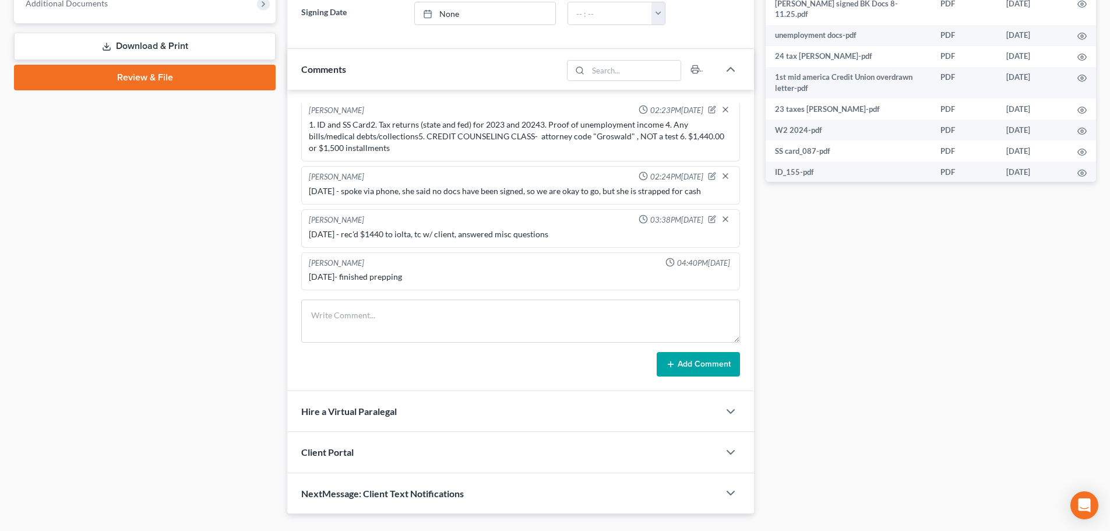
scroll to position [533, 0]
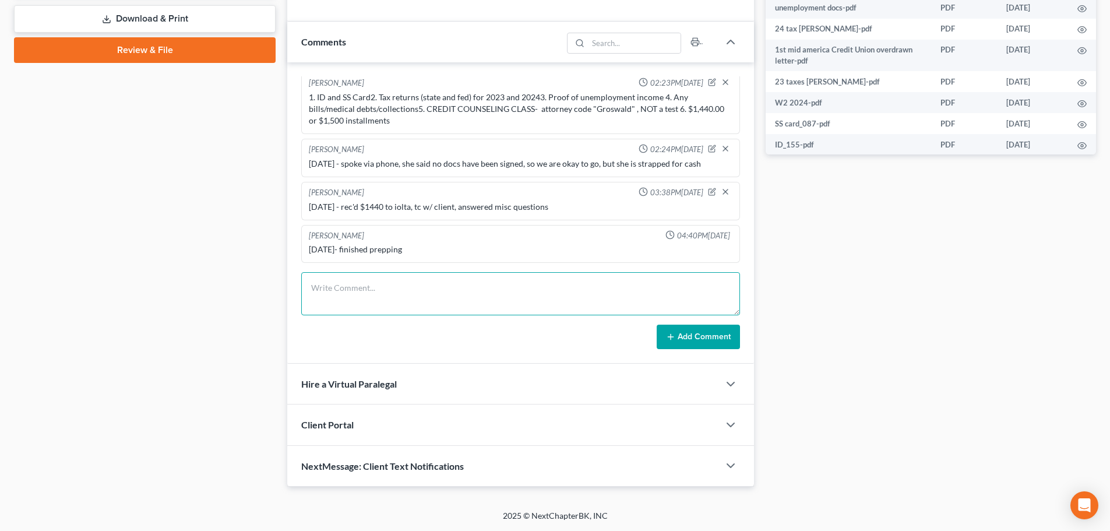
click at [435, 286] on textarea at bounding box center [520, 293] width 439 height 43
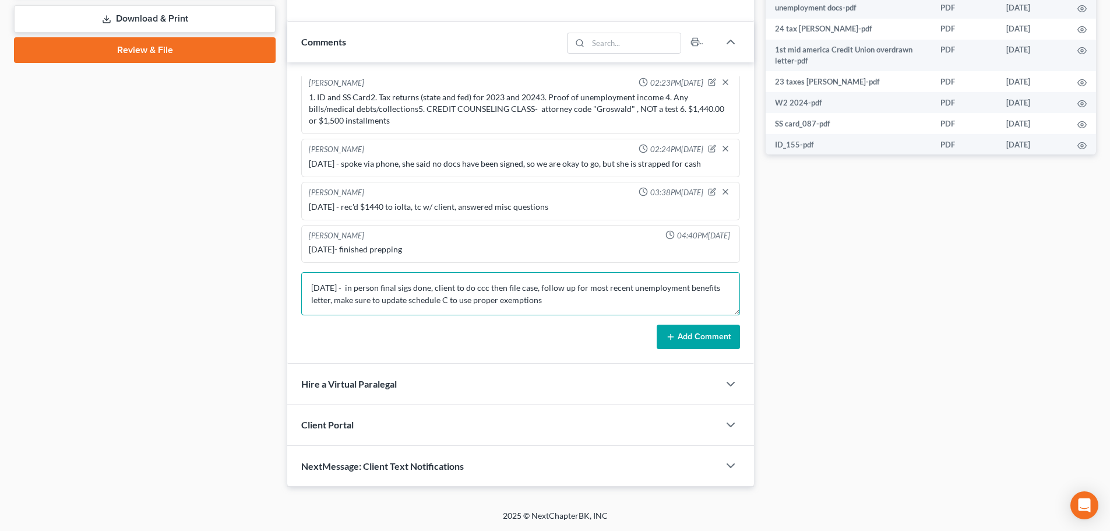
type textarea "8/11/25 - in person final sigs done, client to do ccc then file case, follow up…"
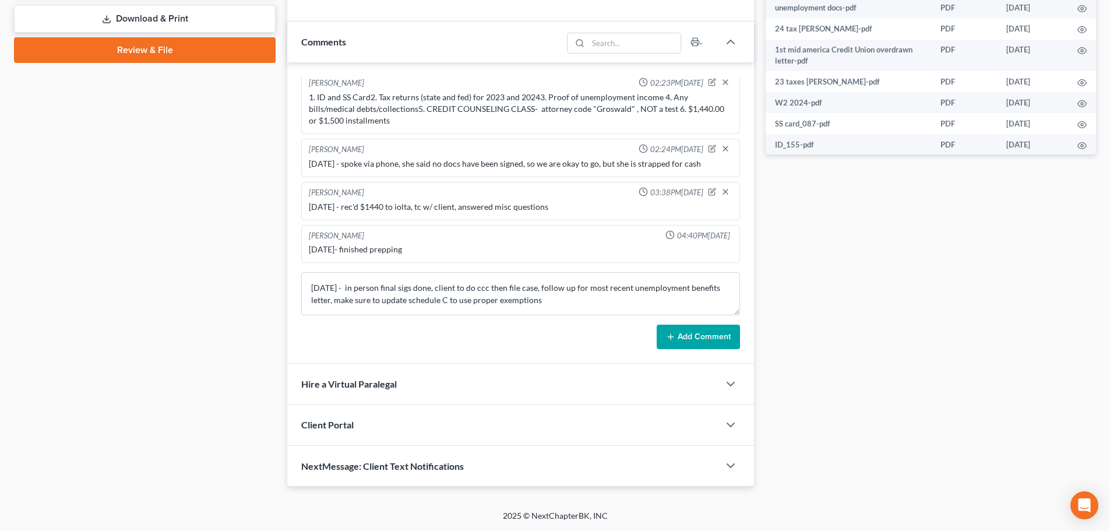
click at [667, 331] on button "Add Comment" at bounding box center [698, 337] width 83 height 24
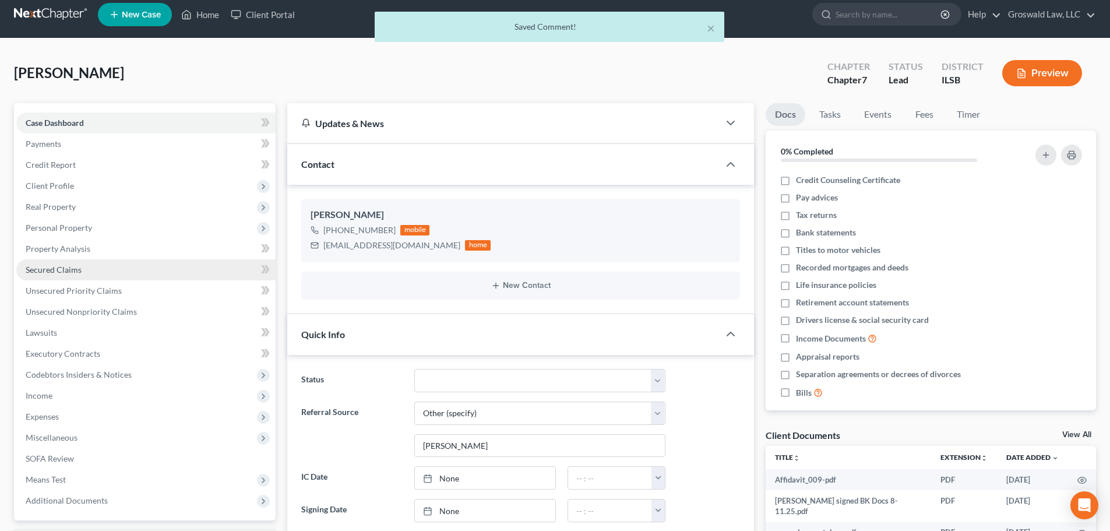
scroll to position [0, 0]
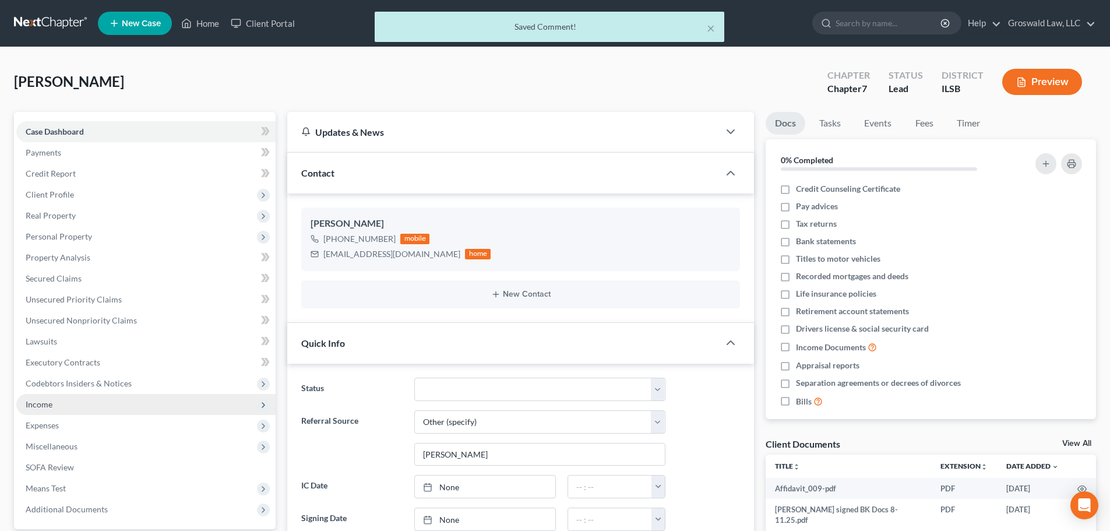
click at [53, 407] on span "Income" at bounding box center [145, 404] width 259 height 21
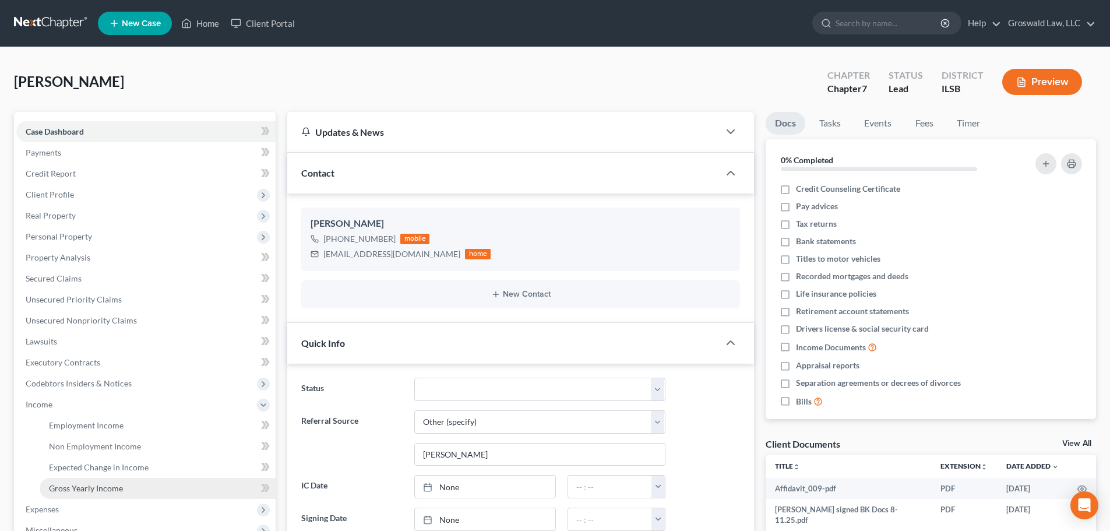
click at [129, 490] on link "Gross Yearly Income" at bounding box center [158, 488] width 236 height 21
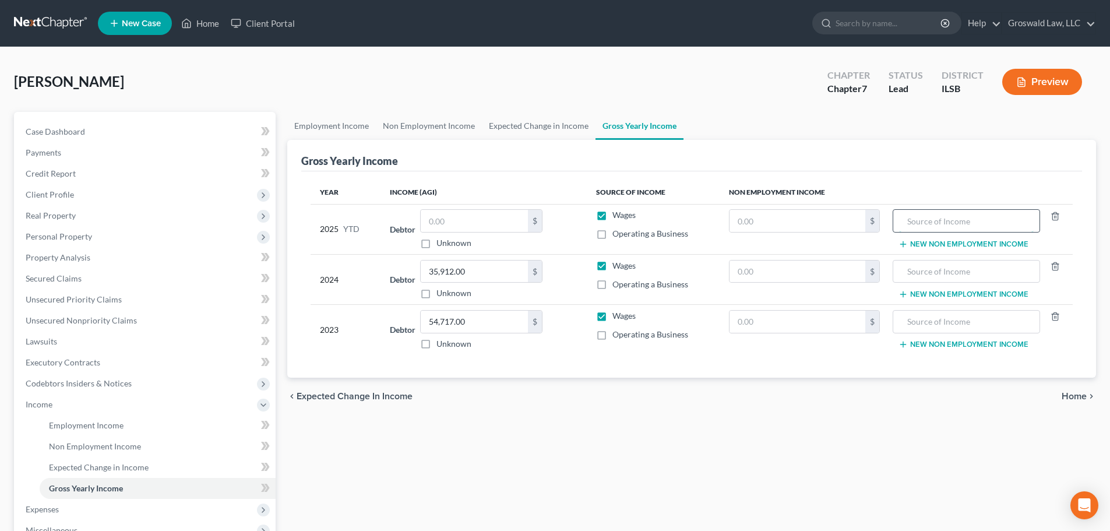
click at [944, 219] on input "text" at bounding box center [966, 221] width 134 height 22
type input "Unemployment Income"
click at [765, 223] on input "text" at bounding box center [798, 221] width 136 height 22
type input "15,000"
drag, startPoint x: 667, startPoint y: 153, endPoint x: 558, endPoint y: 117, distance: 114.6
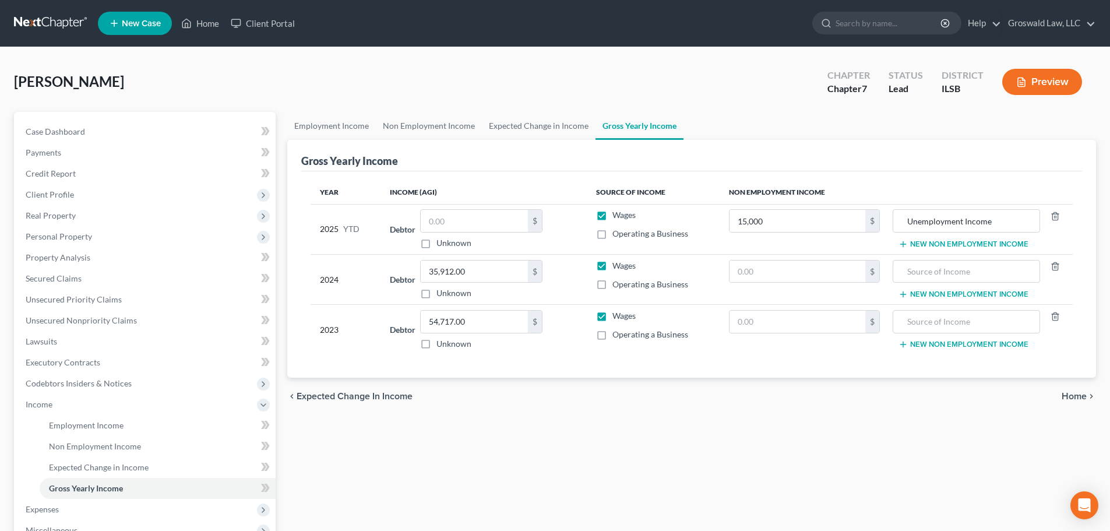
click at [664, 153] on div "Gross Yearly Income" at bounding box center [691, 155] width 781 height 31
click at [534, 119] on link "Expected Change in Income" at bounding box center [539, 126] width 114 height 28
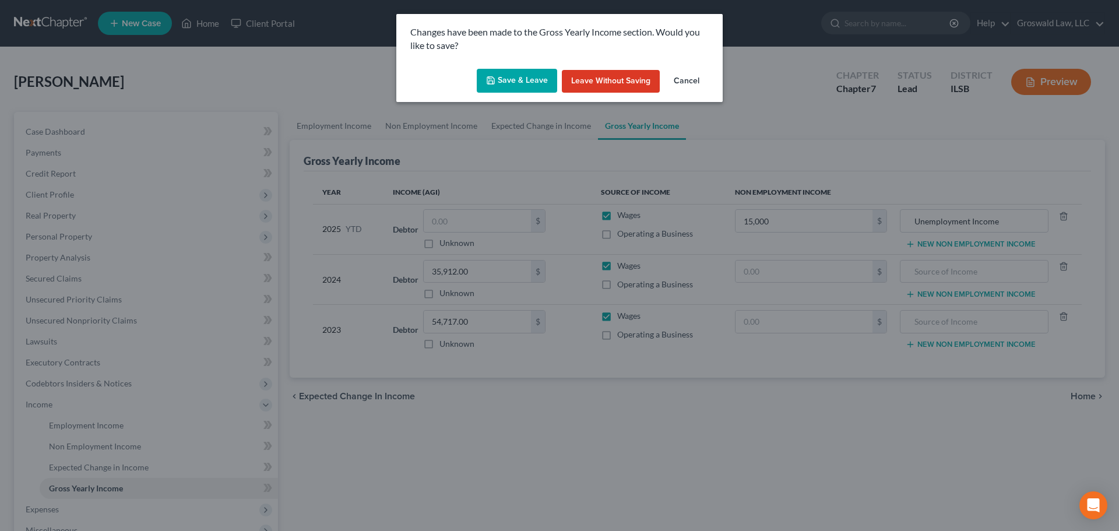
click at [501, 73] on button "Save & Leave" at bounding box center [517, 81] width 80 height 24
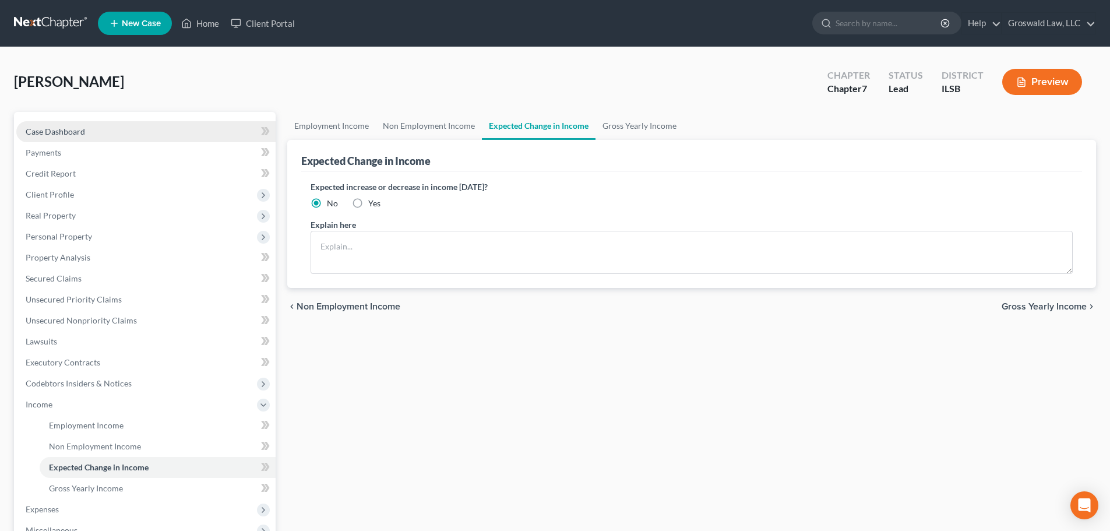
click at [79, 124] on link "Case Dashboard" at bounding box center [145, 131] width 259 height 21
select select "6"
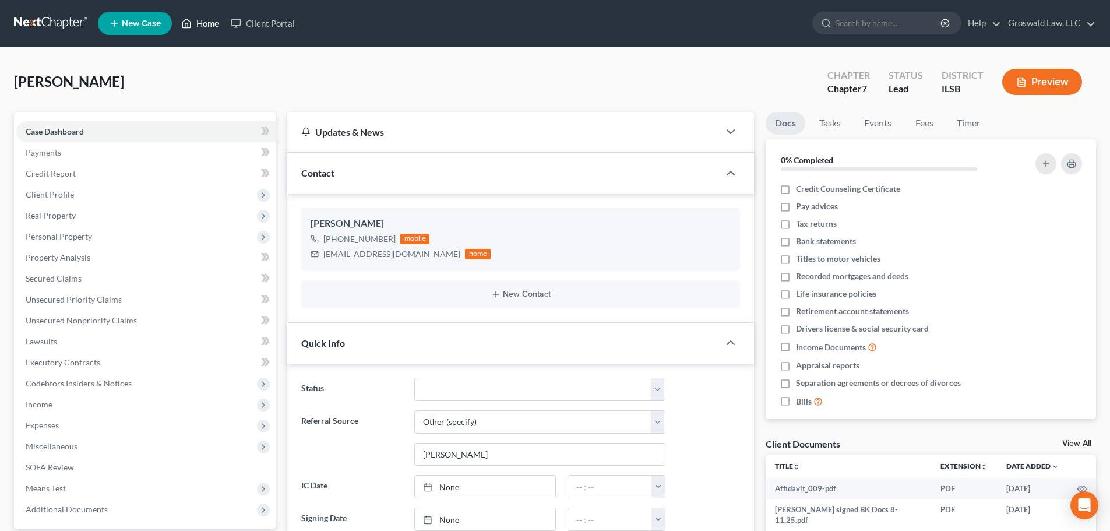
click at [216, 24] on link "Home" at bounding box center [200, 23] width 50 height 21
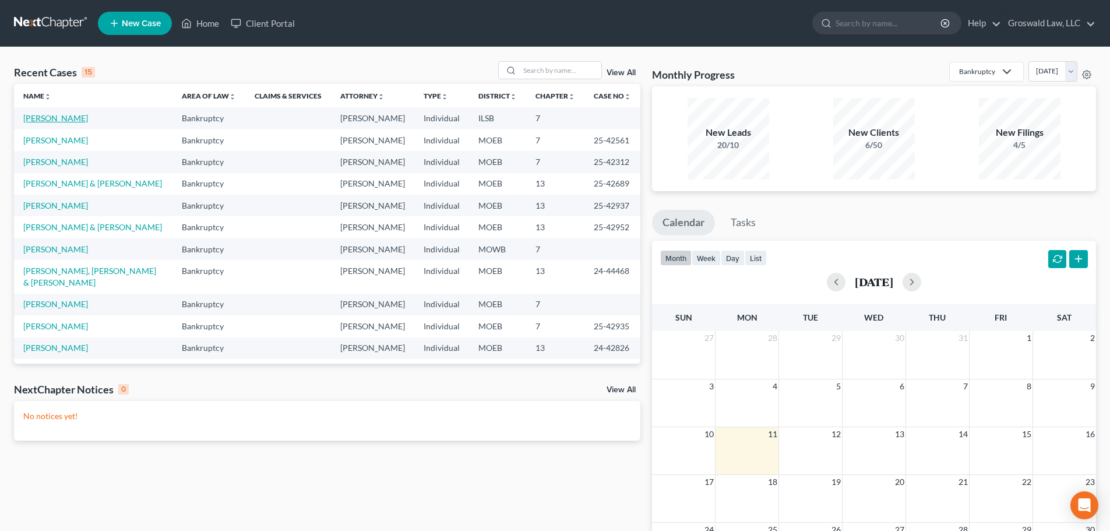
click at [42, 119] on link "[PERSON_NAME]" at bounding box center [55, 118] width 65 height 10
select select "6"
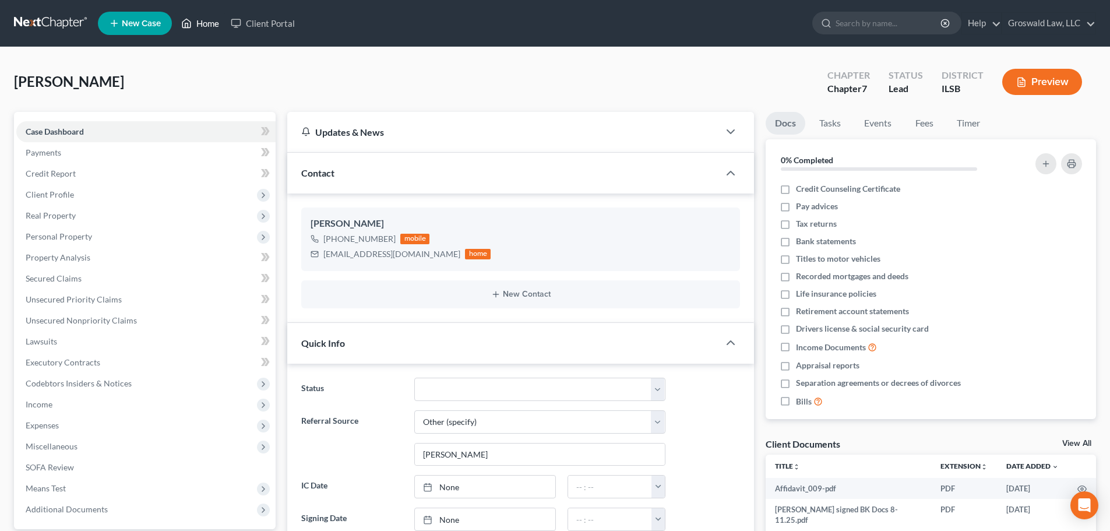
click at [188, 21] on icon at bounding box center [186, 23] width 10 height 14
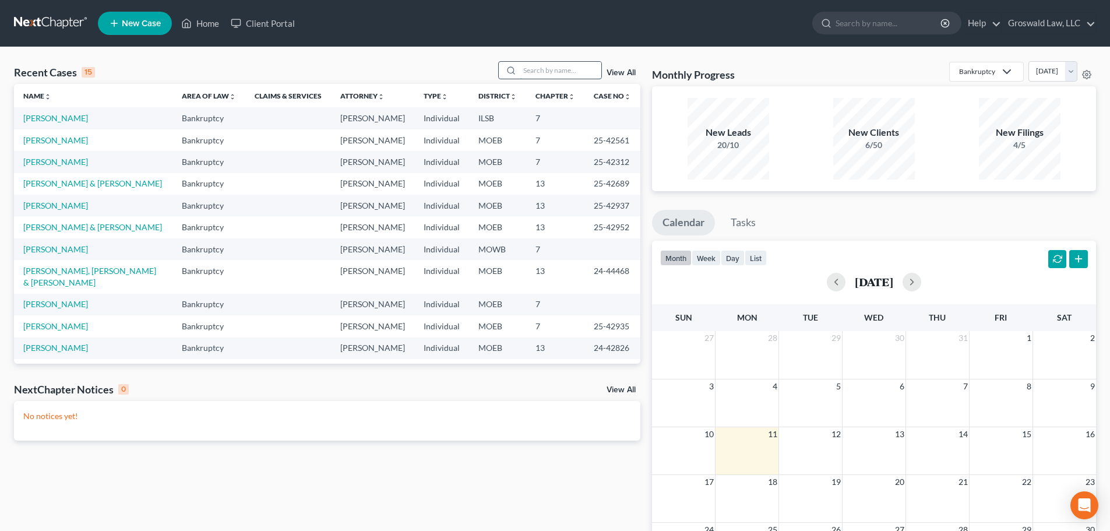
click at [539, 75] on input "search" at bounding box center [561, 70] width 82 height 17
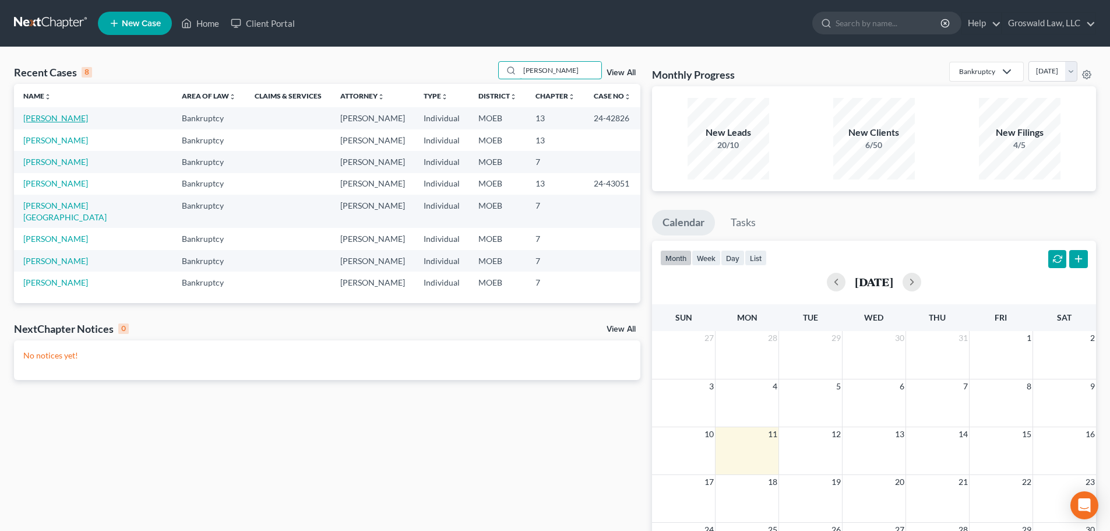
type input "miller"
click at [74, 118] on link "[PERSON_NAME]" at bounding box center [55, 118] width 65 height 10
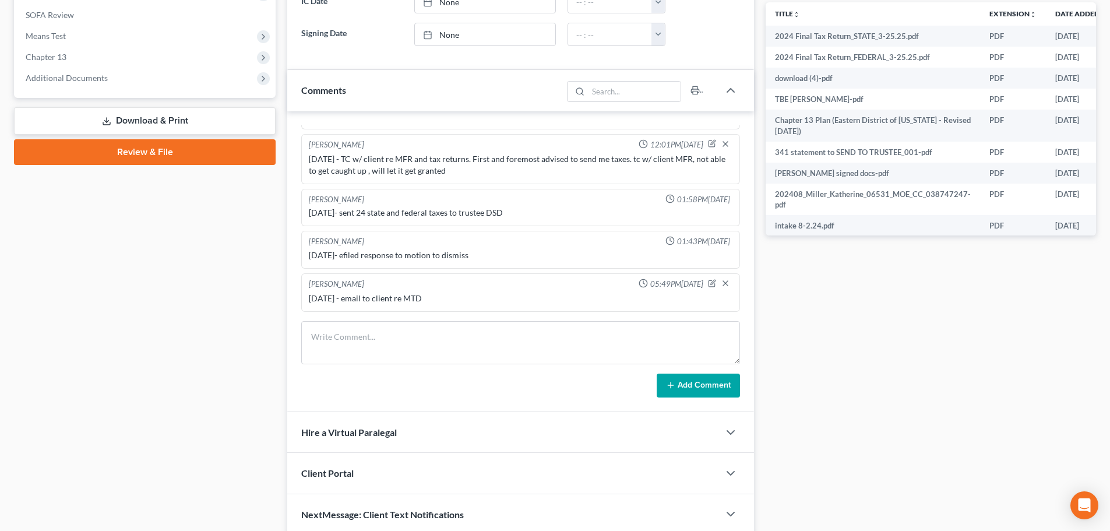
scroll to position [501, 0]
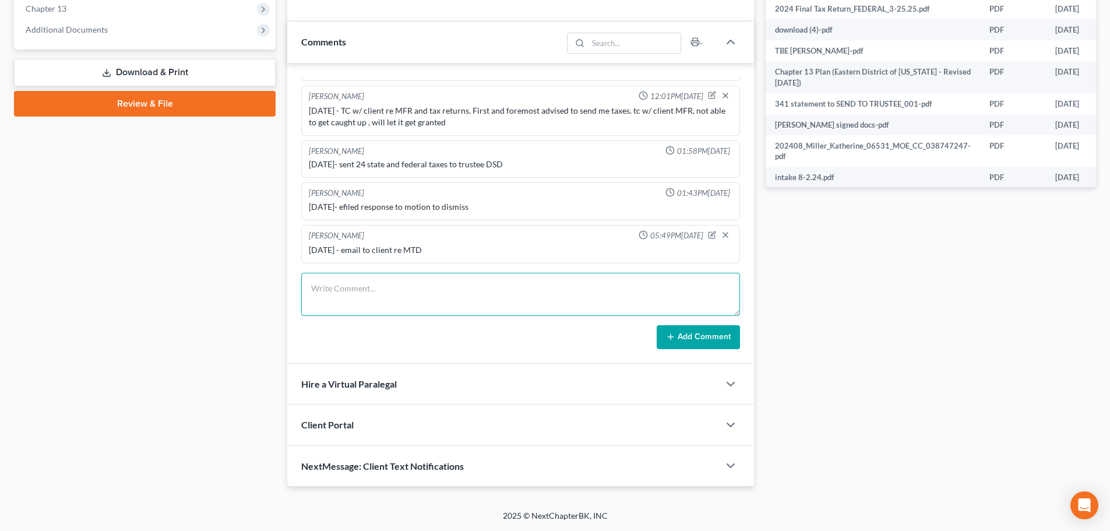
click at [453, 297] on textarea at bounding box center [520, 294] width 439 height 43
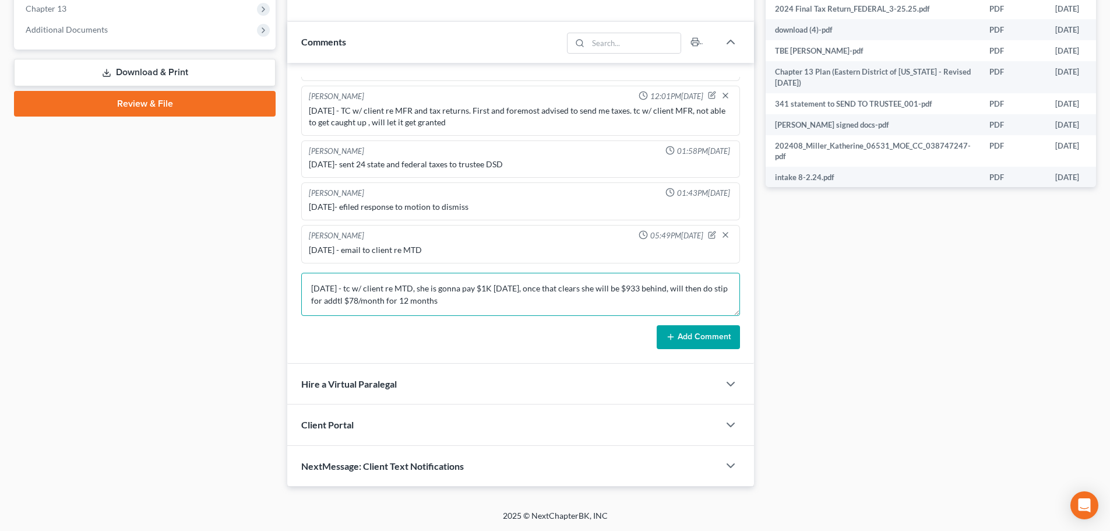
type textarea "8/11/25 - tc w/ client re MTD, she is gonna pay $1K today, once that clears she…"
click at [729, 343] on button "Add Comment" at bounding box center [698, 337] width 83 height 24
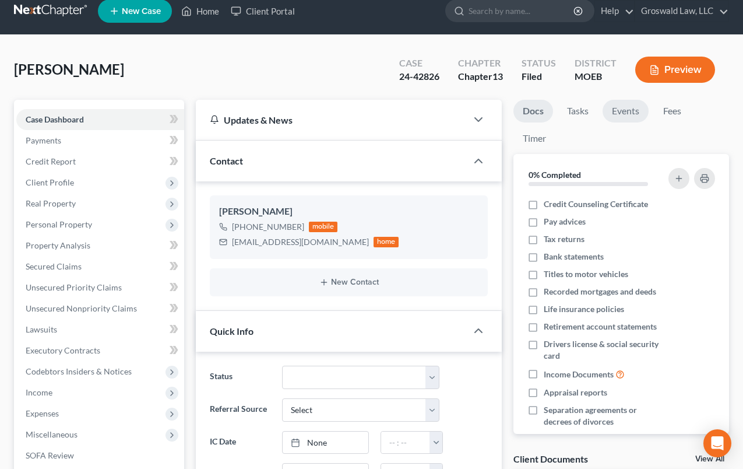
scroll to position [0, 0]
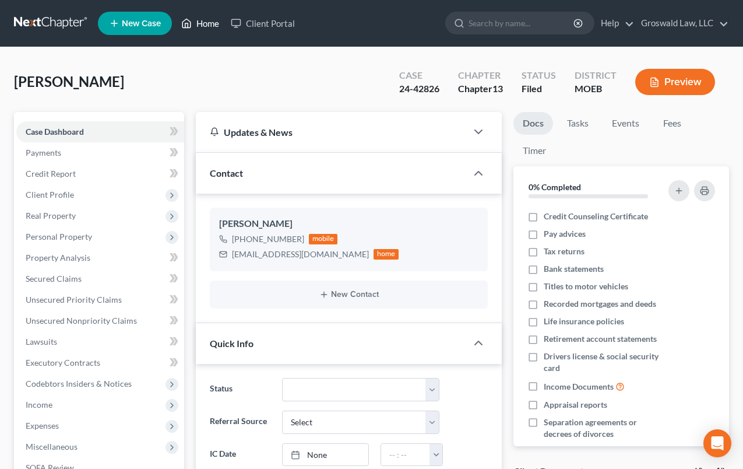
click at [204, 16] on link "Home" at bounding box center [200, 23] width 50 height 21
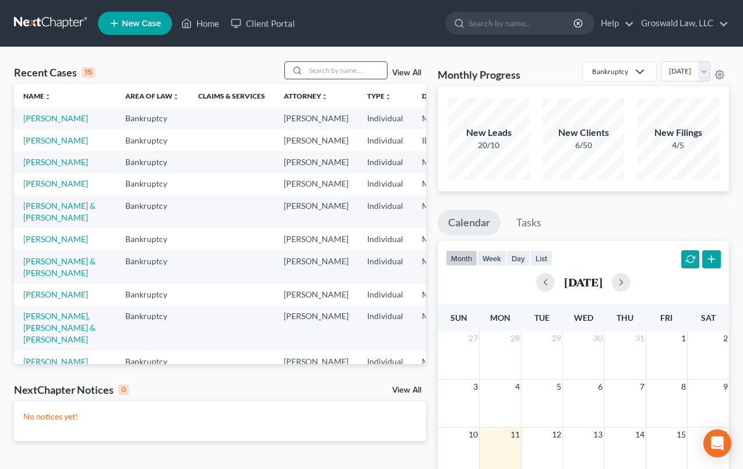
click at [358, 71] on input "search" at bounding box center [346, 70] width 82 height 17
click at [35, 167] on link "[PERSON_NAME]" at bounding box center [55, 162] width 65 height 10
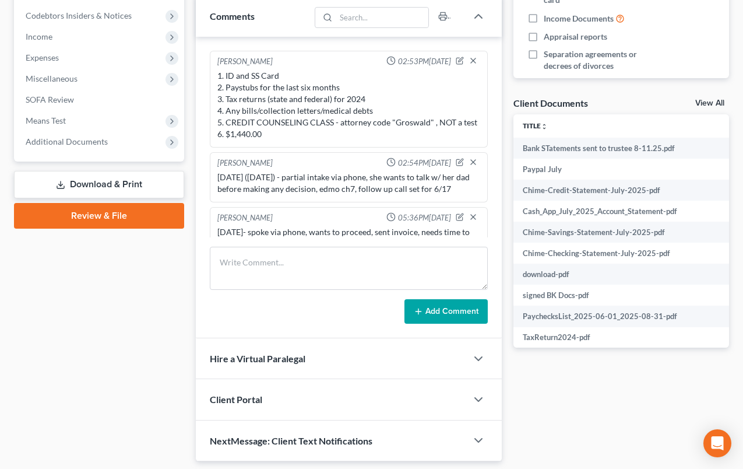
scroll to position [719, 0]
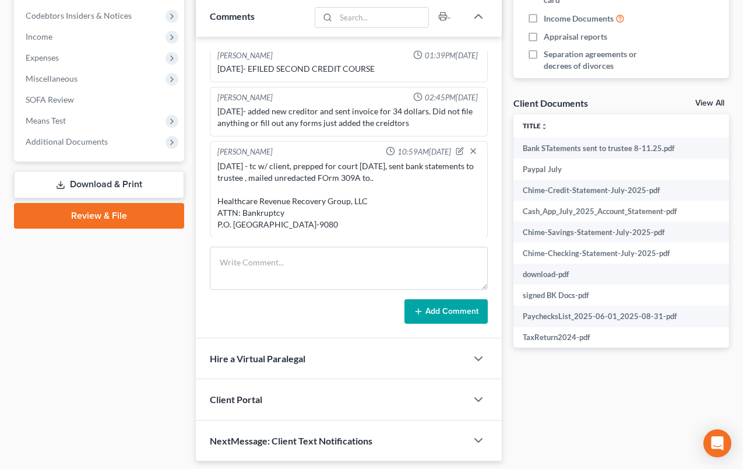
drag, startPoint x: 74, startPoint y: 141, endPoint x: 52, endPoint y: 184, distance: 48.5
click at [74, 141] on span "Additional Documents" at bounding box center [67, 141] width 82 height 10
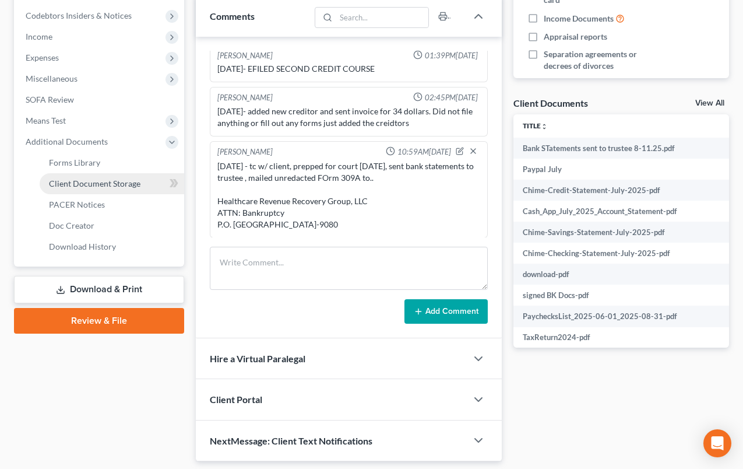
click at [66, 181] on span "Client Document Storage" at bounding box center [95, 183] width 92 height 10
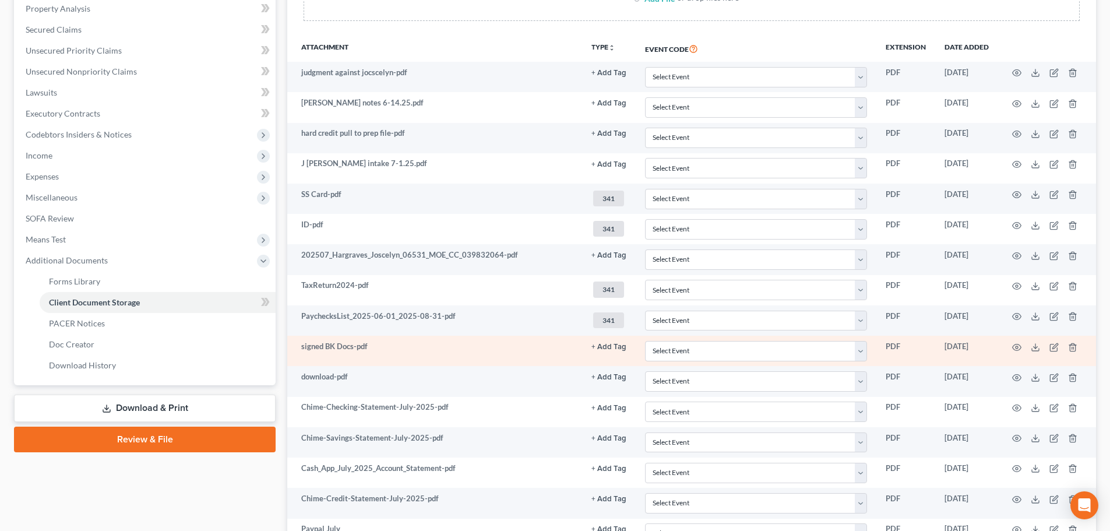
scroll to position [350, 0]
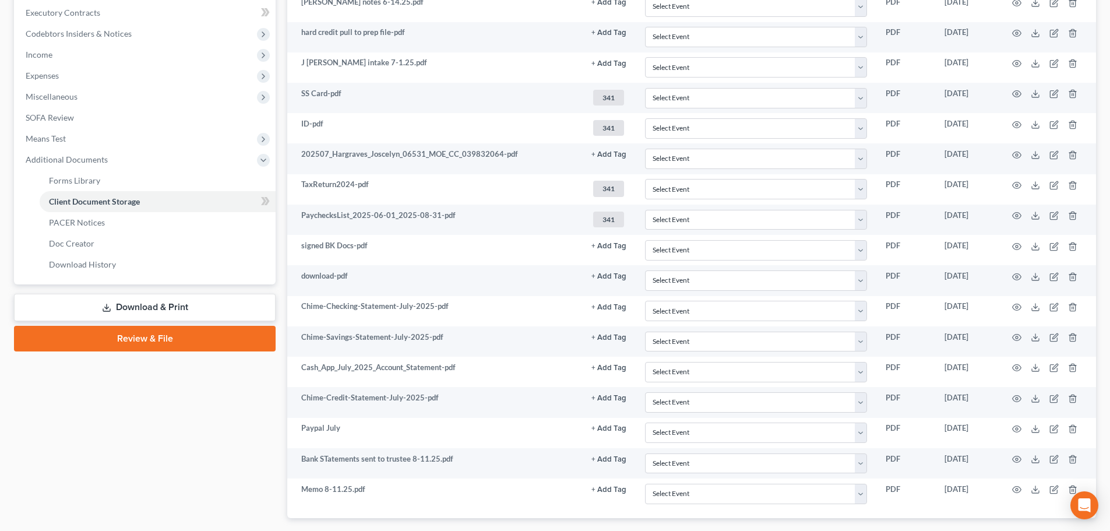
click at [175, 339] on link "Review & File" at bounding box center [145, 339] width 262 height 26
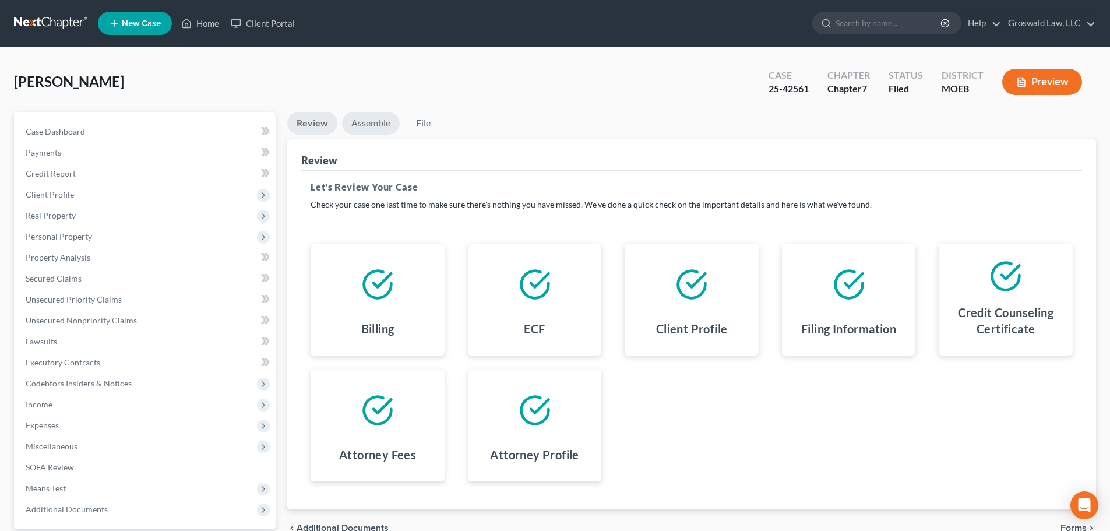
drag, startPoint x: 364, startPoint y: 122, endPoint x: 372, endPoint y: 136, distance: 15.4
click at [365, 123] on link "Assemble" at bounding box center [371, 123] width 58 height 23
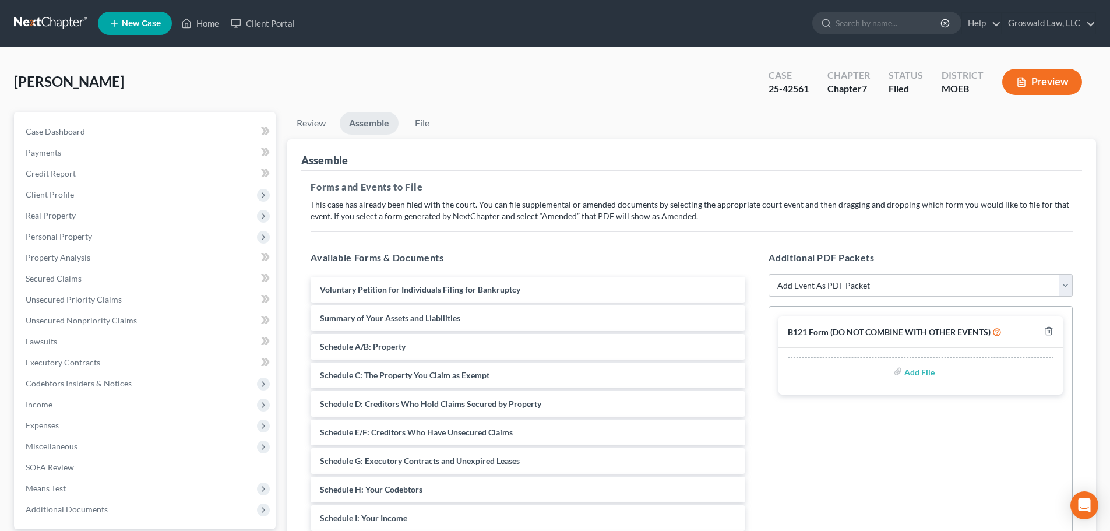
click at [843, 283] on select "Add Event As PDF Packet Amended List of Creditors and Verification of Matrix Am…" at bounding box center [921, 285] width 304 height 23
select select "2"
click at [769, 274] on select "Add Event As PDF Packet Amended List of Creditors and Verification of Matrix Am…" at bounding box center [921, 285] width 304 height 23
select select
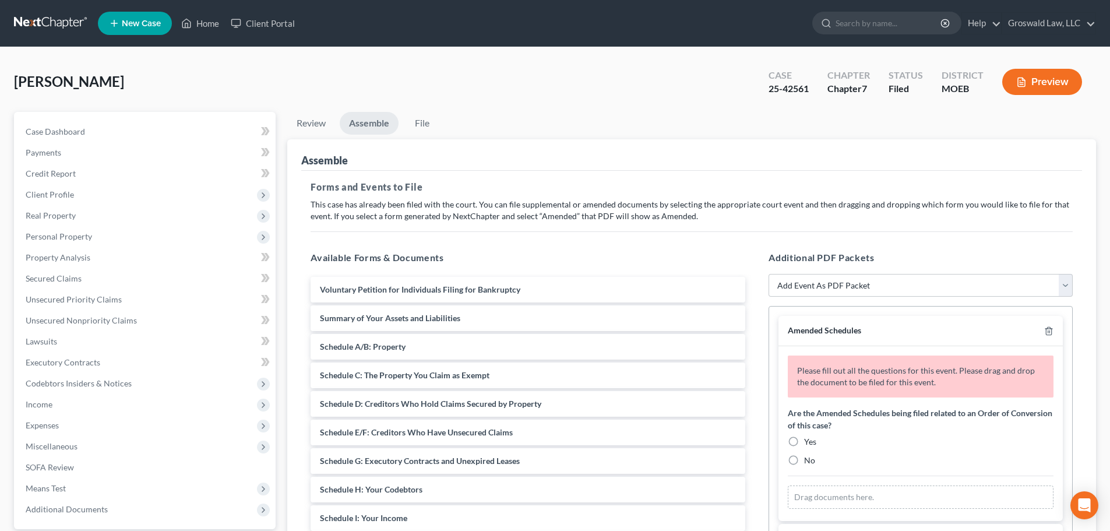
click at [804, 461] on label "No" at bounding box center [809, 461] width 11 height 12
click at [809, 461] on input "No" at bounding box center [813, 459] width 8 height 8
radio input "true"
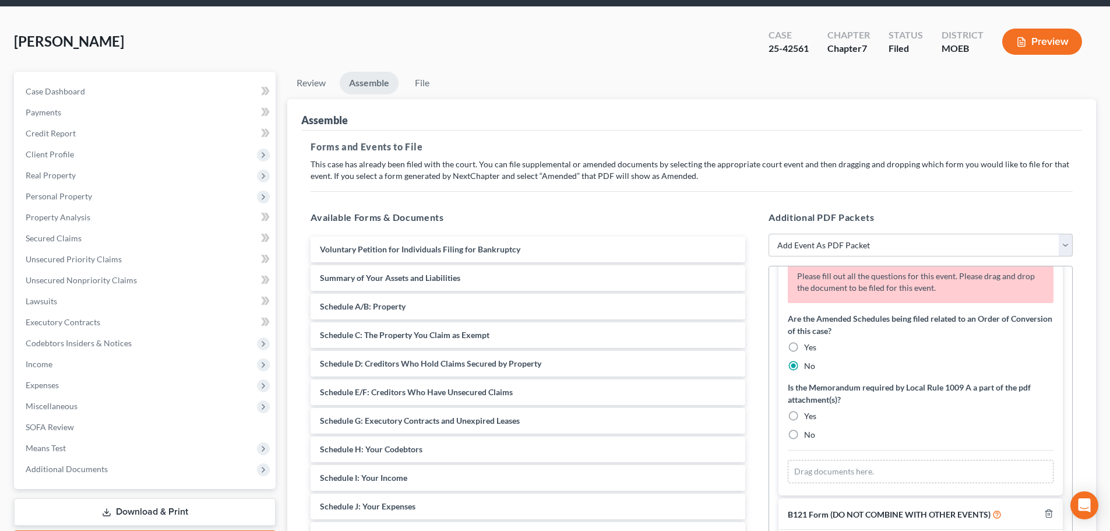
scroll to position [200, 0]
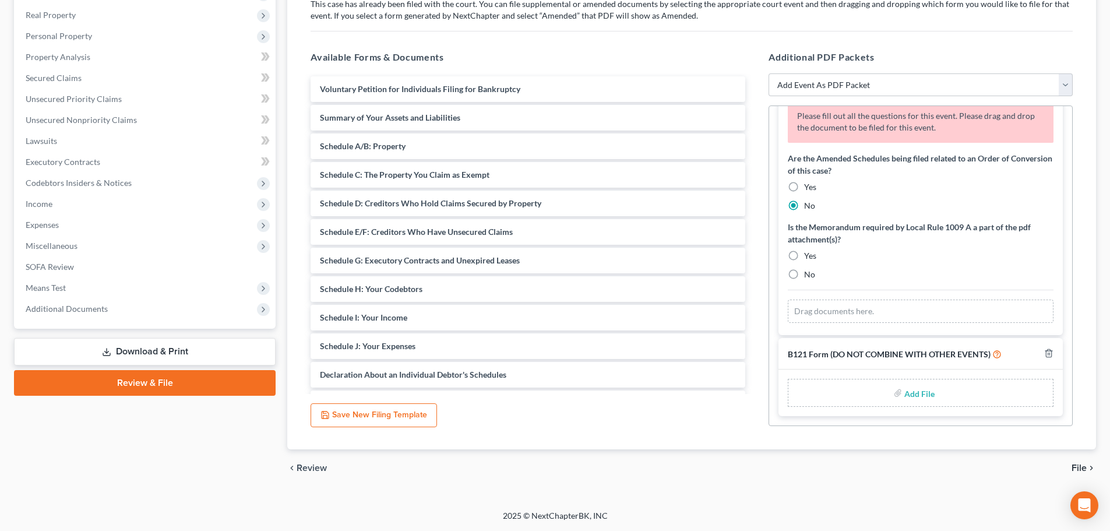
click at [804, 255] on label "Yes" at bounding box center [810, 256] width 12 height 12
click at [809, 255] on input "Yes" at bounding box center [813, 254] width 8 height 8
radio input "true"
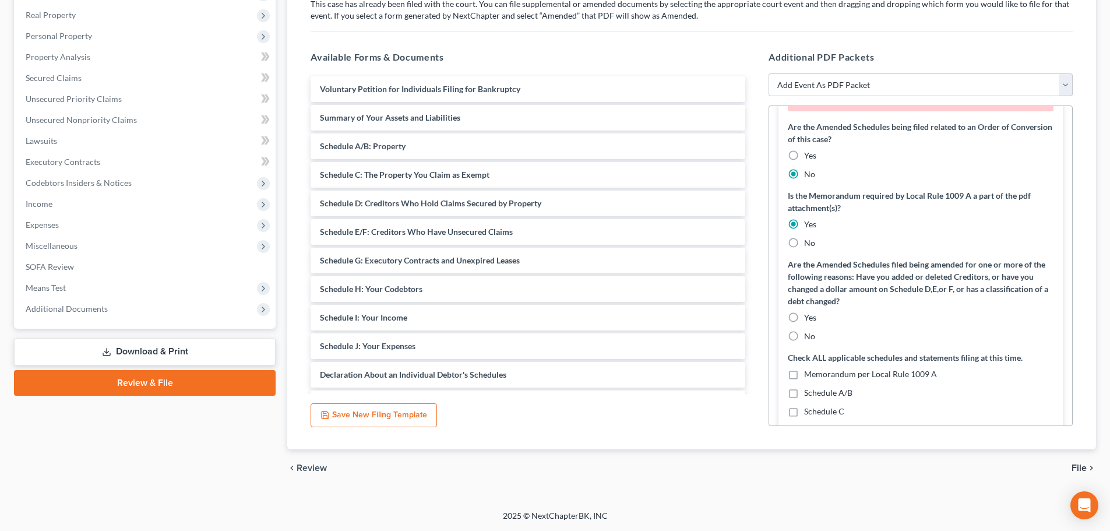
scroll to position [171, 0]
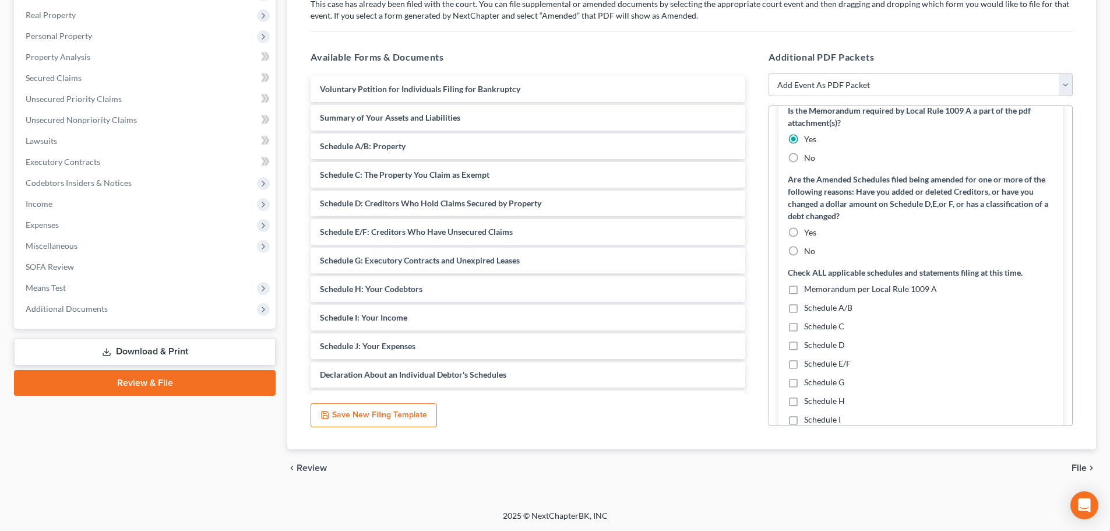
drag, startPoint x: 790, startPoint y: 232, endPoint x: 792, endPoint y: 241, distance: 9.6
click at [804, 232] on label "Yes" at bounding box center [810, 233] width 12 height 12
click at [809, 232] on input "Yes" at bounding box center [813, 231] width 8 height 8
radio input "true"
click at [804, 291] on label "Memorandum per Local Rule 1009 A" at bounding box center [870, 289] width 133 height 12
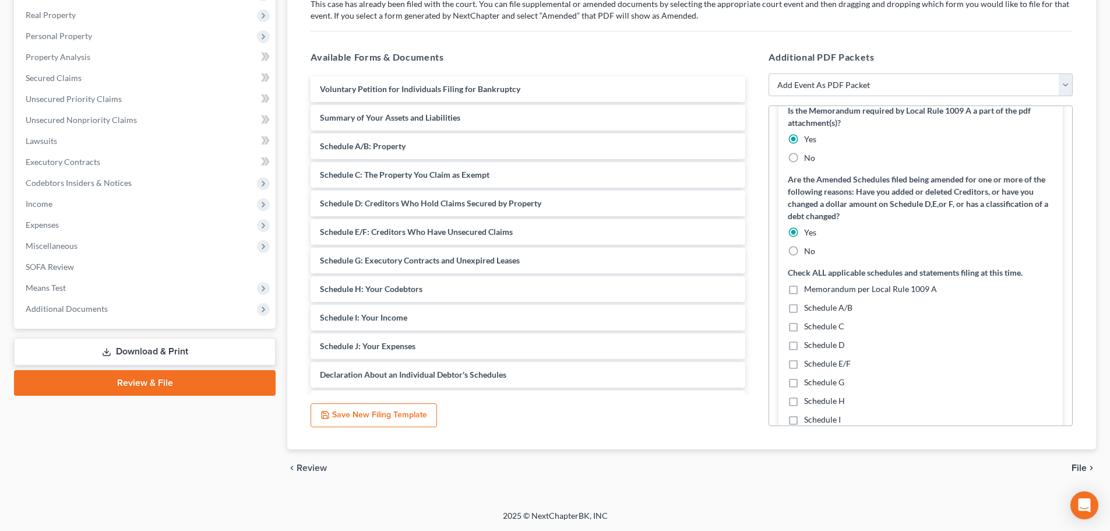
click at [809, 291] on input "Memorandum per Local Rule 1009 A" at bounding box center [813, 287] width 8 height 8
checkbox input "true"
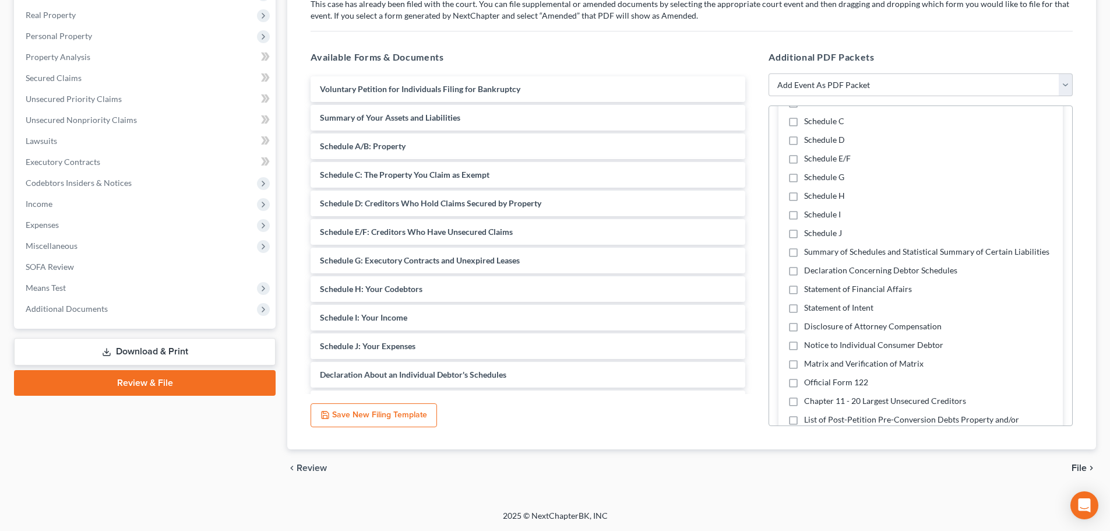
scroll to position [334, 0]
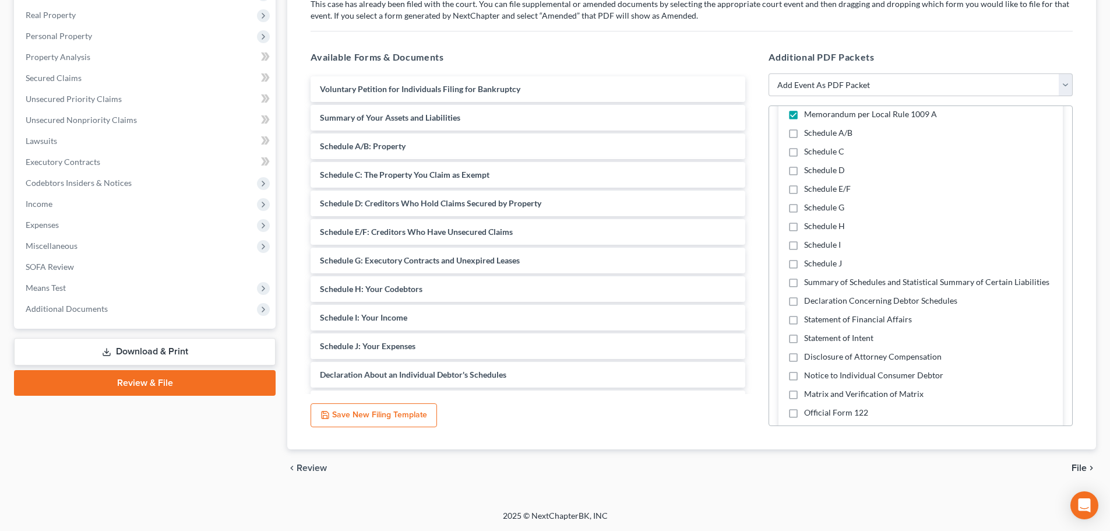
click at [804, 189] on label "Schedule E/F" at bounding box center [827, 189] width 47 height 12
click at [809, 189] on input "Schedule E/F" at bounding box center [813, 187] width 8 height 8
checkbox input "true"
click at [804, 307] on label "Declaration Concerning Debtor Schedules" at bounding box center [880, 301] width 153 height 12
click at [809, 302] on input "Declaration Concerning Debtor Schedules" at bounding box center [813, 299] width 8 height 8
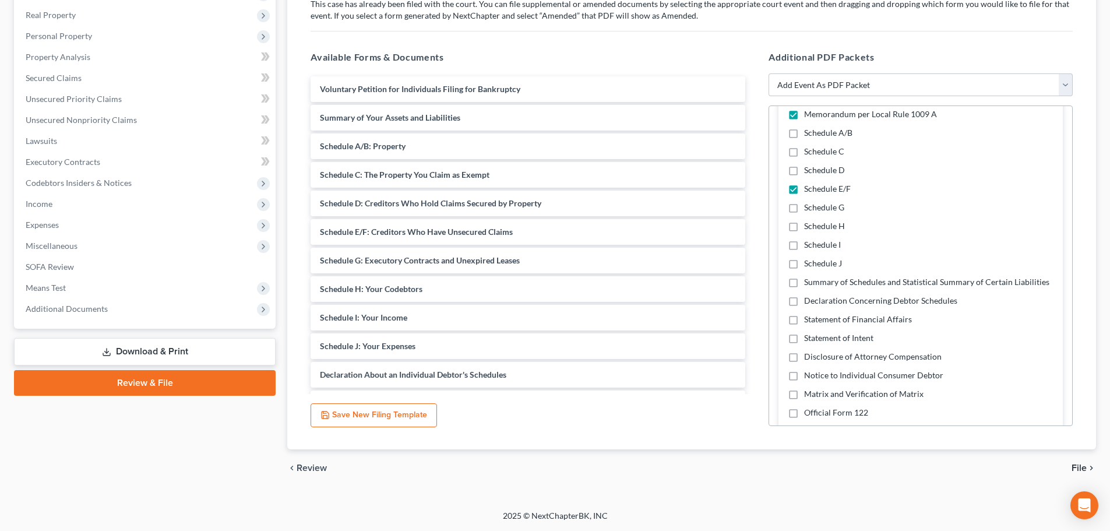
checkbox input "true"
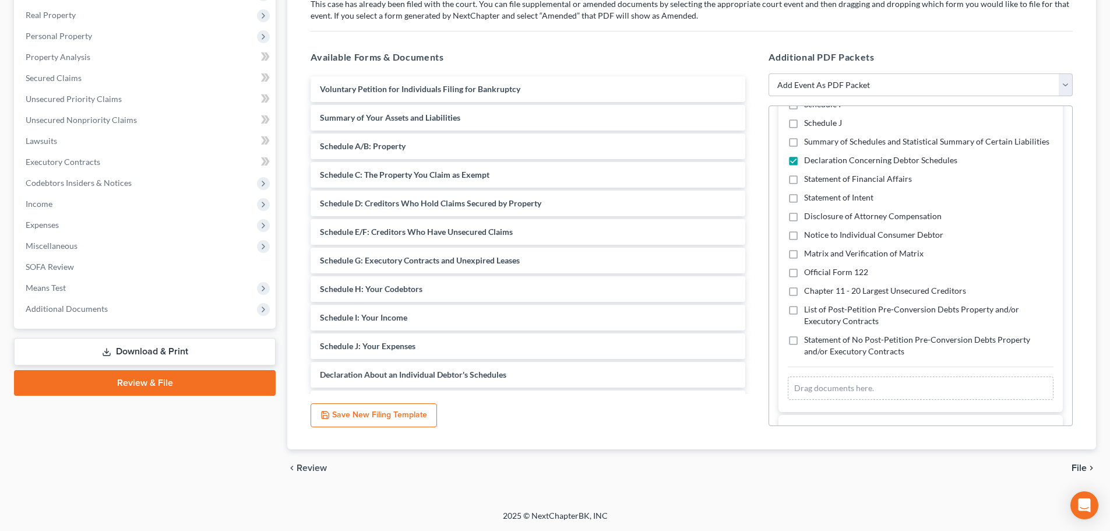
scroll to position [509, 0]
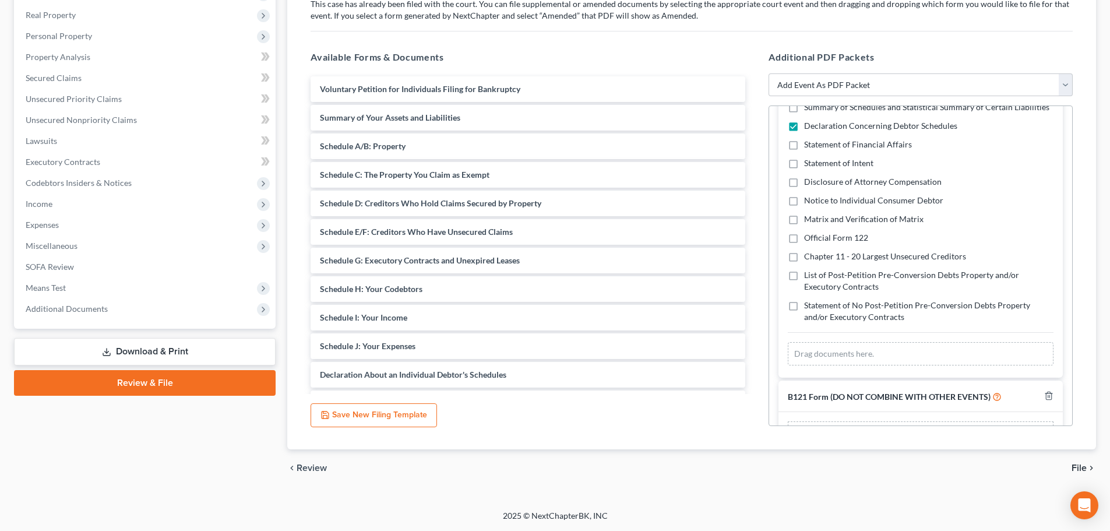
click at [804, 225] on label "Matrix and Verification of Matrix" at bounding box center [863, 219] width 119 height 12
click at [809, 221] on input "Matrix and Verification of Matrix" at bounding box center [813, 217] width 8 height 8
checkbox input "true"
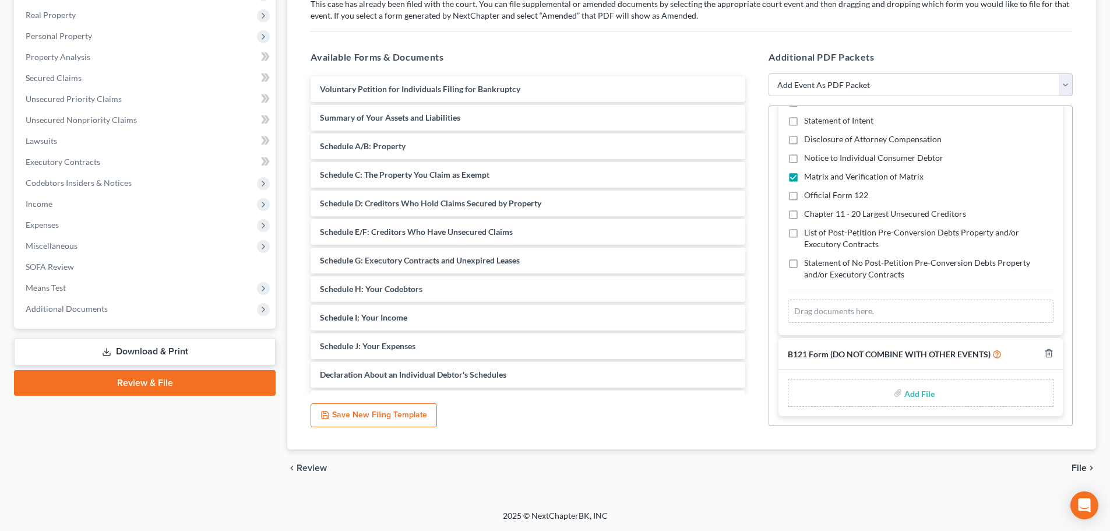
scroll to position [563, 0]
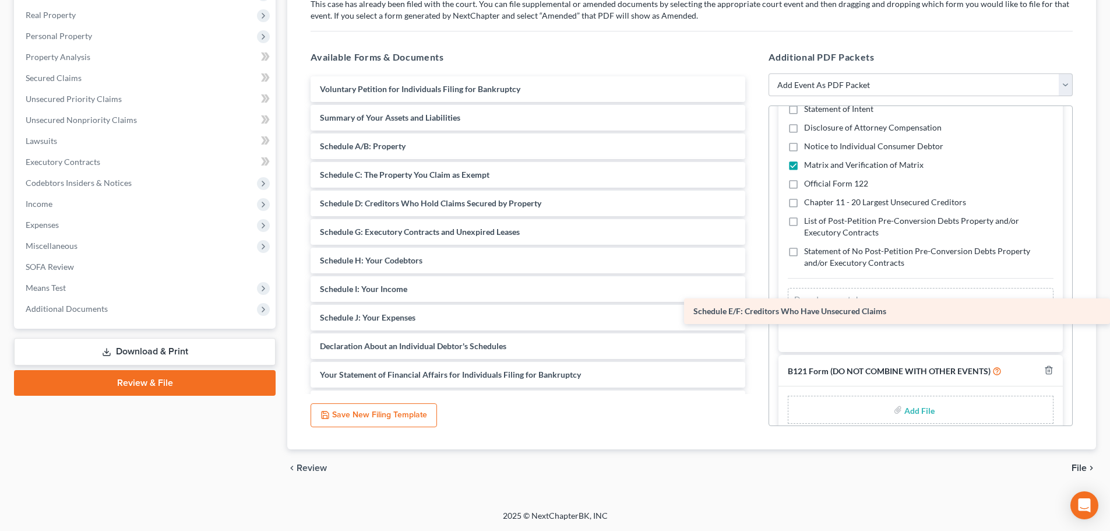
drag, startPoint x: 425, startPoint y: 233, endPoint x: 882, endPoint y: 307, distance: 463.5
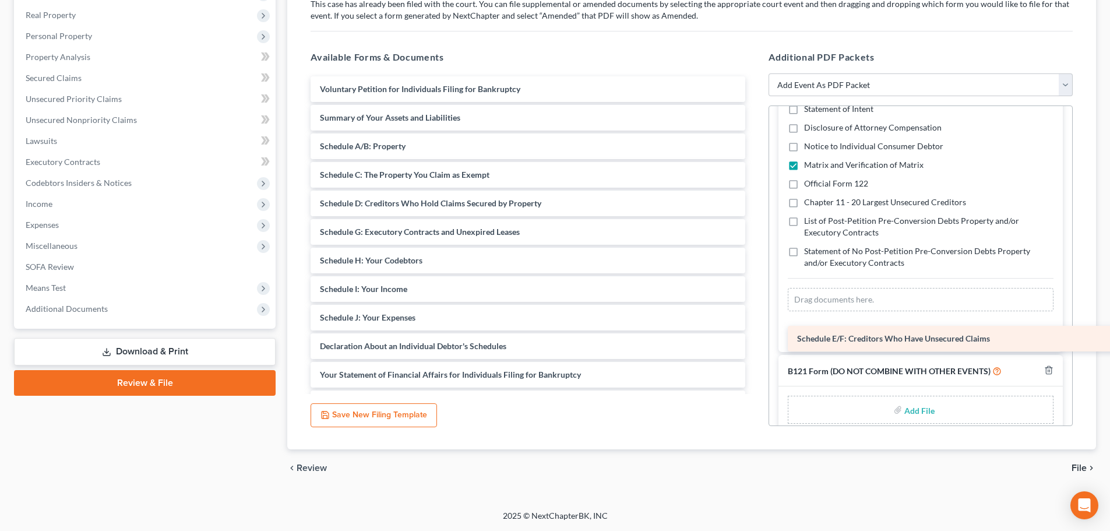
scroll to position [523, 0]
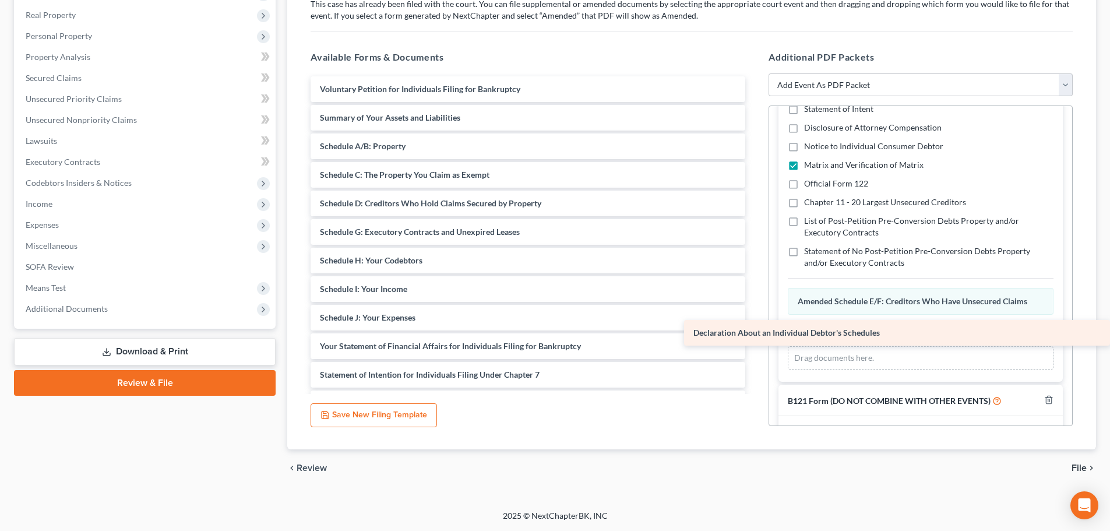
drag, startPoint x: 374, startPoint y: 348, endPoint x: 905, endPoint y: 335, distance: 530.5
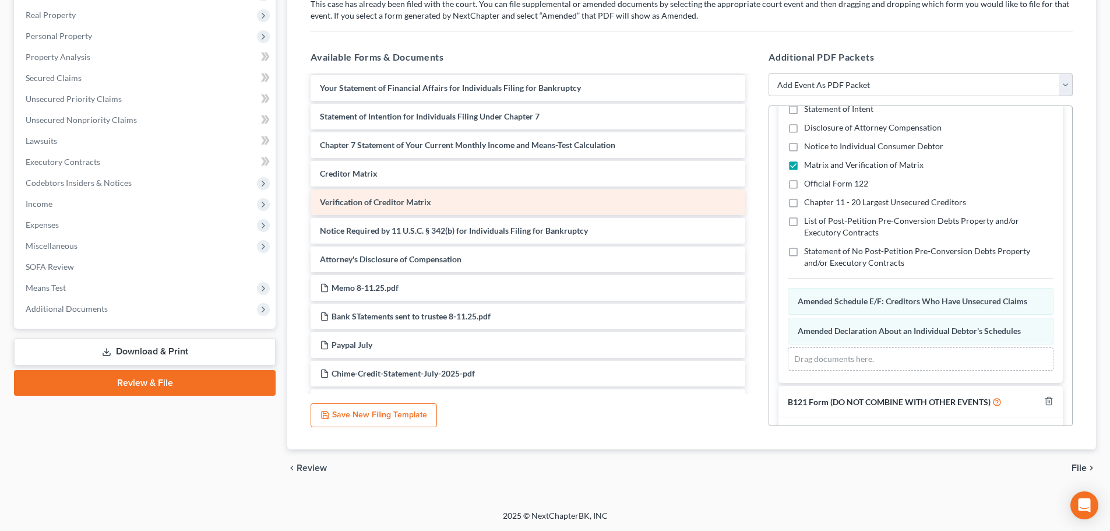
scroll to position [233, 0]
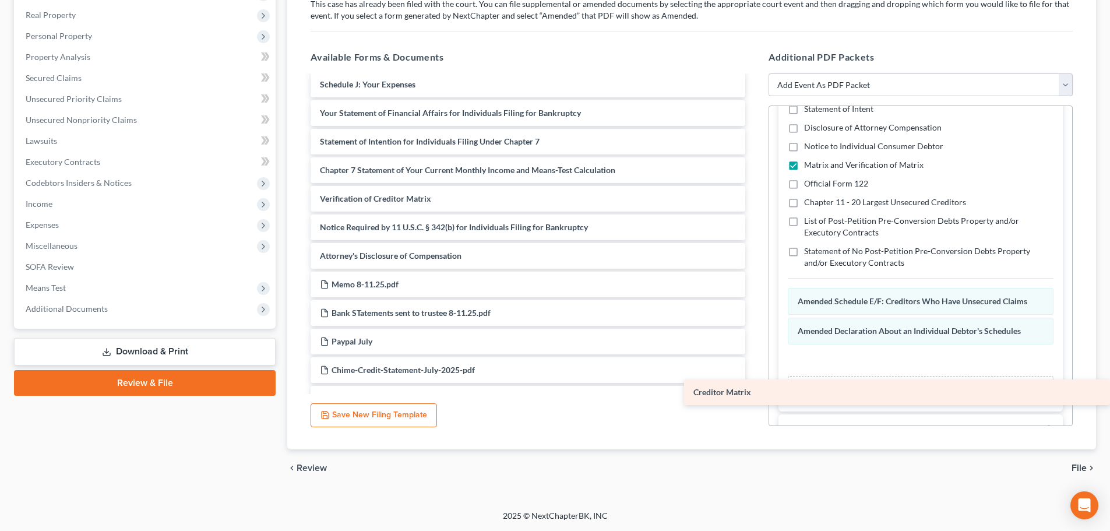
drag, startPoint x: 411, startPoint y: 204, endPoint x: 792, endPoint y: 389, distance: 423.8
click at [755, 393] on div "Creditor Matrix Voluntary Petition for Individuals Filing for Bankruptcy Summar…" at bounding box center [527, 312] width 453 height 939
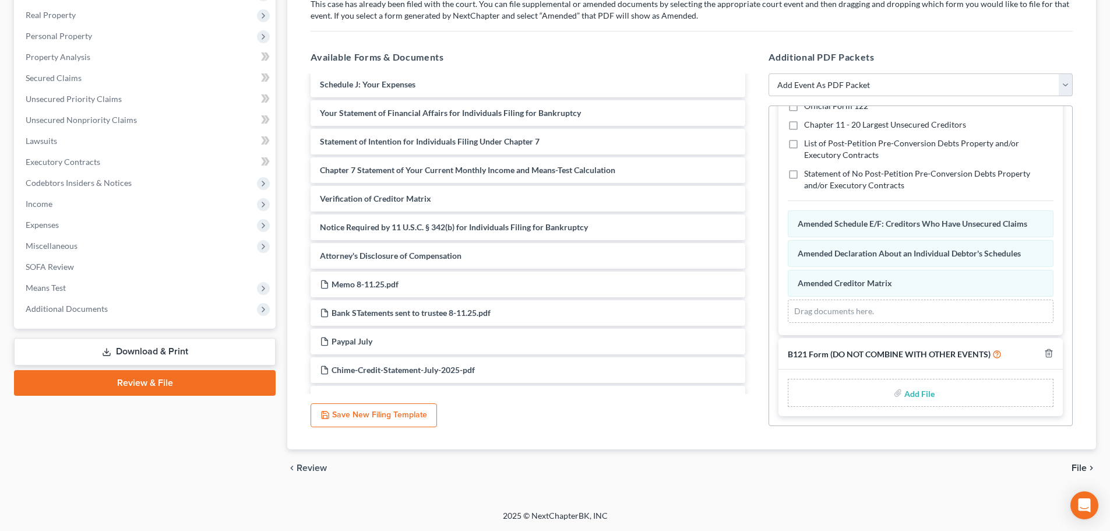
scroll to position [613, 0]
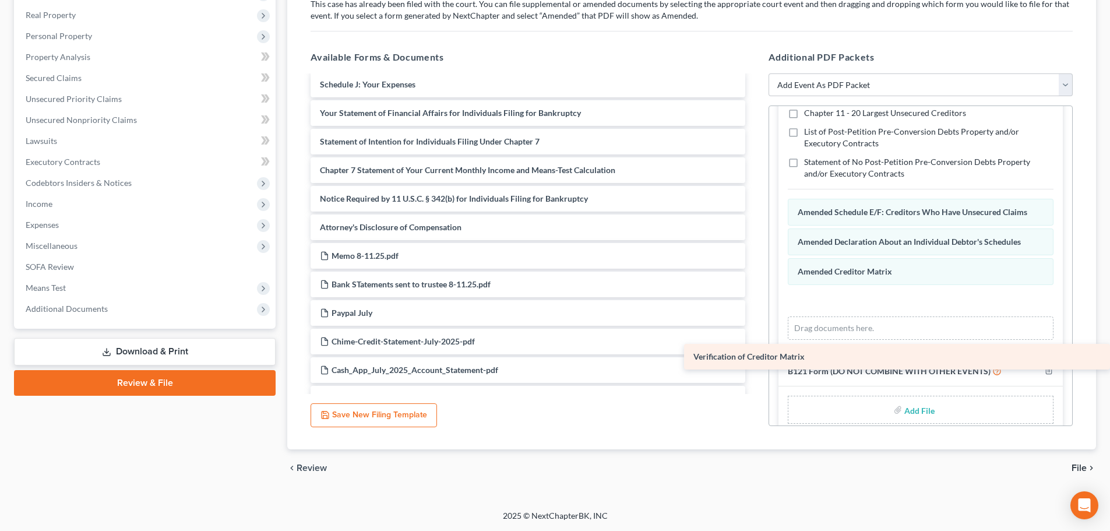
drag, startPoint x: 397, startPoint y: 202, endPoint x: 875, endPoint y: 354, distance: 500.8
click at [755, 355] on div "Verification of Creditor Matrix Voluntary Petition for Individuals Filing for B…" at bounding box center [527, 298] width 453 height 911
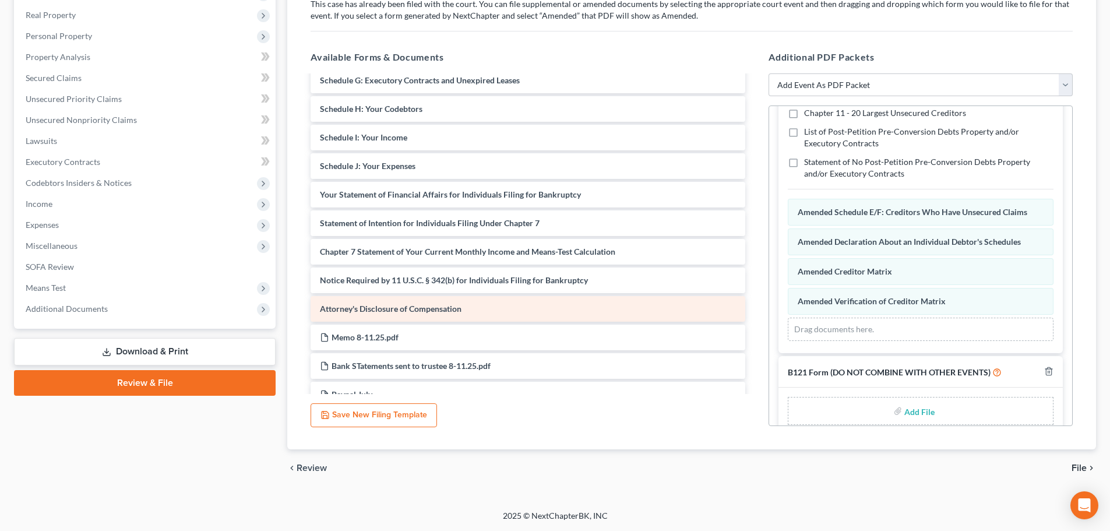
scroll to position [175, 0]
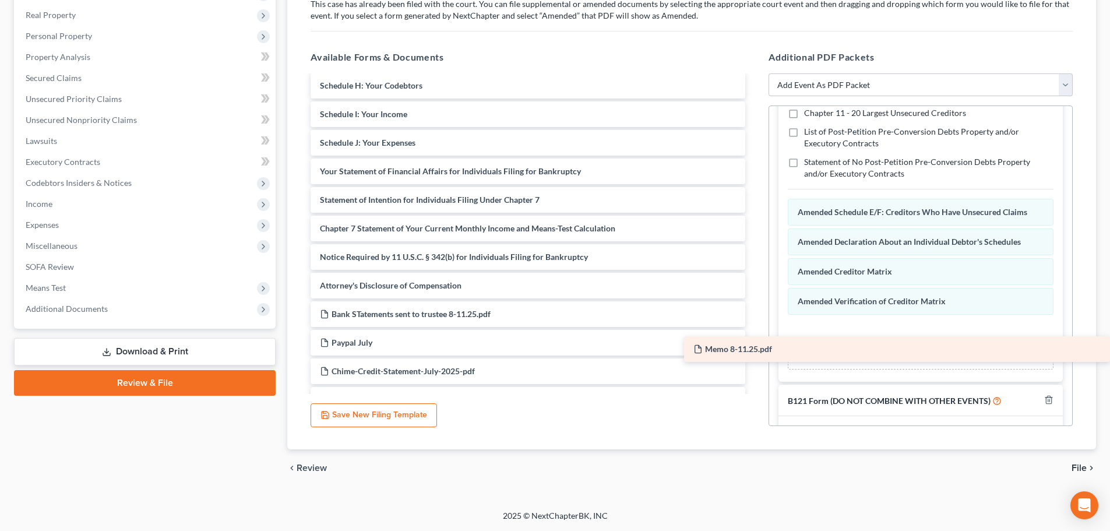
drag, startPoint x: 361, startPoint y: 315, endPoint x: 896, endPoint y: 350, distance: 536.7
click at [755, 350] on div "Memo 8-11.25.pdf Voluntary Petition for Individuals Filing for Bankruptcy Summa…" at bounding box center [527, 343] width 453 height 882
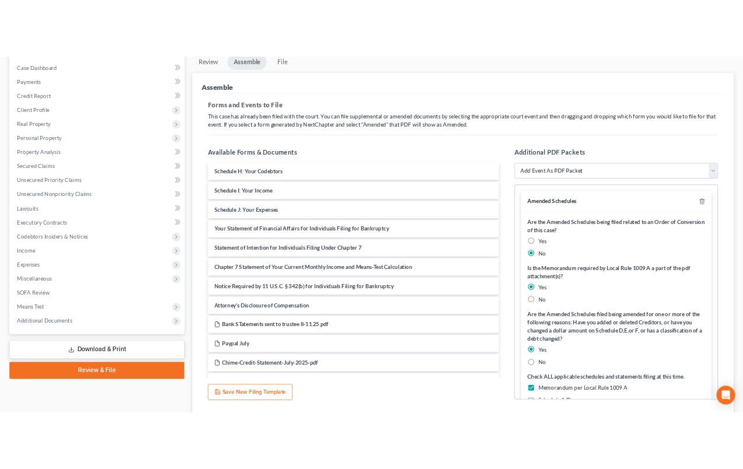
scroll to position [0, 0]
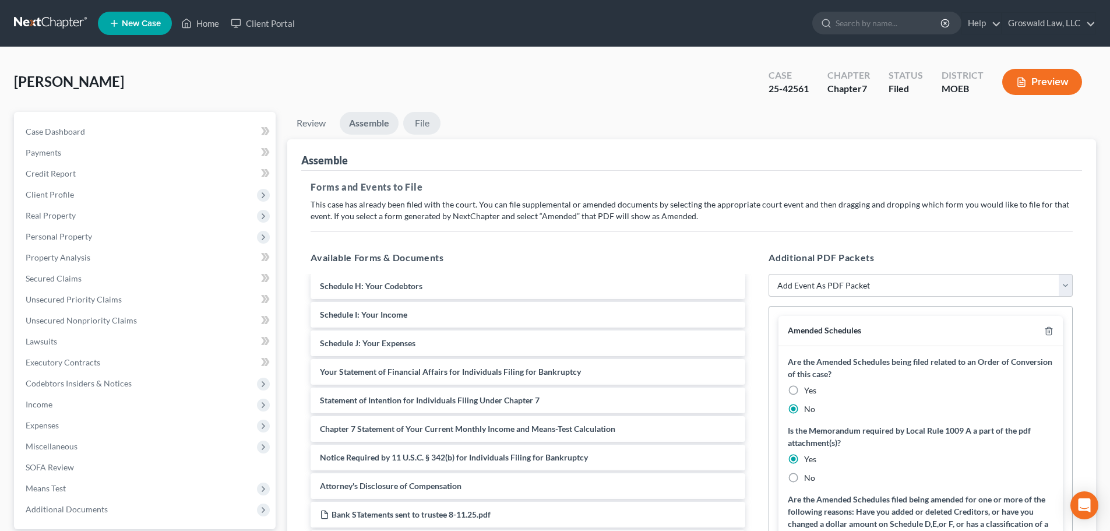
click at [428, 118] on link "File" at bounding box center [421, 123] width 37 height 23
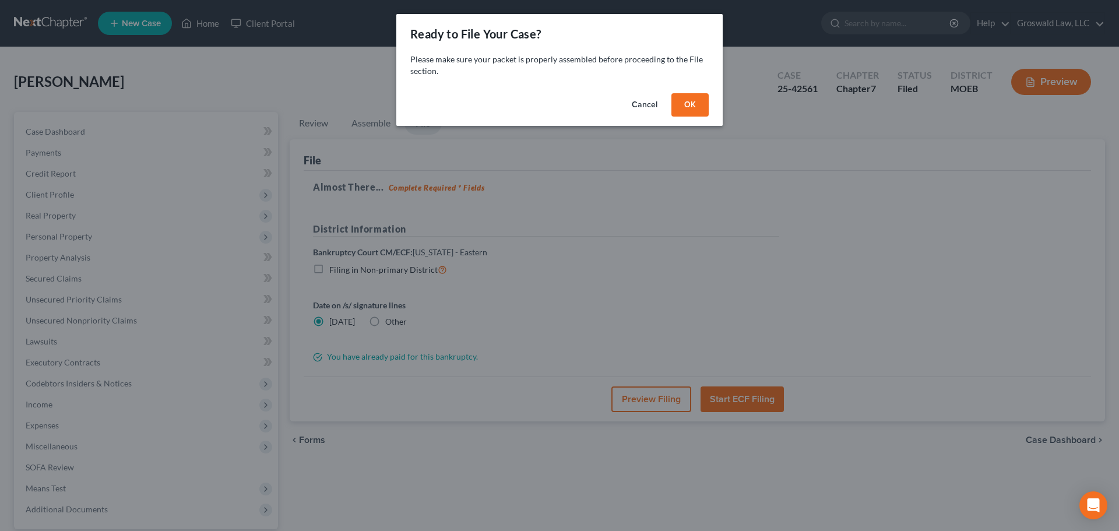
click at [695, 103] on button "OK" at bounding box center [689, 104] width 37 height 23
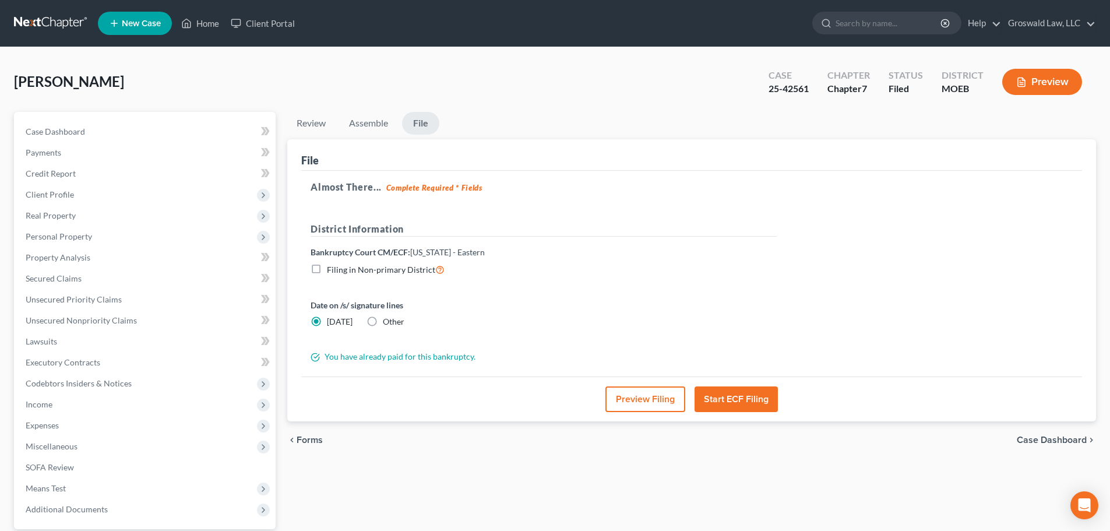
click at [640, 398] on button "Preview Filing" at bounding box center [646, 399] width 80 height 26
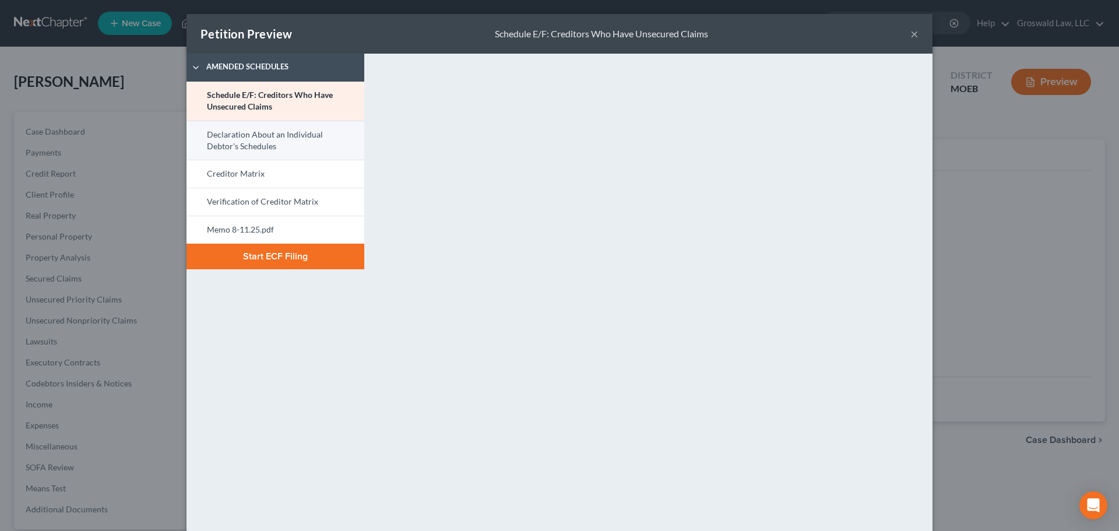
click at [291, 131] on link "Declaration About an Individual Debtor's Schedules" at bounding box center [275, 141] width 178 height 40
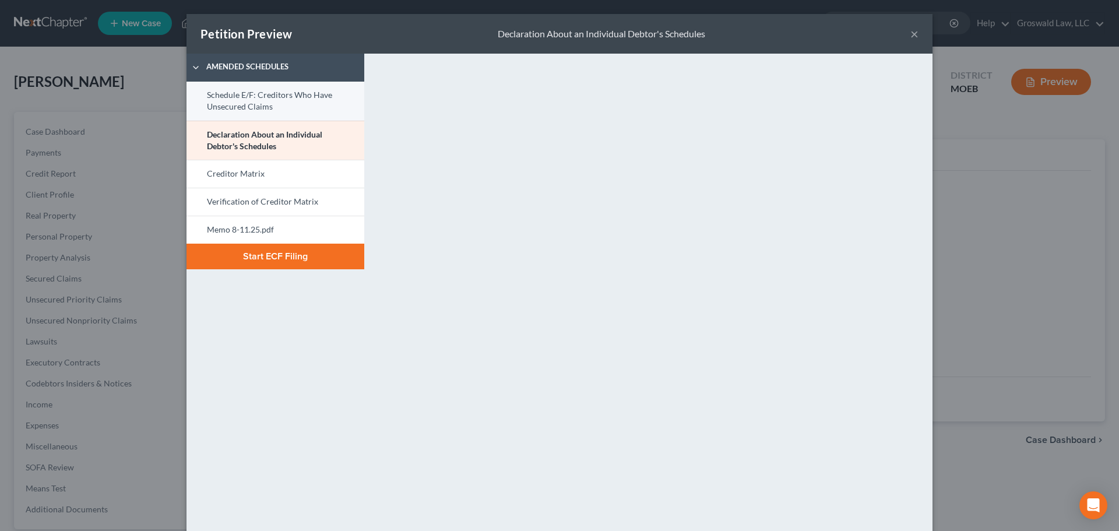
click at [262, 100] on link "Schedule E/F: Creditors Who Have Unsecured Claims" at bounding box center [275, 101] width 178 height 39
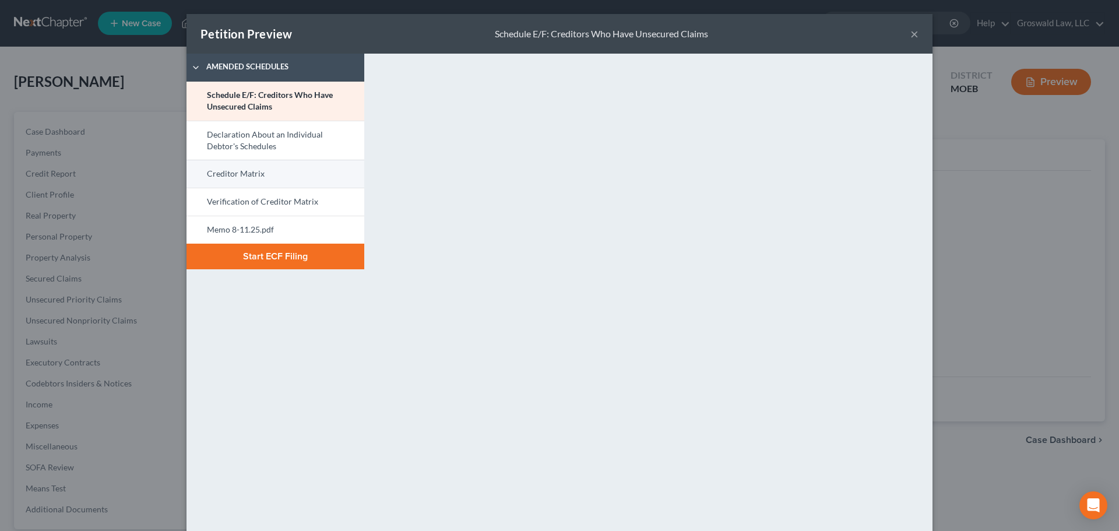
click at [252, 174] on link "Creditor Matrix" at bounding box center [275, 174] width 178 height 28
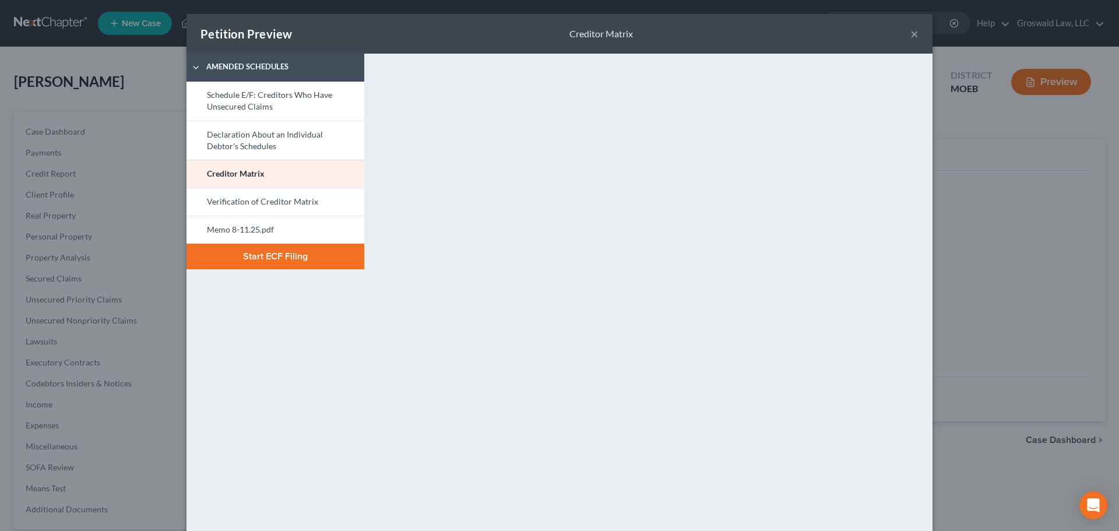
click at [234, 248] on button "Start ECF Filing" at bounding box center [275, 257] width 178 height 26
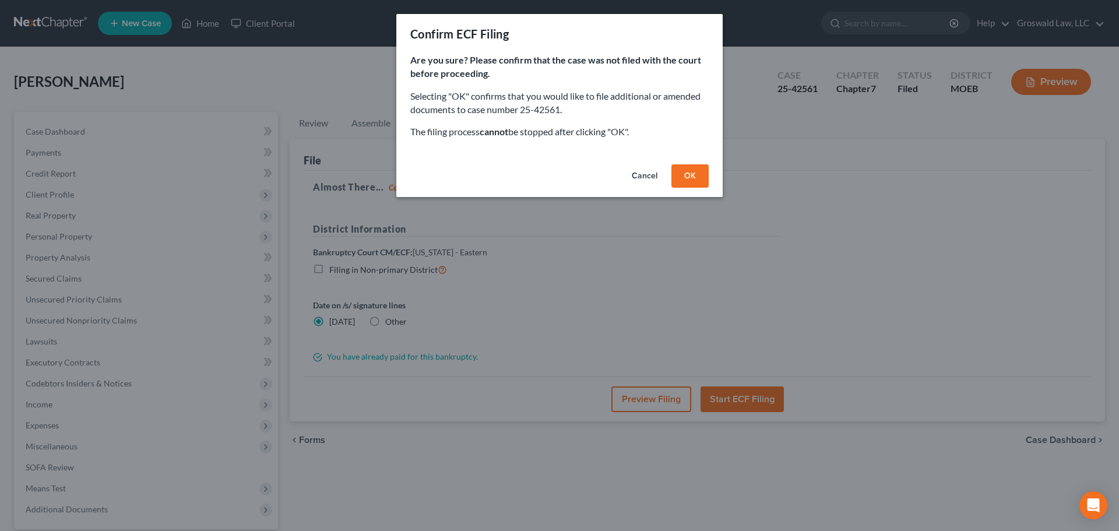
click at [698, 180] on button "OK" at bounding box center [689, 175] width 37 height 23
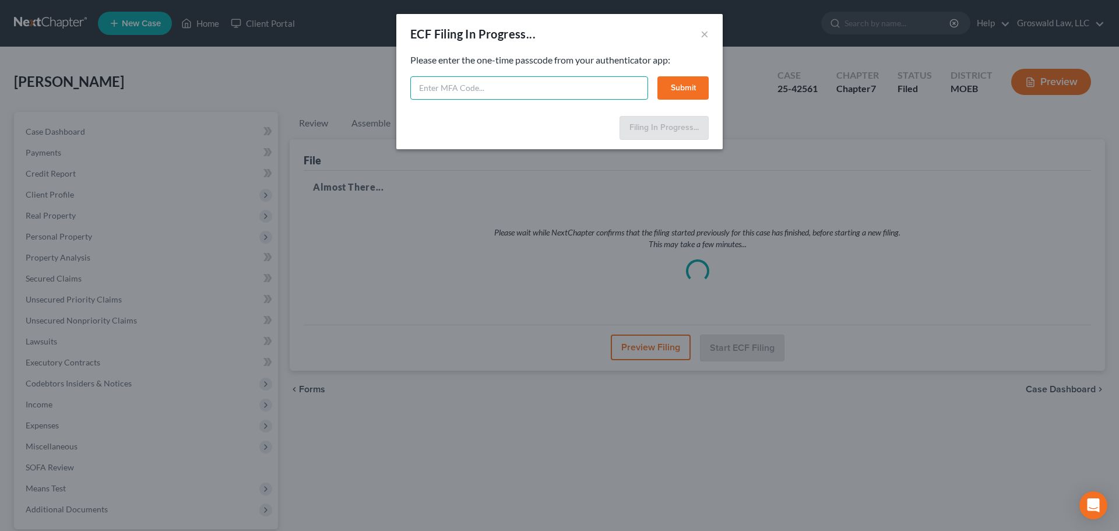
click at [520, 94] on input "text" at bounding box center [529, 87] width 238 height 23
type input "520959"
click at [680, 86] on button "Submit" at bounding box center [682, 87] width 51 height 23
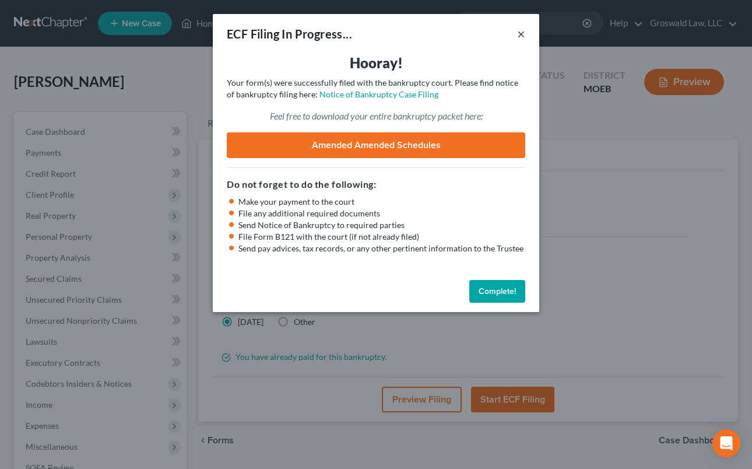
click at [519, 36] on button "×" at bounding box center [521, 34] width 8 height 14
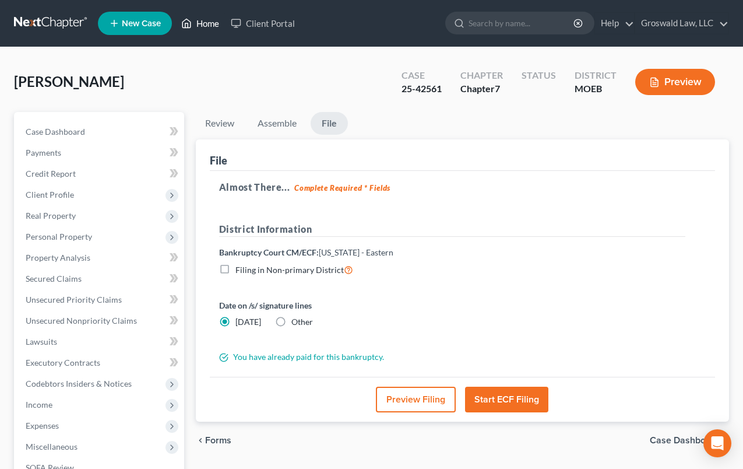
drag, startPoint x: 198, startPoint y: 26, endPoint x: 202, endPoint y: 33, distance: 8.6
click at [199, 26] on link "Home" at bounding box center [200, 23] width 50 height 21
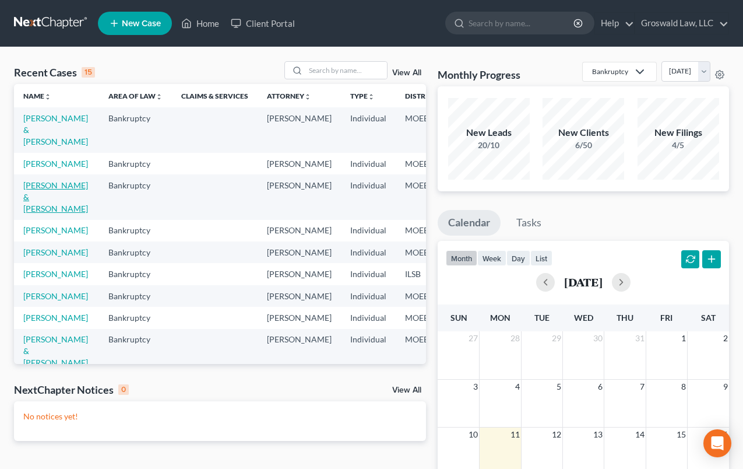
click at [37, 205] on link "Snider, Thomas & Ericha" at bounding box center [55, 196] width 65 height 33
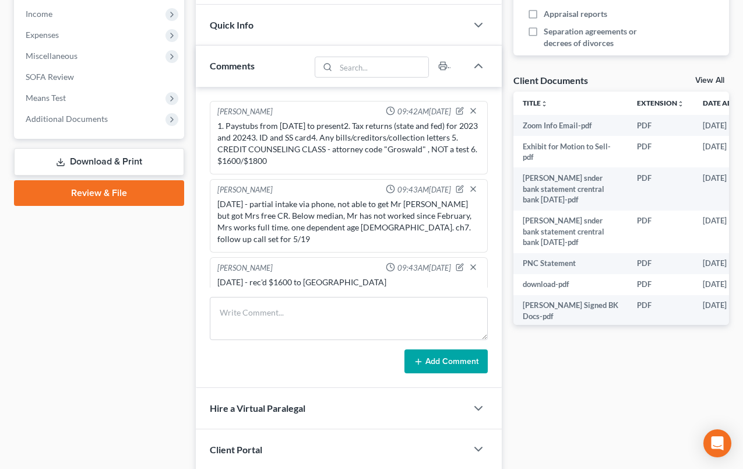
scroll to position [916, 0]
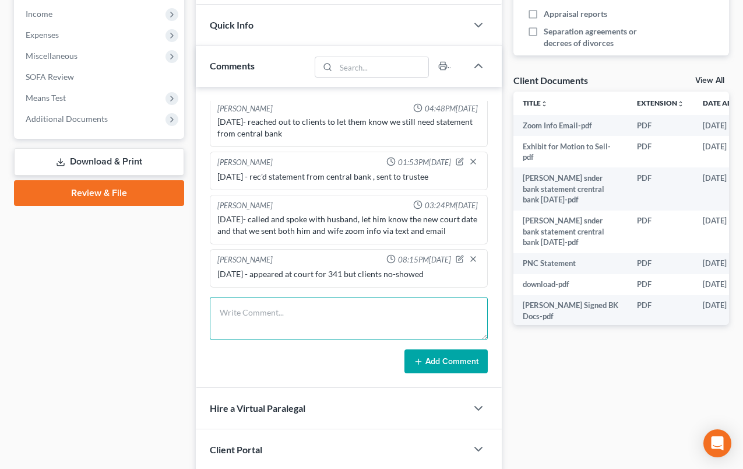
click at [284, 305] on textarea at bounding box center [349, 318] width 279 height 43
type textarea "7"
type textarea "8/11/25 - EFILED 2ND CCC"
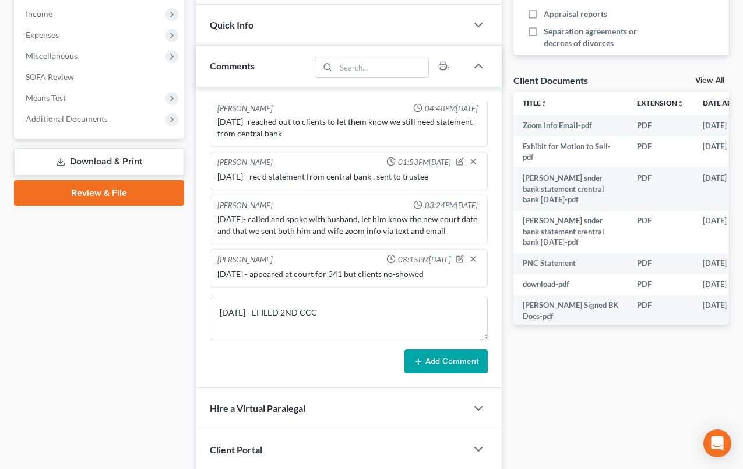
click at [449, 357] on button "Add Comment" at bounding box center [445, 361] width 83 height 24
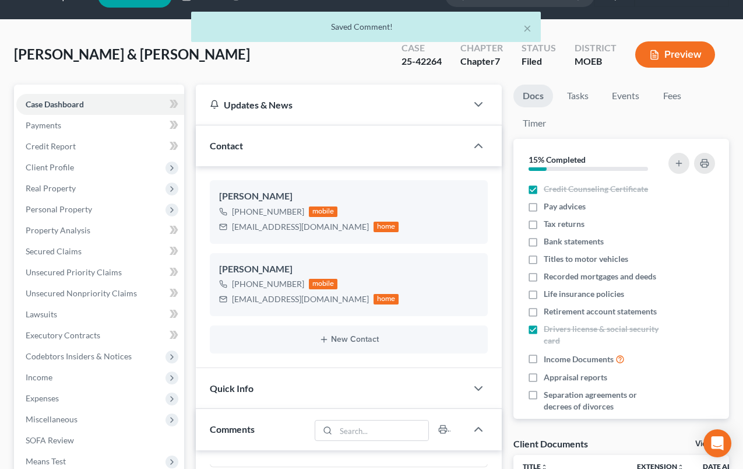
scroll to position [0, 0]
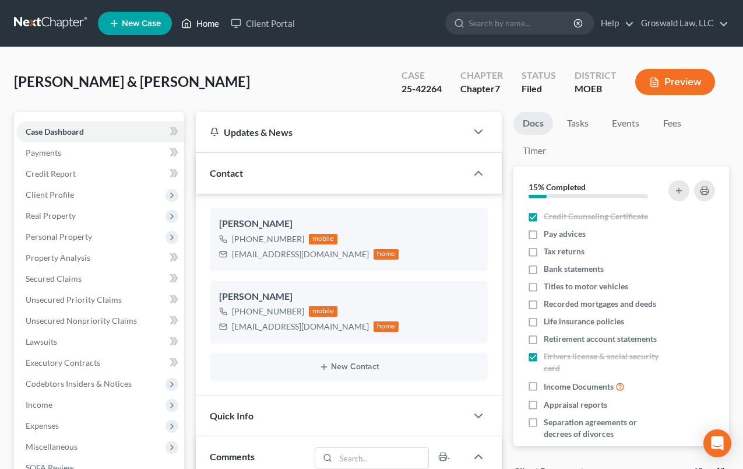
click at [207, 24] on link "Home" at bounding box center [200, 23] width 50 height 21
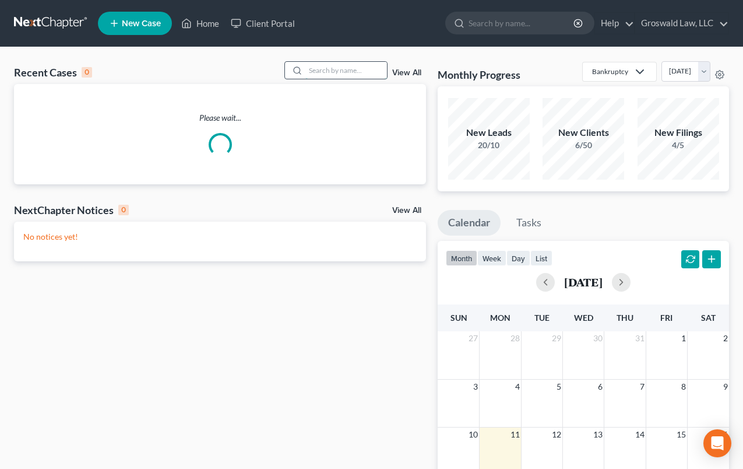
drag, startPoint x: 336, startPoint y: 72, endPoint x: 340, endPoint y: 63, distance: 9.4
click at [337, 71] on input "search" at bounding box center [346, 70] width 82 height 17
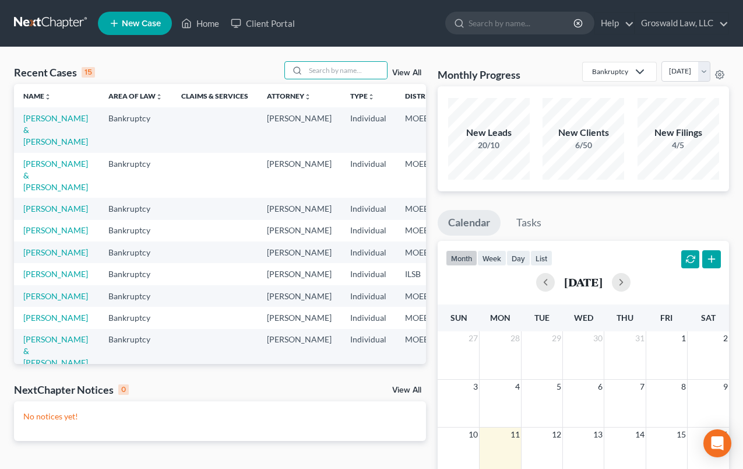
click at [41, 180] on td "[PERSON_NAME] & [PERSON_NAME]" at bounding box center [56, 175] width 85 height 45
click at [43, 177] on link "[PERSON_NAME] & [PERSON_NAME]" at bounding box center [55, 175] width 65 height 33
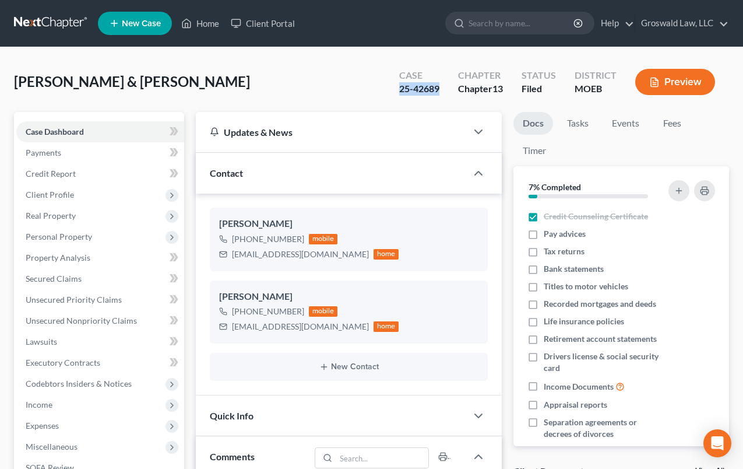
drag, startPoint x: 440, startPoint y: 94, endPoint x: 397, endPoint y: 93, distance: 43.1
click at [397, 93] on div "Case 25-42689" at bounding box center [419, 83] width 59 height 34
copy div "25-42689"
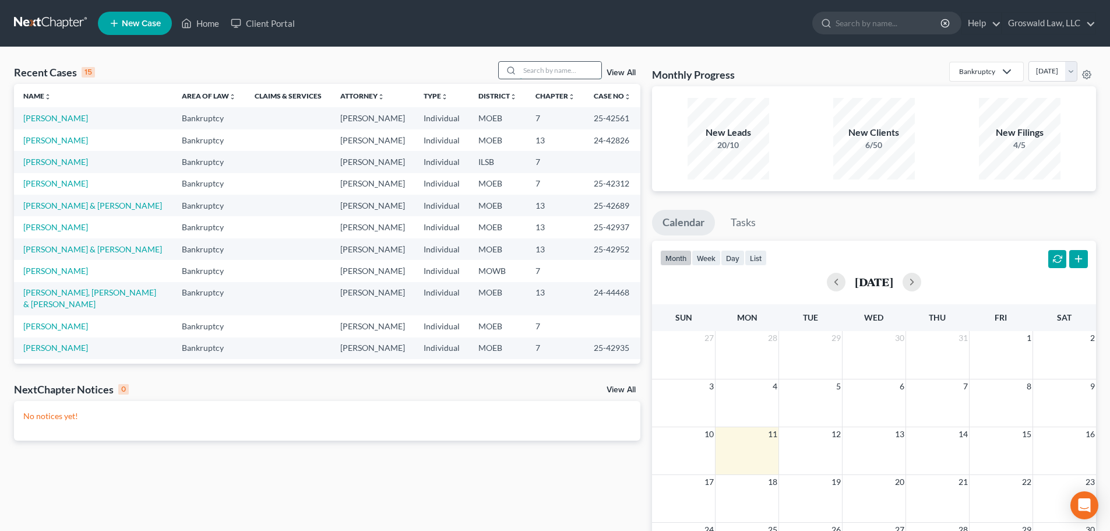
click at [542, 70] on input "search" at bounding box center [561, 70] width 82 height 17
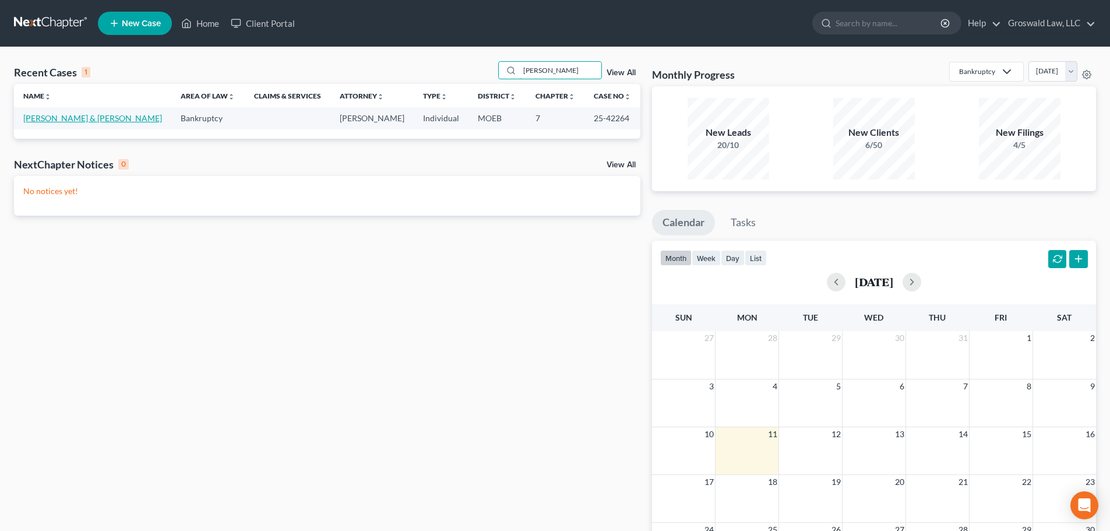
type input "snider"
click at [51, 121] on link "[PERSON_NAME] & [PERSON_NAME]" at bounding box center [92, 118] width 139 height 10
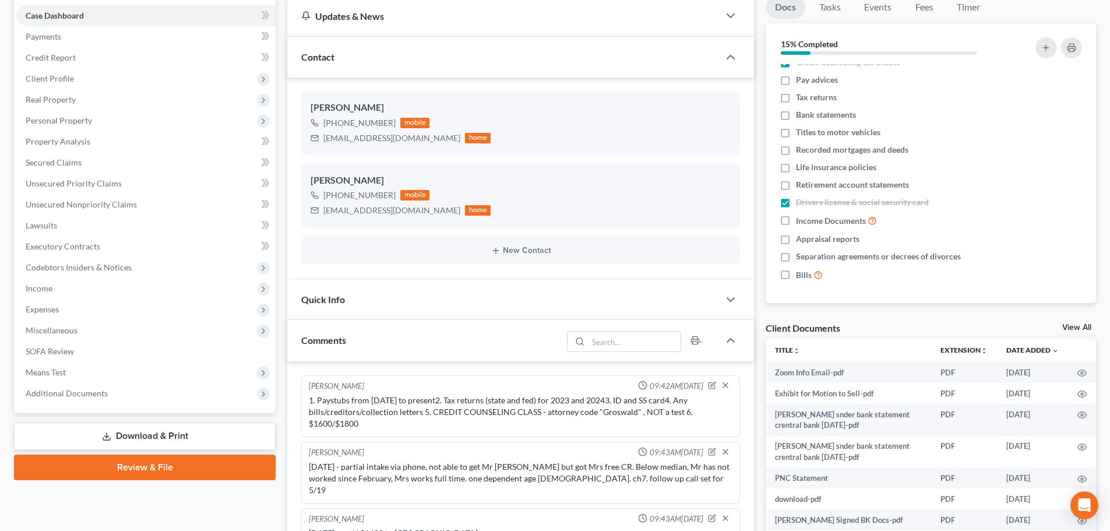
scroll to position [117, 0]
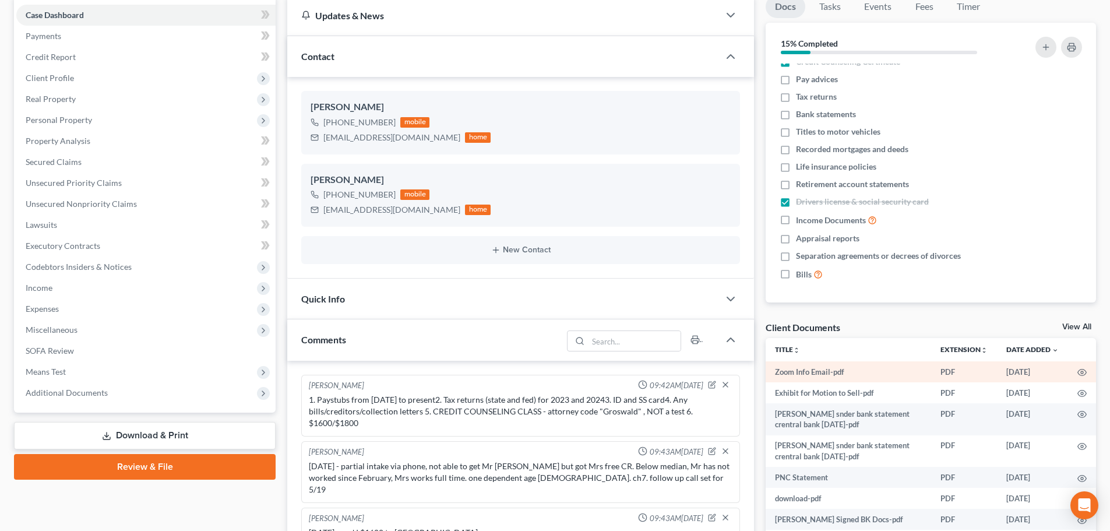
click at [1078, 373] on td at bounding box center [1082, 371] width 28 height 21
click at [1078, 373] on icon "button" at bounding box center [1082, 372] width 9 height 9
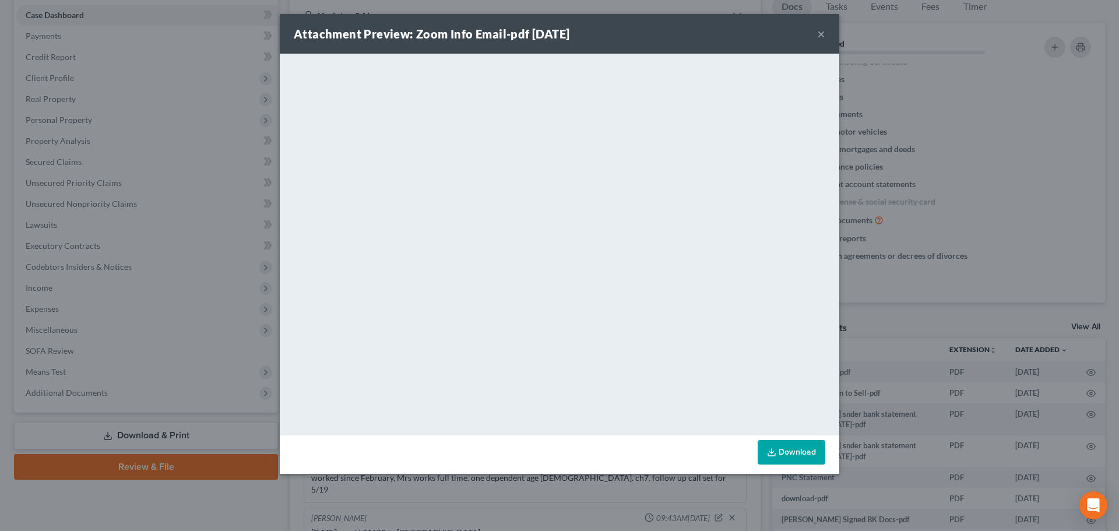
click at [822, 36] on button "×" at bounding box center [821, 34] width 8 height 14
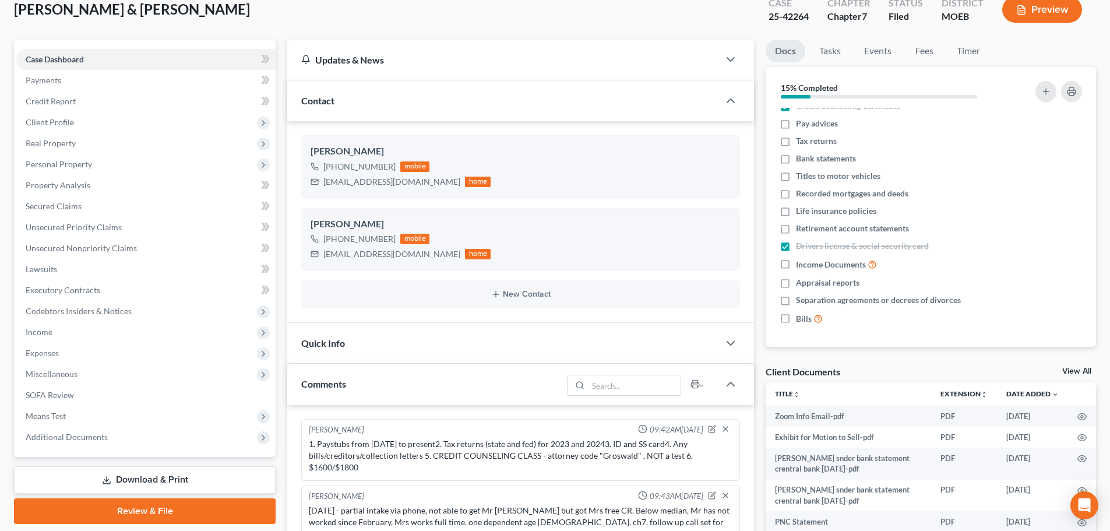
scroll to position [0, 0]
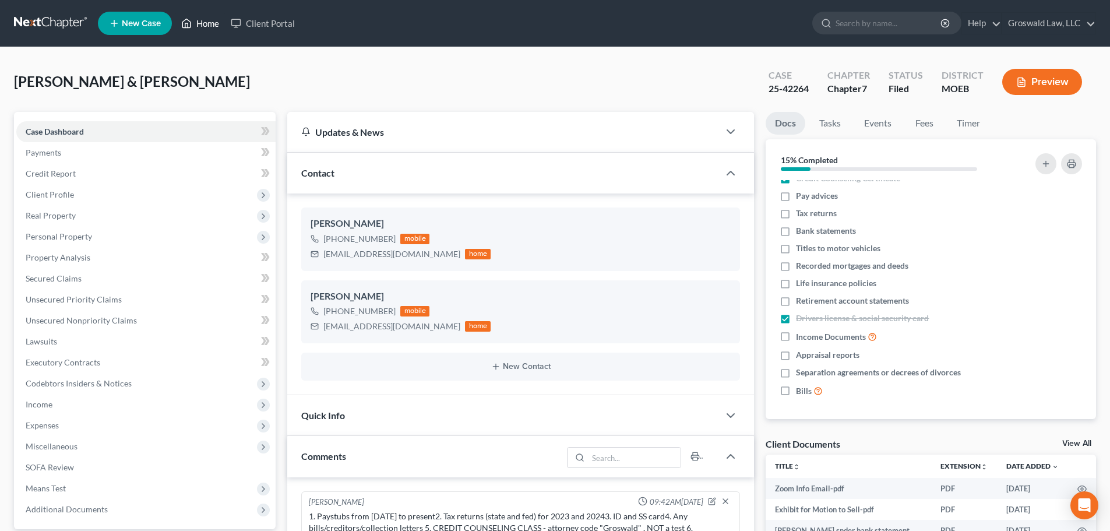
click at [199, 23] on link "Home" at bounding box center [200, 23] width 50 height 21
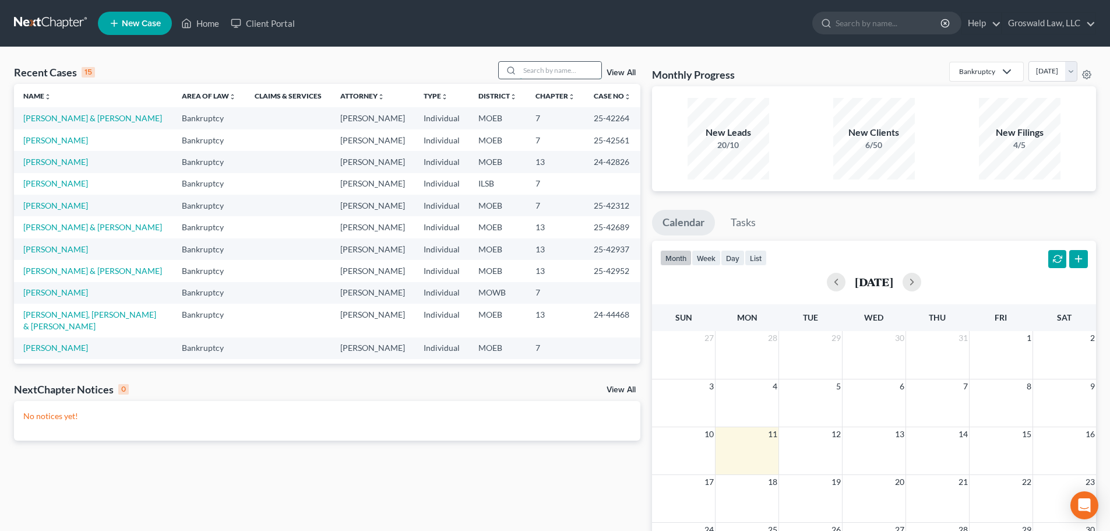
click at [554, 75] on input "search" at bounding box center [561, 70] width 82 height 17
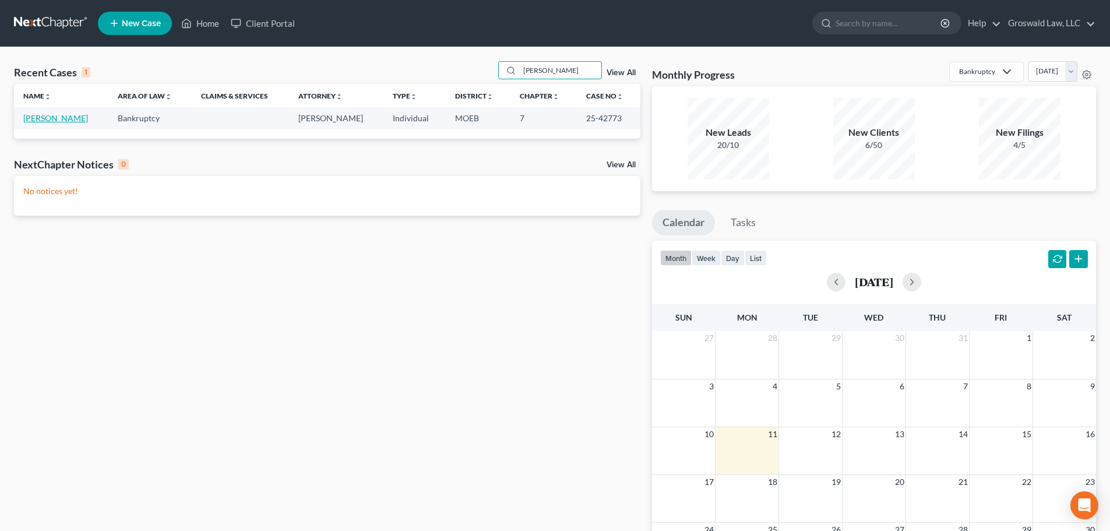
type input "schultz"
click at [69, 120] on link "[PERSON_NAME]" at bounding box center [55, 118] width 65 height 10
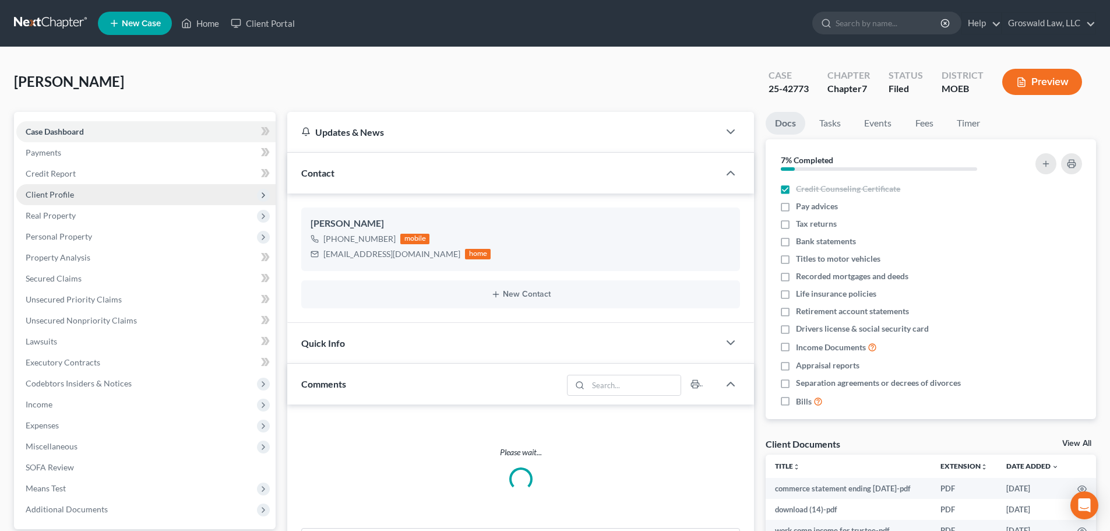
click at [60, 189] on span "Client Profile" at bounding box center [145, 194] width 259 height 21
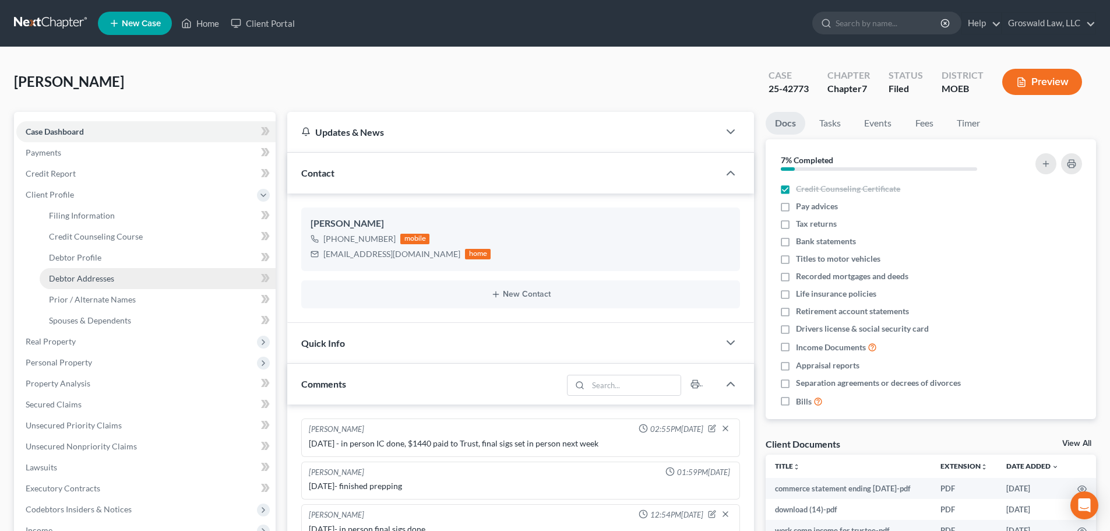
scroll to position [193, 0]
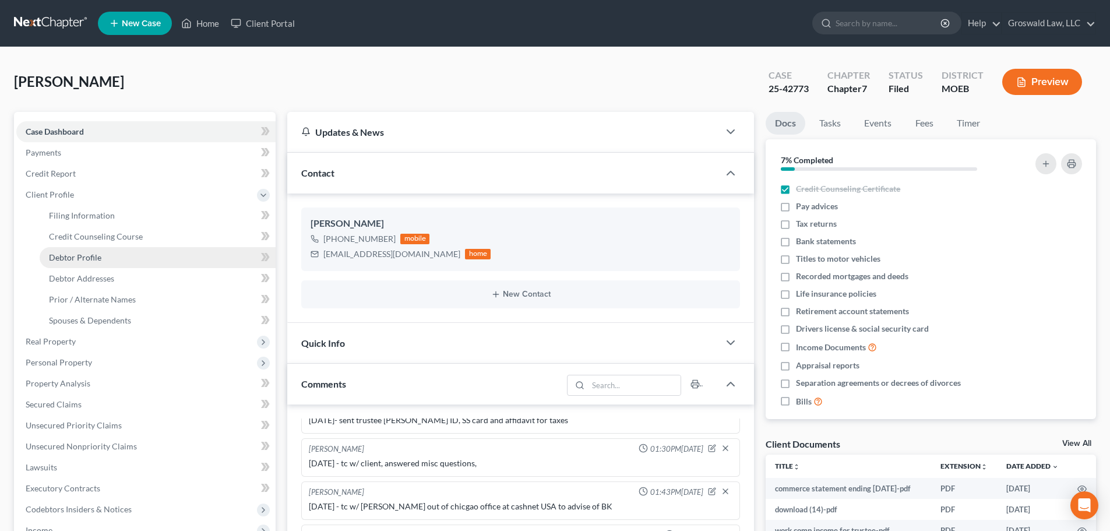
click at [88, 253] on span "Debtor Profile" at bounding box center [75, 257] width 52 height 10
select select "0"
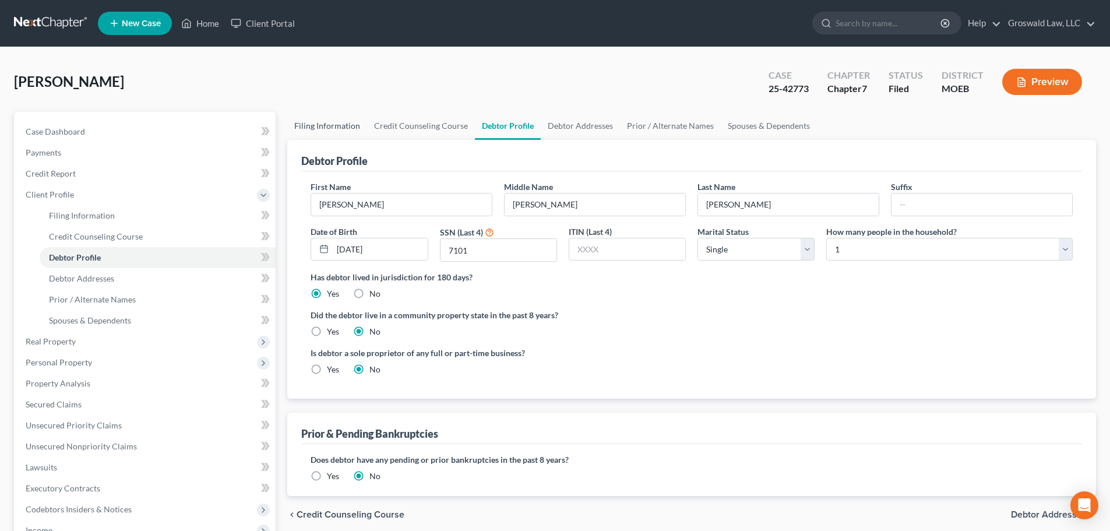
click at [337, 128] on link "Filing Information" at bounding box center [327, 126] width 80 height 28
select select "1"
select select "0"
select select "26"
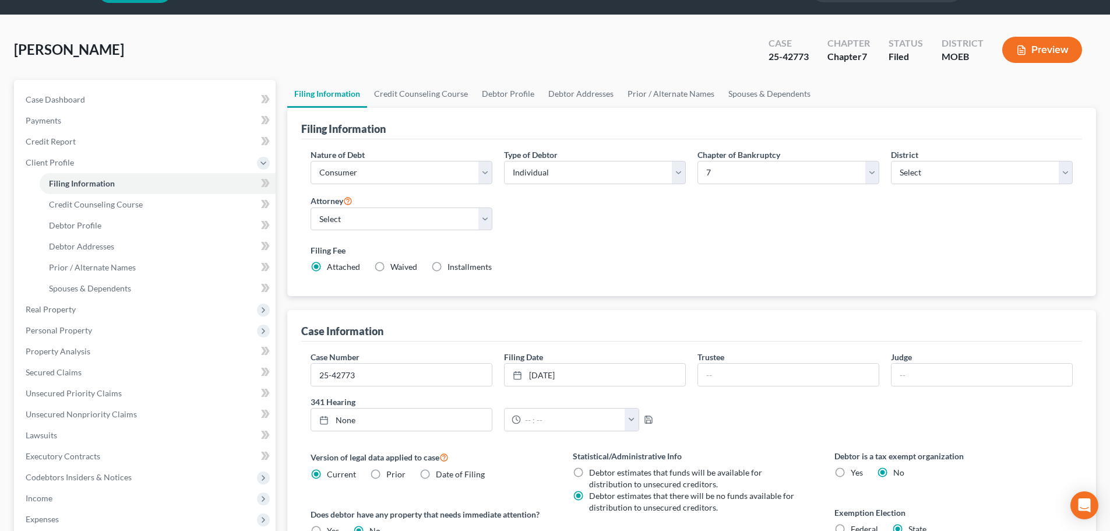
scroll to position [233, 0]
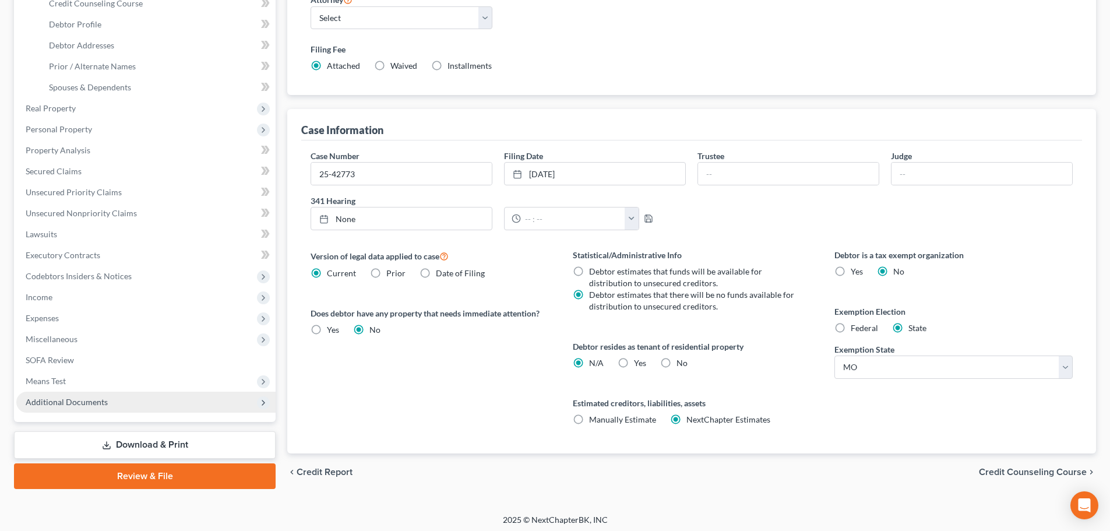
click at [128, 402] on span "Additional Documents" at bounding box center [145, 402] width 259 height 21
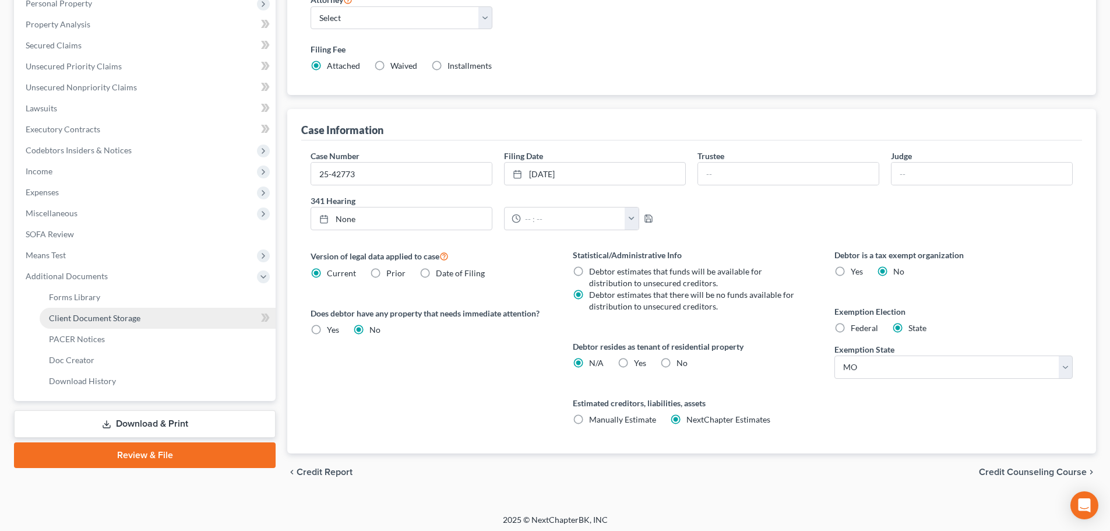
click at [142, 321] on link "Client Document Storage" at bounding box center [158, 318] width 236 height 21
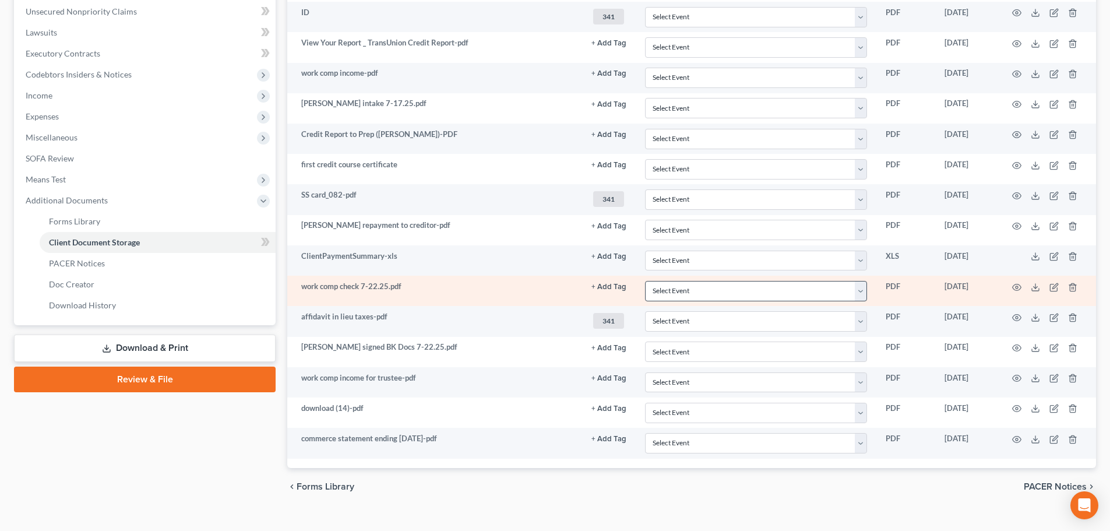
scroll to position [328, 0]
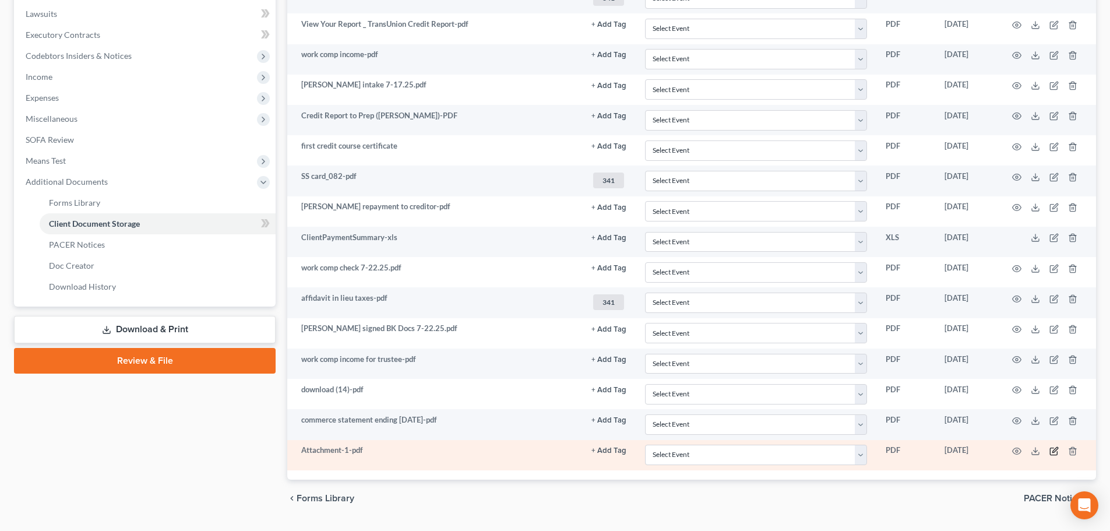
click at [1053, 452] on icon "button" at bounding box center [1054, 450] width 9 height 9
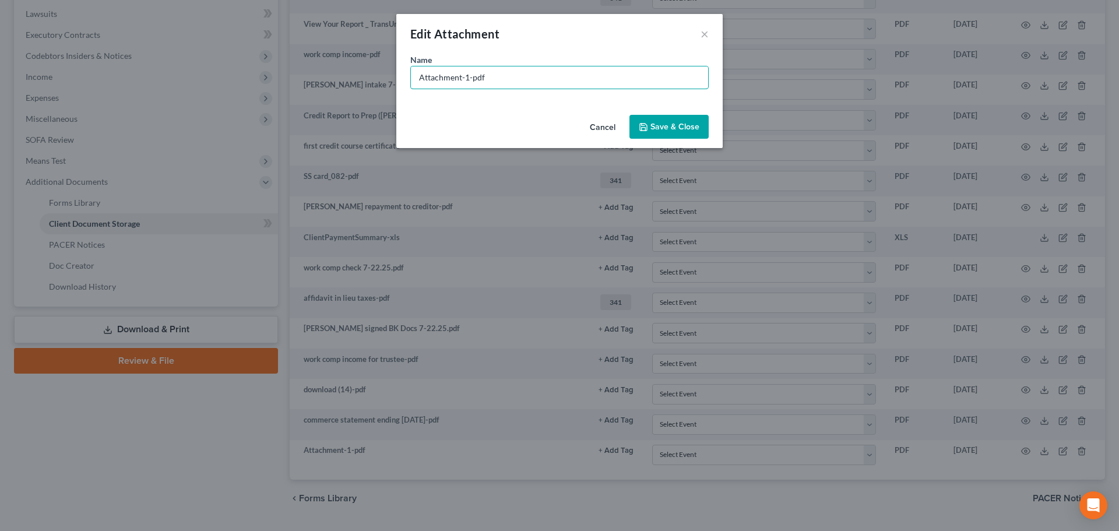
drag, startPoint x: 469, startPoint y: 81, endPoint x: 252, endPoint y: 66, distance: 217.3
click at [252, 66] on div "Edit Attachment × Name * Attachment-1-pdf Cancel Save & Close" at bounding box center [559, 265] width 1119 height 531
type input "bank statement-pdf"
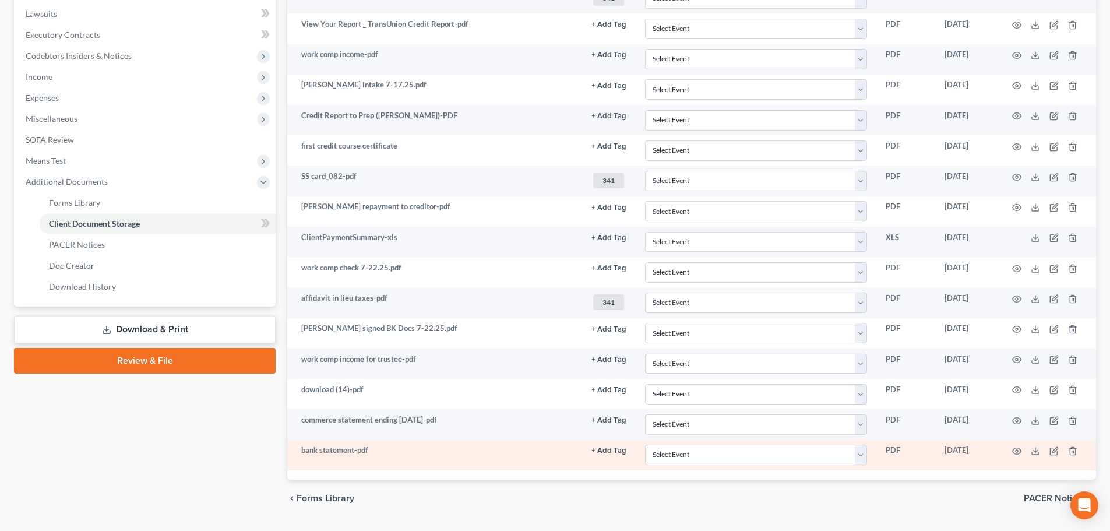
click at [616, 29] on button "+ Add Tag" at bounding box center [609, 25] width 35 height 8
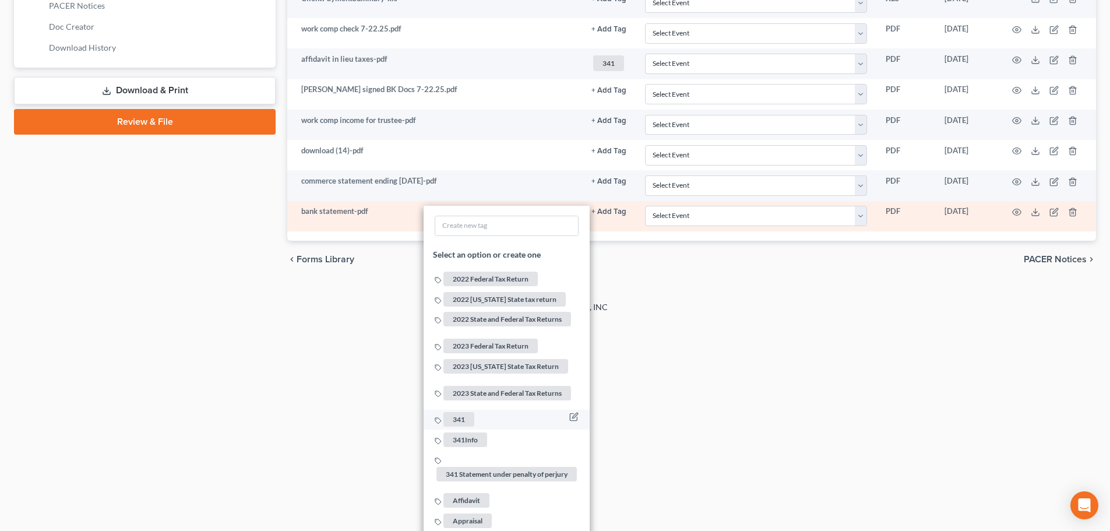
scroll to position [619, 0]
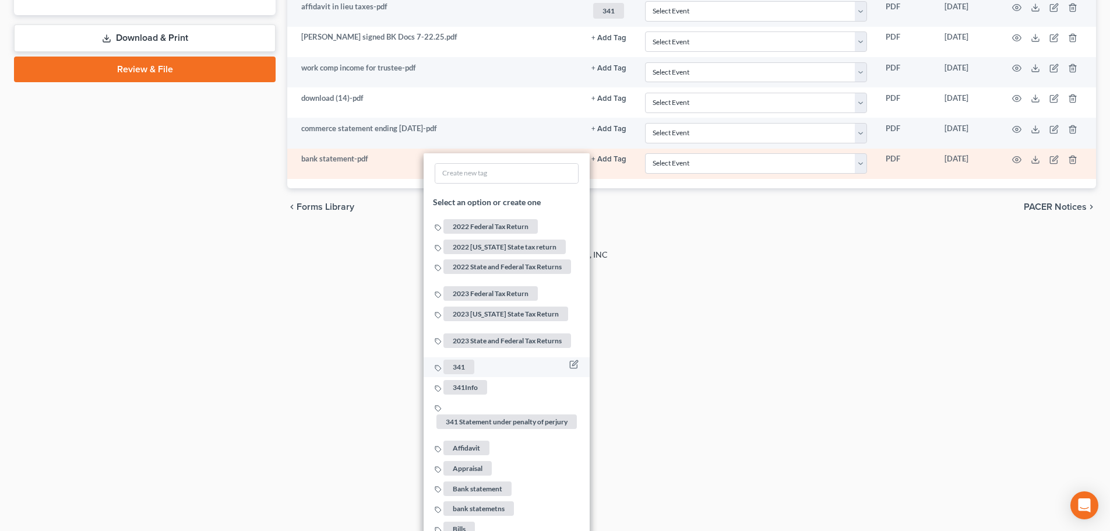
click at [456, 361] on span "341" at bounding box center [459, 367] width 31 height 15
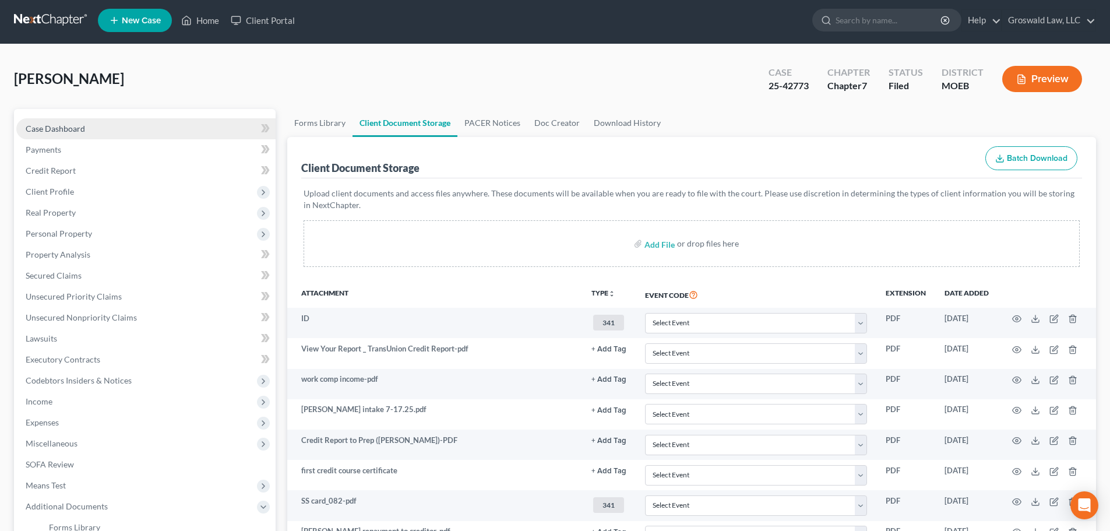
scroll to position [0, 0]
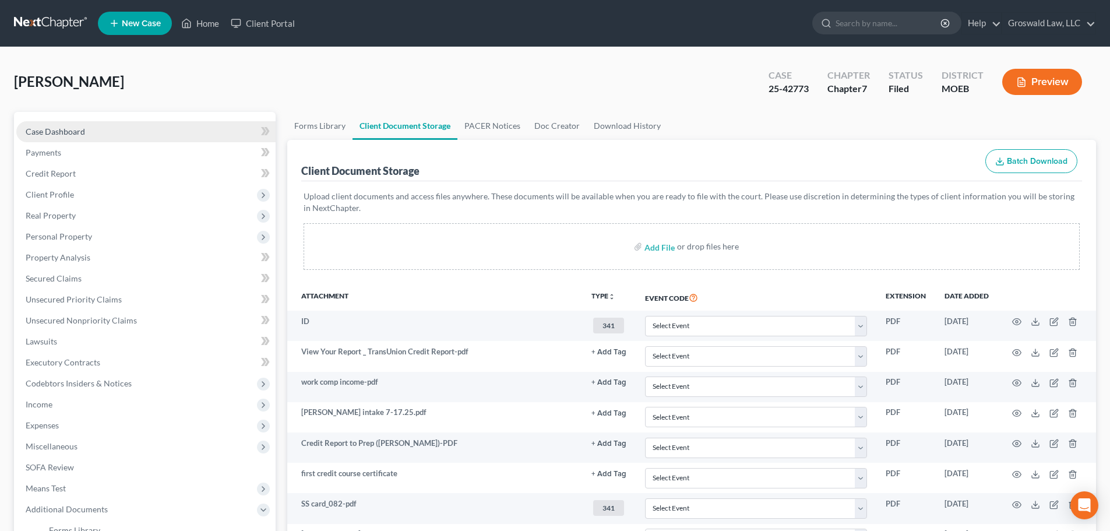
click at [96, 127] on link "Case Dashboard" at bounding box center [145, 131] width 259 height 21
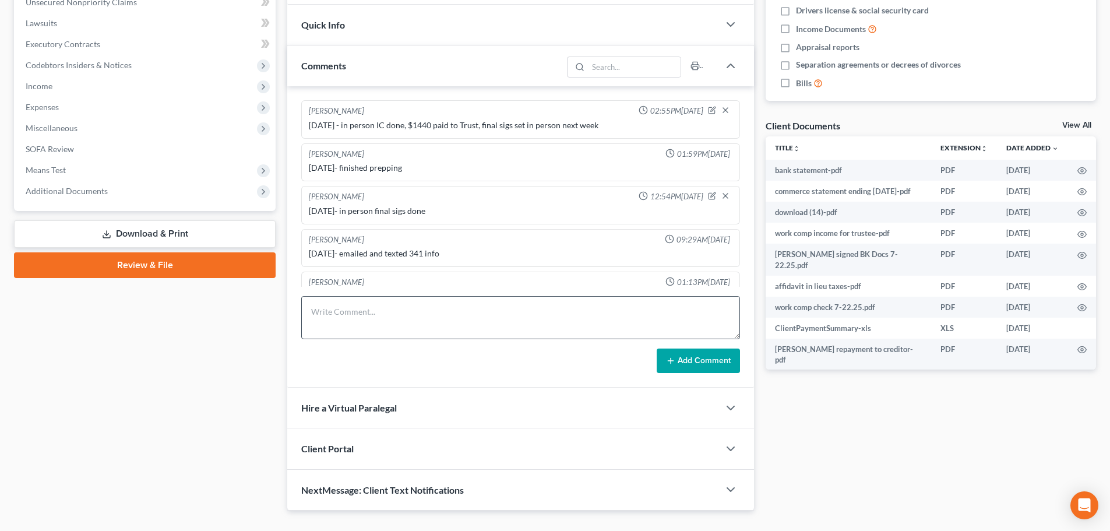
scroll to position [342, 0]
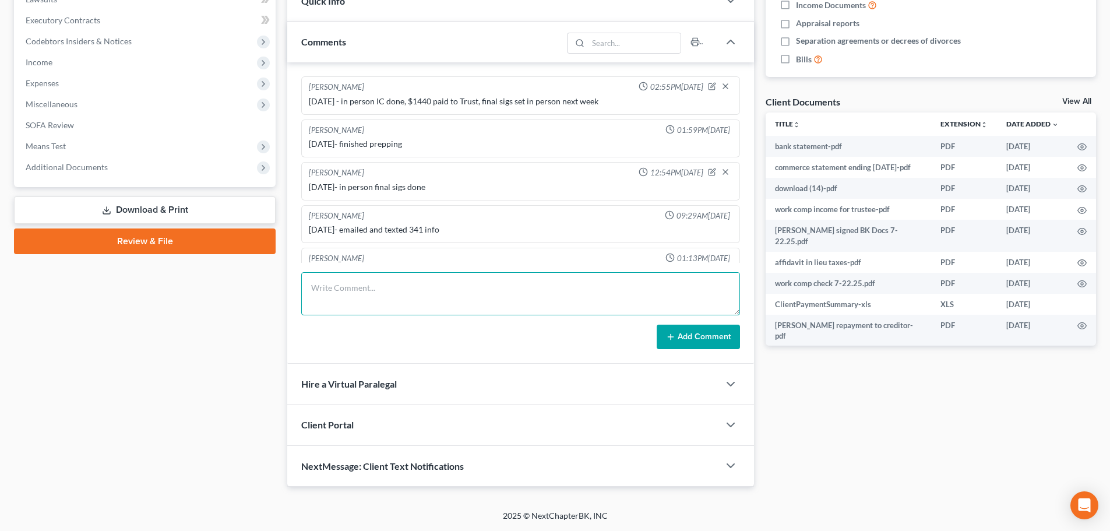
click at [394, 295] on textarea at bounding box center [520, 293] width 439 height 43
type textarea "8/11/25 - send trustee albin commerce bank statement ending 8/8/25"
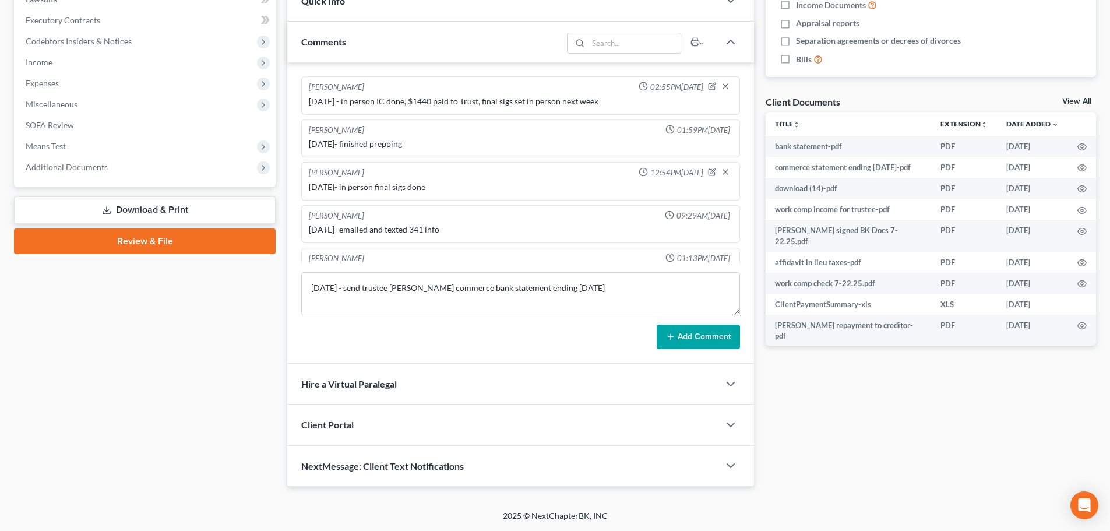
click at [673, 330] on button "Add Comment" at bounding box center [698, 337] width 83 height 24
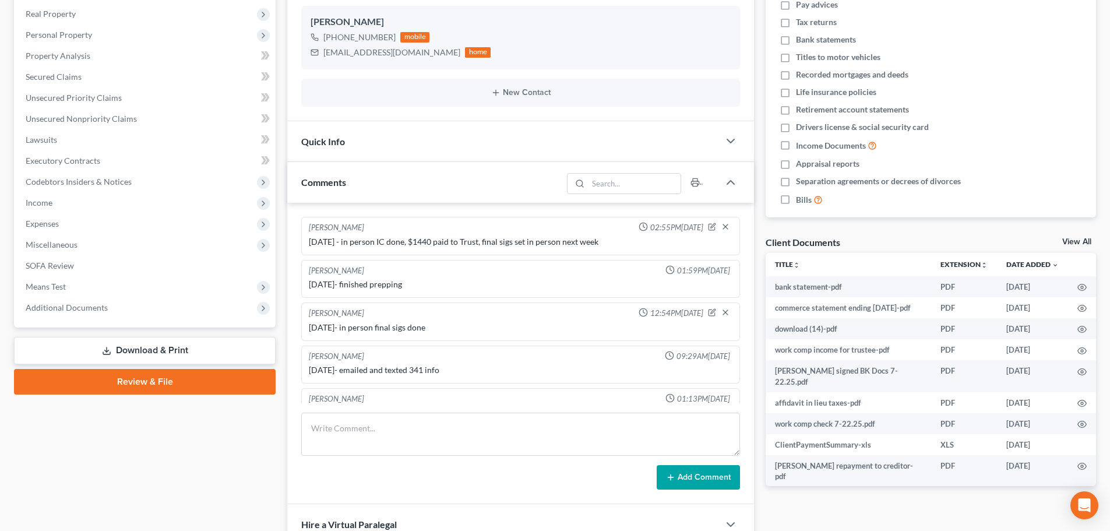
scroll to position [0, 0]
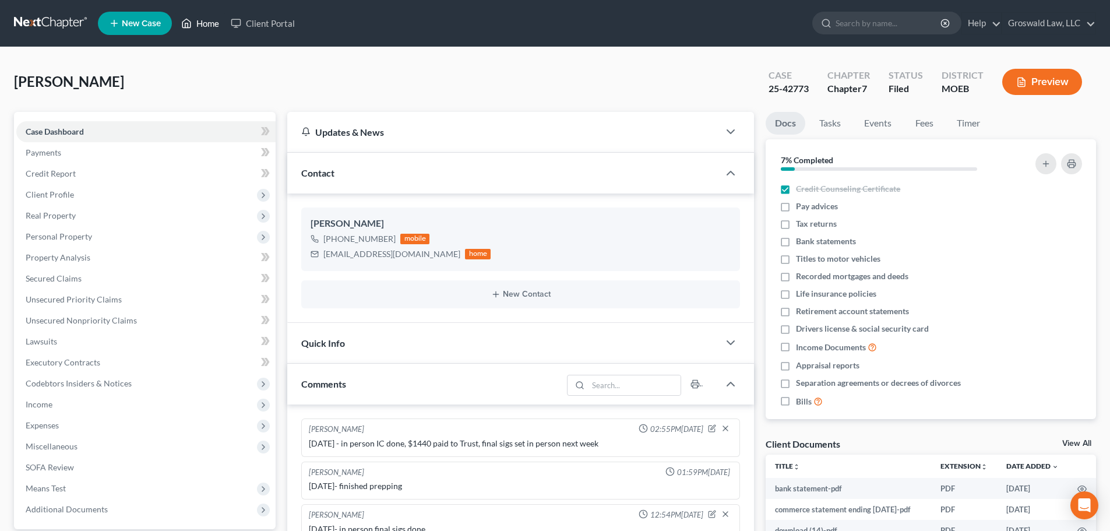
click at [208, 26] on link "Home" at bounding box center [200, 23] width 50 height 21
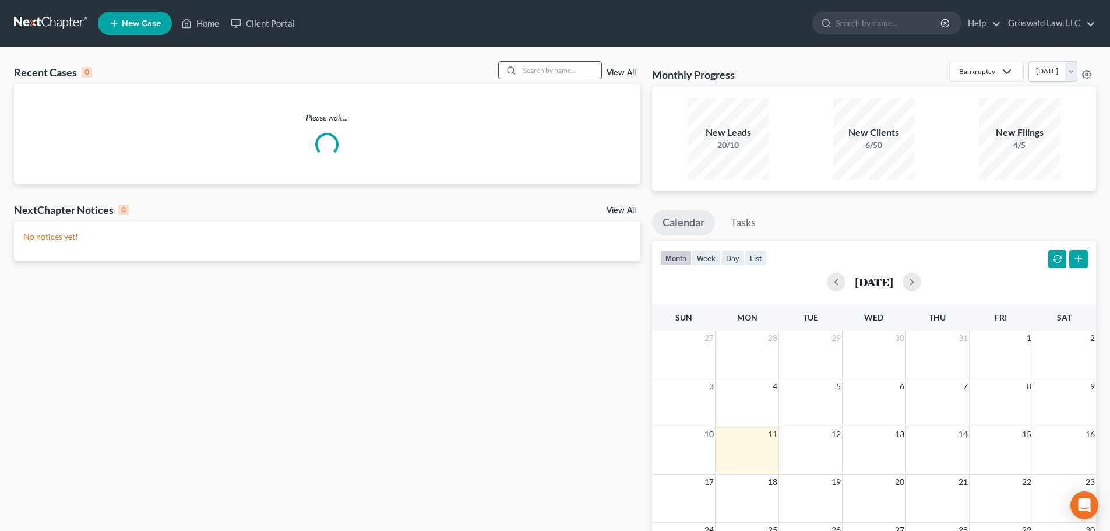
click at [553, 74] on input "search" at bounding box center [561, 70] width 82 height 17
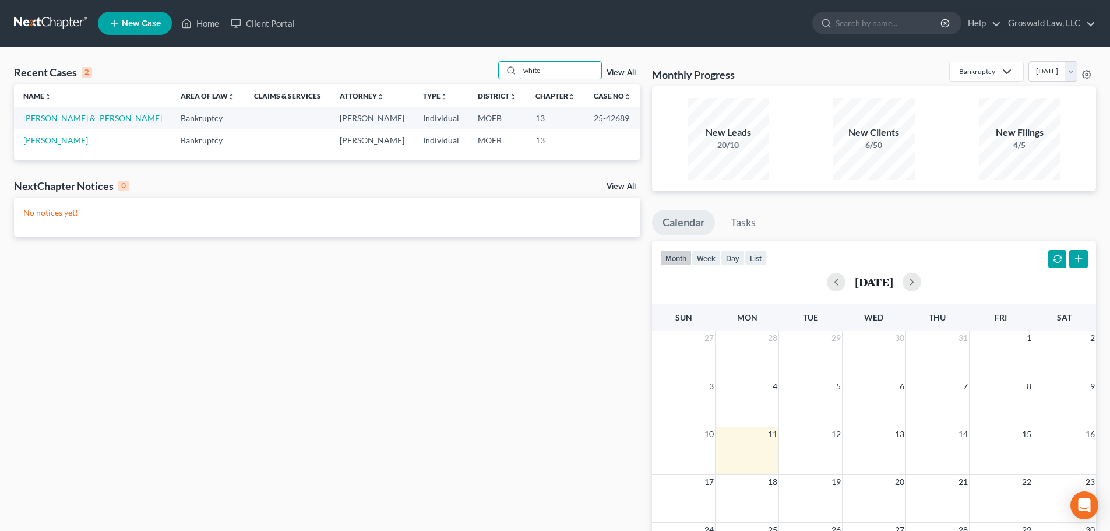
type input "white"
click at [73, 118] on link "[PERSON_NAME] & [PERSON_NAME]" at bounding box center [92, 118] width 139 height 10
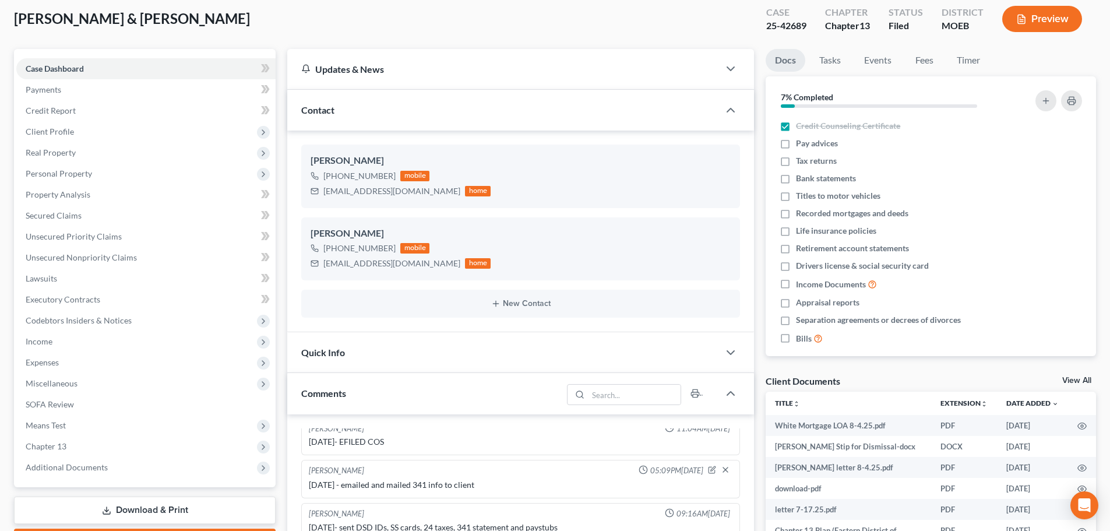
scroll to position [291, 0]
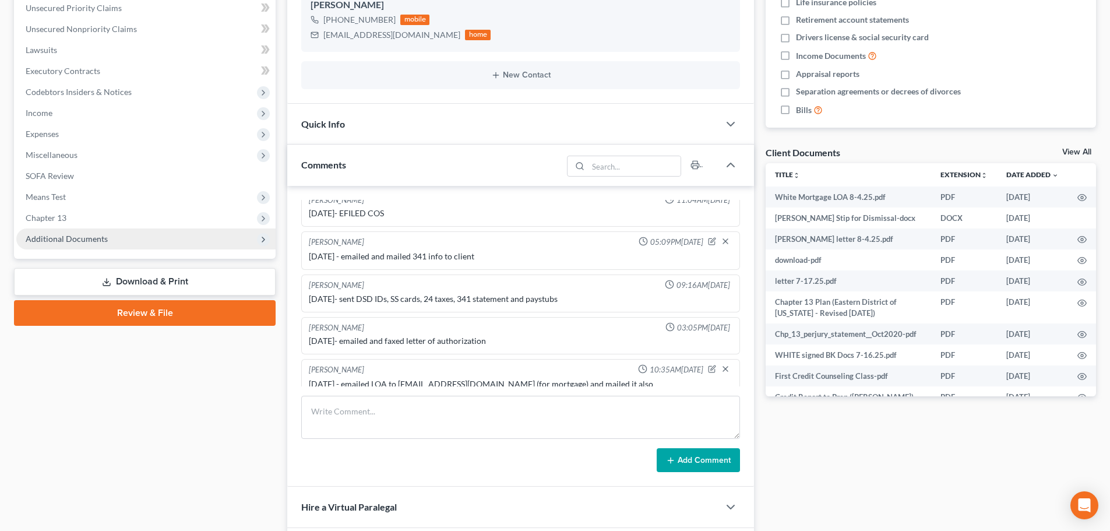
click at [105, 240] on span "Additional Documents" at bounding box center [67, 239] width 82 height 10
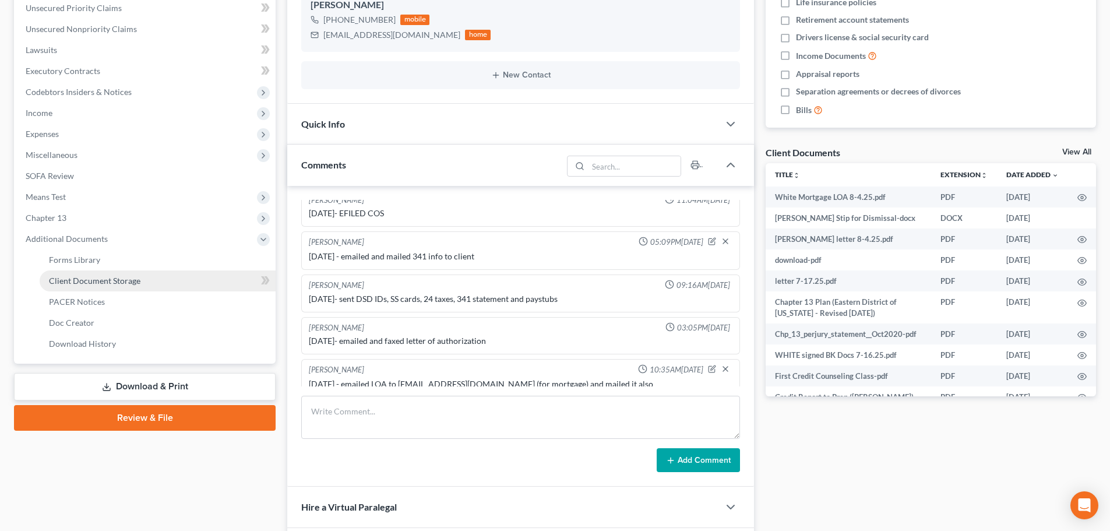
click at [170, 278] on link "Client Document Storage" at bounding box center [158, 280] width 236 height 21
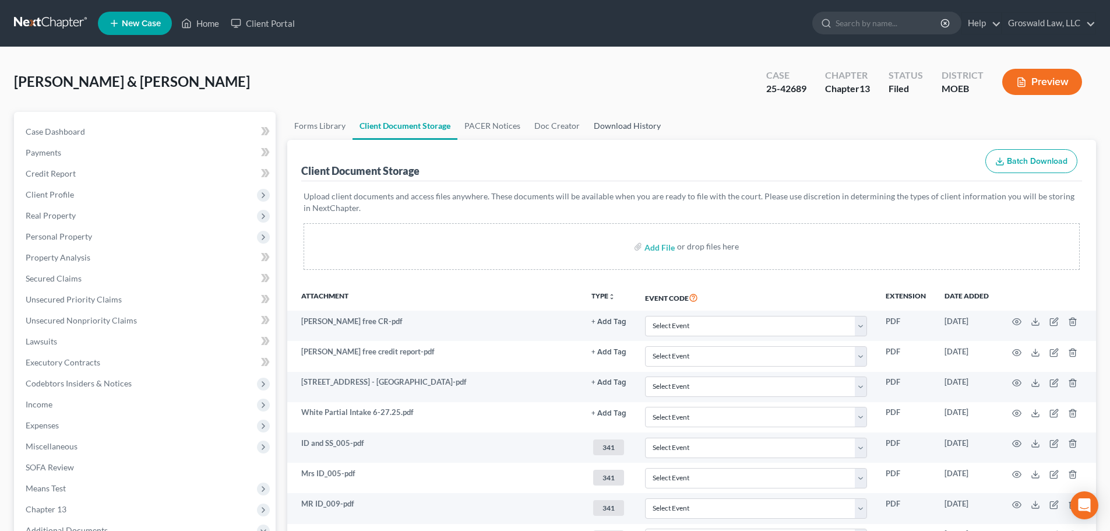
click at [622, 132] on link "Download History" at bounding box center [627, 126] width 81 height 28
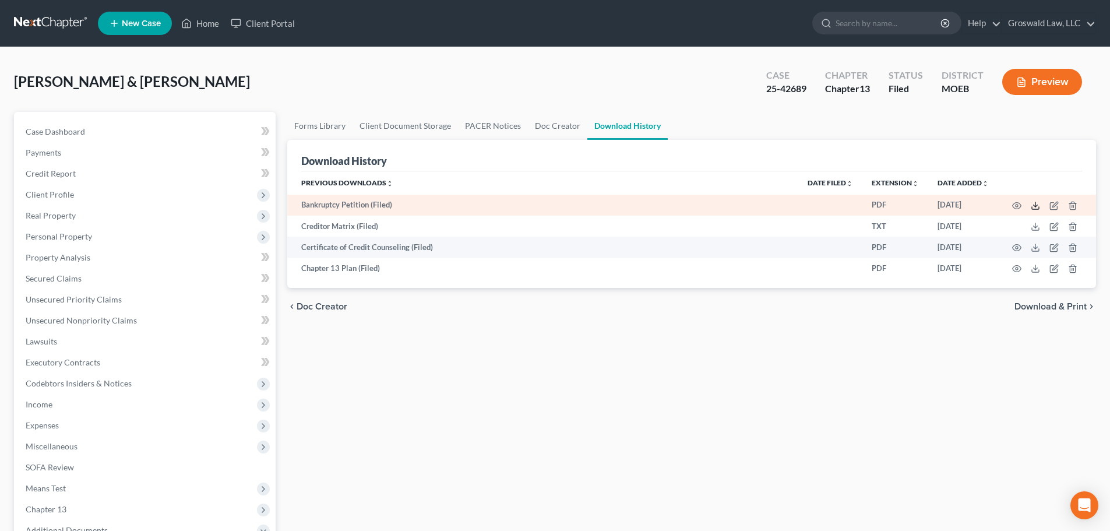
click at [1035, 206] on polyline at bounding box center [1036, 206] width 4 height 2
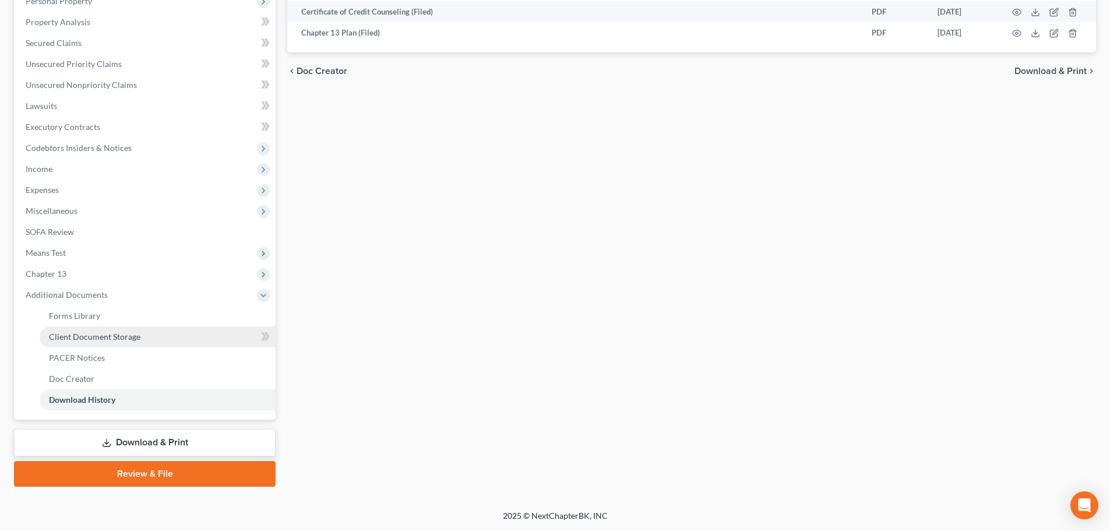
click at [114, 342] on link "Client Document Storage" at bounding box center [158, 336] width 236 height 21
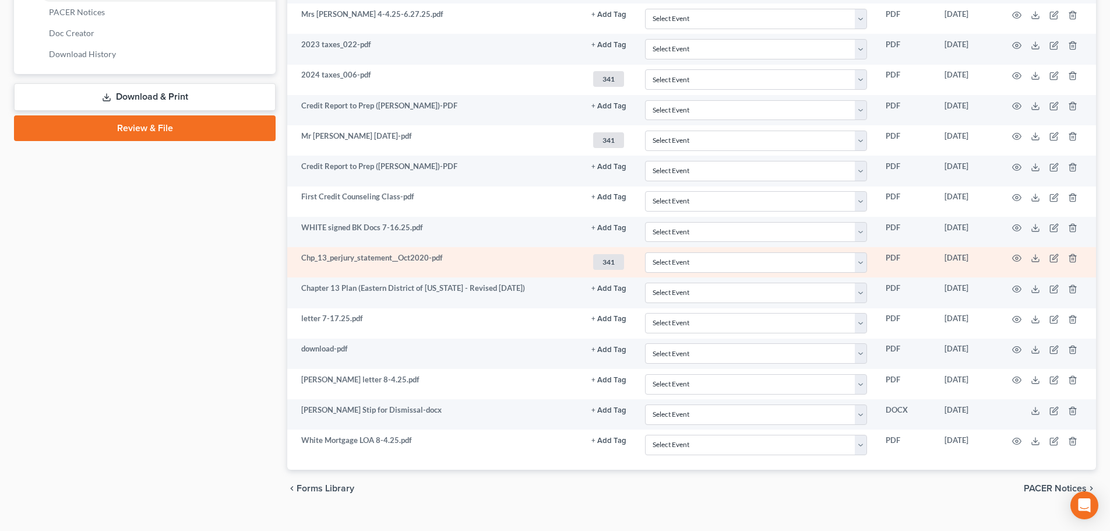
scroll to position [583, 0]
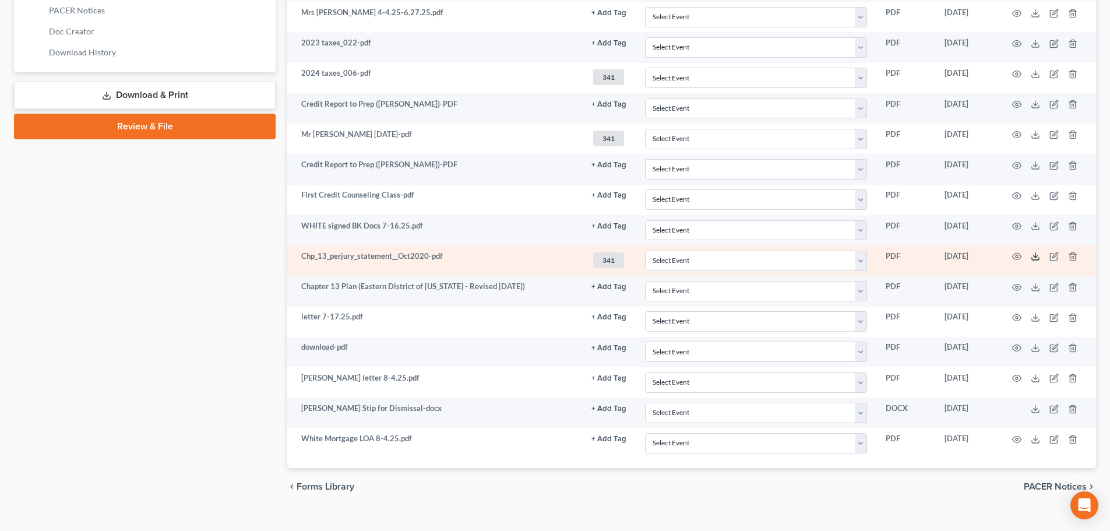
click at [1034, 259] on icon at bounding box center [1035, 256] width 9 height 9
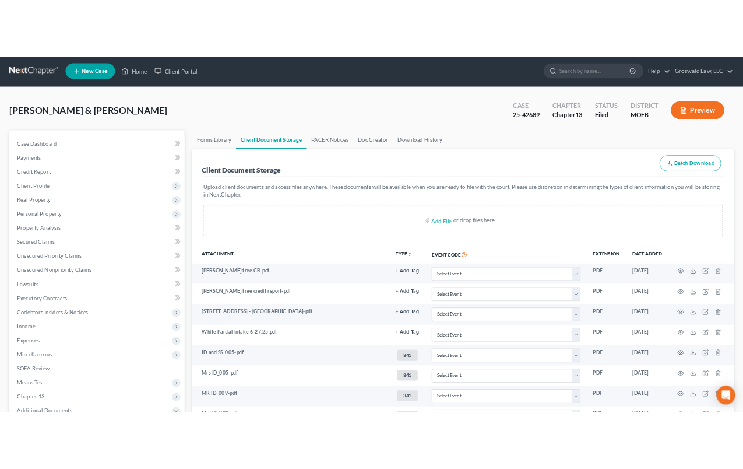
scroll to position [0, 0]
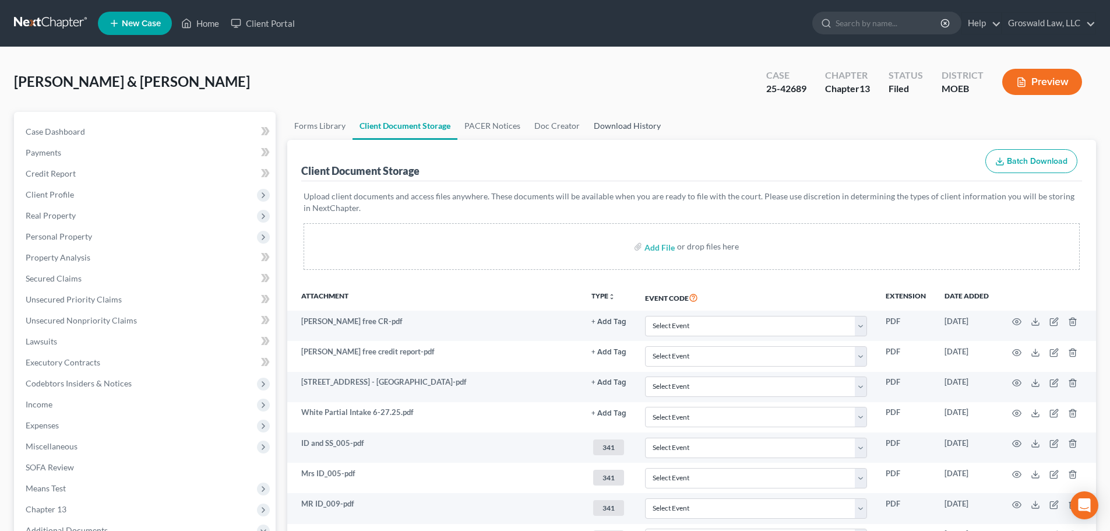
click at [622, 122] on link "Download History" at bounding box center [627, 126] width 81 height 28
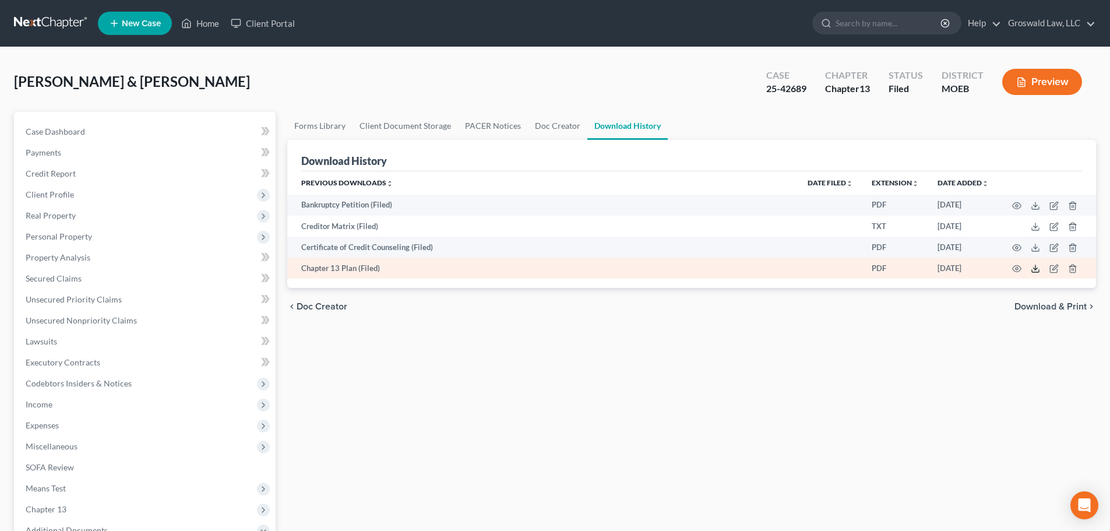
click at [1032, 269] on icon at bounding box center [1035, 268] width 9 height 9
